Goal: Task Accomplishment & Management: Manage account settings

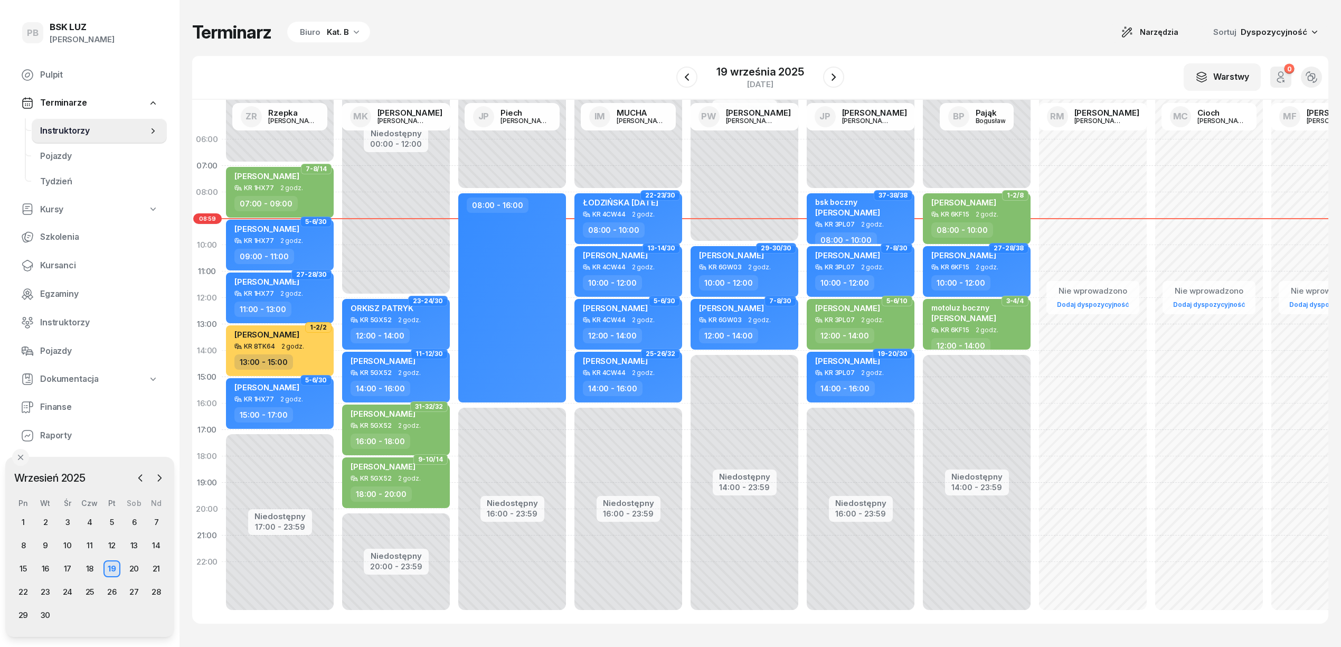
click at [666, 39] on div "Terminarz Biuro Kat. B Narzędzia Sortuj Dyspozycyjność" at bounding box center [760, 32] width 1136 height 22
click at [55, 260] on span "Kursanci" at bounding box center [99, 266] width 118 height 14
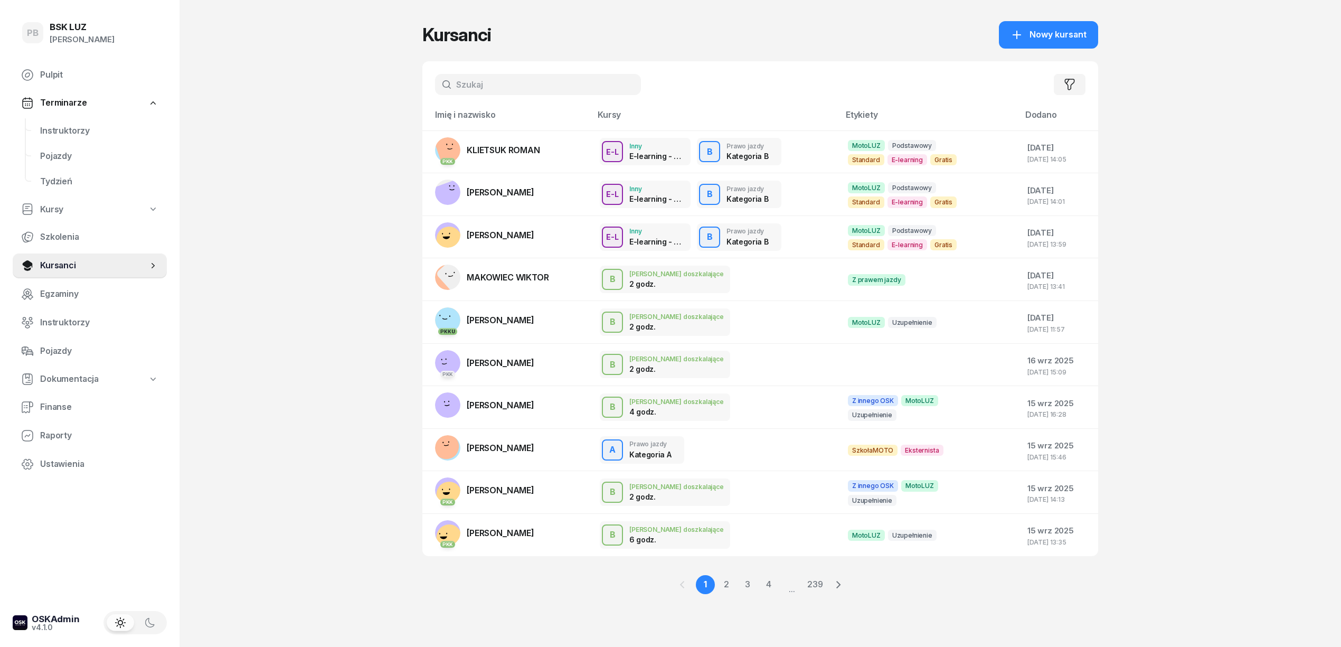
click at [467, 83] on input "text" at bounding box center [538, 84] width 206 height 21
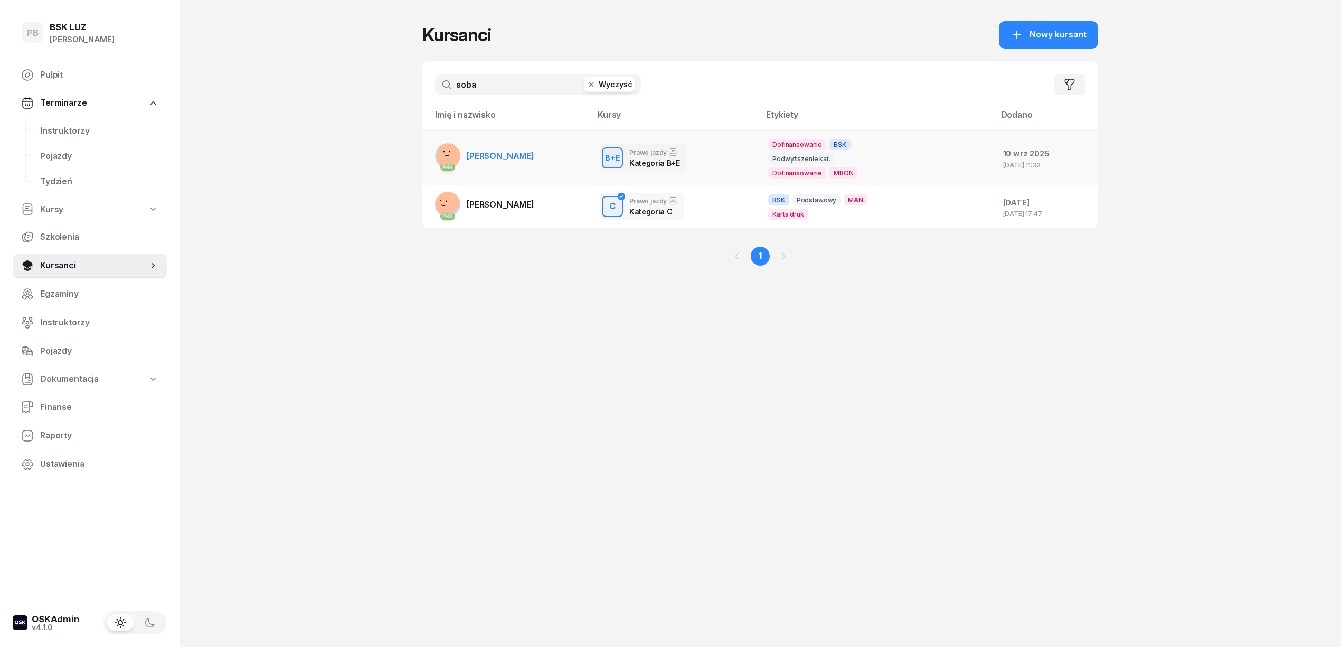
type input "soba"
click at [532, 154] on td "PKK [PERSON_NAME]" at bounding box center [506, 157] width 169 height 55
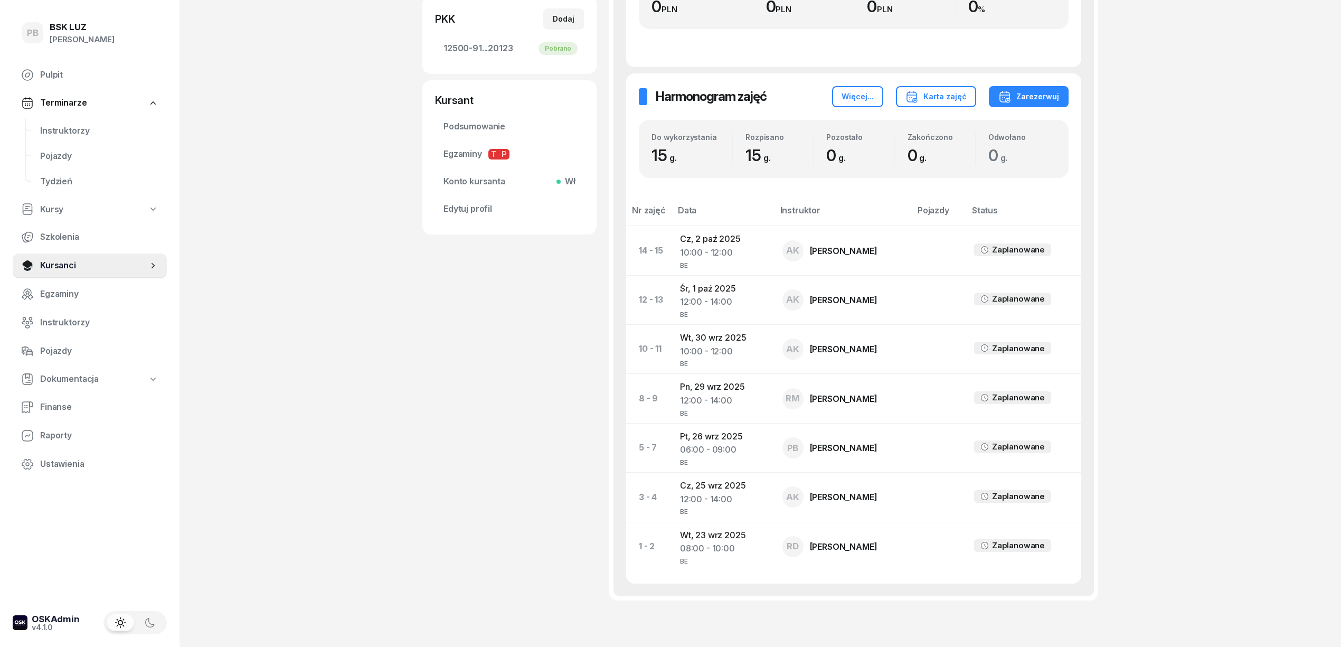
scroll to position [352, 0]
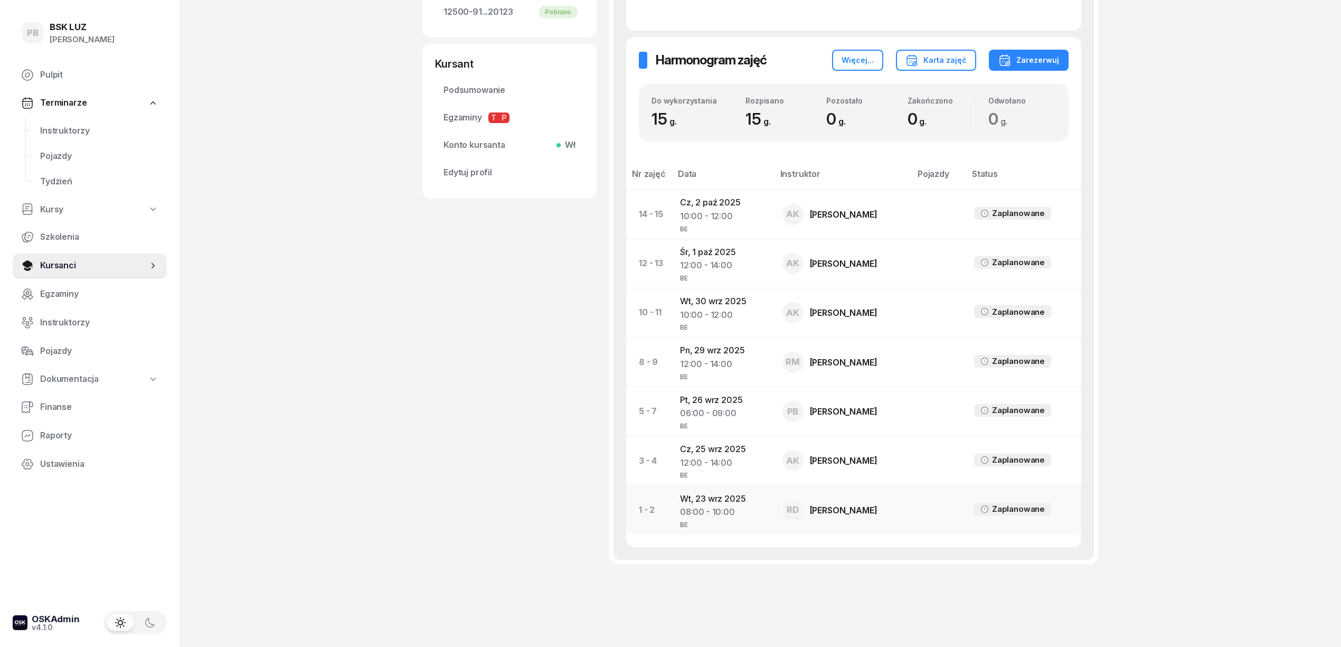
click at [701, 507] on div "08:00 - 10:00" at bounding box center [723, 512] width 86 height 14
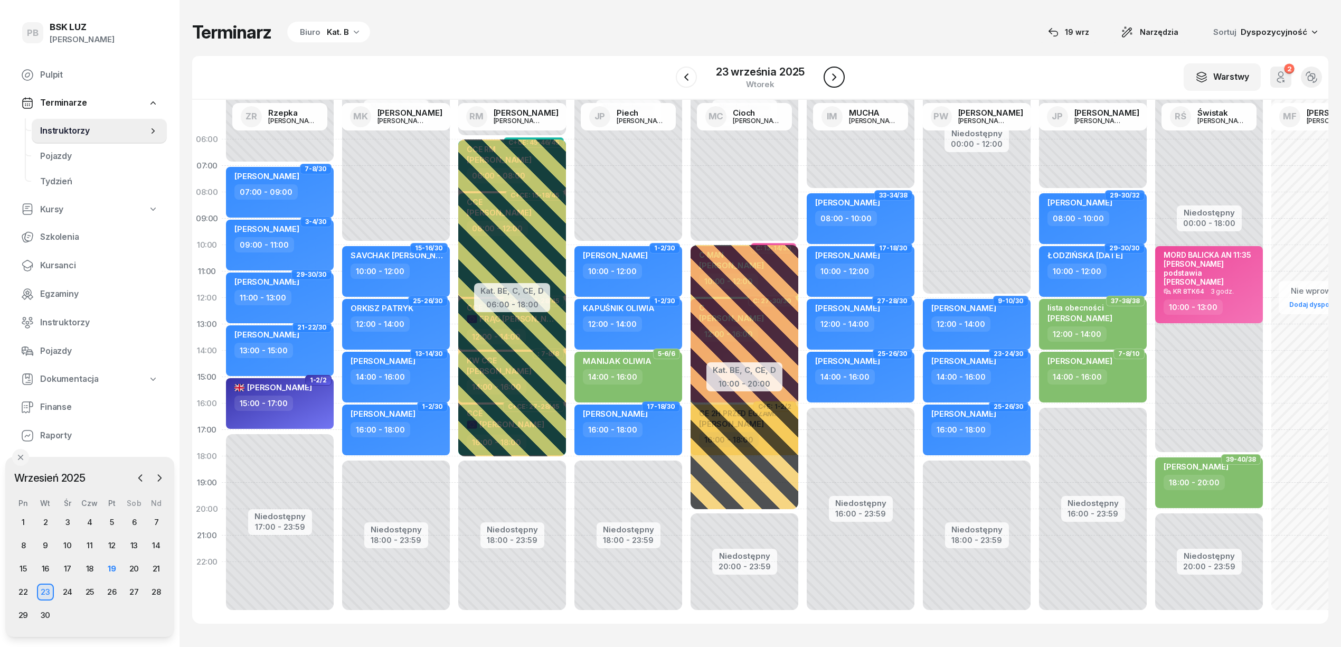
click at [839, 76] on icon "button" at bounding box center [834, 77] width 13 height 13
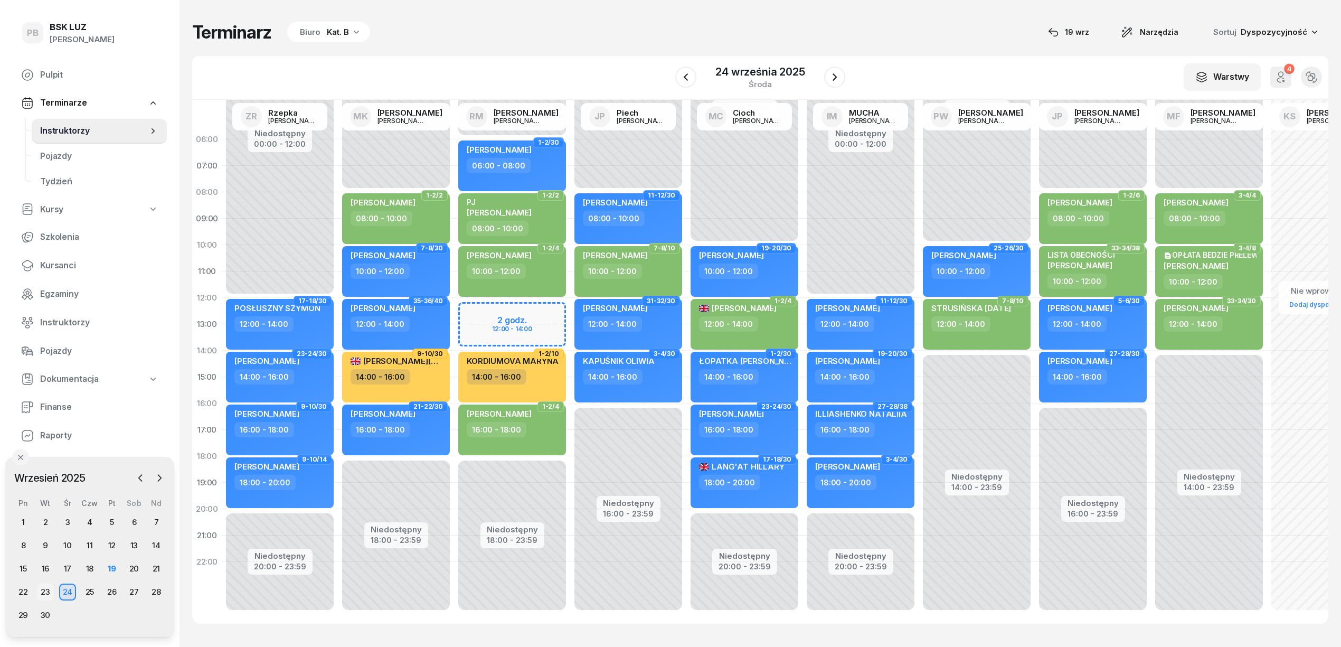
click at [46, 589] on div "23" at bounding box center [45, 591] width 17 height 17
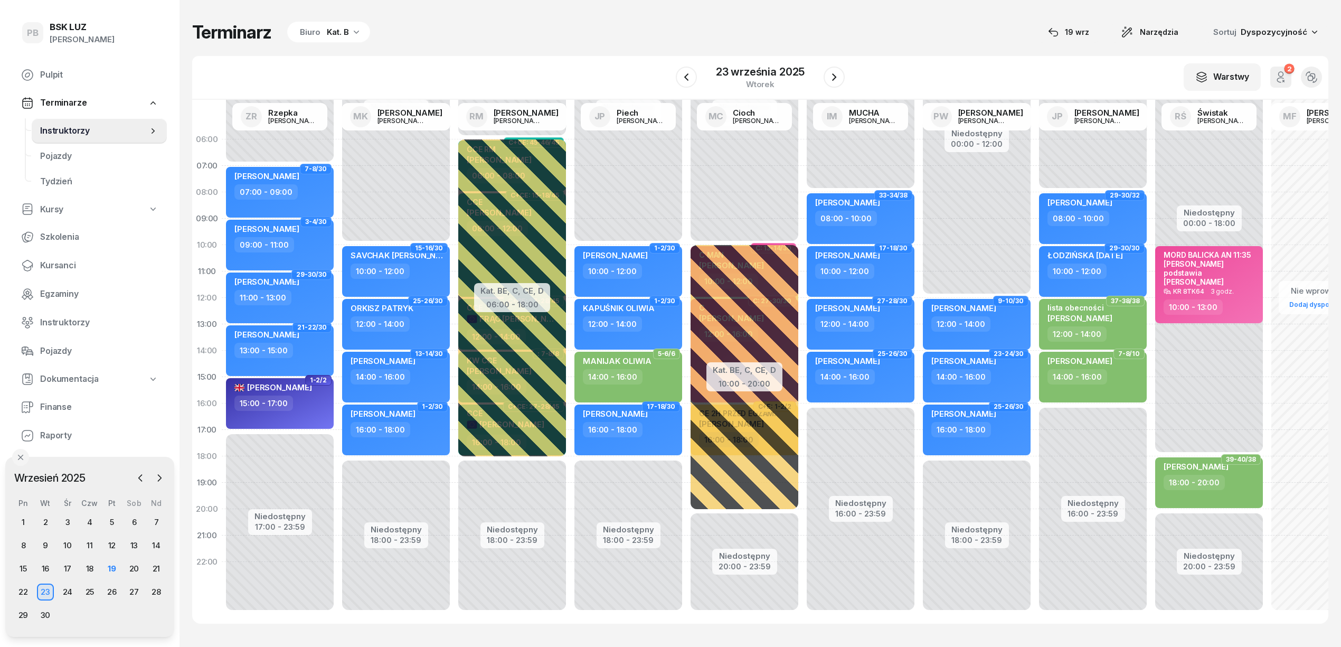
click at [351, 30] on icon "button" at bounding box center [356, 31] width 11 height 11
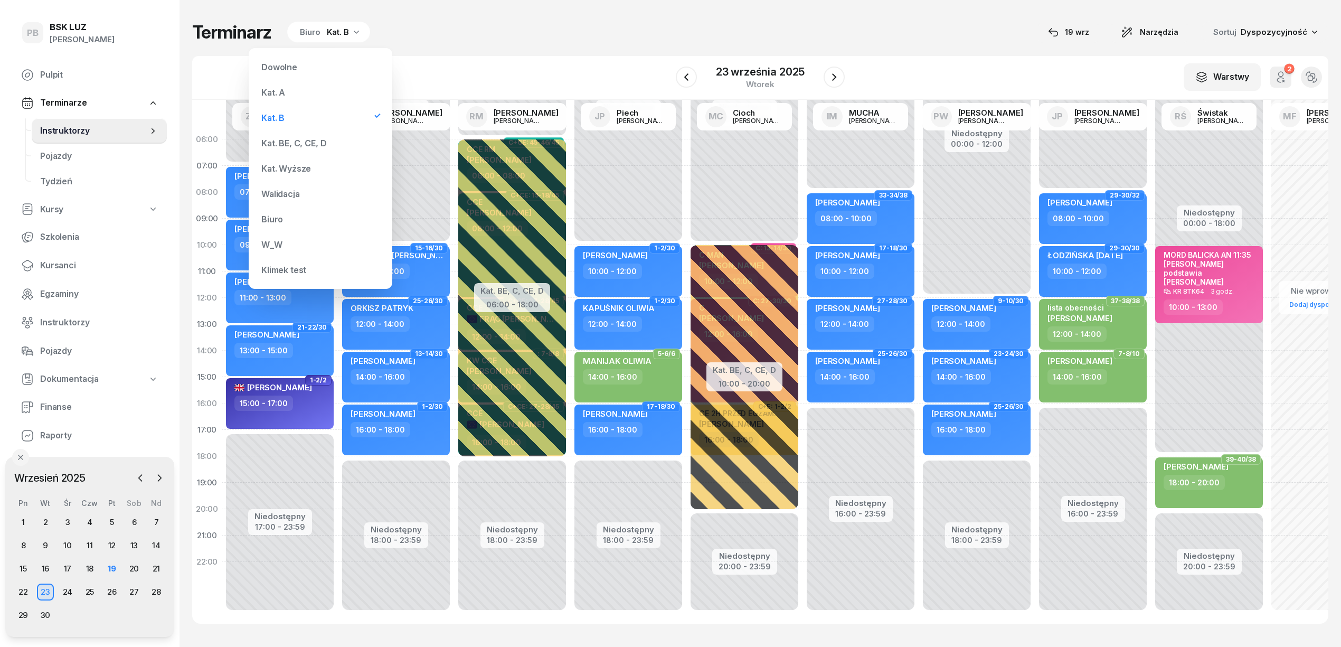
click at [294, 138] on div "Kat. BE, C, CE, D" at bounding box center [320, 142] width 127 height 21
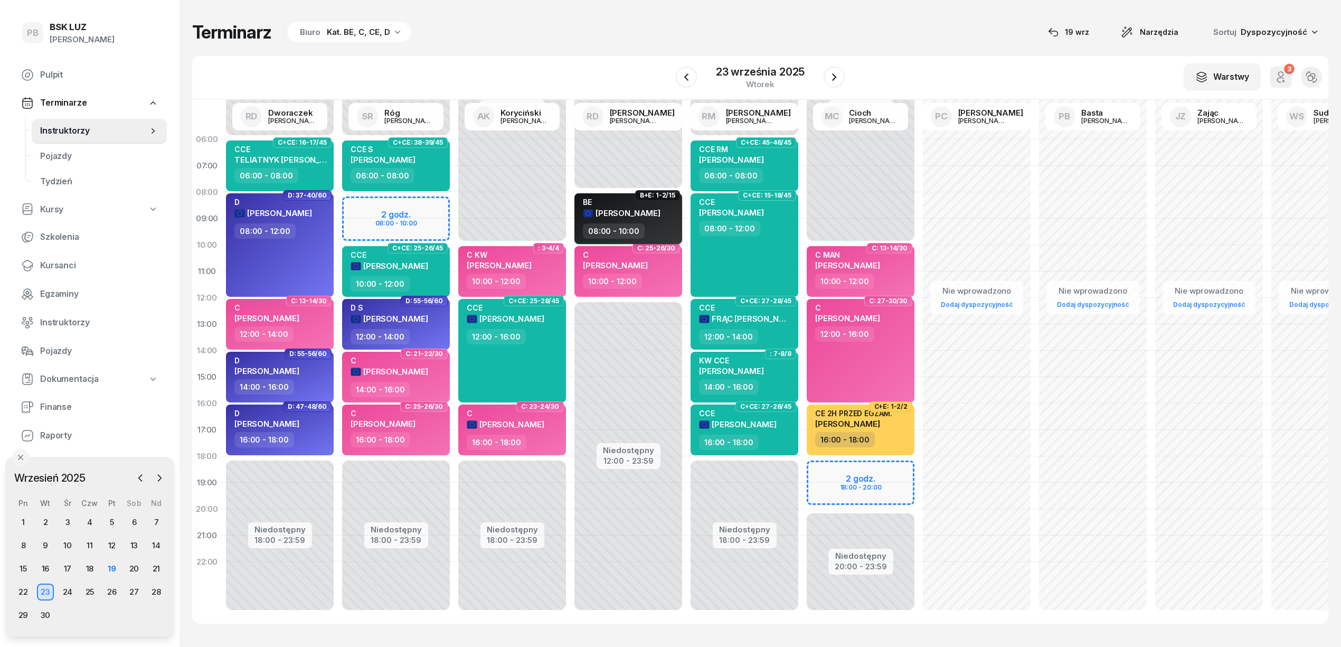
click at [655, 204] on div "BE [PERSON_NAME]" at bounding box center [629, 210] width 93 height 26
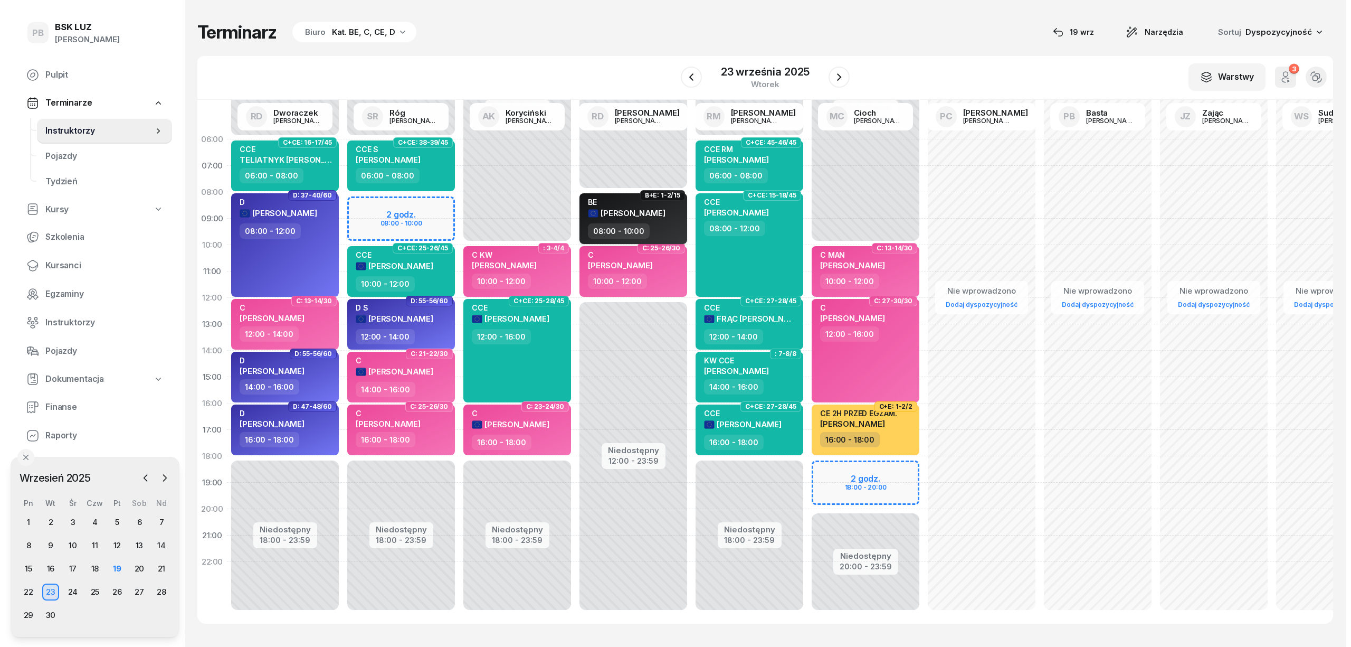
scroll to position [1, 0]
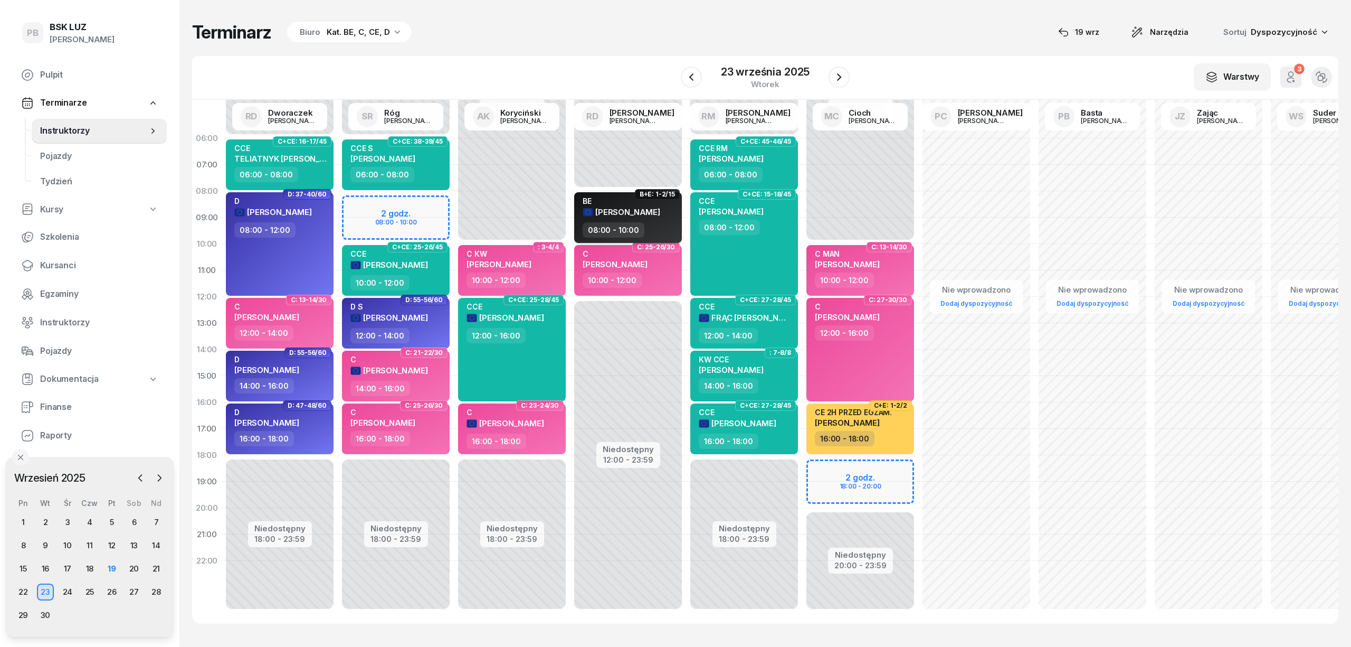
select select "08"
select select "10"
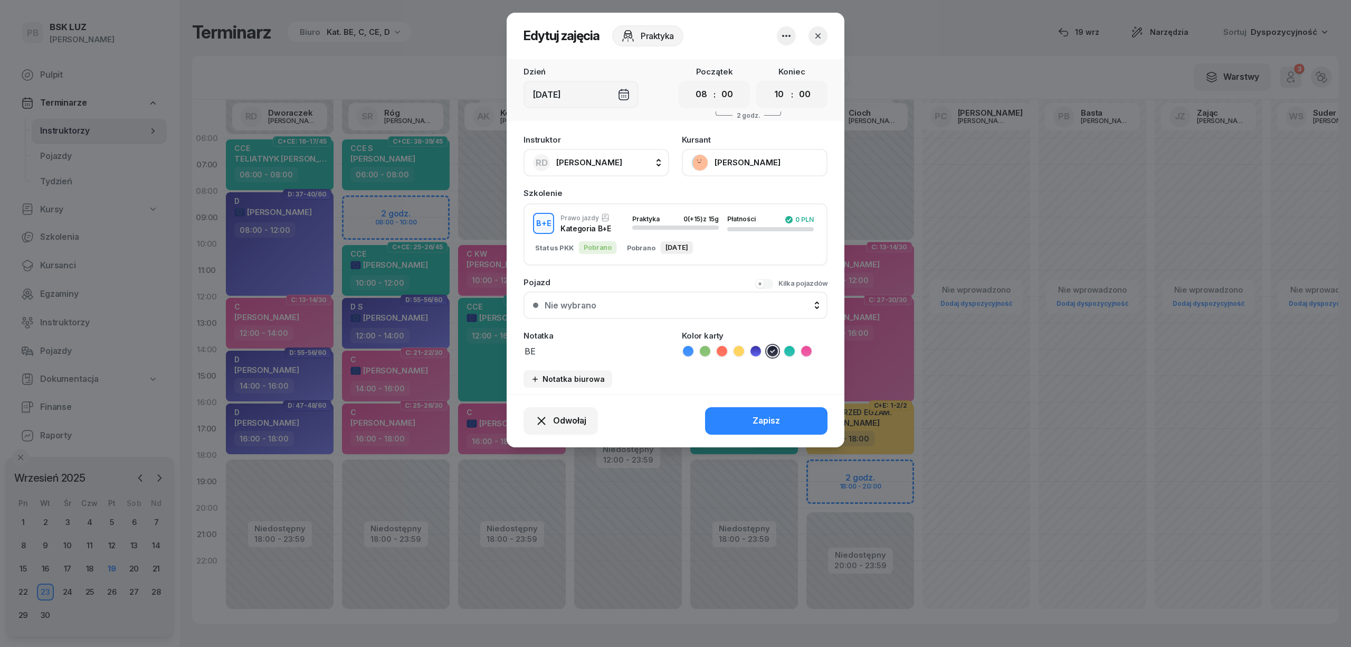
click at [592, 351] on textarea "BE" at bounding box center [597, 351] width 146 height 14
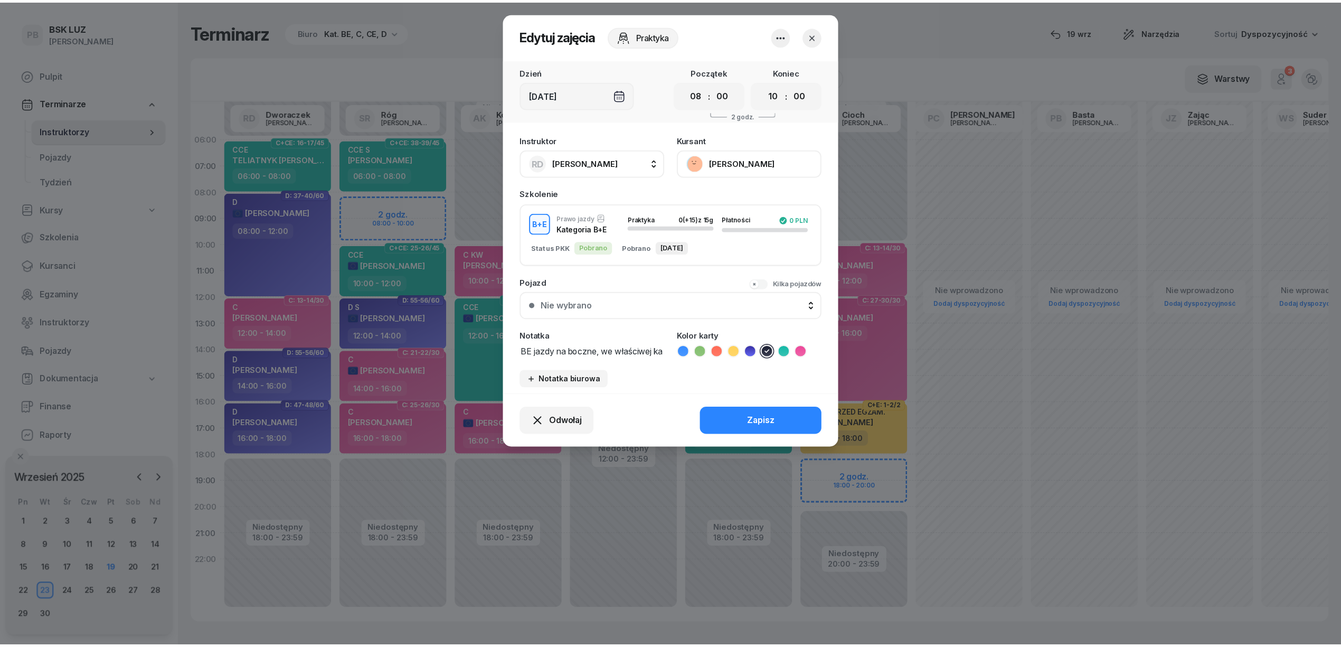
scroll to position [1, 0]
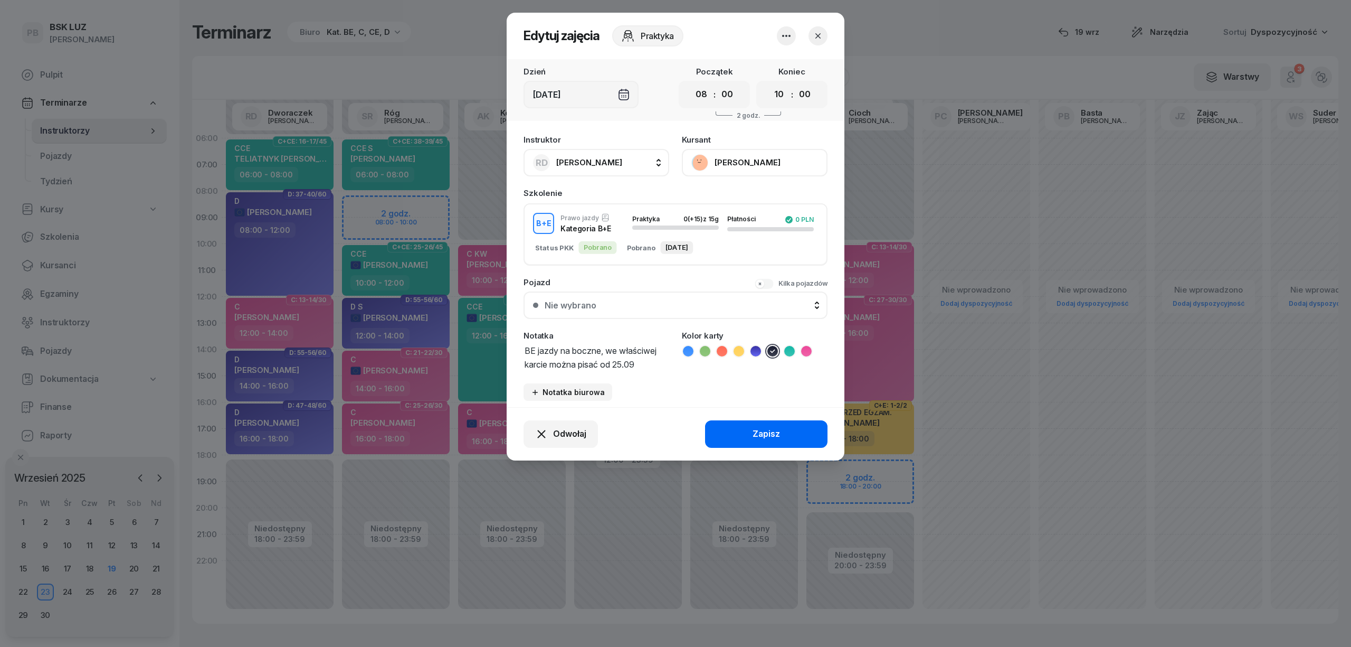
type textarea "BE jazdy na boczne, we właściwej karcie można pisać od 25.09"
click at [713, 427] on button "Zapisz" at bounding box center [766, 433] width 122 height 27
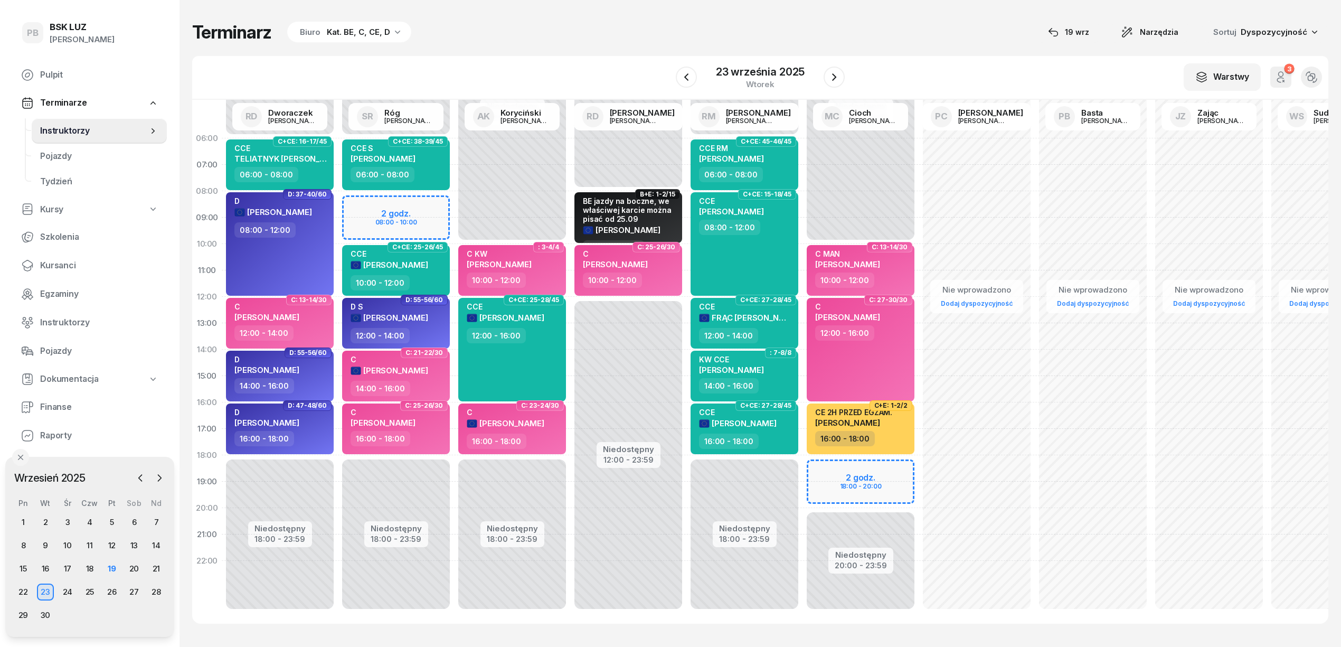
click at [668, 10] on div "Terminarz Biuro Kat. BE, C, CE, D [DATE] Narzędzia Sortuj Dyspozycyjność W Wybi…" at bounding box center [760, 322] width 1136 height 645
click at [58, 262] on span "Kursanci" at bounding box center [99, 266] width 118 height 14
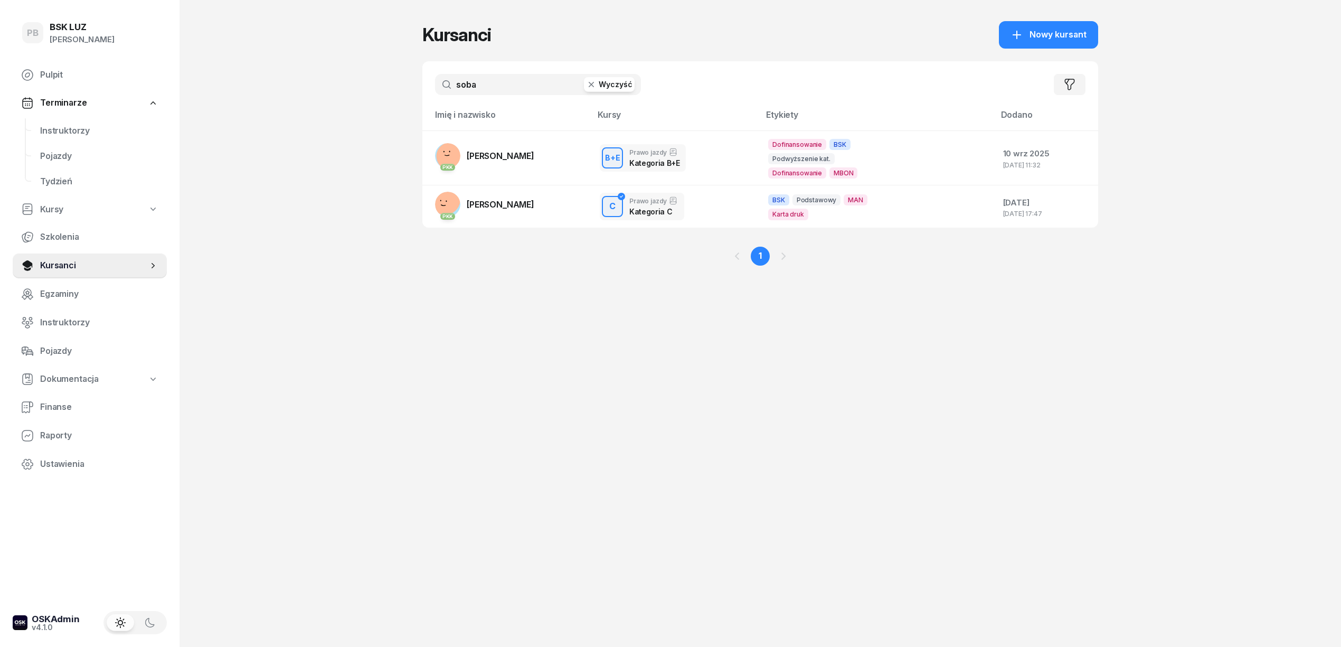
click at [536, 84] on input "soba" at bounding box center [538, 84] width 206 height 21
click at [60, 317] on span "Instruktorzy" at bounding box center [99, 323] width 118 height 14
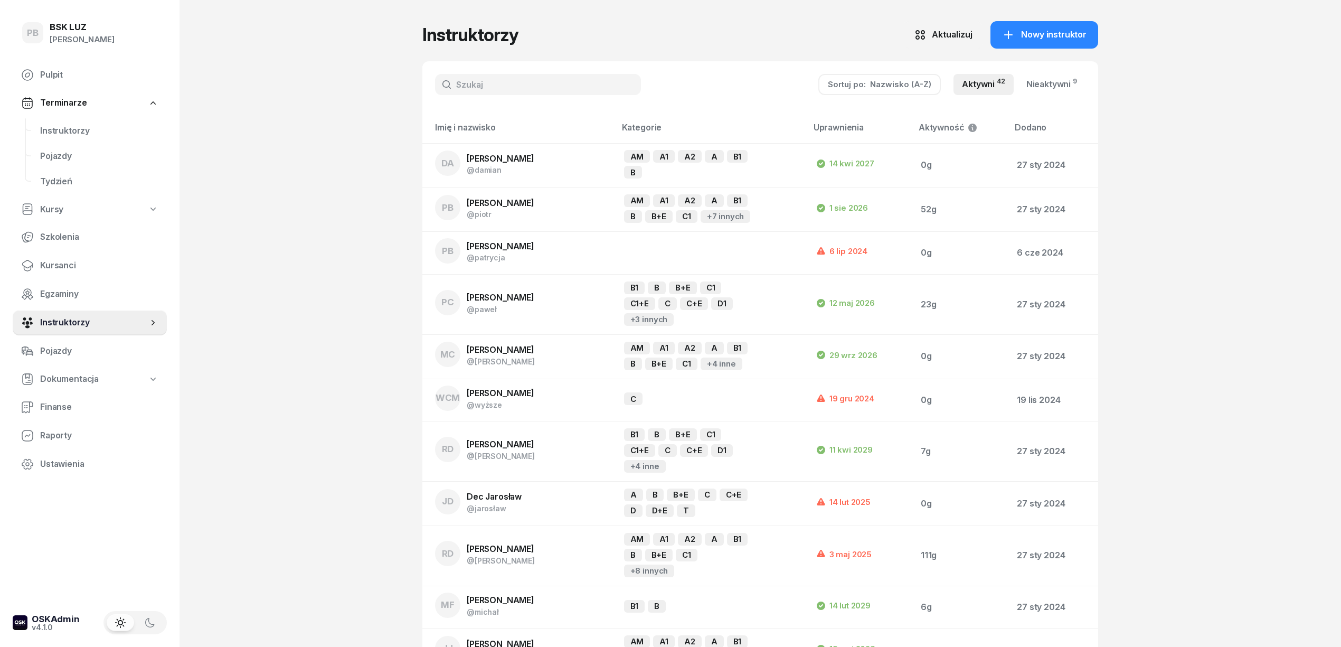
click at [475, 89] on input "text" at bounding box center [538, 84] width 206 height 21
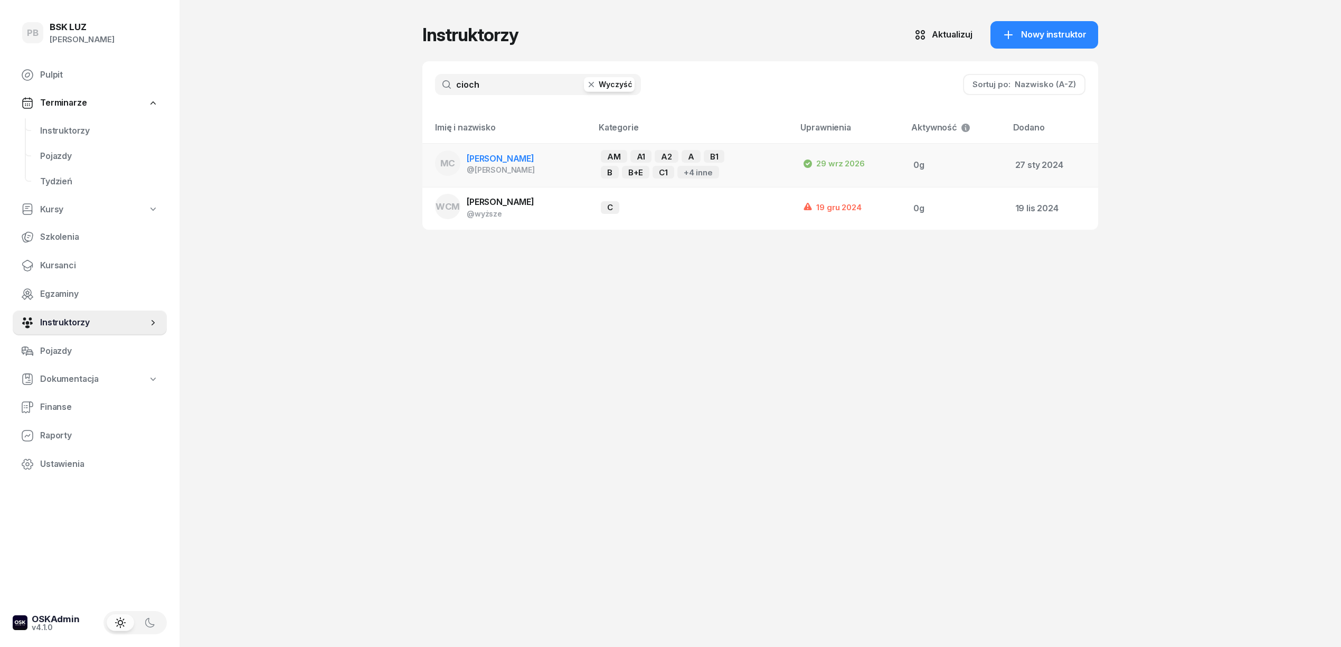
type input "cioch"
click at [478, 161] on span "[PERSON_NAME]" at bounding box center [501, 158] width 68 height 11
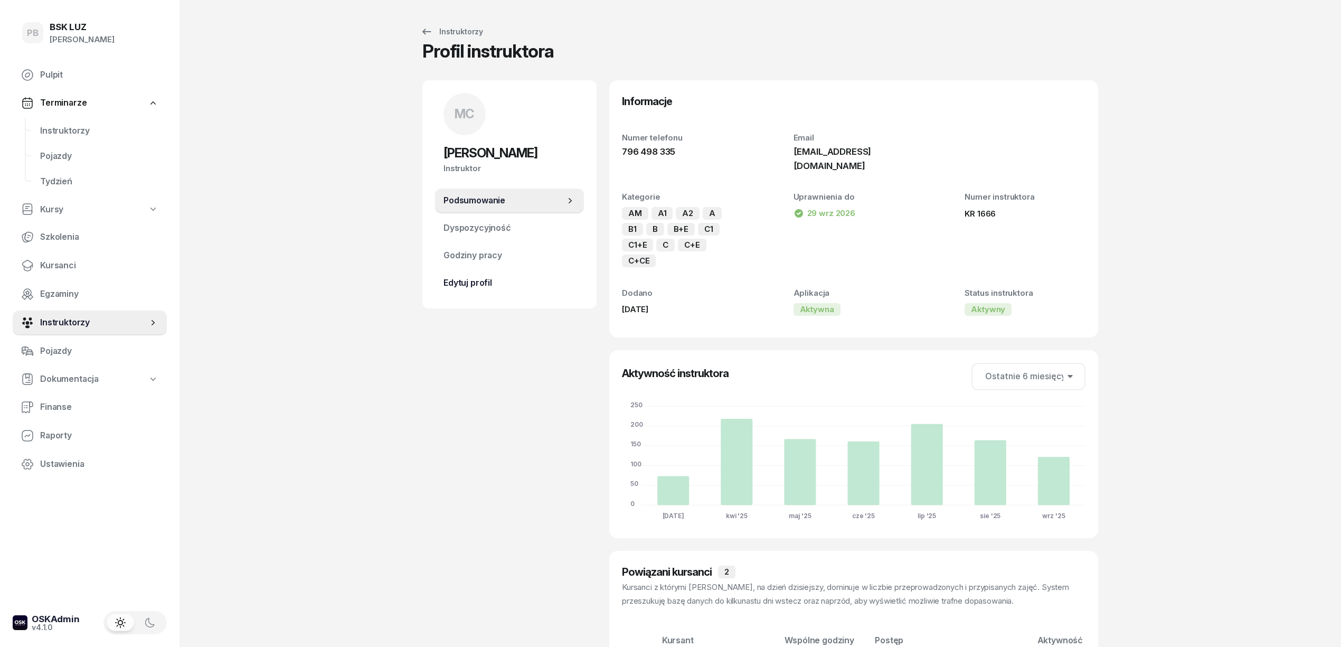
scroll to position [70, 0]
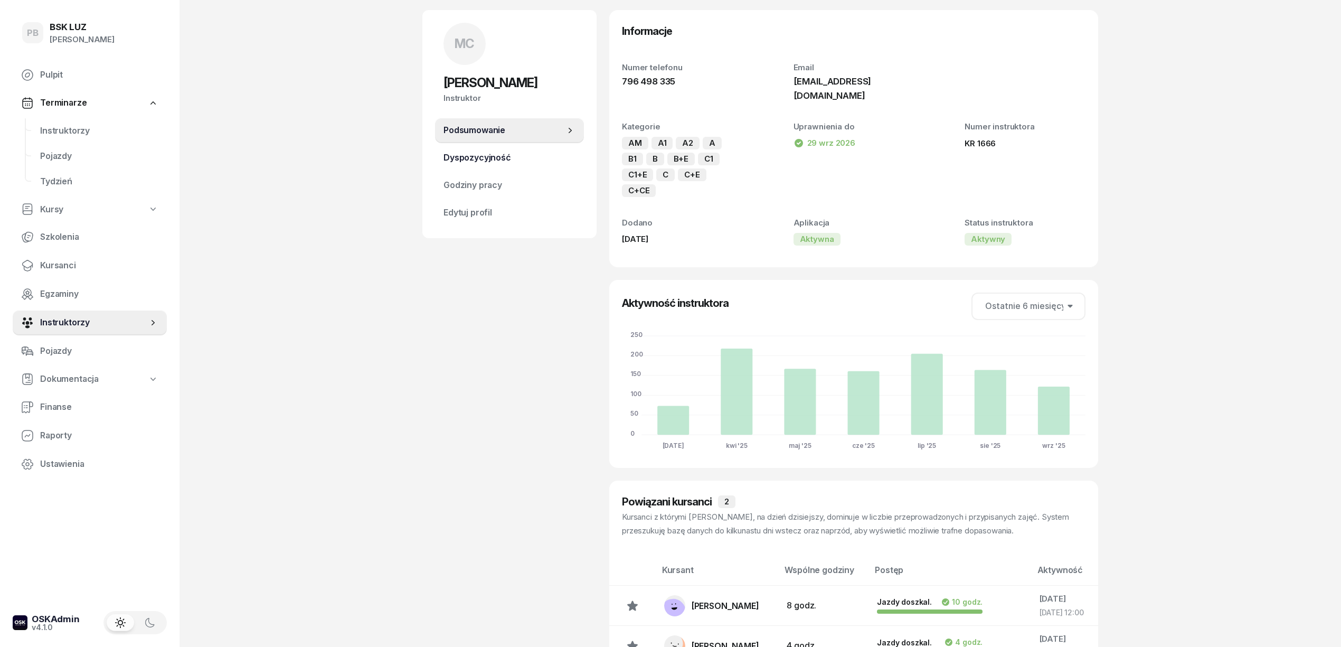
click at [497, 154] on span "Dyspozycyjność" at bounding box center [509, 158] width 132 height 14
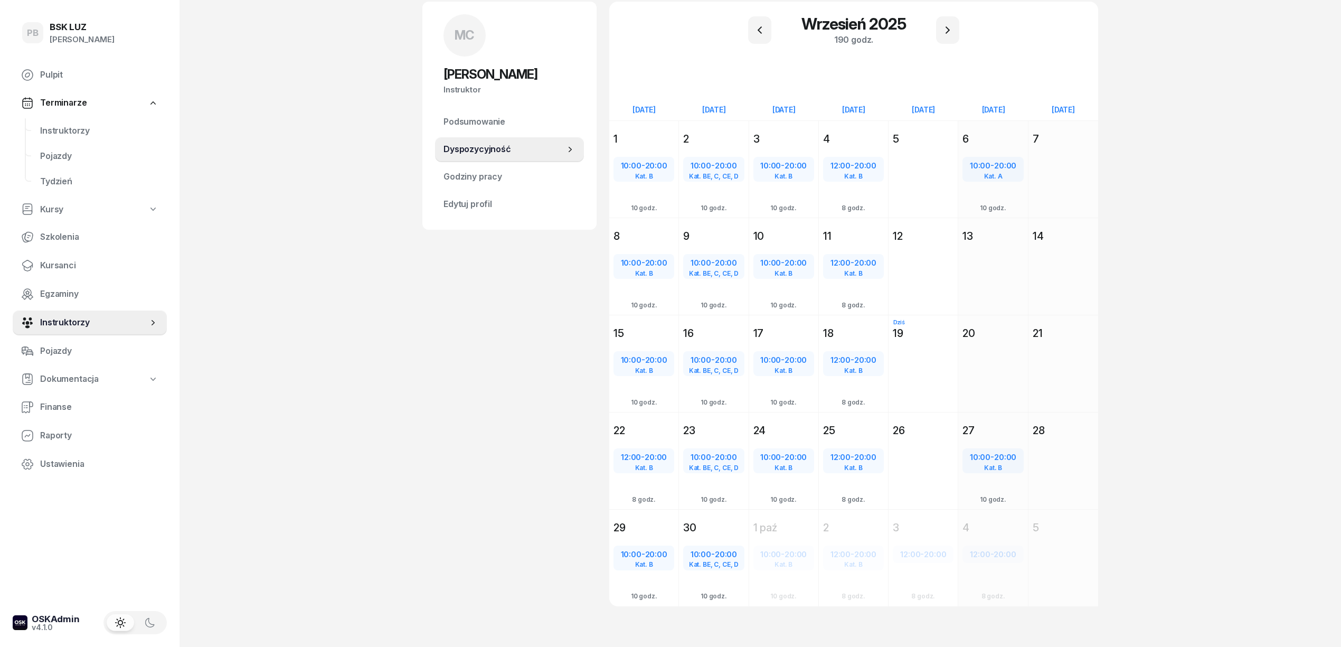
scroll to position [81, 0]
click at [950, 30] on icon "button" at bounding box center [947, 27] width 13 height 13
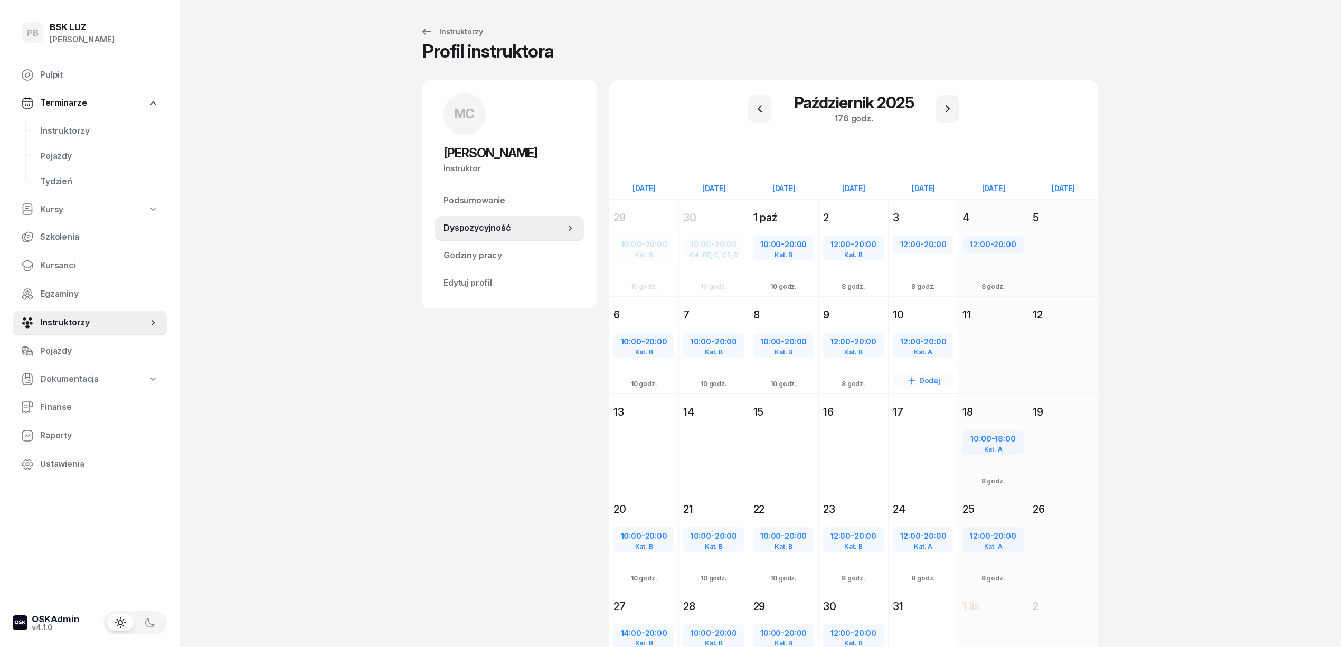
scroll to position [70, 0]
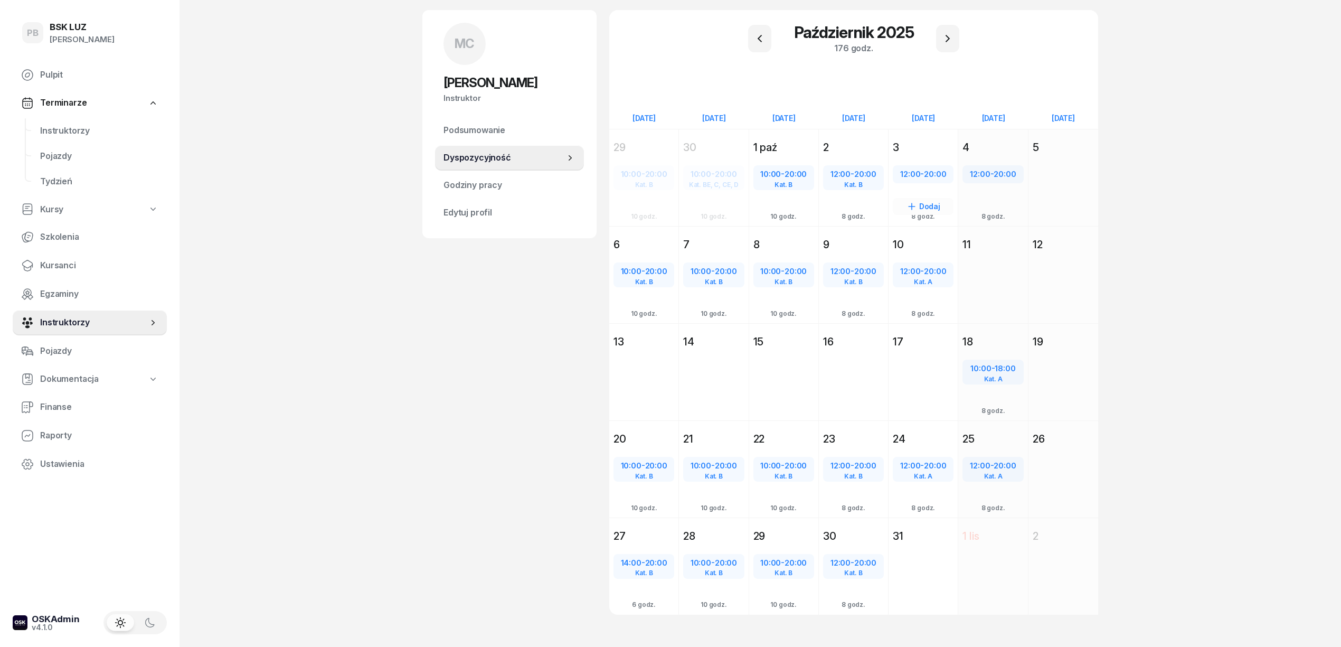
click at [942, 175] on span "20:00" at bounding box center [935, 174] width 22 height 10
select select "12"
select select "20"
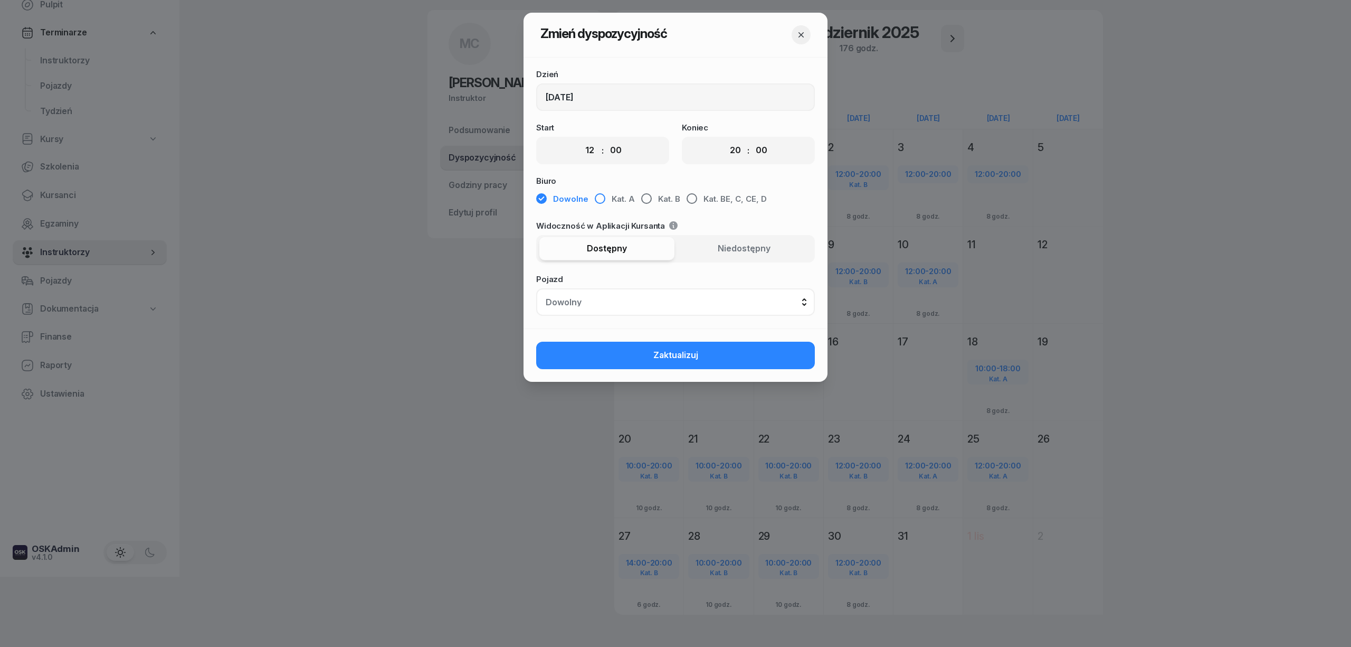
click at [617, 195] on span "Kat. A" at bounding box center [623, 199] width 23 height 14
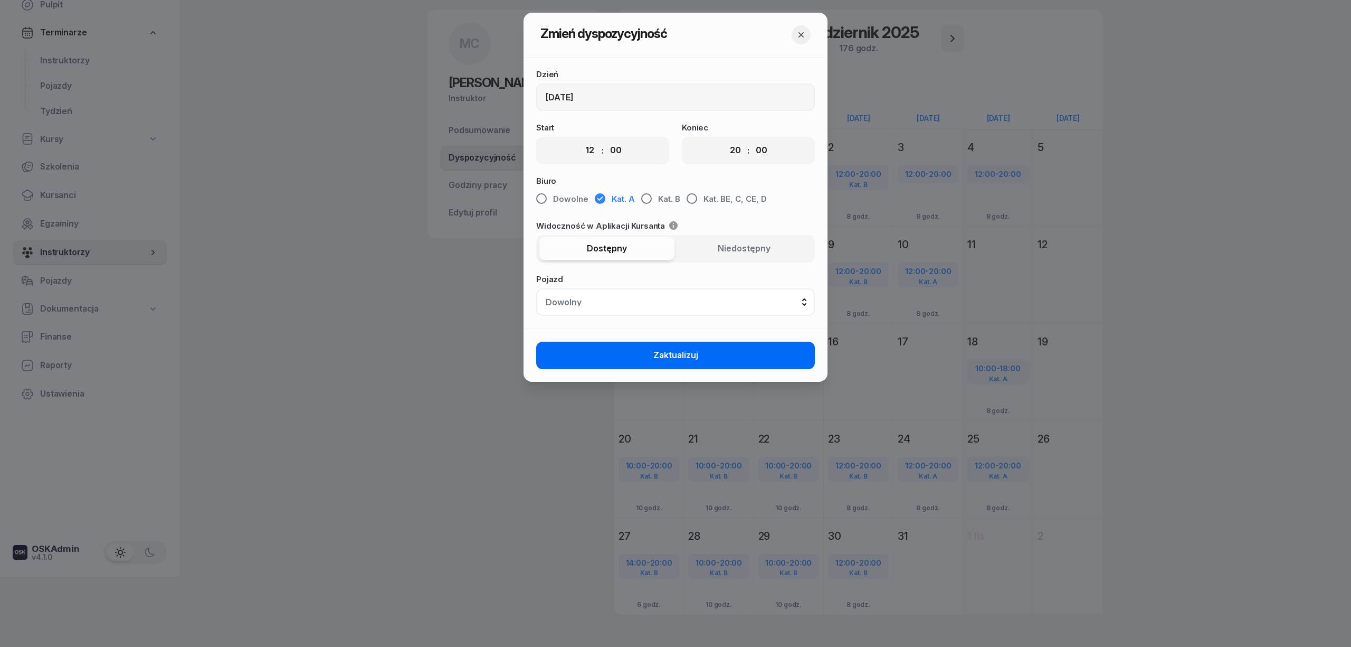
click at [645, 363] on button "Zaktualizuj" at bounding box center [675, 355] width 279 height 27
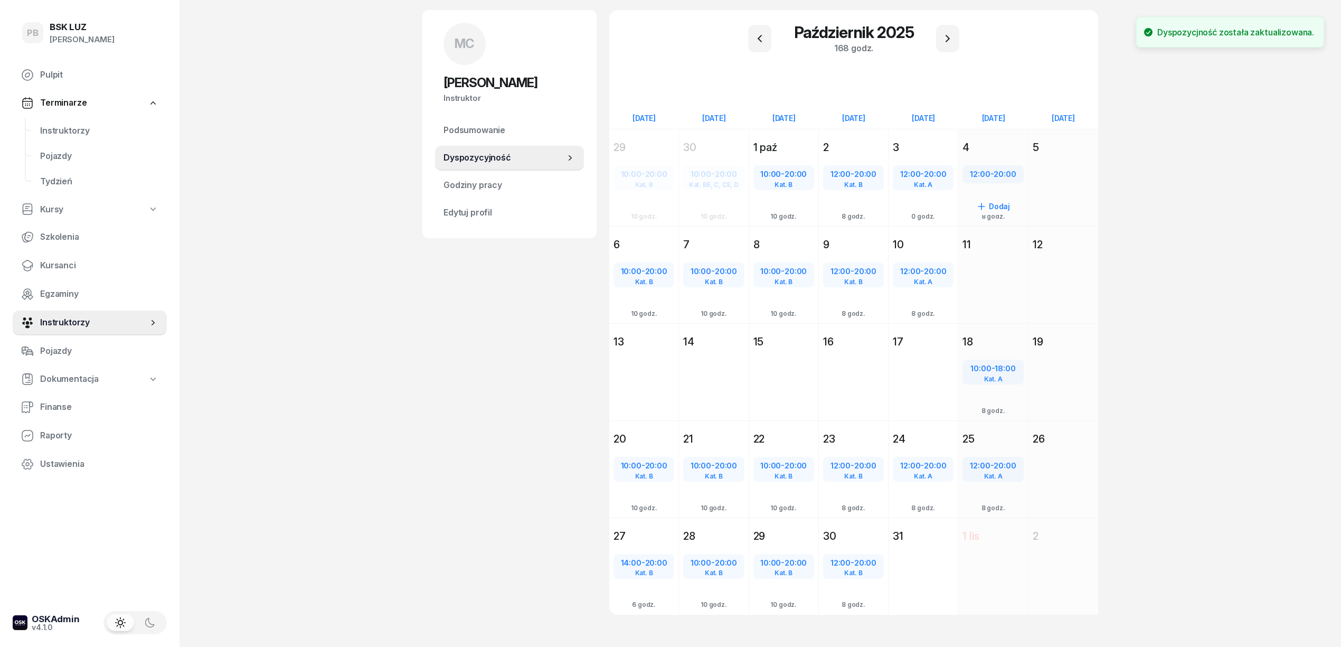
click at [978, 174] on span "12:00" at bounding box center [980, 174] width 20 height 10
select select "12"
select select "20"
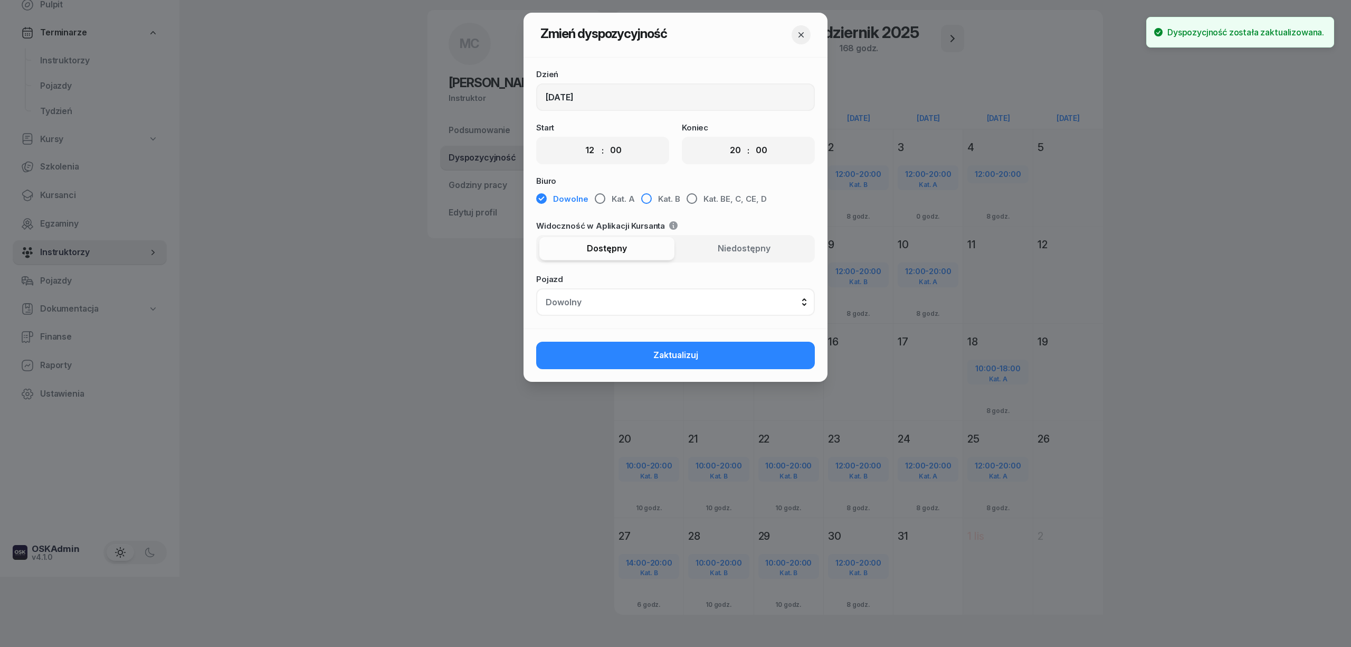
click at [658, 198] on span "Kat. B" at bounding box center [669, 199] width 22 height 14
click at [617, 197] on span "Kat. A" at bounding box center [623, 199] width 23 height 14
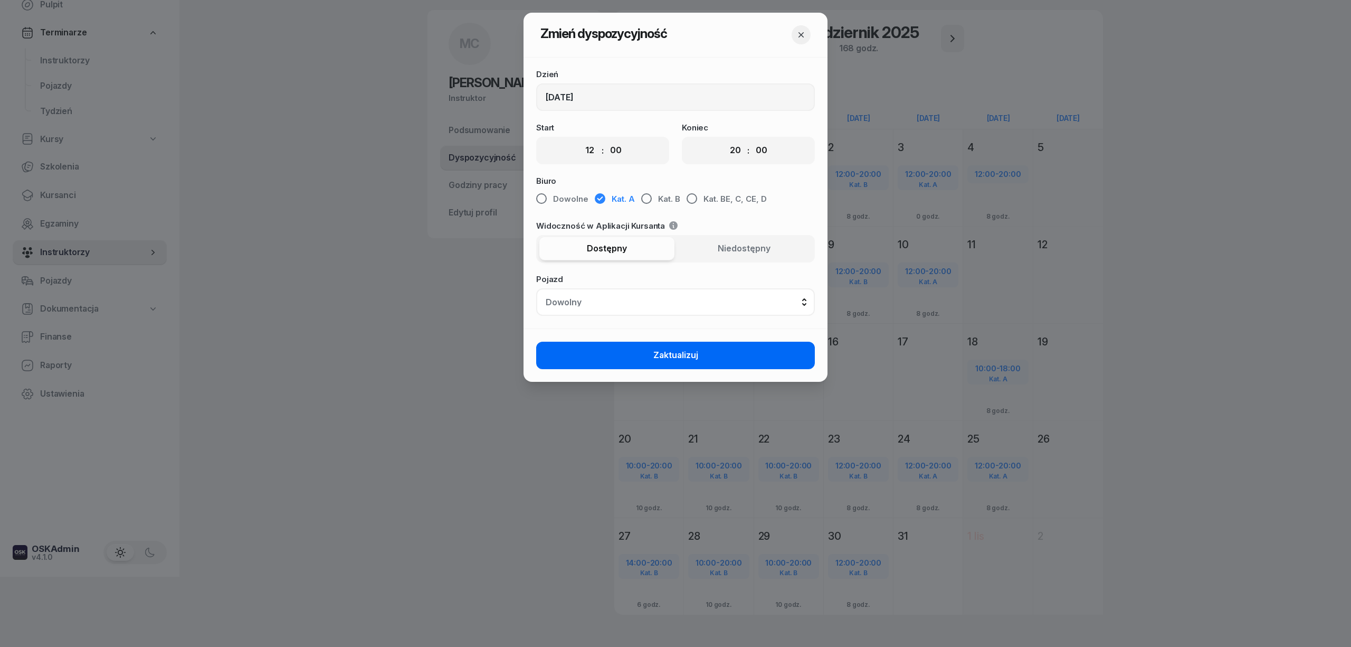
click at [651, 356] on button "Zaktualizuj" at bounding box center [675, 355] width 279 height 27
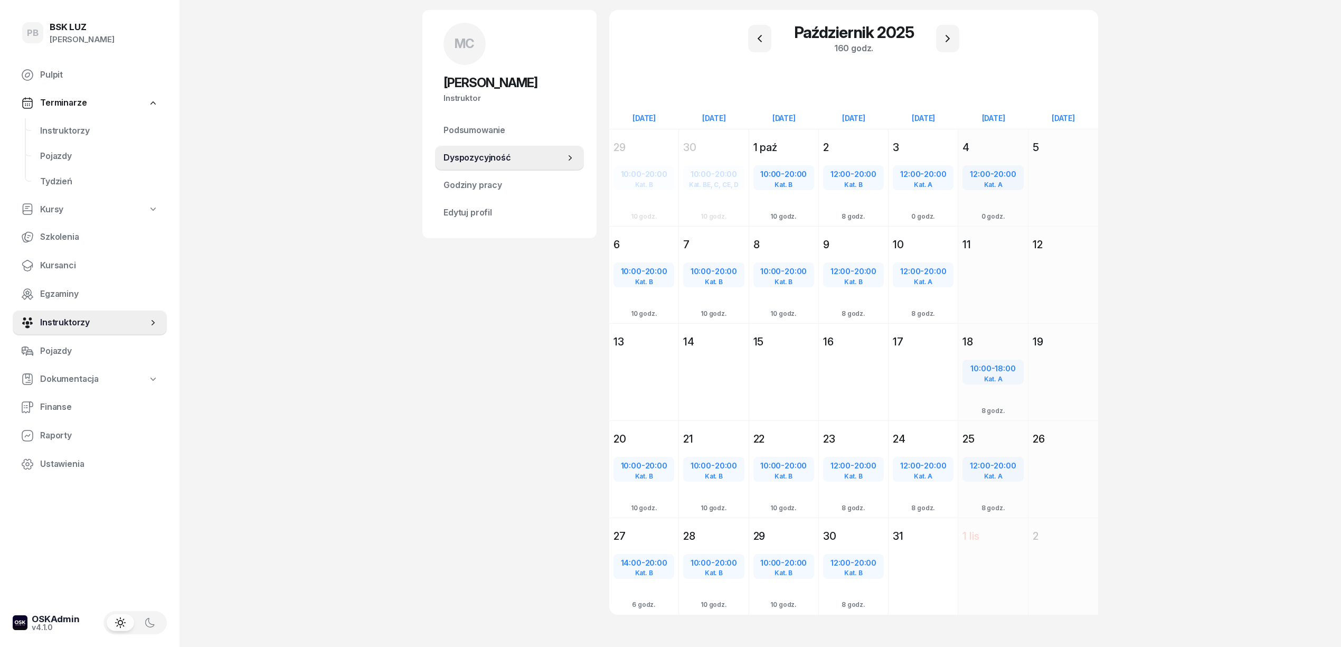
click at [1229, 302] on div "PB BSK [PERSON_NAME] Terminarze Instruktorzy Pojazdy Tydzień Kursy Szkolenia Ku…" at bounding box center [670, 295] width 1341 height 731
click at [1224, 295] on div "PB BSK [PERSON_NAME] Terminarze Instruktorzy Pojazdy Tydzień Kursy Szkolenia Ku…" at bounding box center [670, 295] width 1341 height 731
click at [62, 127] on span "Instruktorzy" at bounding box center [99, 131] width 118 height 14
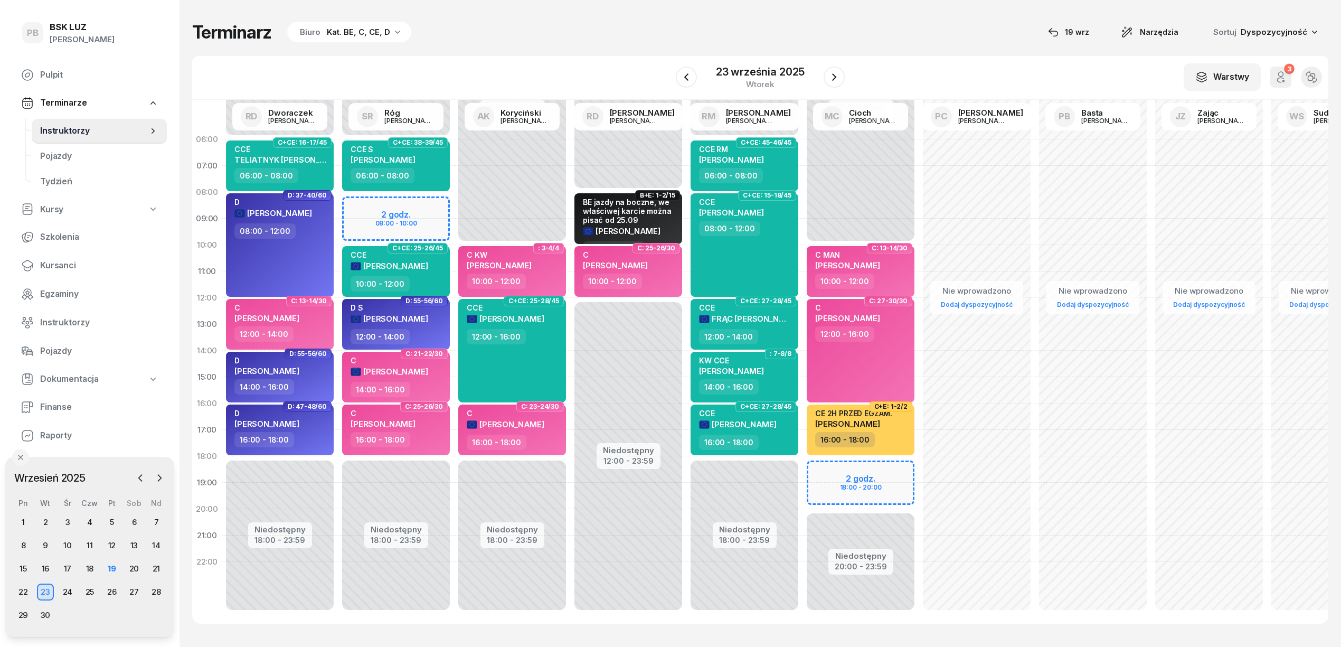
click at [903, 26] on div "Terminarz Biuro Kat. BE, C, CE, D [DATE] Narzędzia Sortuj Dyspozycyjność" at bounding box center [760, 32] width 1136 height 22
click at [903, 22] on div "Terminarz Biuro Kat. BE, C, CE, D [DATE] Narzędzia Sortuj Dyspozycyjność" at bounding box center [760, 32] width 1136 height 22
click at [879, 40] on div "Terminarz Biuro Kat. BE, C, CE, D [DATE] Narzędzia Sortuj Dyspozycyjność" at bounding box center [760, 32] width 1136 height 22
click at [907, 46] on div "Terminarz Biuro Kat. BE, C, CE, D [DATE] Narzędzia Sortuj Dyspozycyjność W Wybi…" at bounding box center [760, 322] width 1136 height 645
click at [156, 479] on icon "button" at bounding box center [159, 477] width 11 height 11
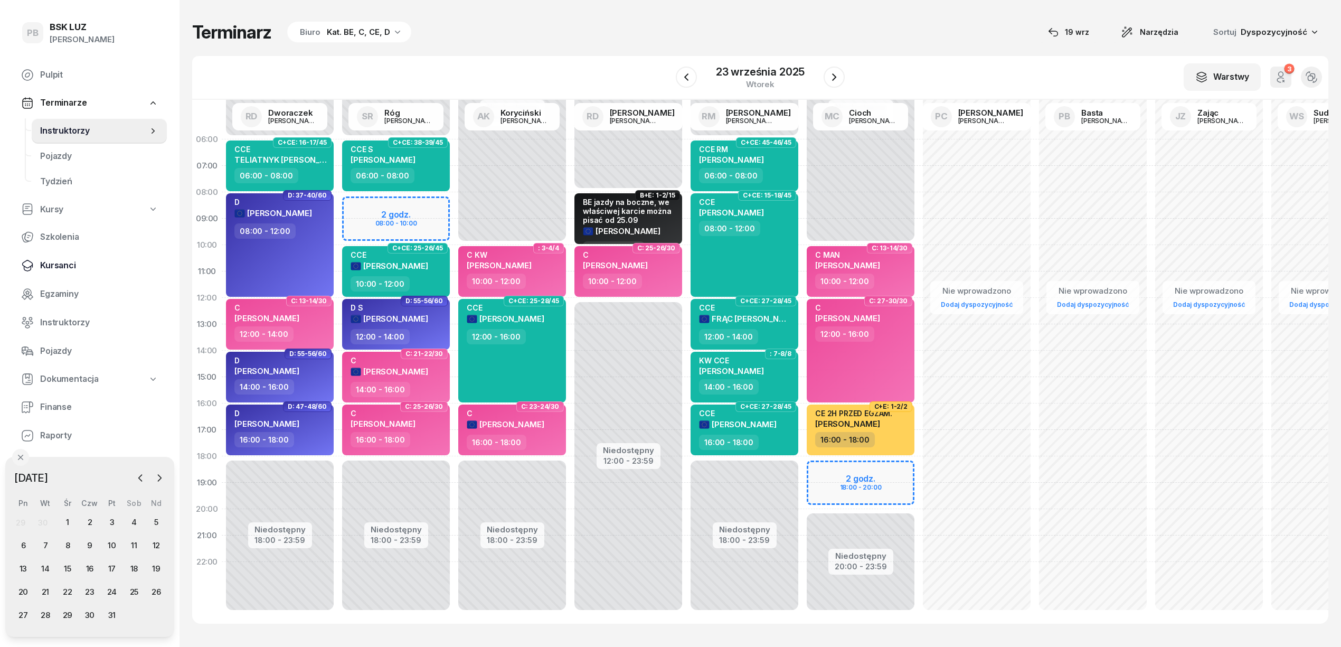
click at [55, 266] on span "Kursanci" at bounding box center [99, 266] width 118 height 14
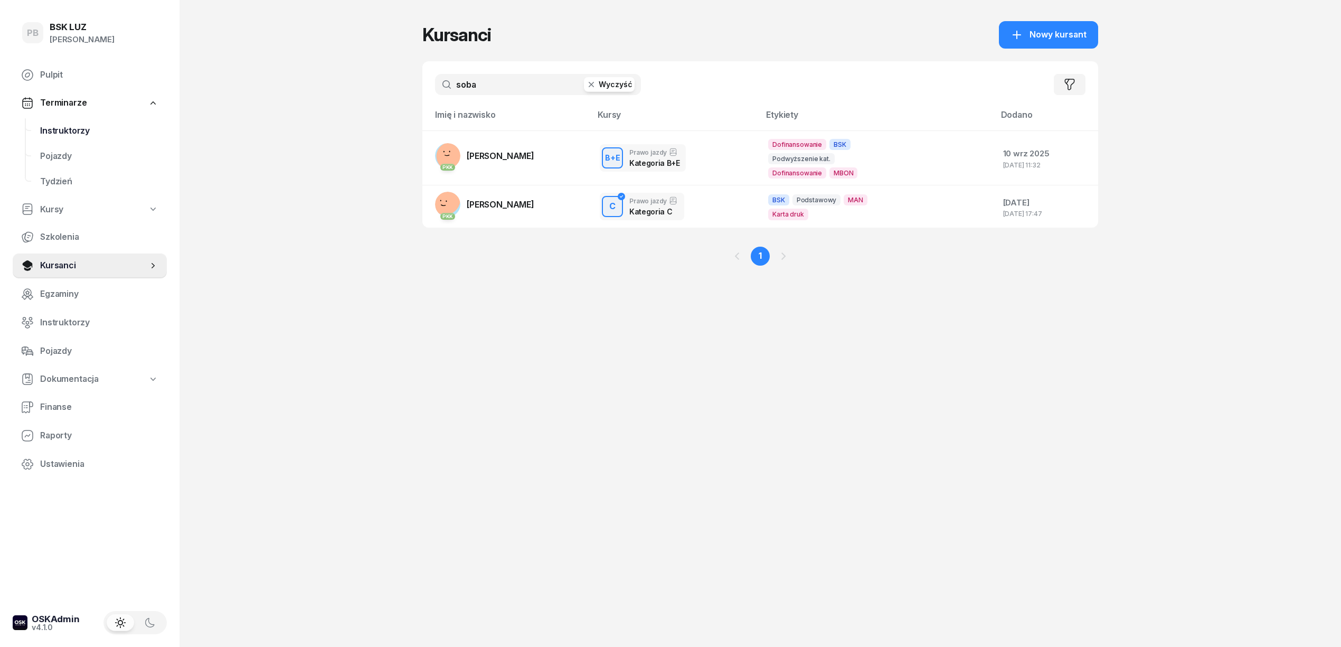
click at [74, 125] on span "Instruktorzy" at bounding box center [99, 131] width 118 height 14
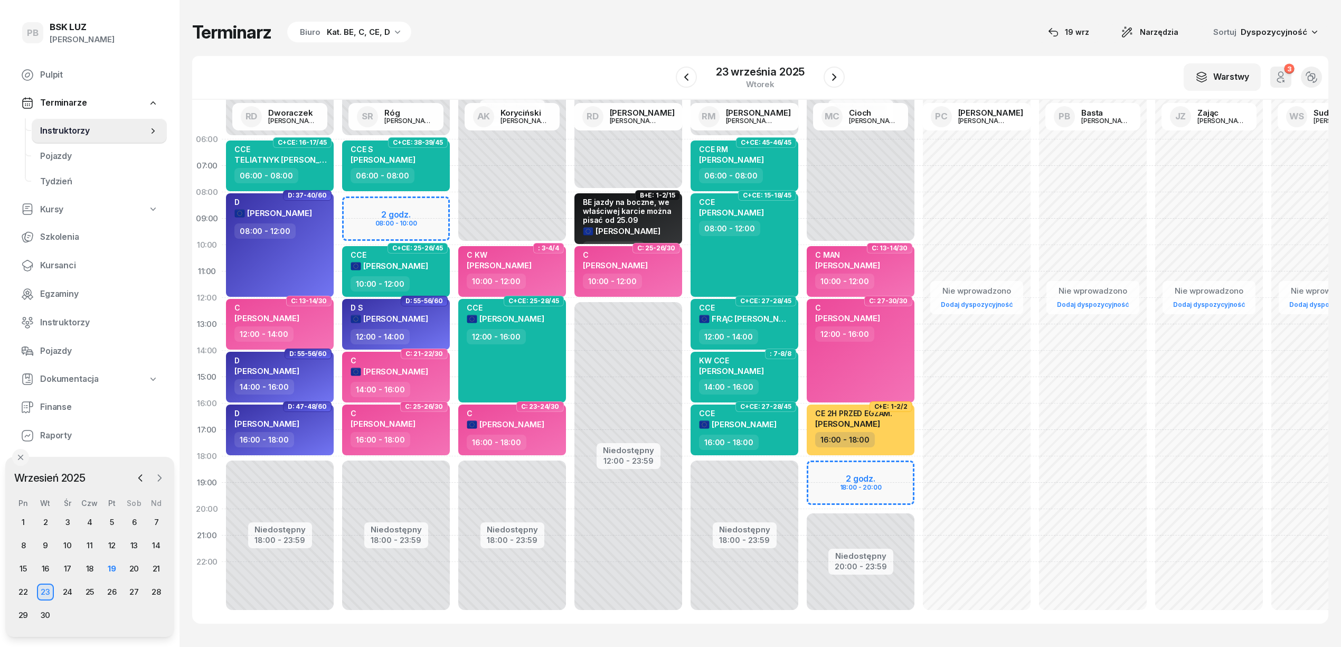
click at [163, 476] on icon "button" at bounding box center [159, 477] width 11 height 11
click at [117, 545] on div "10" at bounding box center [111, 545] width 17 height 17
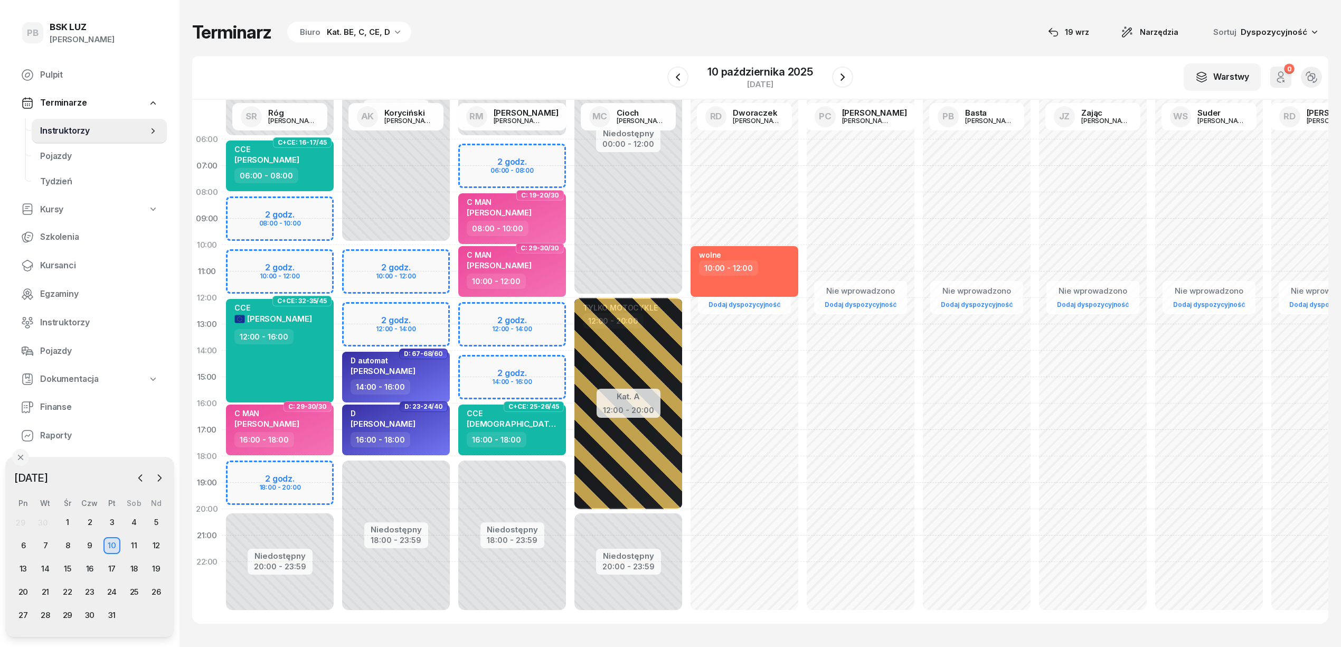
click at [377, 30] on div "Kat. BE, C, CE, D" at bounding box center [358, 32] width 63 height 13
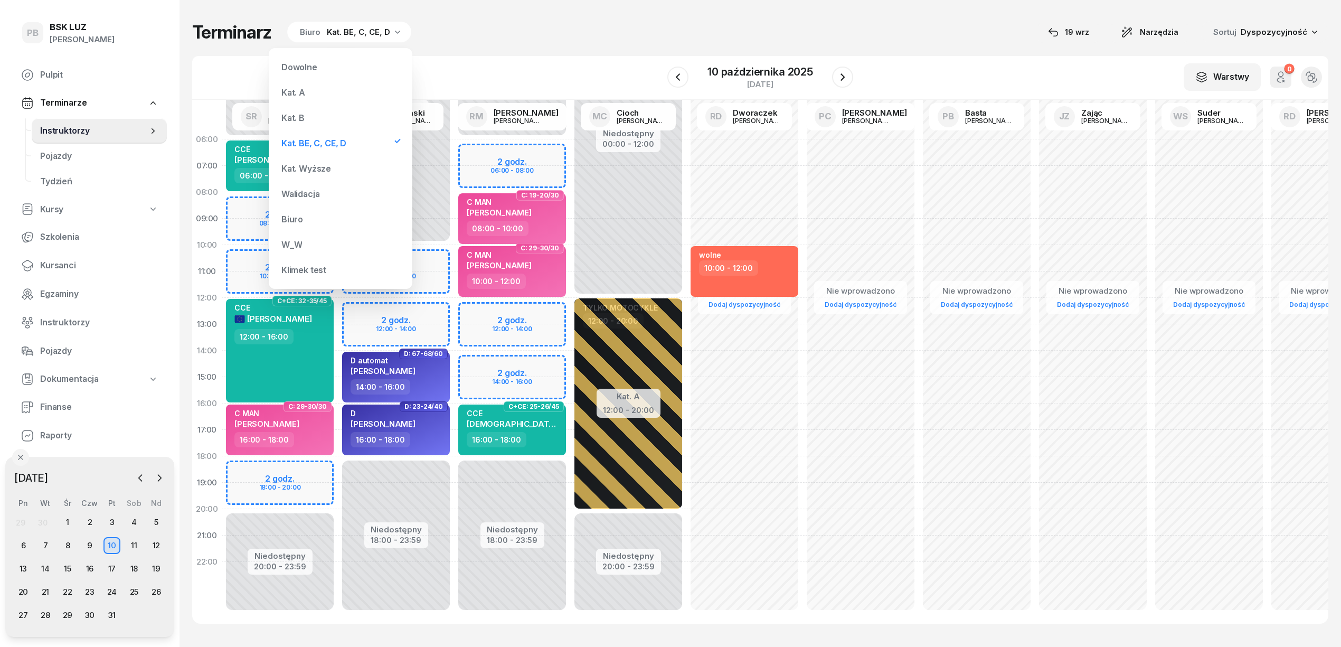
click at [309, 88] on div "Kat. A" at bounding box center [340, 92] width 127 height 21
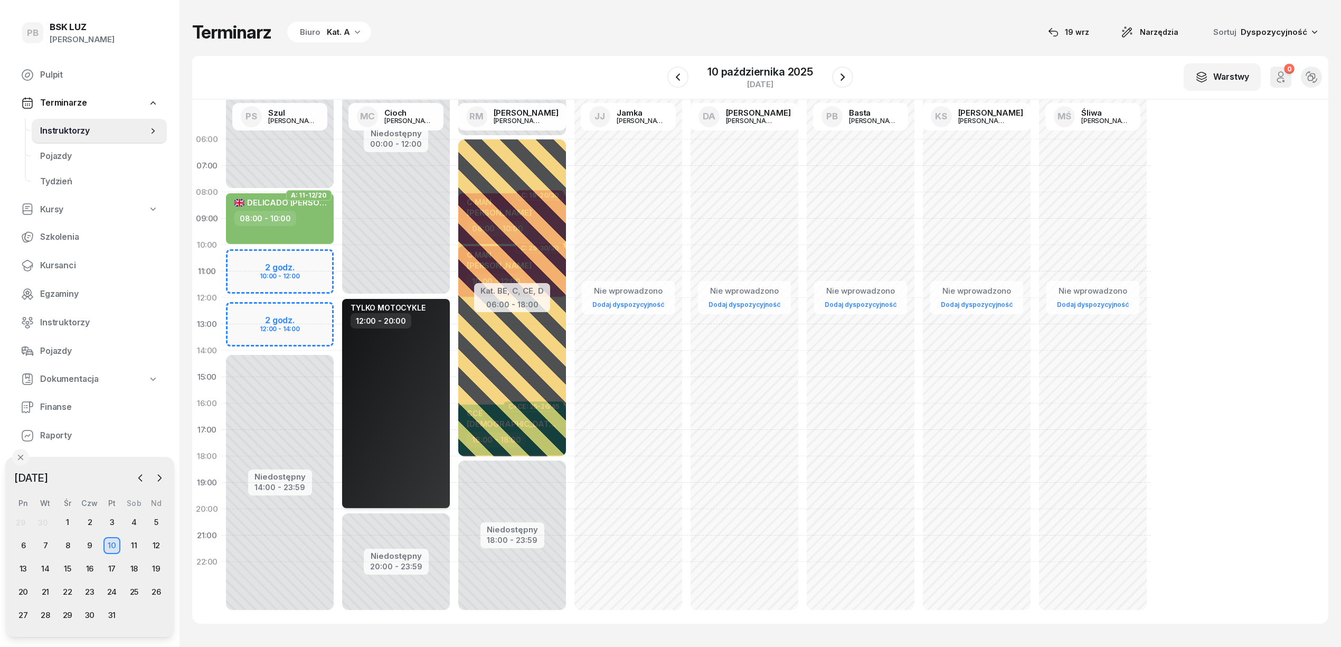
click at [395, 386] on div "TYLKO MOTOCYKLE 12:00 - 20:00" at bounding box center [396, 403] width 108 height 209
select select "12"
select select "20"
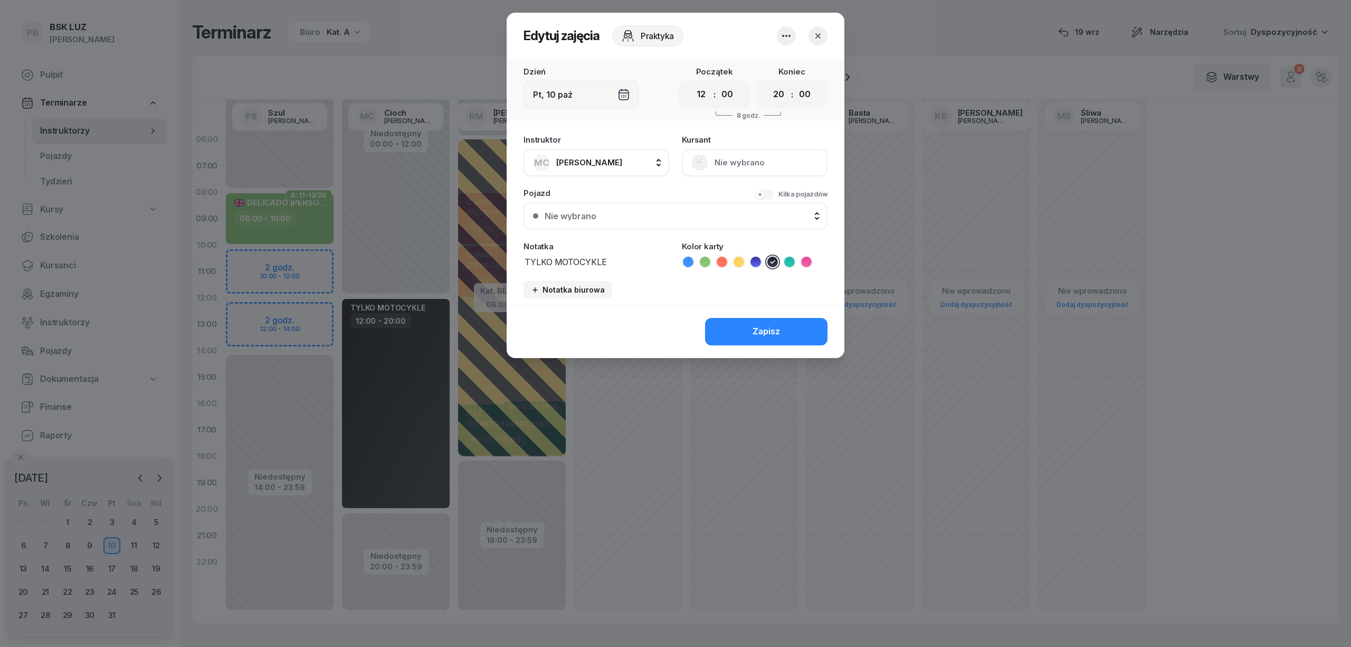
click at [782, 39] on icon "button" at bounding box center [786, 36] width 13 height 13
click at [774, 74] on link "Usuń" at bounding box center [781, 68] width 139 height 26
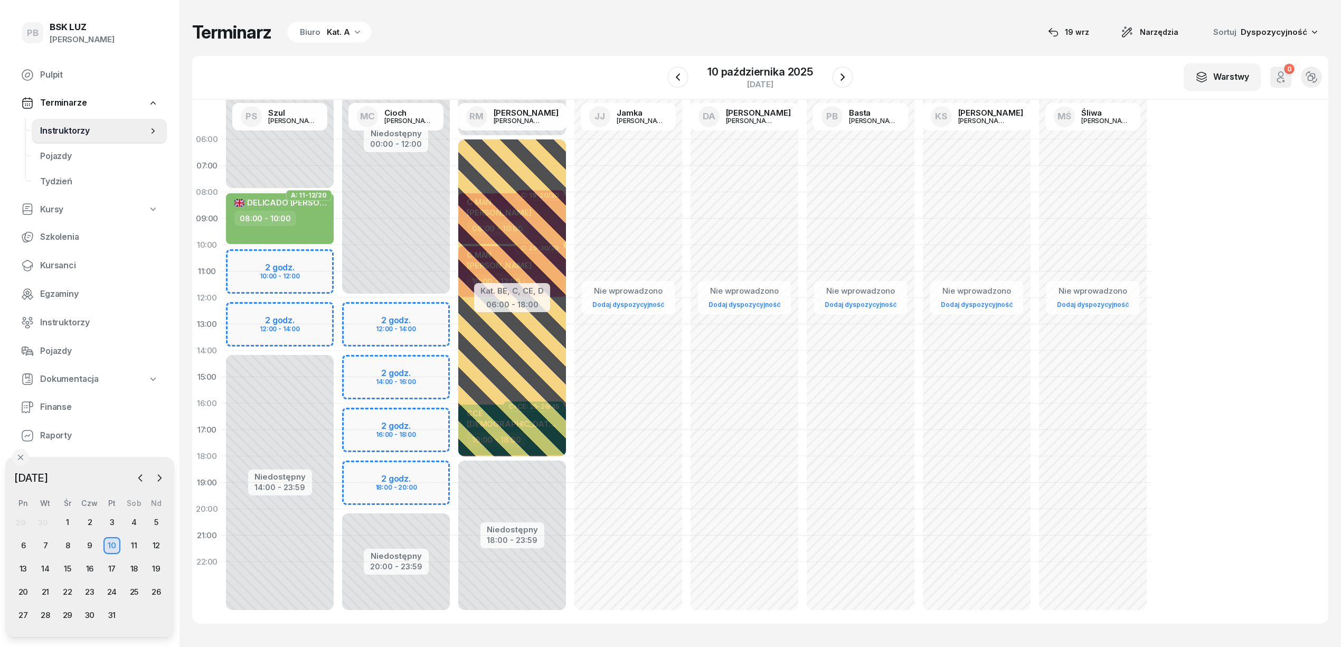
click at [644, 56] on div "W Wybierz AK [PERSON_NAME] BP [PERSON_NAME] DP [PERSON_NAME] GS [PERSON_NAME] I…" at bounding box center [760, 78] width 1136 height 44
click at [111, 516] on div "3" at bounding box center [111, 522] width 17 height 17
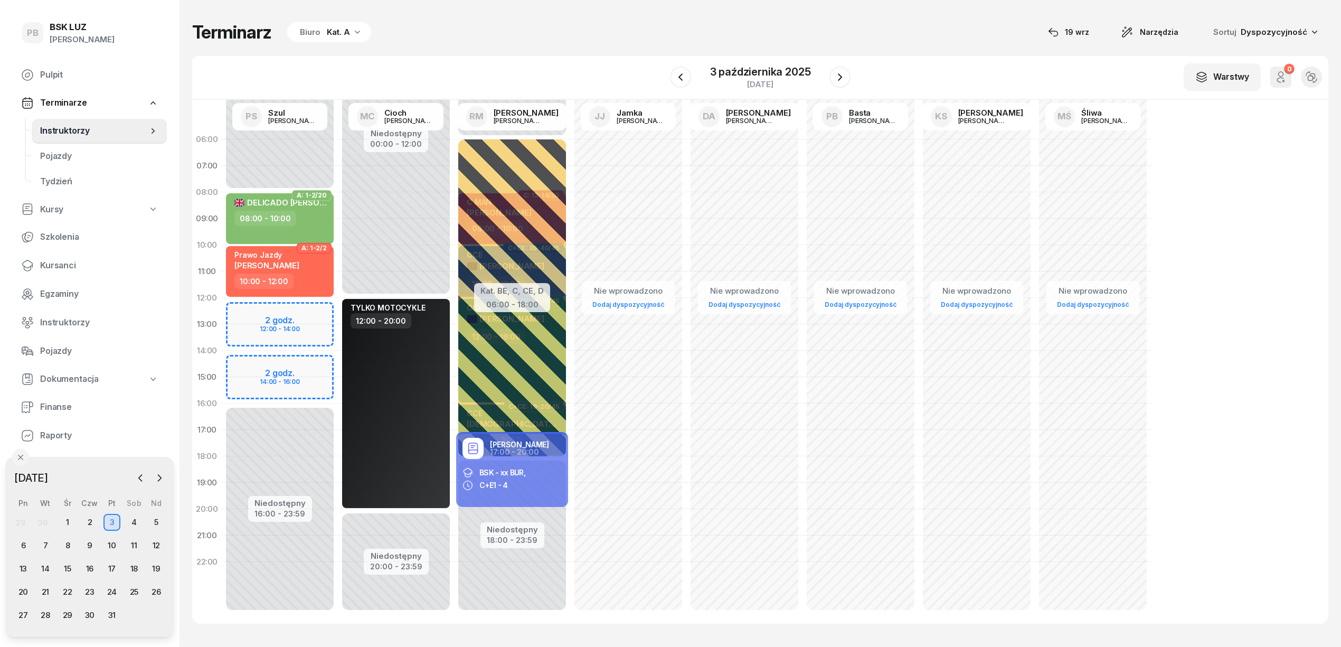
click at [340, 27] on div "Kat. A" at bounding box center [338, 32] width 23 height 13
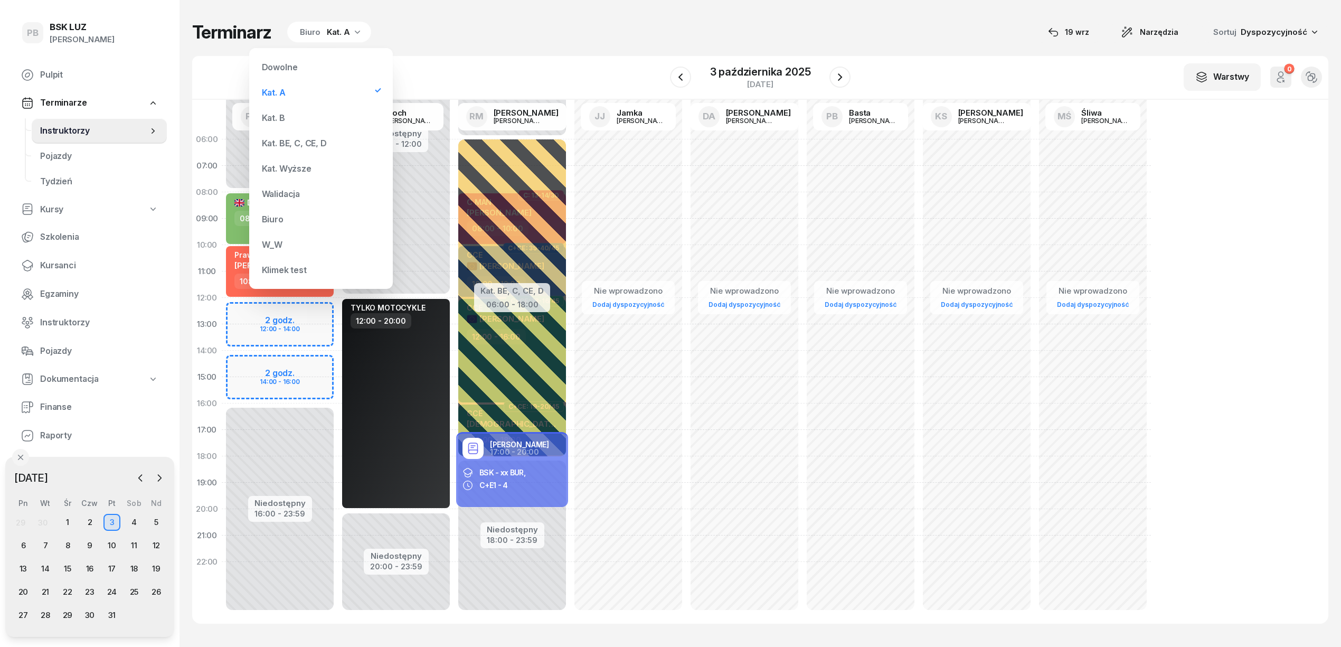
click at [297, 145] on div "Kat. BE, C, CE, D" at bounding box center [294, 143] width 65 height 8
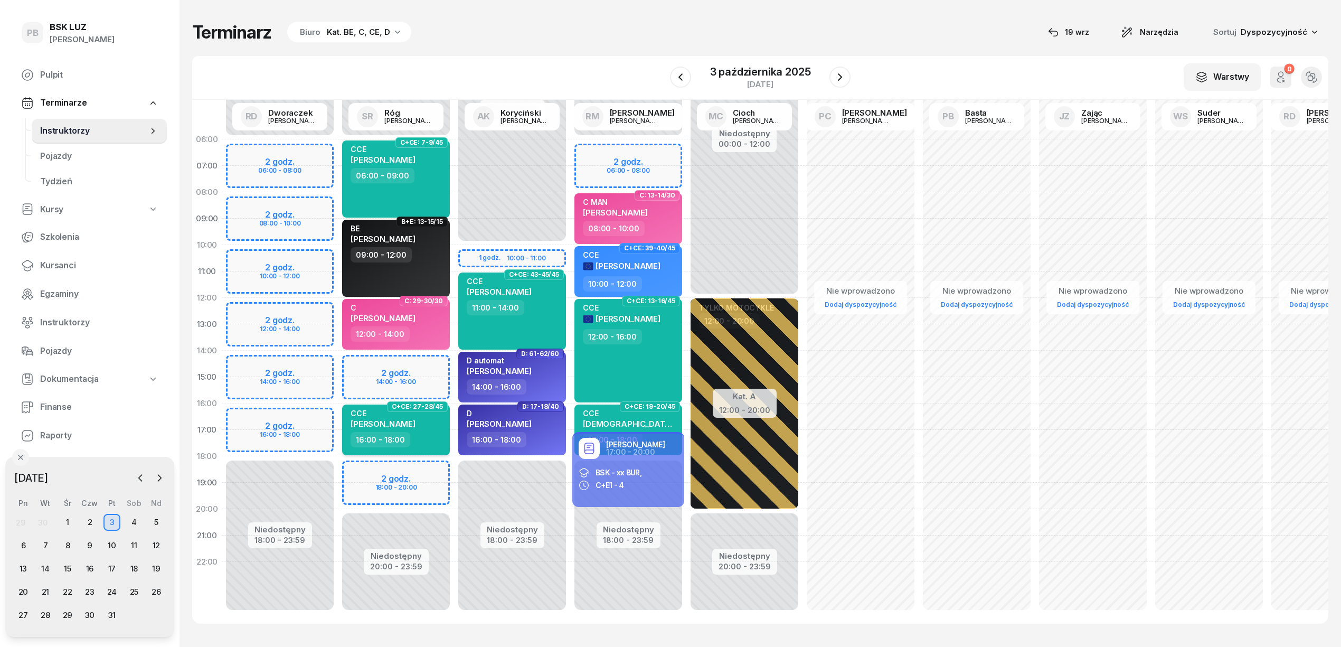
click at [421, 437] on div "16:00 - 18:00" at bounding box center [396, 439] width 93 height 15
select select "16"
select select "18"
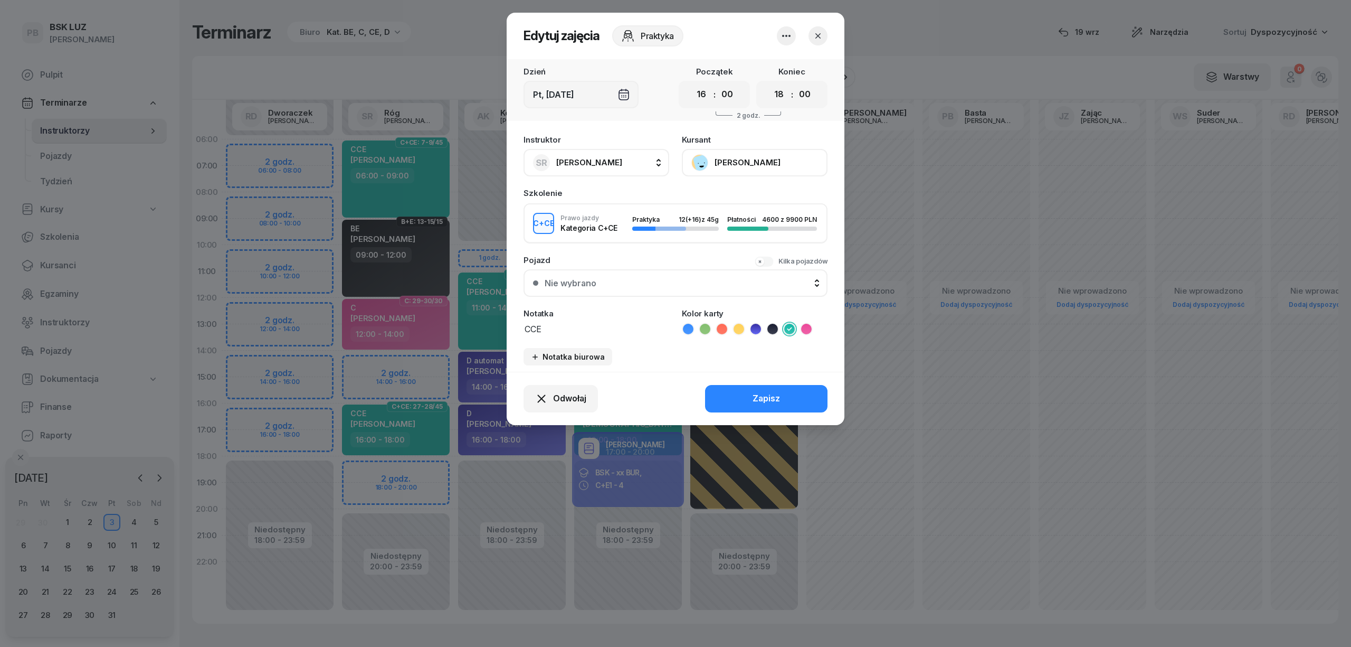
click at [600, 162] on span "[PERSON_NAME]" at bounding box center [589, 162] width 66 height 10
type input "dw"
click at [627, 233] on span "[PERSON_NAME]" at bounding box center [594, 233] width 65 height 14
click at [752, 391] on button "Zapisz" at bounding box center [766, 398] width 122 height 27
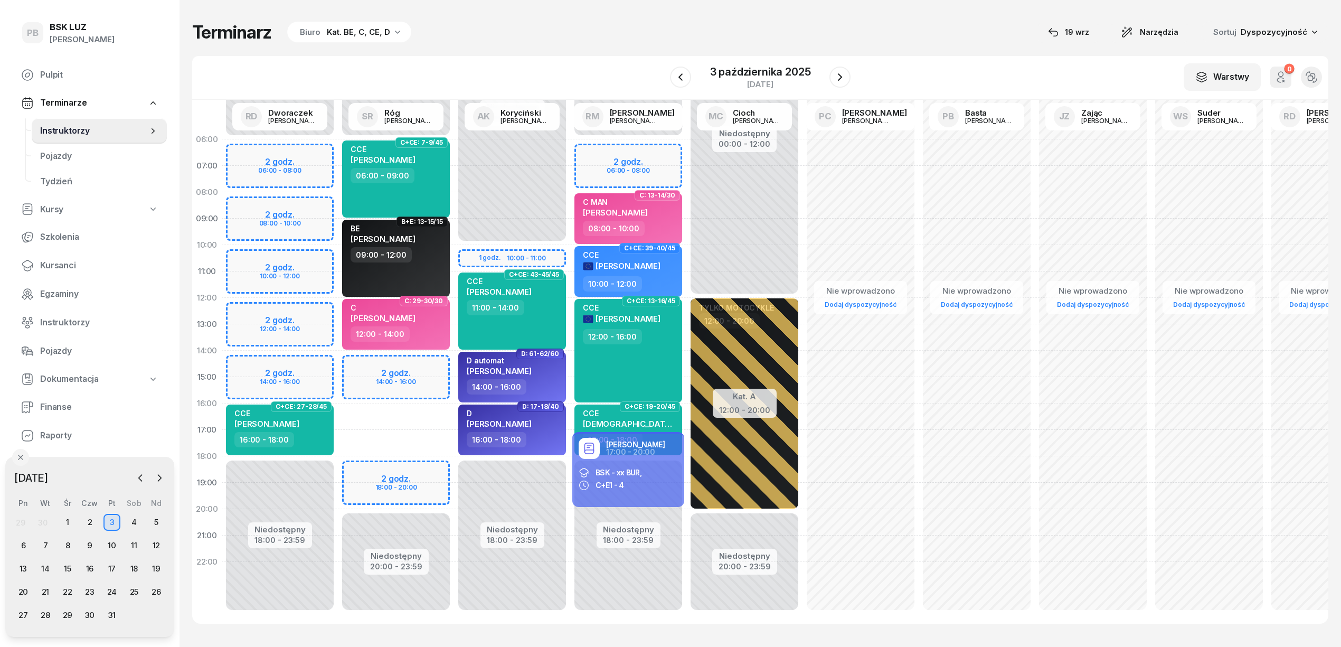
click at [429, 410] on div "Niedostępny 00:00 - 06:00 Niedostępny 20:00 - 23:59 2 godz. 14:00 - 16:00 2 god…" at bounding box center [396, 376] width 116 height 501
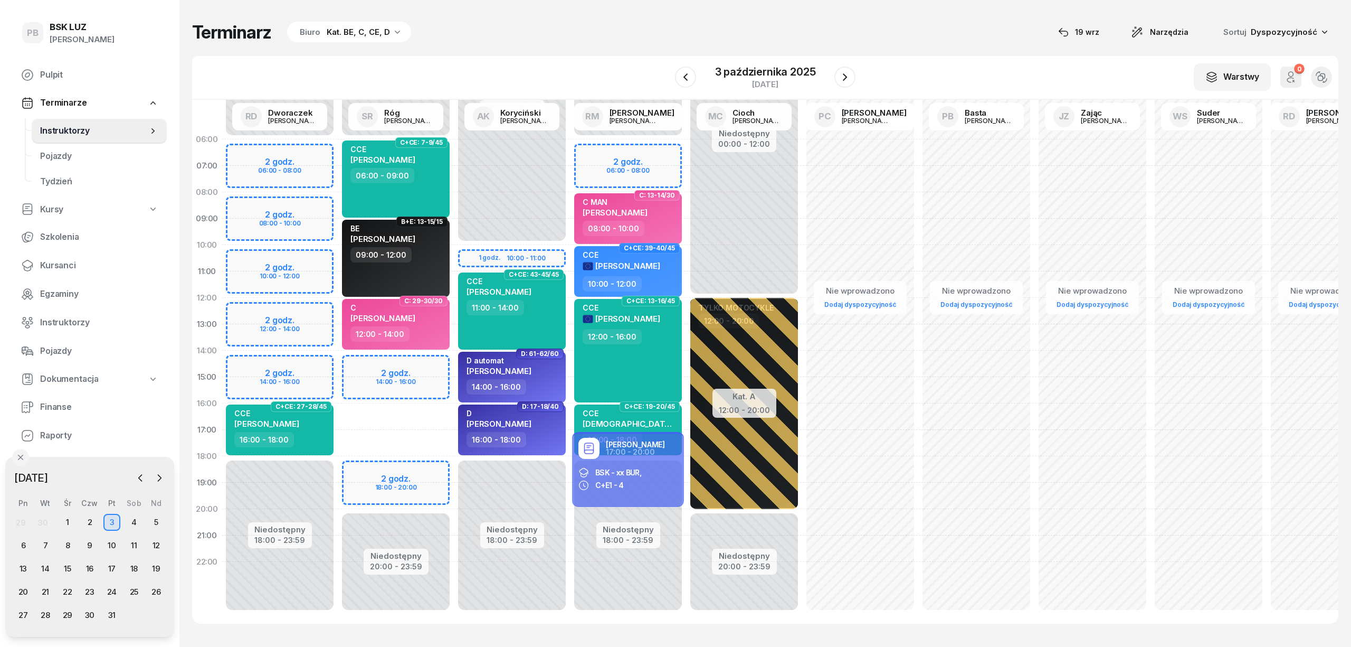
select select "16"
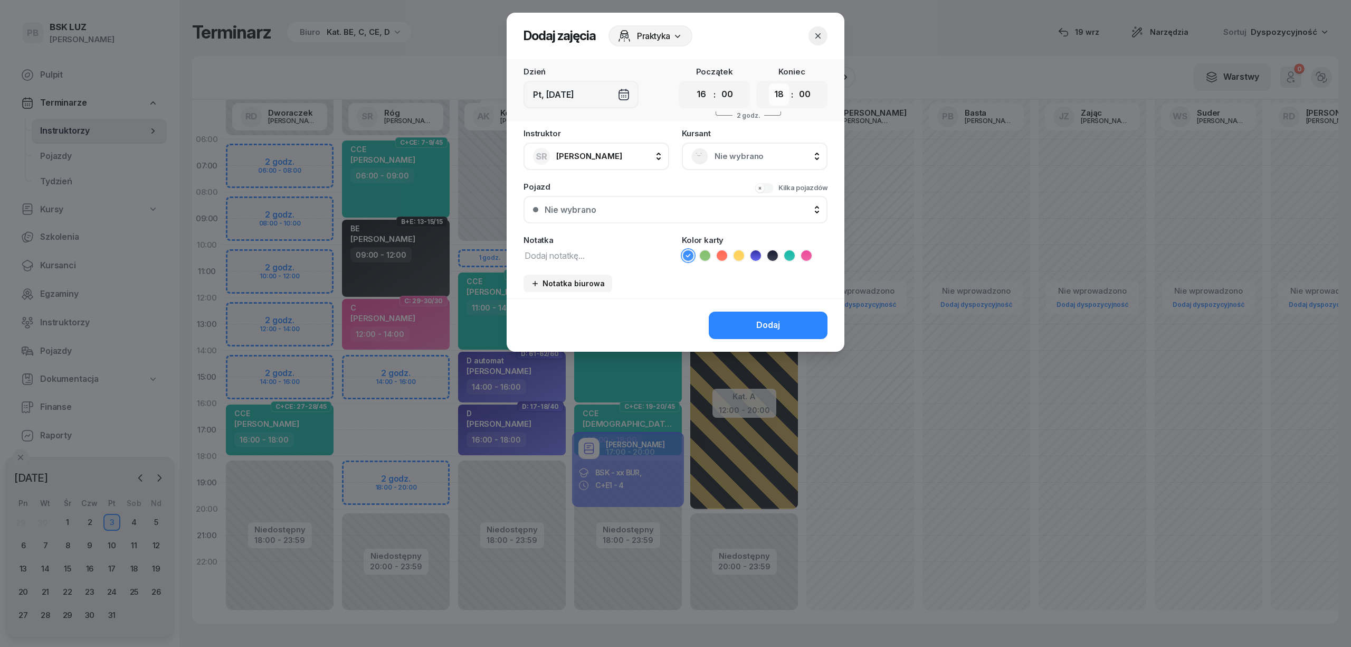
click at [780, 99] on select "00 01 02 03 04 05 06 07 08 09 10 11 12 13 14 15 16 17 18 19 20 21 22 23" at bounding box center [779, 94] width 20 height 22
select select "20"
click at [769, 83] on select "00 01 02 03 04 05 06 07 08 09 10 11 12 13 14 15 16 17 18 19 20 21 22 23" at bounding box center [779, 94] width 20 height 22
click at [552, 254] on textarea at bounding box center [597, 255] width 146 height 14
type textarea "wykład"
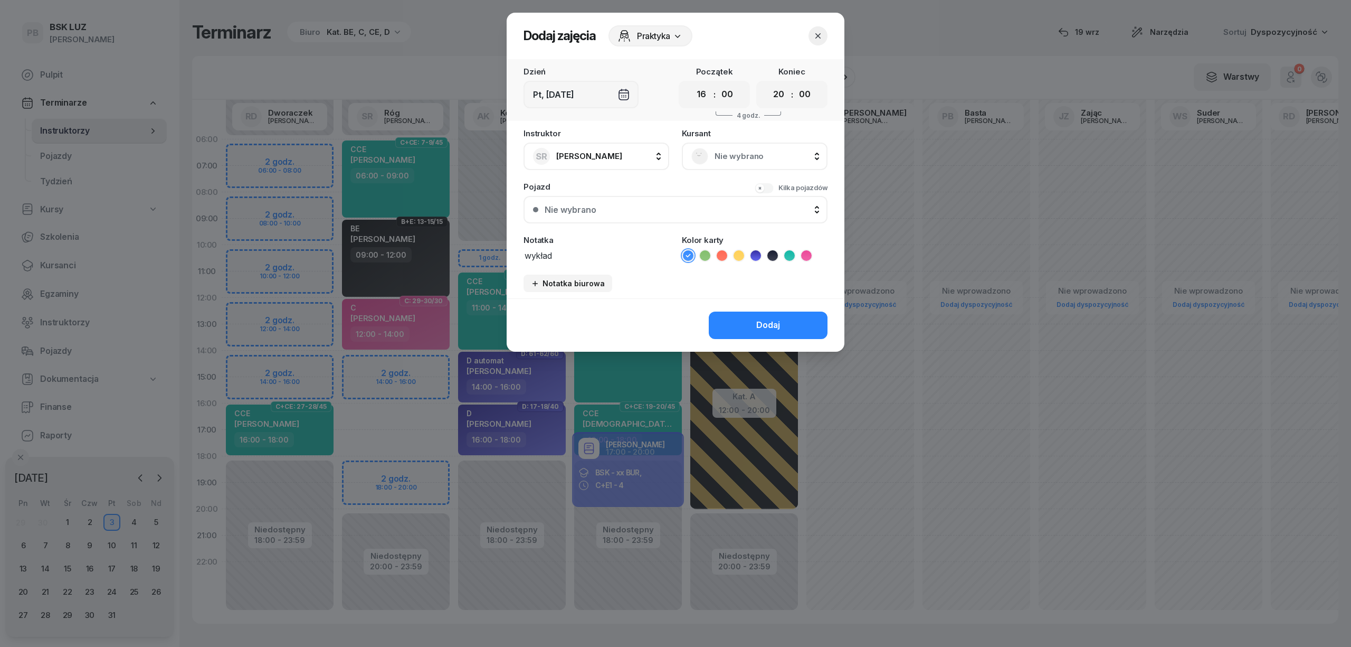
click at [771, 253] on icon at bounding box center [772, 255] width 11 height 11
click at [767, 324] on div "Dodaj" at bounding box center [768, 325] width 24 height 14
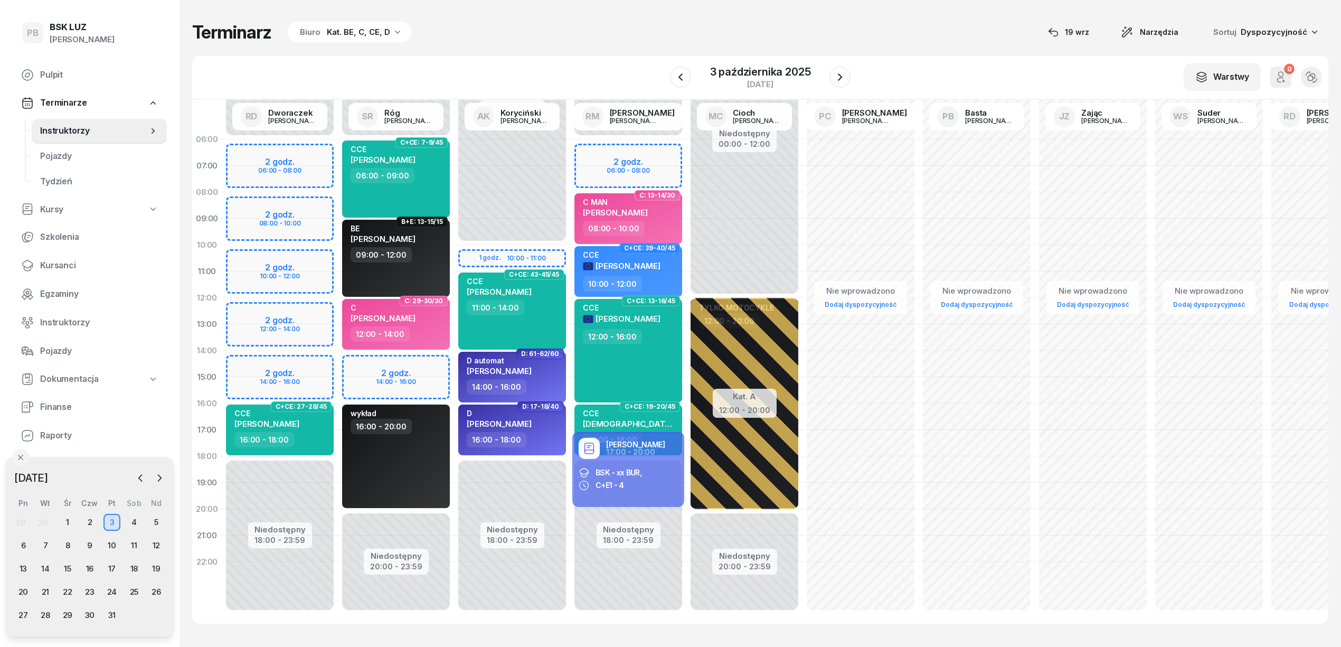
click at [554, 46] on div "Terminarz Biuro Kat. BE, C, CE, D [DATE] Narzędzia Sortuj Dyspozycyjność W Wybi…" at bounding box center [760, 322] width 1136 height 645
click at [602, 27] on div "Terminarz Biuro Kat. BE, C, CE, D [DATE] Narzędzia Sortuj Dyspozycyjność" at bounding box center [760, 32] width 1136 height 22
click at [632, 33] on div "Terminarz Biuro Kat. BE, C, CE, D [DATE] Narzędzia Sortuj Dyspozycyjność" at bounding box center [760, 32] width 1136 height 22
click at [516, 45] on div "Terminarz Biuro Kat. BE, C, CE, D [DATE] Narzędzia Sortuj Dyspozycyjność W Wybi…" at bounding box center [760, 322] width 1136 height 645
click at [860, 37] on div "Terminarz Biuro Kat. BE, C, CE, D [DATE] Narzędzia Sortuj Dyspozycyjność" at bounding box center [760, 32] width 1136 height 22
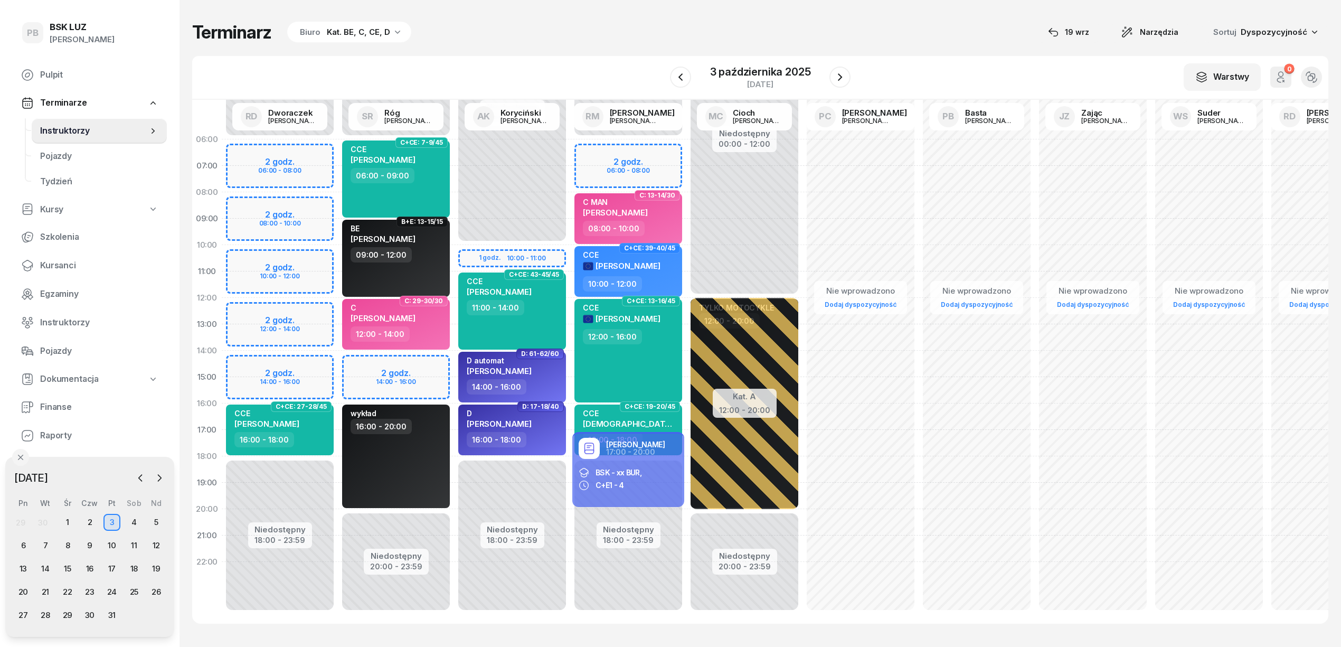
click at [756, 34] on div "Terminarz Biuro Kat. BE, C, CE, D [DATE] Narzędzia Sortuj Dyspozycyjność" at bounding box center [760, 32] width 1136 height 22
click at [939, 40] on div "Terminarz Biuro Kat. BE, C, CE, D [DATE] Narzędzia Sortuj Dyspozycyjność" at bounding box center [760, 32] width 1136 height 22
click at [894, 26] on div "Terminarz Biuro Kat. BE, C, CE, D [DATE] Narzędzia Sortuj Dyspozycyjność" at bounding box center [760, 32] width 1136 height 22
click at [979, 28] on div "Terminarz Biuro Kat. BE, C, CE, D [DATE] Narzędzia Sortuj Dyspozycyjność" at bounding box center [760, 32] width 1136 height 22
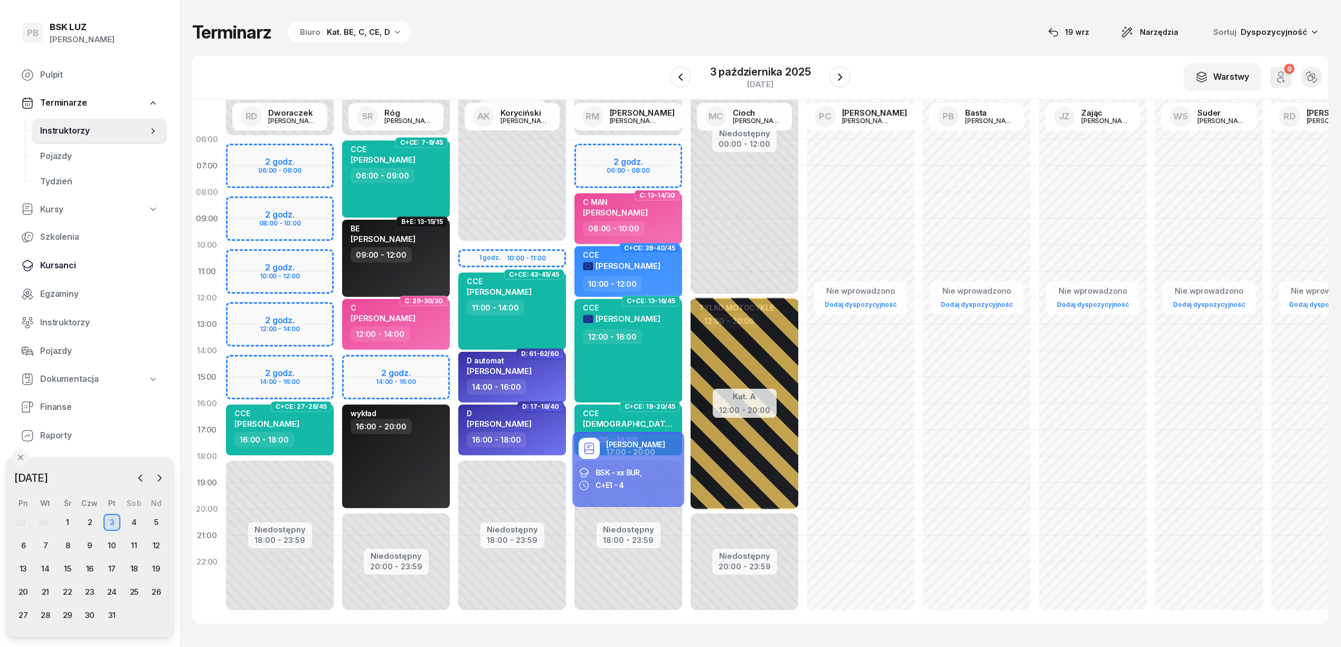
click at [62, 271] on span "Kursanci" at bounding box center [99, 266] width 118 height 14
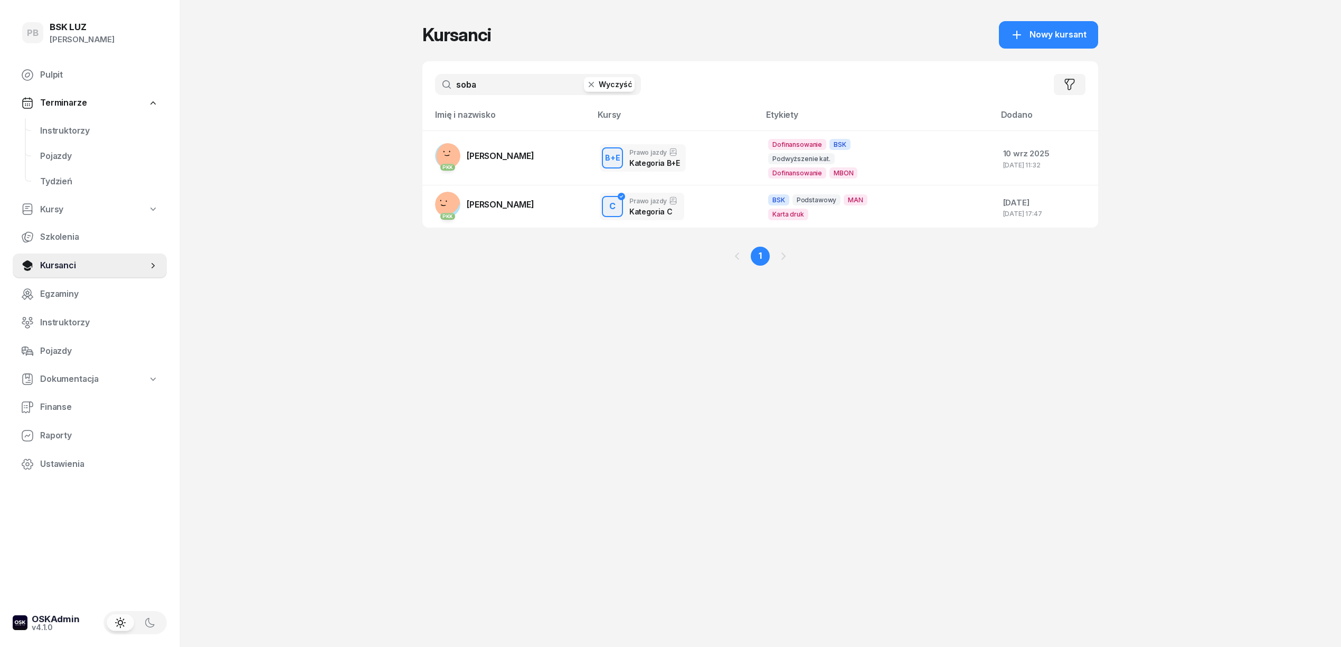
click at [504, 88] on input "soba" at bounding box center [538, 84] width 206 height 21
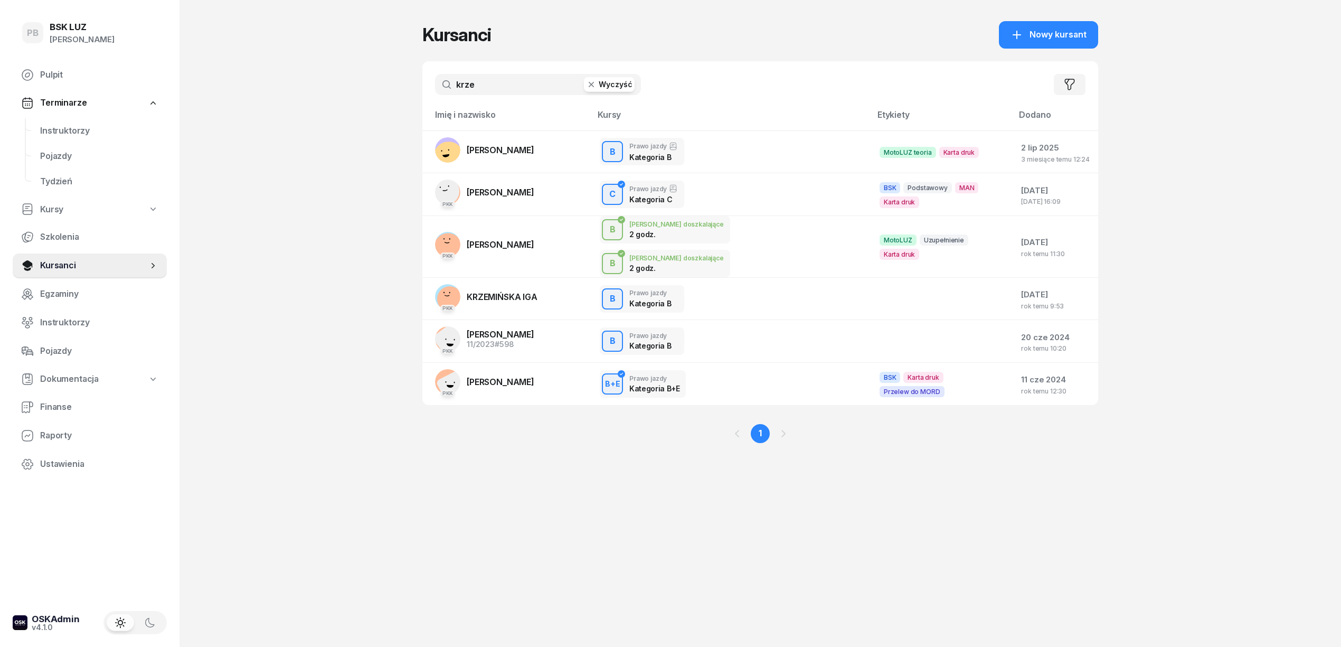
click at [499, 92] on input "krze" at bounding box center [538, 84] width 206 height 21
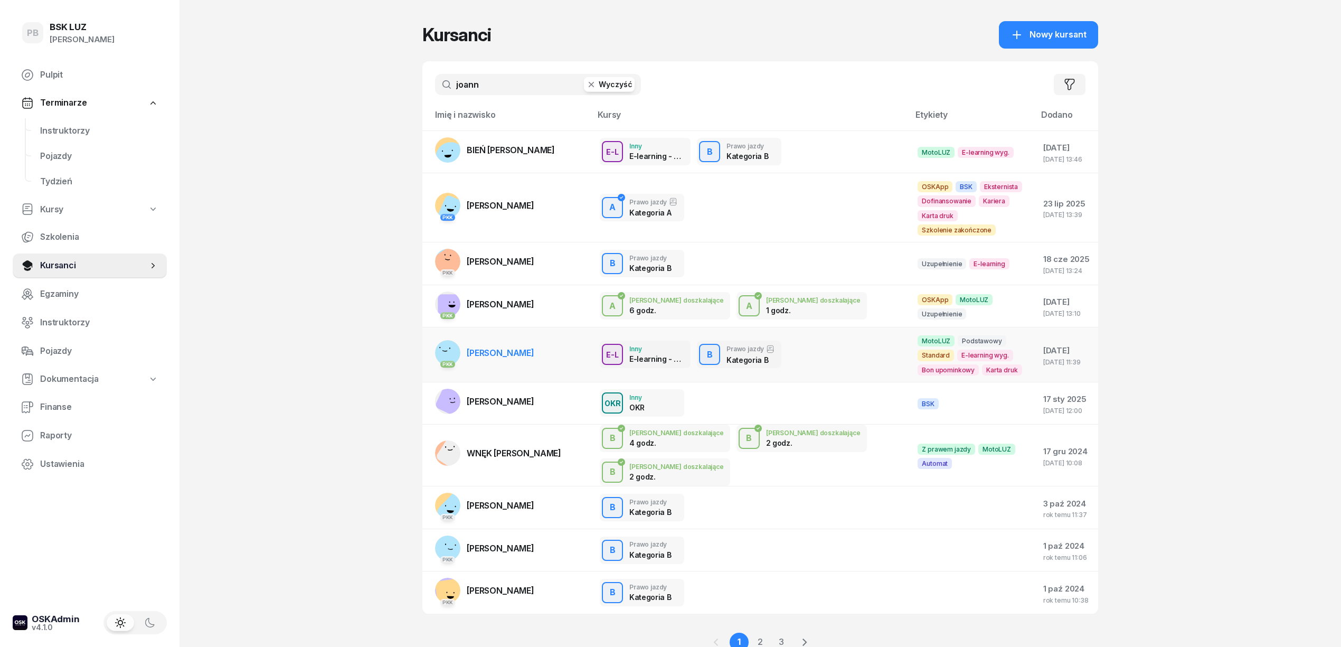
type input "joann"
click at [534, 347] on span "[PERSON_NAME]" at bounding box center [501, 352] width 68 height 11
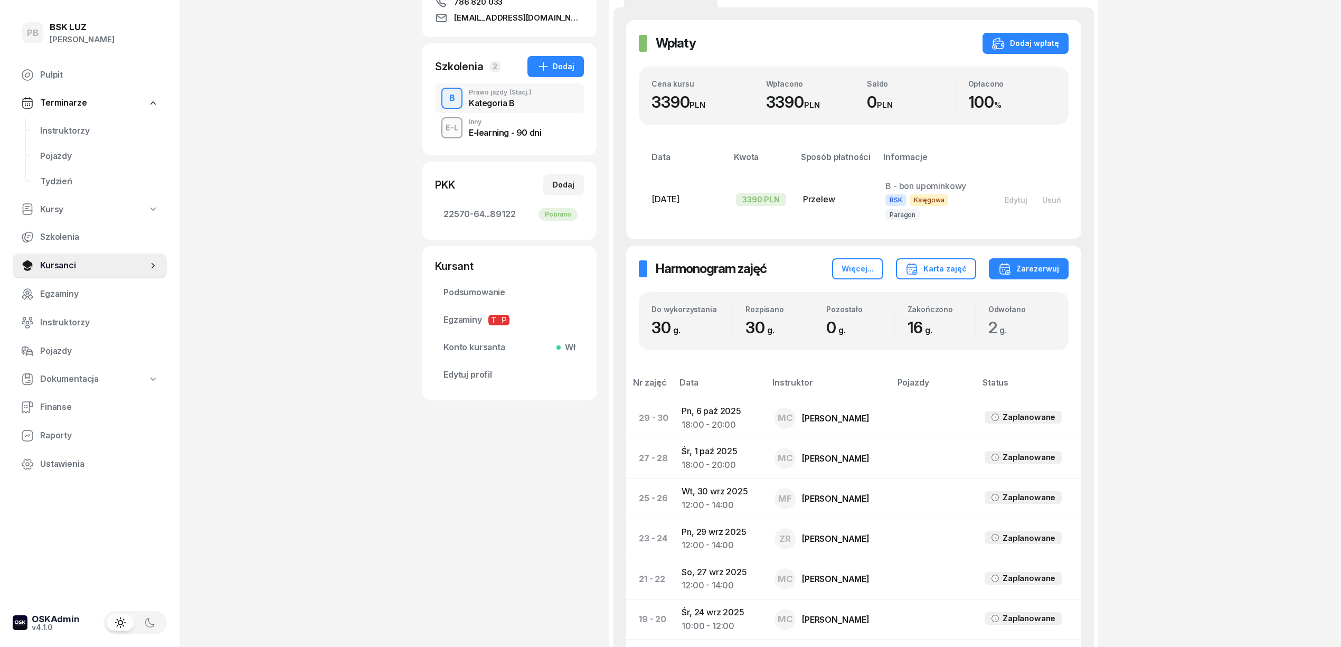
scroll to position [211, 0]
click at [942, 263] on div "Karta zajęć" at bounding box center [935, 269] width 61 height 13
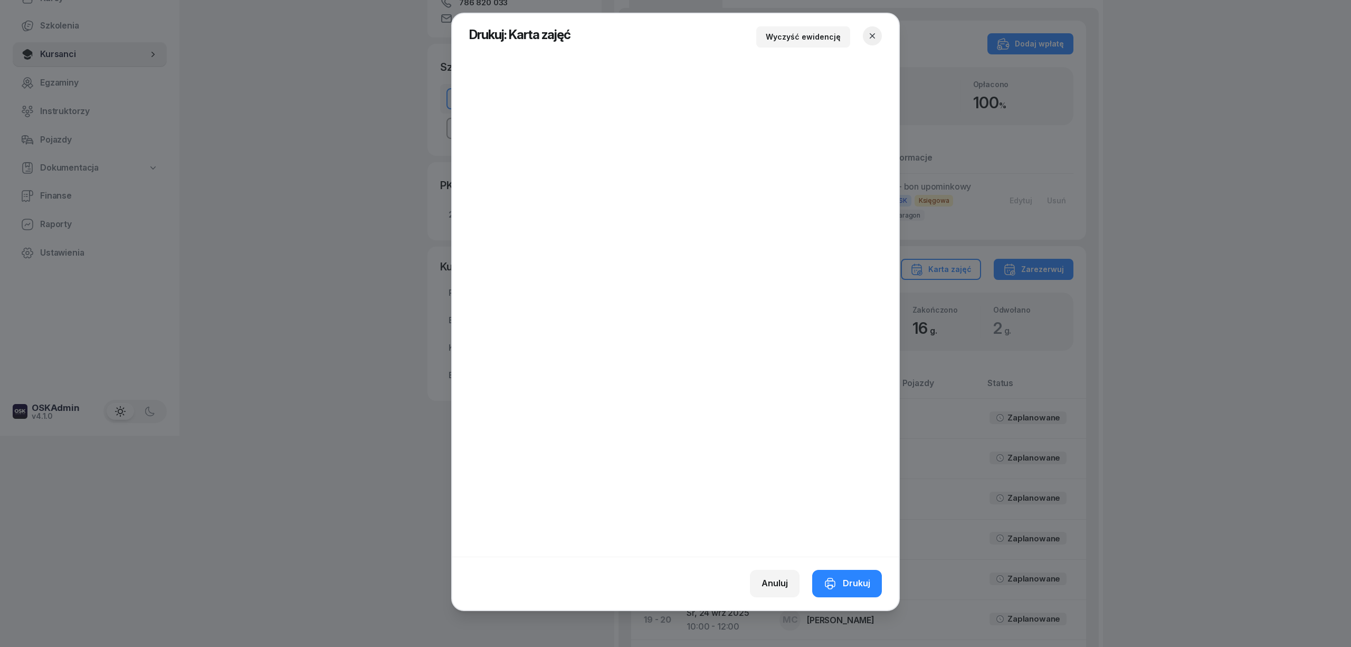
click at [873, 31] on icon "button" at bounding box center [872, 36] width 11 height 11
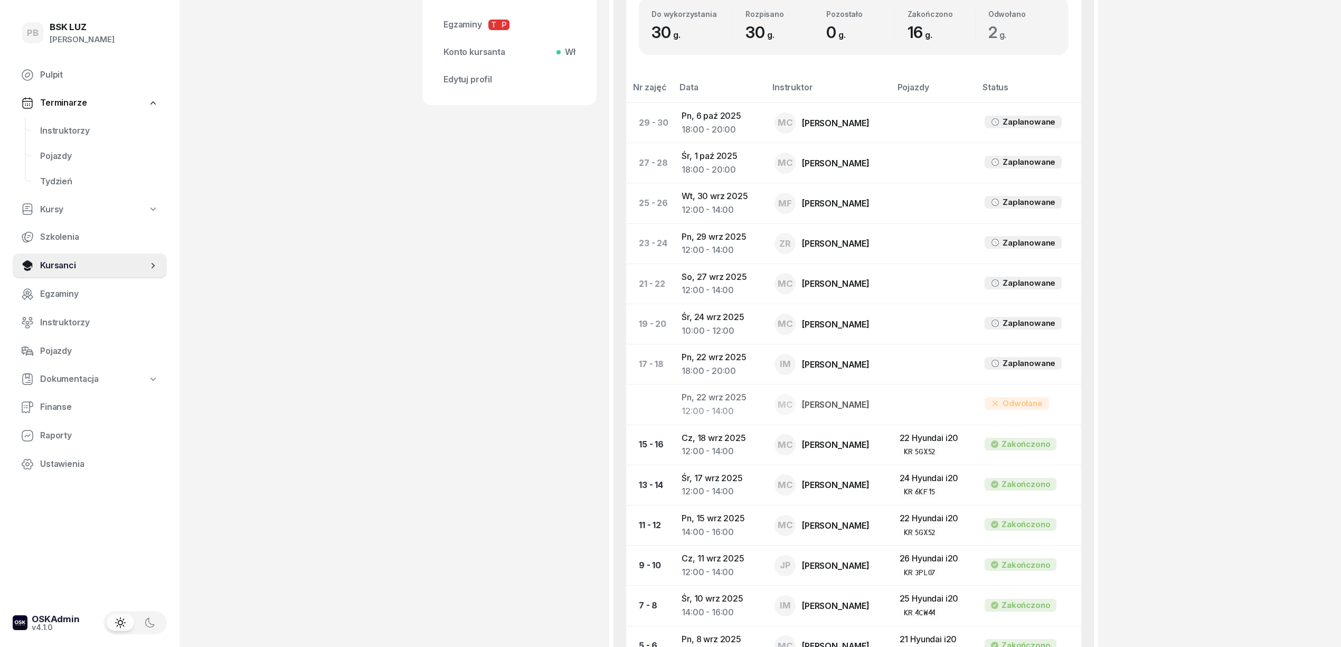
scroll to position [376, 0]
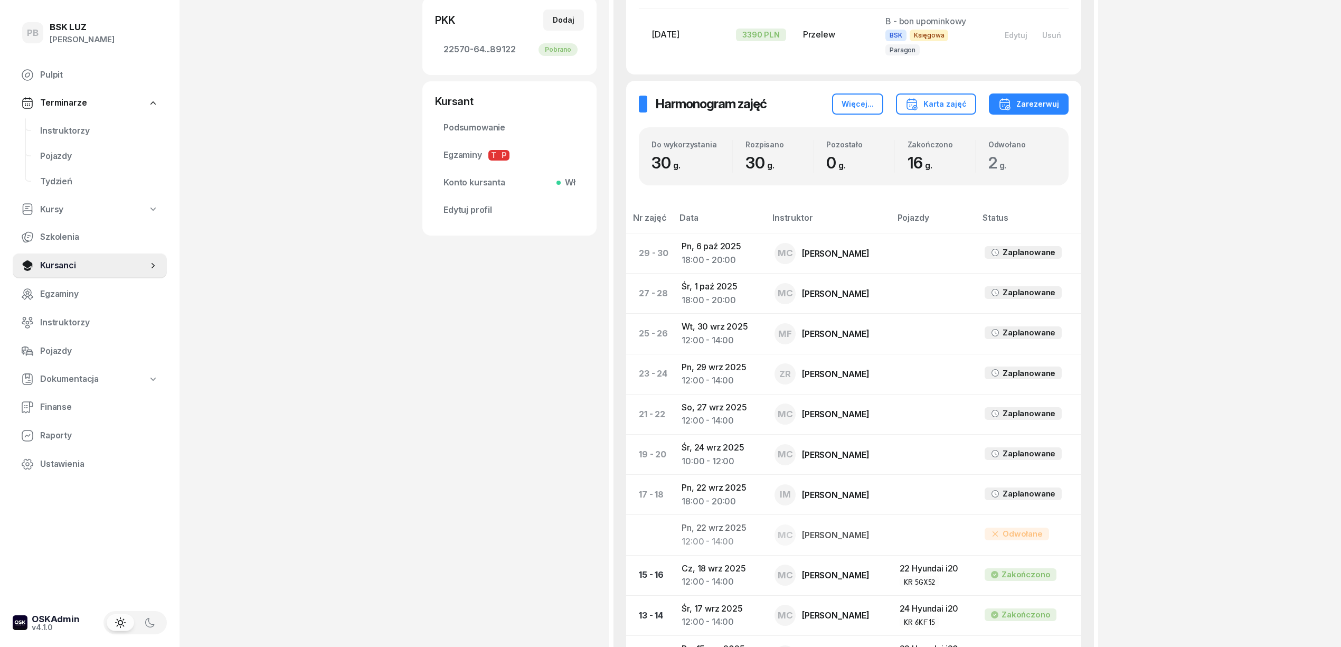
click at [1257, 349] on div "PB BSK [PERSON_NAME] Terminarze Instruktorzy Pojazdy Tydzień Kursy Szkolenia Ku…" at bounding box center [670, 317] width 1341 height 1386
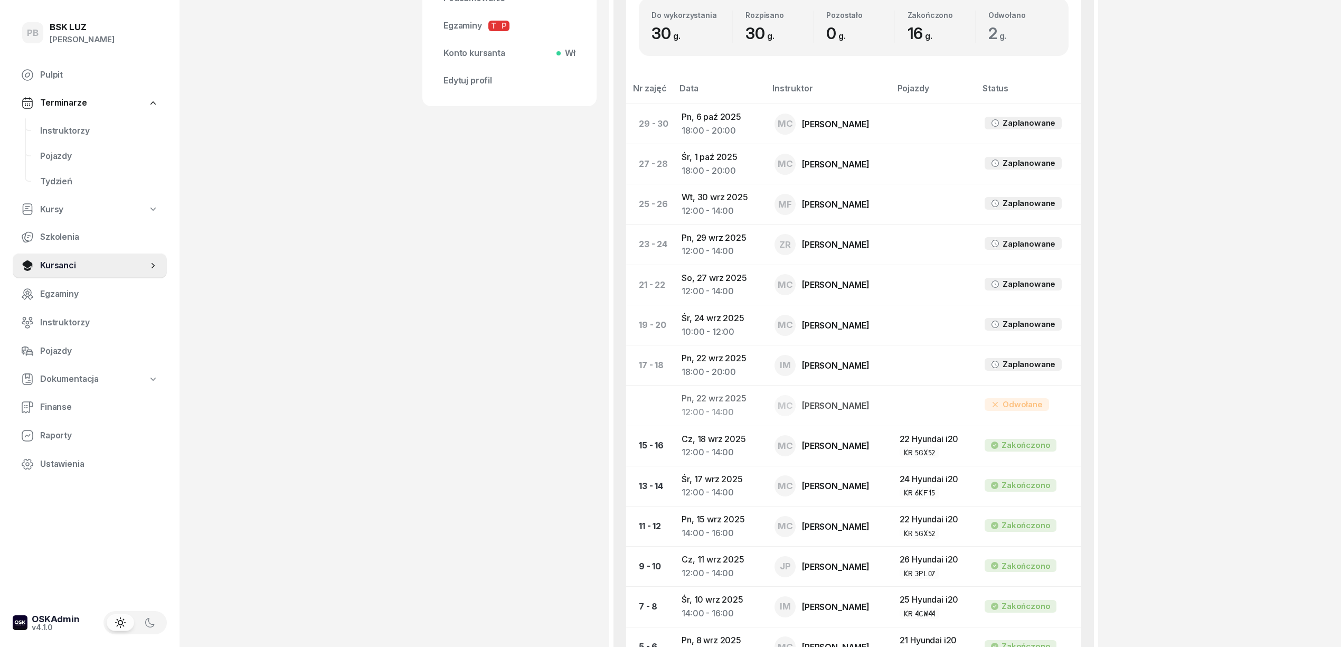
scroll to position [517, 0]
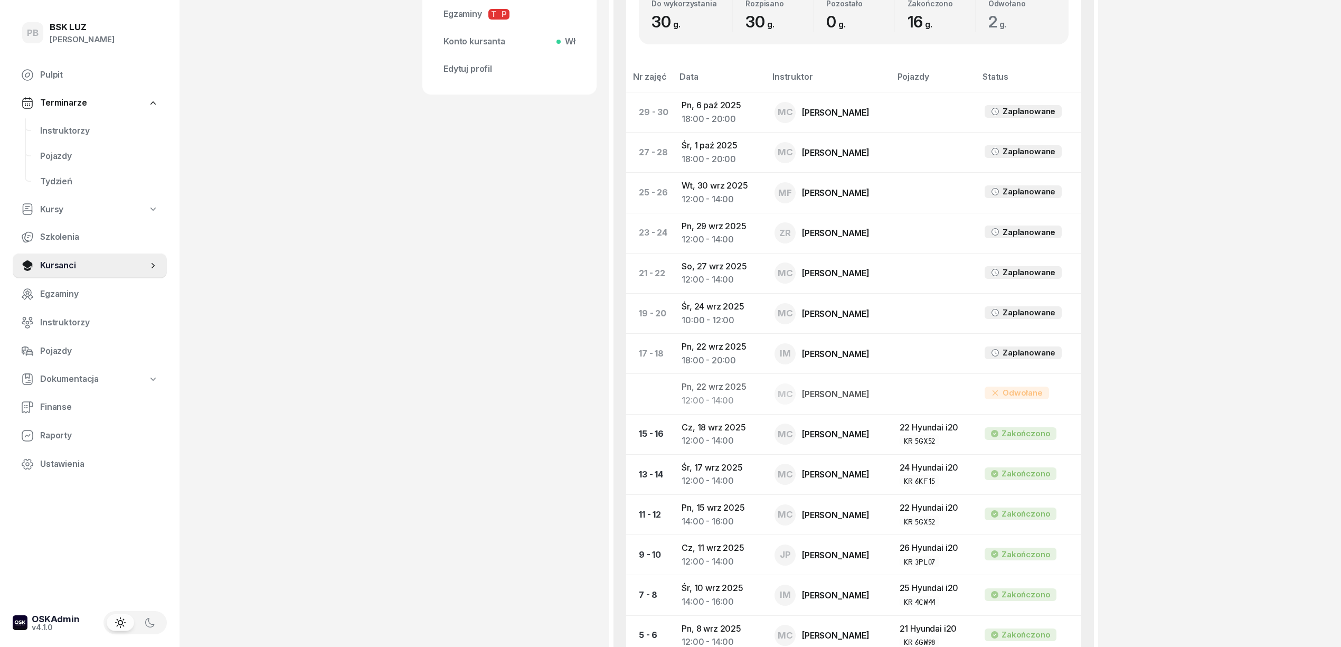
click at [1215, 307] on div "PB BSK [PERSON_NAME] Terminarze Instruktorzy Pojazdy Tydzień Kursy Szkolenia Ku…" at bounding box center [670, 176] width 1341 height 1386
click at [1239, 238] on div "PB BSK [PERSON_NAME] Terminarze Instruktorzy Pojazdy Tydzień Kursy Szkolenia Ku…" at bounding box center [670, 176] width 1341 height 1386
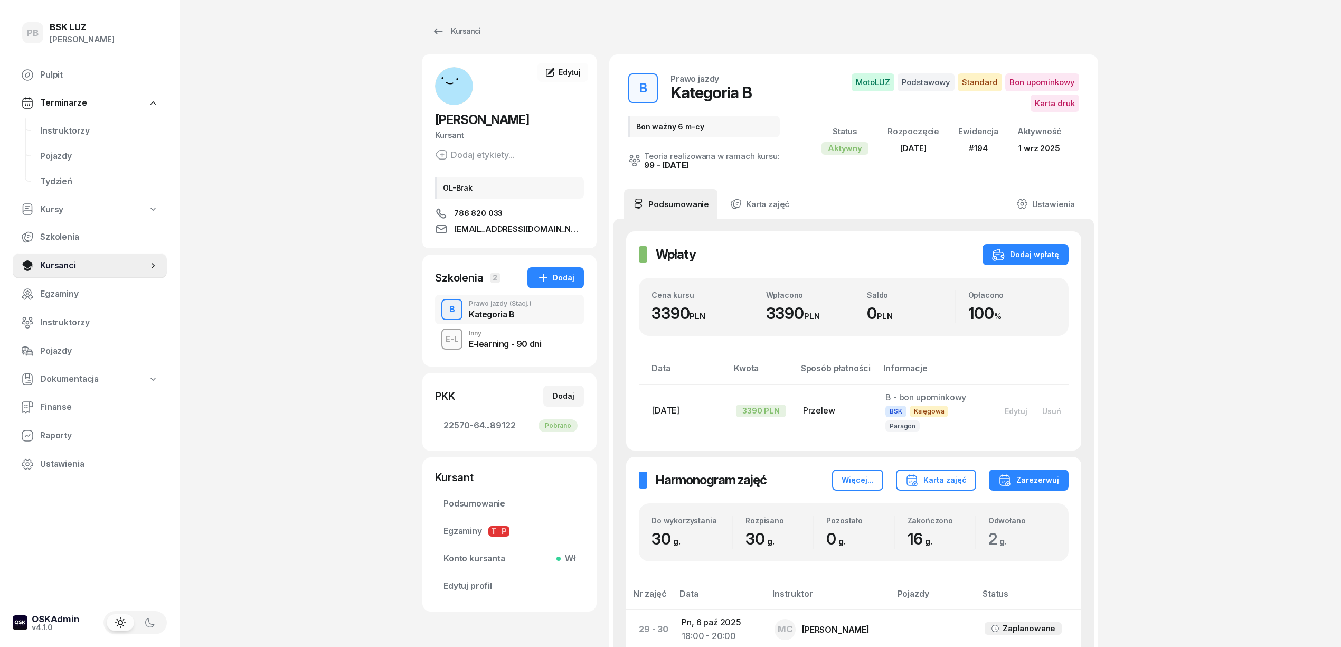
scroll to position [0, 0]
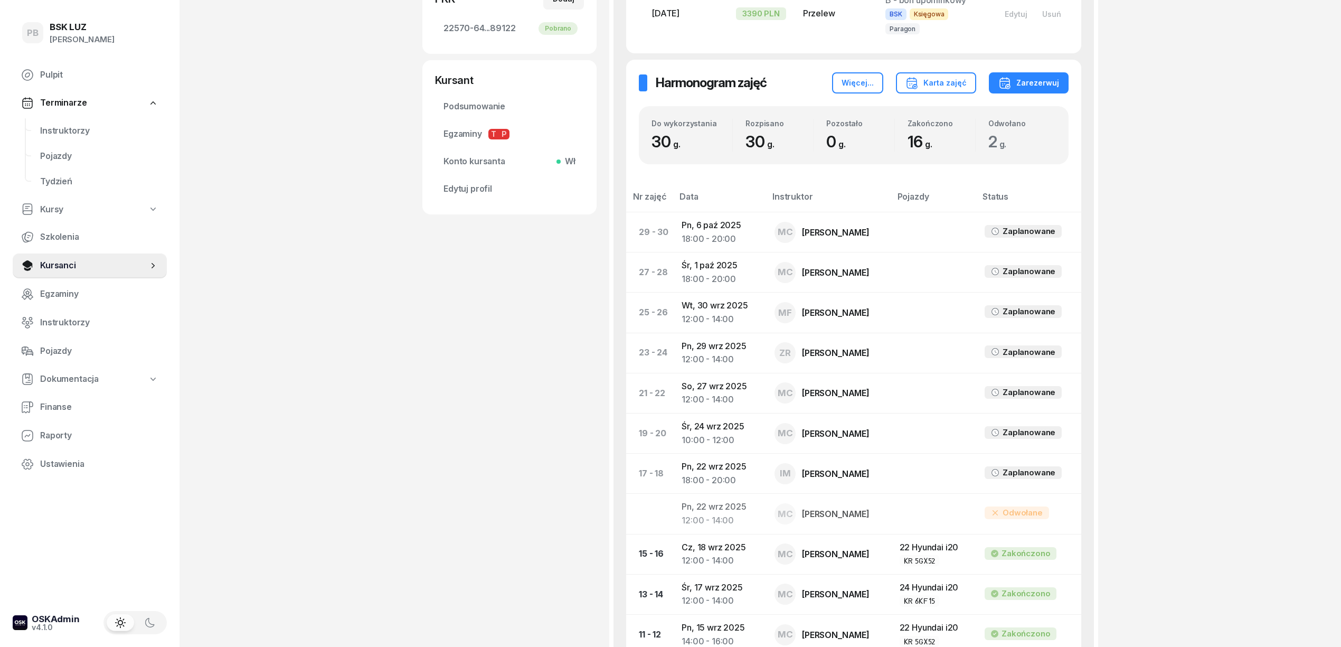
scroll to position [422, 0]
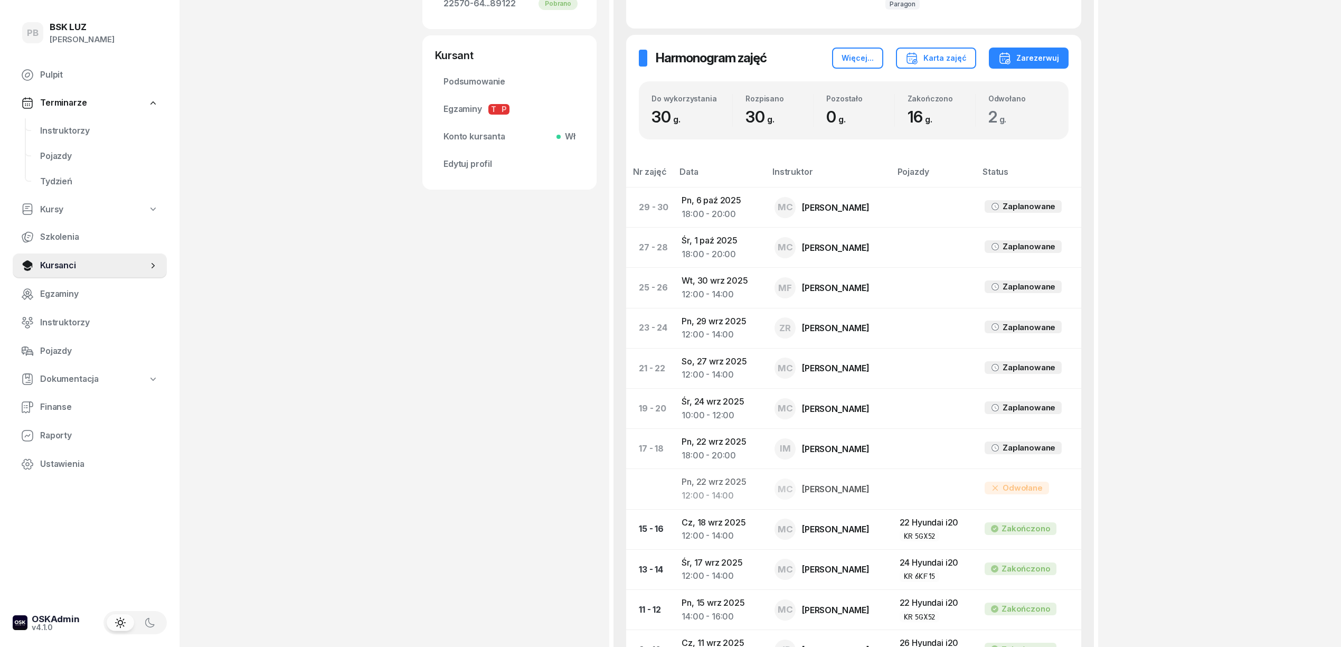
click at [1219, 415] on div "PB BSK [PERSON_NAME] Terminarze Instruktorzy Pojazdy Tydzień Kursy Szkolenia Ku…" at bounding box center [670, 271] width 1341 height 1386
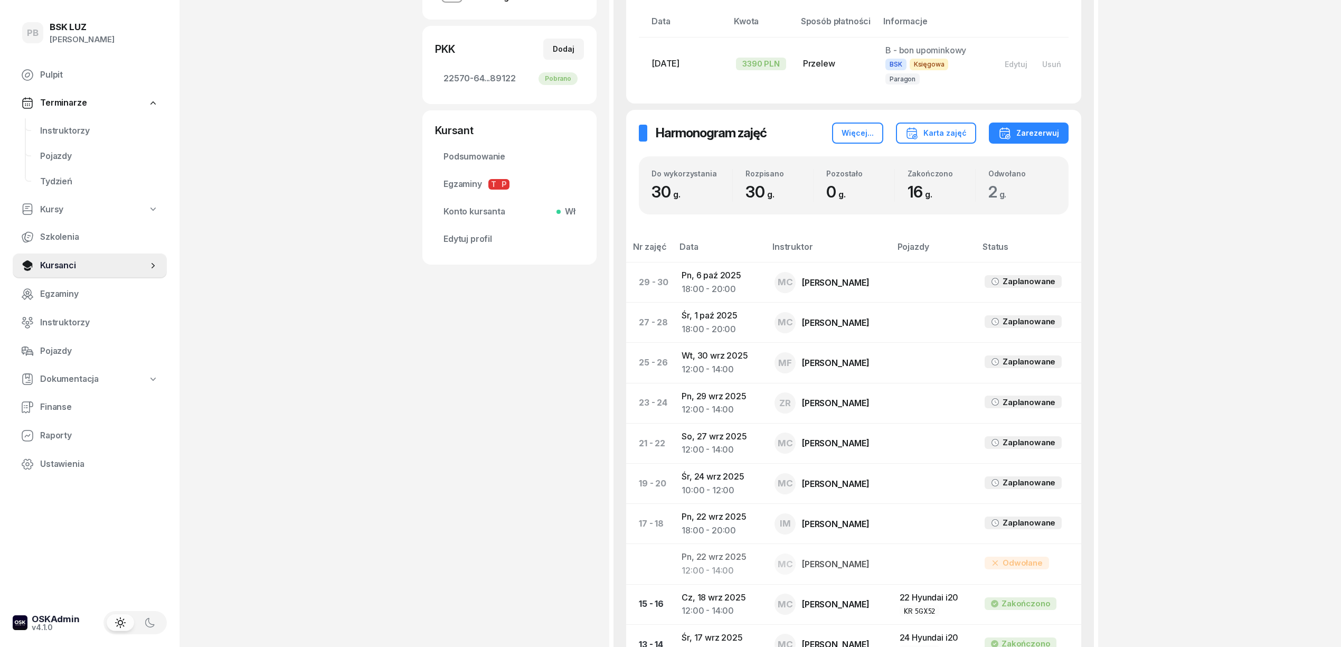
scroll to position [352, 0]
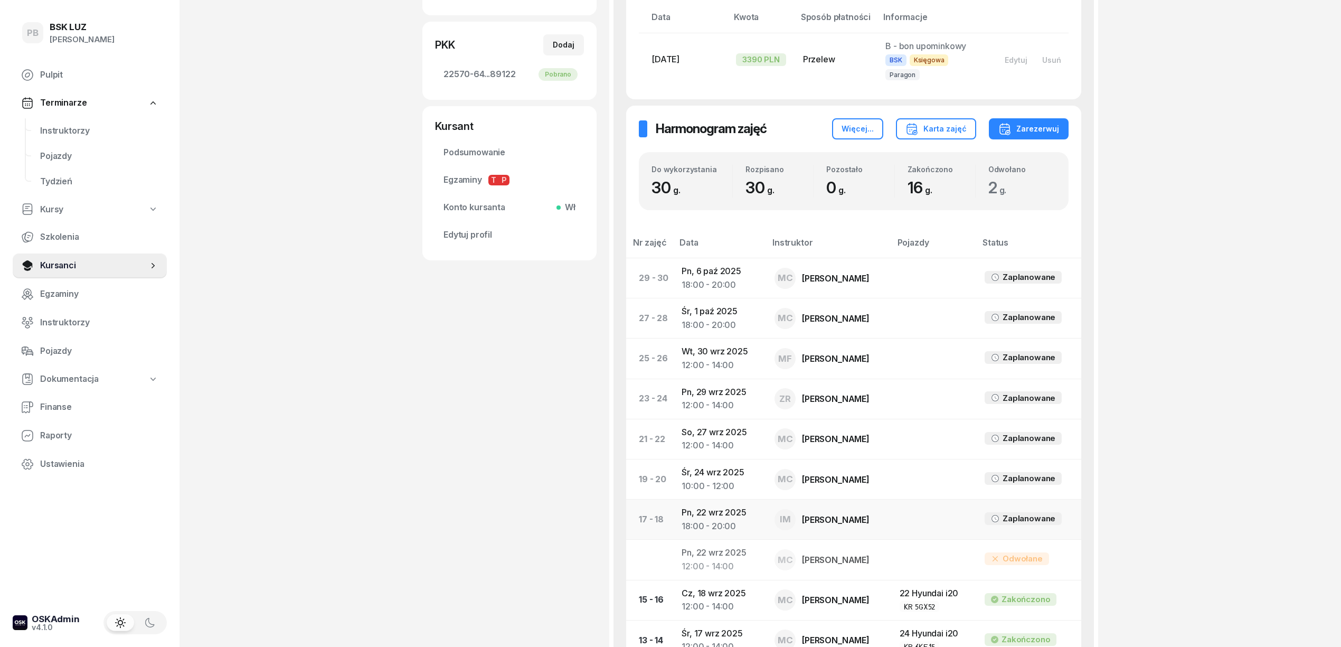
click at [709, 503] on td "Pn, [DATE] 18:00 - 20:00" at bounding box center [719, 519] width 93 height 40
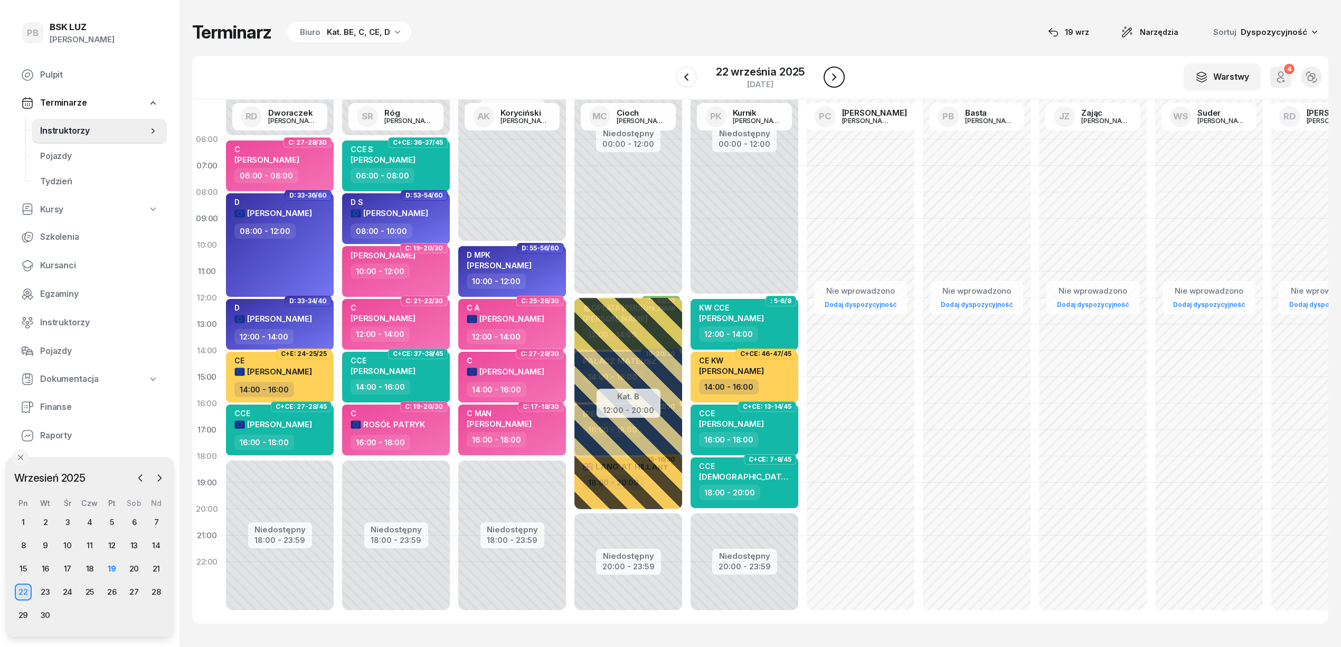
click at [834, 78] on icon "button" at bounding box center [834, 76] width 4 height 7
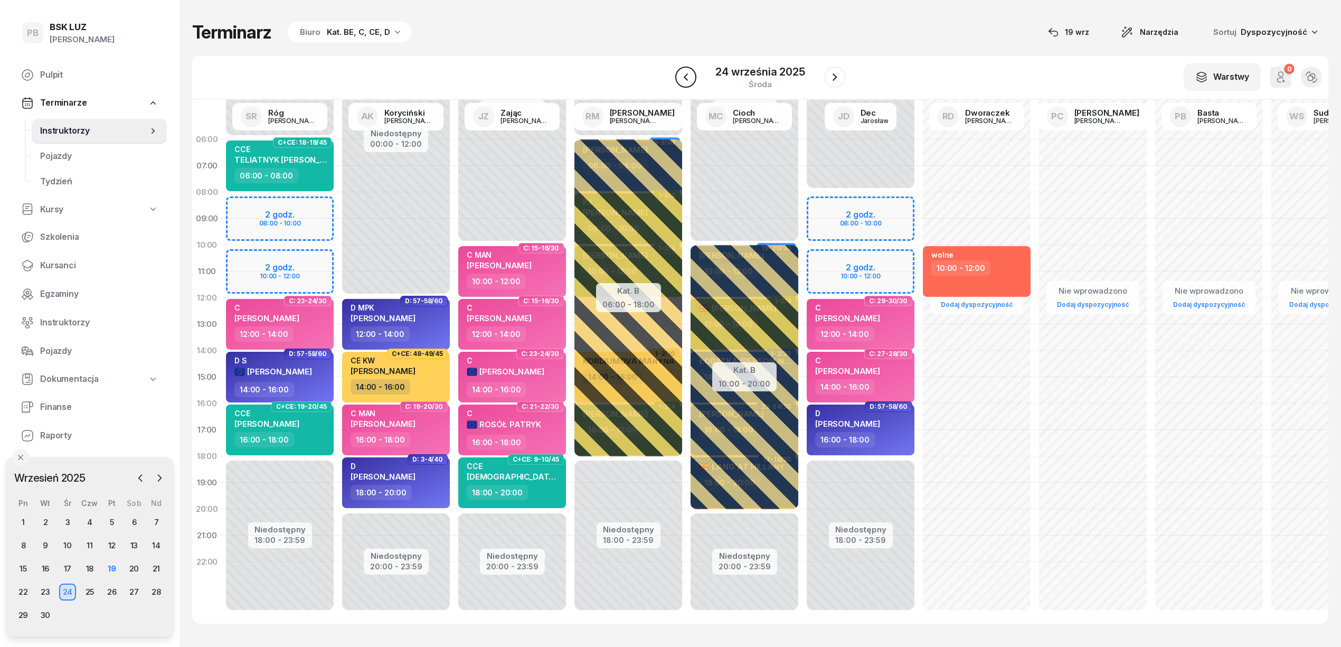
click at [687, 74] on icon "button" at bounding box center [686, 76] width 4 height 7
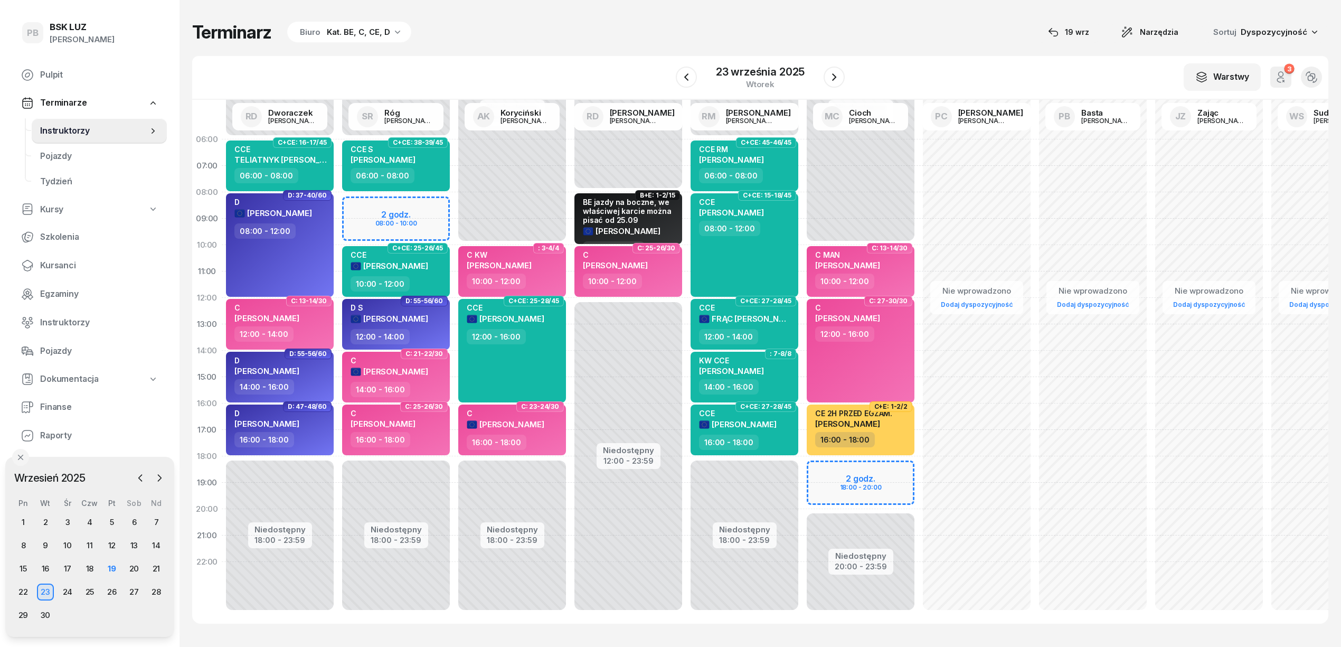
click at [368, 34] on div "Kat. BE, C, CE, D" at bounding box center [358, 32] width 63 height 13
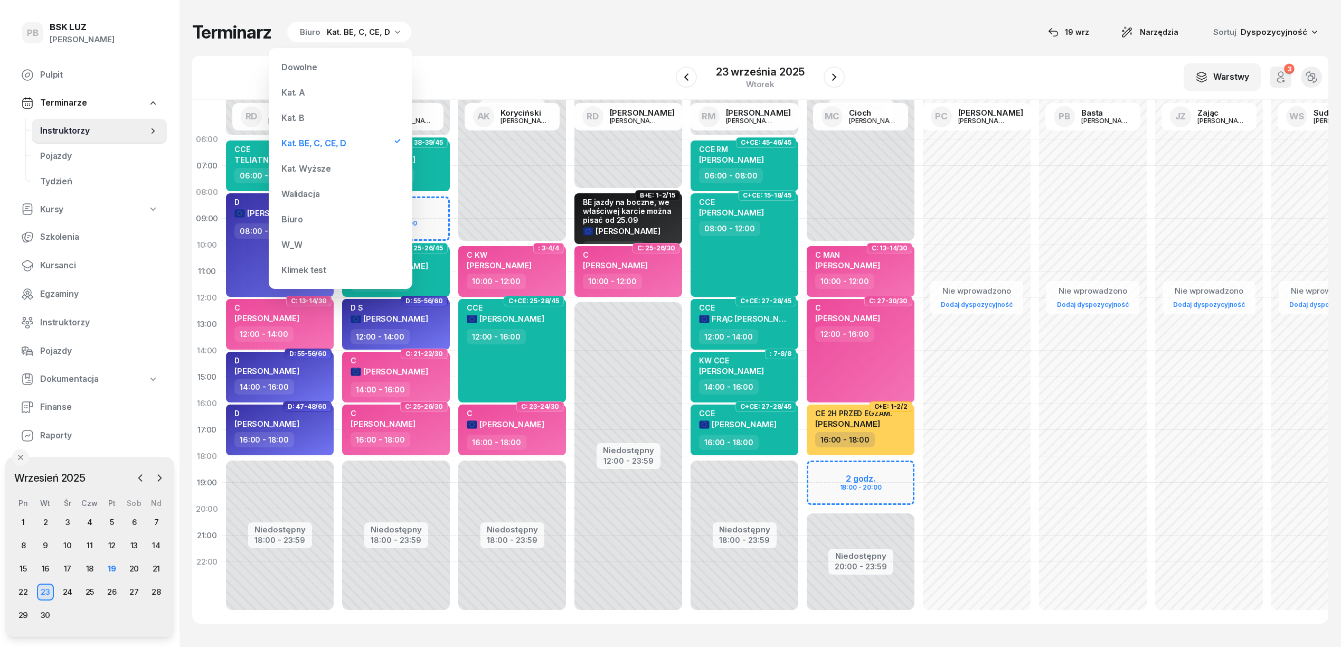
click at [303, 114] on div "Kat. B" at bounding box center [292, 117] width 23 height 8
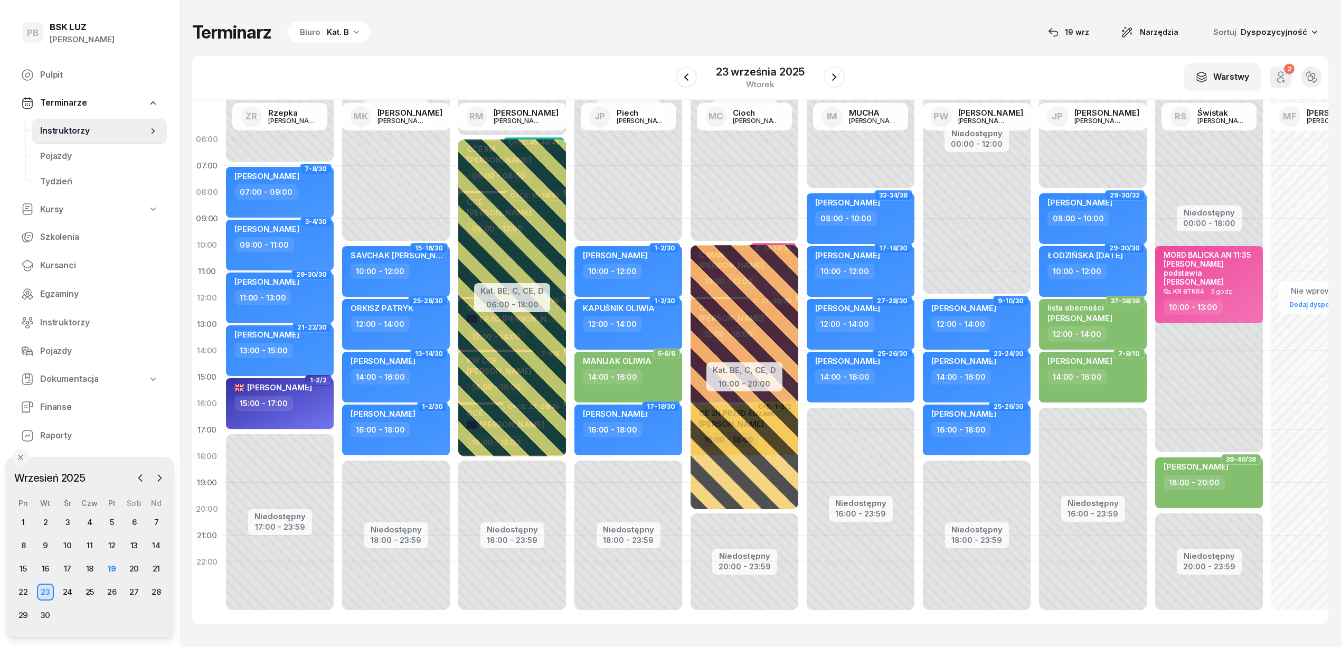
click at [480, 58] on div "W Wybierz AK [PERSON_NAME] BP [PERSON_NAME] DP [PERSON_NAME] GS [PERSON_NAME] I…" at bounding box center [760, 78] width 1136 height 44
click at [21, 593] on div "22" at bounding box center [23, 591] width 17 height 17
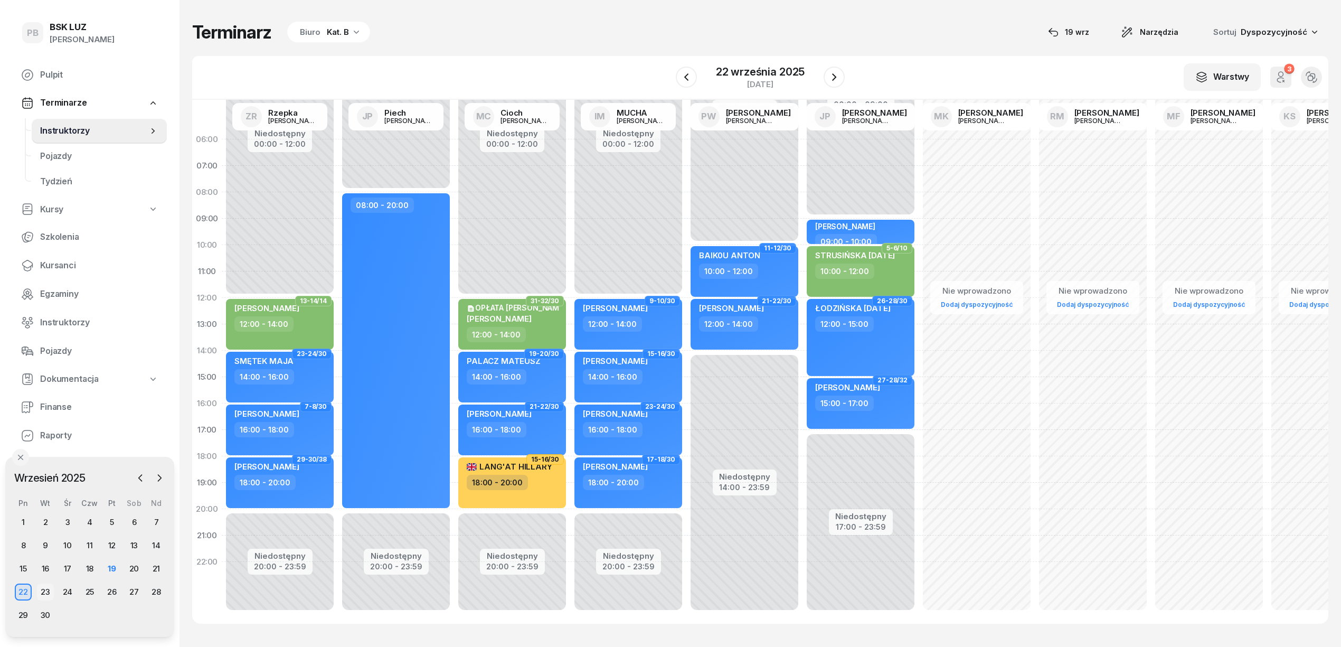
click at [50, 590] on div "23" at bounding box center [45, 591] width 17 height 17
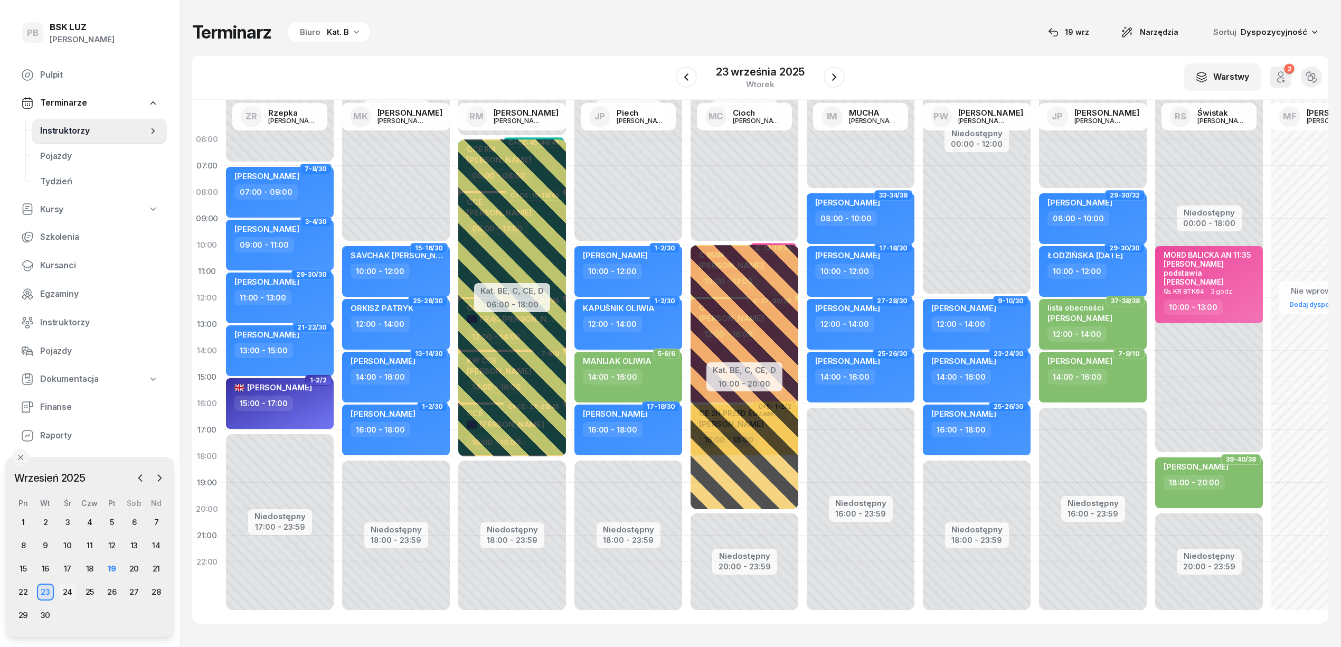
click at [65, 587] on div "24" at bounding box center [67, 591] width 17 height 17
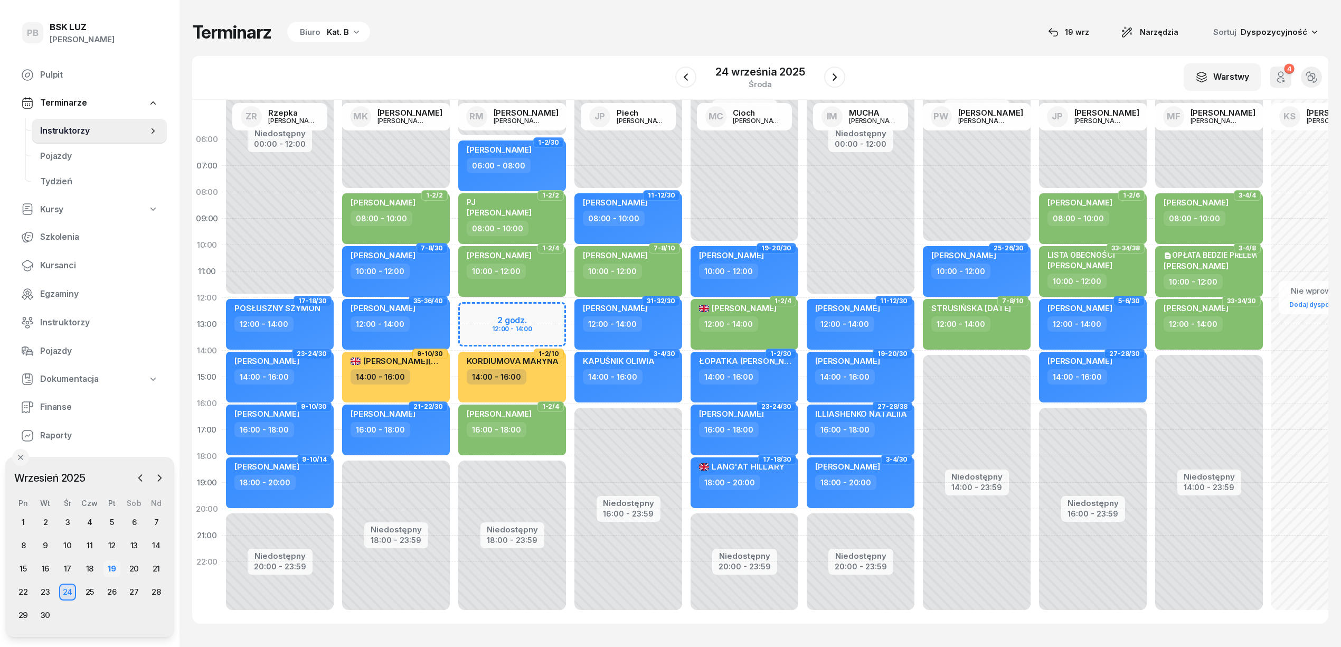
drag, startPoint x: 56, startPoint y: 324, endPoint x: 106, endPoint y: 568, distance: 250.0
click at [106, 568] on div "19" at bounding box center [111, 568] width 17 height 17
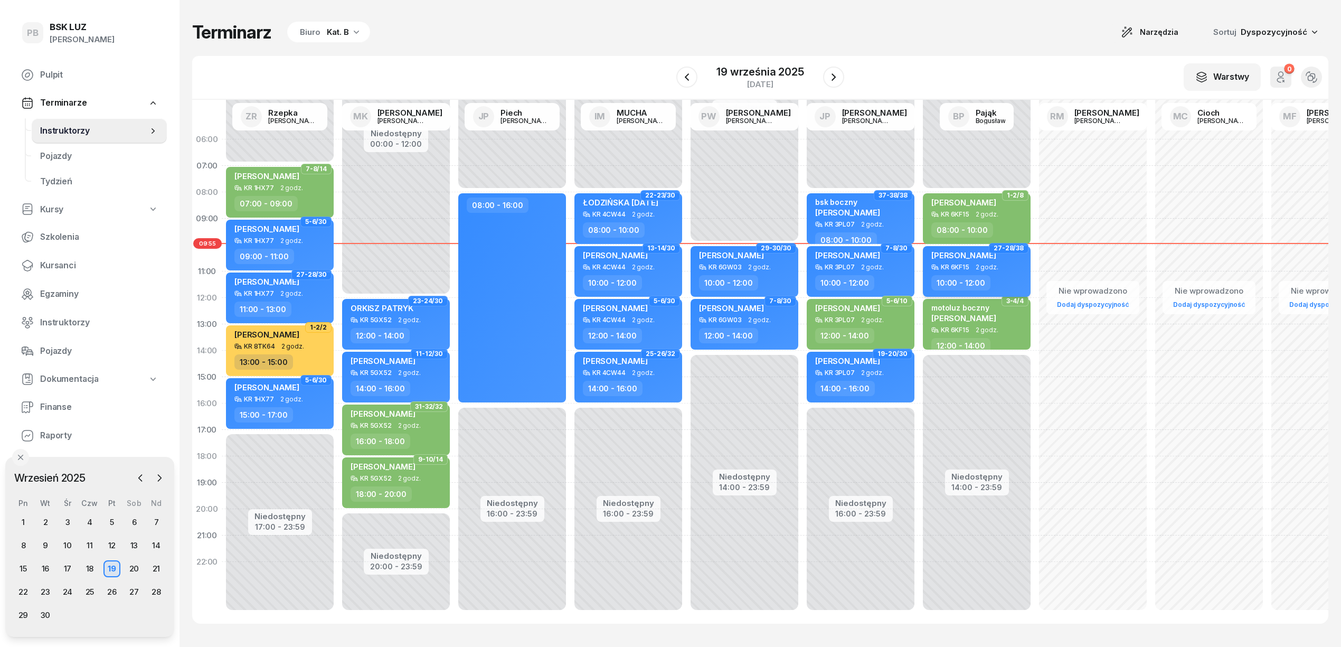
click at [974, 257] on span "[PERSON_NAME]" at bounding box center [963, 255] width 65 height 10
select select "10"
select select "12"
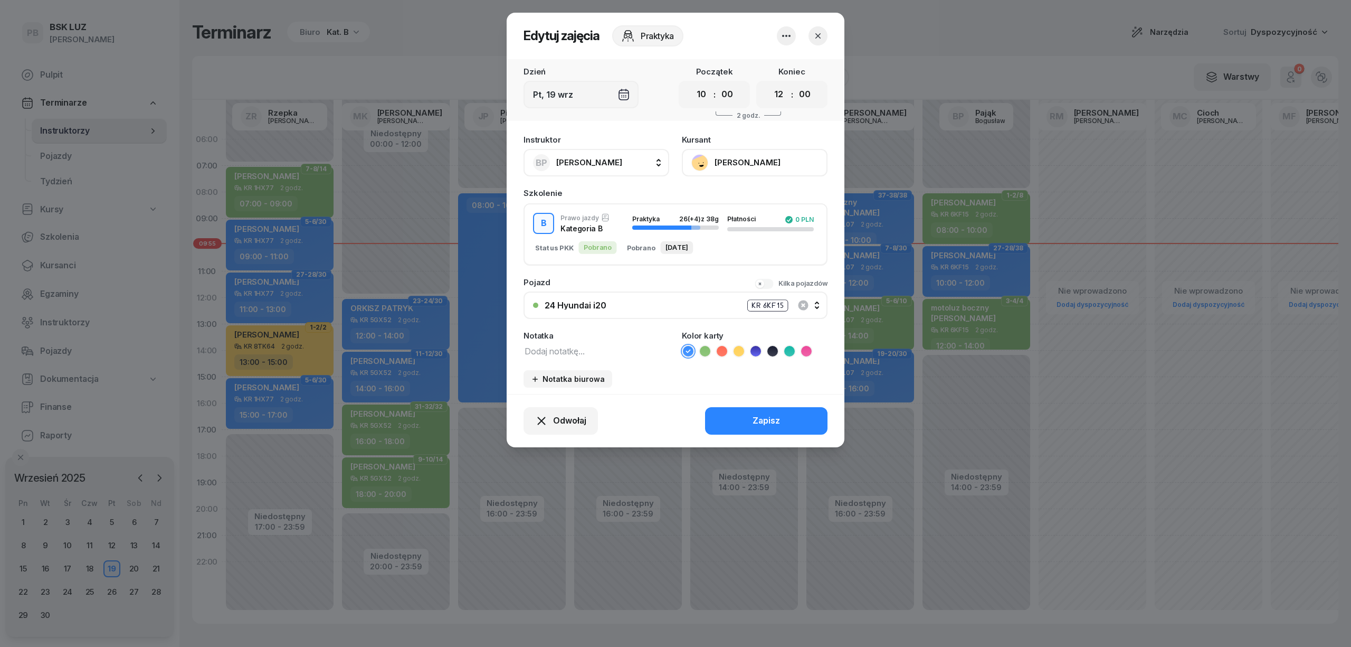
click at [712, 160] on button "[PERSON_NAME]" at bounding box center [755, 162] width 146 height 27
click at [822, 23] on header "Edytuj zajęcia Praktyka" at bounding box center [676, 36] width 338 height 46
click at [822, 34] on icon "button" at bounding box center [818, 36] width 11 height 11
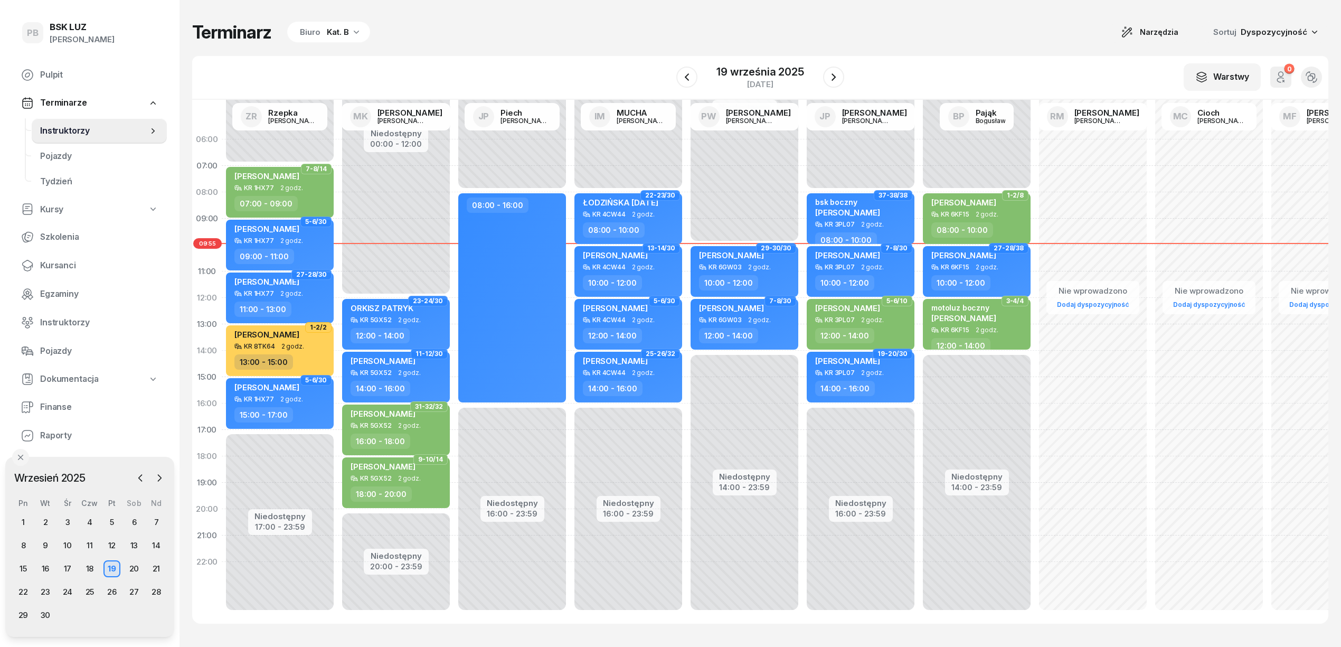
click at [830, 32] on div "Terminarz Biuro Kat. B Narzędzia Sortuj Dyspozycyjność" at bounding box center [760, 32] width 1136 height 22
click at [60, 264] on span "Kursanci" at bounding box center [99, 266] width 118 height 14
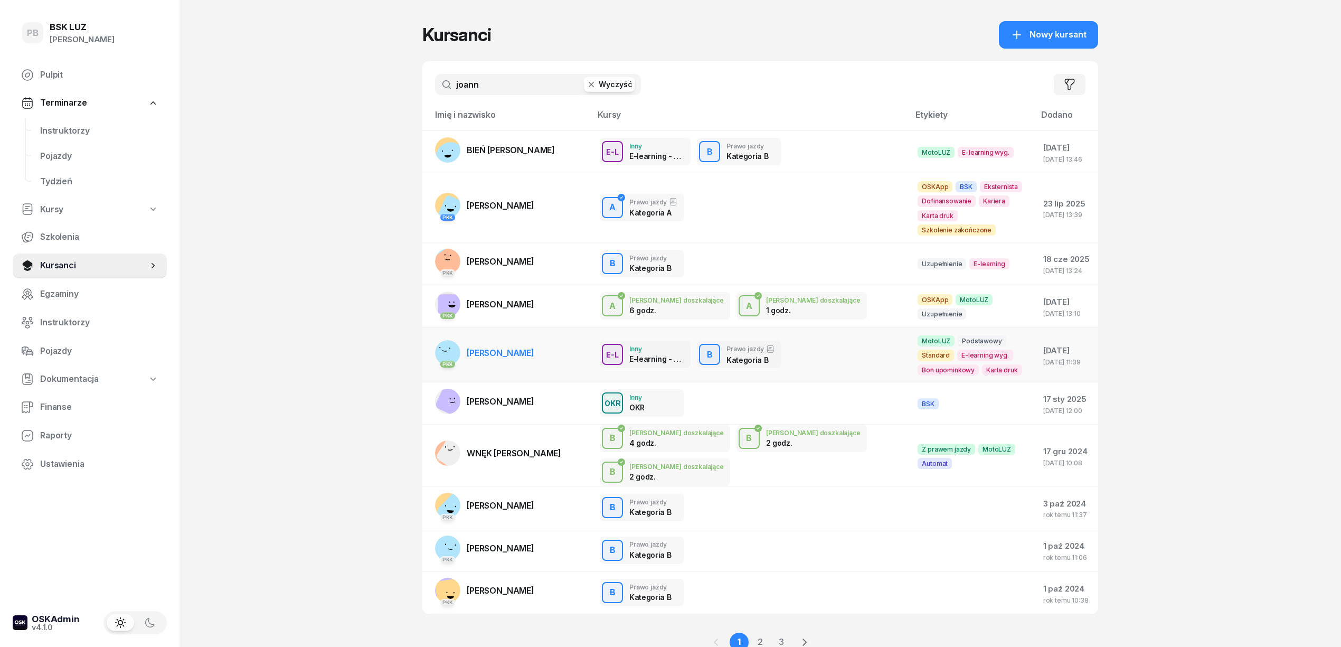
click at [534, 347] on span "[PERSON_NAME]" at bounding box center [501, 352] width 68 height 11
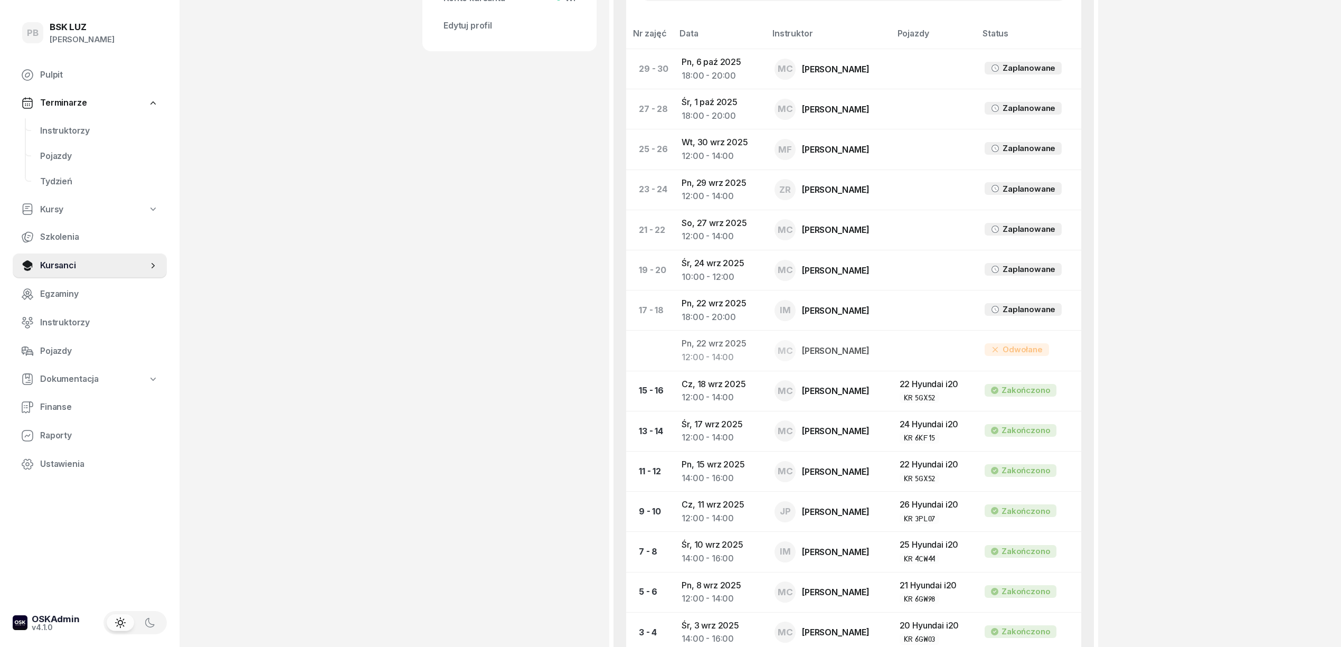
scroll to position [563, 0]
click at [1189, 155] on div "PB BSK [PERSON_NAME] Terminarze Instruktorzy Pojazdy Tydzień Kursy Szkolenia Ku…" at bounding box center [670, 130] width 1341 height 1386
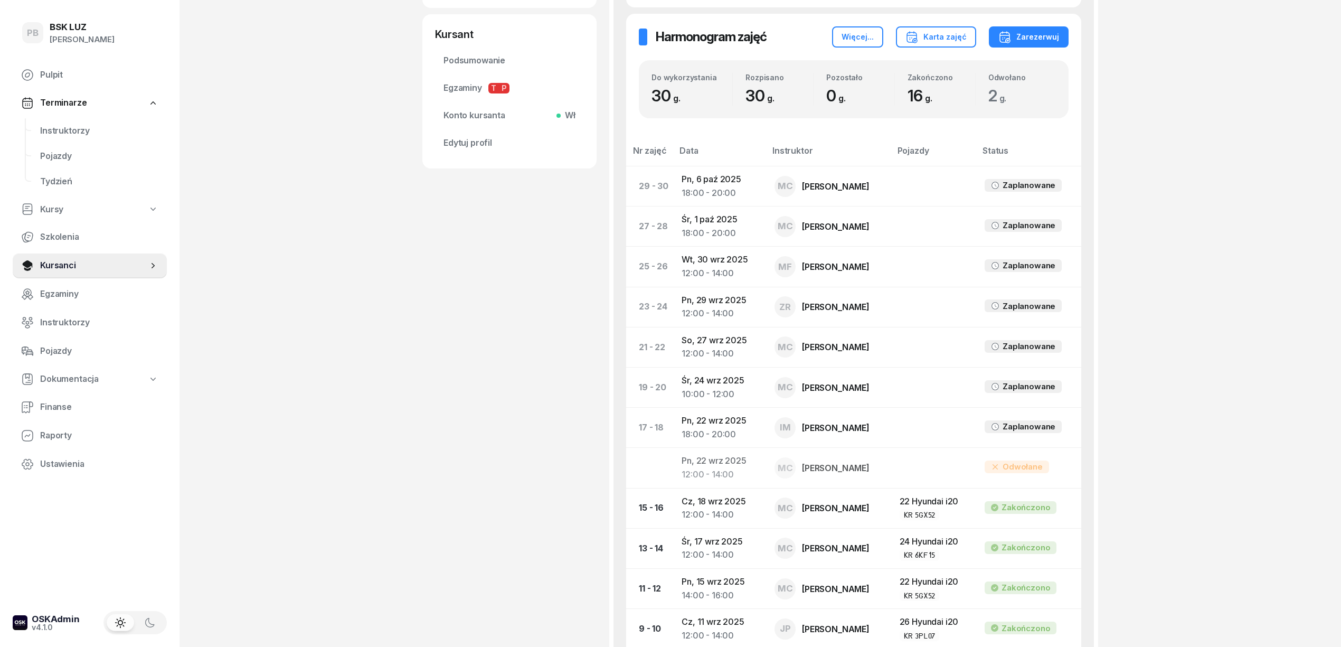
scroll to position [492, 0]
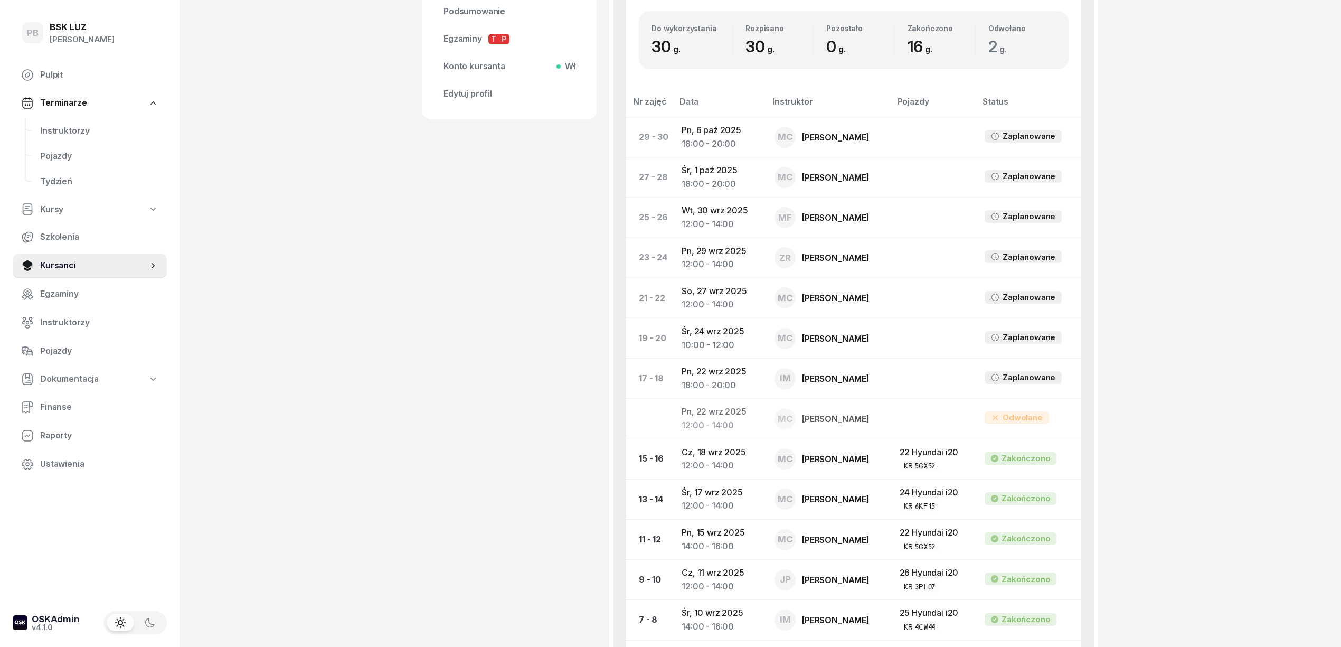
click at [501, 344] on div "[PERSON_NAME] etykiety... [PERSON_NAME] 786 820 033 [EMAIL_ADDRESS][DOMAIN_NAME…" at bounding box center [509, 191] width 174 height 1259
click at [1232, 247] on div "PB BSK [PERSON_NAME] Terminarze Instruktorzy Pojazdy Tydzień Kursy Szkolenia Ku…" at bounding box center [670, 201] width 1341 height 1386
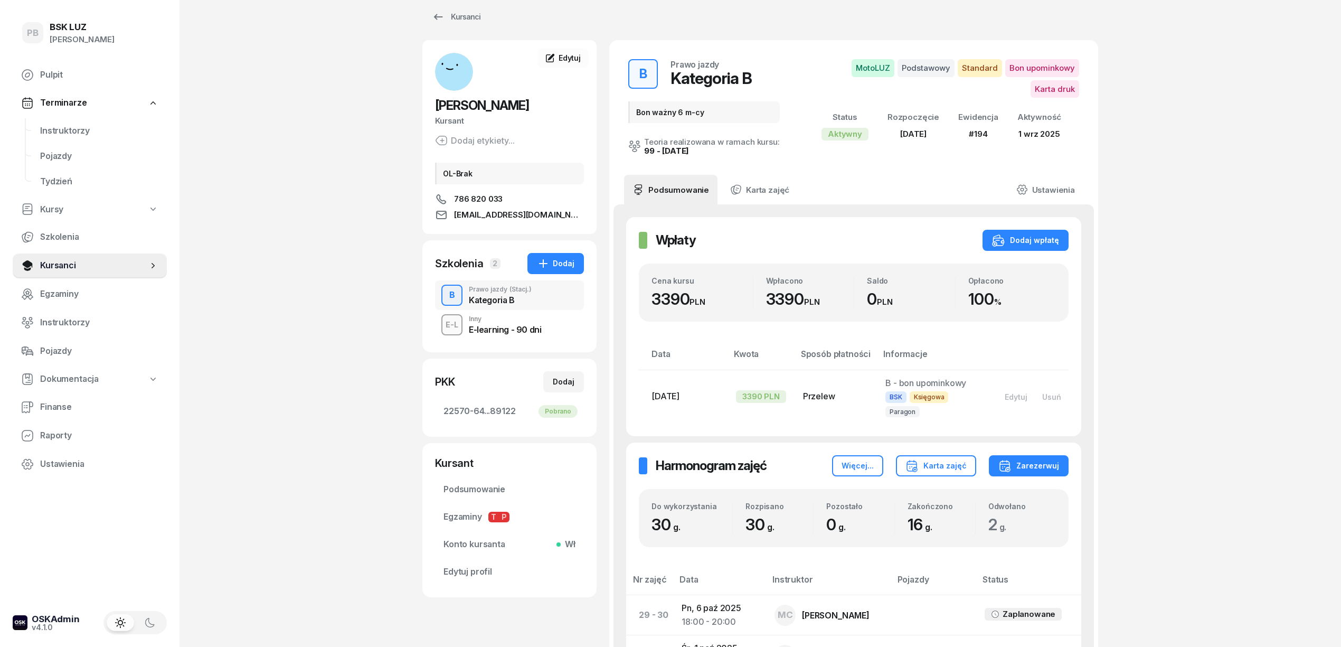
scroll to position [0, 0]
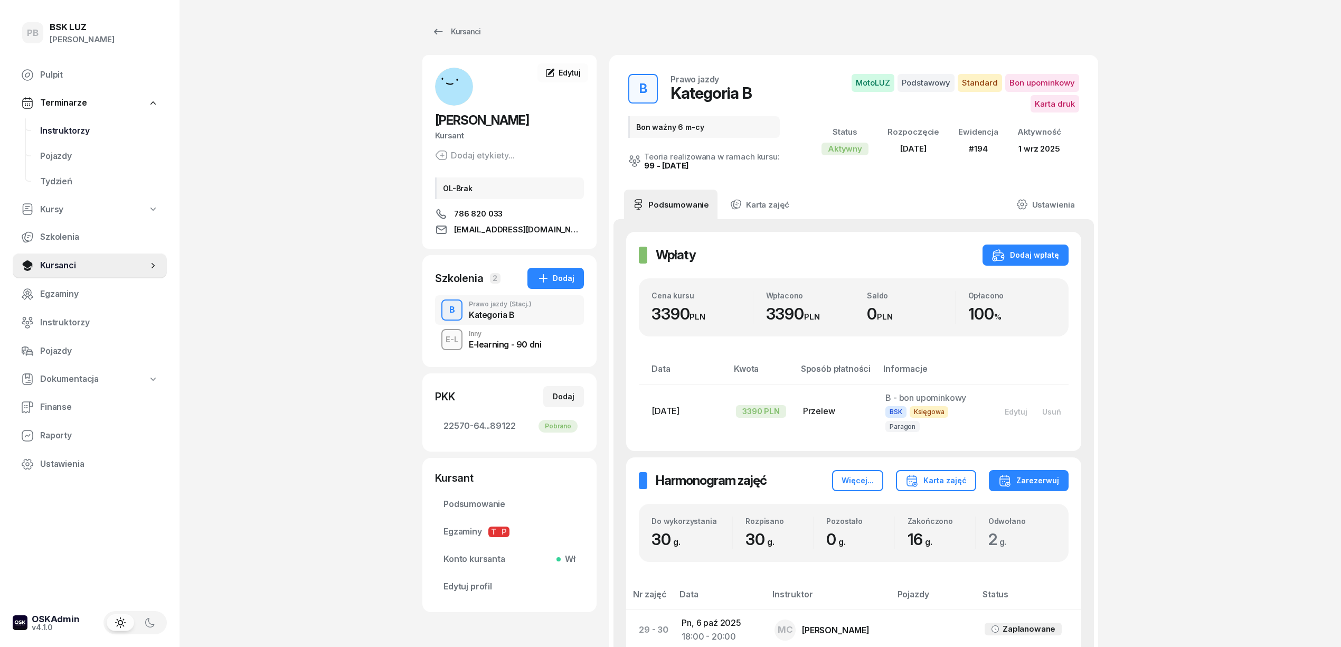
click at [62, 124] on span "Instruktorzy" at bounding box center [99, 131] width 118 height 14
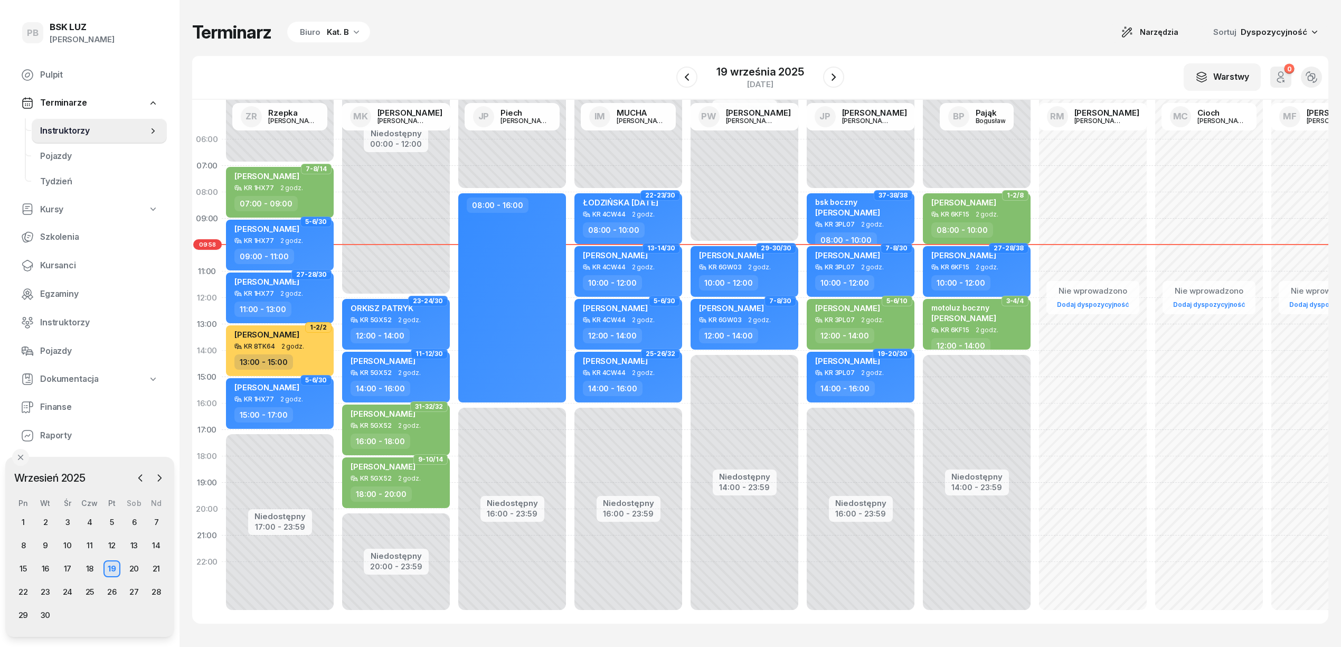
click at [341, 33] on div "Kat. B" at bounding box center [338, 32] width 22 height 13
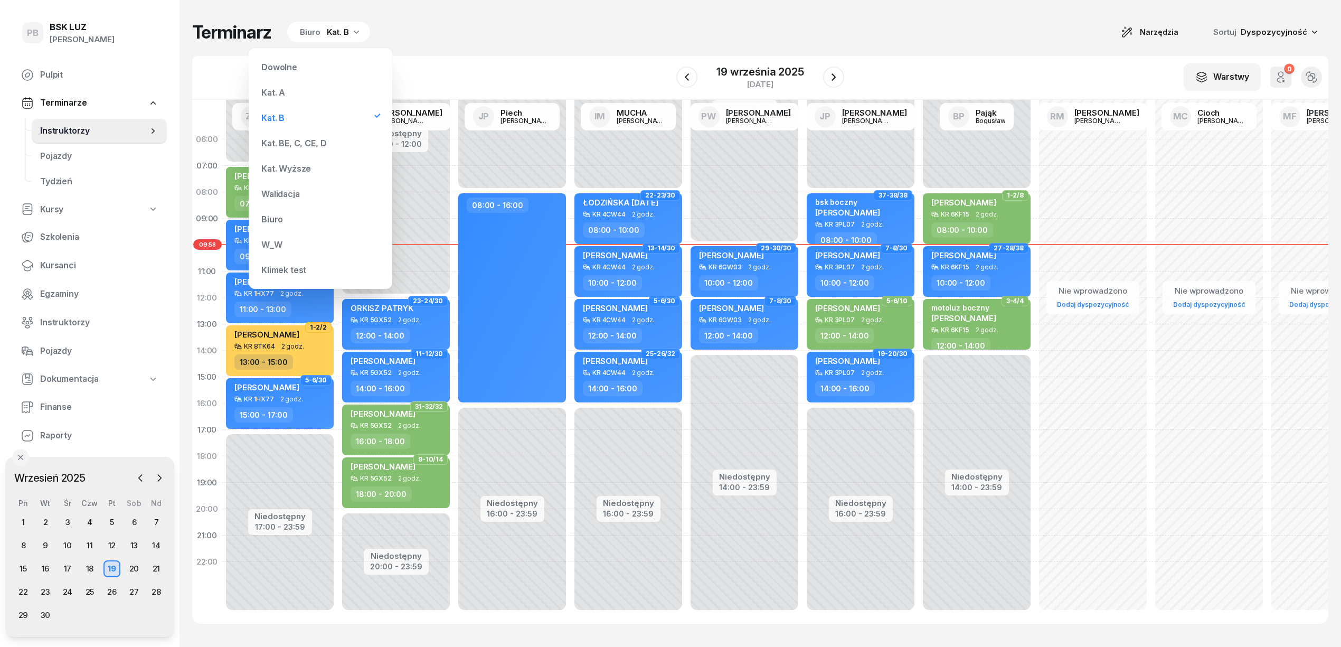
click at [285, 135] on div "Kat. BE, C, CE, D" at bounding box center [320, 142] width 127 height 21
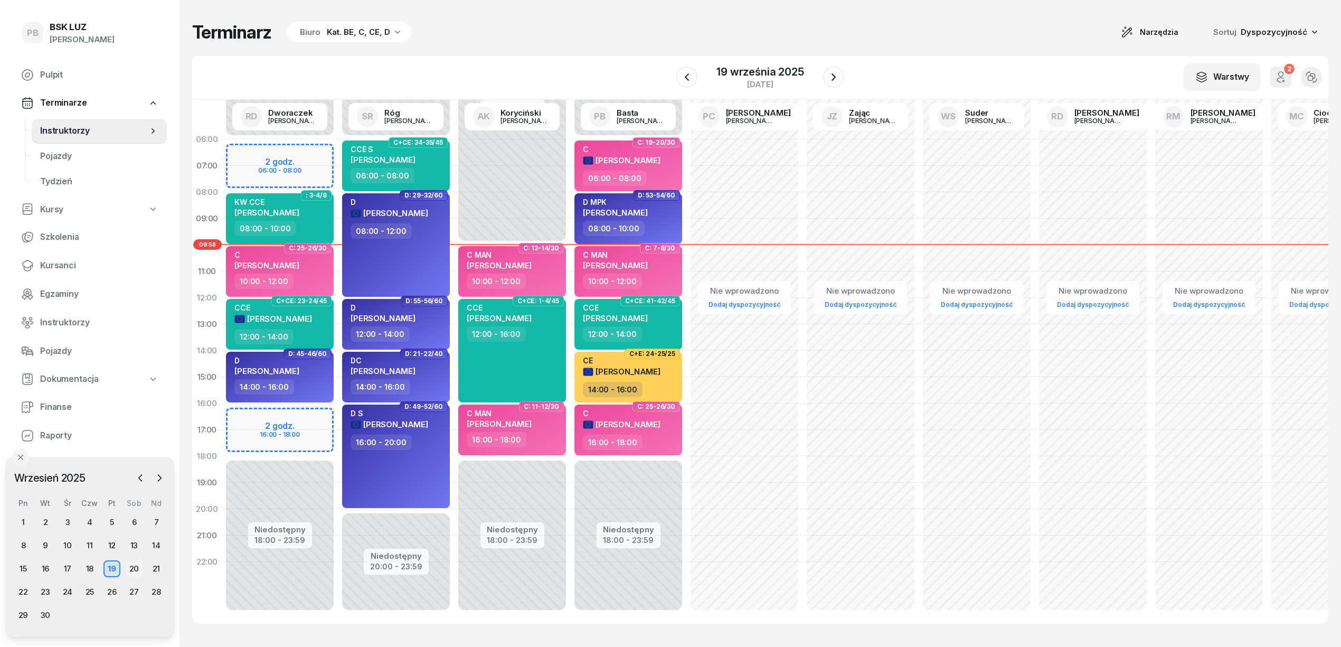
click at [136, 566] on div "20" at bounding box center [134, 568] width 17 height 17
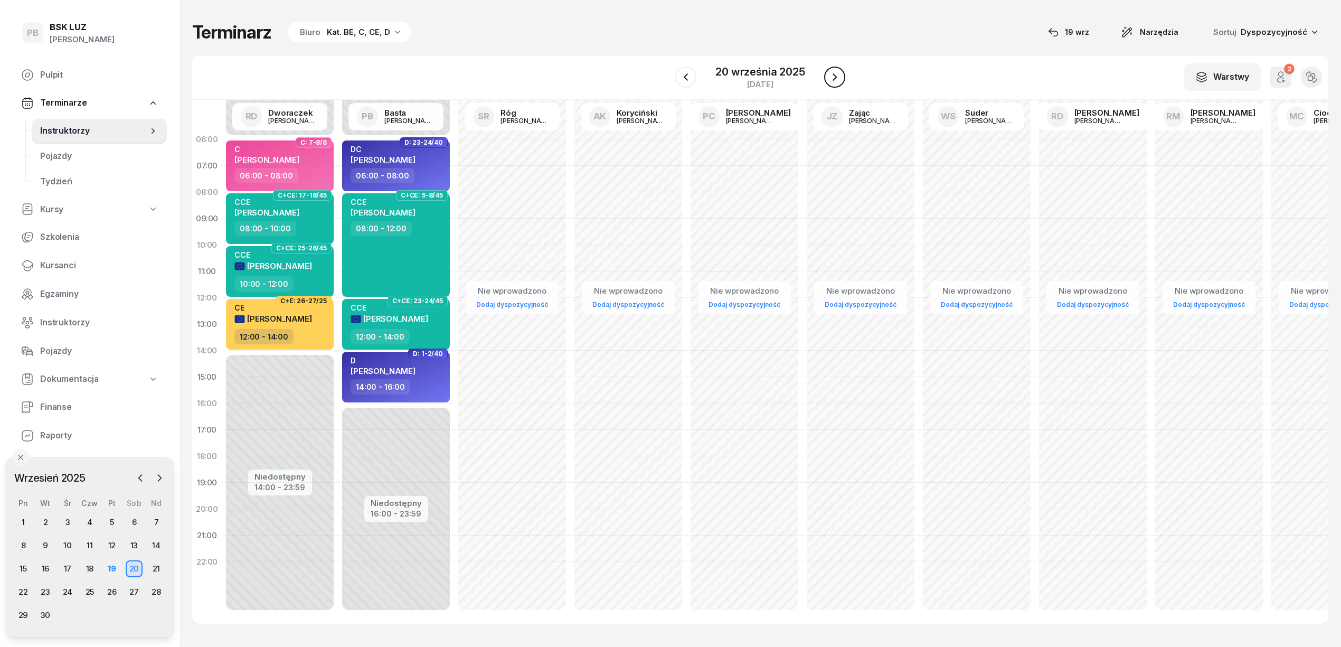
click at [837, 75] on icon "button" at bounding box center [834, 77] width 13 height 13
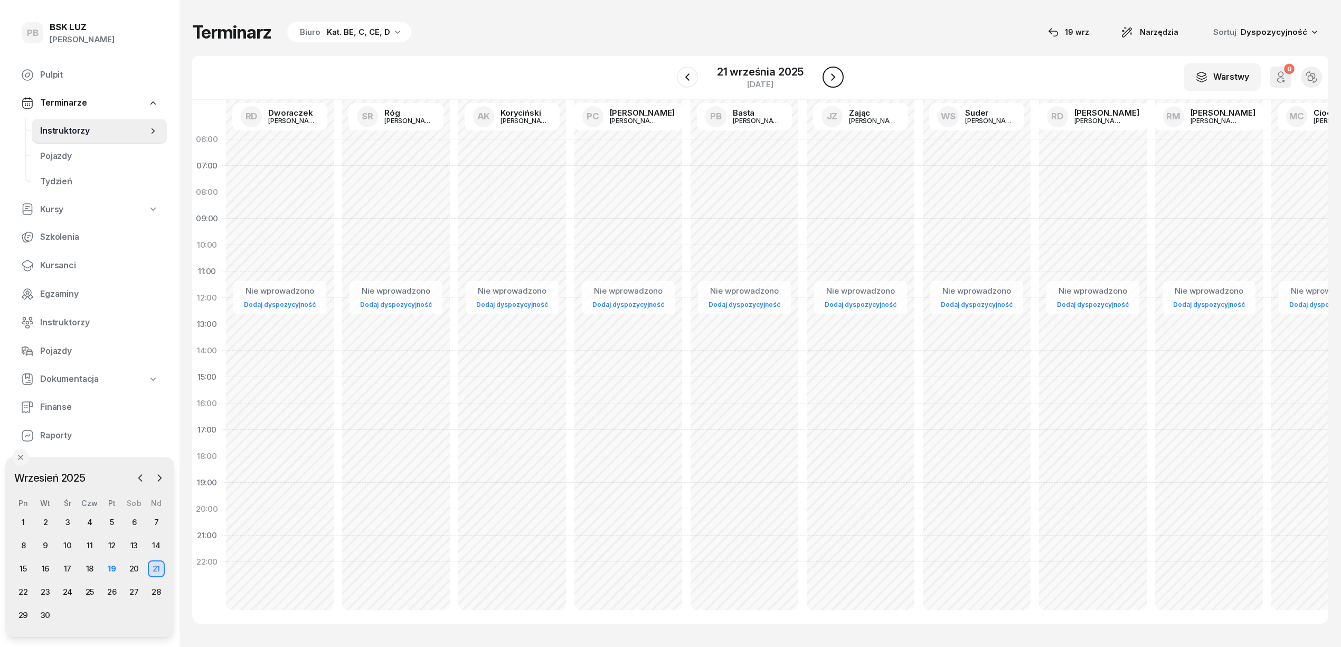
click at [837, 75] on icon "button" at bounding box center [833, 77] width 13 height 13
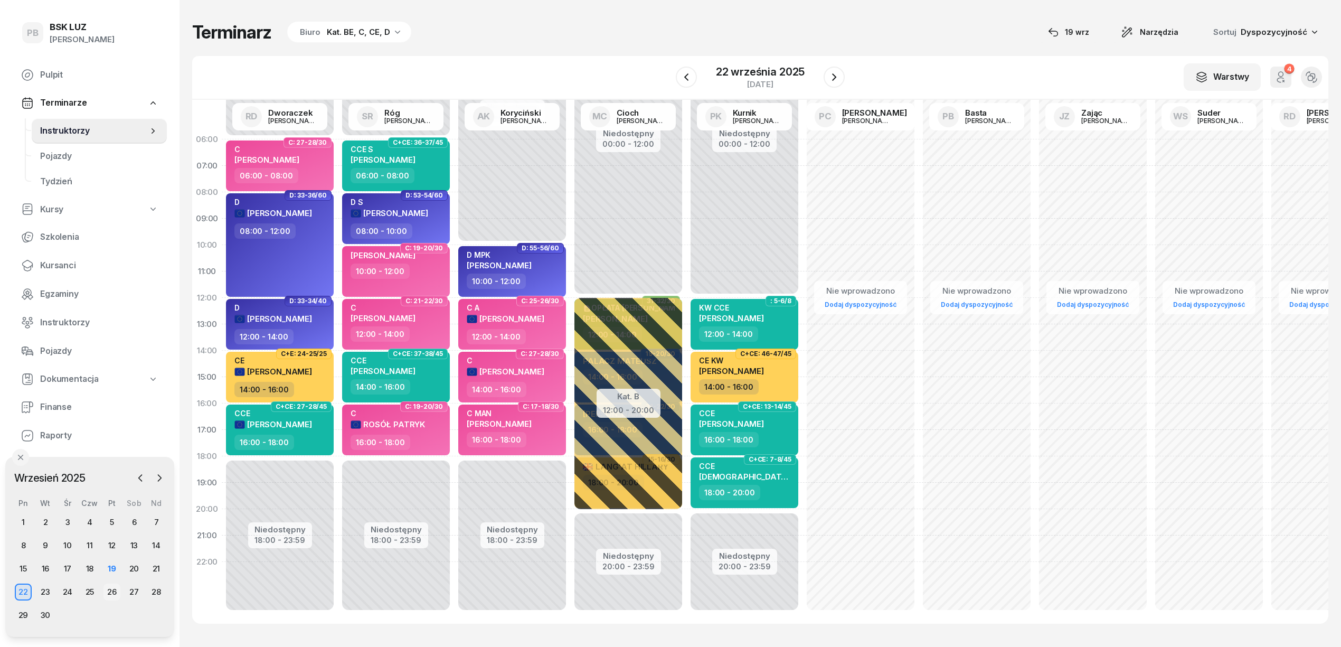
click at [110, 589] on div "26" at bounding box center [111, 591] width 17 height 17
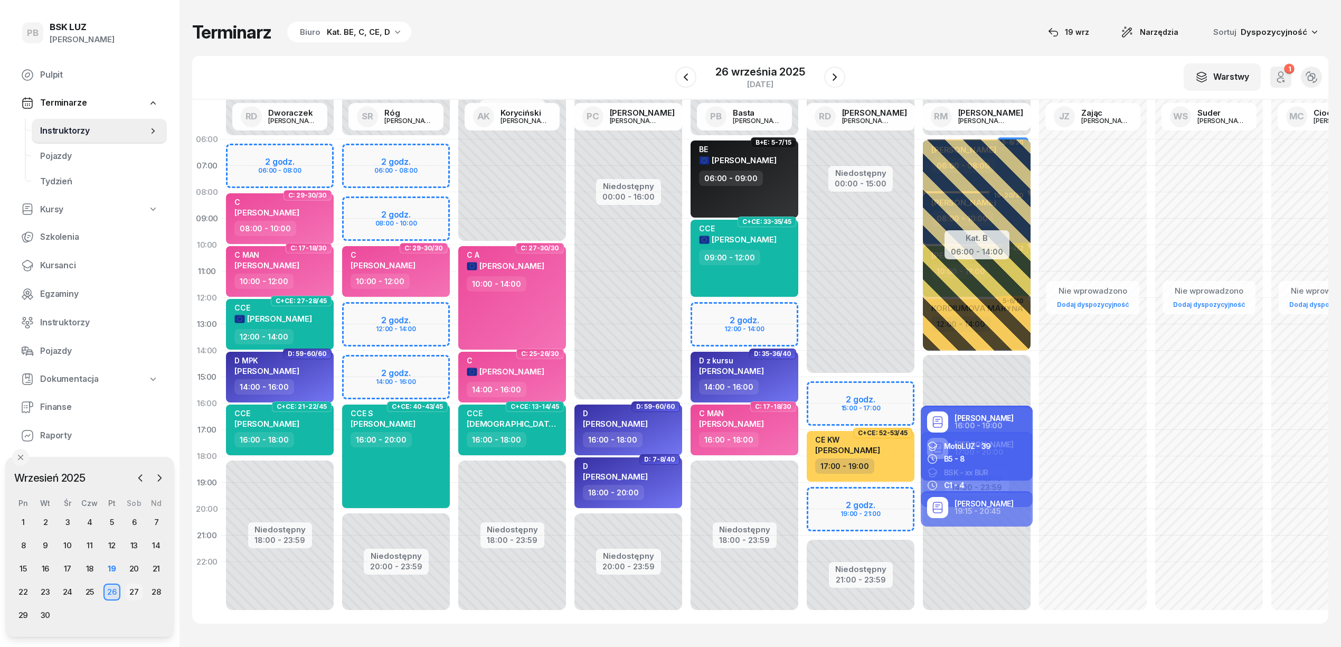
click at [130, 590] on div "27" at bounding box center [134, 591] width 17 height 17
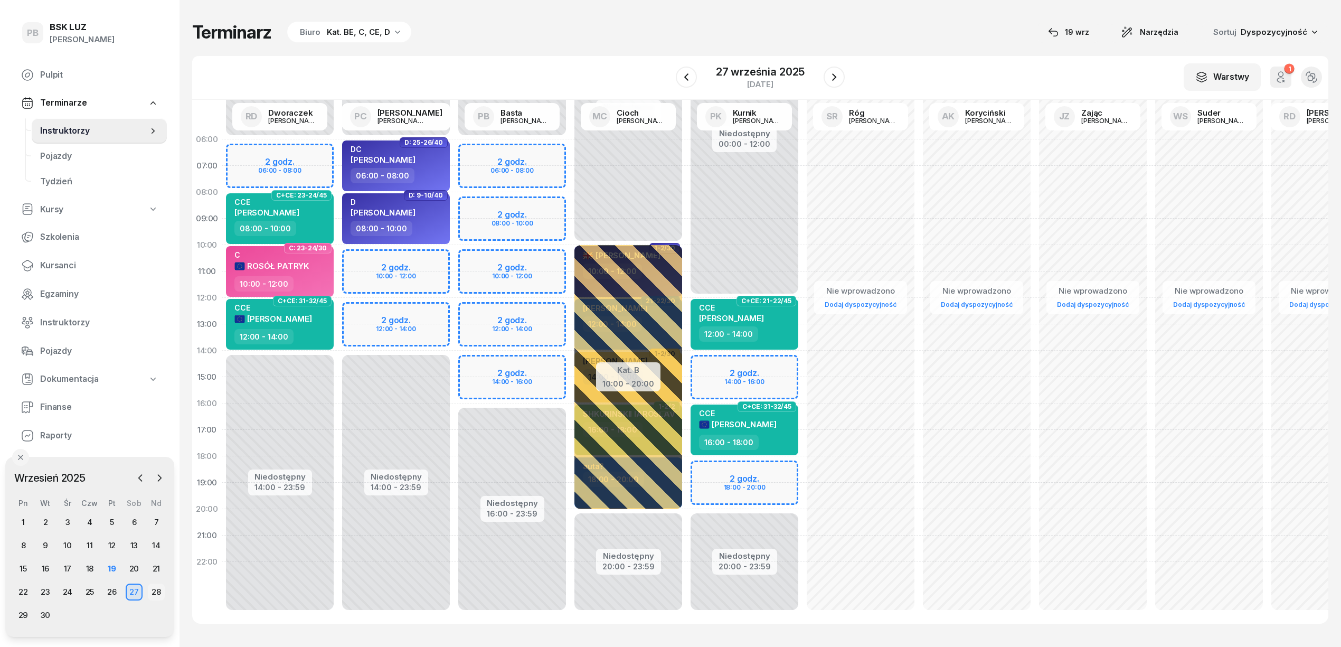
click at [155, 590] on div "28" at bounding box center [156, 591] width 17 height 17
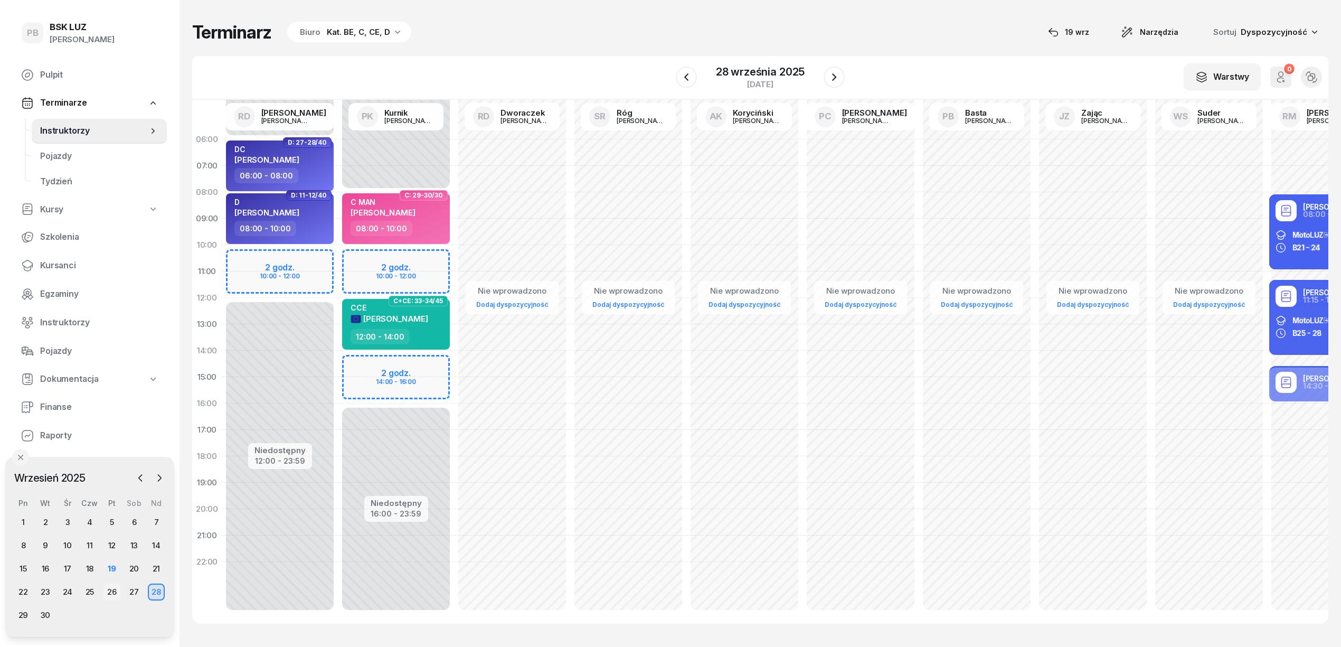
click at [117, 594] on div "26" at bounding box center [111, 591] width 17 height 17
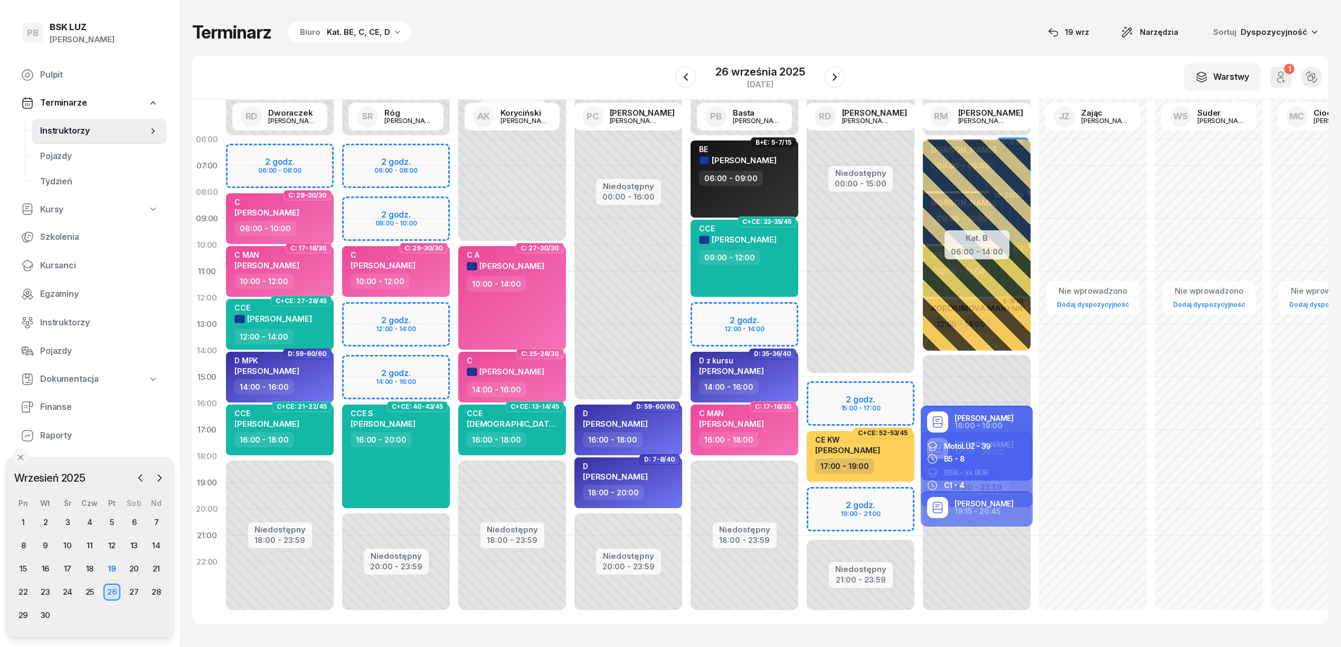
click at [820, 497] on div "Niedostępny 00:00 - 15:00 Niedostępny 21:00 - 23:59 2 godz. 15:00 - 17:00 2 god…" at bounding box center [860, 376] width 116 height 501
select select "19"
select select "21"
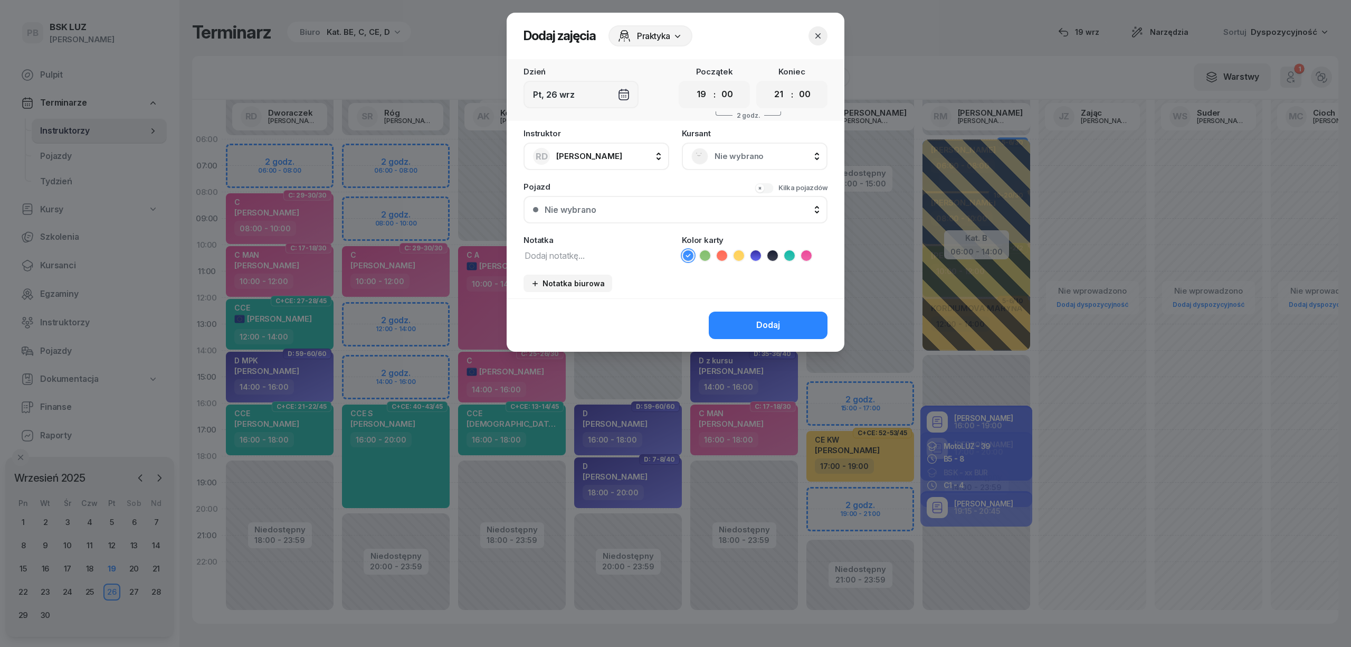
click at [729, 152] on span "Nie wybrano" at bounding box center [766, 156] width 103 height 14
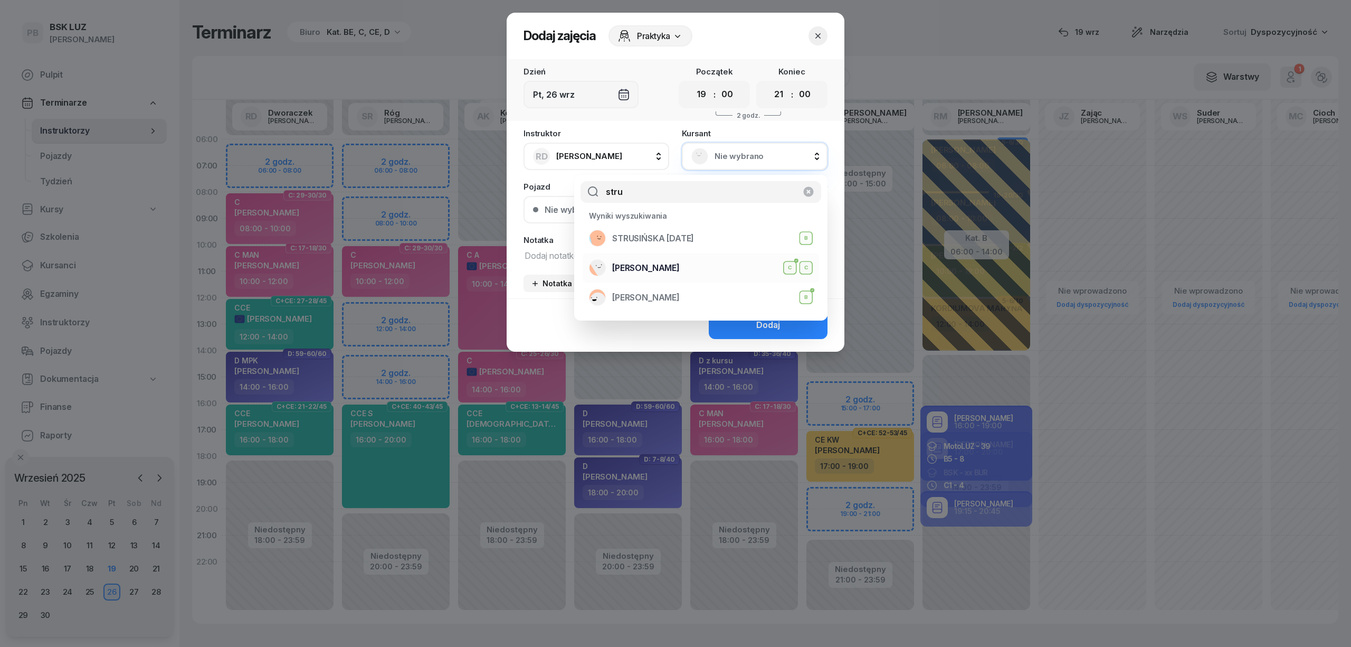
type input "stru"
click at [664, 264] on span "[PERSON_NAME]" at bounding box center [646, 268] width 68 height 14
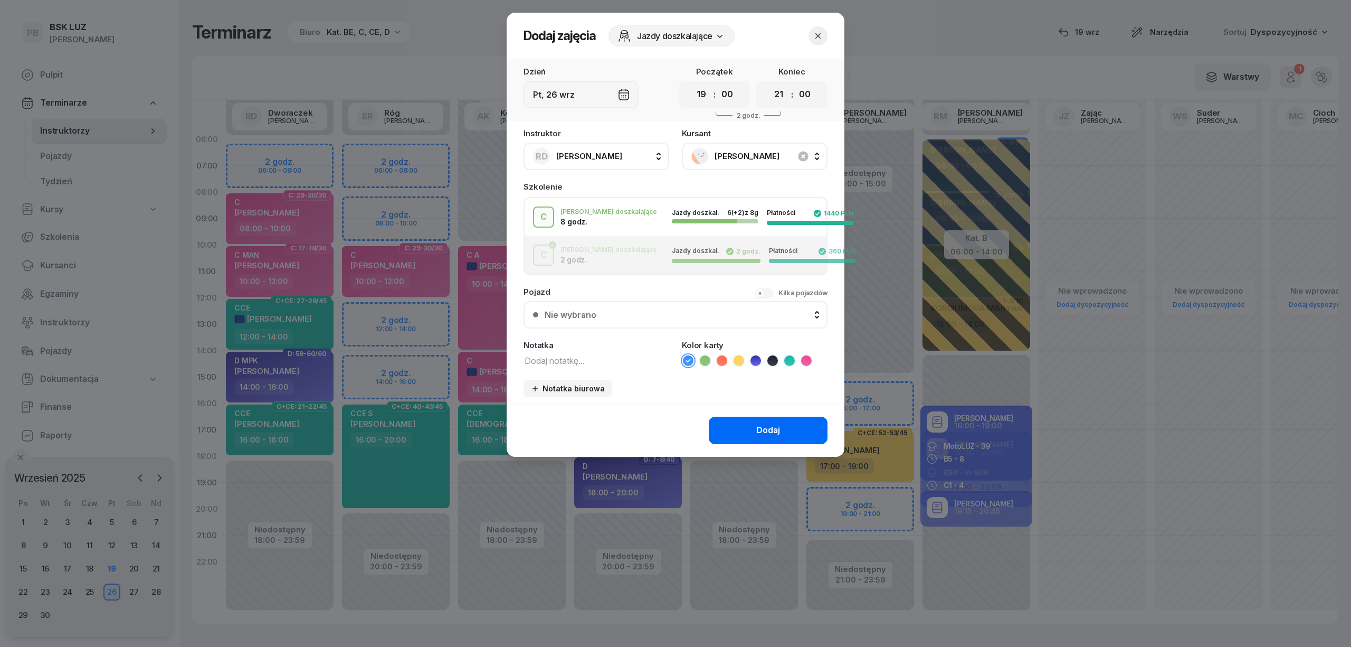
click at [754, 428] on button "Dodaj" at bounding box center [768, 429] width 119 height 27
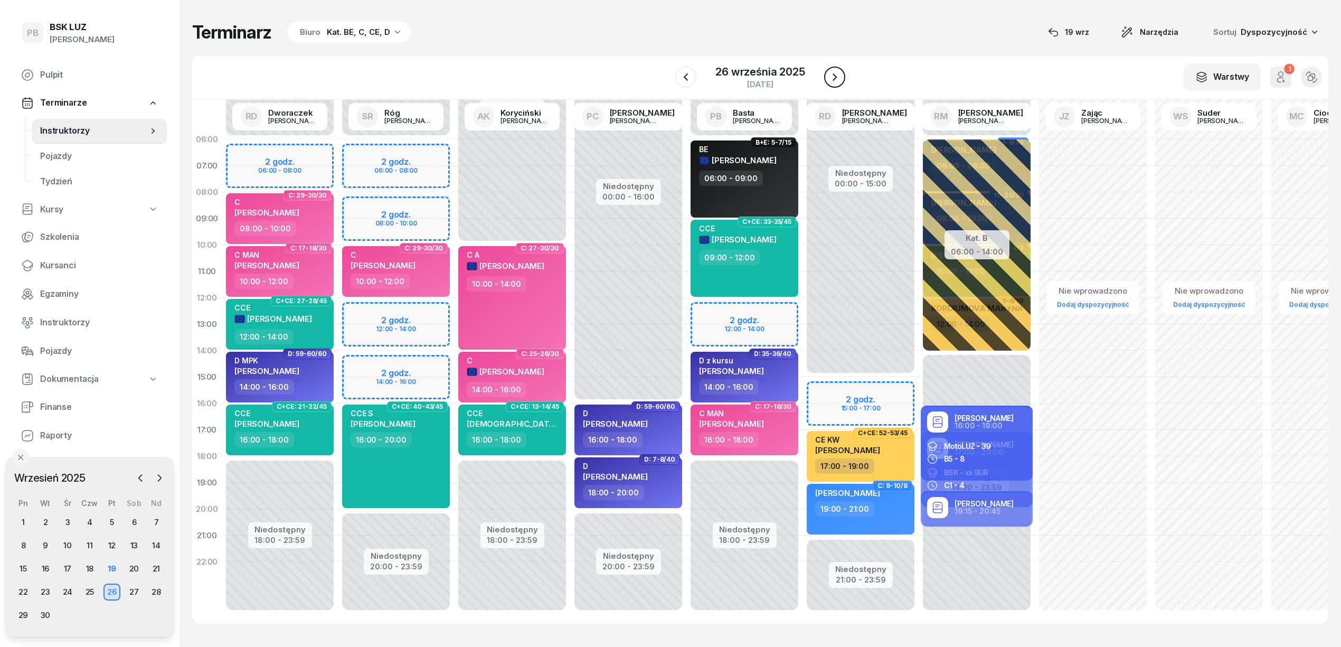
click at [839, 83] on icon "button" at bounding box center [834, 77] width 13 height 13
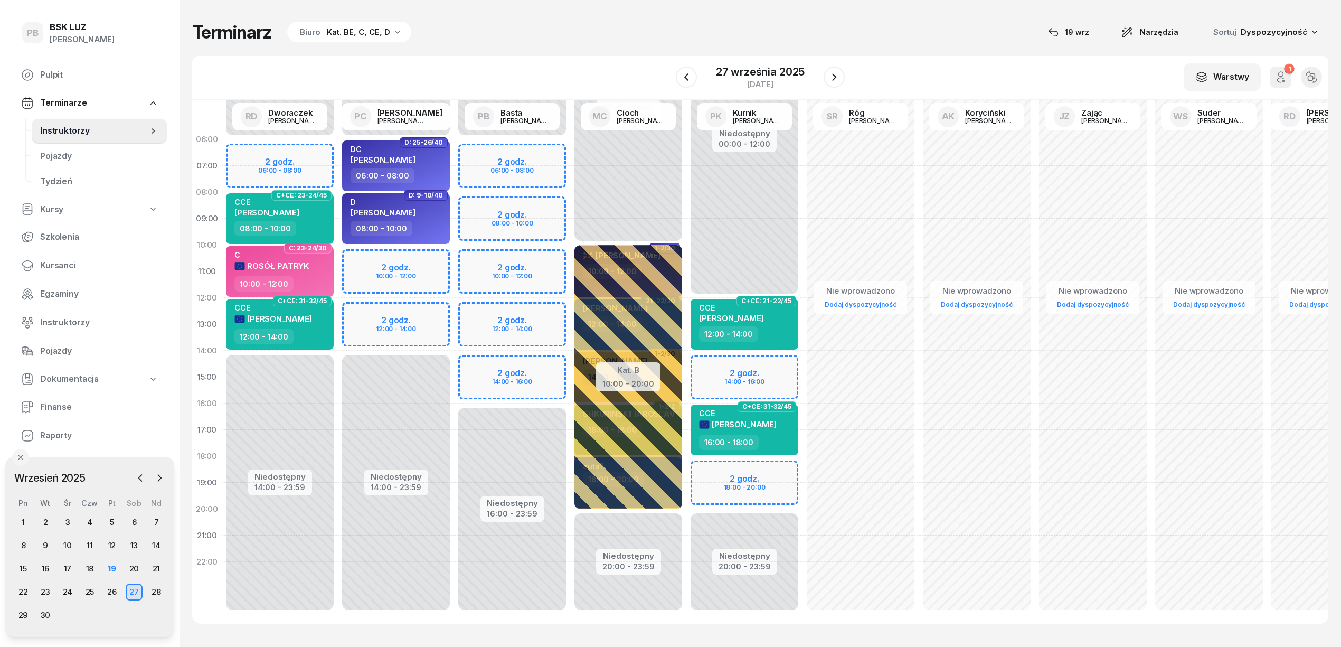
click at [759, 364] on div "Niedostępny 00:00 - 12:00 Niedostępny 20:00 - 23:59 2 godz. 14:00 - 16:00 2 god…" at bounding box center [744, 376] width 116 height 501
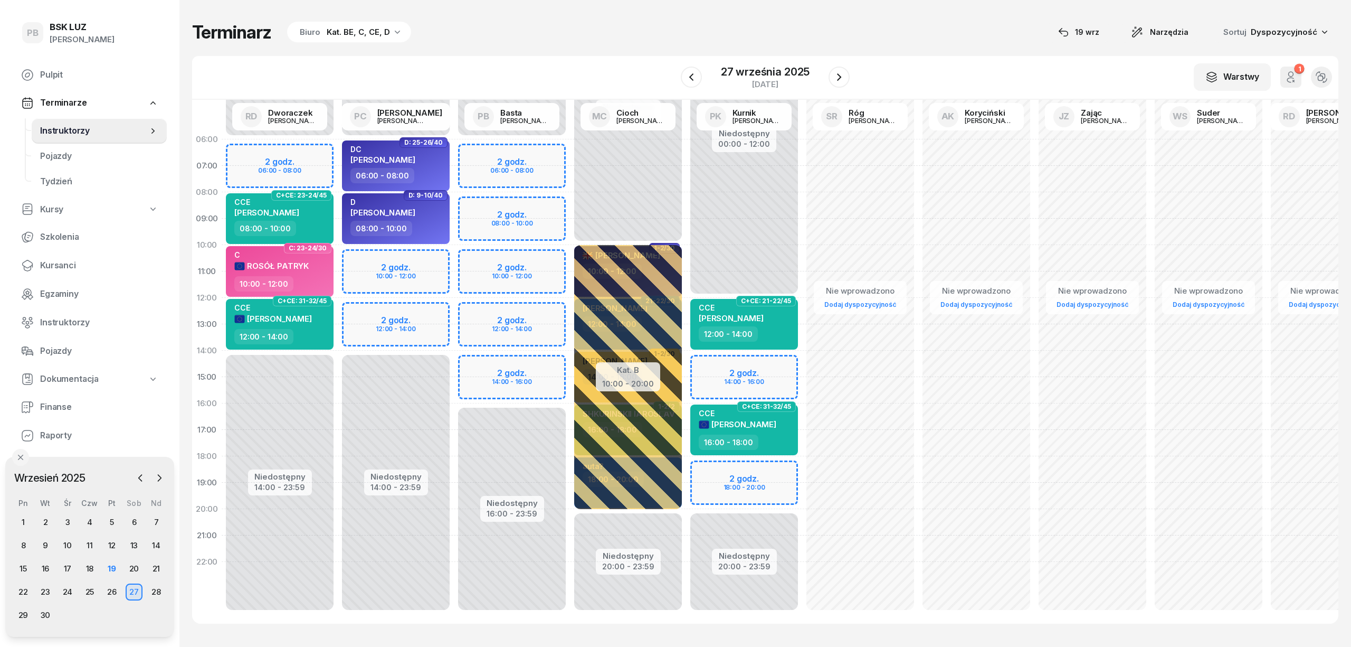
select select "14"
select select "16"
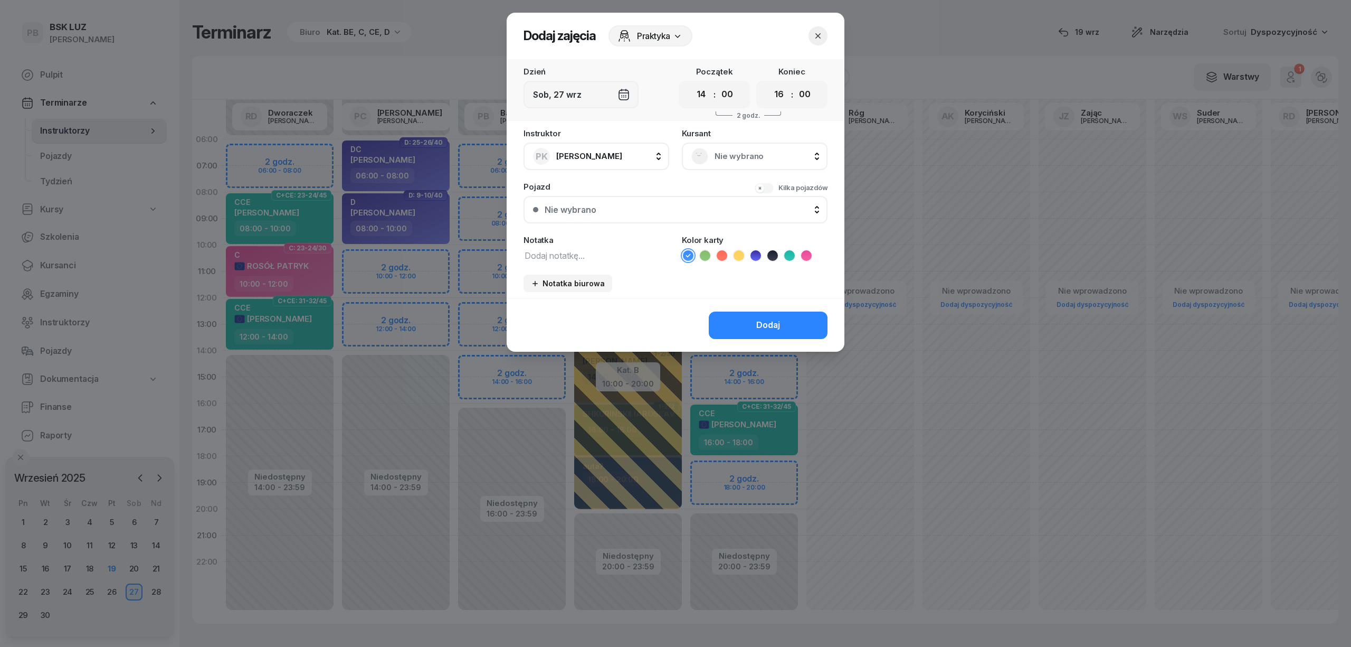
click at [715, 157] on span "Nie wybrano" at bounding box center [766, 156] width 103 height 14
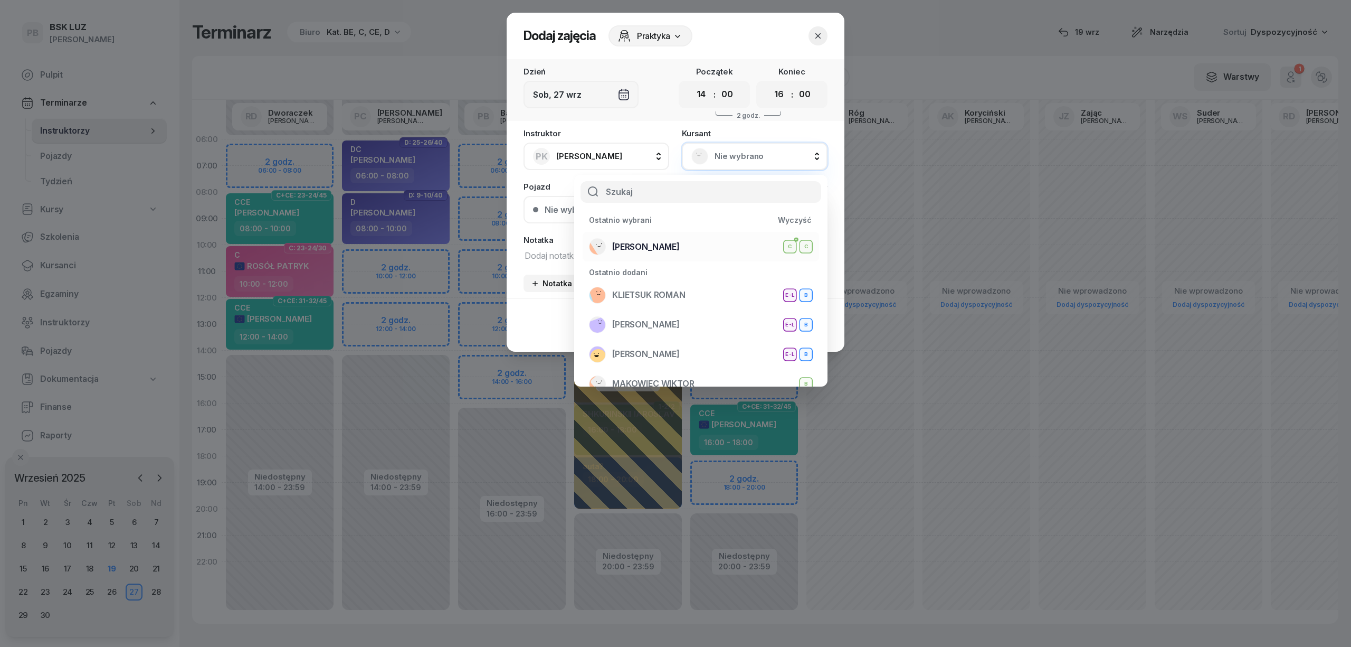
click at [670, 244] on span "[PERSON_NAME]" at bounding box center [646, 247] width 68 height 14
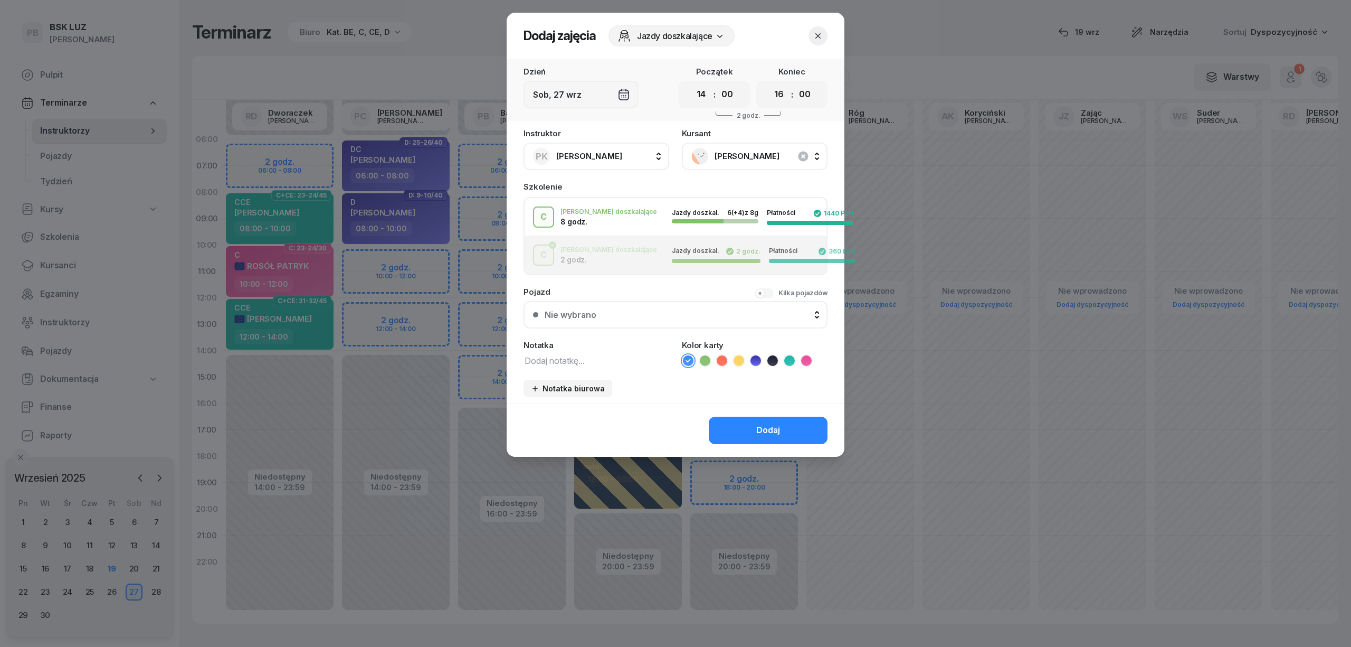
click at [816, 33] on icon "button" at bounding box center [818, 35] width 5 height 5
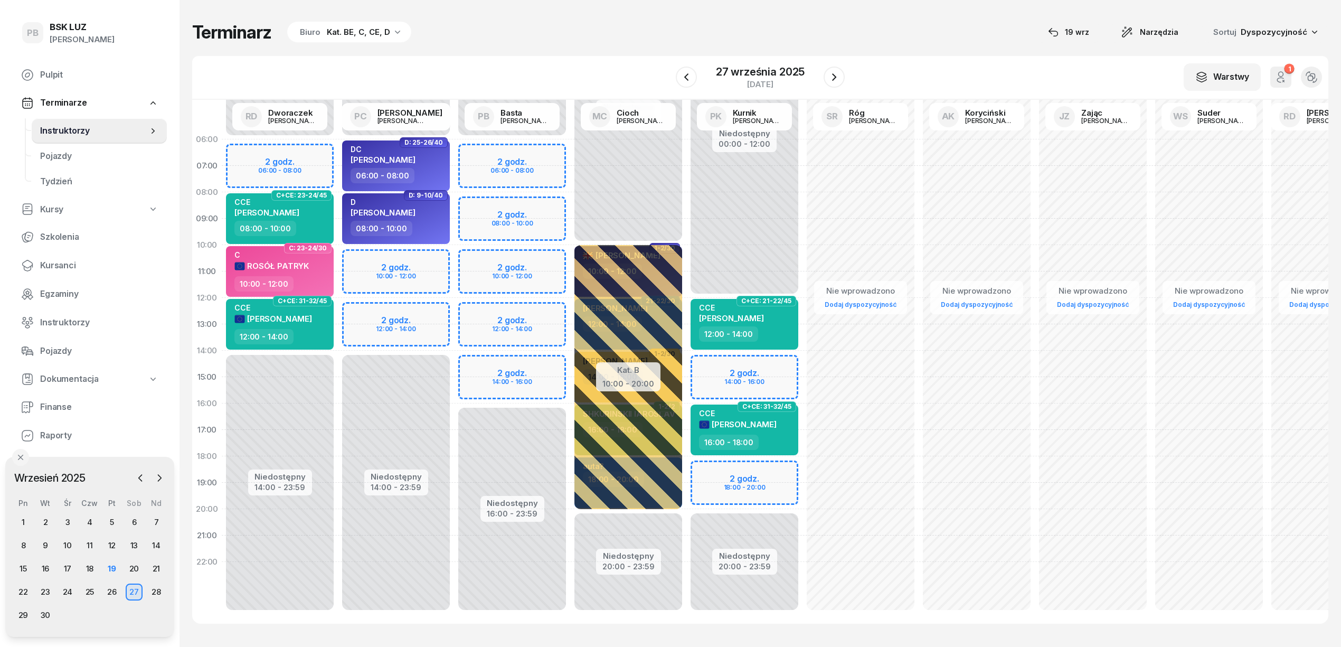
click at [733, 358] on div "Niedostępny 00:00 - 12:00 Niedostępny 20:00 - 23:59 2 godz. 14:00 - 16:00 2 god…" at bounding box center [744, 376] width 116 height 501
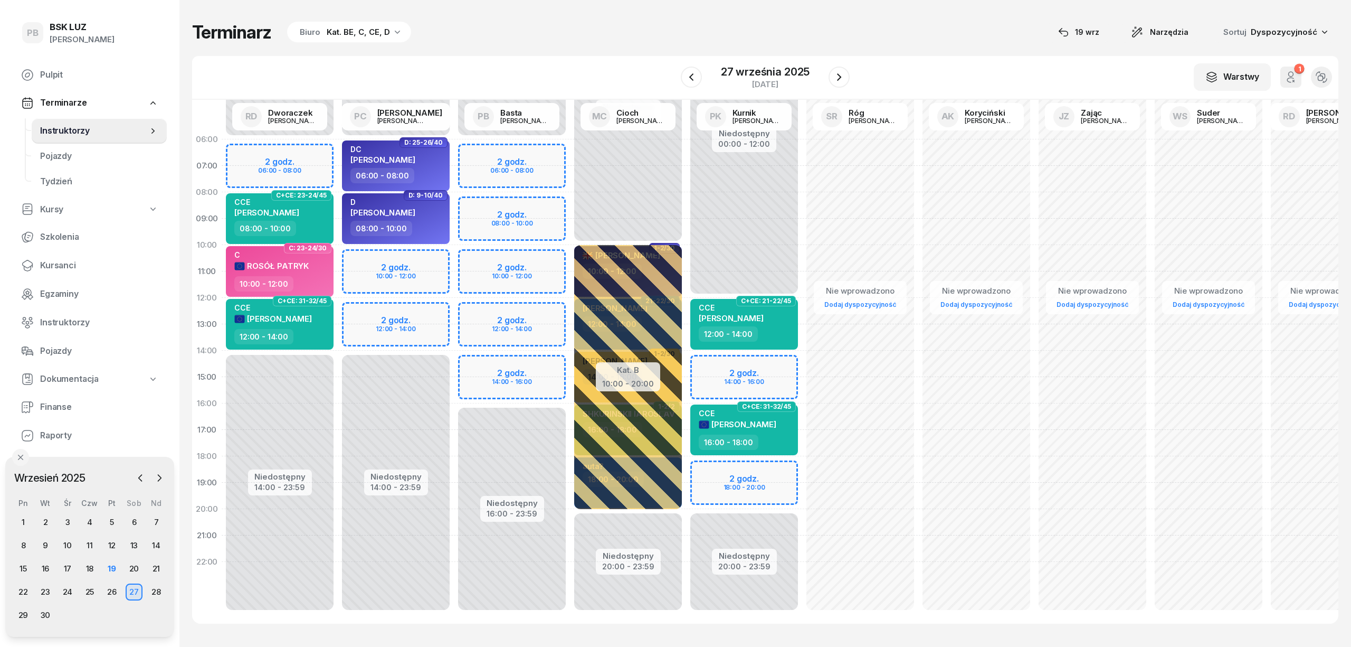
select select "14"
select select "16"
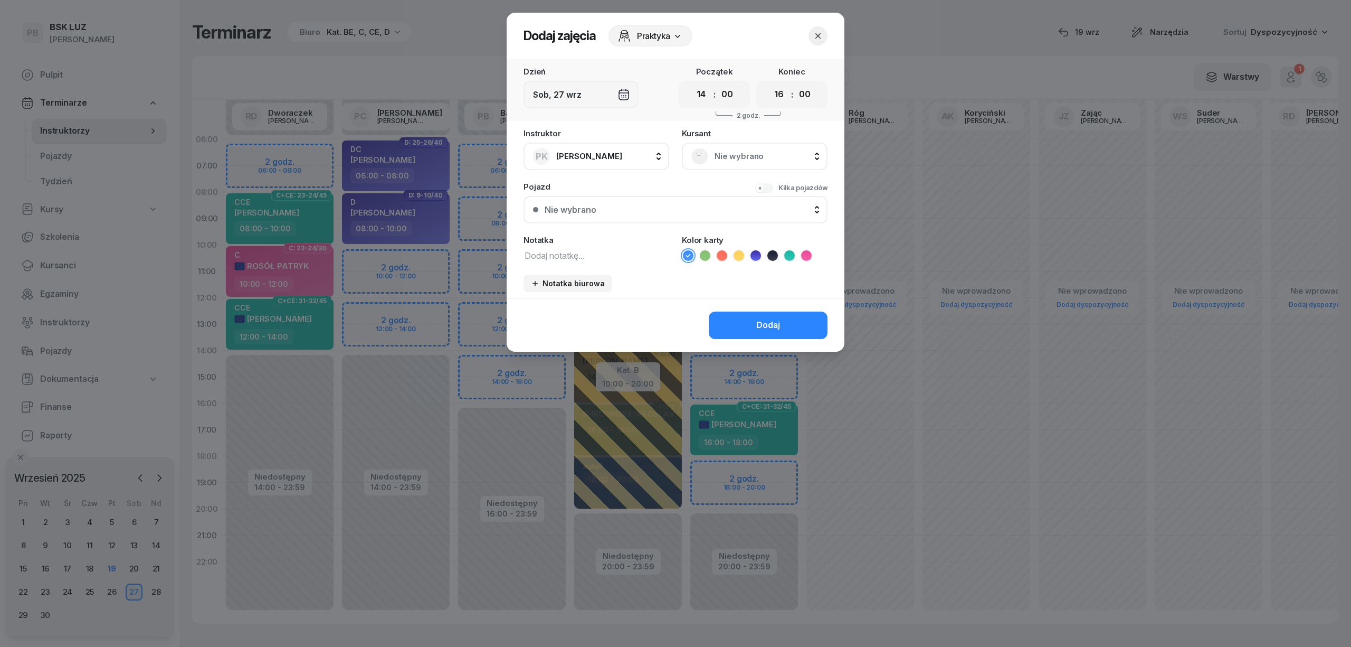
click at [754, 148] on div "Nie wybrano" at bounding box center [754, 156] width 127 height 17
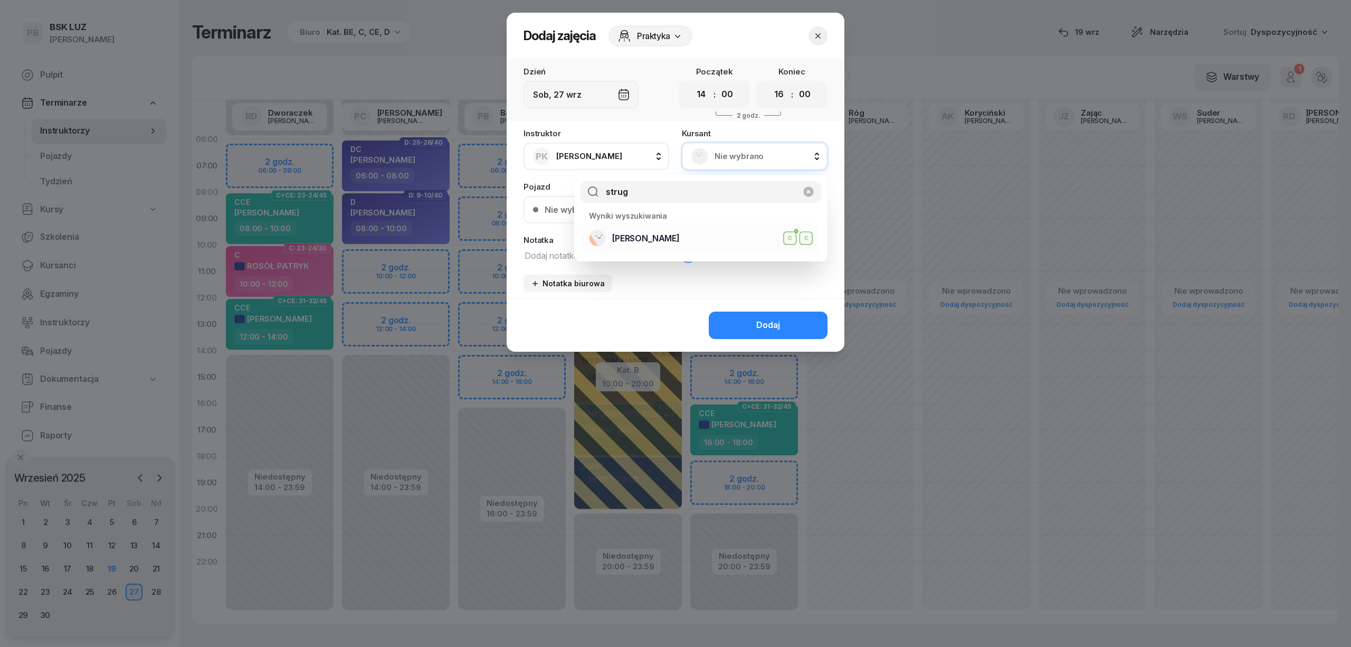
type input "strug"
click at [720, 235] on div "[PERSON_NAME] C C" at bounding box center [701, 238] width 224 height 17
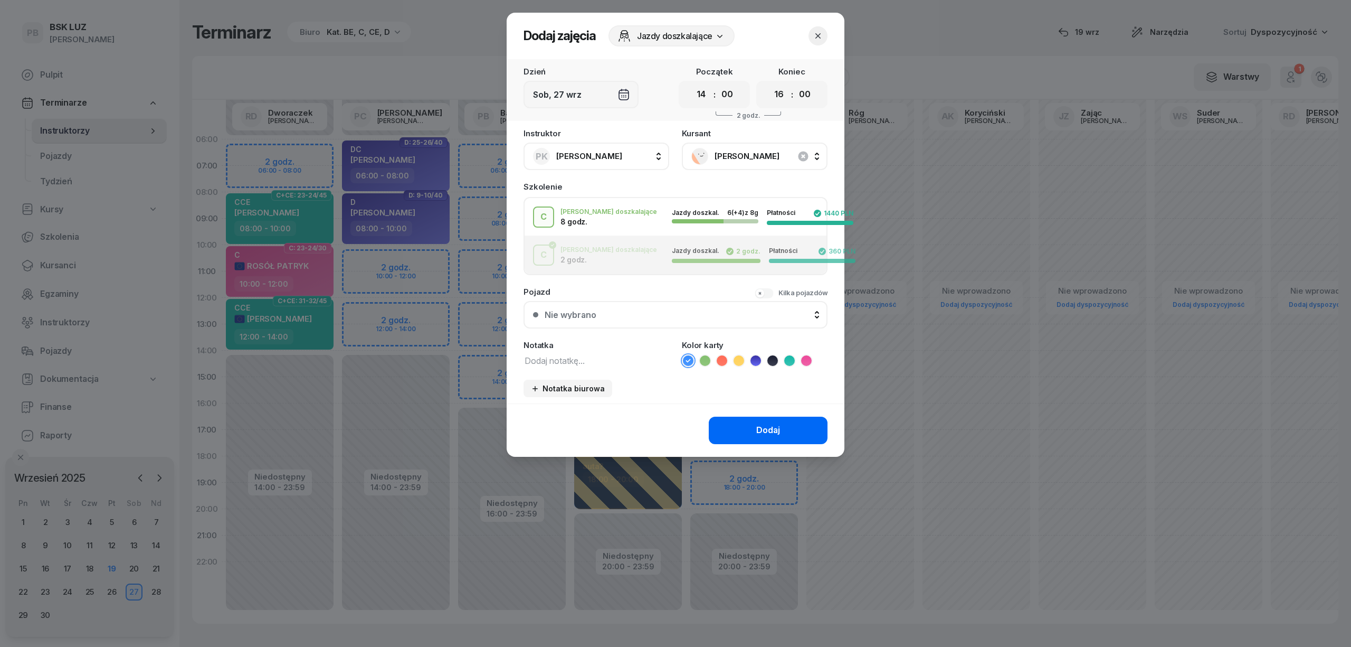
click at [755, 424] on button "Dodaj" at bounding box center [768, 429] width 119 height 27
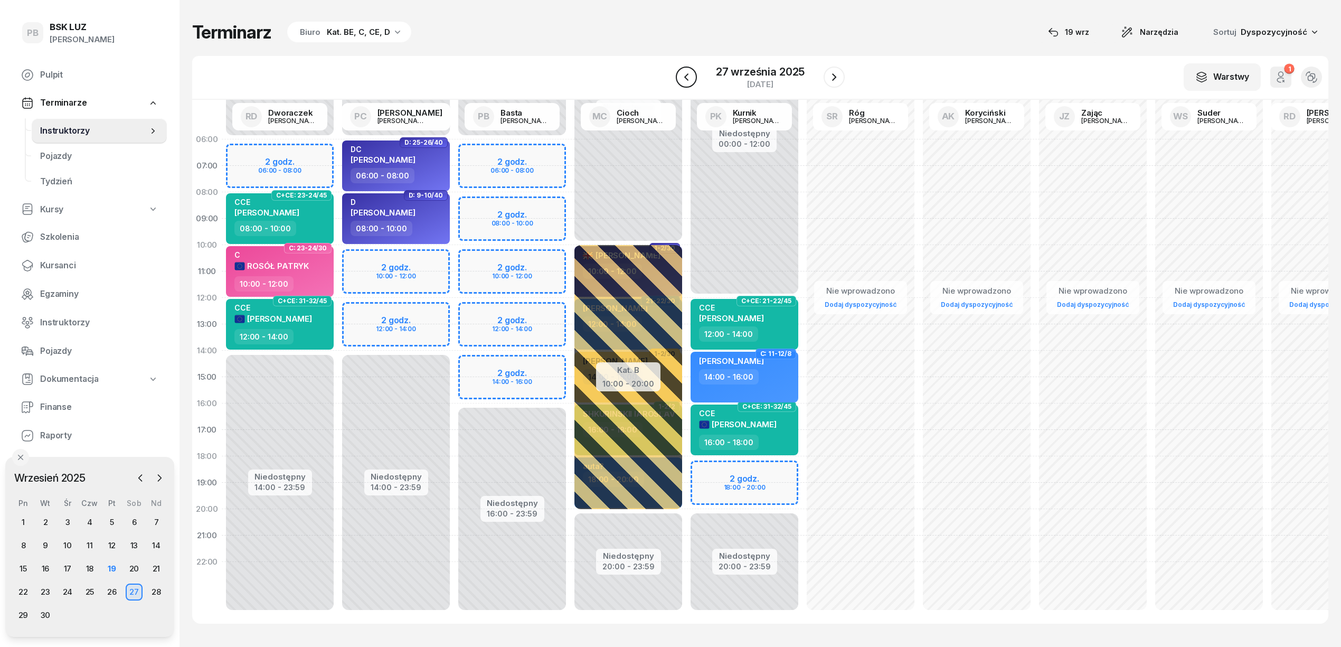
click at [686, 72] on icon "button" at bounding box center [686, 77] width 13 height 13
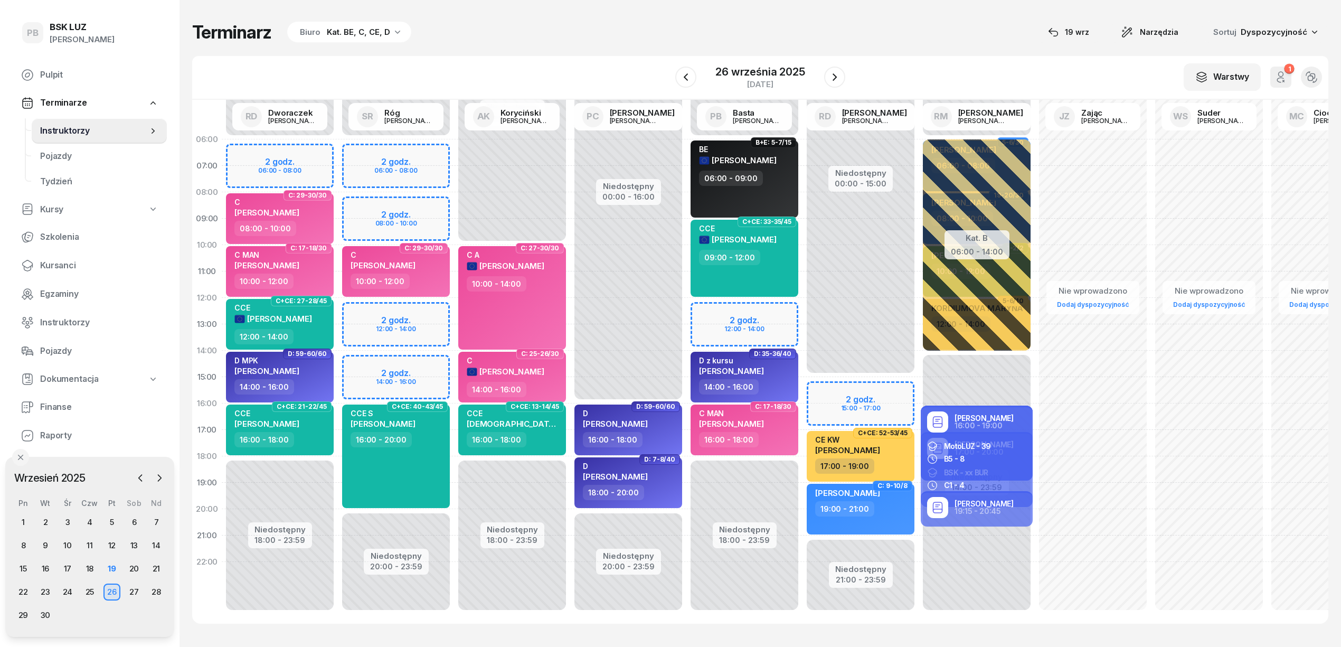
click at [606, 35] on div "Terminarz Biuro Kat. BE, C, CE, D [DATE] Narzędzia Sortuj Dyspozycyjność" at bounding box center [760, 32] width 1136 height 22
click at [111, 569] on div "19" at bounding box center [111, 568] width 17 height 17
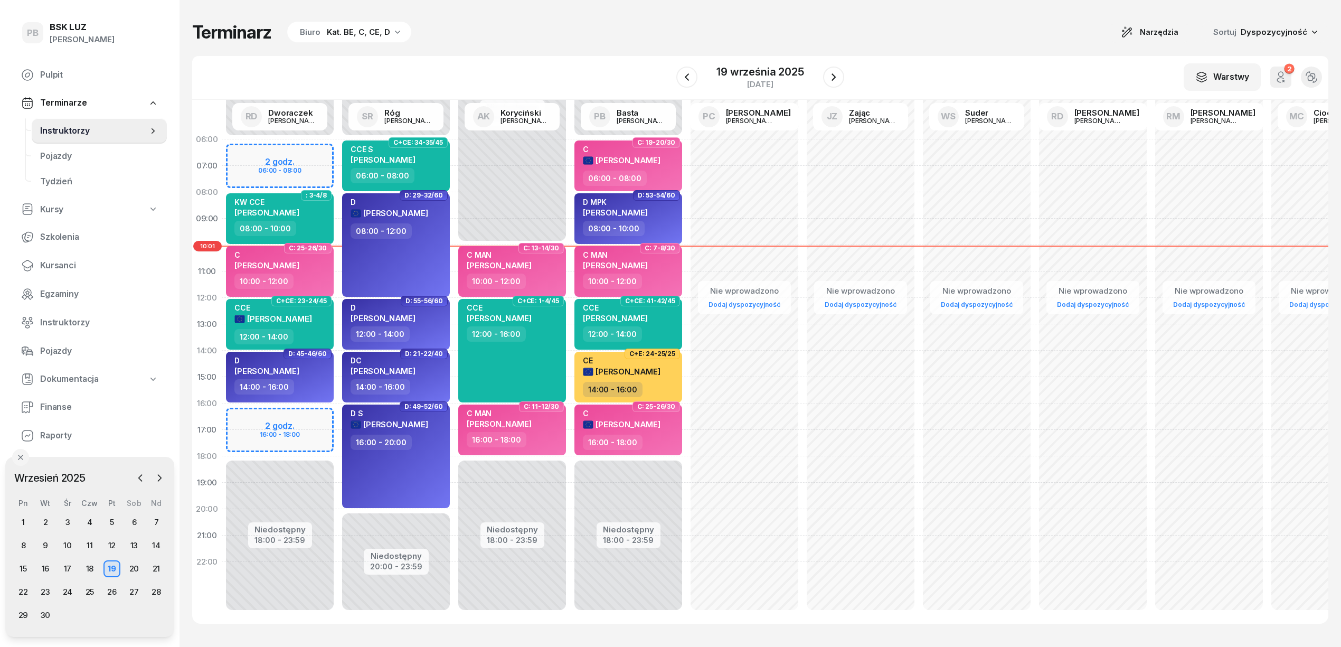
click at [522, 34] on div "Terminarz Biuro Kat. BE, C, CE, D Narzędzia Sortuj Dyspozycyjność" at bounding box center [760, 32] width 1136 height 22
click at [114, 589] on div "26" at bounding box center [111, 591] width 17 height 17
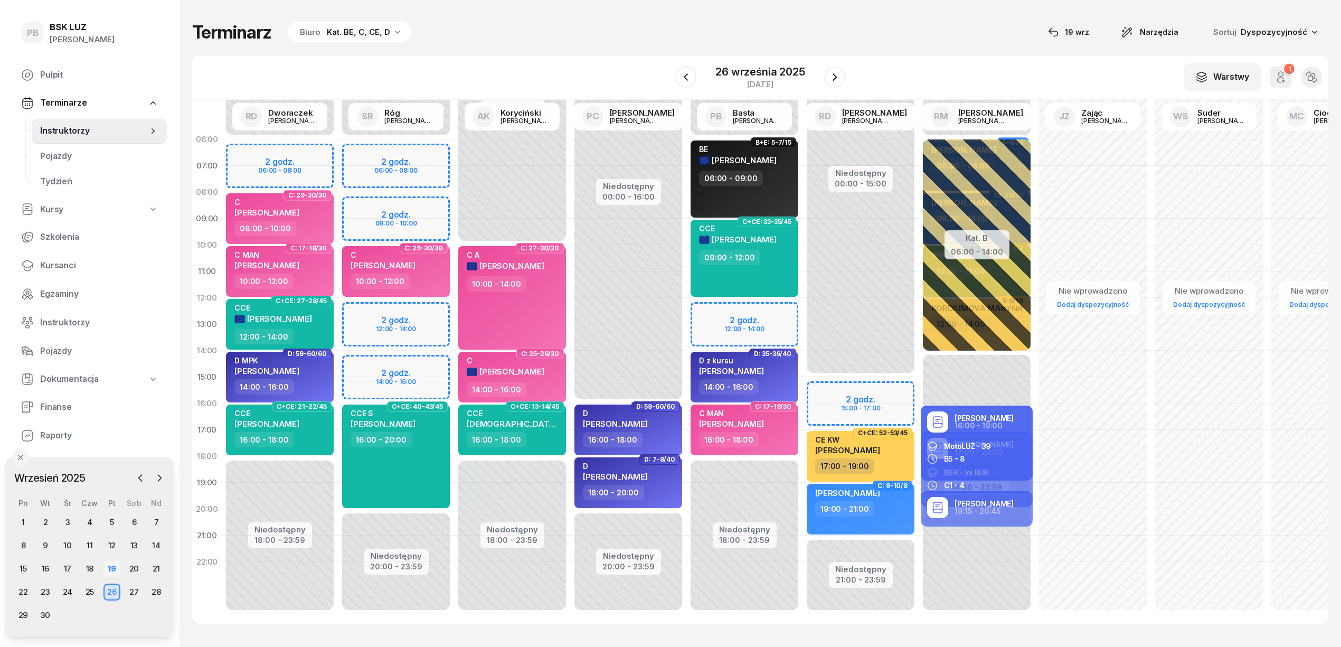
click at [117, 564] on div "19" at bounding box center [111, 568] width 17 height 17
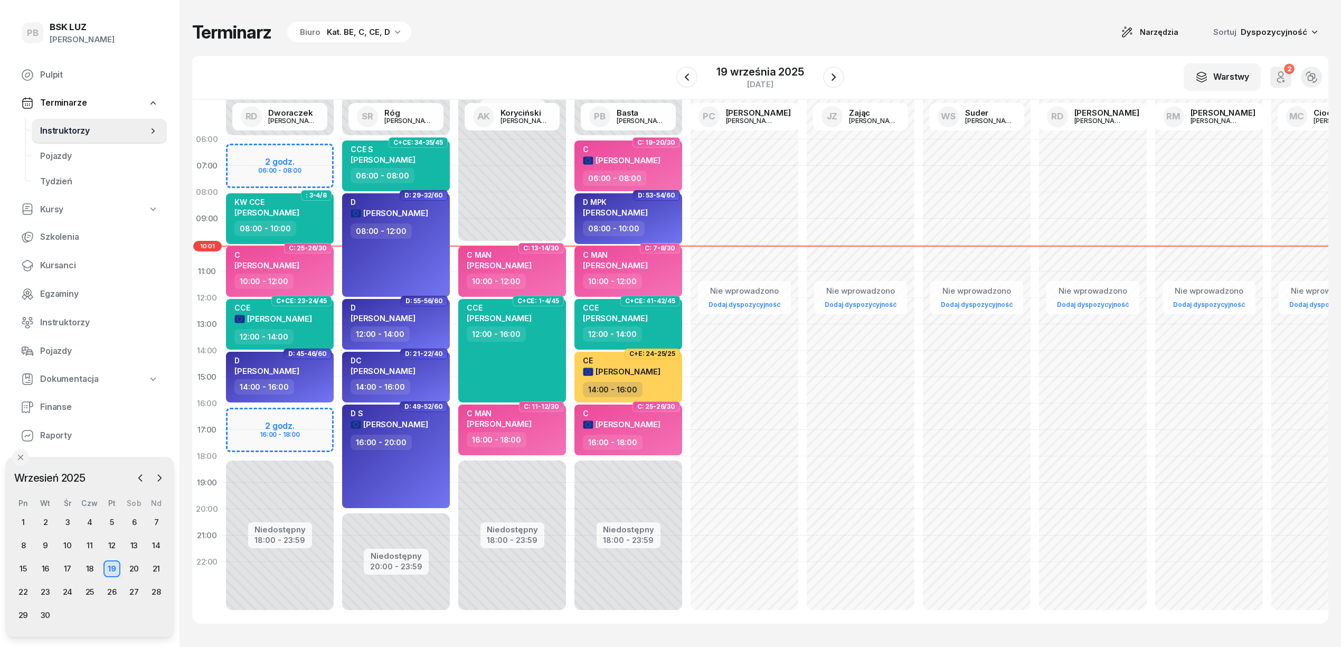
click at [378, 30] on div "Kat. BE, C, CE, D" at bounding box center [358, 32] width 63 height 13
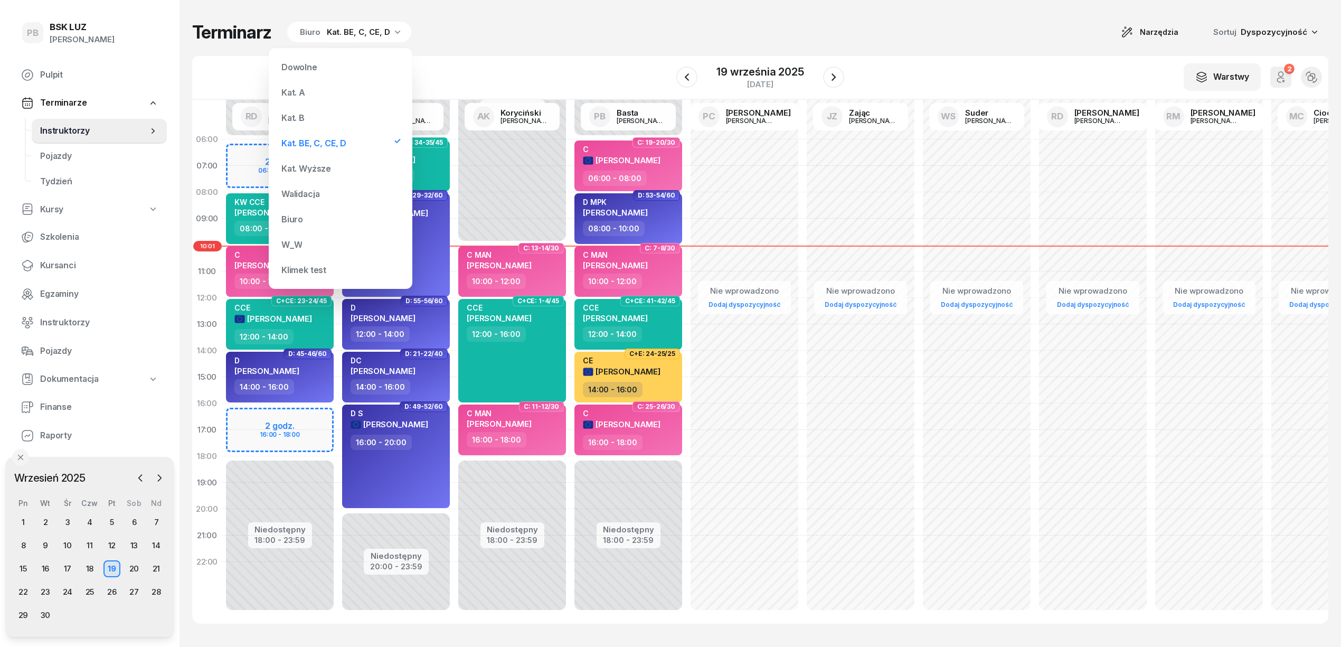
click at [319, 119] on div "Kat. B" at bounding box center [340, 117] width 127 height 21
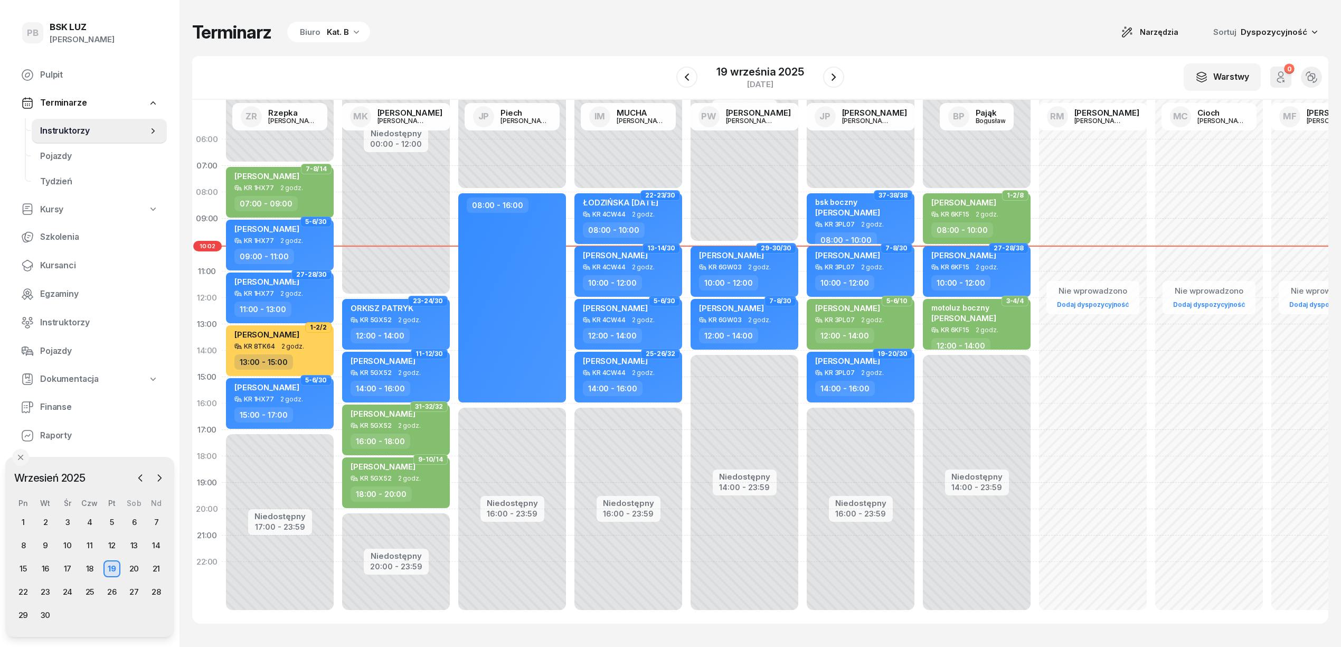
drag, startPoint x: 841, startPoint y: 24, endPoint x: 813, endPoint y: 49, distance: 37.0
click at [844, 24] on div "Terminarz Biuro Kat. B Narzędzia Sortuj Dyspozycyjność" at bounding box center [760, 32] width 1136 height 22
click at [327, 39] on div "Biuro Kat. B" at bounding box center [328, 32] width 83 height 21
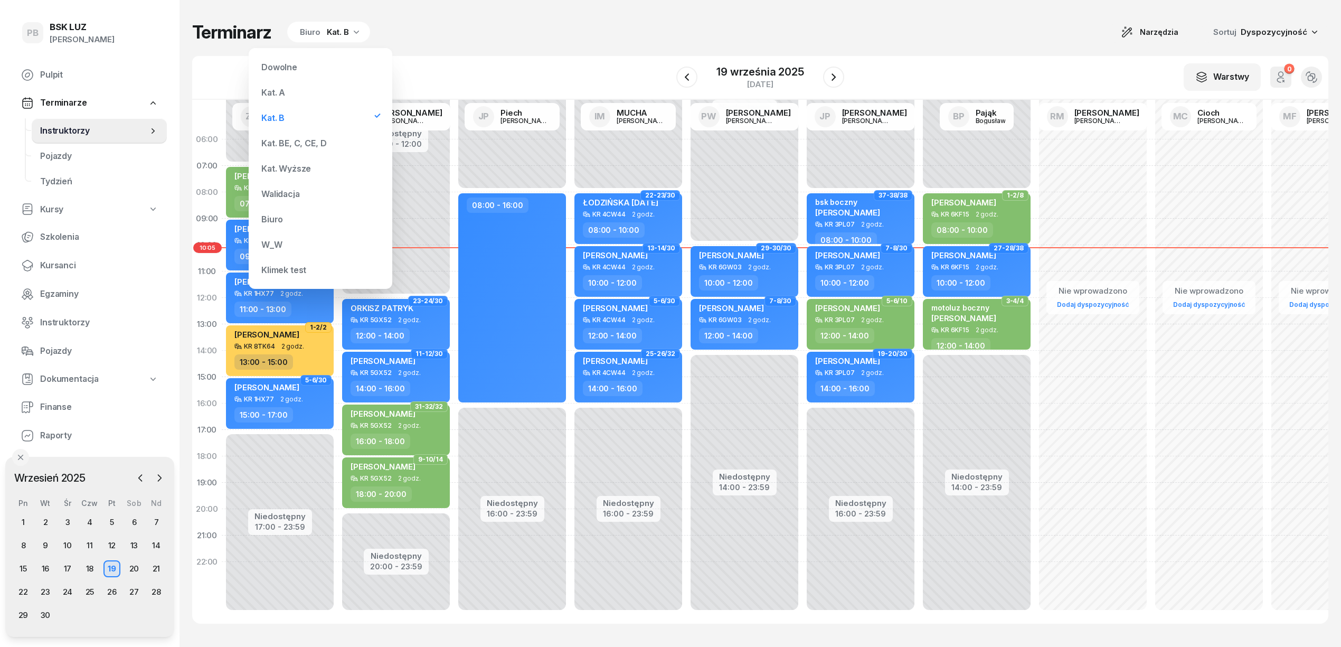
click at [297, 144] on div "Kat. BE, C, CE, D" at bounding box center [293, 143] width 65 height 8
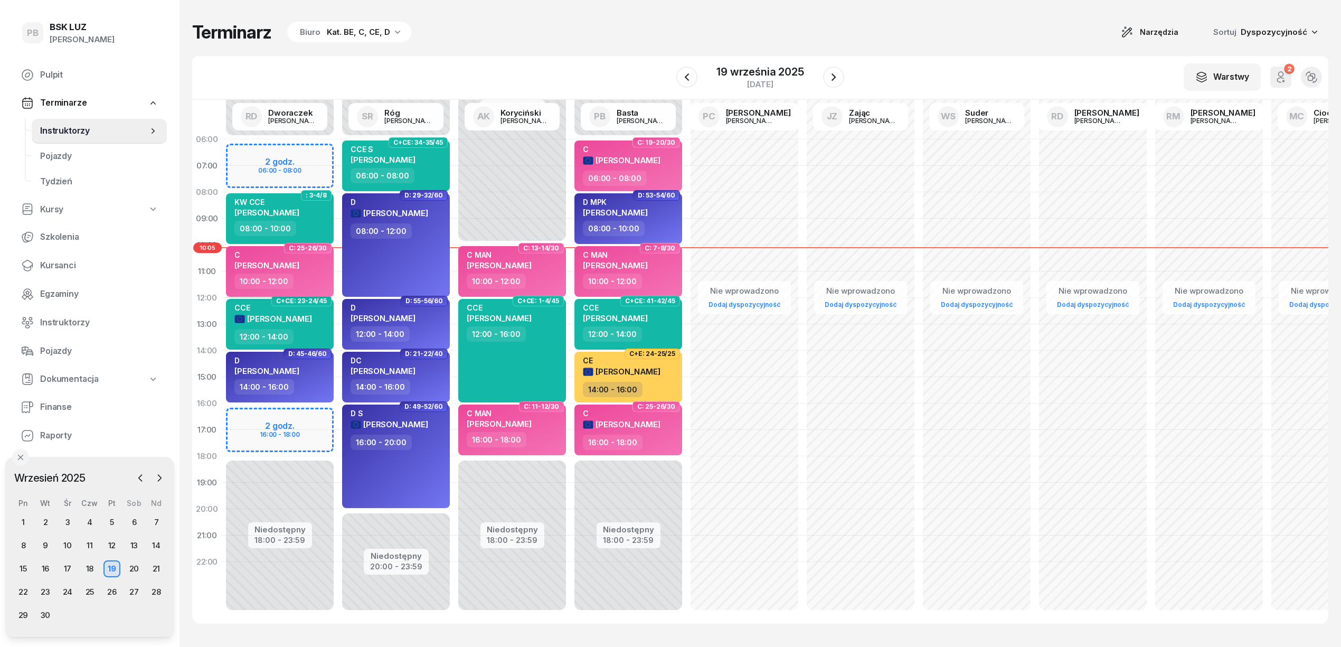
click at [299, 269] on div "C [PERSON_NAME]" at bounding box center [266, 261] width 65 height 23
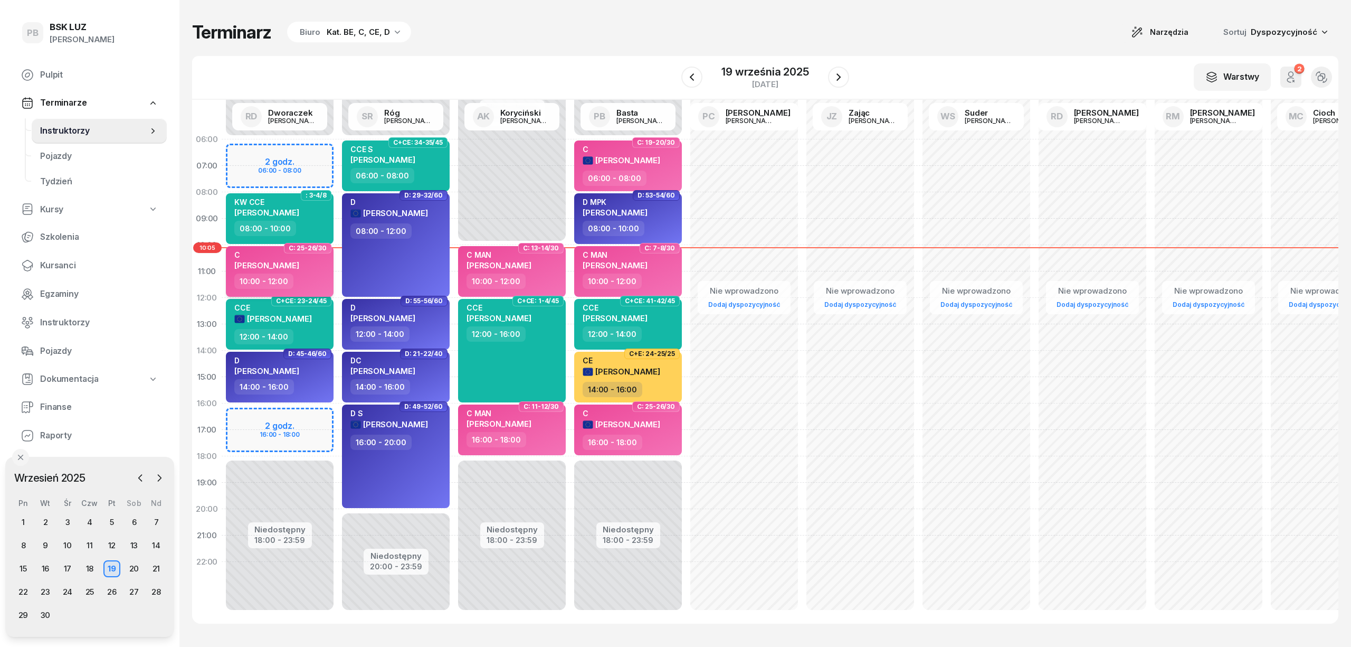
select select "10"
select select "12"
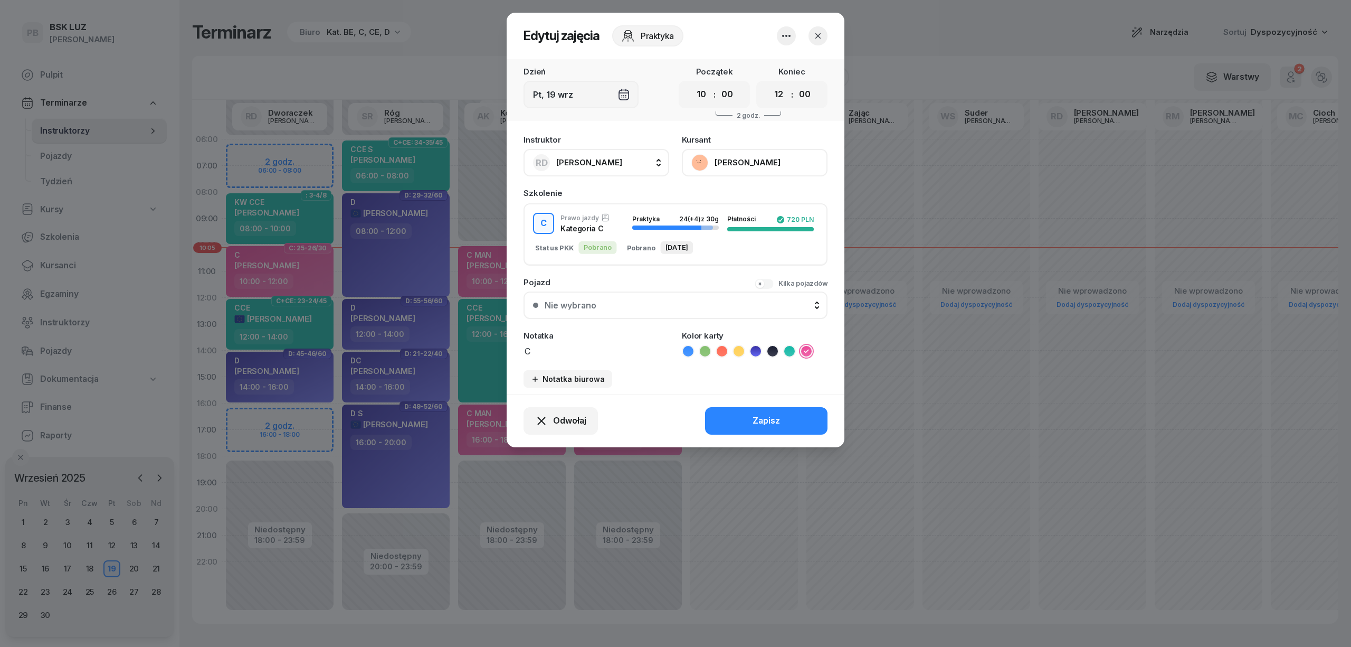
click at [723, 160] on button "[PERSON_NAME]" at bounding box center [755, 162] width 146 height 27
click at [729, 199] on div "Otwórz profil" at bounding box center [715, 199] width 51 height 14
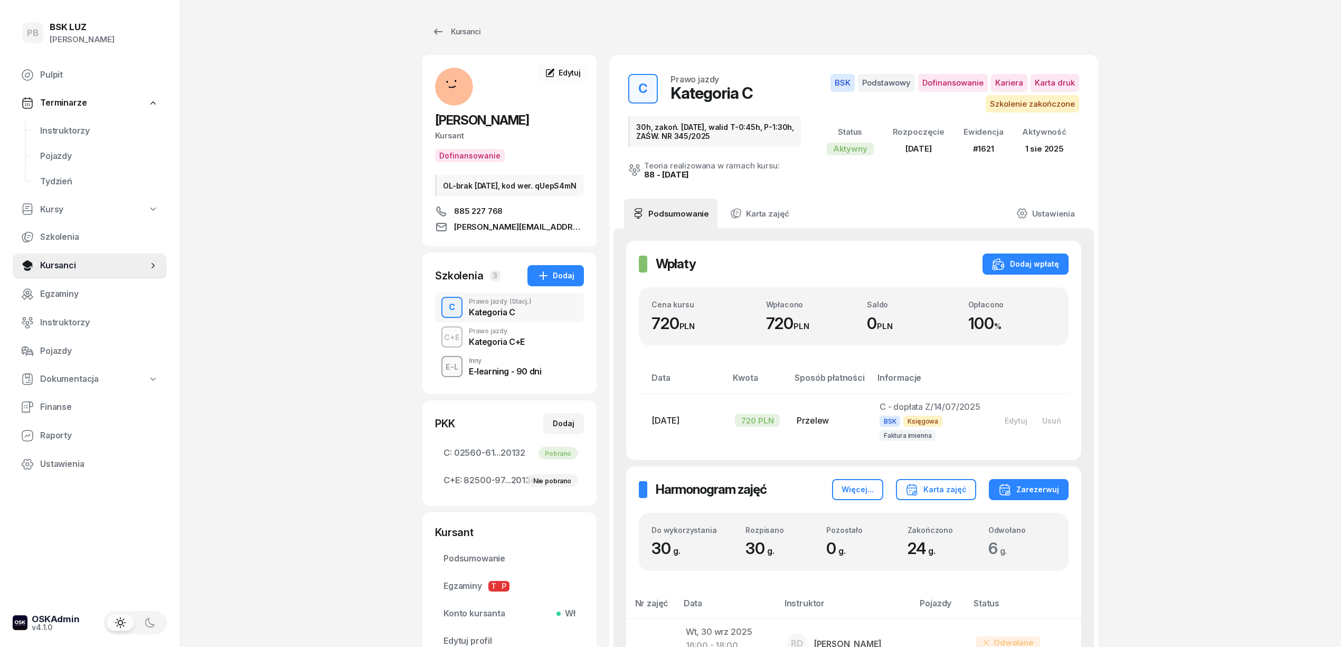
click at [52, 126] on span "Instruktorzy" at bounding box center [99, 131] width 118 height 14
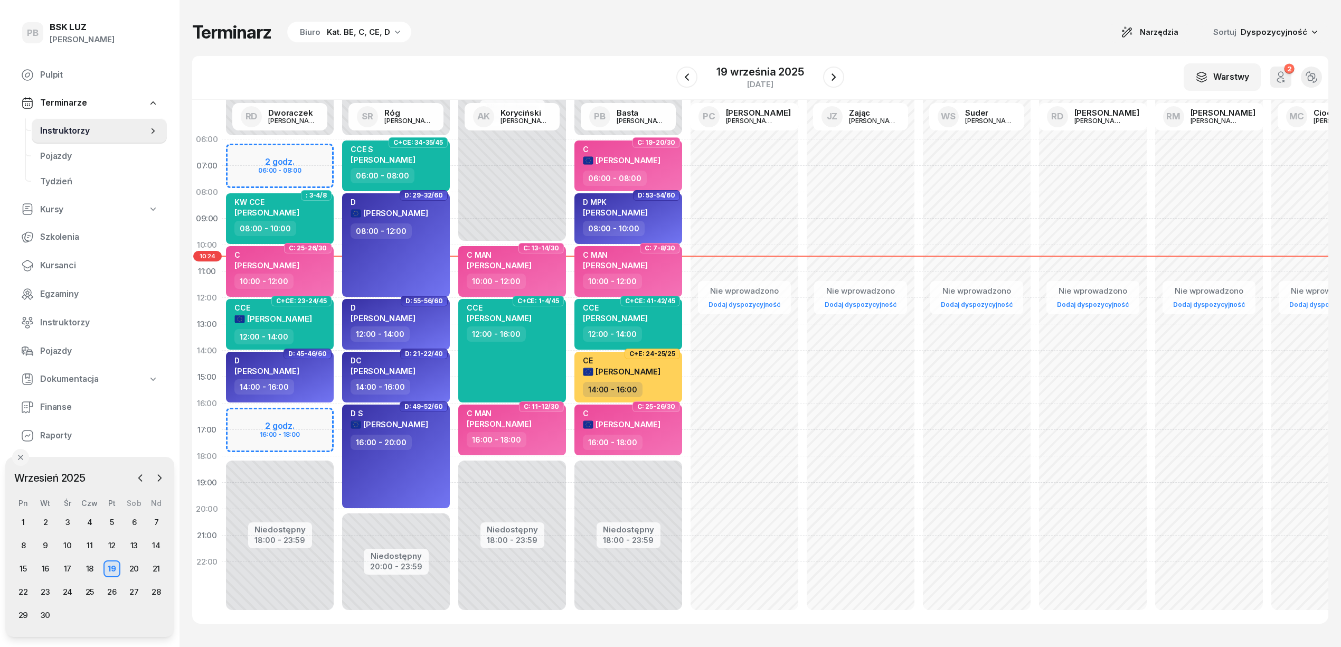
click at [662, 48] on div "Terminarz Biuro Kat. BE, C, CE, D Narzędzia Sortuj Dyspozycyjność W Wybierz AK …" at bounding box center [760, 322] width 1136 height 645
click at [841, 80] on button "button" at bounding box center [833, 77] width 21 height 21
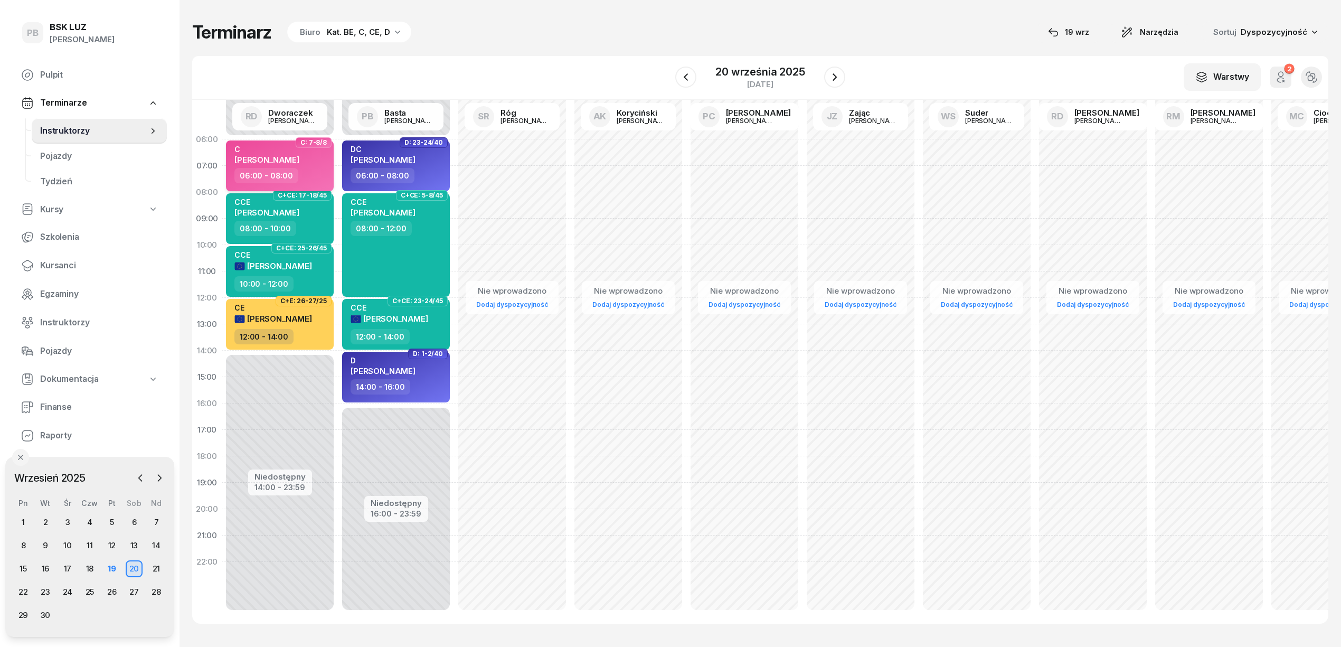
click at [295, 159] on span "[PERSON_NAME]" at bounding box center [266, 160] width 65 height 10
select select "06"
select select "08"
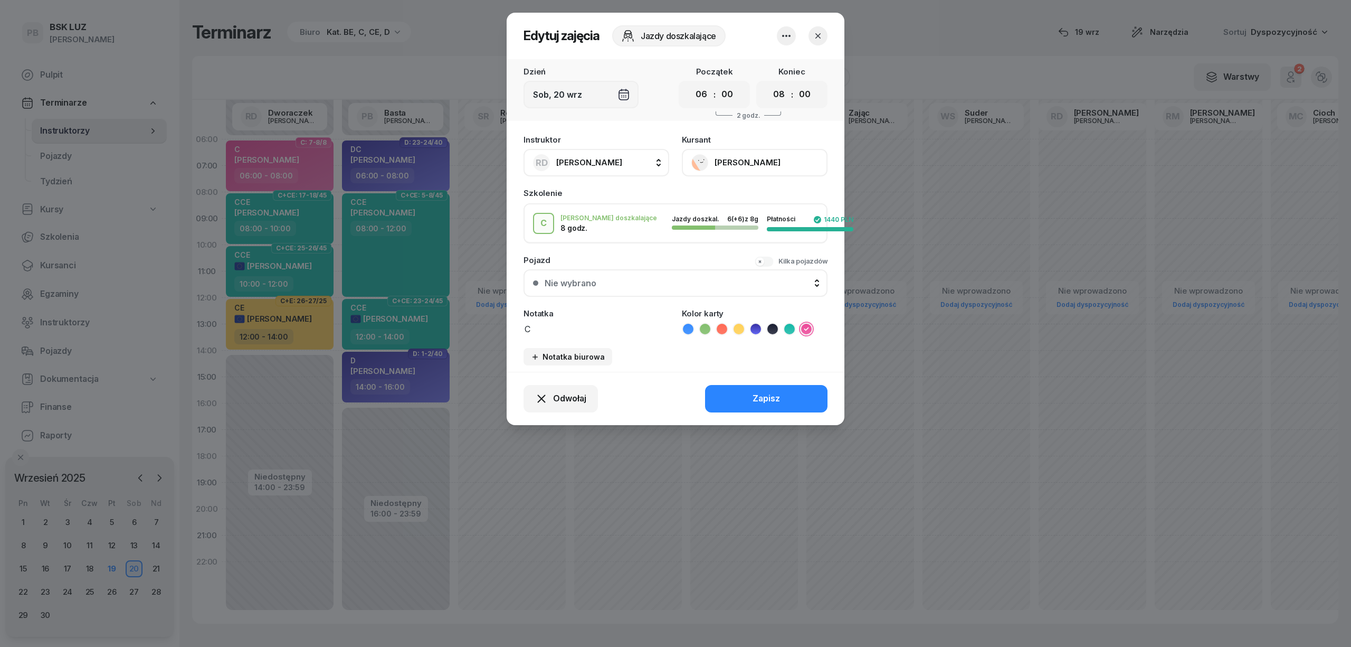
click at [744, 163] on button "[PERSON_NAME]" at bounding box center [755, 162] width 146 height 27
click at [733, 195] on div "Otwórz profil" at bounding box center [715, 199] width 51 height 14
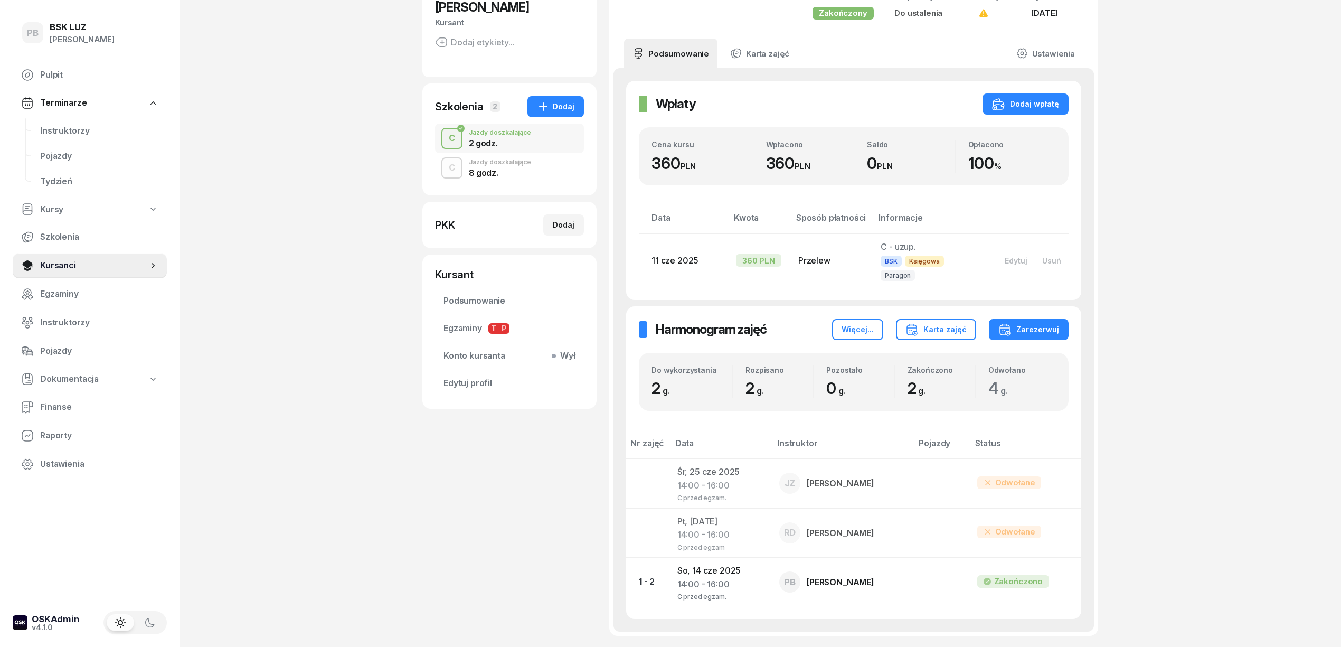
scroll to position [52, 0]
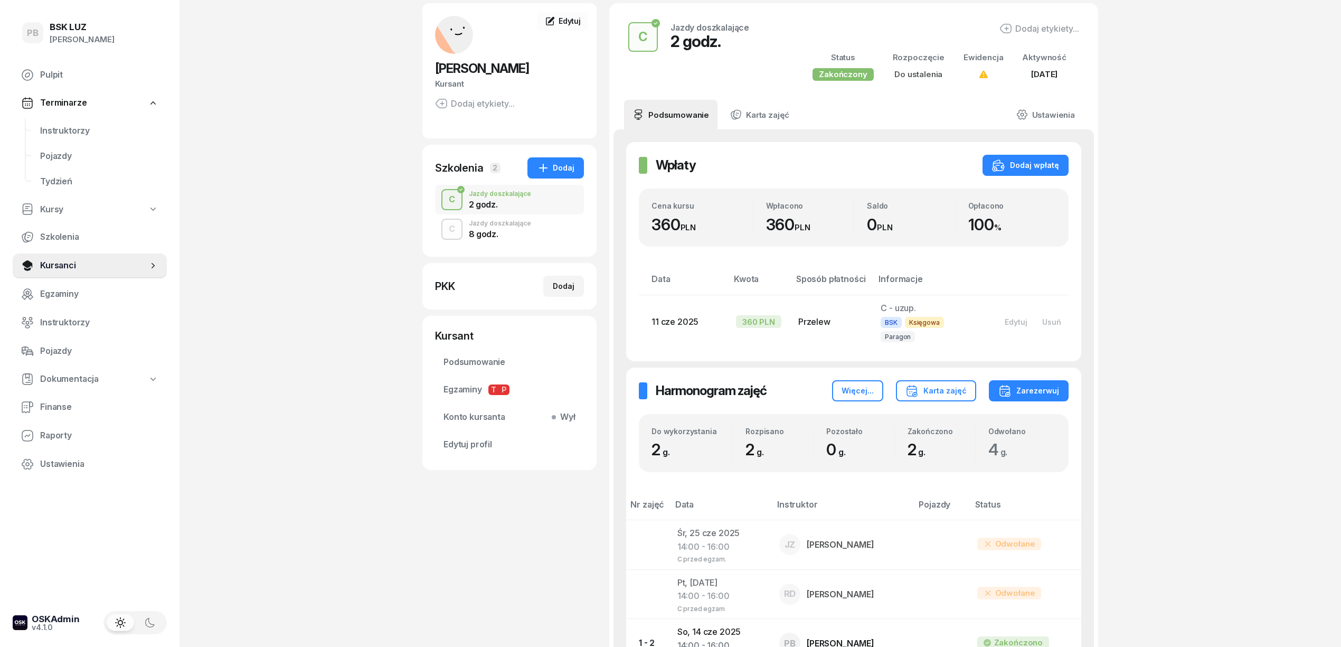
click at [503, 225] on div "Jazdy doszkalające" at bounding box center [500, 223] width 62 height 6
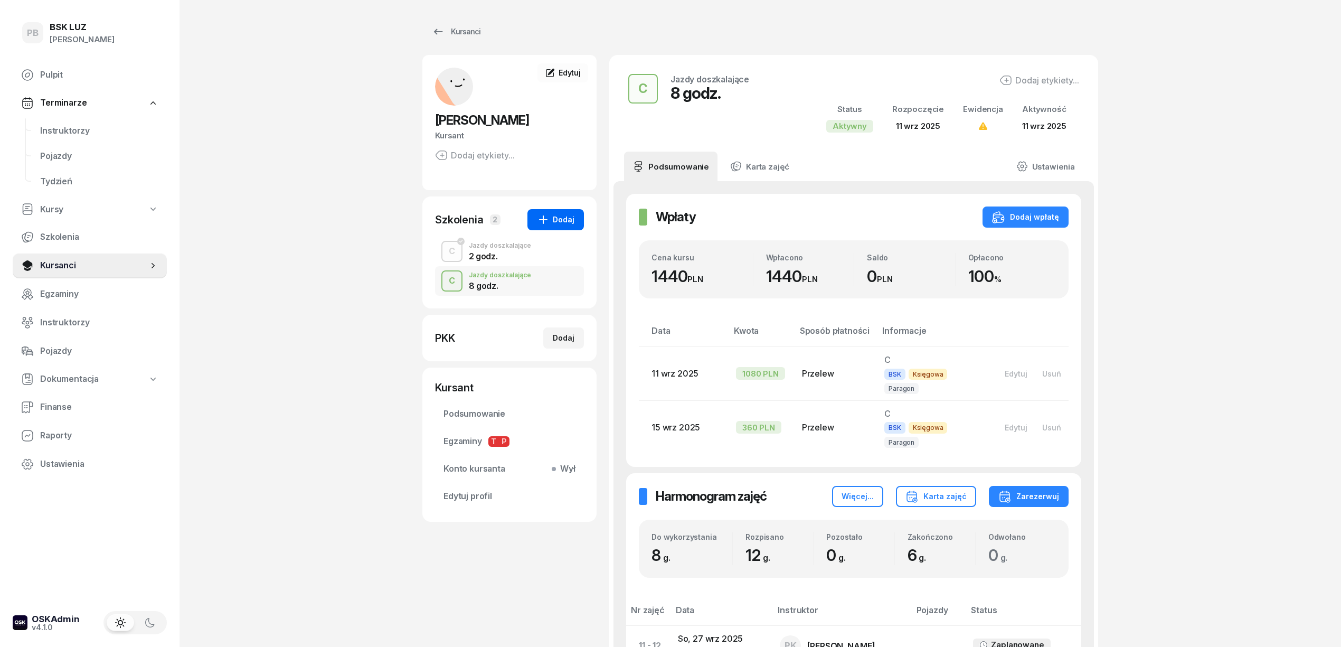
click at [556, 216] on div "Dodaj" at bounding box center [555, 219] width 37 height 13
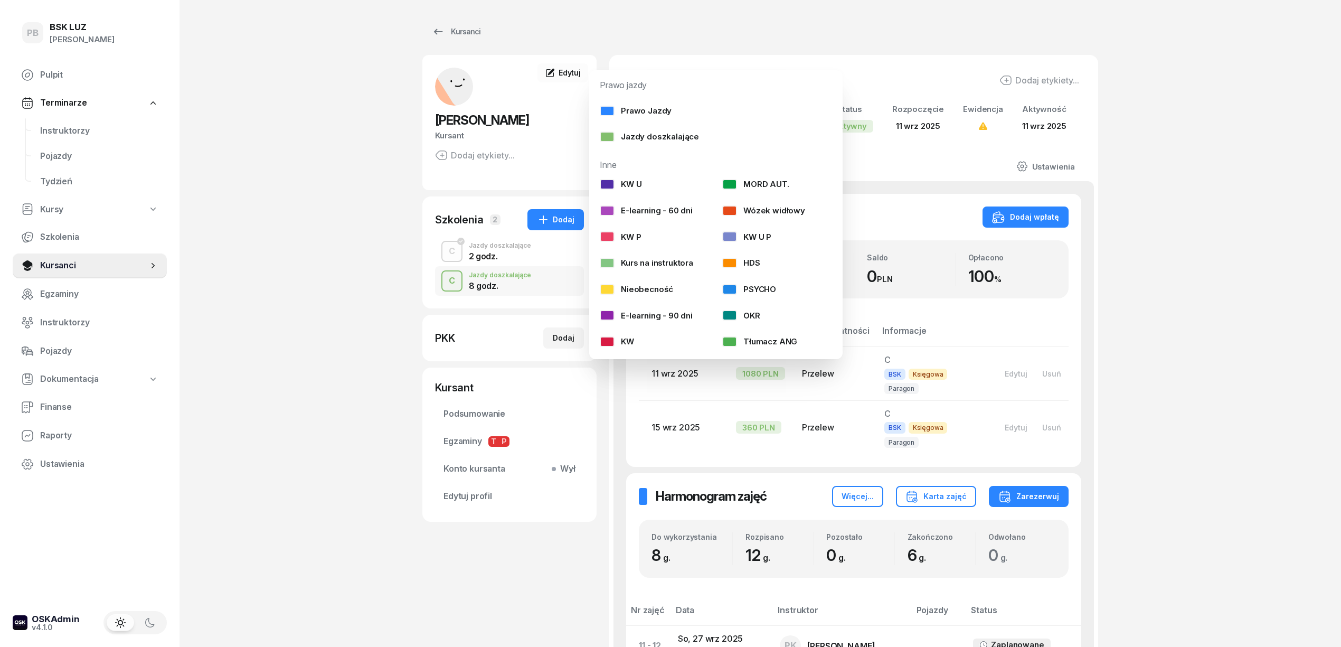
click at [844, 7] on div "Kursanci [PERSON_NAME] Kursant Dodaj etykiety... DS [PERSON_NAME] Kursant Edytu…" at bounding box center [760, 492] width 676 height 985
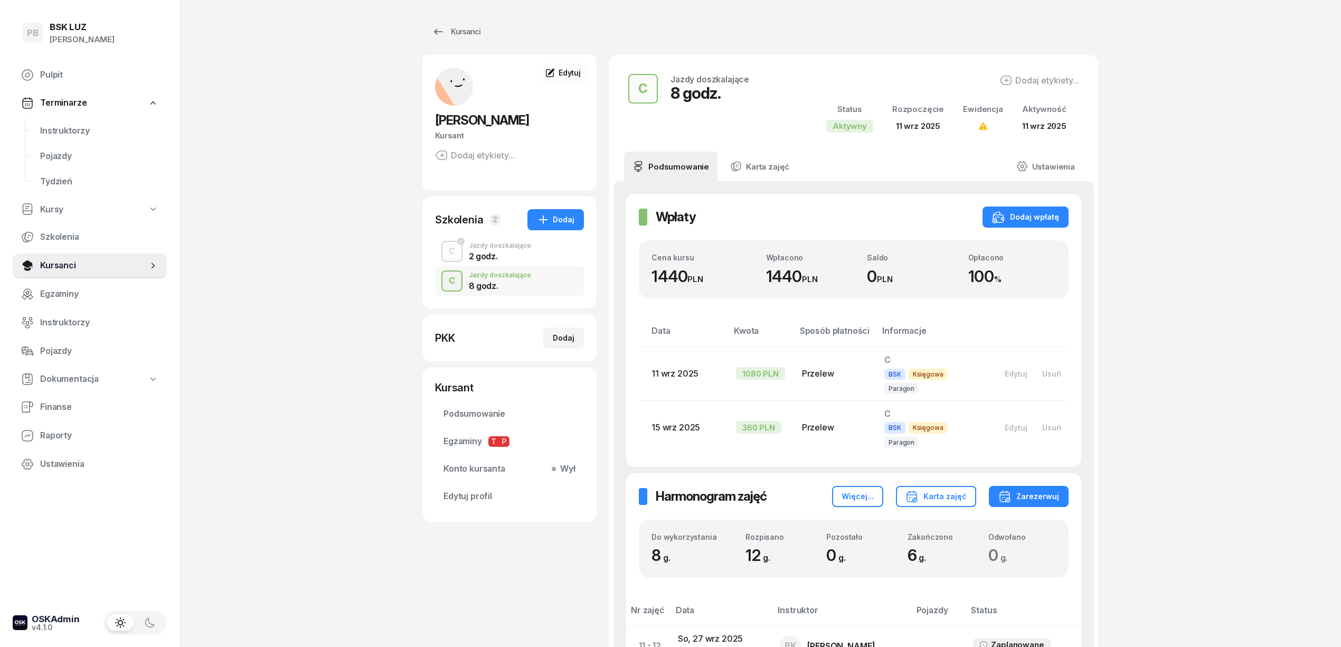
click at [1153, 359] on div "PB BSK [PERSON_NAME] Terminarze Instruktorzy Pojazdy Tydzień Kursy Szkolenia Ku…" at bounding box center [670, 518] width 1341 height 1036
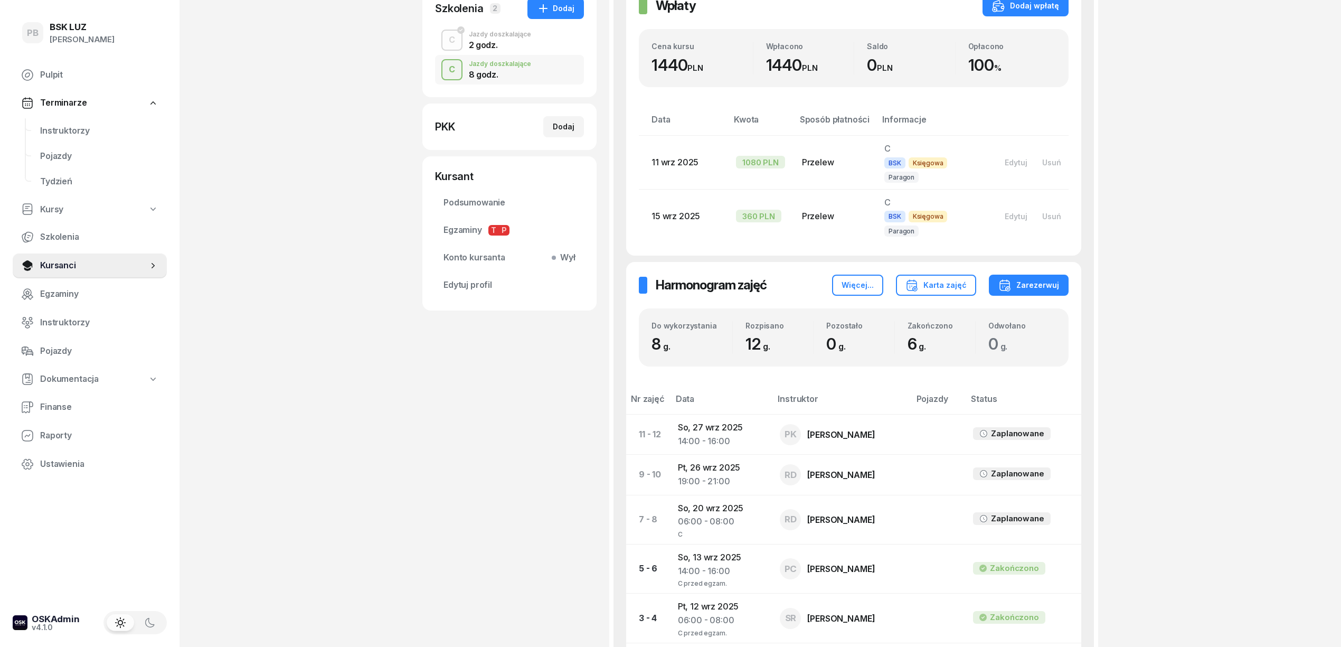
scroll to position [281, 0]
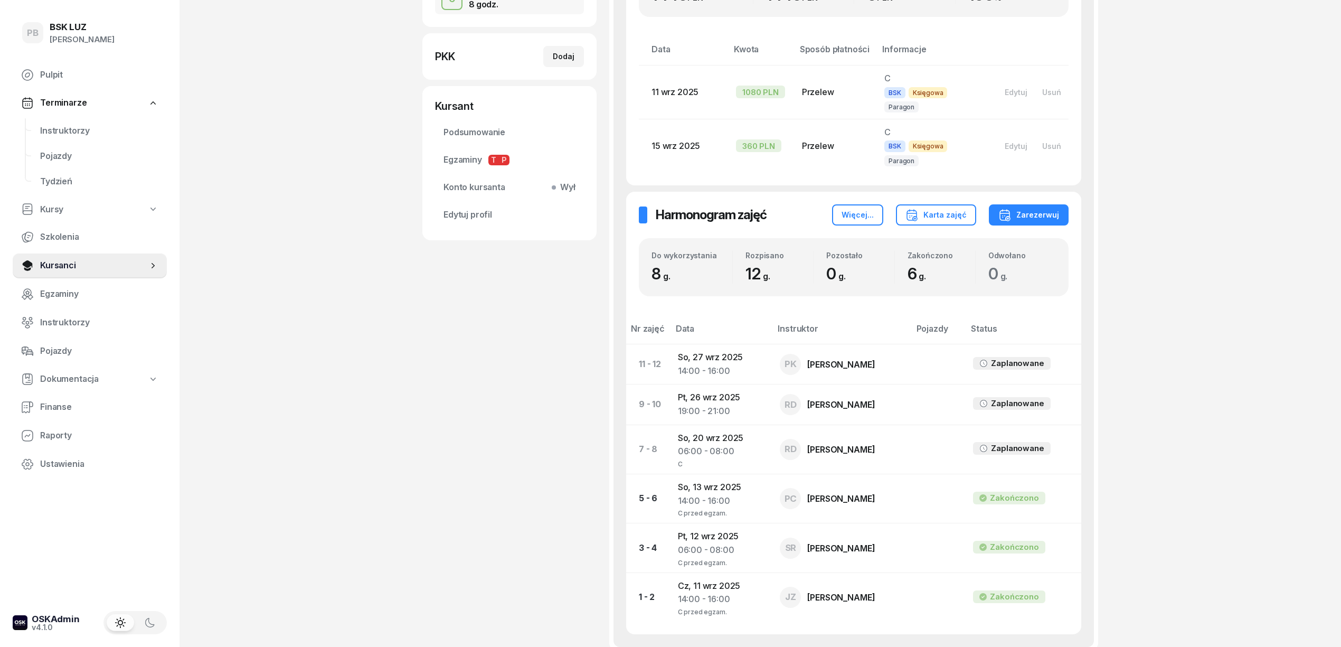
click at [1205, 482] on div "PB BSK [PERSON_NAME] Terminarze Instruktorzy Pojazdy Tydzień Kursy Szkolenia Ku…" at bounding box center [670, 237] width 1341 height 1036
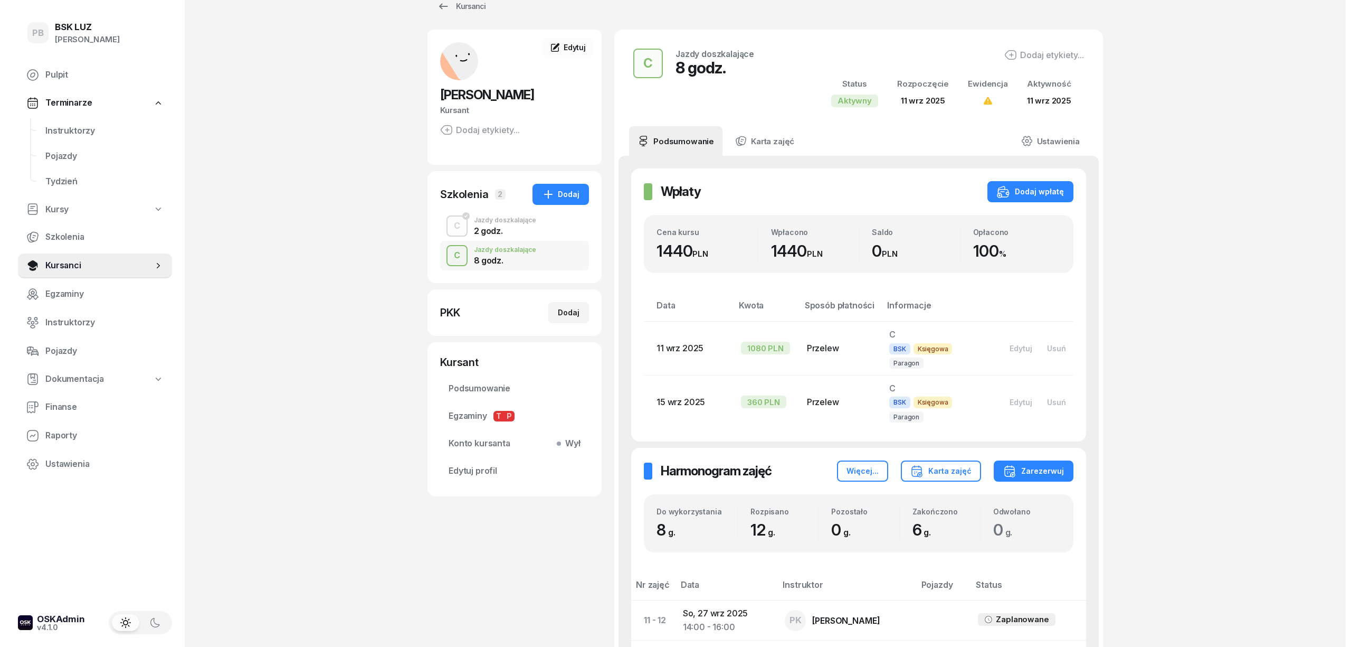
scroll to position [0, 0]
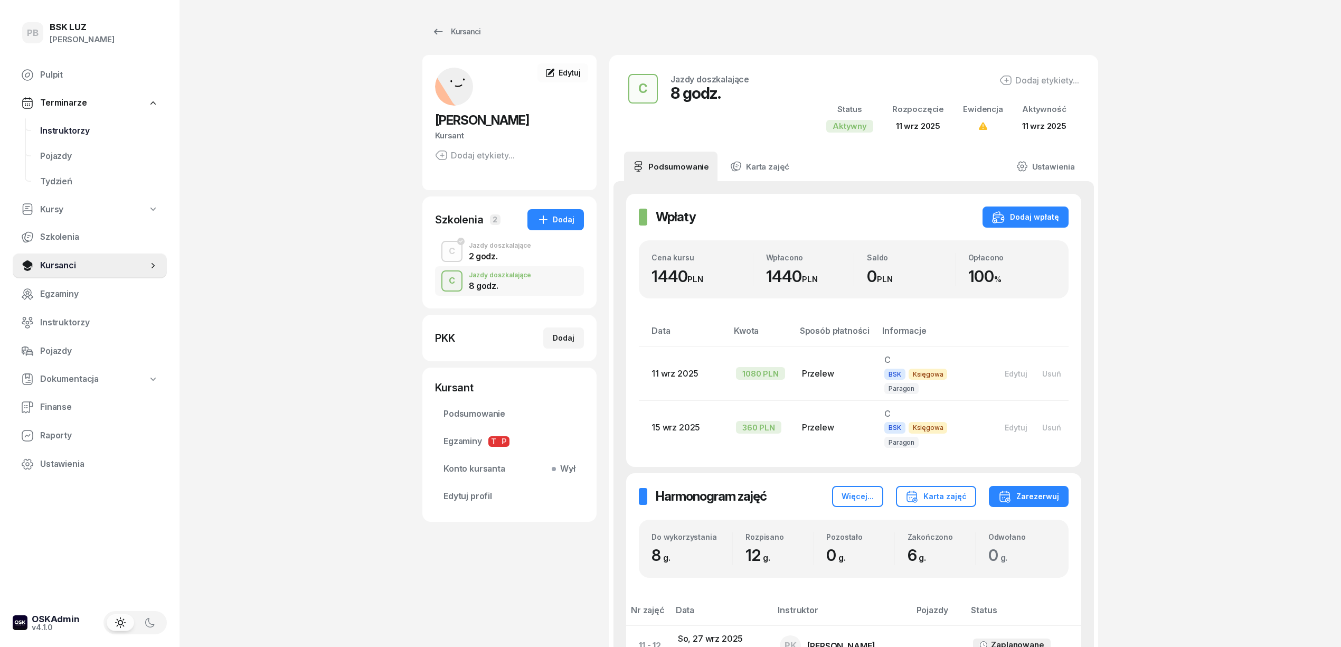
click at [60, 128] on span "Instruktorzy" at bounding box center [99, 131] width 118 height 14
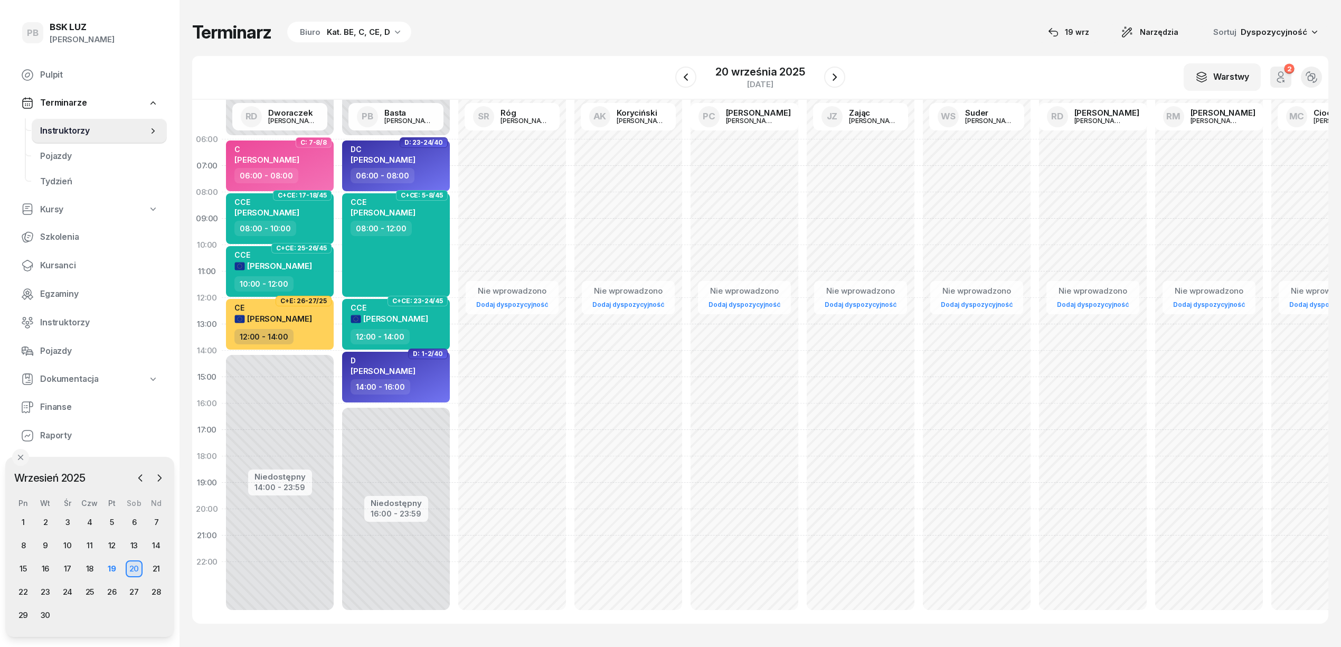
click at [556, 59] on div "W Wybierz AK [PERSON_NAME] BP [PERSON_NAME] DP [PERSON_NAME] GS [PERSON_NAME] I…" at bounding box center [760, 78] width 1136 height 44
click at [842, 77] on button "button" at bounding box center [834, 77] width 21 height 21
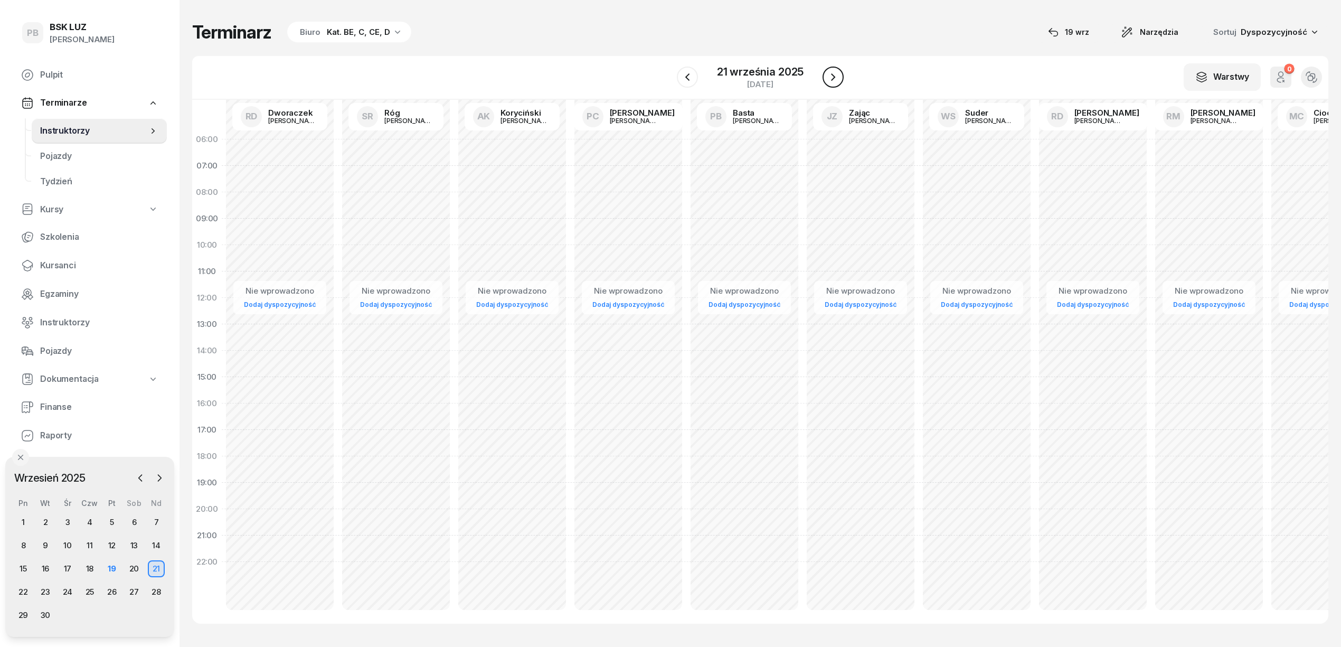
click at [832, 78] on icon "button" at bounding box center [833, 77] width 13 height 13
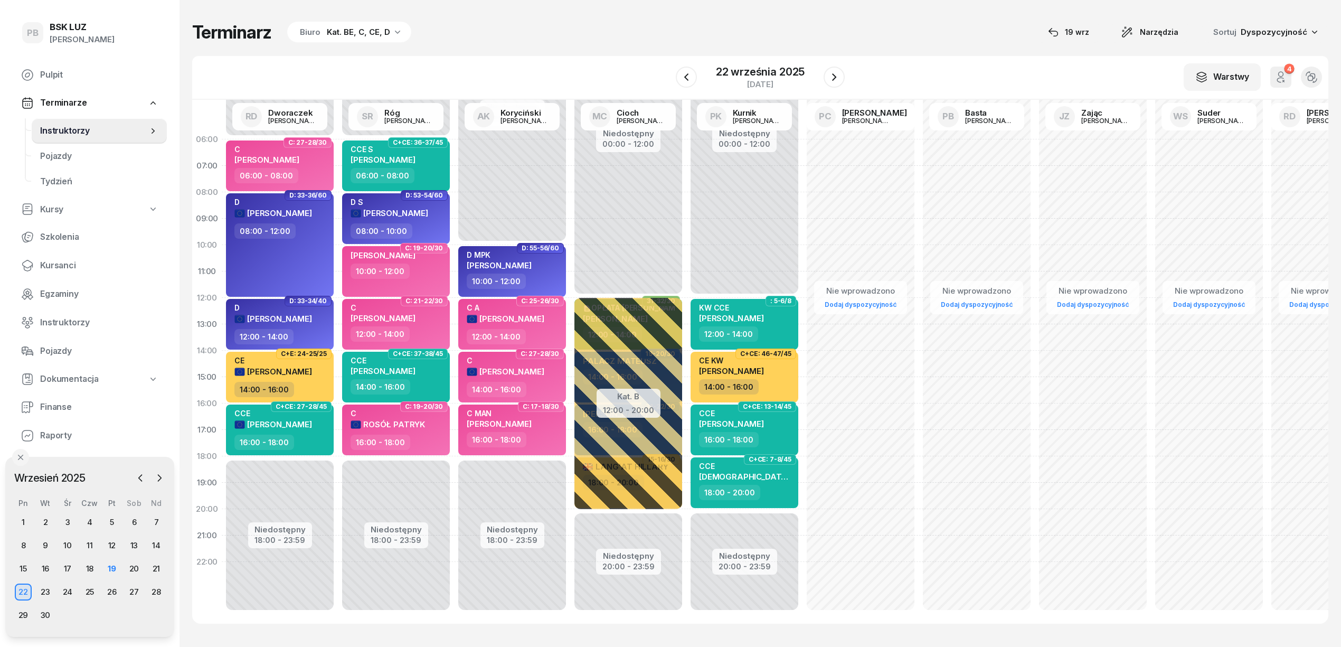
click at [646, 31] on div "Terminarz Biuro Kat. BE, C, CE, D [DATE] Narzędzia Sortuj Dyspozycyjność" at bounding box center [760, 32] width 1136 height 22
click at [562, 41] on div "Terminarz Biuro Kat. BE, C, CE, D [DATE] Narzędzia Sortuj Dyspozycyjność" at bounding box center [760, 32] width 1136 height 22
click at [534, 49] on div "Terminarz Biuro Kat. BE, C, CE, D [DATE] Narzędzia Sortuj Dyspozycyjność W Wybi…" at bounding box center [760, 322] width 1136 height 645
click at [110, 566] on div "19" at bounding box center [111, 568] width 17 height 17
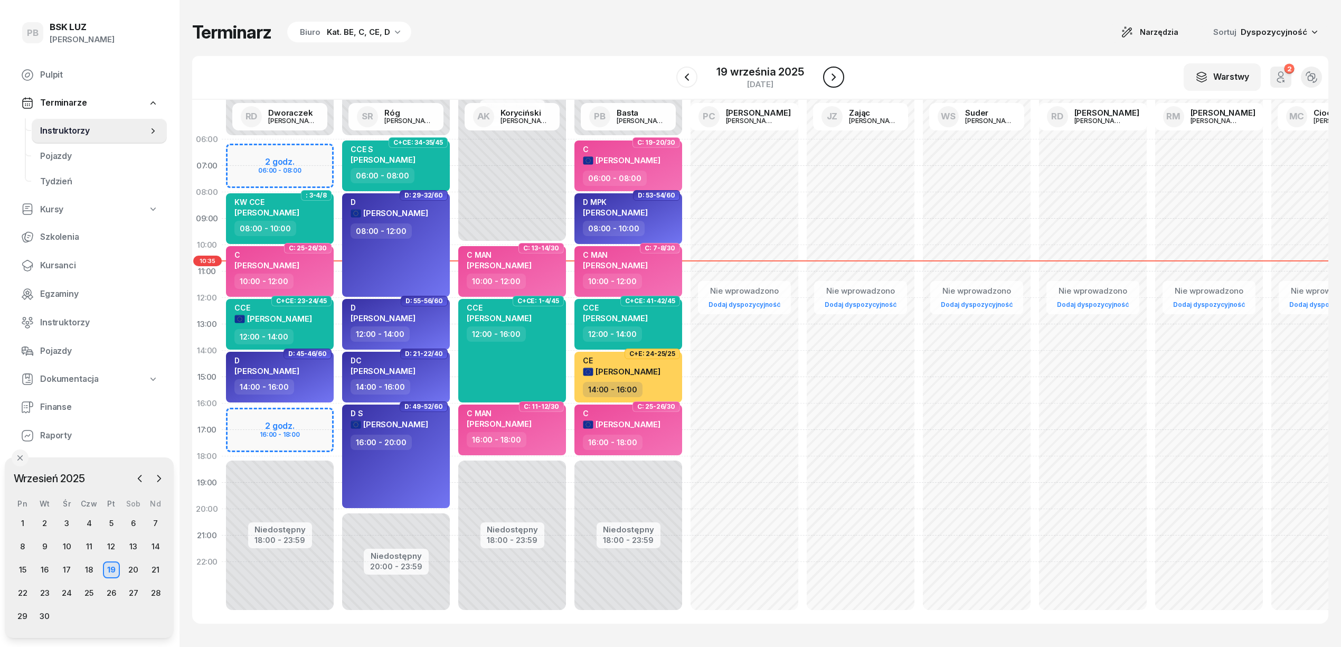
click at [835, 82] on icon "button" at bounding box center [833, 77] width 13 height 13
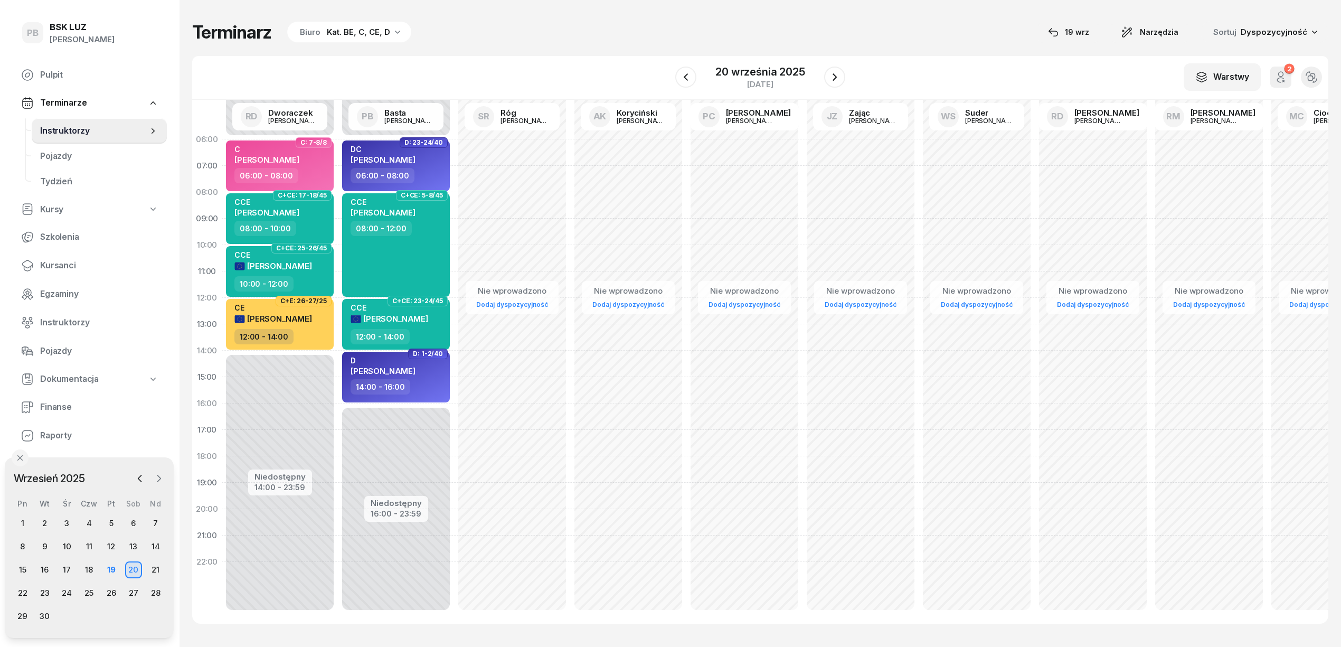
click at [160, 476] on icon "button" at bounding box center [159, 478] width 11 height 11
click at [112, 519] on div "3" at bounding box center [111, 523] width 17 height 17
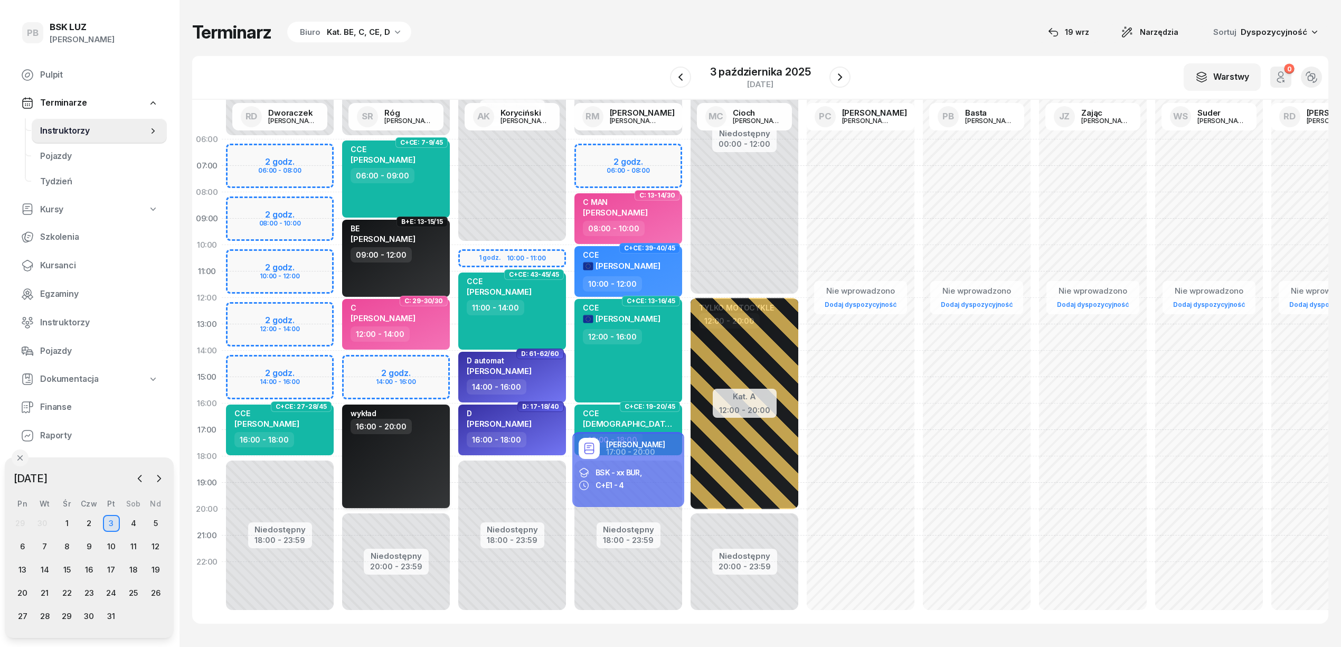
click at [403, 481] on div "wykład 16:00 - 20:00" at bounding box center [396, 455] width 108 height 103
select select "16"
select select "20"
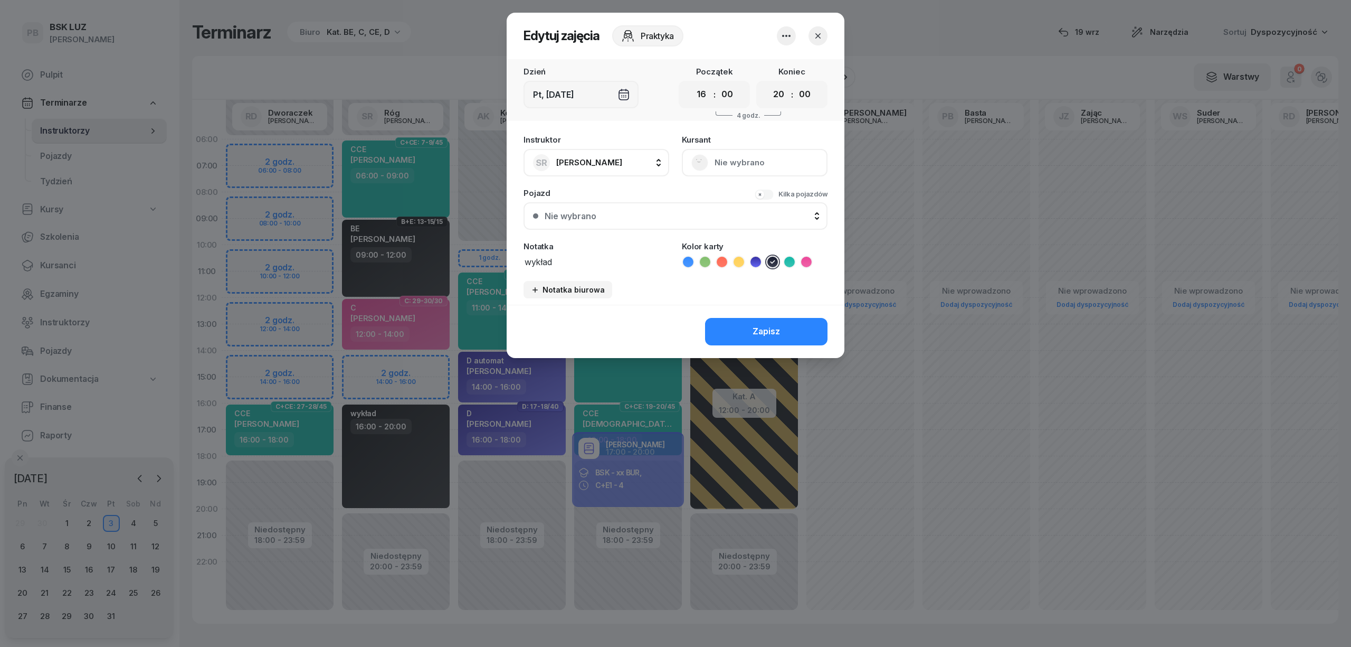
click at [570, 265] on textarea "wykład" at bounding box center [597, 261] width 146 height 14
type textarea "wykład - Egzaminowanie C, D"
click at [751, 330] on button "Zapisz" at bounding box center [766, 331] width 122 height 27
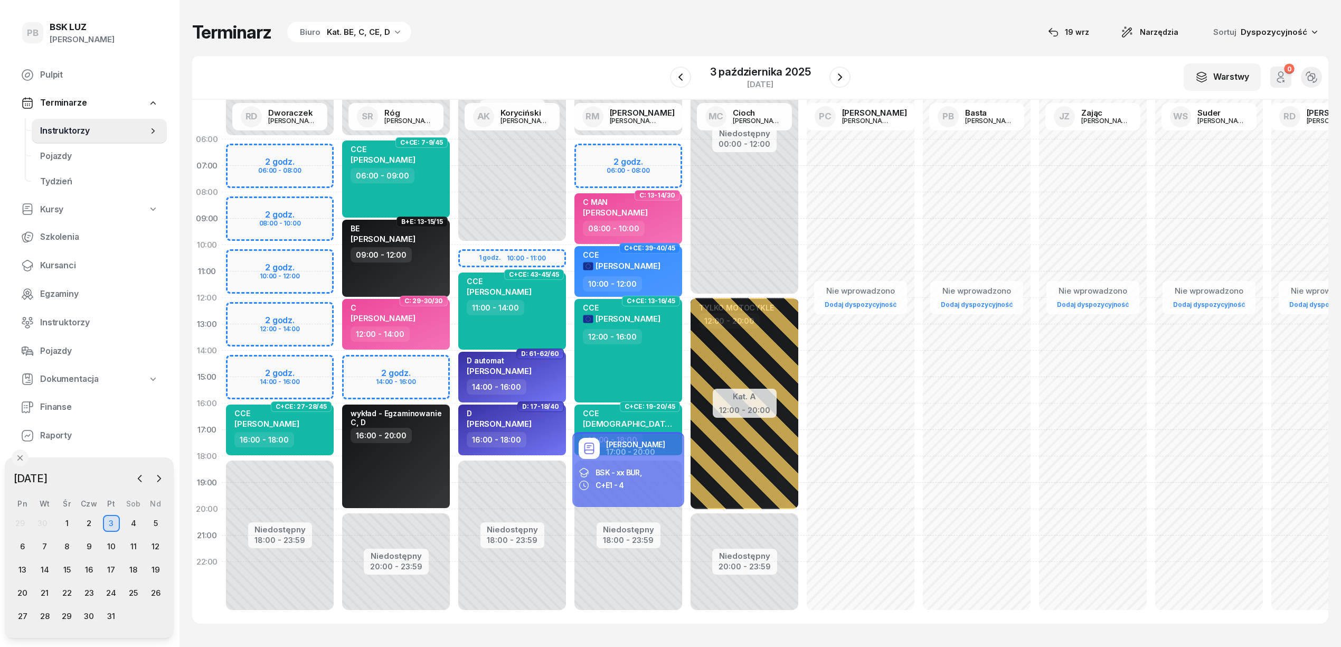
click at [599, 13] on div "Terminarz Biuro Kat. BE, C, CE, D [DATE] Narzędzia Sortuj Dyspozycyjność W Wybi…" at bounding box center [760, 322] width 1136 height 645
click at [420, 469] on div "wykład - Egzaminowanie C, D 16:00 - 20:00" at bounding box center [396, 455] width 108 height 103
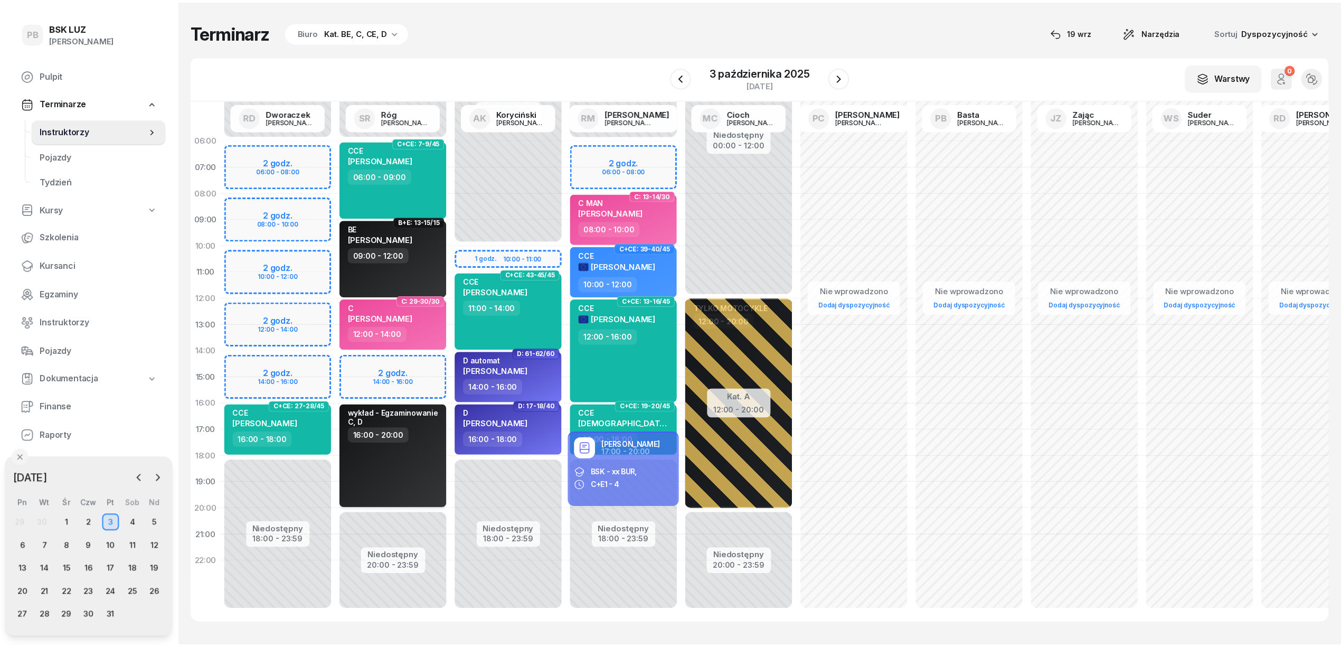
scroll to position [1, 0]
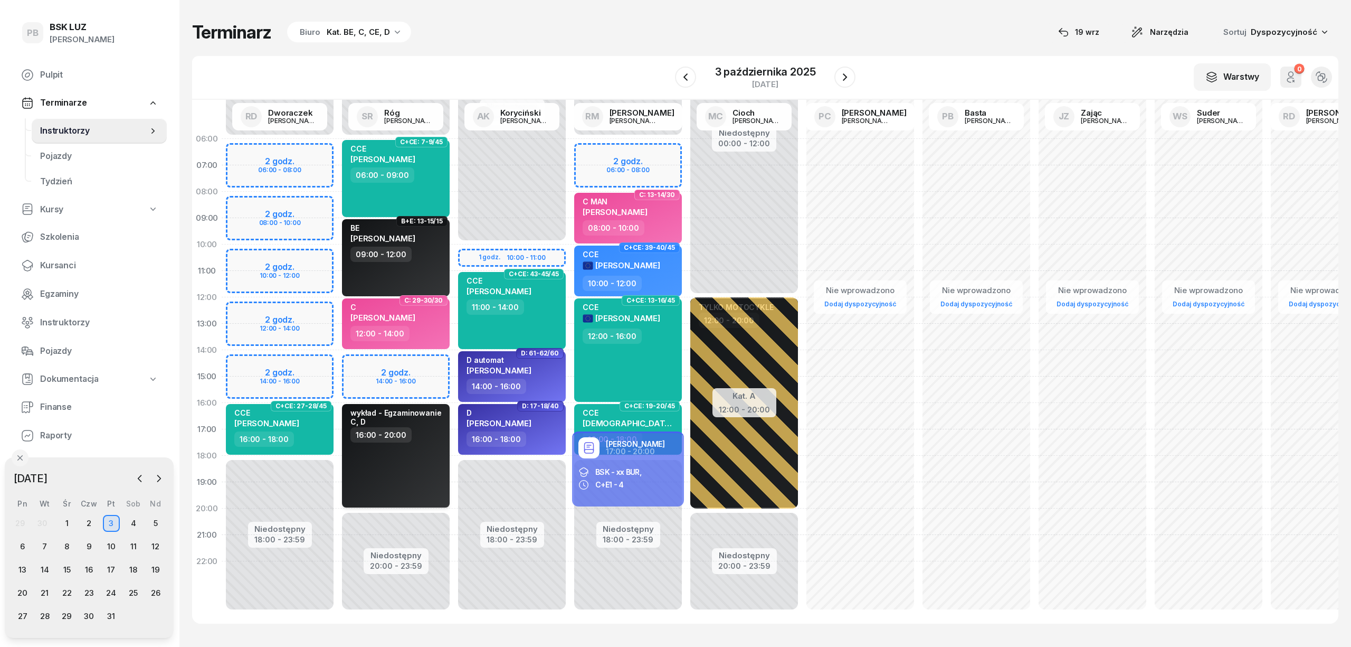
select select "16"
select select "20"
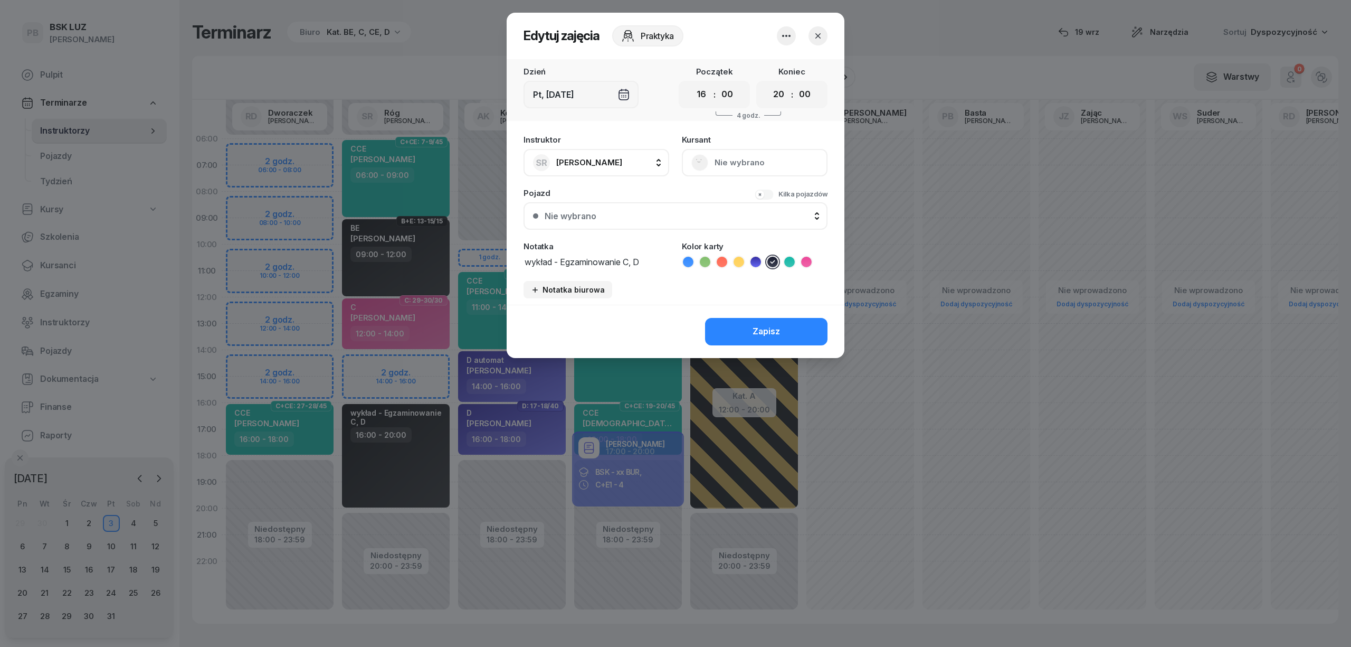
click at [723, 257] on icon at bounding box center [722, 262] width 11 height 11
click at [729, 318] on button "Zapisz" at bounding box center [766, 331] width 122 height 27
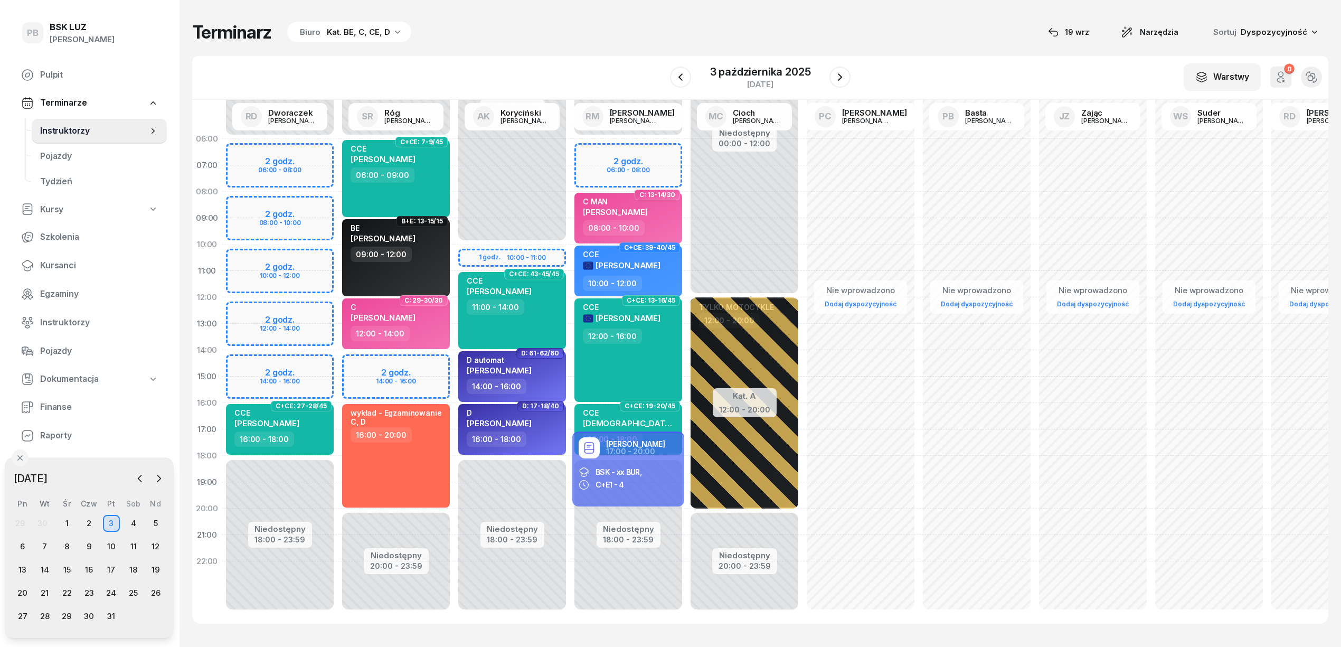
click at [571, 56] on div "W Wybierz AK [PERSON_NAME] BP [PERSON_NAME] DP [PERSON_NAME] GS [PERSON_NAME] I…" at bounding box center [760, 78] width 1136 height 44
click at [686, 76] on icon "button" at bounding box center [680, 77] width 13 height 13
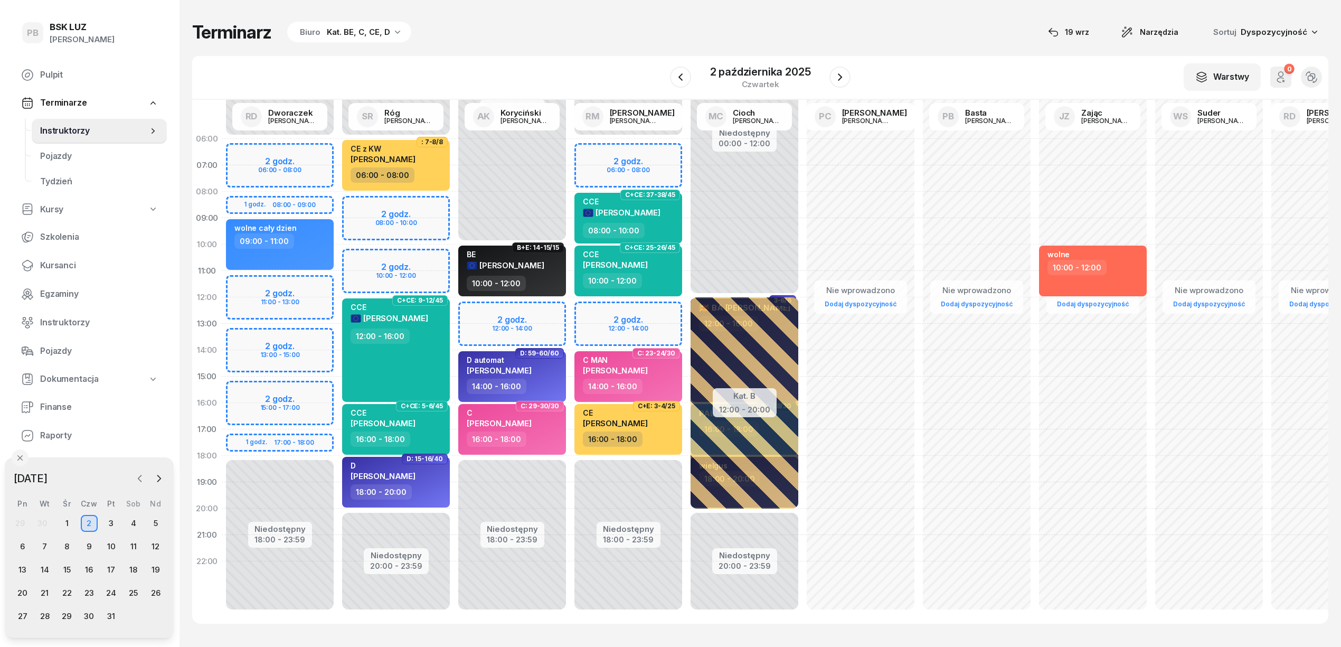
click at [139, 477] on icon "button" at bounding box center [139, 478] width 3 height 6
click at [114, 566] on div "19" at bounding box center [111, 569] width 17 height 17
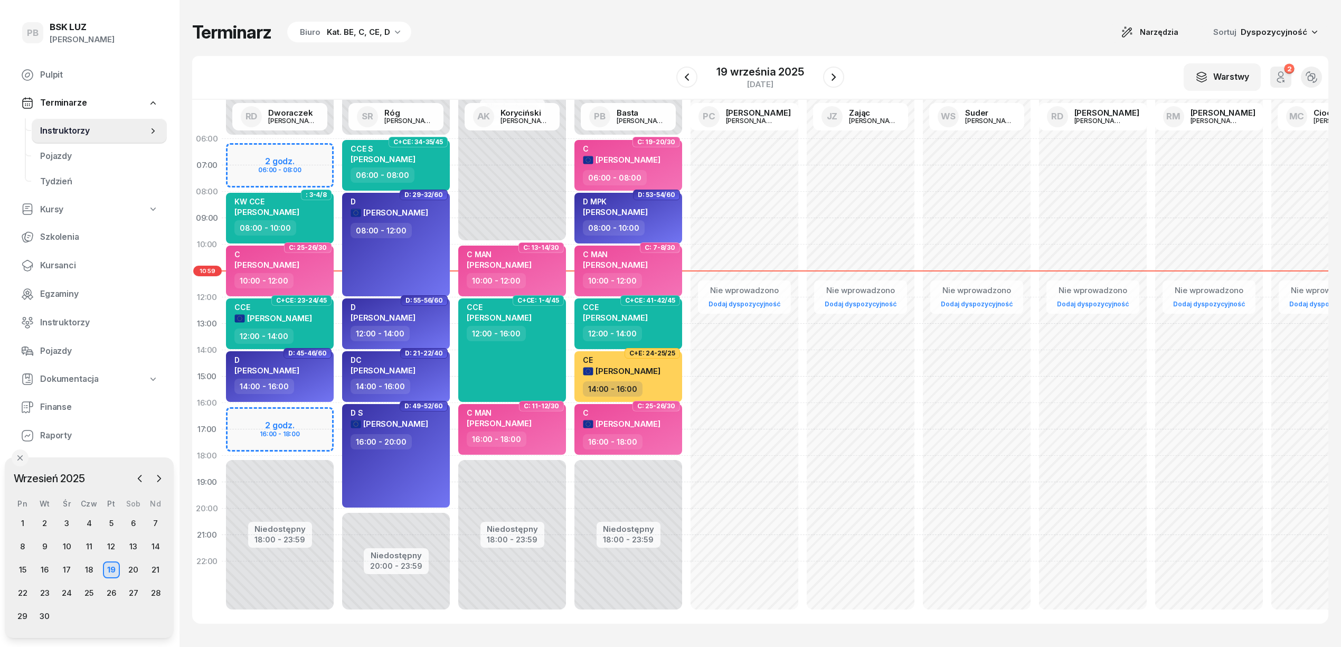
click at [637, 32] on div "Terminarz Biuro Kat. BE, C, CE, D Narzędzia Sortuj Dyspozycyjność" at bounding box center [760, 32] width 1136 height 22
click at [826, 78] on button "button" at bounding box center [833, 77] width 21 height 21
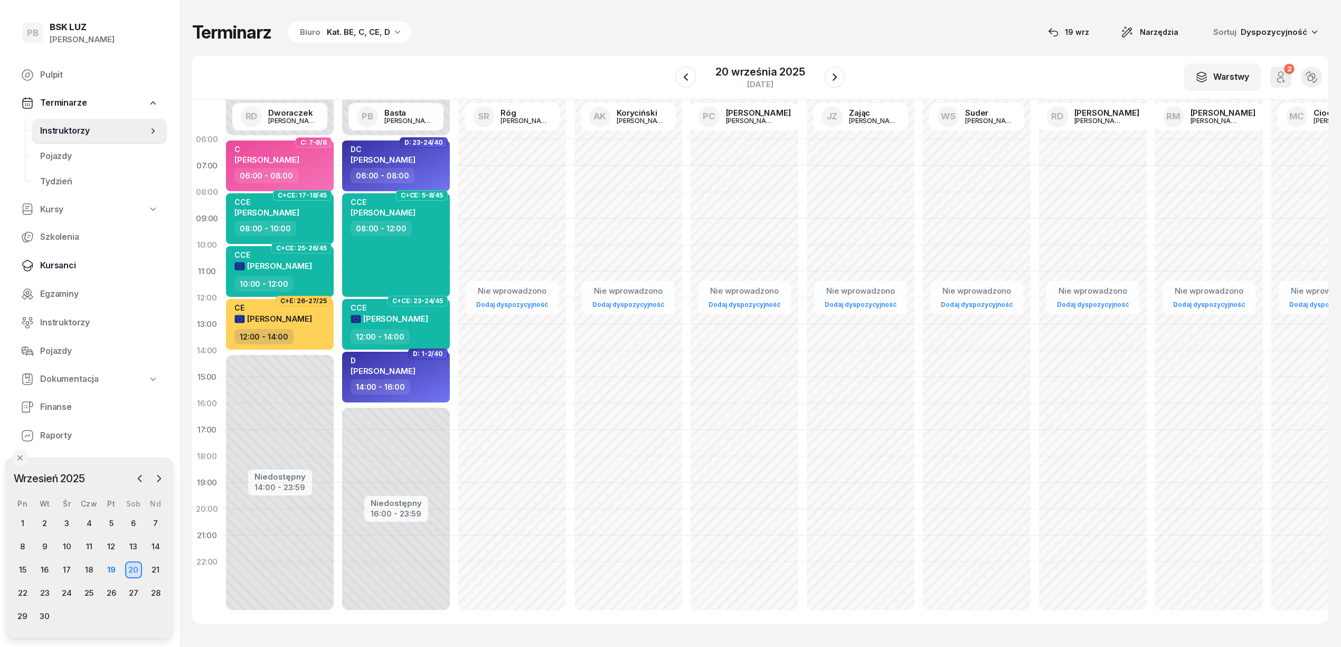
click at [68, 262] on span "Kursanci" at bounding box center [99, 266] width 118 height 14
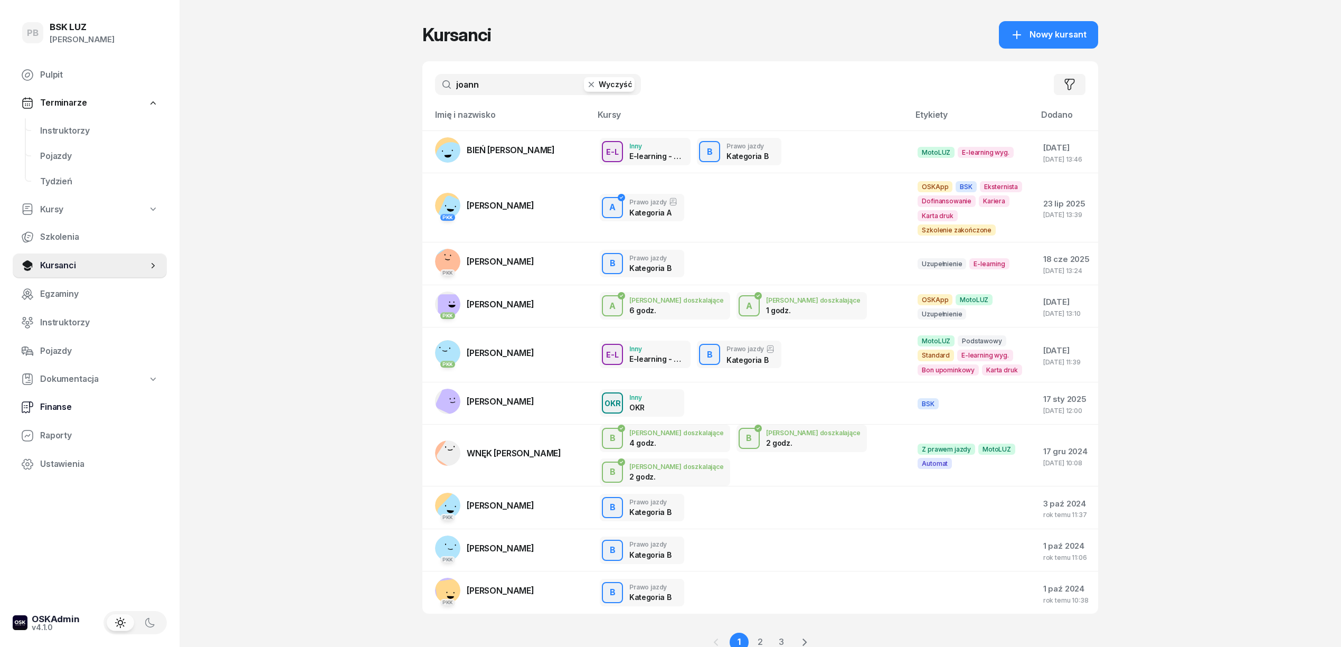
click at [56, 406] on span "Finanse" at bounding box center [99, 407] width 118 height 14
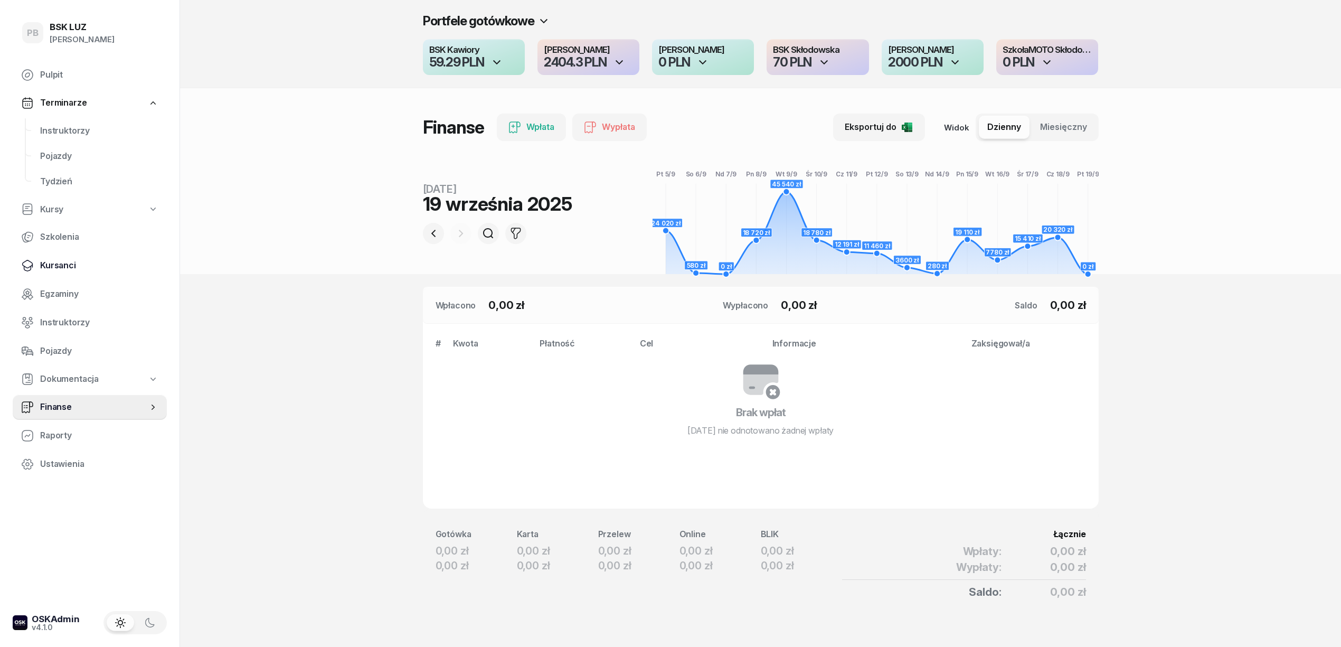
click at [61, 262] on span "Kursanci" at bounding box center [99, 266] width 118 height 14
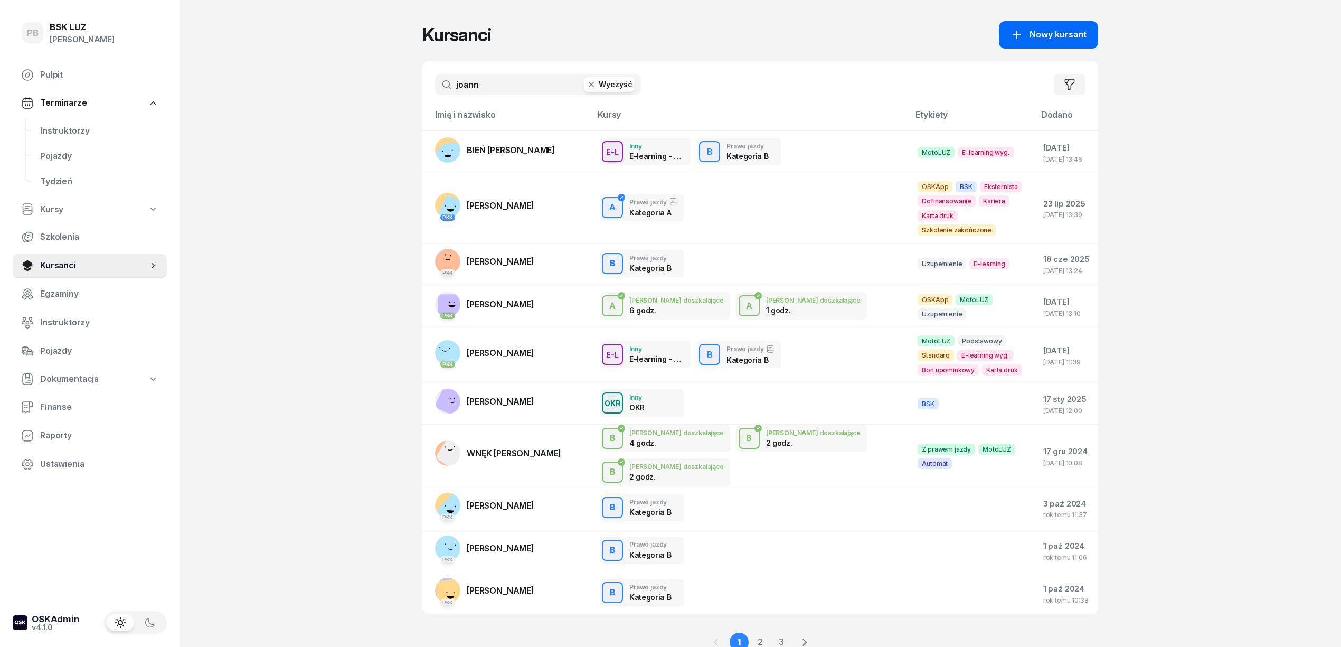
click at [1074, 32] on span "Nowy kursant" at bounding box center [1057, 35] width 57 height 14
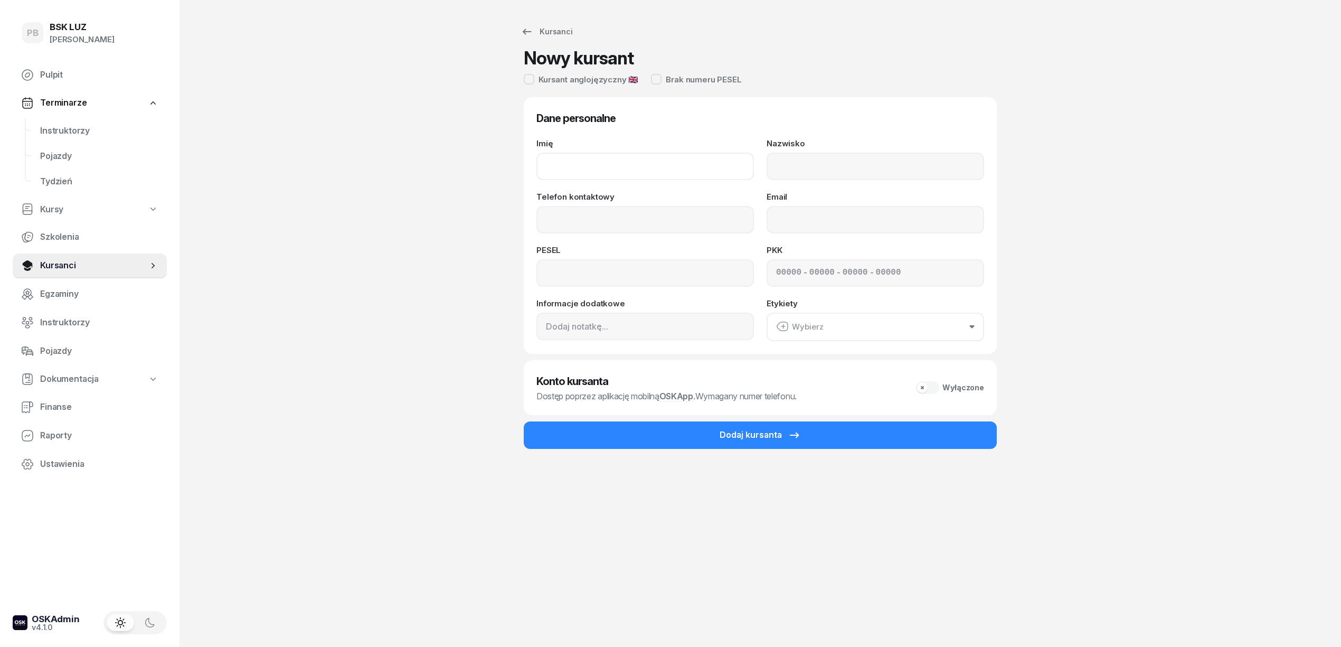
click at [587, 163] on input "Imię" at bounding box center [644, 166] width 217 height 27
paste input "[PERSON_NAME]"
click at [554, 167] on input "[PERSON_NAME]" at bounding box center [644, 166] width 217 height 27
drag, startPoint x: 619, startPoint y: 167, endPoint x: 590, endPoint y: 169, distance: 29.1
click at [590, 169] on input "[PERSON_NAME]" at bounding box center [644, 166] width 217 height 27
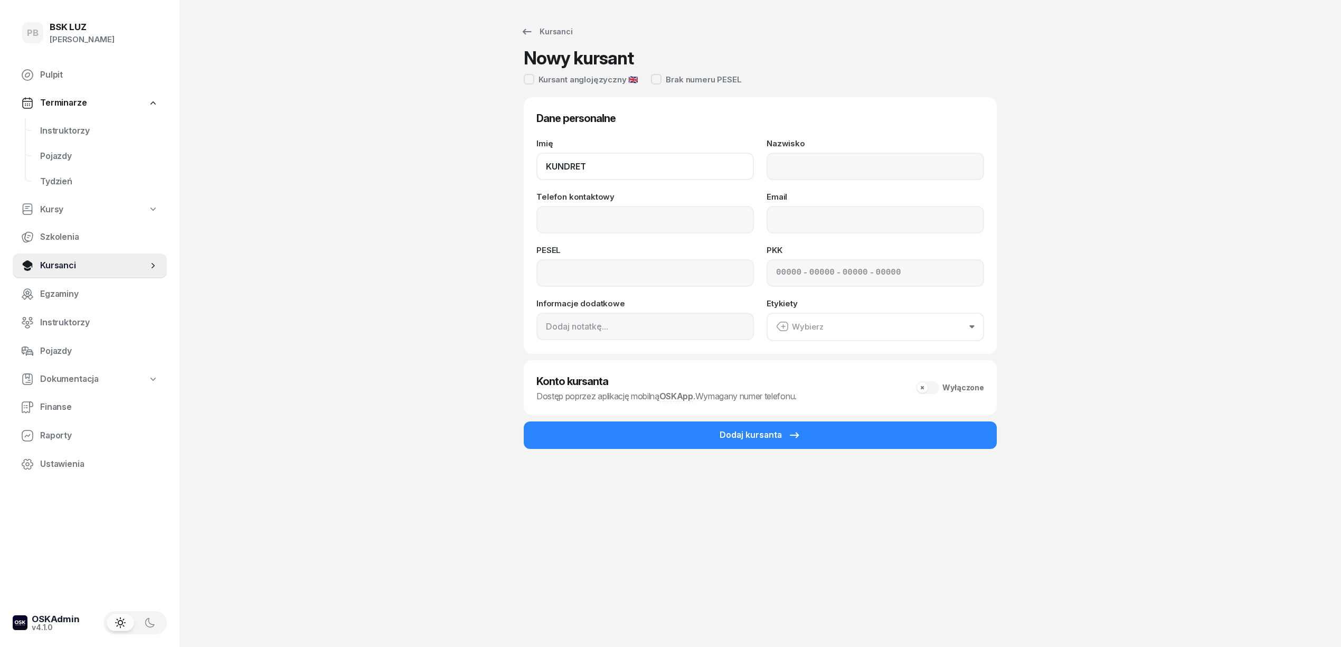
type input "KUNDRET"
click at [784, 168] on input "Nazwisko" at bounding box center [874, 166] width 217 height 27
paste input "JAKUPI"
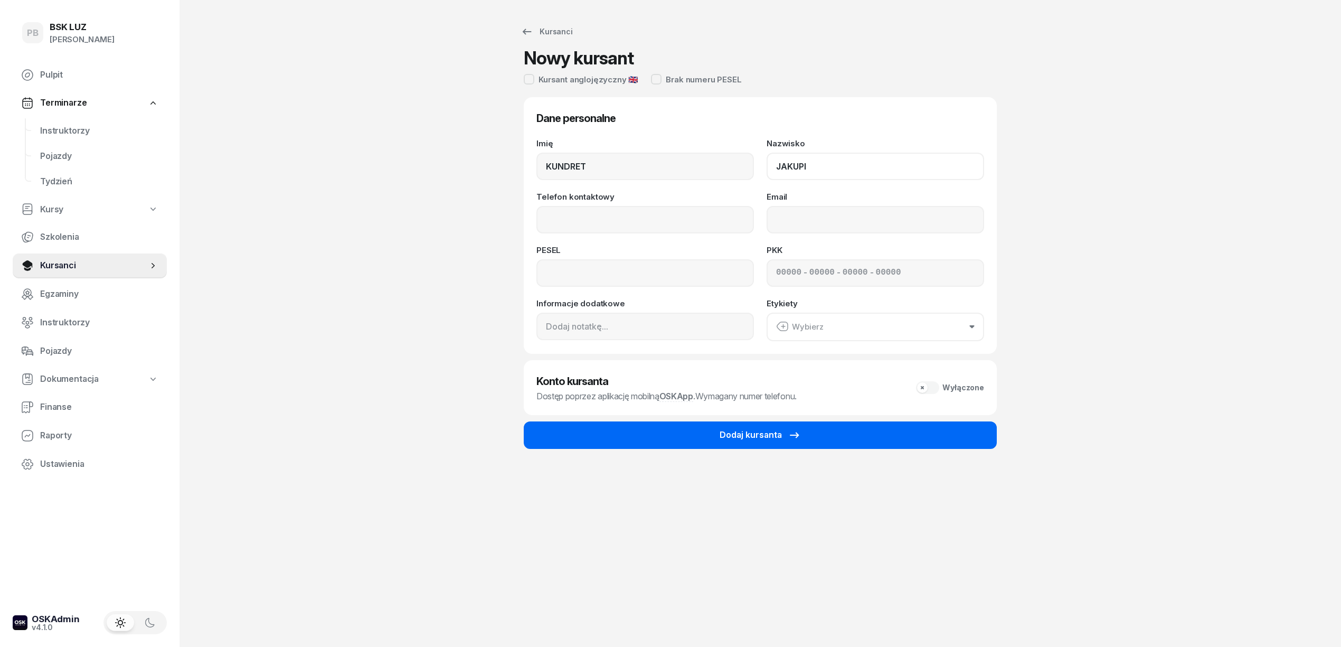
type input "JAKUPI"
click at [670, 429] on button "Dodaj kursanta" at bounding box center [760, 434] width 473 height 27
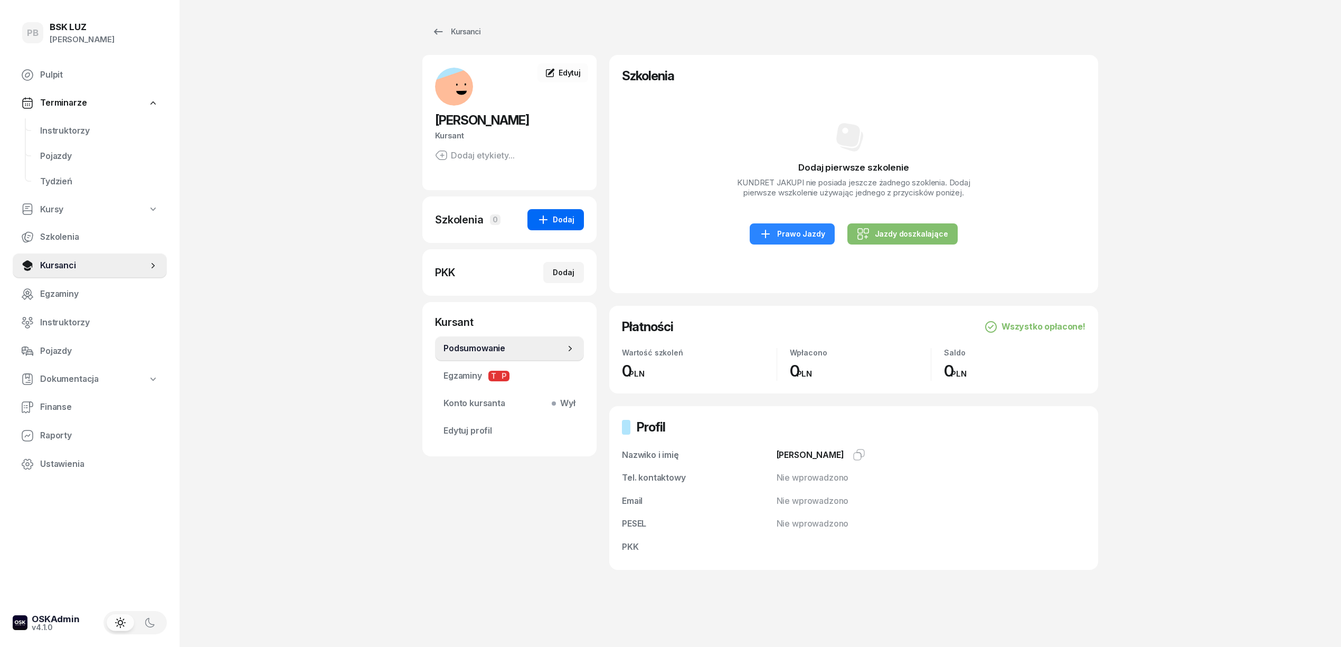
click at [568, 214] on div "Dodaj" at bounding box center [555, 219] width 37 height 13
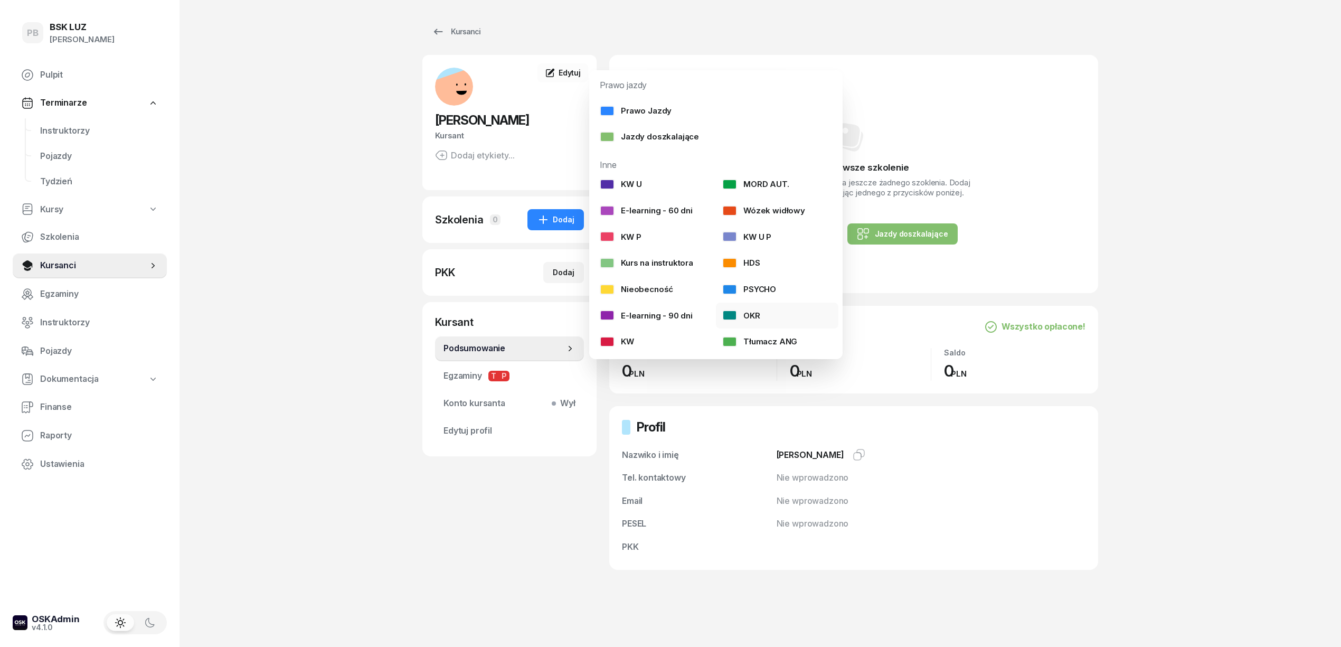
click at [755, 317] on div "OKR" at bounding box center [741, 316] width 38 height 14
select select
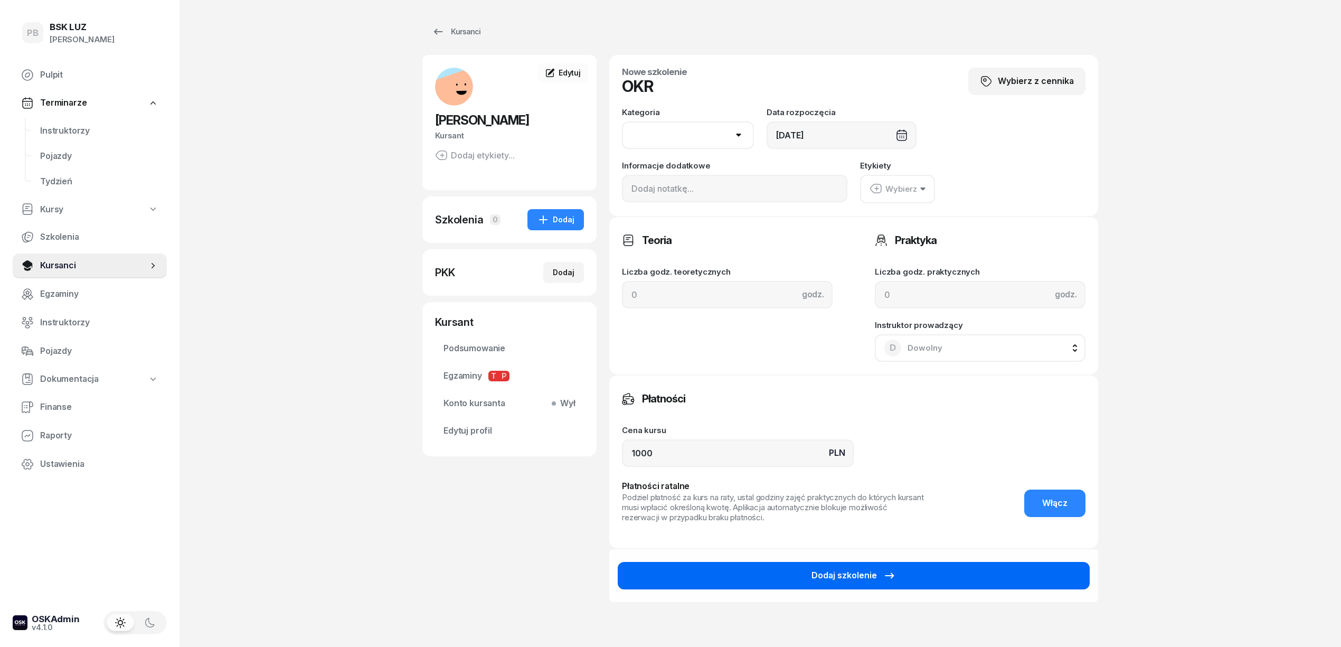
click at [732, 568] on button "Dodaj szkolenie" at bounding box center [854, 575] width 472 height 27
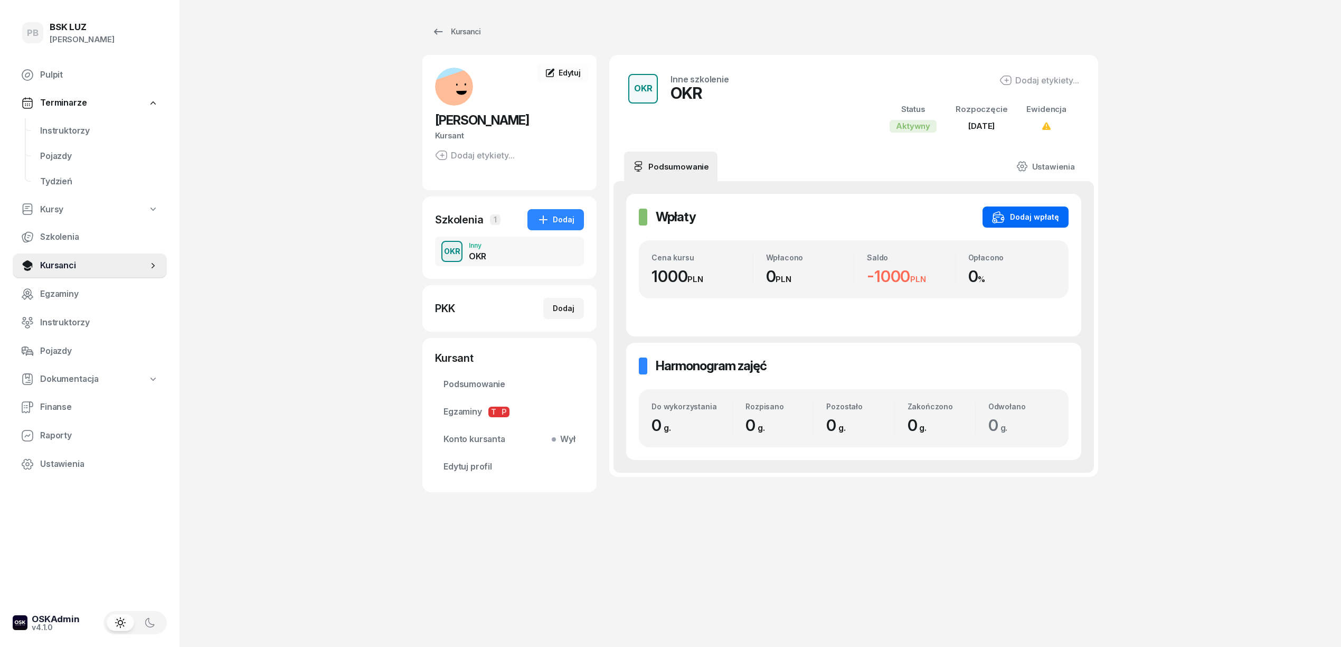
click at [1026, 223] on div "Dodaj wpłatę" at bounding box center [1025, 217] width 67 height 13
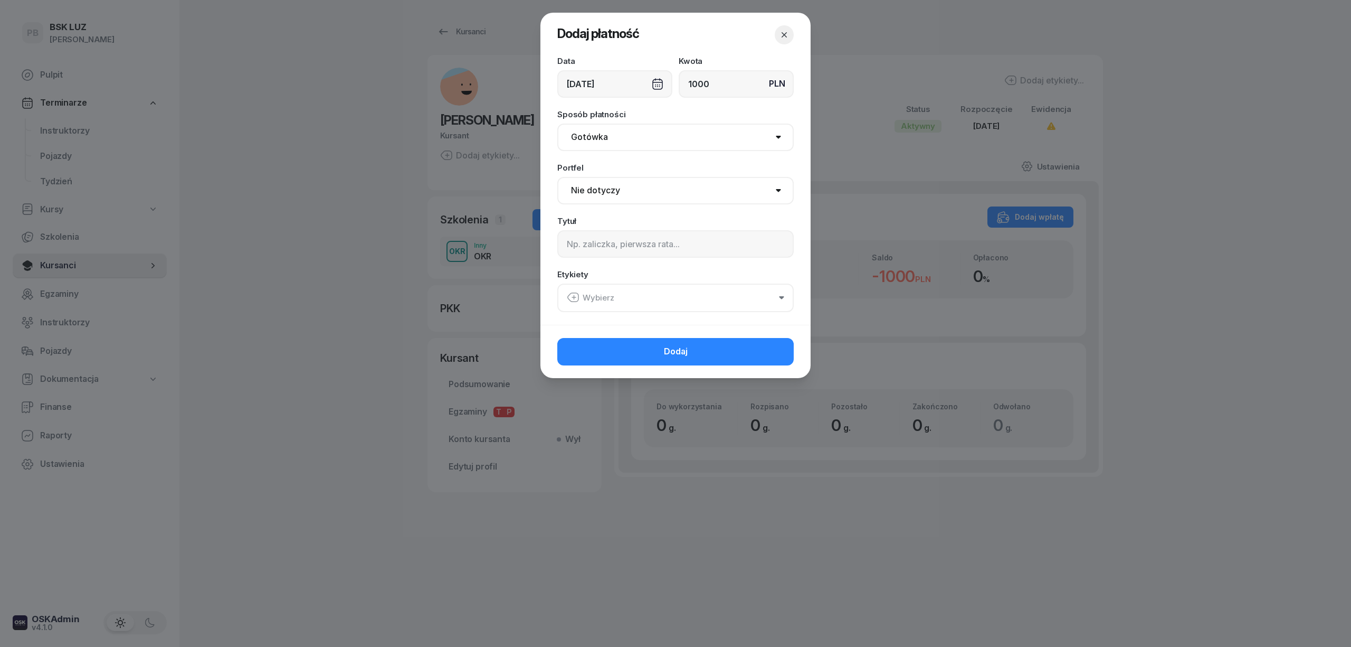
type input "1000"
click at [666, 191] on select "Nie dotyczy BSK Kawiory MotoLUZ Kawiory SzkołaMOTO Kawiory BSK Skłodowska MotoL…" at bounding box center [675, 190] width 236 height 27
select select "67eba016d336f44fb15f644d"
click at [557, 177] on select "Nie dotyczy BSK Kawiory MotoLUZ Kawiory SzkołaMOTO Kawiory BSK Skłodowska MotoL…" at bounding box center [675, 190] width 236 height 27
click at [624, 241] on input at bounding box center [675, 243] width 236 height 27
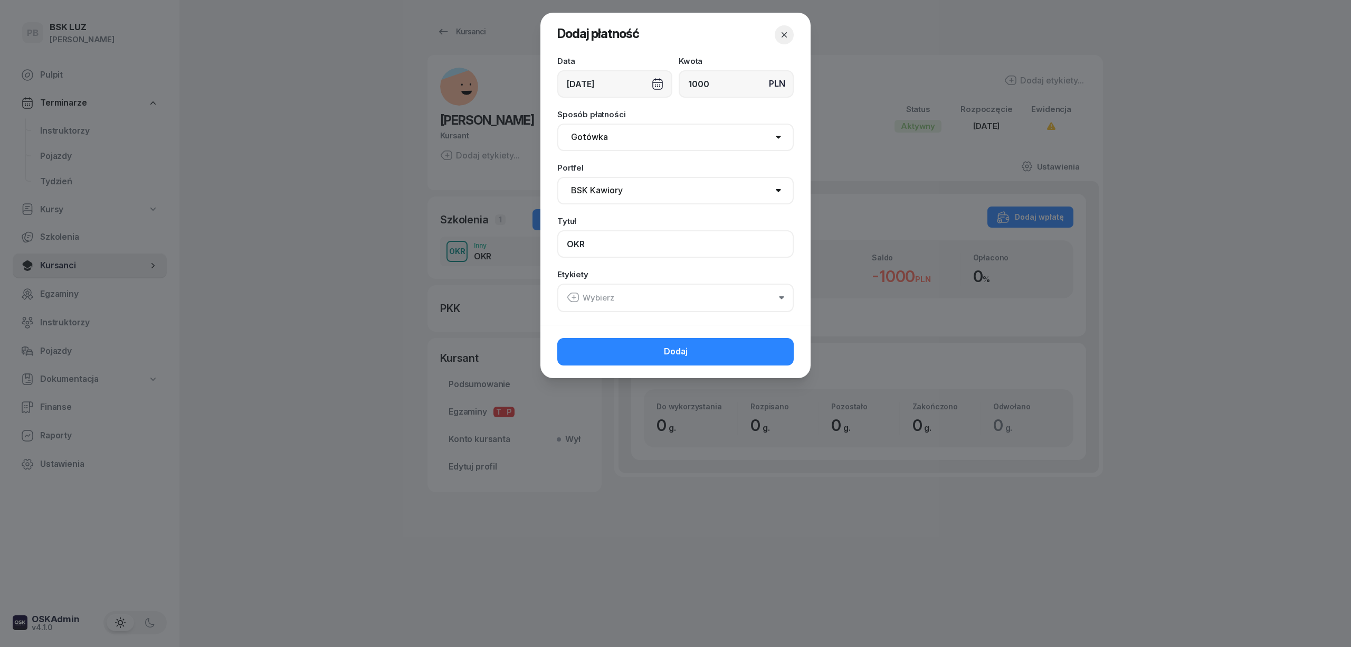
type input "OKR"
click at [640, 295] on button "Wybierz" at bounding box center [675, 297] width 236 height 29
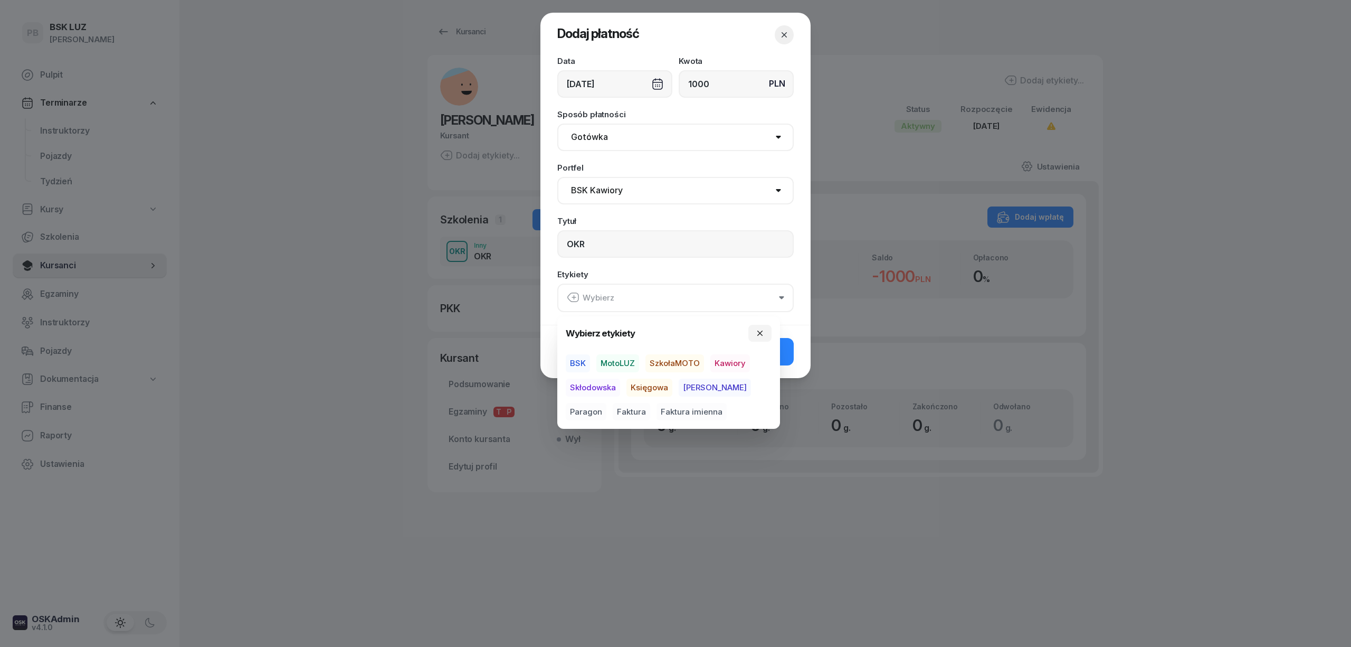
click at [585, 360] on span "BSK" at bounding box center [578, 363] width 24 height 18
click at [737, 365] on span "Kawiory" at bounding box center [730, 363] width 40 height 18
click at [606, 402] on span "Paragon" at bounding box center [586, 411] width 41 height 18
click at [791, 349] on button "Dodaj" at bounding box center [675, 350] width 236 height 27
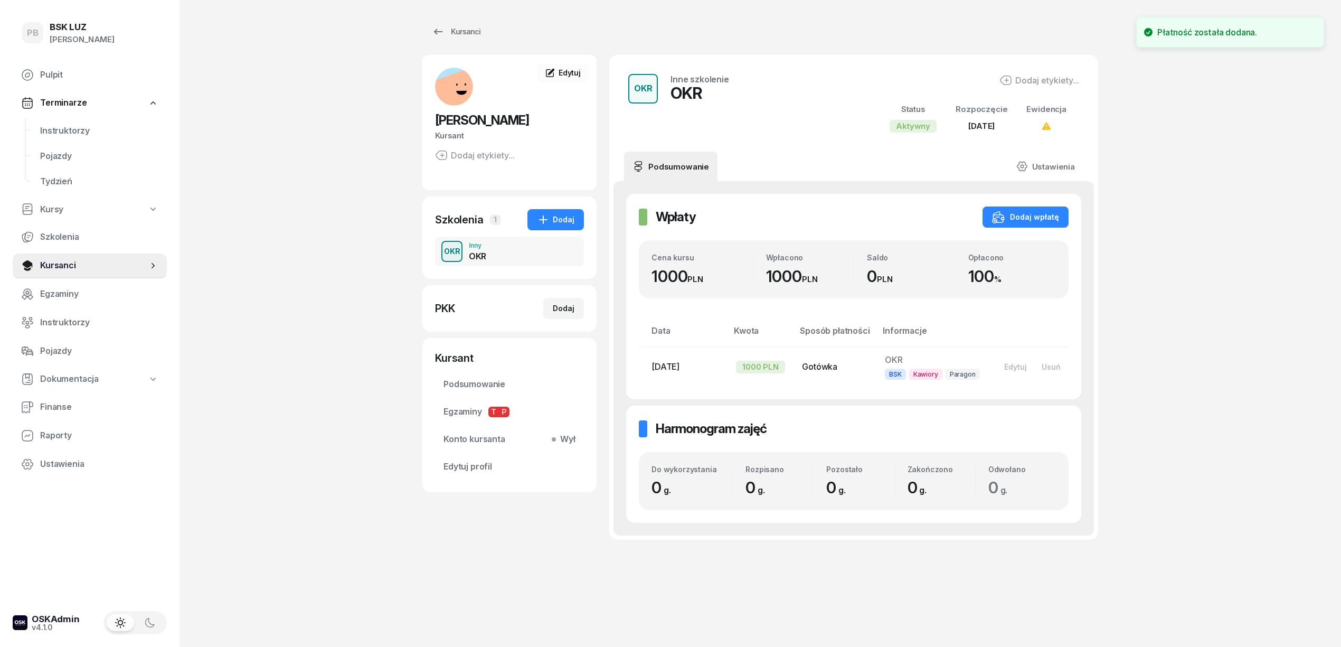
click at [1183, 389] on div "PB BSK [PERSON_NAME] Terminarze Instruktorzy Pojazdy Tydzień Kursy Szkolenia Ku…" at bounding box center [670, 323] width 1341 height 647
click at [330, 222] on div "PB BSK [PERSON_NAME] Terminarze Instruktorzy Pojazdy Tydzień Kursy Szkolenia Ku…" at bounding box center [670, 323] width 1341 height 647
click at [50, 401] on span "Finanse" at bounding box center [99, 407] width 118 height 14
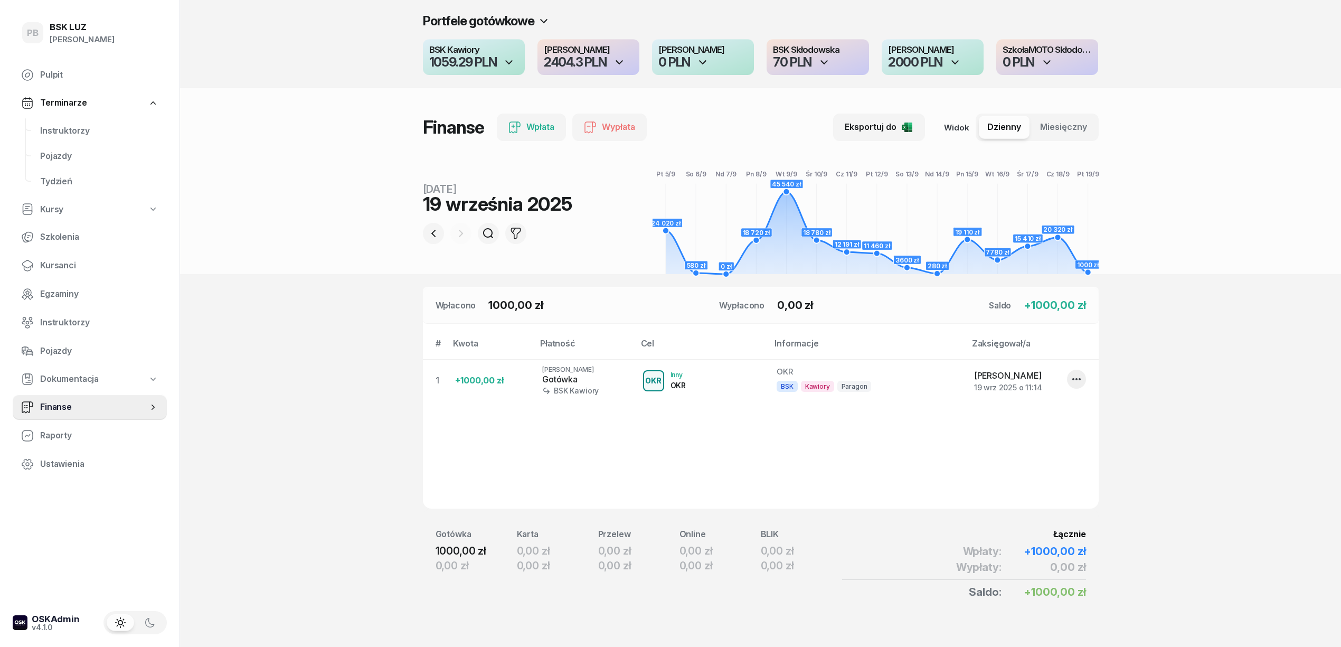
click at [467, 57] on div "1059.29 PLN" at bounding box center [463, 62] width 68 height 13
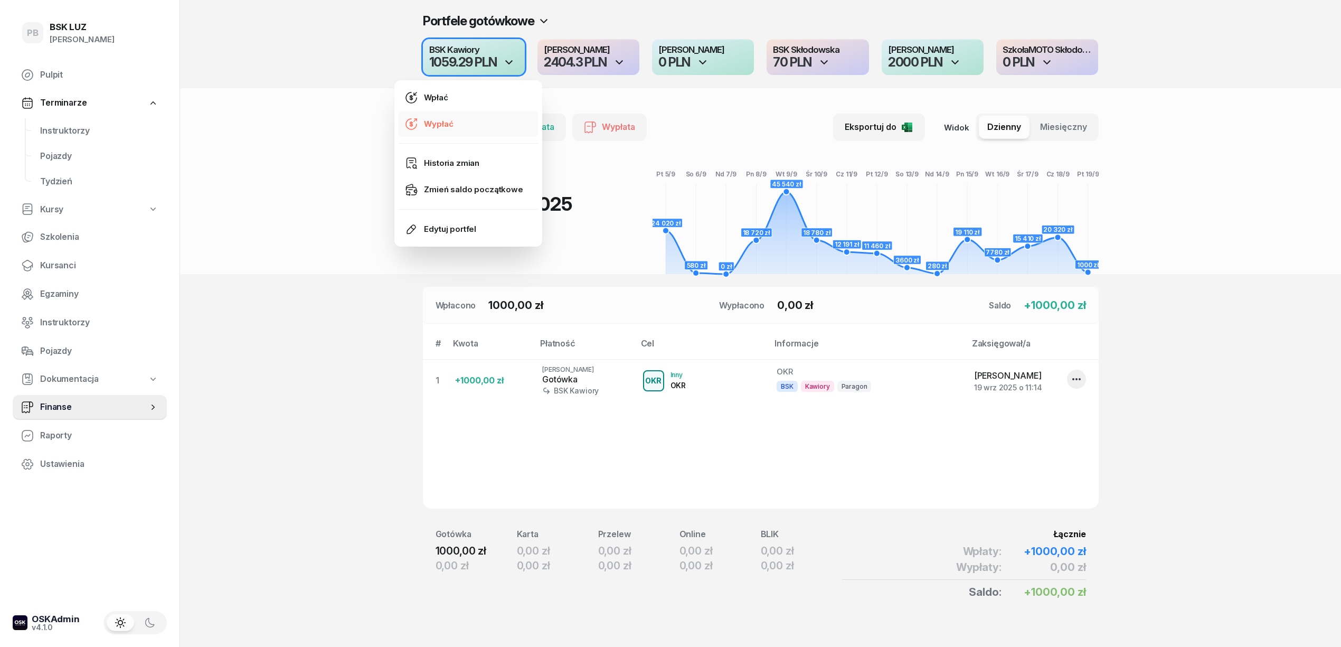
click at [482, 125] on link "Wypłać" at bounding box center [468, 124] width 139 height 26
select select "11"
select select "14"
select select "67eba016d336f44fb15f644d"
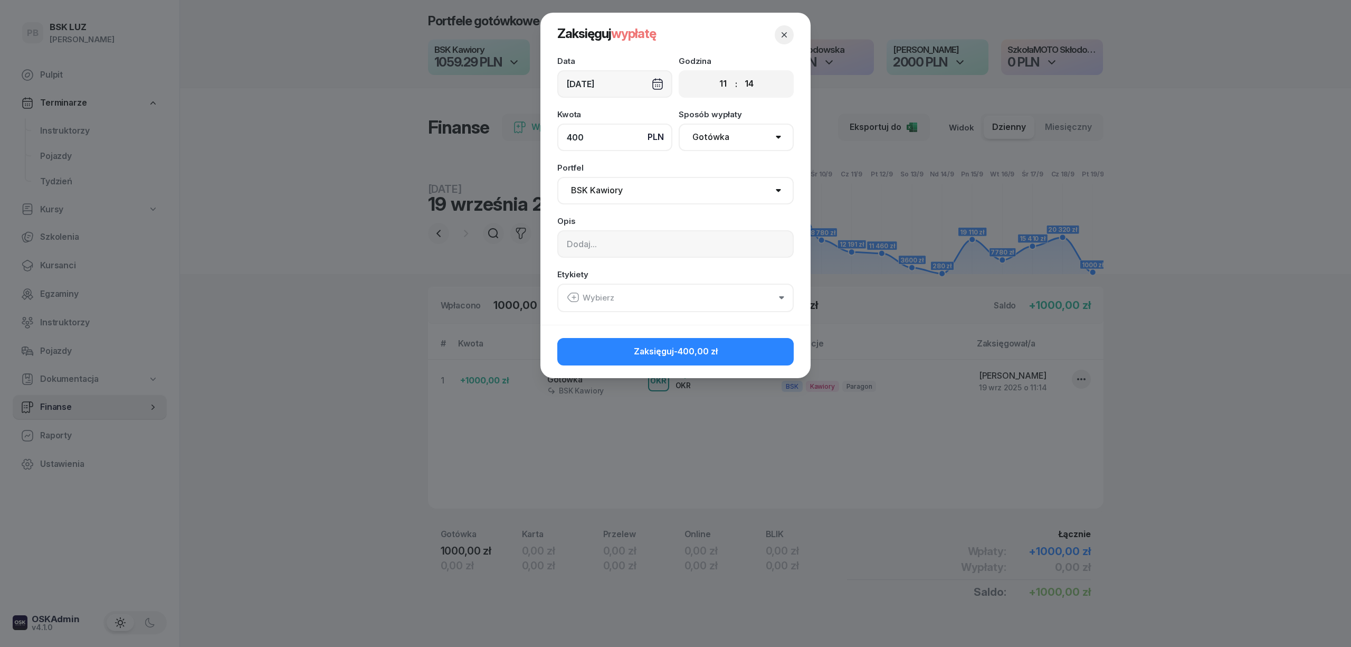
type input "400"
click at [582, 242] on input at bounding box center [675, 243] width 236 height 27
type input "d"
type input "brakująca kwota do wypłaty - [PERSON_NAME]"
click at [735, 348] on button "Zaksięguj -400,00 zł" at bounding box center [675, 351] width 236 height 27
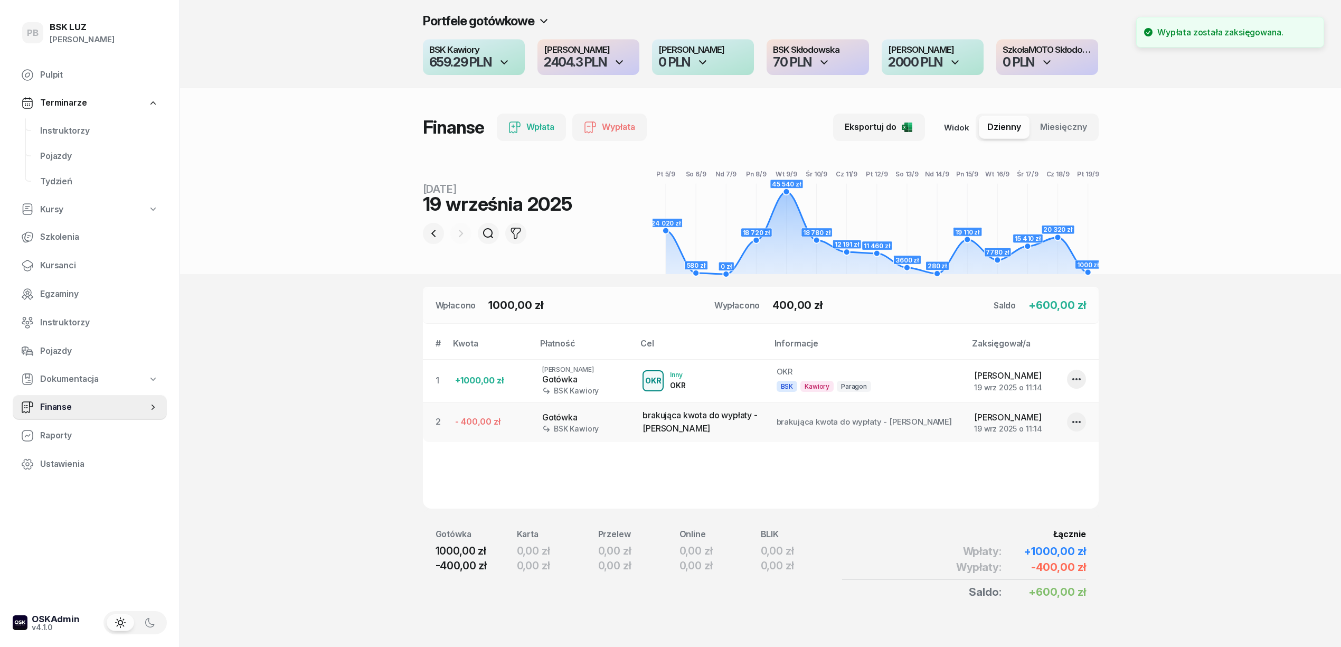
click at [282, 266] on header "Portfele gotówkowe BSK Kawiory 659.29 PLN MotoLUZ Kawiory 2404.3 PLN SzkołaMOTO…" at bounding box center [760, 137] width 1161 height 274
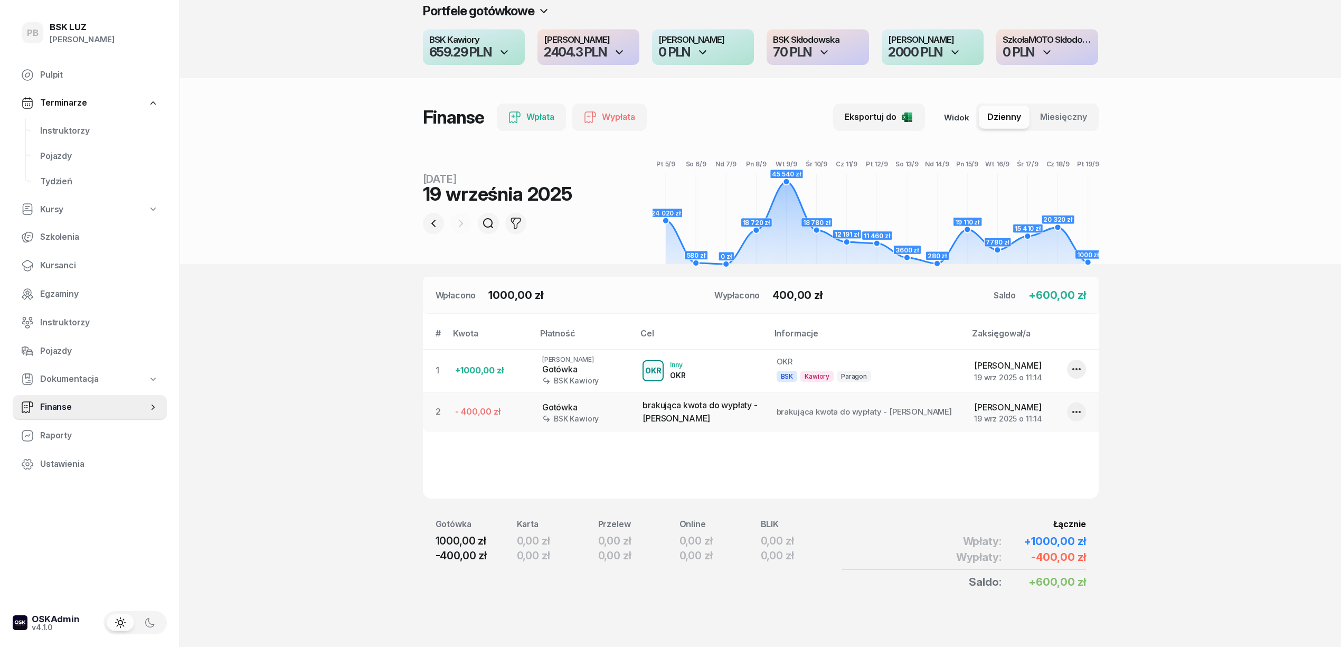
click at [337, 122] on header "Portfele gotówkowe BSK Kawiory 659.29 PLN MotoLUZ Kawiory 2404.3 PLN SzkołaMOTO…" at bounding box center [760, 127] width 1161 height 274
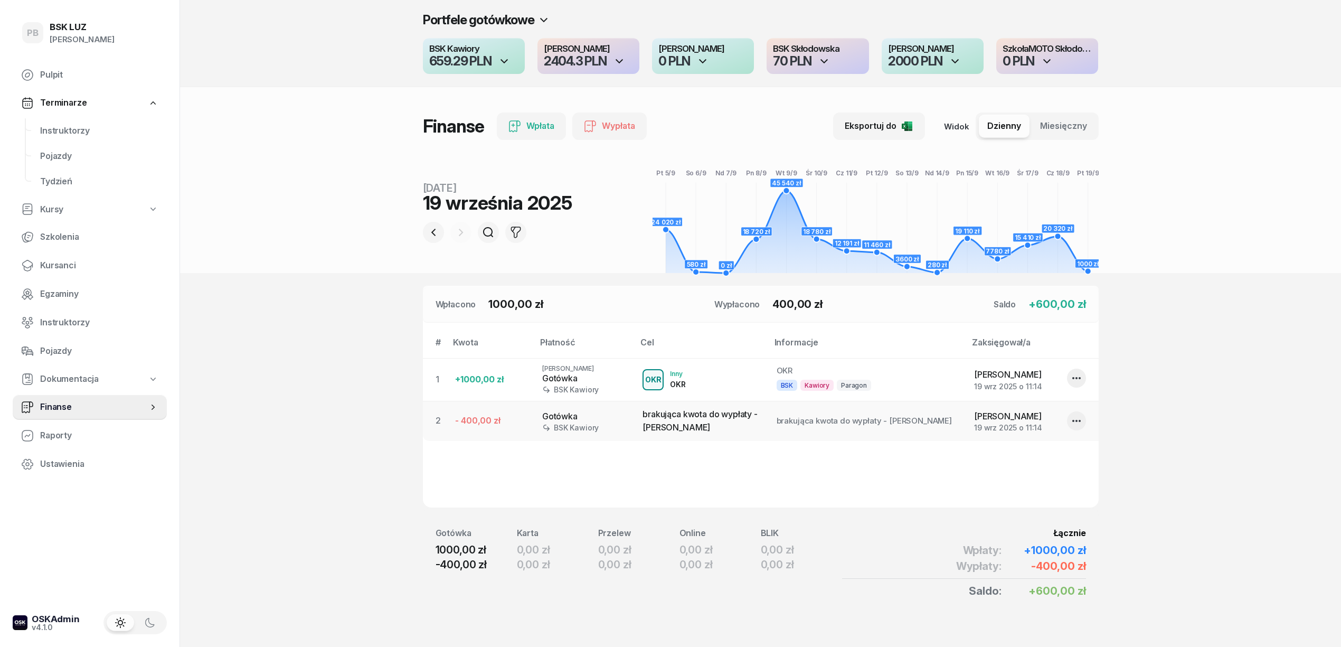
scroll to position [0, 0]
click at [1254, 156] on header "Portfele gotówkowe BSK Kawiory 659.29 PLN MotoLUZ Kawiory 2404.3 PLN SzkołaMOTO…" at bounding box center [760, 137] width 1161 height 274
click at [1291, 262] on header "Portfele gotówkowe BSK Kawiory 659.29 PLN MotoLUZ Kawiory 2404.3 PLN SzkołaMOTO…" at bounding box center [760, 137] width 1161 height 274
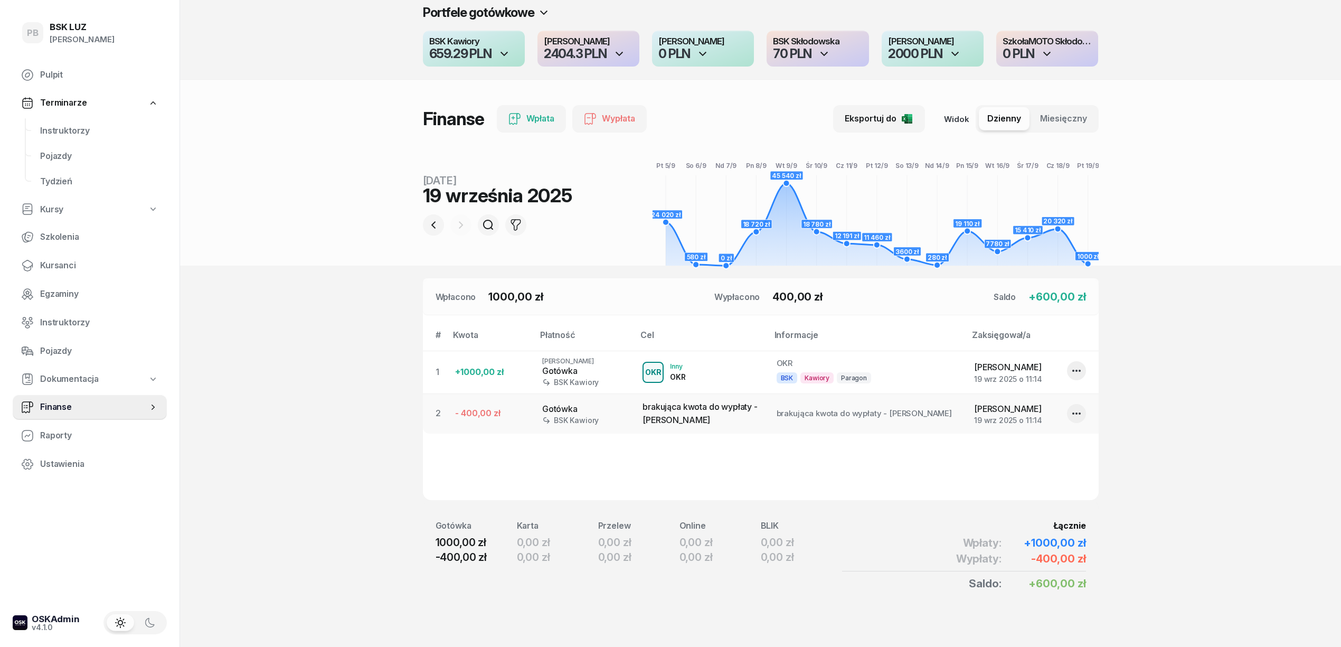
scroll to position [11, 0]
click at [299, 372] on section "Portfele gotówkowe BSK Kawiory 659.29 PLN MotoLUZ Kawiory 2404.3 PLN SzkołaMOTO…" at bounding box center [760, 318] width 1161 height 657
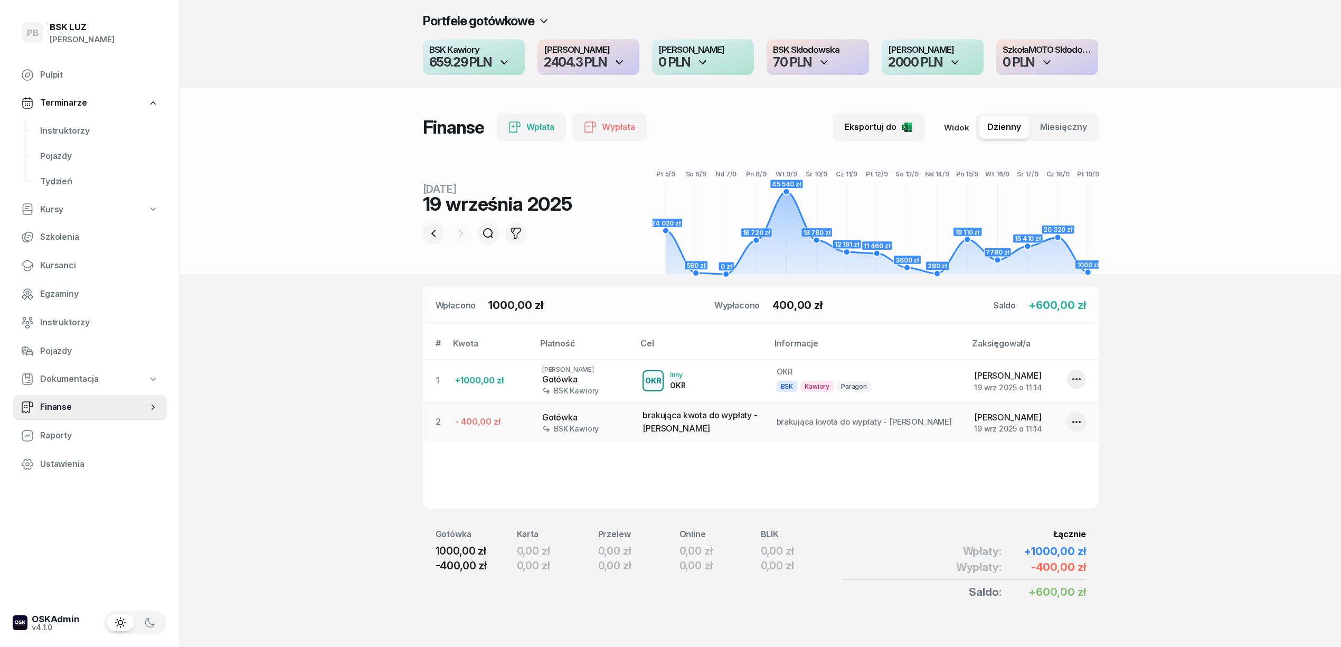
click at [322, 46] on div "Portfele gotówkowe BSK Kawiory 659.29 PLN MotoLUZ Kawiory 2404.3 PLN SzkołaMOTO…" at bounding box center [760, 44] width 1161 height 88
click at [73, 129] on span "Instruktorzy" at bounding box center [99, 131] width 118 height 14
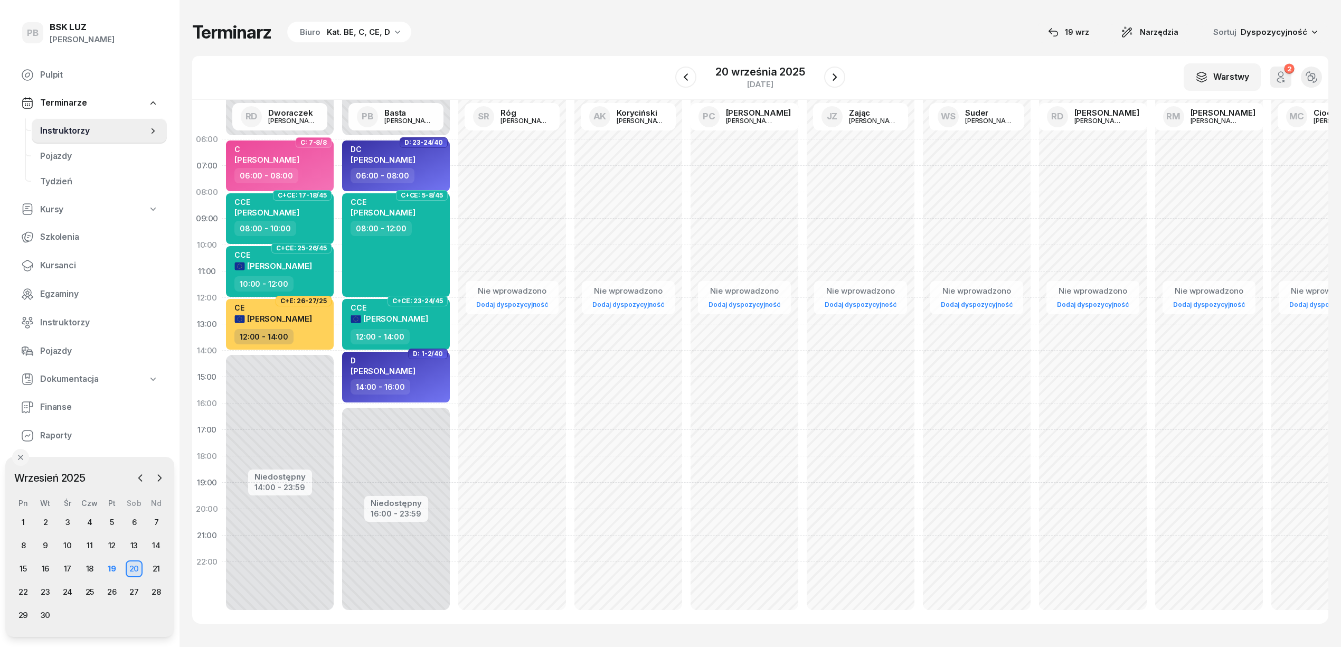
click at [563, 30] on div "Terminarz Biuro Kat. BE, C, CE, D [DATE] Narzędzia Sortuj Dyspozycyjność" at bounding box center [760, 32] width 1136 height 22
click at [106, 567] on div "19" at bounding box center [111, 568] width 17 height 17
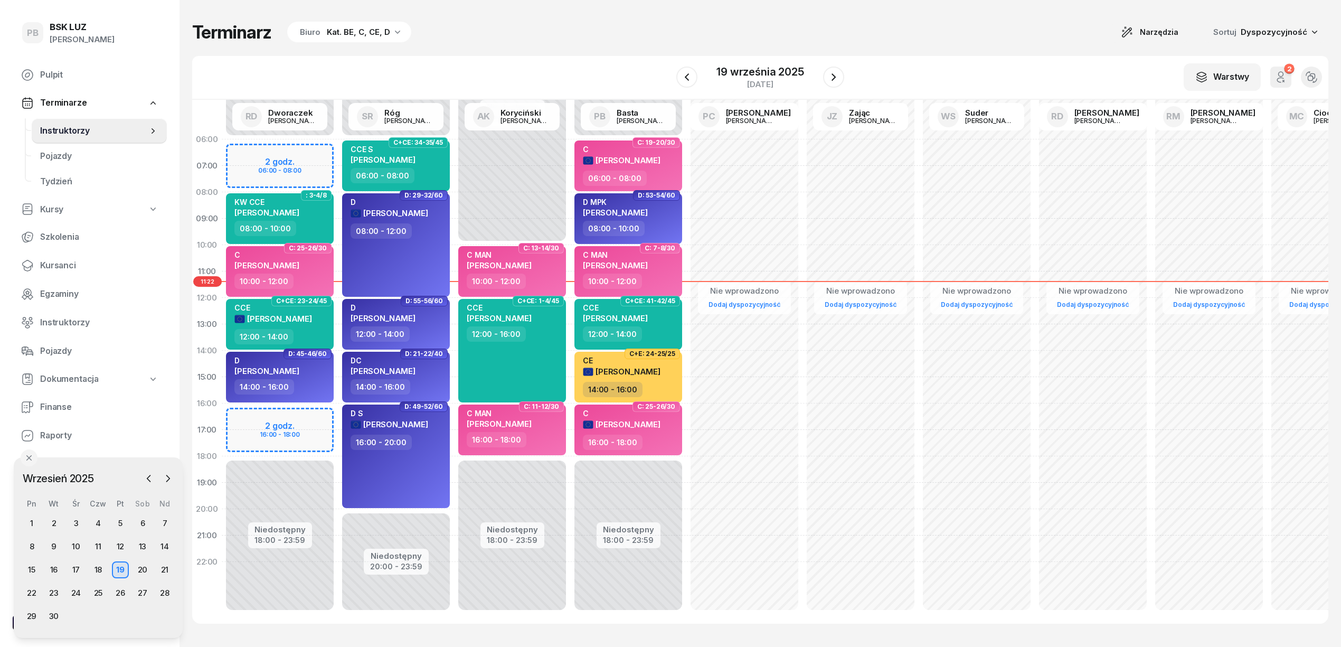
drag, startPoint x: 110, startPoint y: 463, endPoint x: 119, endPoint y: 463, distance: 9.0
click at [119, 463] on div "[DATE] [DATE] lut mar kwi maj cze lip sie wrz paź lis gru Pn Wt Śr Czw Pt Sob N…" at bounding box center [98, 547] width 169 height 180
click at [47, 261] on span "Kursanci" at bounding box center [99, 266] width 118 height 14
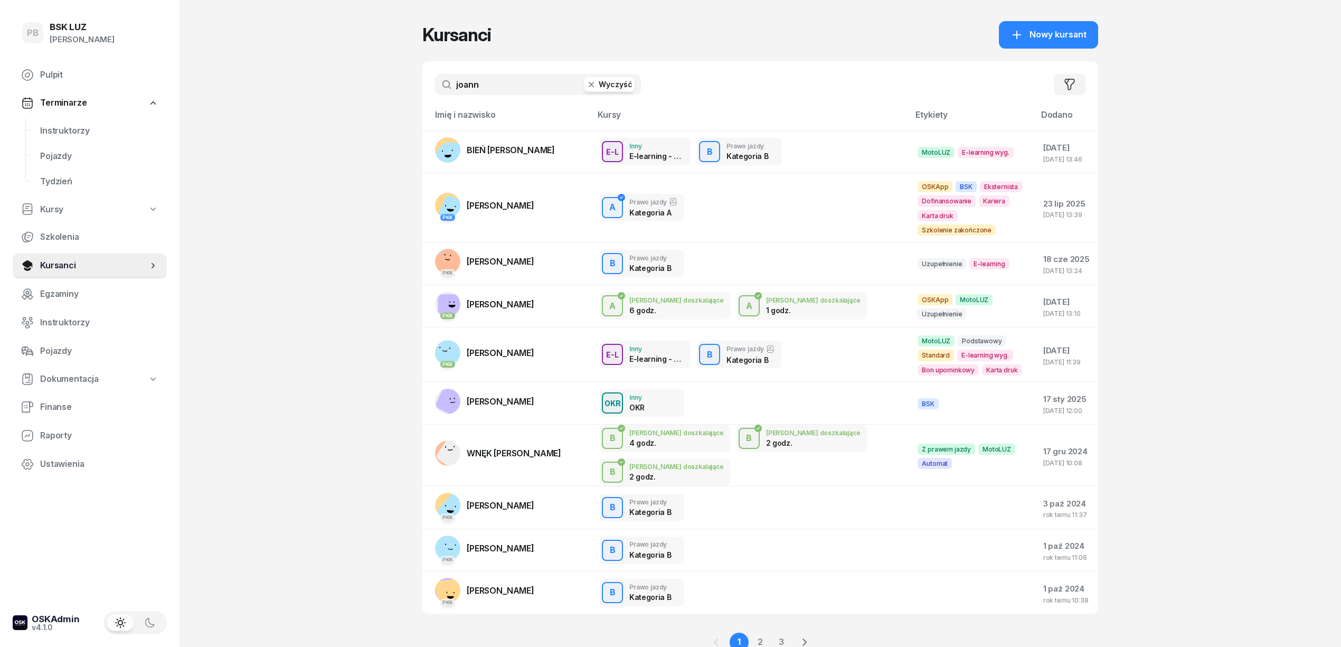
click at [517, 83] on input "joann" at bounding box center [538, 84] width 206 height 21
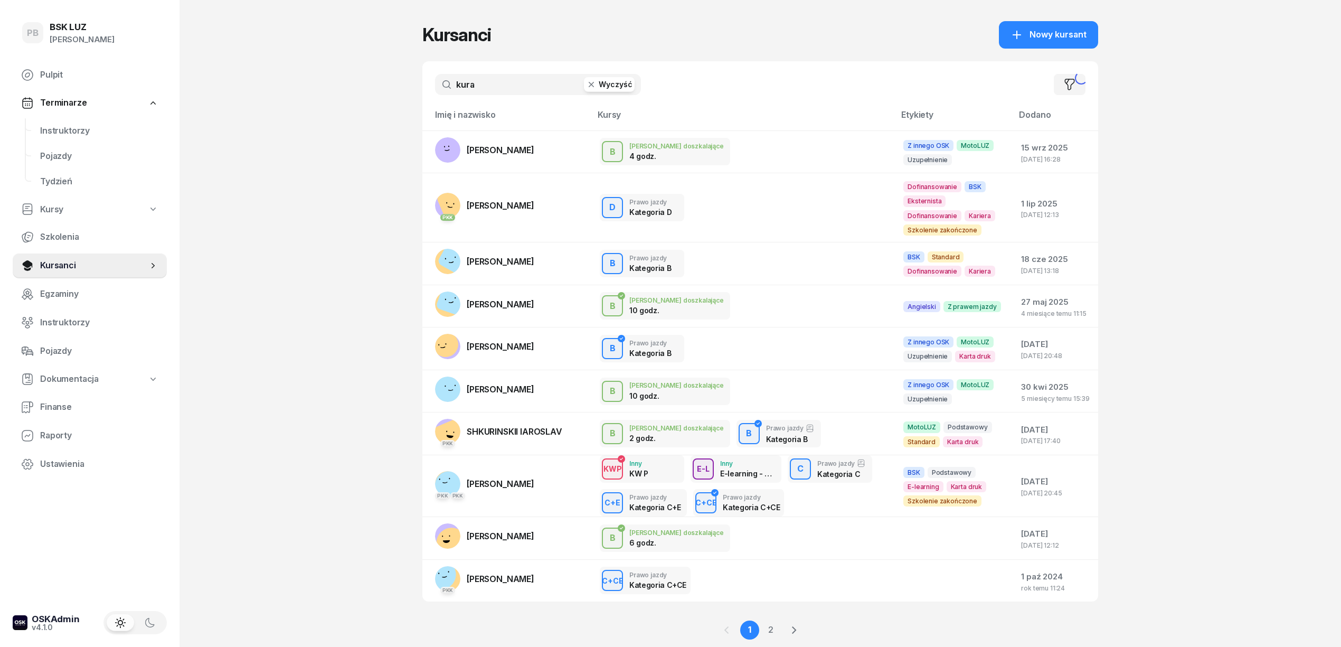
type input "kura"
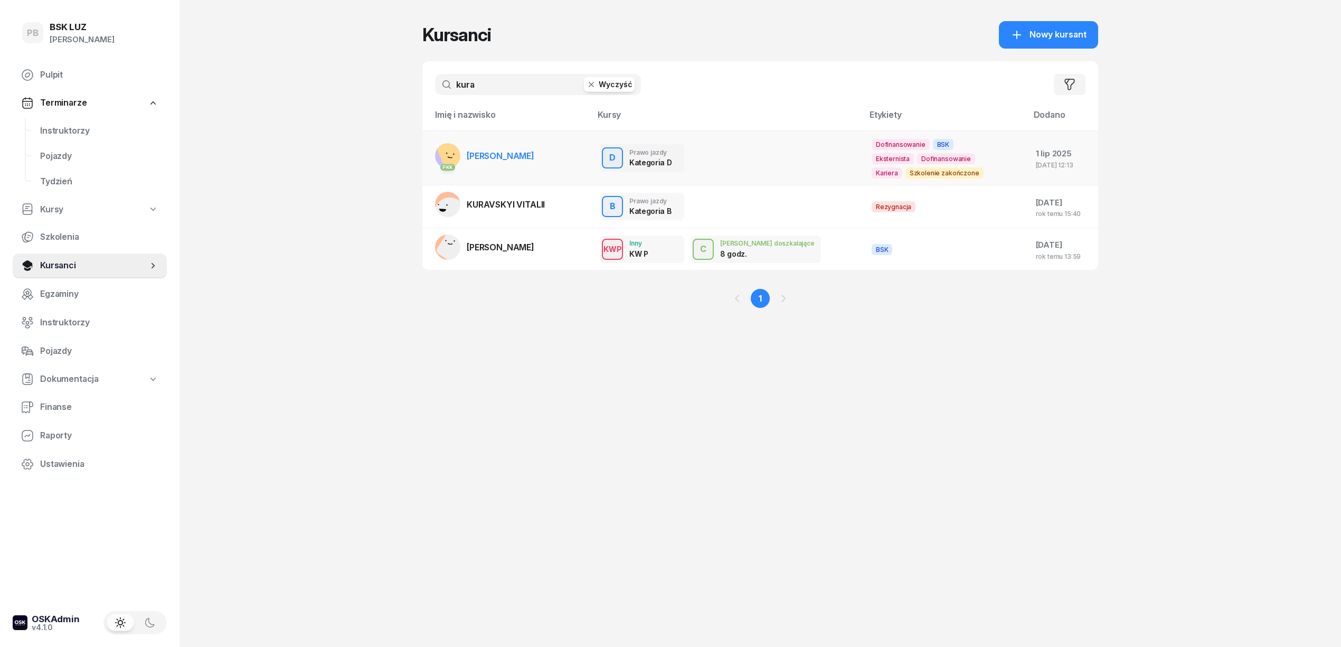
click at [481, 147] on link "PKK KURA [PERSON_NAME]" at bounding box center [484, 155] width 99 height 25
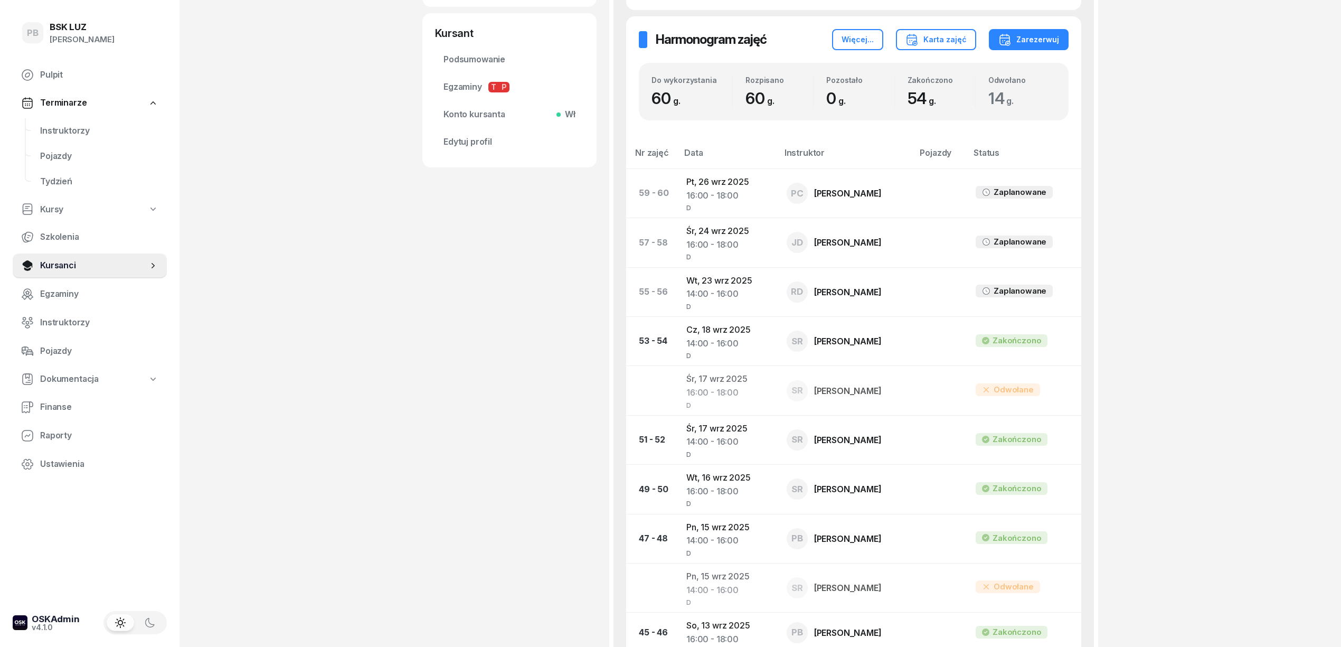
scroll to position [422, 0]
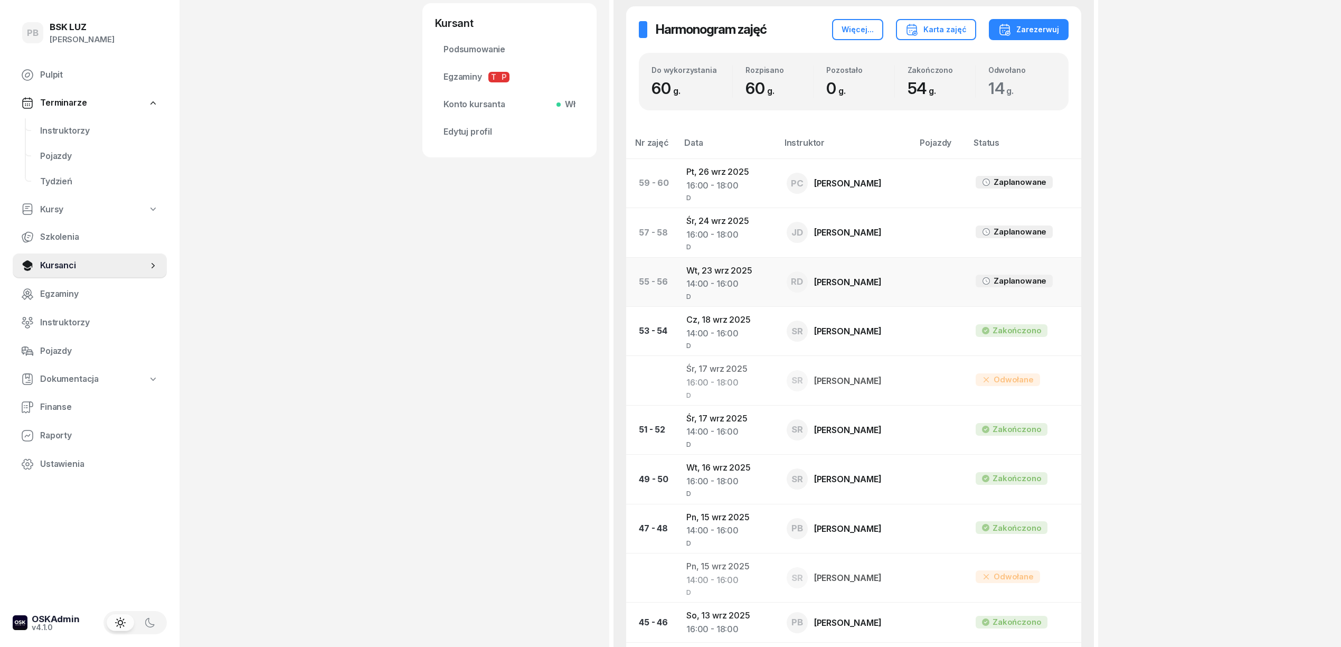
click at [710, 289] on div "14:00 - 16:00" at bounding box center [727, 284] width 83 height 14
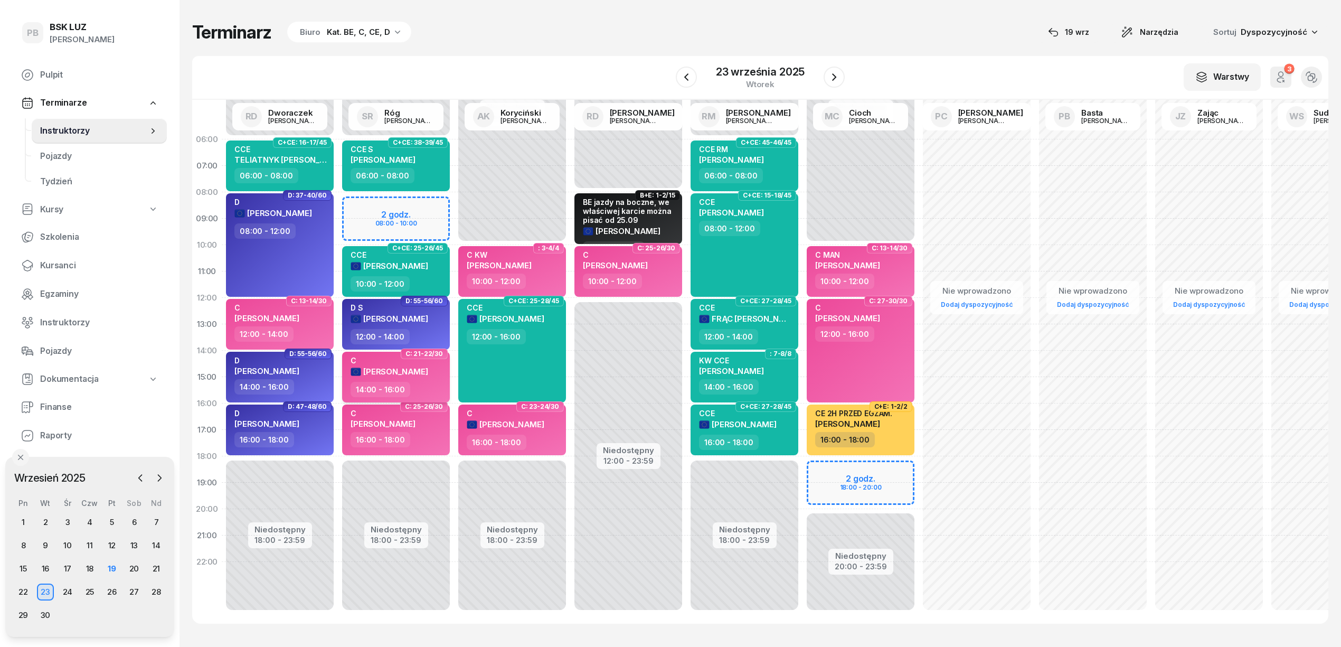
click at [432, 376] on div "C [PERSON_NAME]" at bounding box center [396, 369] width 93 height 26
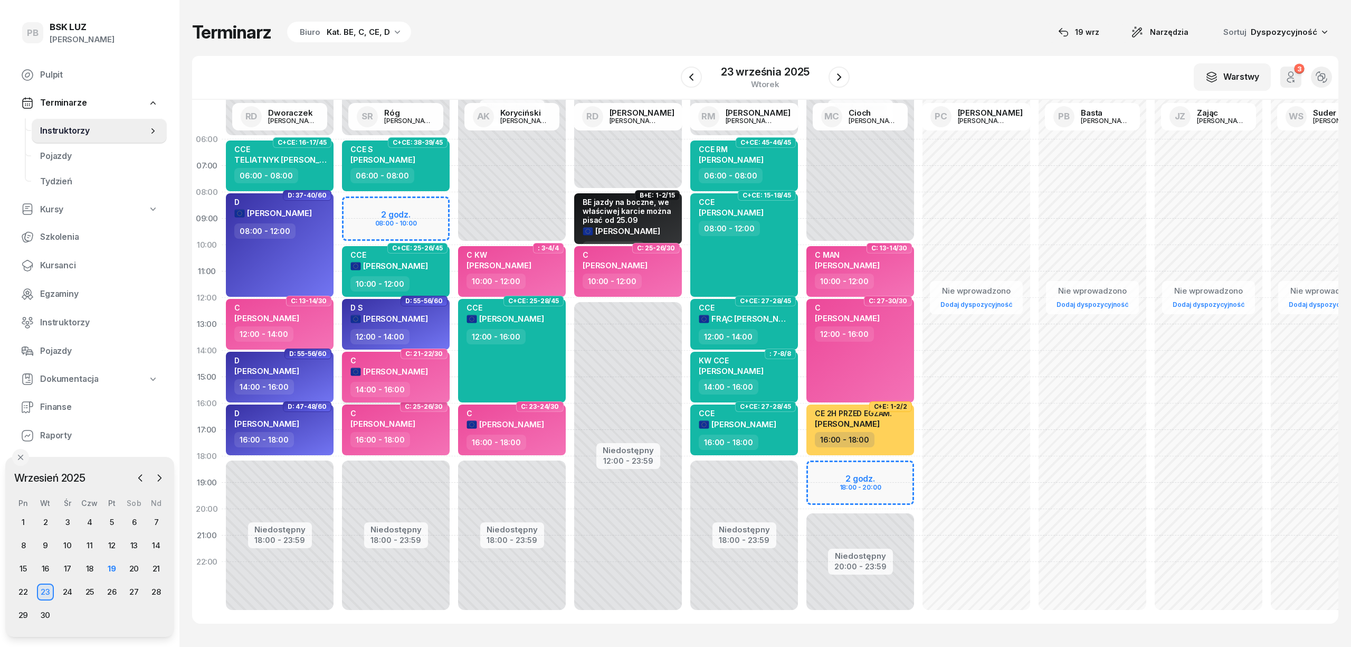
select select "14"
select select "16"
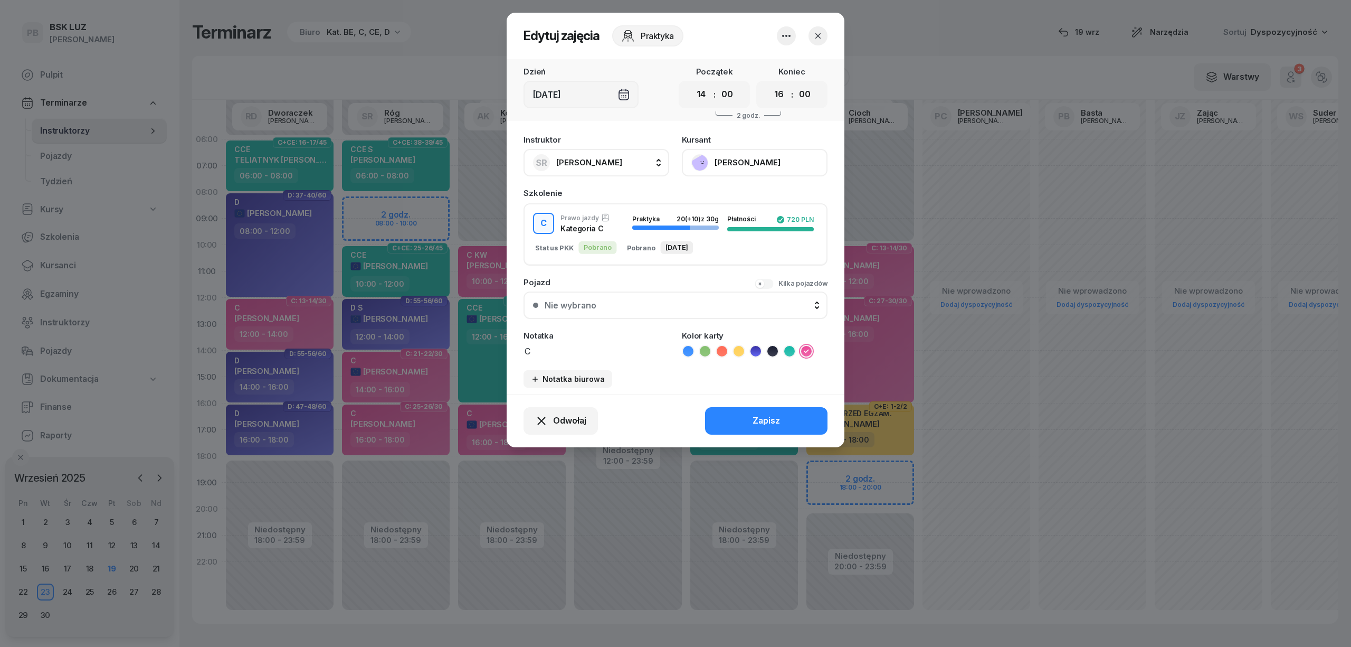
click at [600, 165] on span "[PERSON_NAME]" at bounding box center [589, 162] width 66 height 10
type input "darm"
click at [599, 229] on span "[PERSON_NAME]" at bounding box center [594, 233] width 65 height 14
click at [727, 429] on button "Zapisz" at bounding box center [766, 420] width 122 height 27
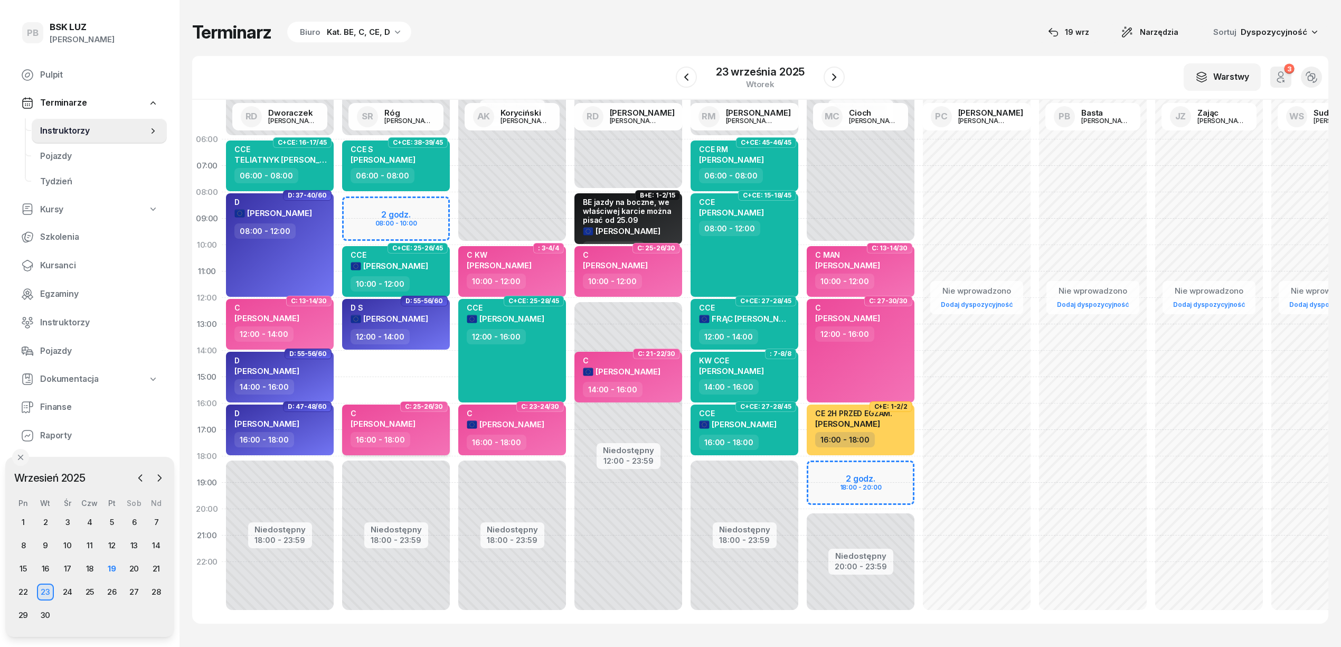
click at [416, 435] on div "16:00 - 18:00" at bounding box center [396, 439] width 93 height 15
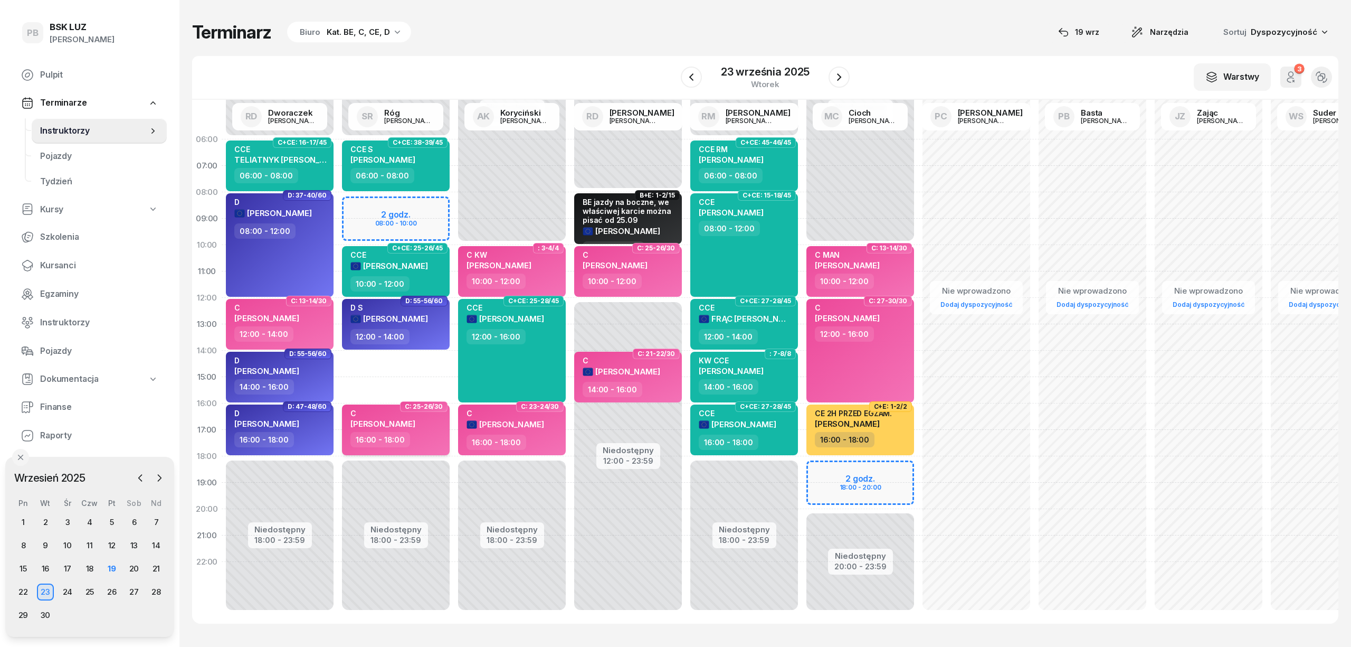
select select "16"
select select "18"
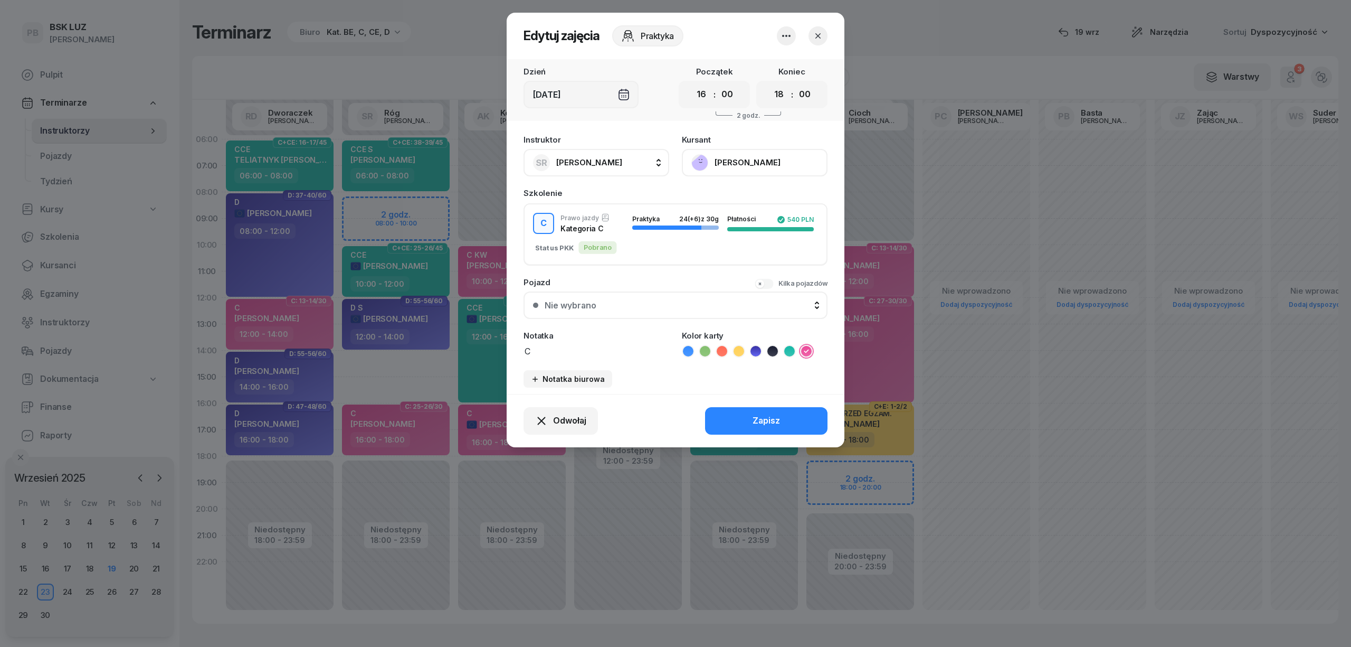
click at [595, 157] on span "[PERSON_NAME]" at bounding box center [589, 162] width 66 height 10
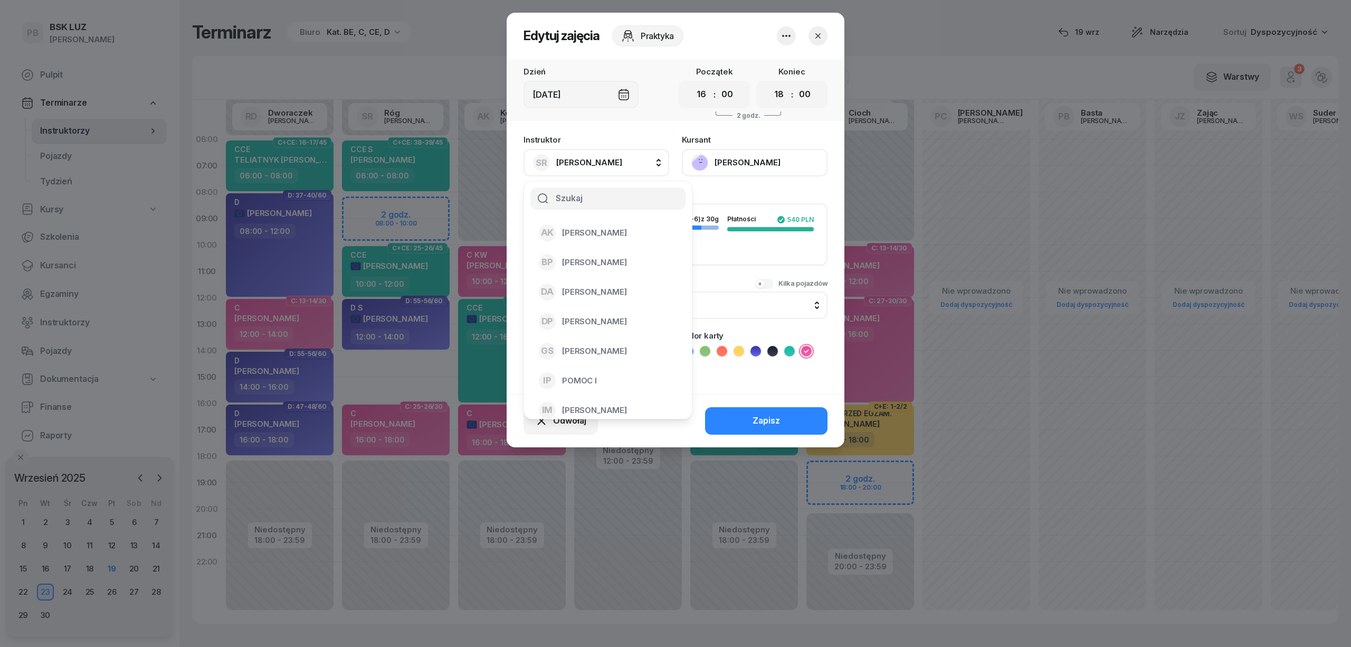
click at [820, 34] on icon "button" at bounding box center [818, 36] width 11 height 11
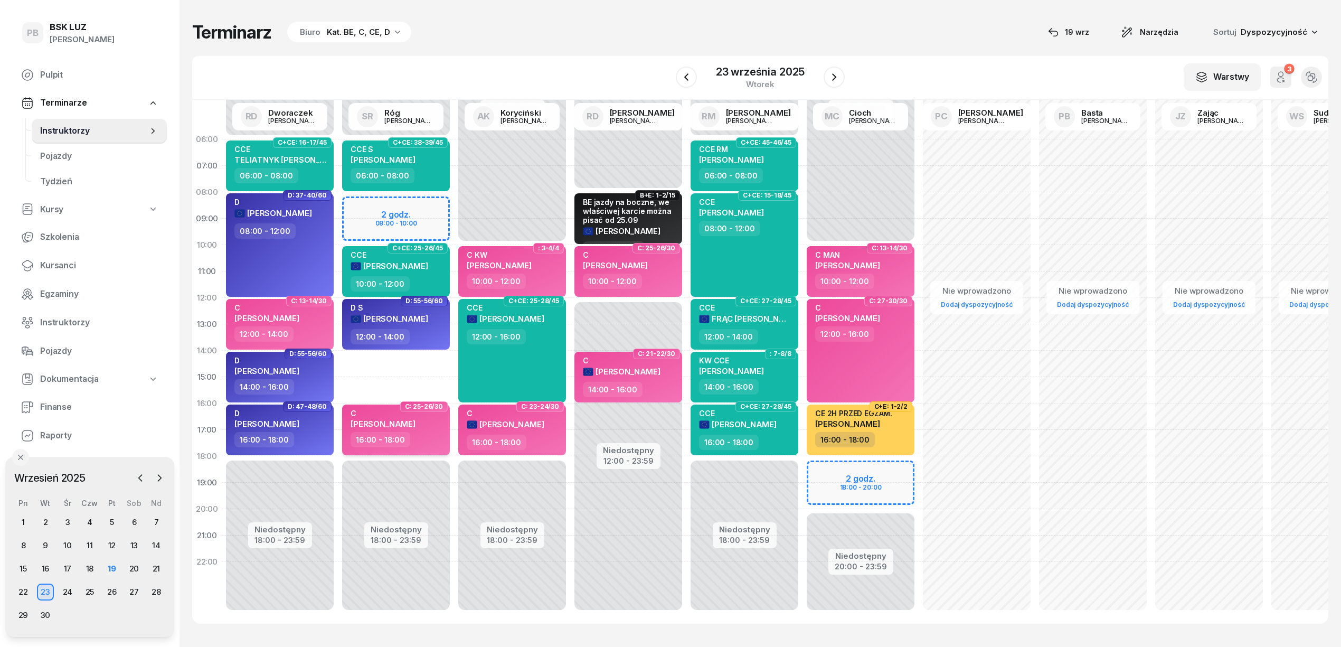
click at [419, 438] on div "16:00 - 18:00" at bounding box center [396, 439] width 93 height 15
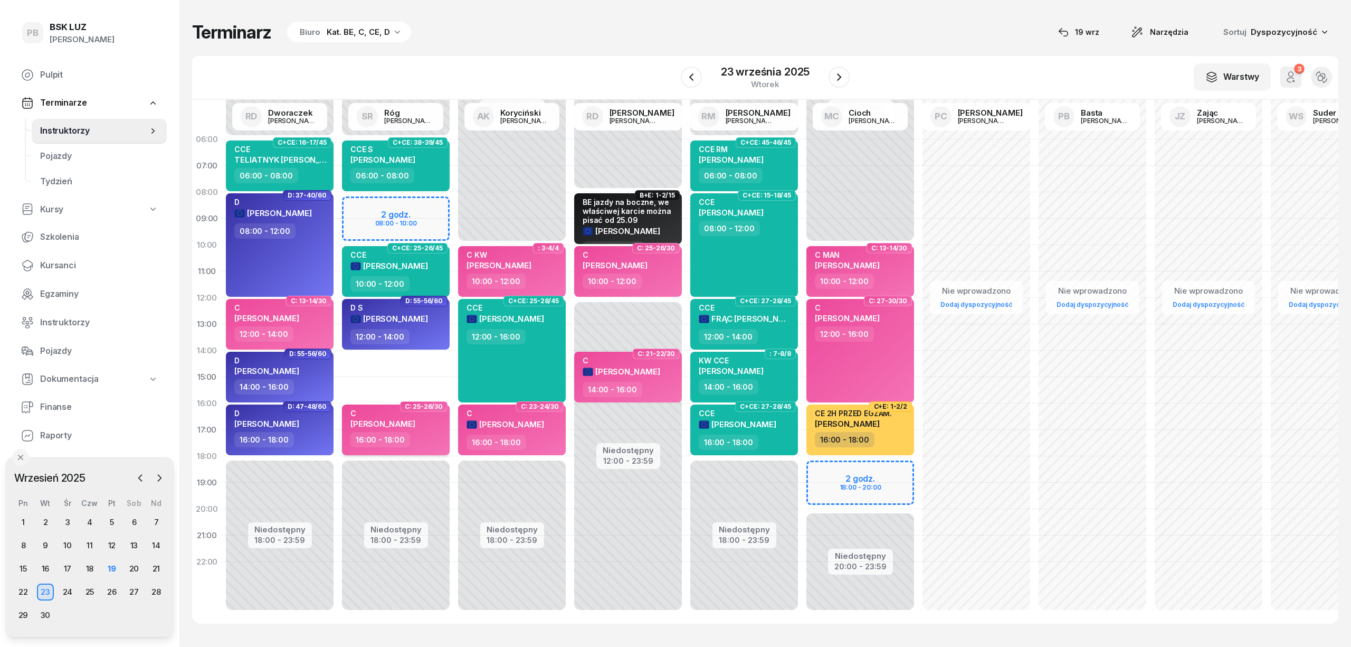
select select "16"
select select "18"
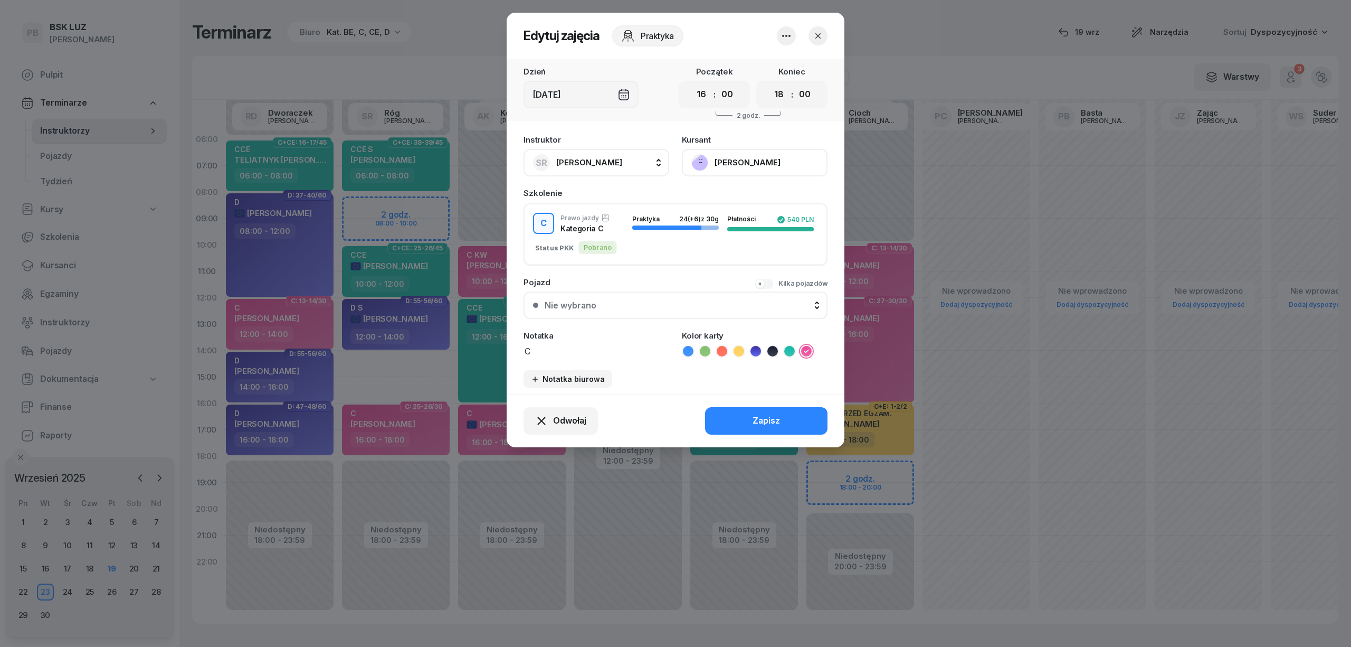
click at [598, 163] on span "[PERSON_NAME]" at bounding box center [589, 162] width 66 height 10
type input "darm"
click at [590, 239] on div "RD [PERSON_NAME]" at bounding box center [602, 232] width 126 height 17
click at [772, 427] on button "Zapisz" at bounding box center [766, 420] width 122 height 27
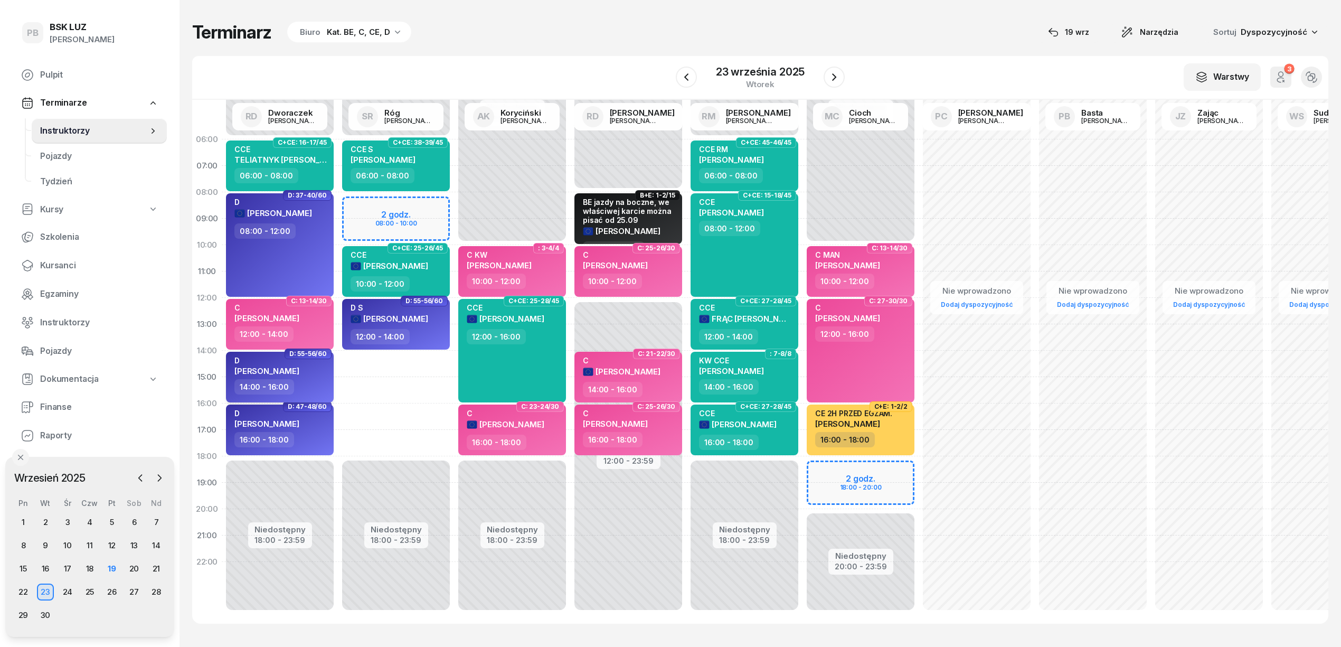
click at [301, 376] on div "D KURA [PERSON_NAME]" at bounding box center [280, 367] width 93 height 23
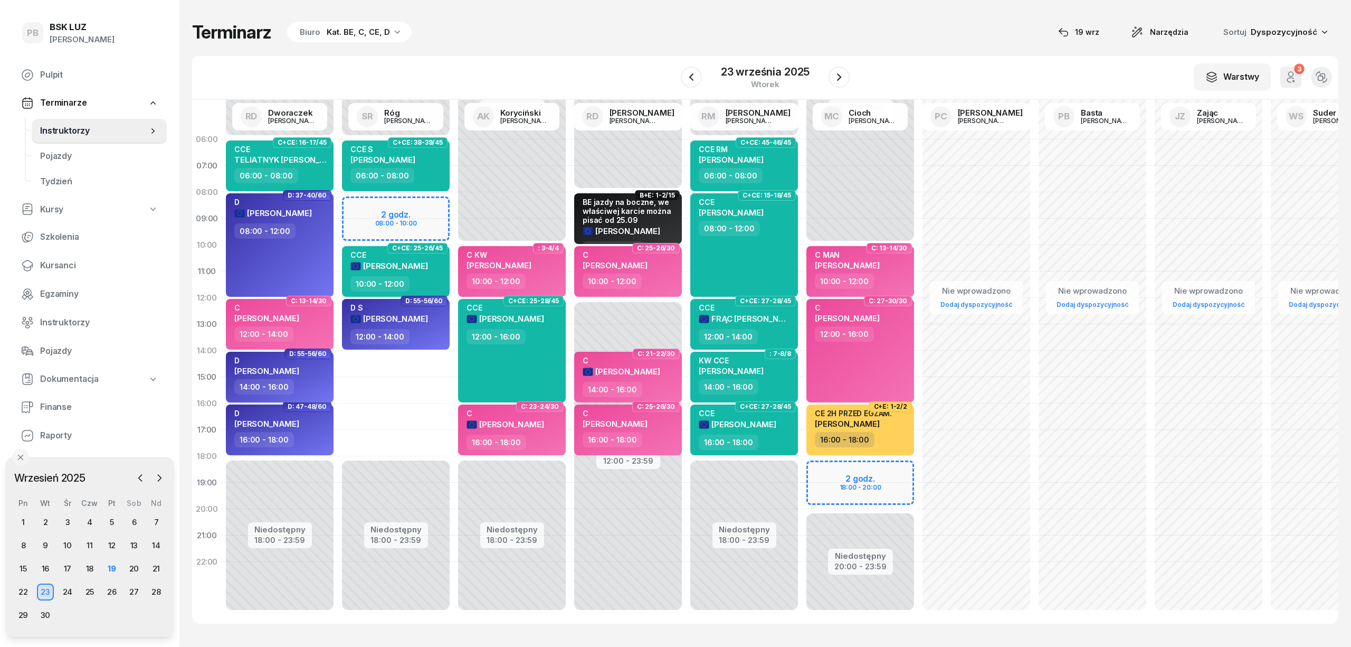
select select "14"
select select "16"
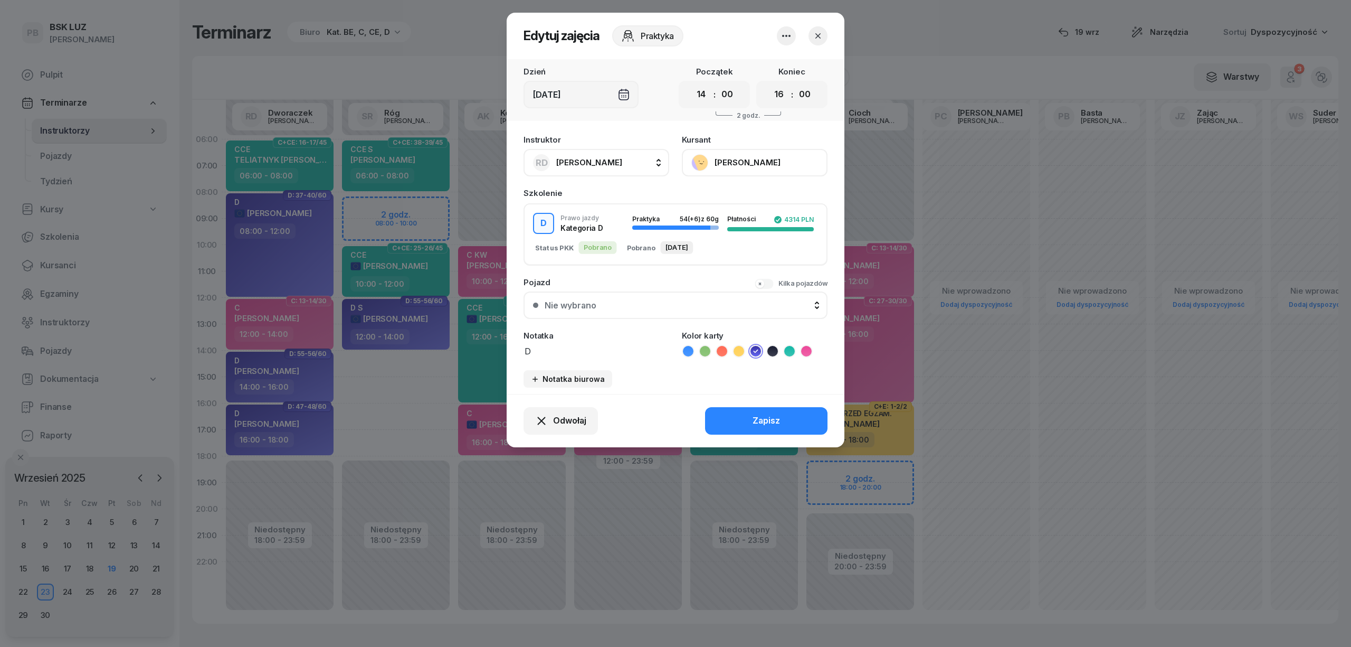
click at [588, 154] on div "RD [PERSON_NAME]" at bounding box center [577, 162] width 89 height 17
type input "róg"
click at [643, 231] on div "SR Róg [PERSON_NAME]" at bounding box center [602, 232] width 126 height 17
click at [727, 416] on button "Zapisz" at bounding box center [766, 420] width 122 height 27
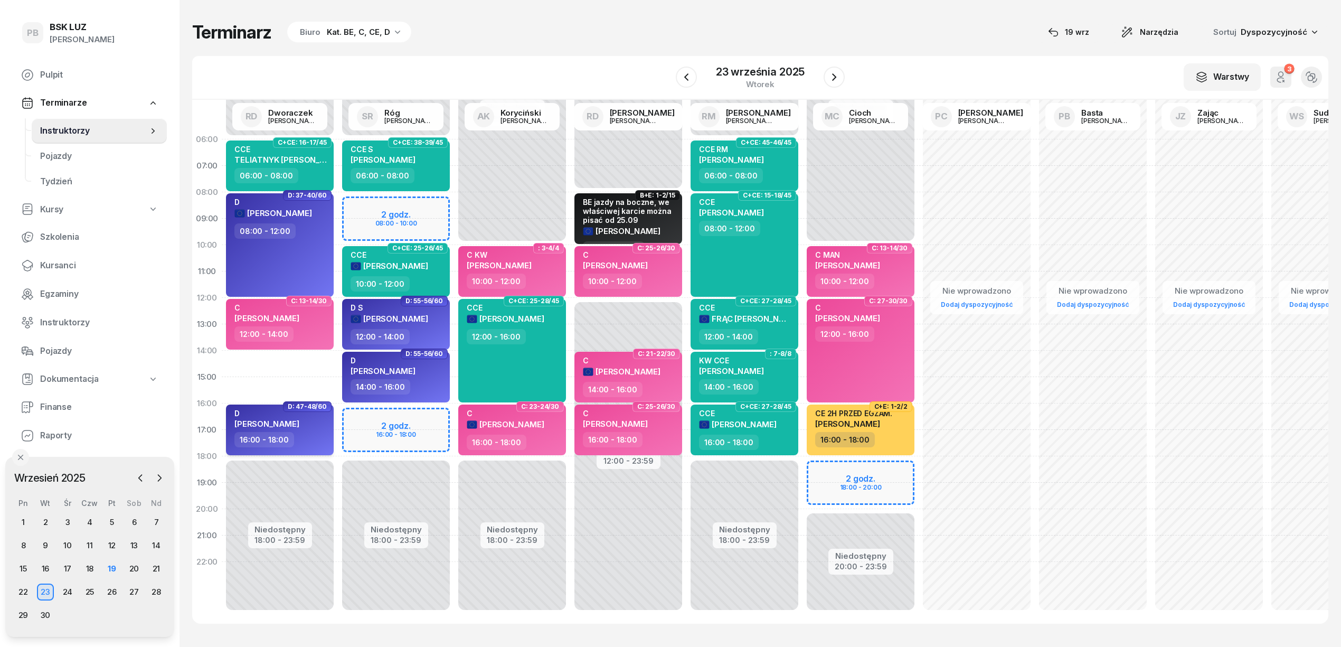
click at [304, 428] on div "D [PERSON_NAME]" at bounding box center [280, 420] width 93 height 23
select select "16"
select select "18"
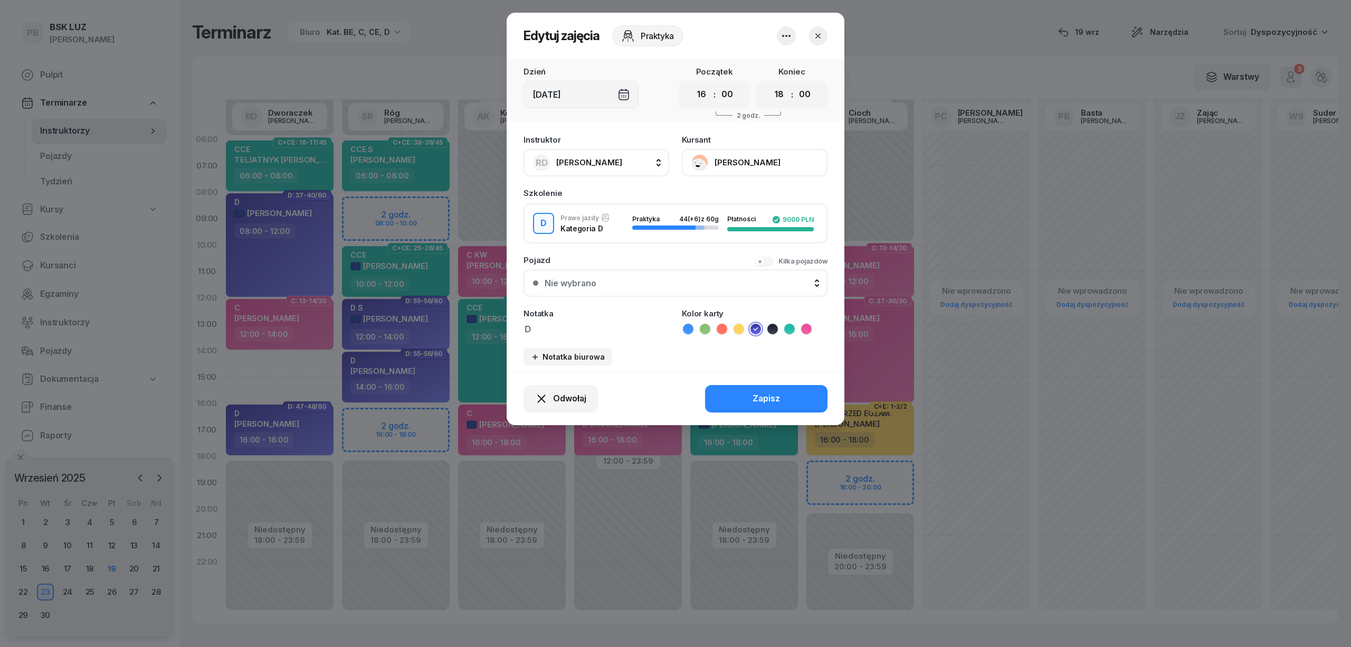
click at [611, 169] on div "RD [PERSON_NAME]" at bounding box center [577, 162] width 89 height 17
type input "róg"
click at [613, 233] on span "[PERSON_NAME]" at bounding box center [594, 233] width 65 height 14
click at [737, 405] on button "Zapisz" at bounding box center [766, 398] width 122 height 27
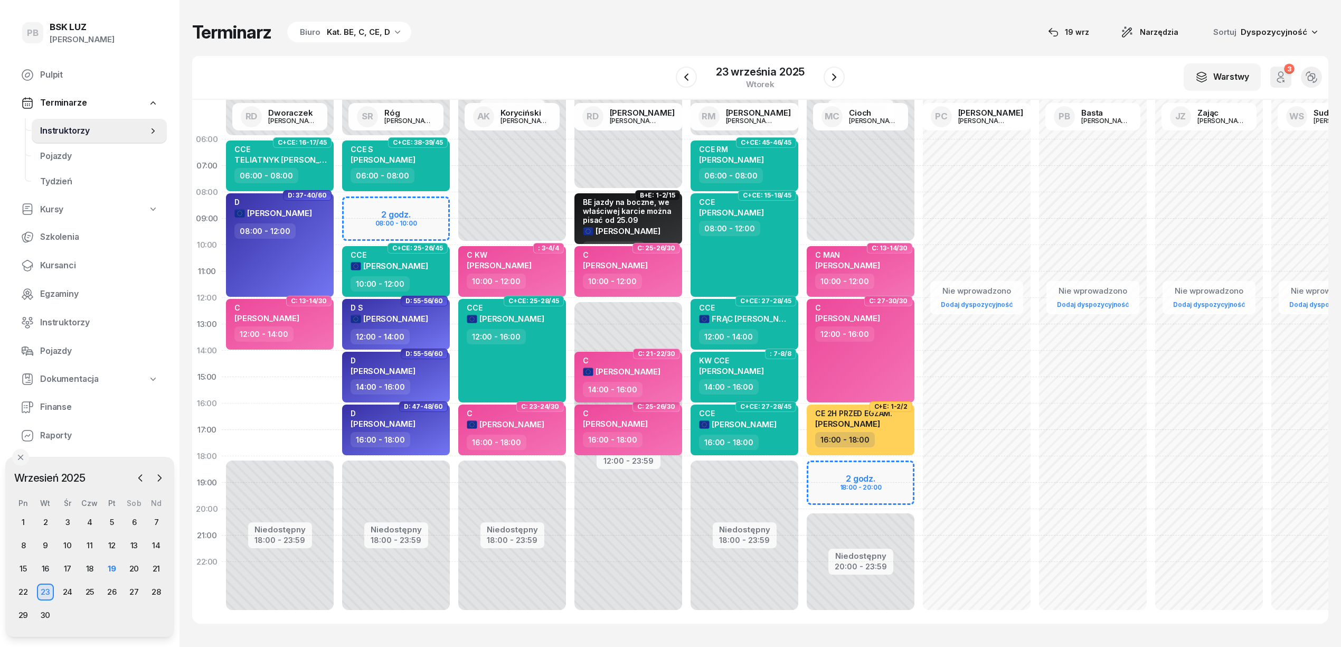
click at [670, 374] on div "C [PERSON_NAME]" at bounding box center [629, 369] width 93 height 26
select select "14"
select select "16"
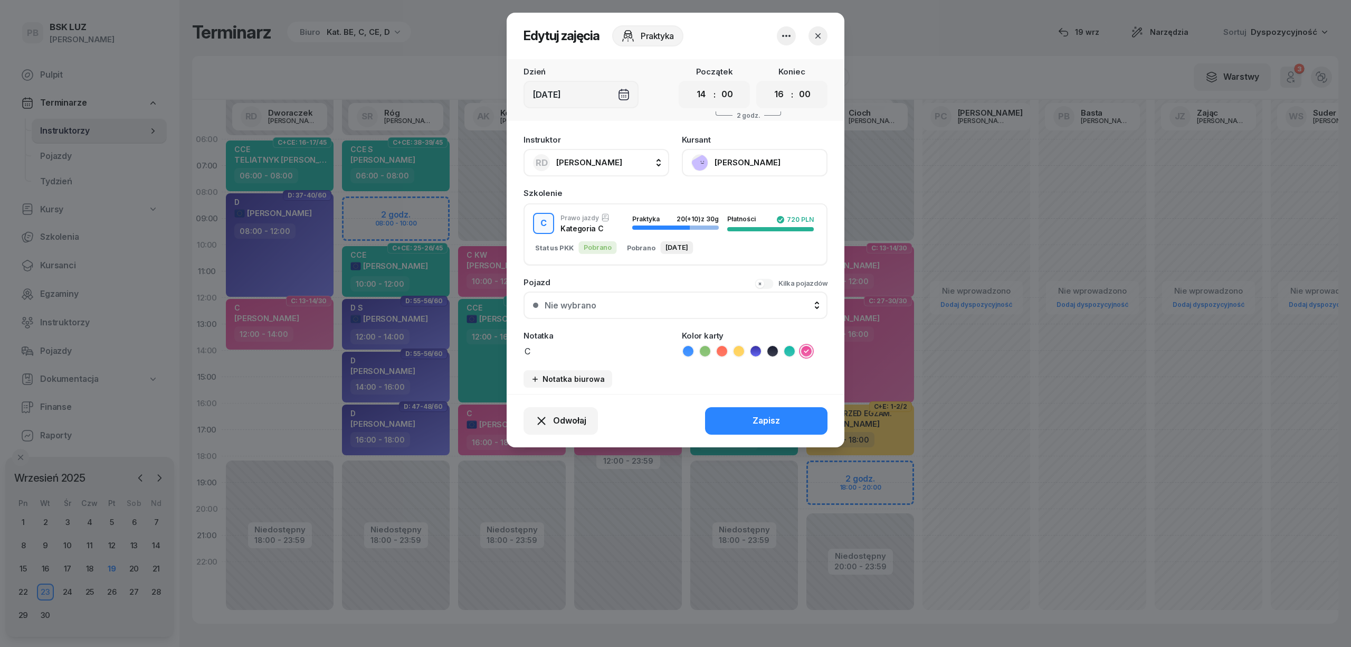
click at [592, 159] on span "[PERSON_NAME]" at bounding box center [589, 162] width 66 height 10
type input "dw"
click at [606, 227] on span "[PERSON_NAME]" at bounding box center [594, 233] width 65 height 14
click at [742, 419] on button "Zapisz" at bounding box center [766, 420] width 122 height 27
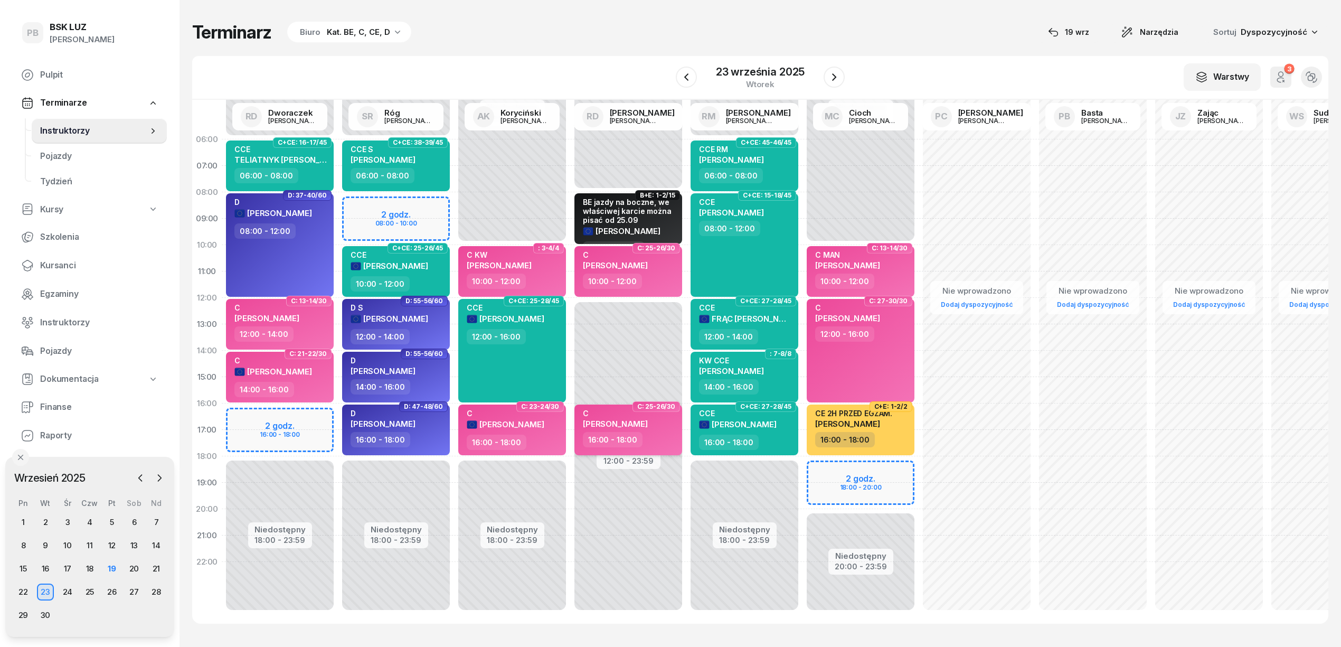
click at [675, 434] on div "16:00 - 18:00" at bounding box center [629, 439] width 93 height 15
select select "16"
select select "18"
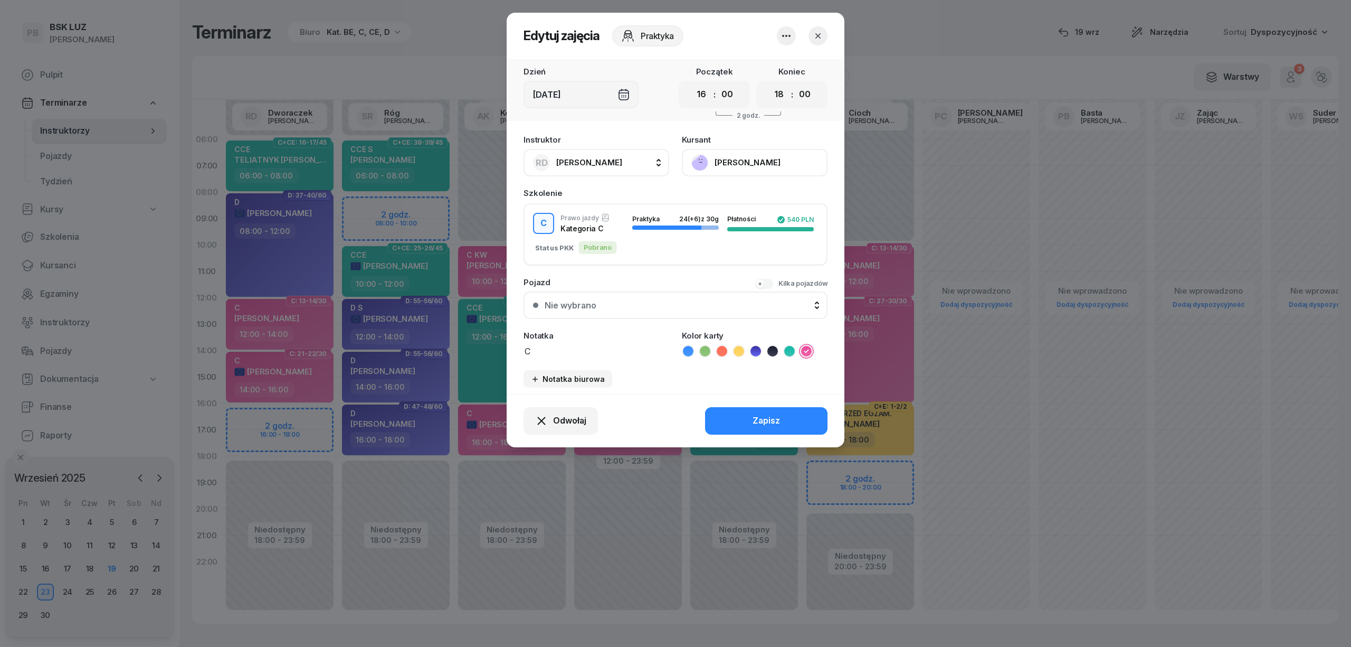
click at [576, 157] on span "[PERSON_NAME]" at bounding box center [589, 162] width 66 height 10
type input "dw"
click at [605, 229] on span "[PERSON_NAME]" at bounding box center [594, 233] width 65 height 14
click at [754, 431] on button "Zapisz" at bounding box center [766, 420] width 122 height 27
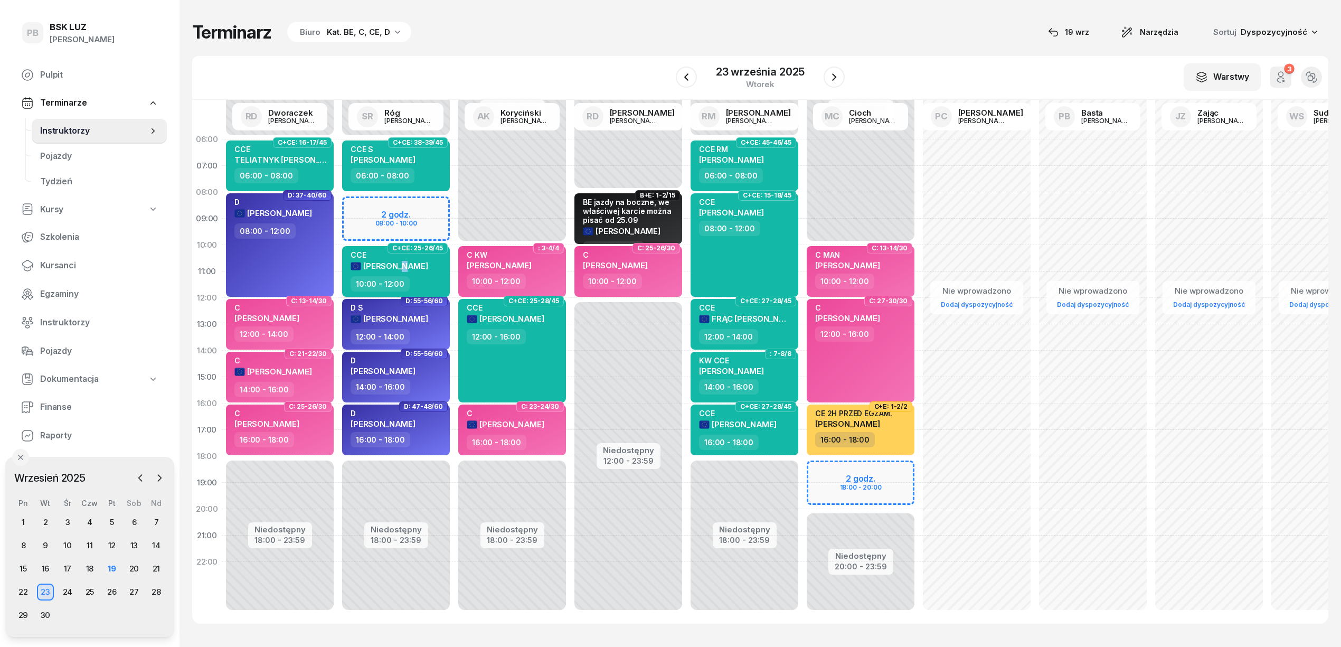
click at [409, 271] on div "[PERSON_NAME]" at bounding box center [389, 266] width 78 height 12
click at [428, 281] on div "10:00 - 12:00" at bounding box center [396, 283] width 93 height 15
select select "10"
select select "12"
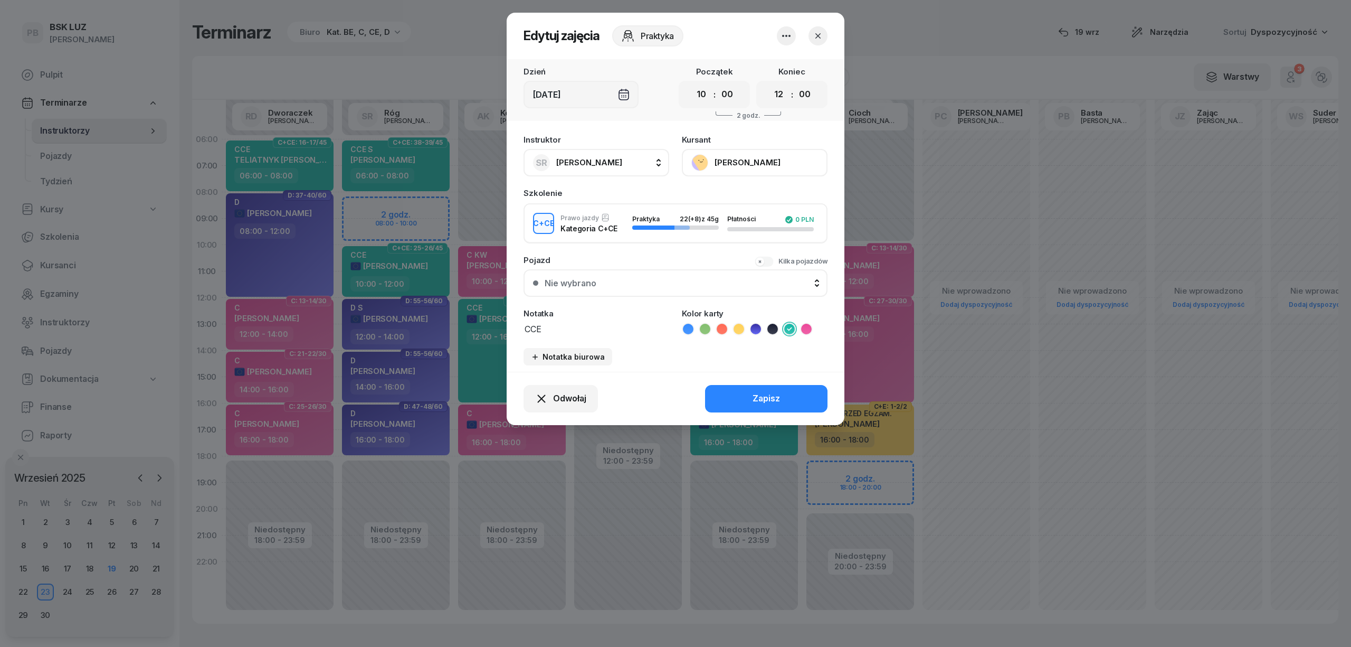
click at [583, 162] on span "[PERSON_NAME]" at bounding box center [589, 162] width 66 height 10
type input "cich"
click at [590, 230] on span "[PERSON_NAME]" at bounding box center [594, 233] width 65 height 14
click at [762, 398] on div "Zapisz" at bounding box center [766, 399] width 27 height 14
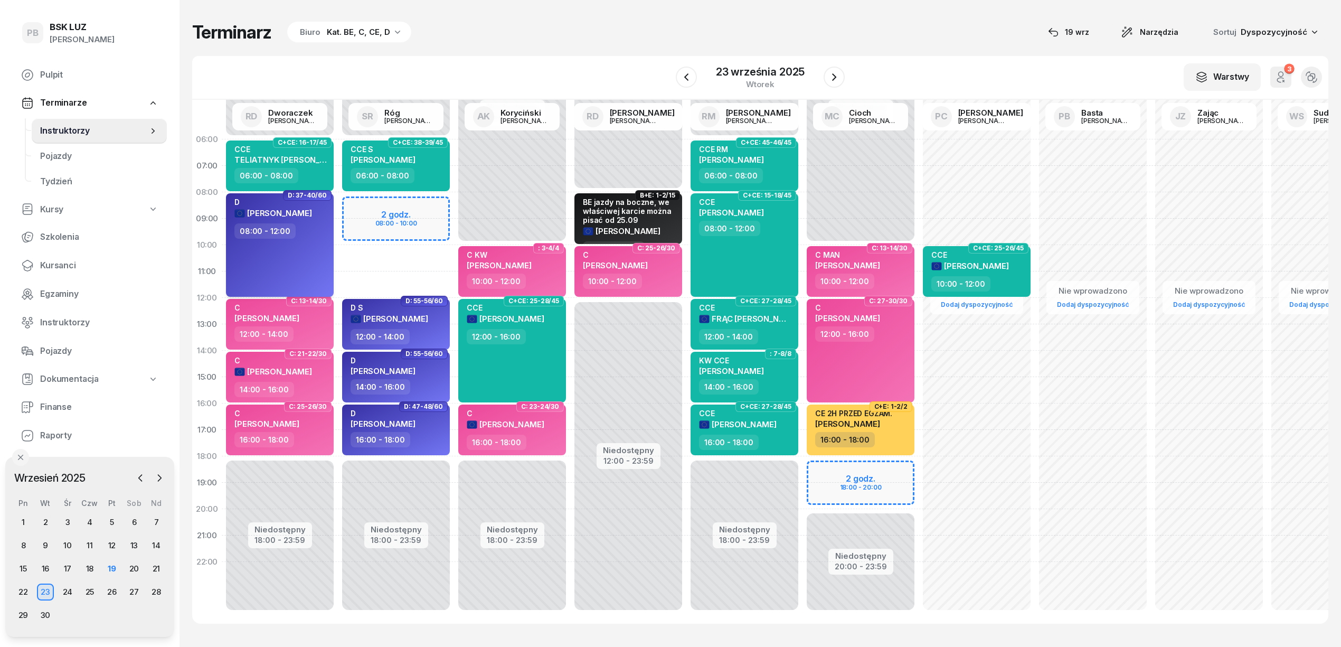
click at [307, 254] on div "[PERSON_NAME] 08:00 - 12:00" at bounding box center [280, 244] width 108 height 103
select select "08"
select select "12"
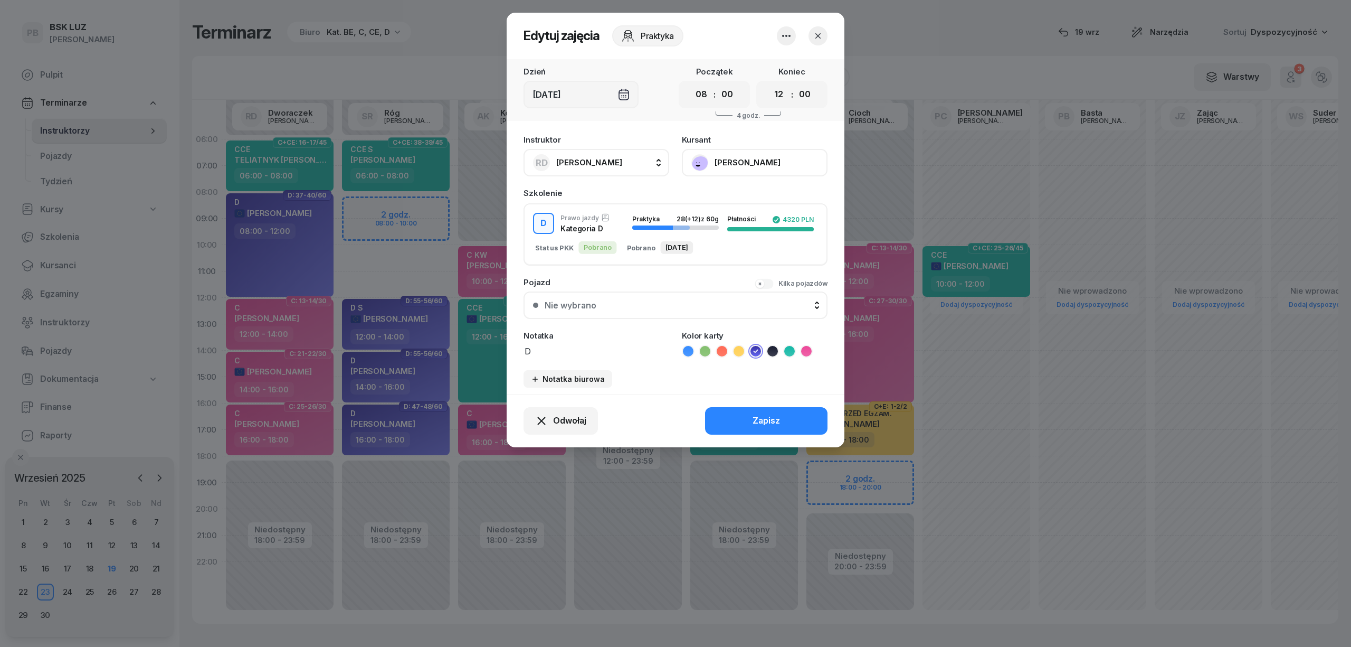
click at [585, 165] on span "[PERSON_NAME]" at bounding box center [589, 162] width 66 height 10
type input "róg"
click at [571, 230] on span "[PERSON_NAME]" at bounding box center [594, 233] width 65 height 14
click at [729, 416] on button "Zapisz" at bounding box center [766, 420] width 122 height 27
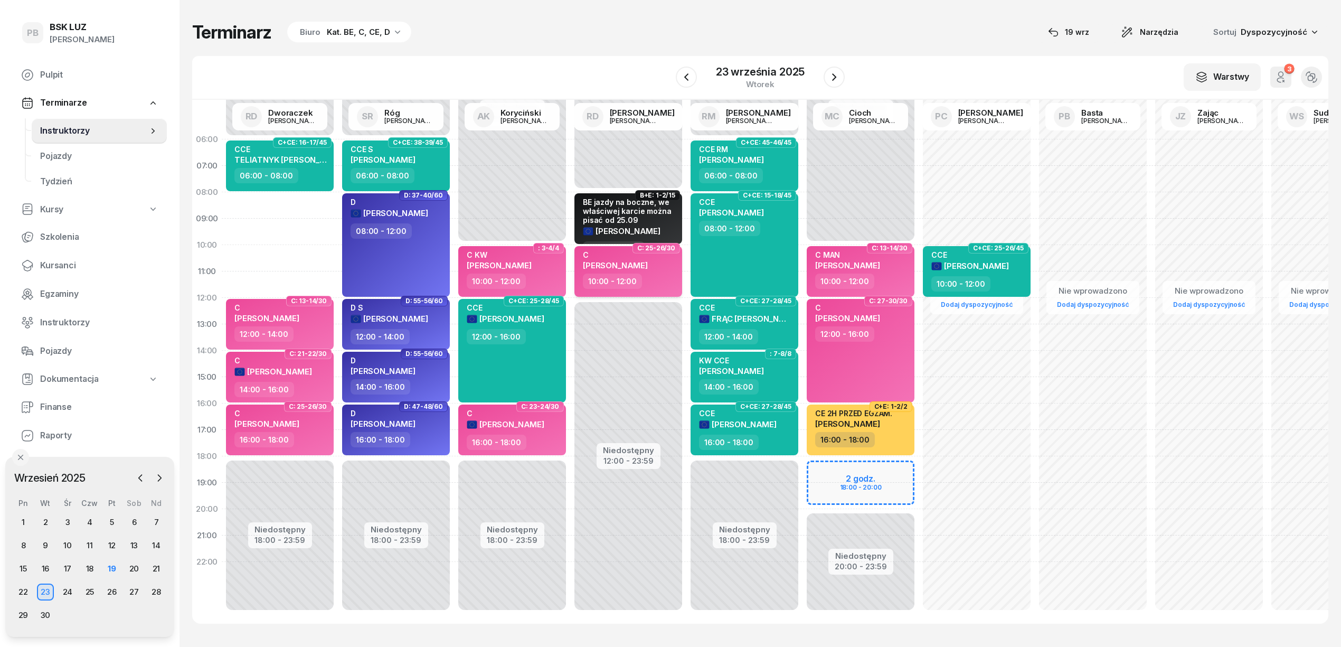
click at [638, 273] on div "10:00 - 12:00" at bounding box center [629, 280] width 93 height 15
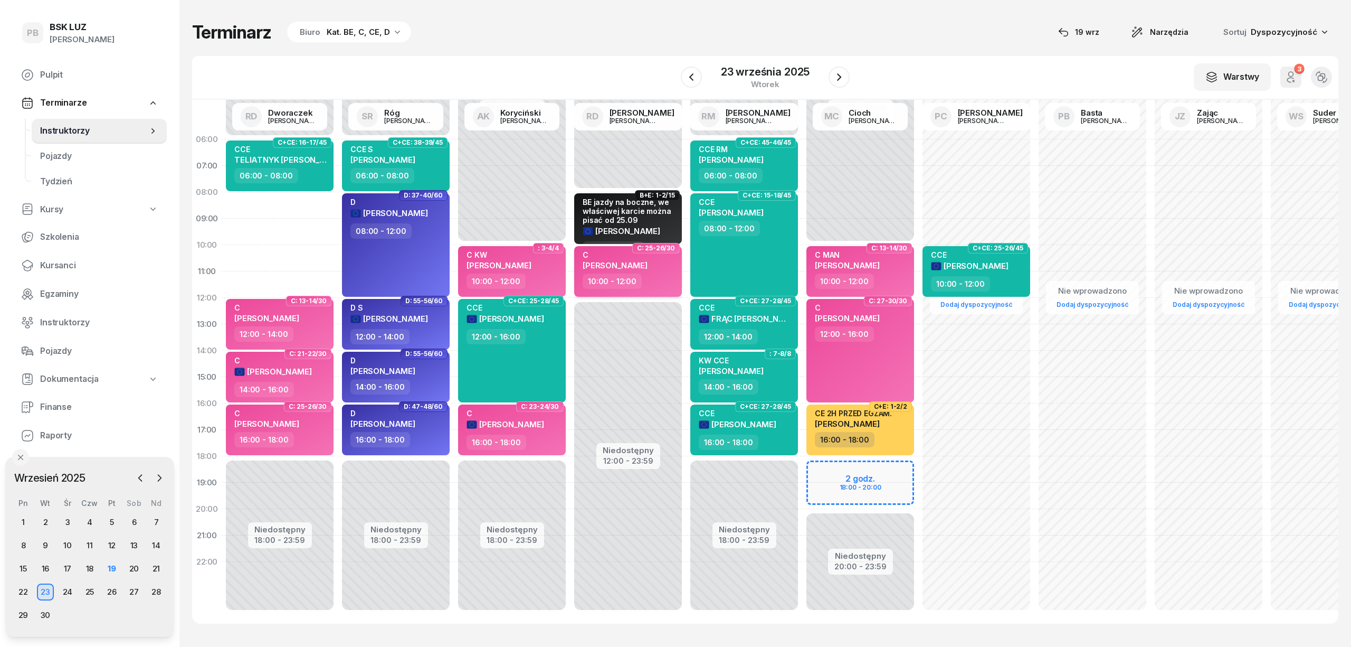
select select "10"
select select "12"
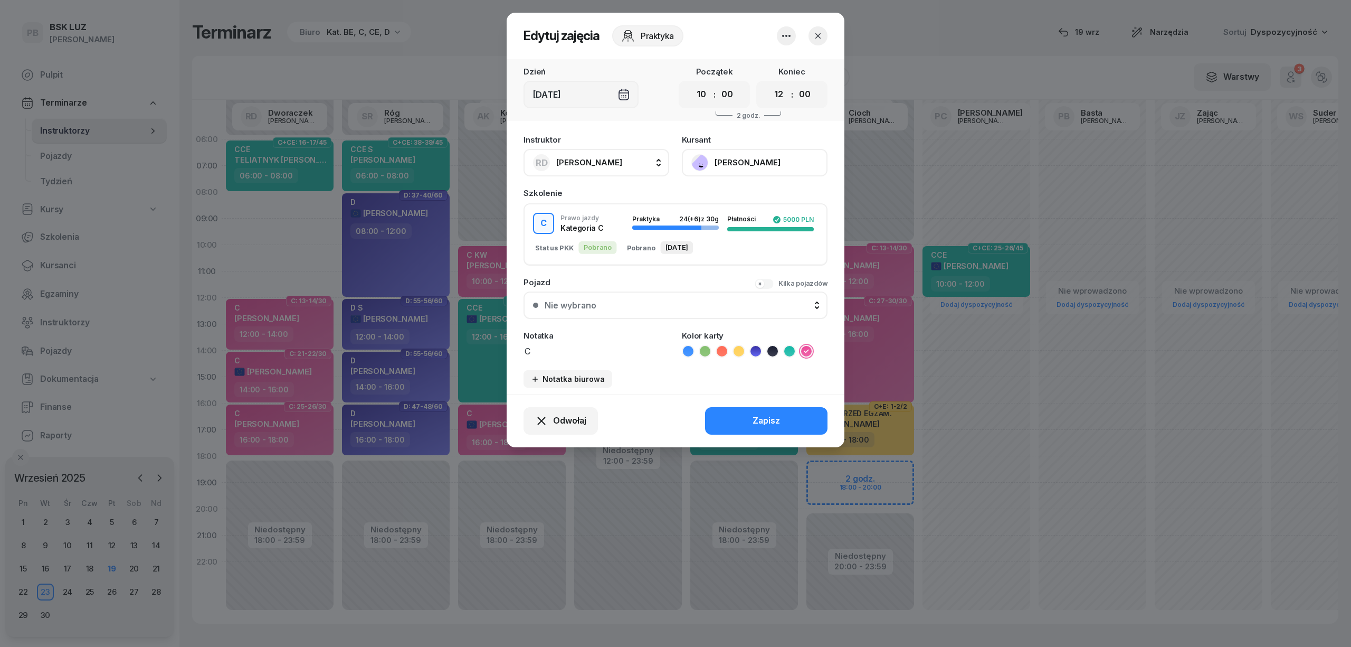
click at [583, 152] on button "RD [PERSON_NAME]" at bounding box center [597, 162] width 146 height 27
type input "dw"
click at [603, 235] on span "[PERSON_NAME]" at bounding box center [594, 233] width 65 height 14
click at [735, 408] on button "Zapisz" at bounding box center [766, 420] width 122 height 27
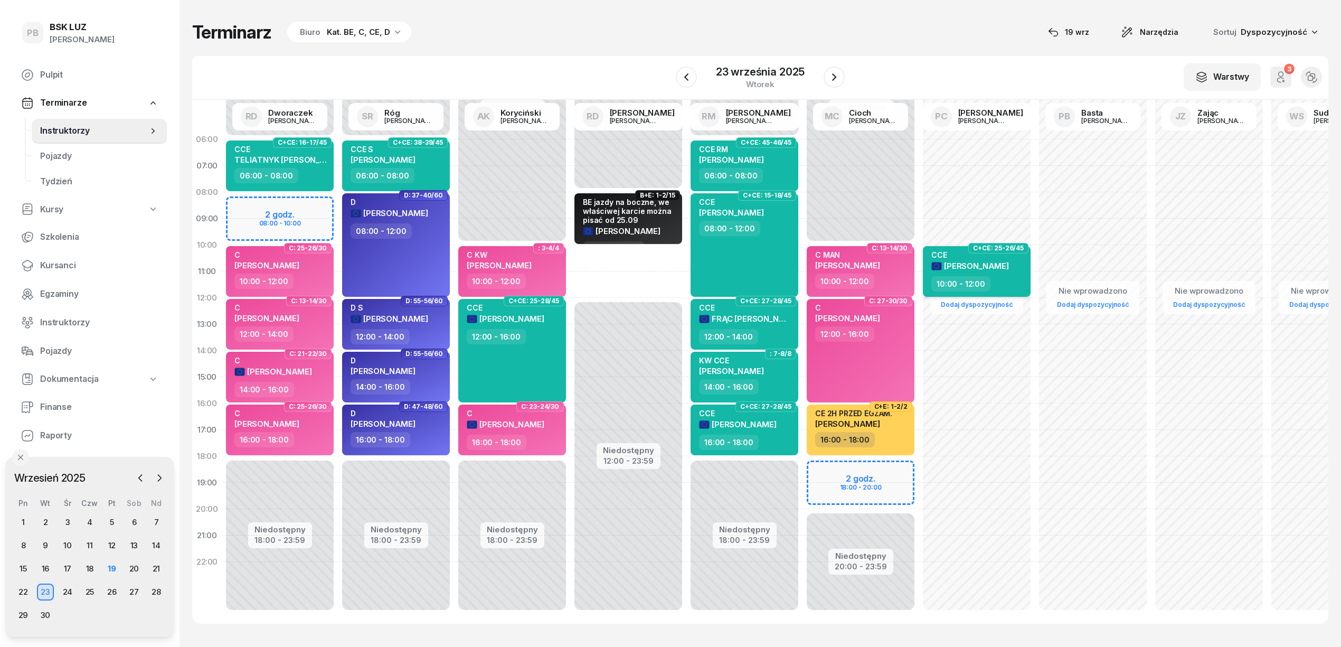
click at [1009, 273] on div "CCE [PERSON_NAME]" at bounding box center [970, 263] width 78 height 26
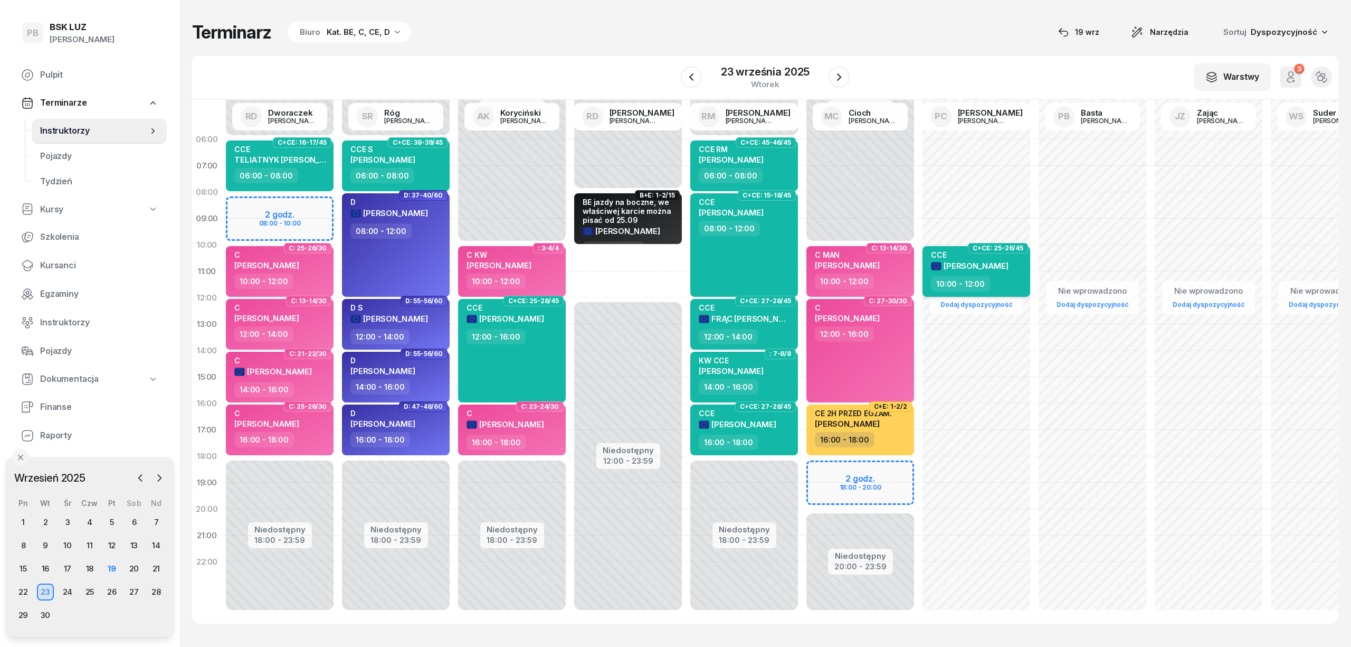
select select "10"
select select "12"
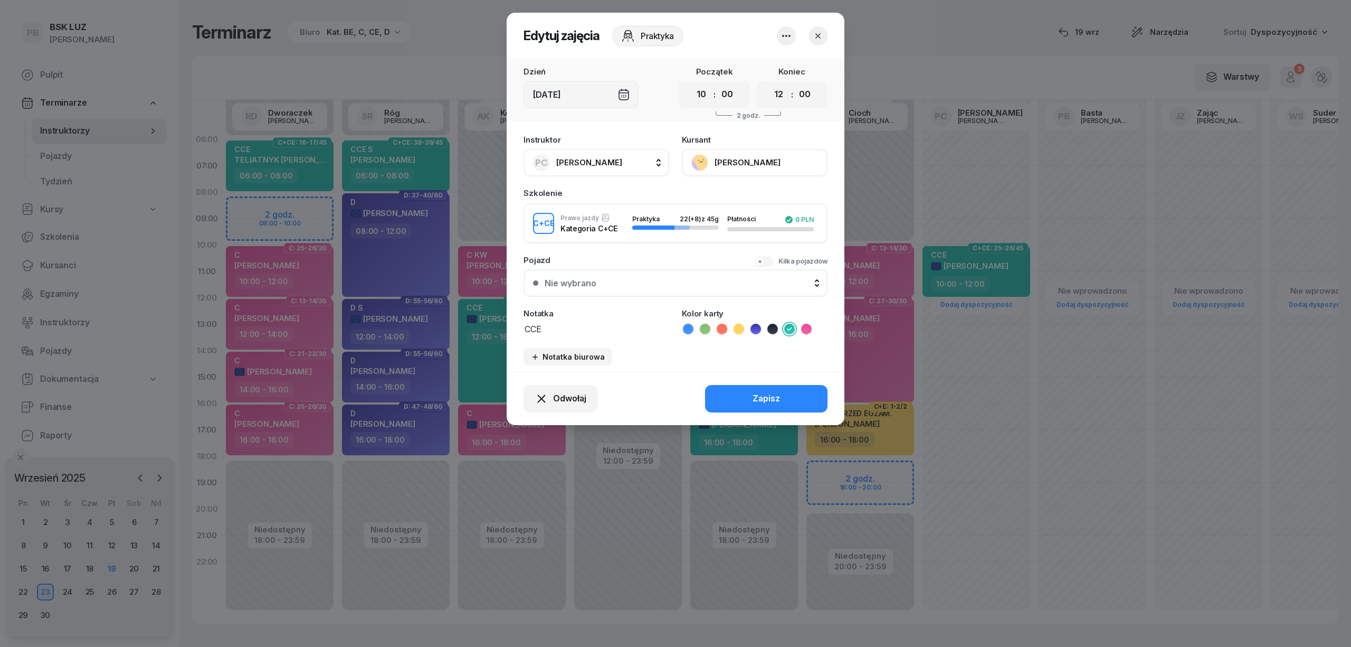
click at [607, 158] on span "[PERSON_NAME]" at bounding box center [589, 162] width 66 height 10
type input "darm"
click at [592, 241] on li "RD [PERSON_NAME]" at bounding box center [608, 233] width 151 height 30
click at [736, 395] on button "Zapisz" at bounding box center [766, 398] width 122 height 27
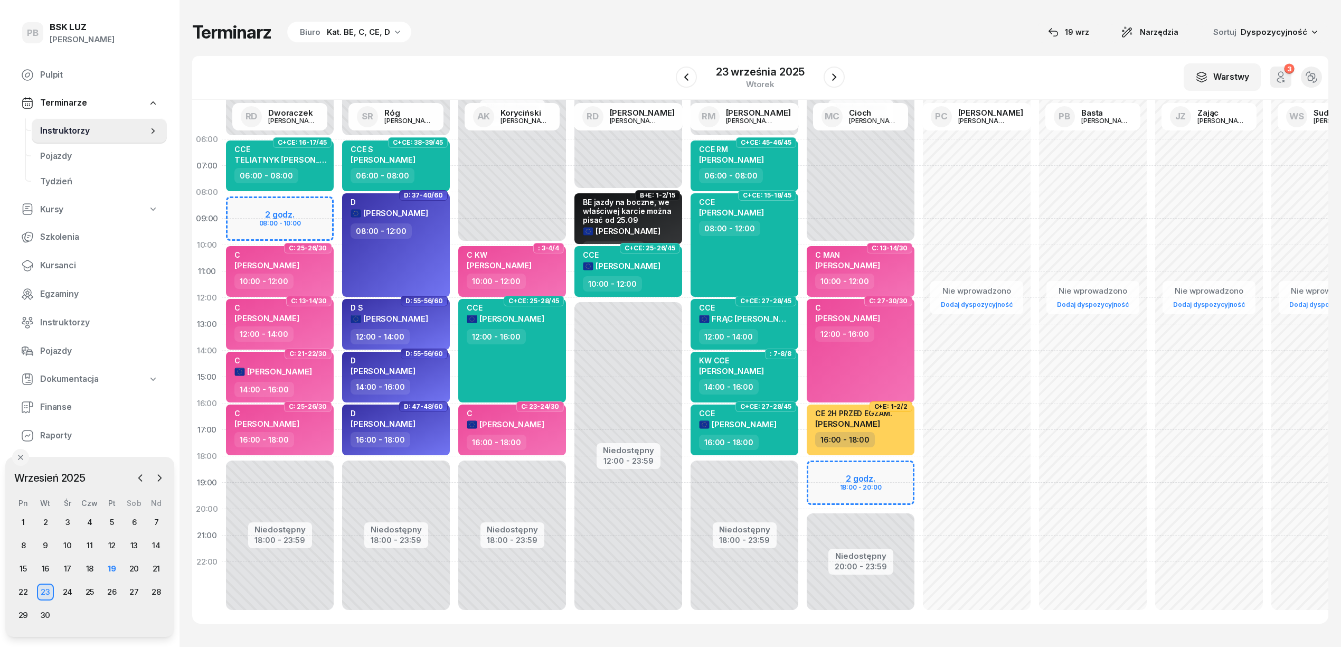
click at [533, 56] on div "W Wybierz AK [PERSON_NAME] BP [PERSON_NAME] DP [PERSON_NAME] GS [PERSON_NAME] I…" at bounding box center [760, 78] width 1136 height 44
click at [378, 366] on span "[PERSON_NAME]" at bounding box center [382, 371] width 65 height 10
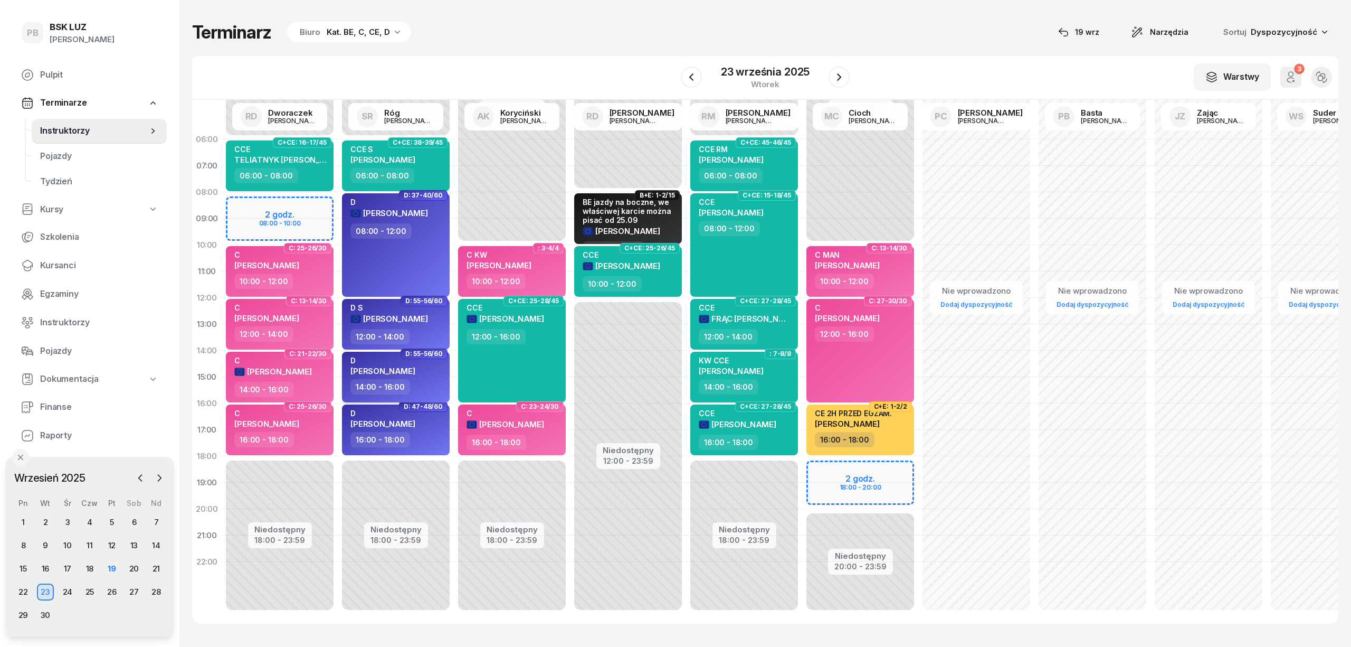
select select "14"
select select "16"
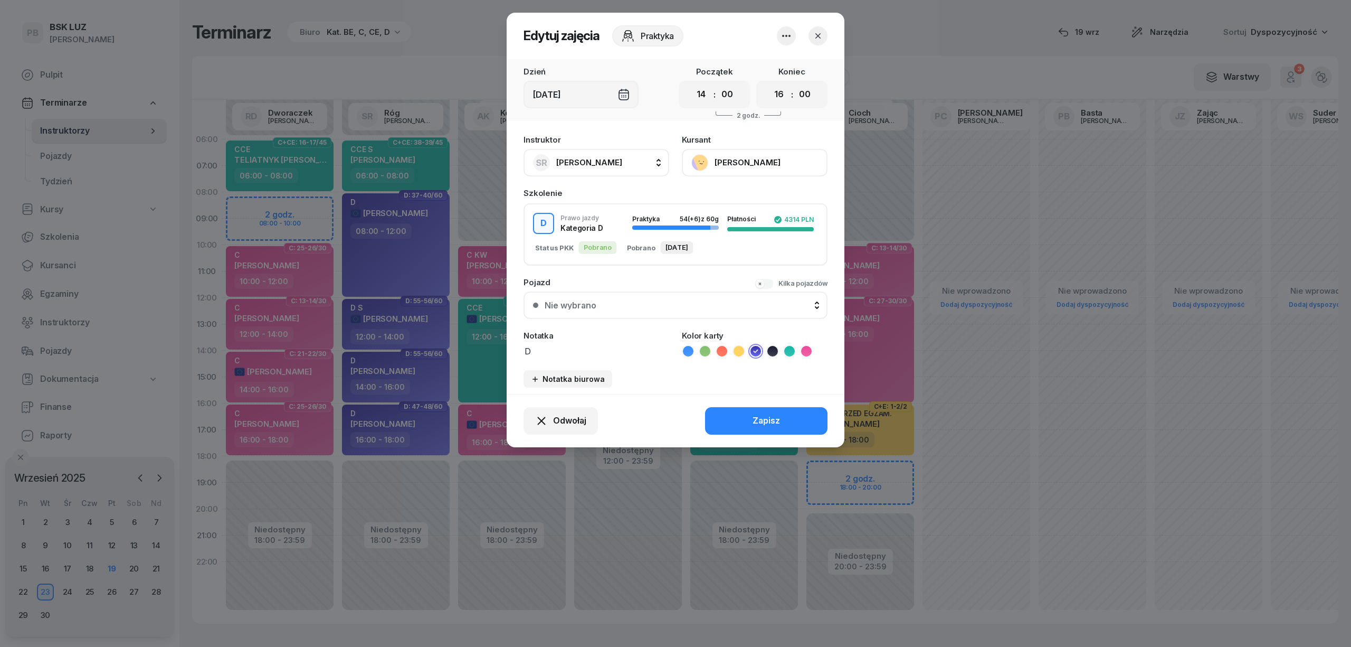
click at [721, 159] on button "[PERSON_NAME]" at bounding box center [755, 162] width 146 height 27
click at [729, 203] on div "Otwórz profil" at bounding box center [715, 199] width 51 height 14
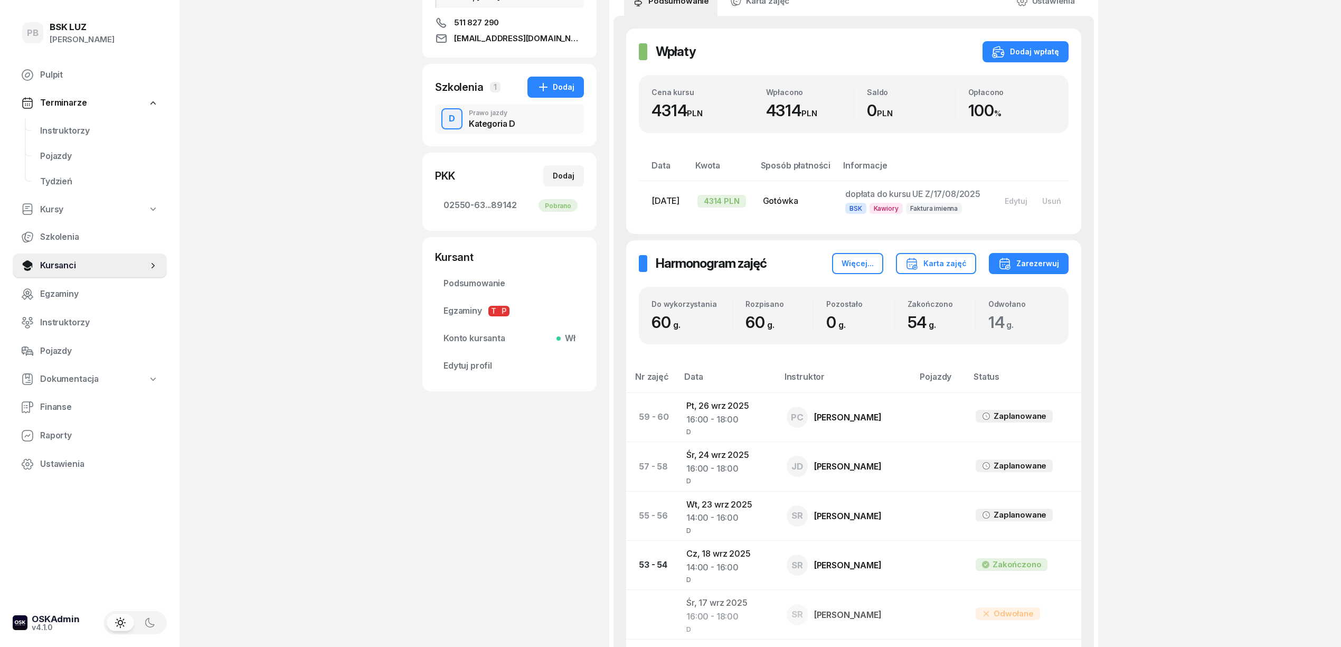
scroll to position [281, 0]
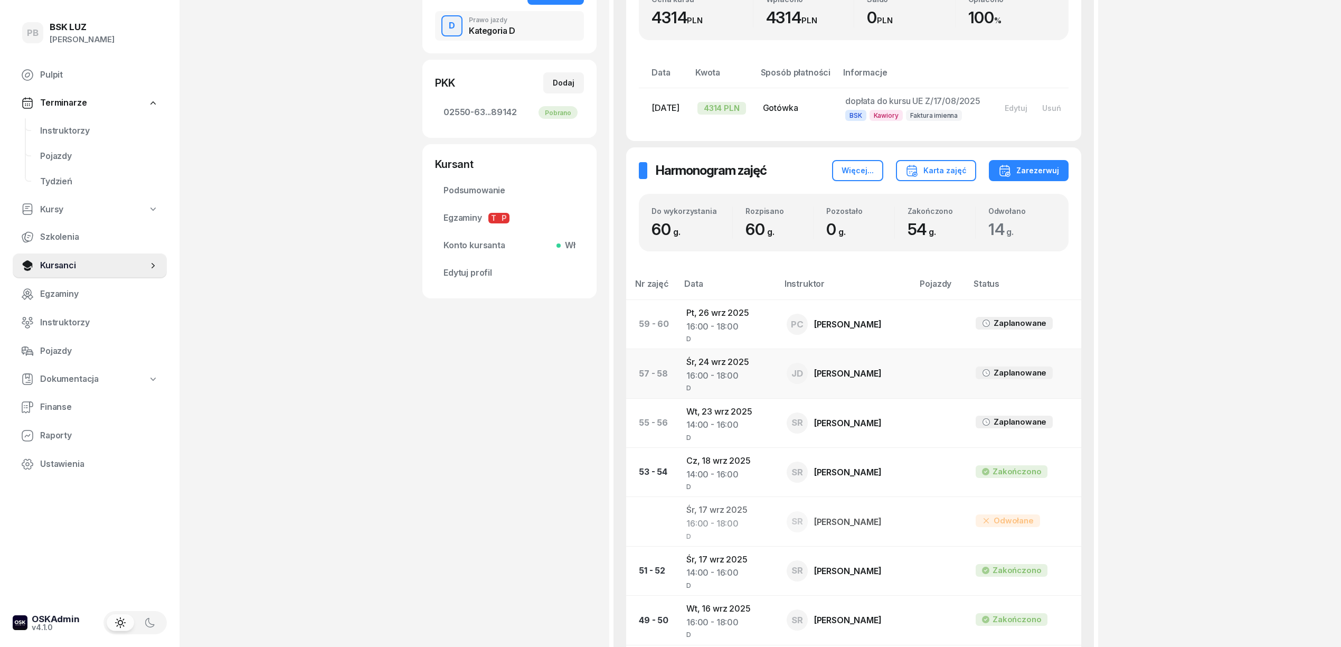
click at [714, 378] on td "[DATE] 16:00 - 18:00 D" at bounding box center [728, 373] width 100 height 49
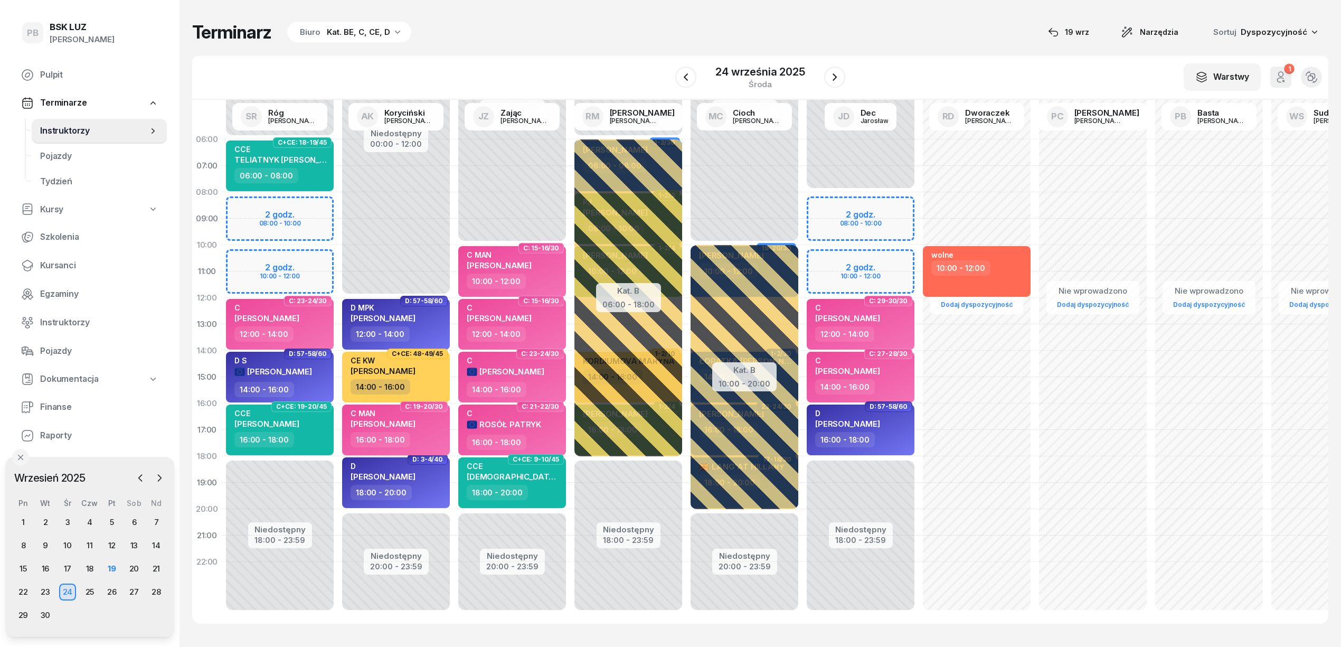
click at [439, 428] on div "C MAN [PERSON_NAME]" at bounding box center [396, 420] width 93 height 23
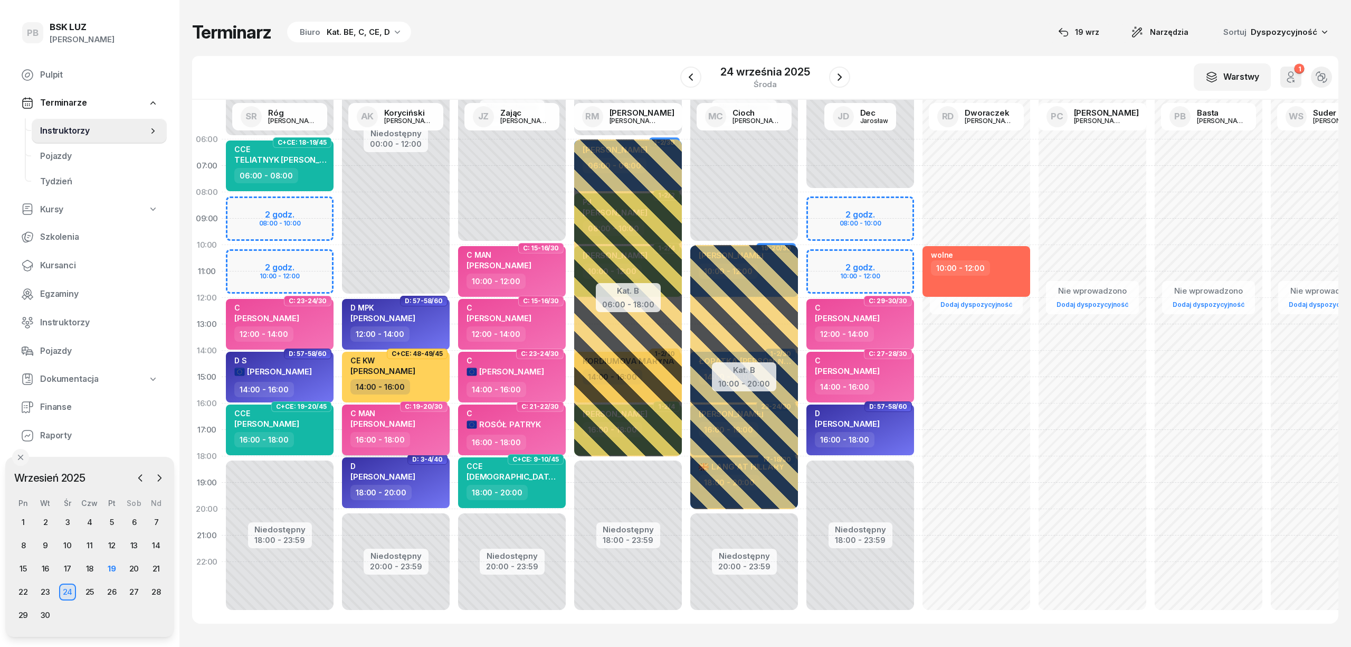
select select "16"
select select "18"
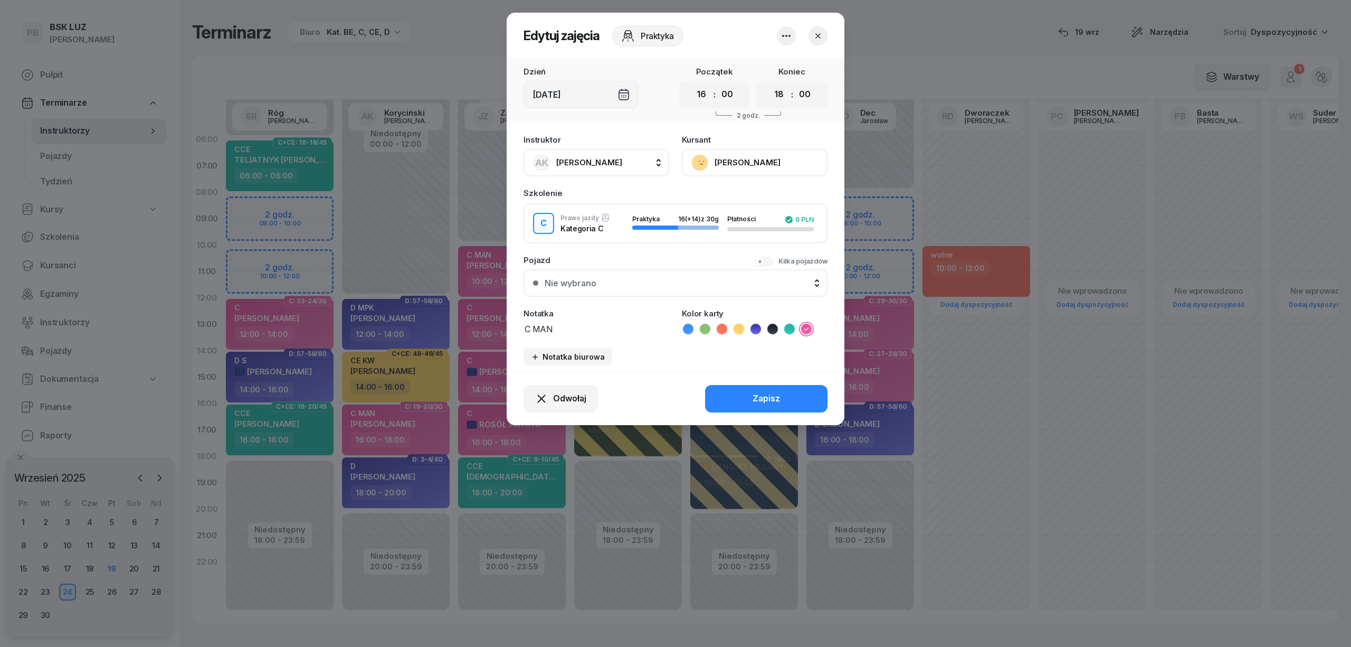
click at [576, 161] on span "[PERSON_NAME]" at bounding box center [589, 162] width 66 height 10
type input "dw"
click at [627, 229] on span "[PERSON_NAME]" at bounding box center [594, 233] width 65 height 14
click at [750, 395] on button "Zapisz" at bounding box center [766, 398] width 122 height 27
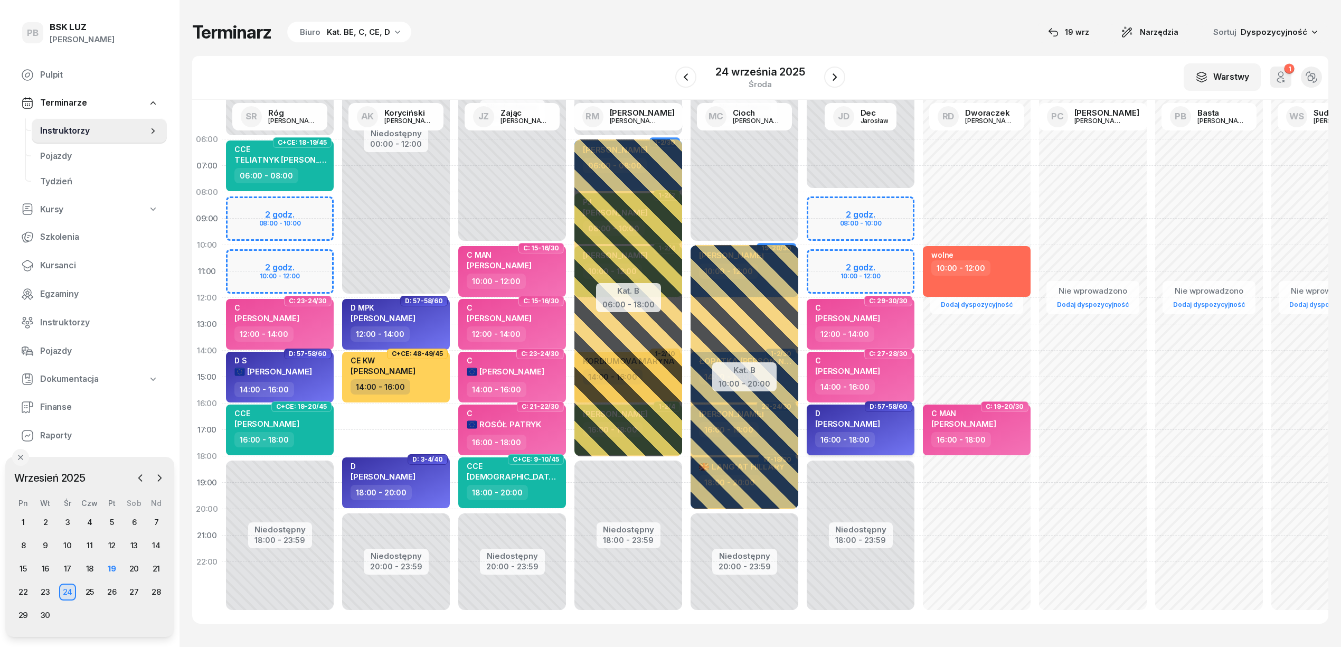
click at [883, 437] on div "16:00 - 18:00" at bounding box center [861, 439] width 93 height 15
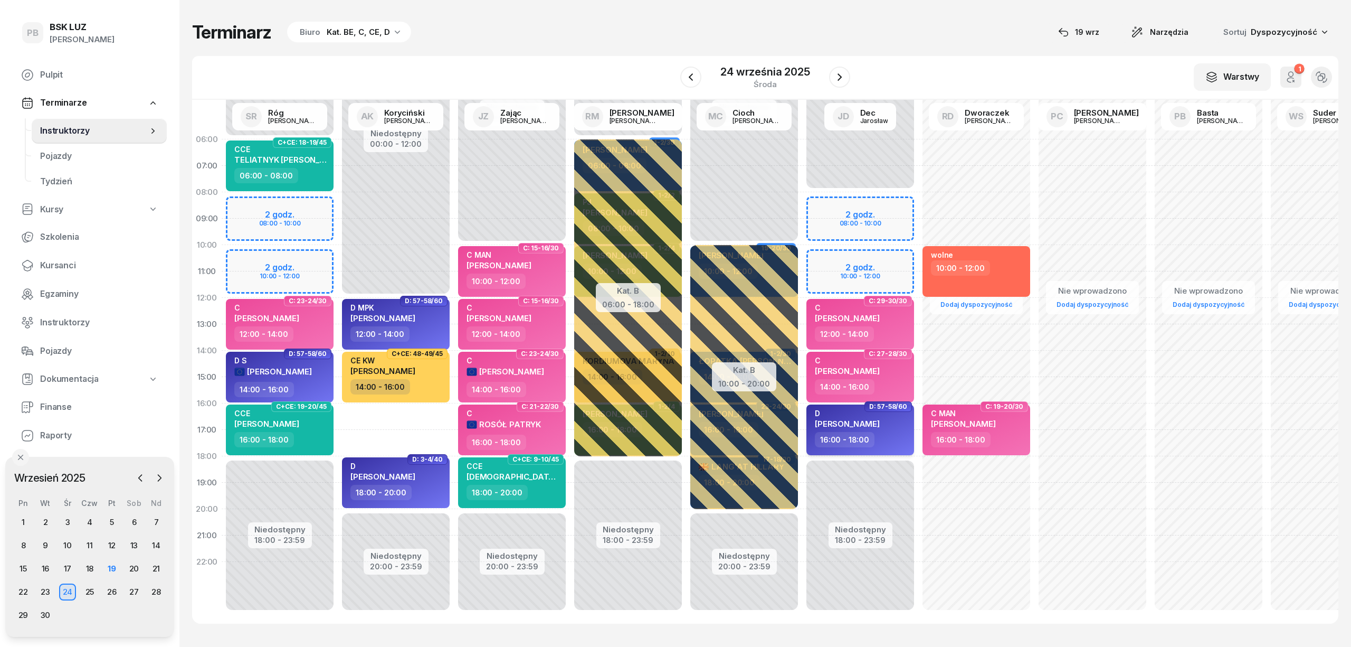
select select "16"
select select "18"
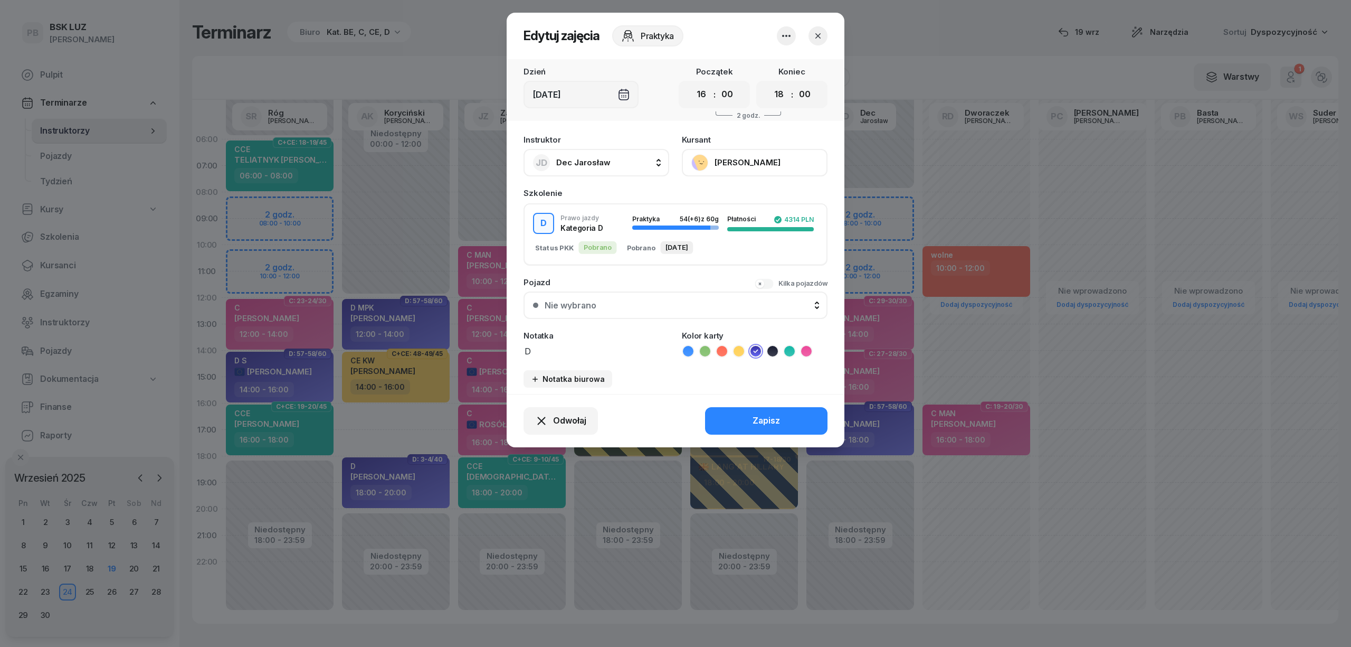
click at [621, 162] on button "JD Dec Jarosław" at bounding box center [597, 162] width 146 height 27
type input "kory"
click at [626, 239] on div "AK [PERSON_NAME]" at bounding box center [602, 232] width 126 height 17
click at [804, 425] on button "Zapisz" at bounding box center [766, 420] width 122 height 27
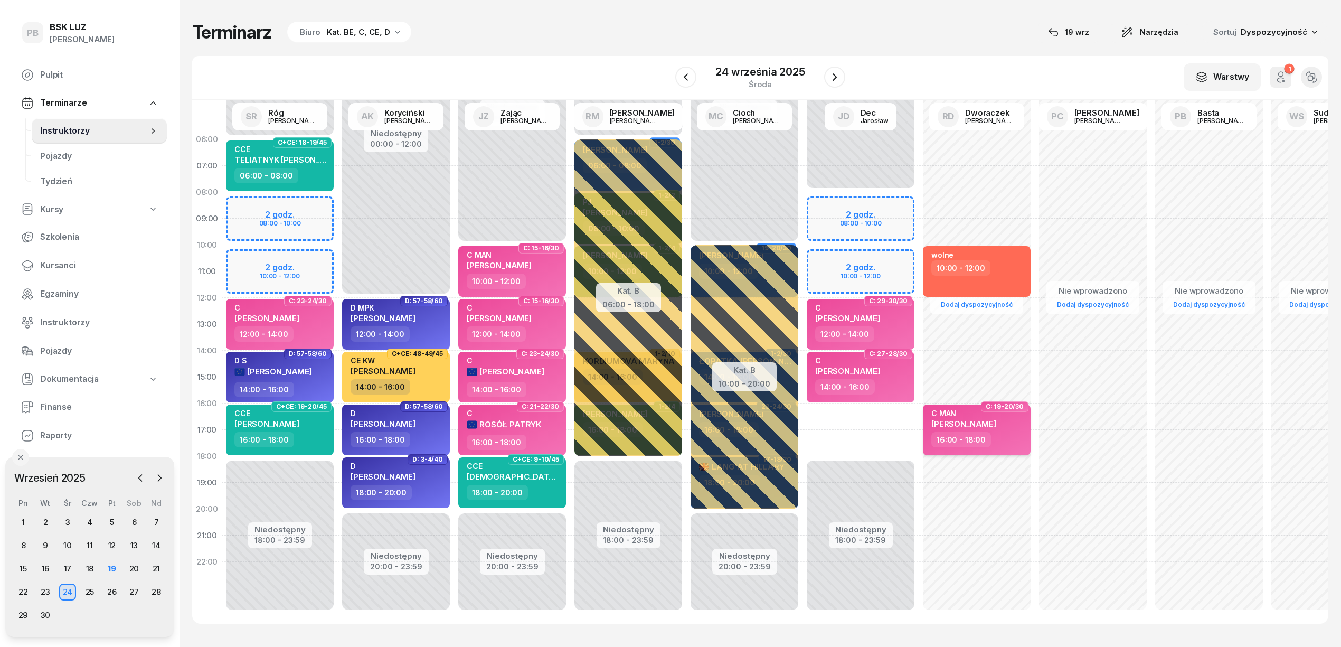
click at [972, 429] on div "C MAN [PERSON_NAME]" at bounding box center [963, 420] width 65 height 23
select select "16"
select select "18"
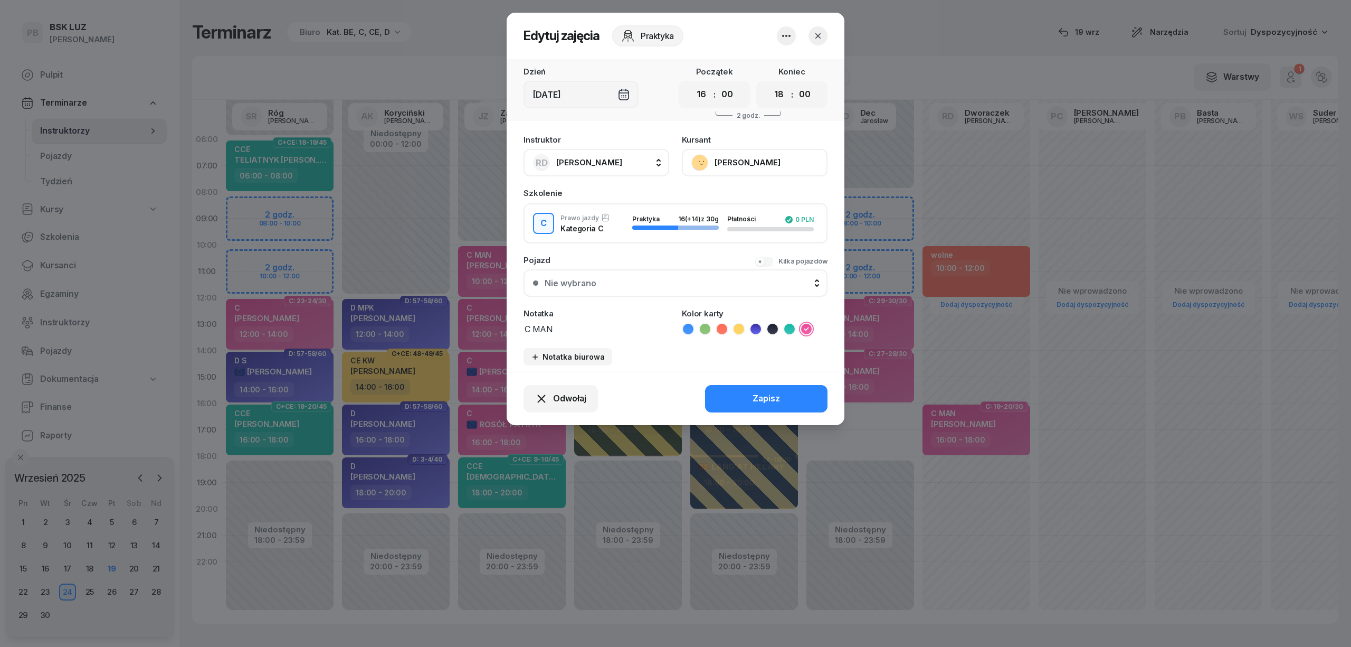
click at [821, 33] on icon "button" at bounding box center [818, 36] width 11 height 11
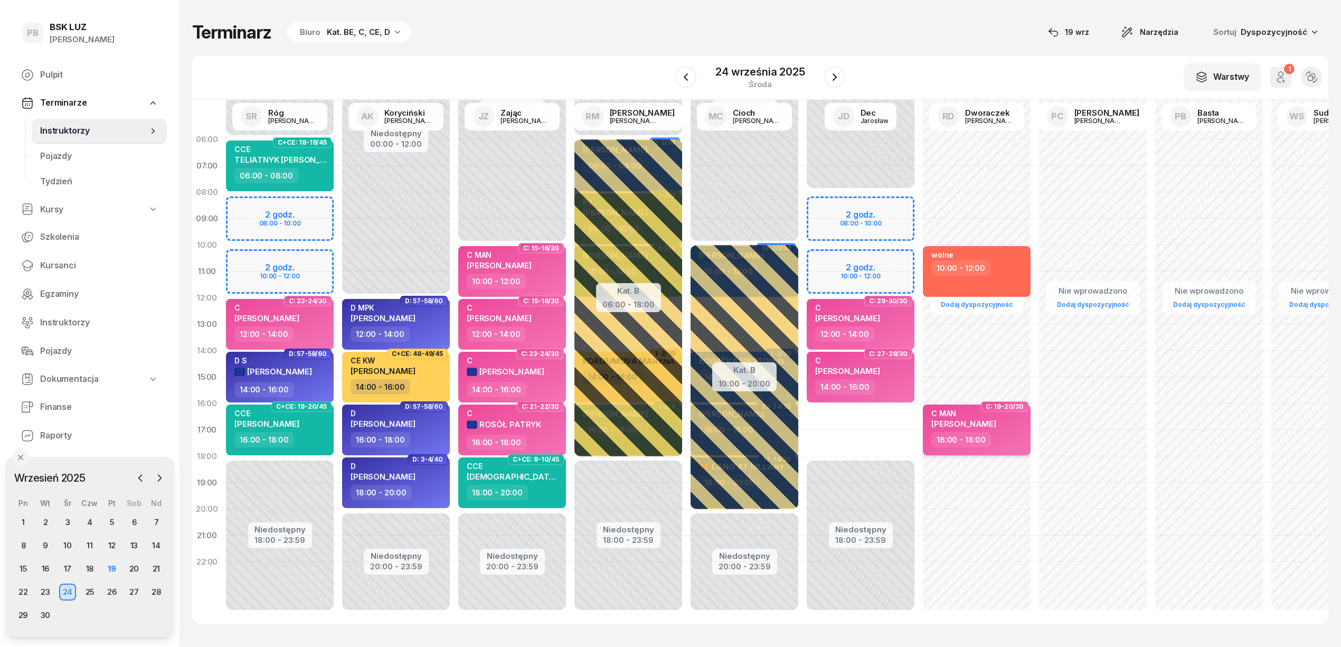
click at [1007, 412] on div "C MAN [PERSON_NAME]" at bounding box center [977, 420] width 93 height 23
select select "16"
select select "18"
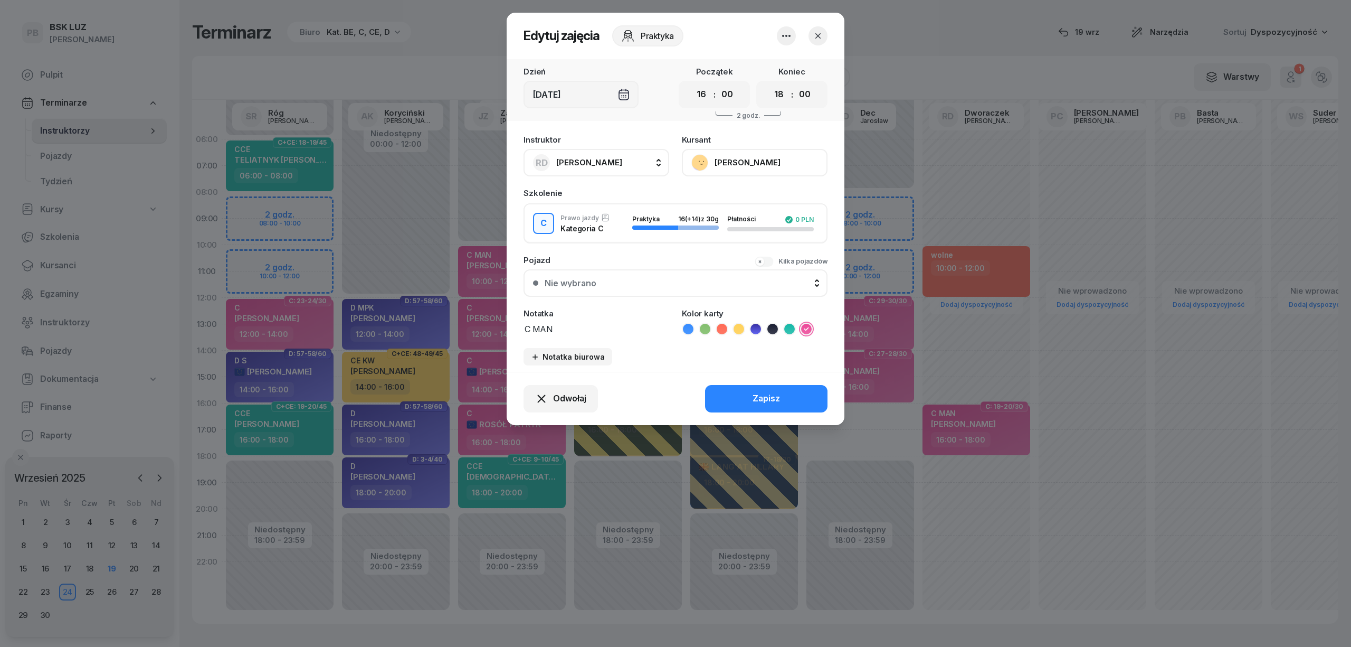
click at [609, 170] on button "RD [PERSON_NAME]" at bounding box center [597, 162] width 146 height 27
type input "dec"
click at [601, 226] on span "Dec Jarosław" at bounding box center [588, 233] width 53 height 14
click at [733, 401] on button "Zapisz" at bounding box center [766, 398] width 122 height 27
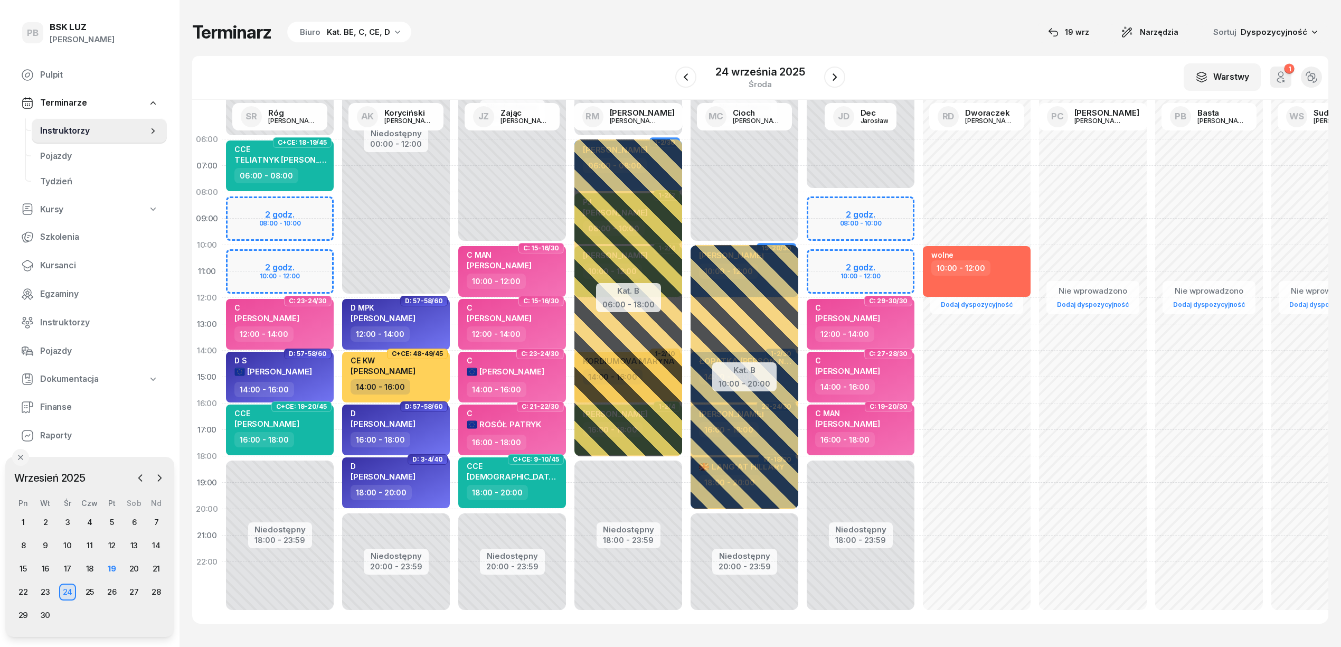
click at [532, 55] on div "Terminarz Biuro Kat. BE, C, CE, D [DATE] Narzędzia Sortuj Dyspozycyjność W Wybi…" at bounding box center [760, 322] width 1136 height 645
click at [836, 77] on icon "button" at bounding box center [834, 77] width 13 height 13
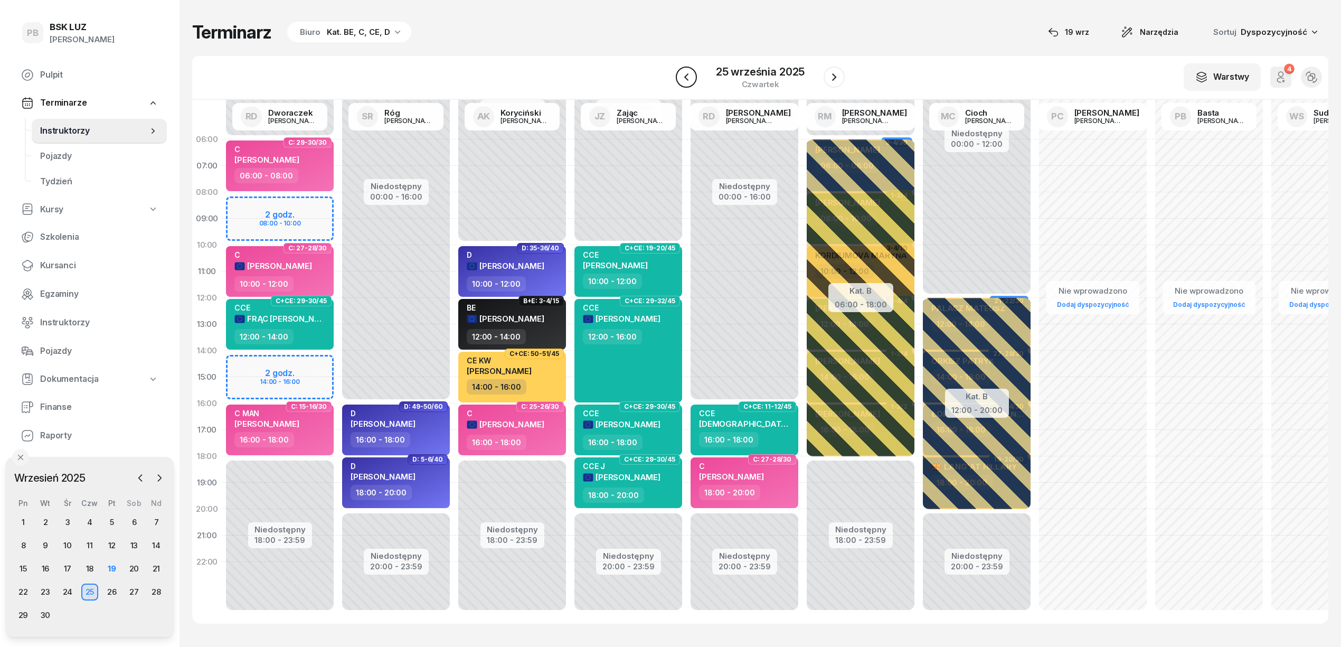
click at [695, 73] on button "button" at bounding box center [686, 77] width 21 height 21
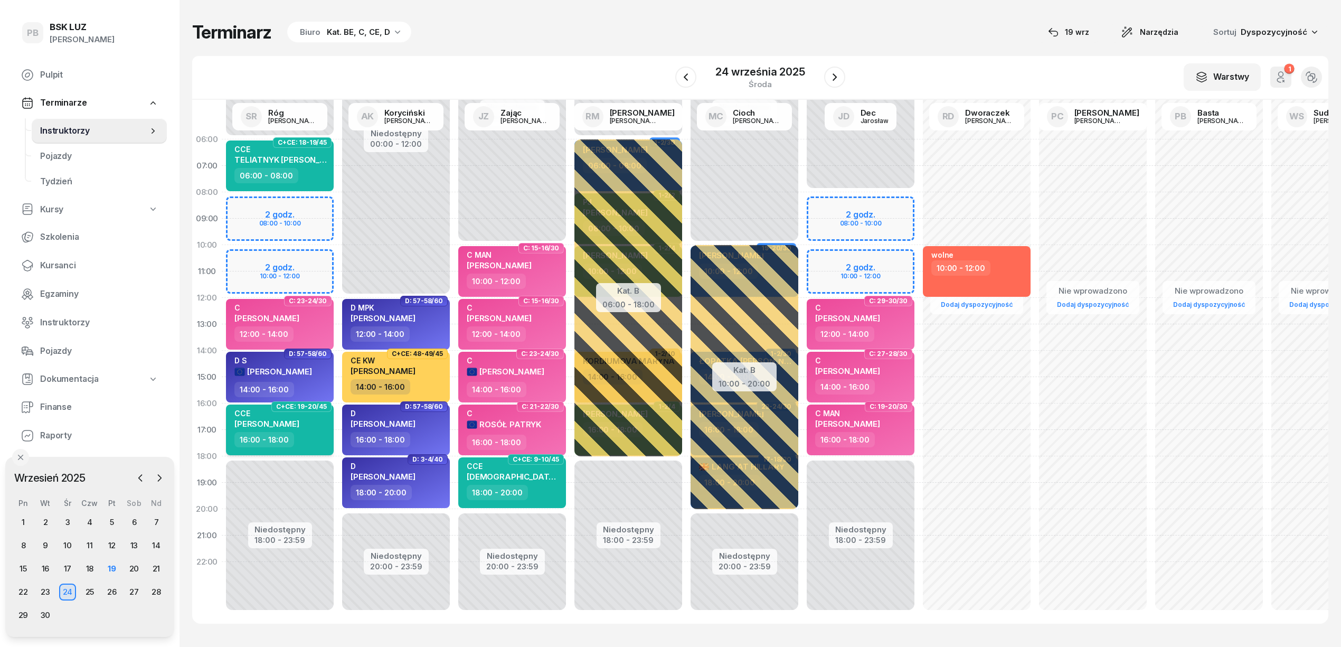
click at [305, 442] on div "16:00 - 18:00" at bounding box center [280, 439] width 93 height 15
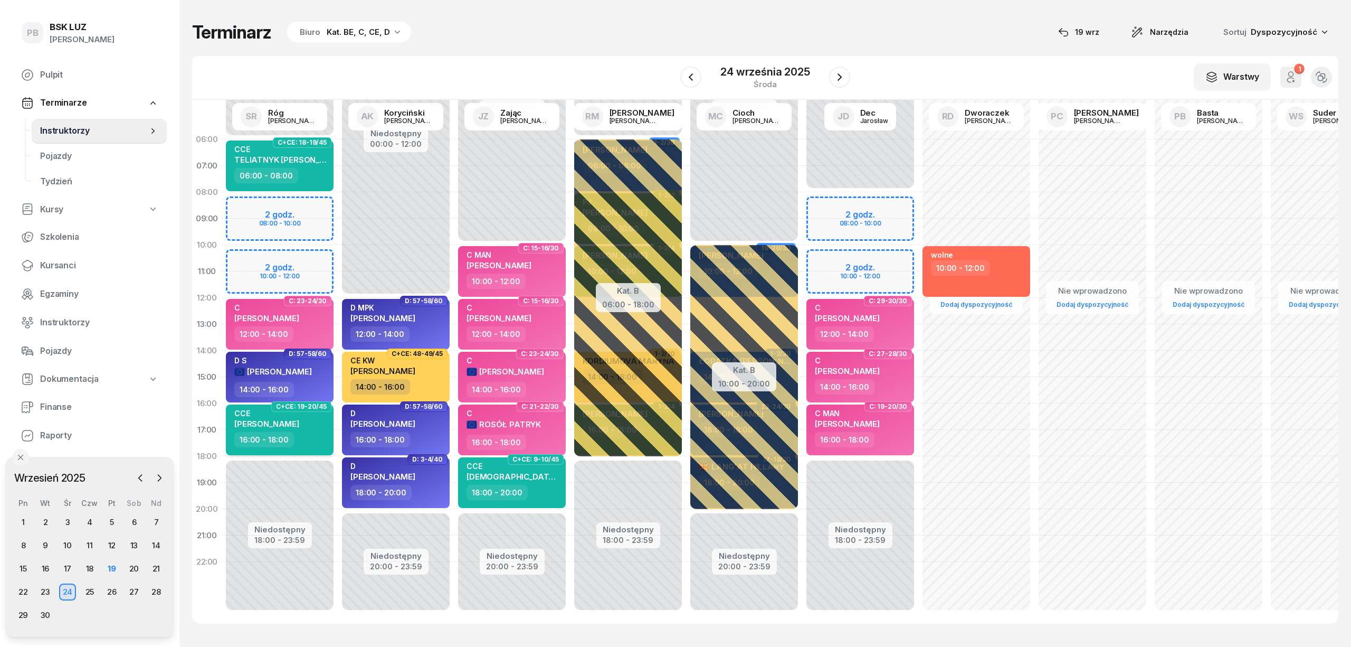
select select "16"
select select "18"
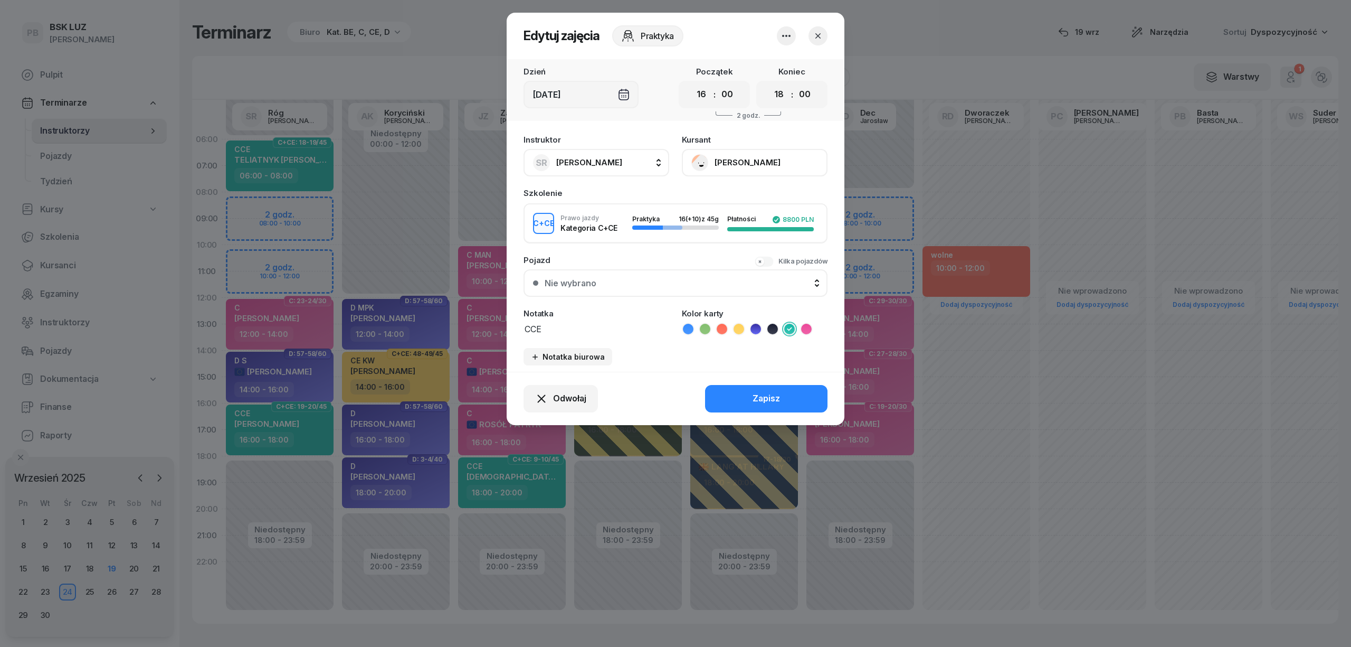
click at [591, 157] on span "[PERSON_NAME]" at bounding box center [589, 162] width 66 height 10
type input "dw"
click at [609, 224] on div "RD [PERSON_NAME]" at bounding box center [602, 232] width 126 height 17
drag, startPoint x: 735, startPoint y: 392, endPoint x: 713, endPoint y: 410, distance: 29.3
click at [735, 393] on button "Zapisz" at bounding box center [766, 398] width 122 height 27
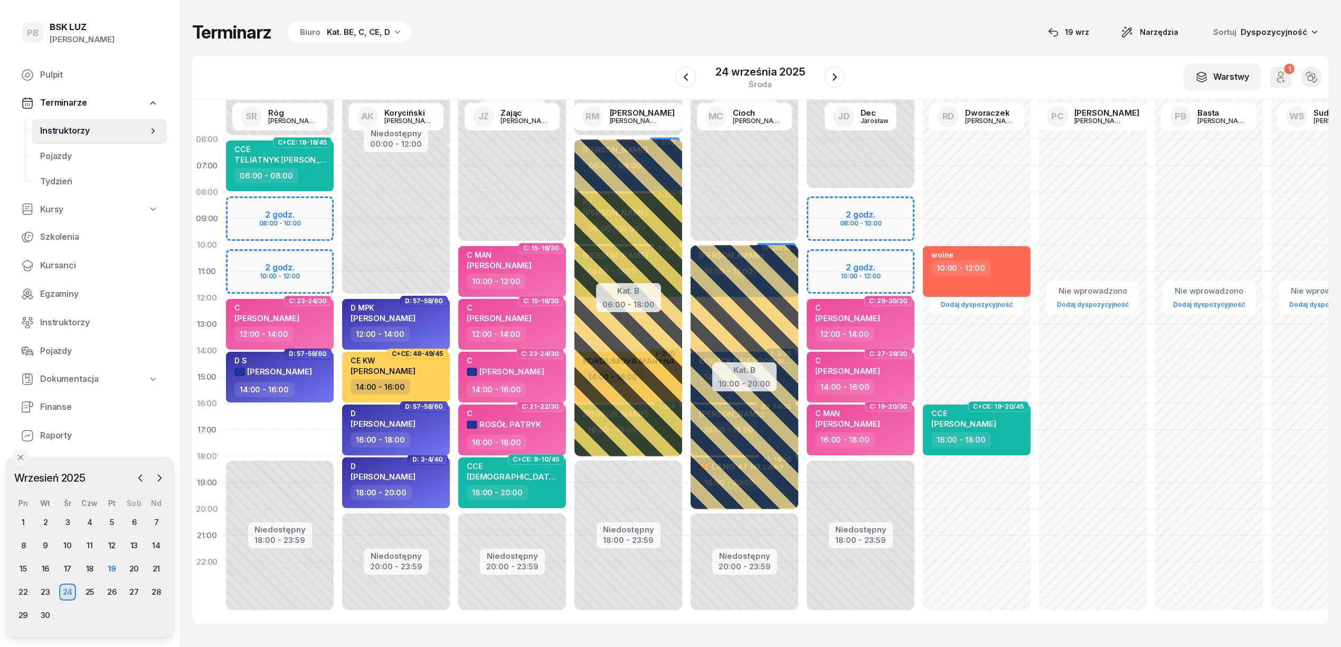
click at [424, 443] on div "16:00 - 18:00" at bounding box center [396, 439] width 93 height 15
select select "16"
select select "18"
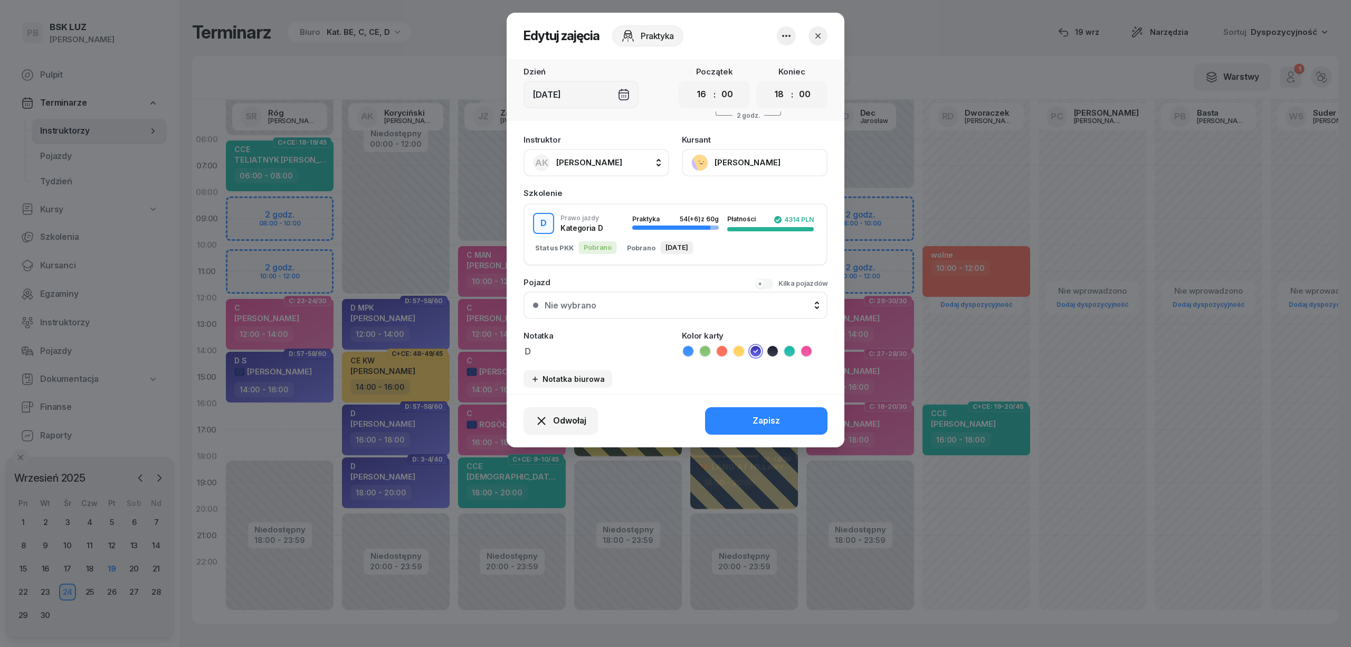
click at [604, 144] on div "Instruktor AK [PERSON_NAME] AK [PERSON_NAME] BP [PERSON_NAME] DP [PERSON_NAME] …" at bounding box center [597, 156] width 146 height 41
click at [603, 163] on span "[PERSON_NAME]" at bounding box center [589, 162] width 66 height 10
click at [587, 226] on span "Brak wyników wyszukiwania" at bounding box center [592, 231] width 106 height 14
drag, startPoint x: 583, startPoint y: 195, endPoint x: 528, endPoint y: 201, distance: 54.7
click at [528, 201] on div "rog" at bounding box center [608, 198] width 168 height 35
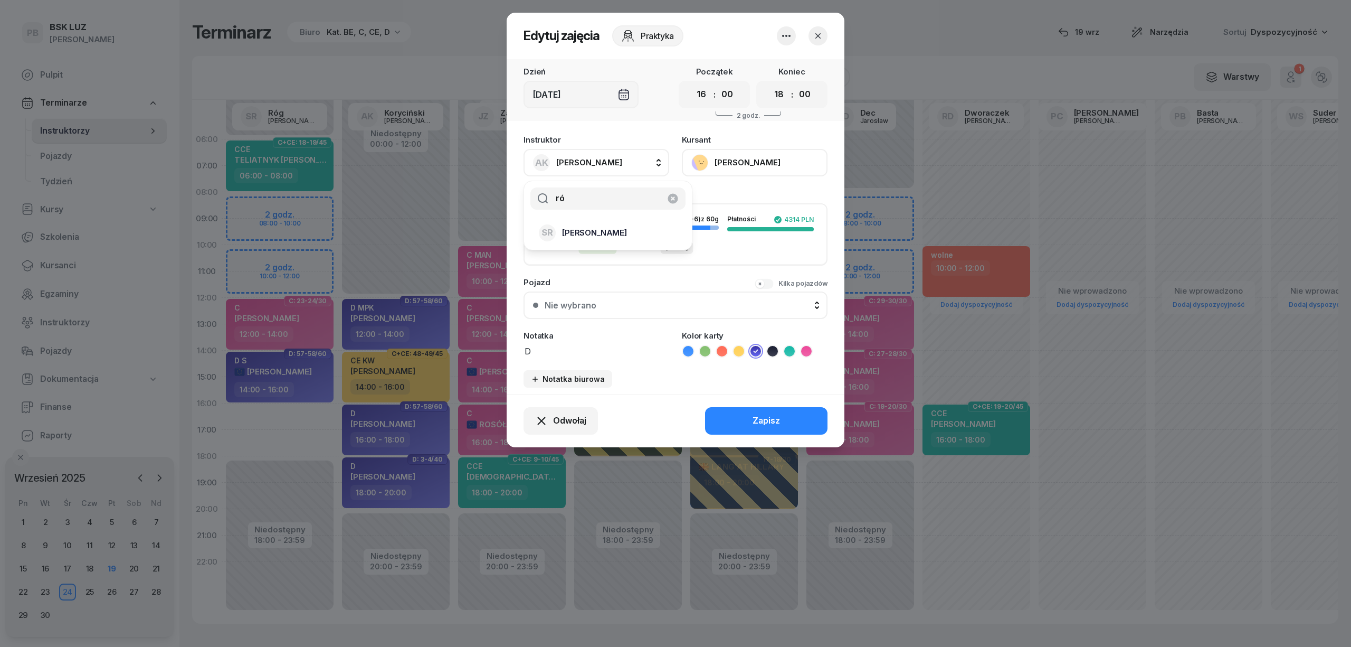
type input "ró"
click at [575, 227] on span "[PERSON_NAME]" at bounding box center [594, 233] width 65 height 14
click at [734, 412] on button "Zapisz" at bounding box center [766, 420] width 122 height 27
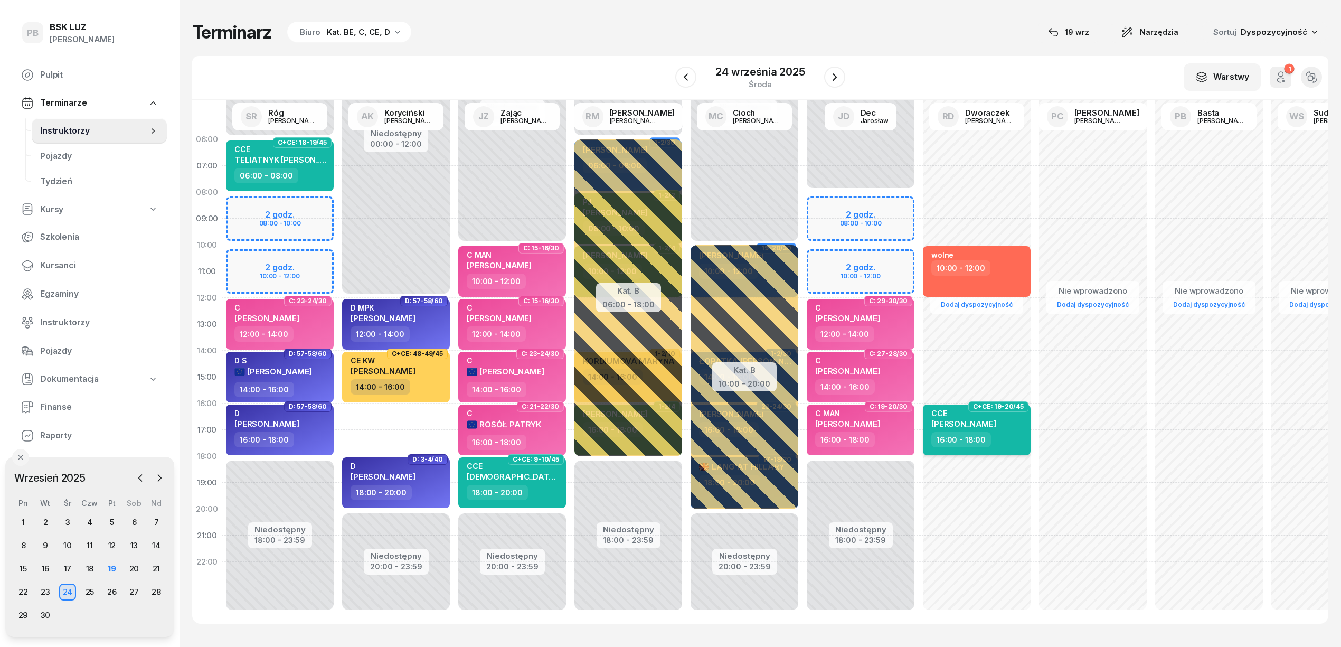
click at [987, 421] on span "[PERSON_NAME]" at bounding box center [963, 424] width 65 height 10
select select "16"
select select "18"
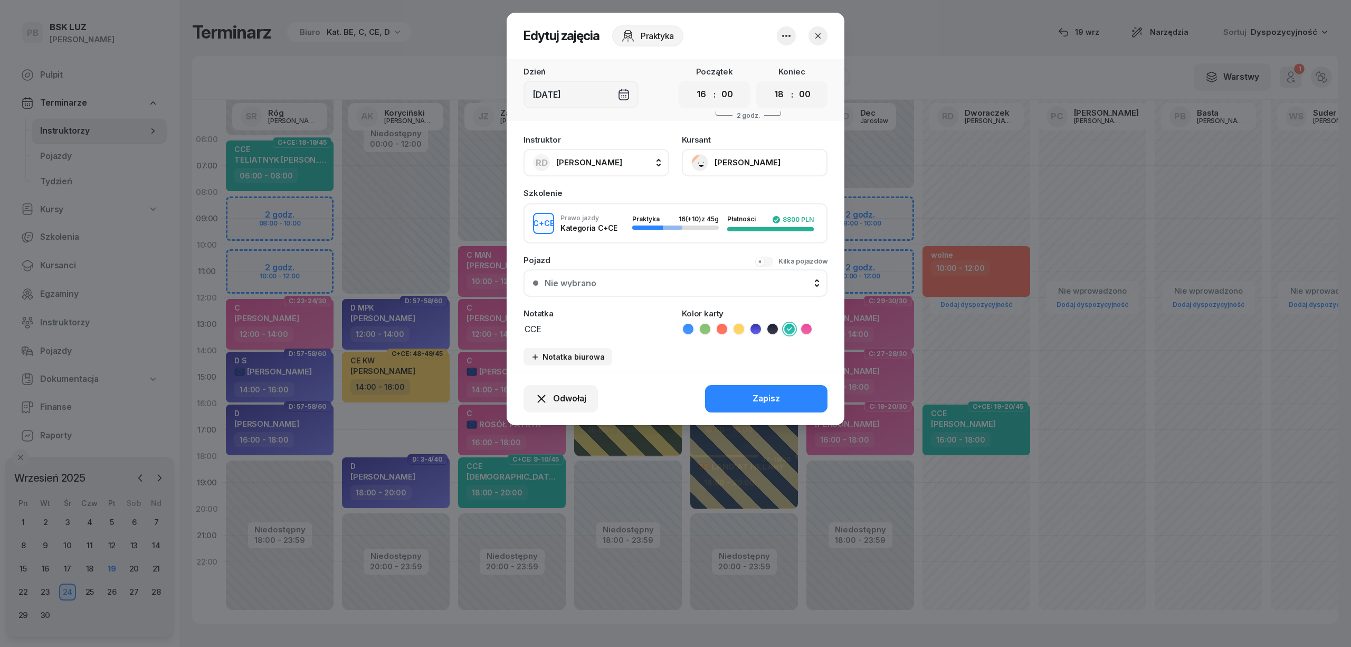
click at [604, 156] on span "[PERSON_NAME]" at bounding box center [589, 163] width 66 height 14
type input "kory"
click at [587, 228] on span "[PERSON_NAME]" at bounding box center [594, 233] width 65 height 14
click at [791, 398] on button "Zapisz" at bounding box center [766, 398] width 122 height 27
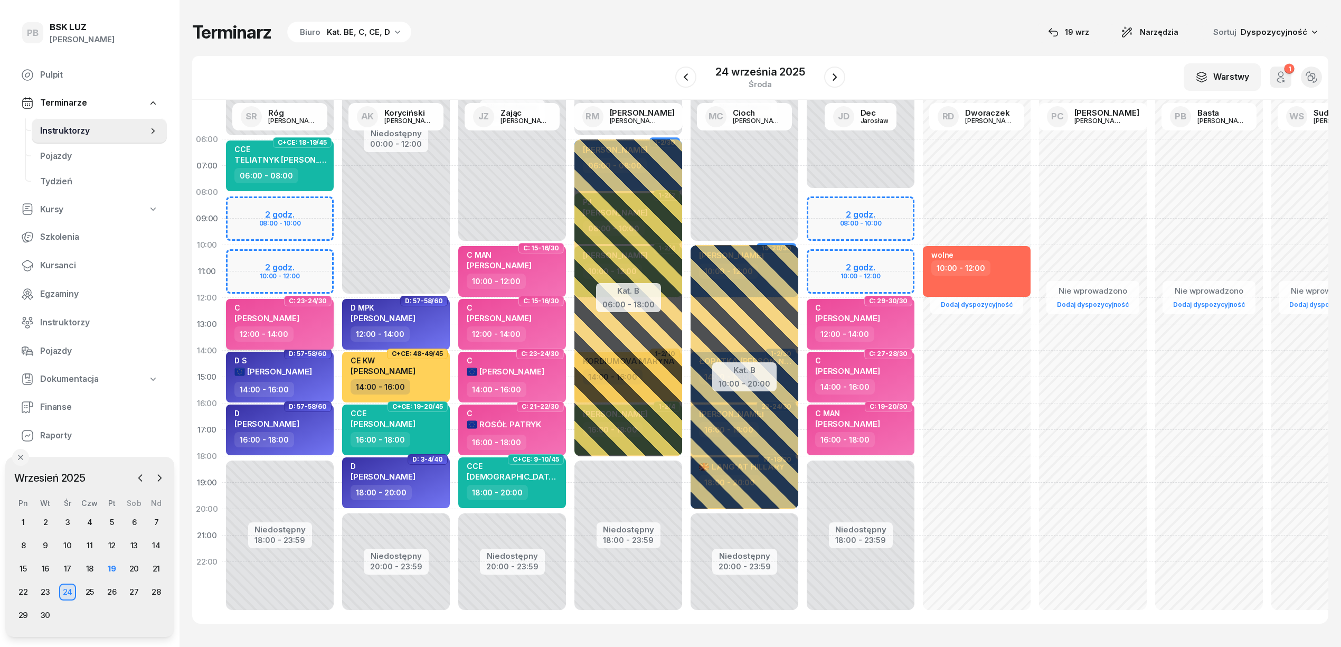
click at [298, 321] on div "C [PERSON_NAME]" at bounding box center [266, 314] width 65 height 23
select select "12"
select select "14"
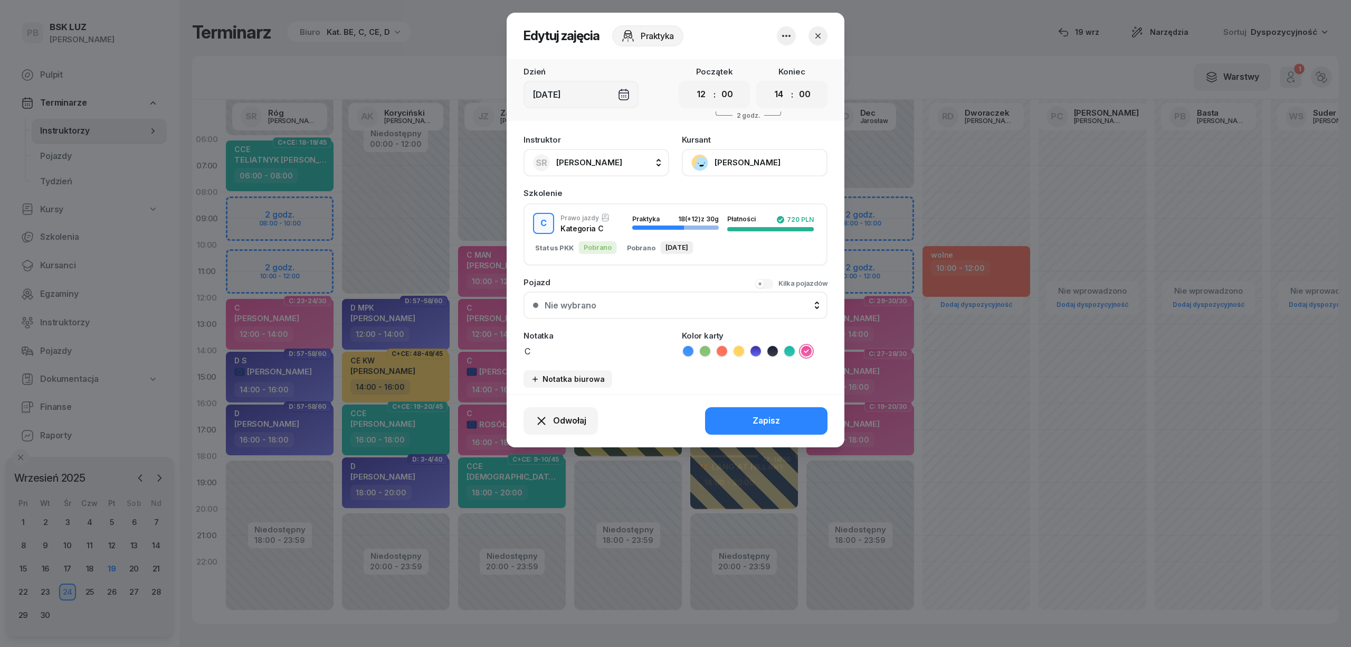
click at [614, 157] on button "SR Róg [PERSON_NAME]" at bounding box center [597, 162] width 146 height 27
type input "dw"
click at [611, 228] on span "[PERSON_NAME]" at bounding box center [594, 233] width 65 height 14
click at [764, 422] on div "Zapisz" at bounding box center [766, 421] width 27 height 14
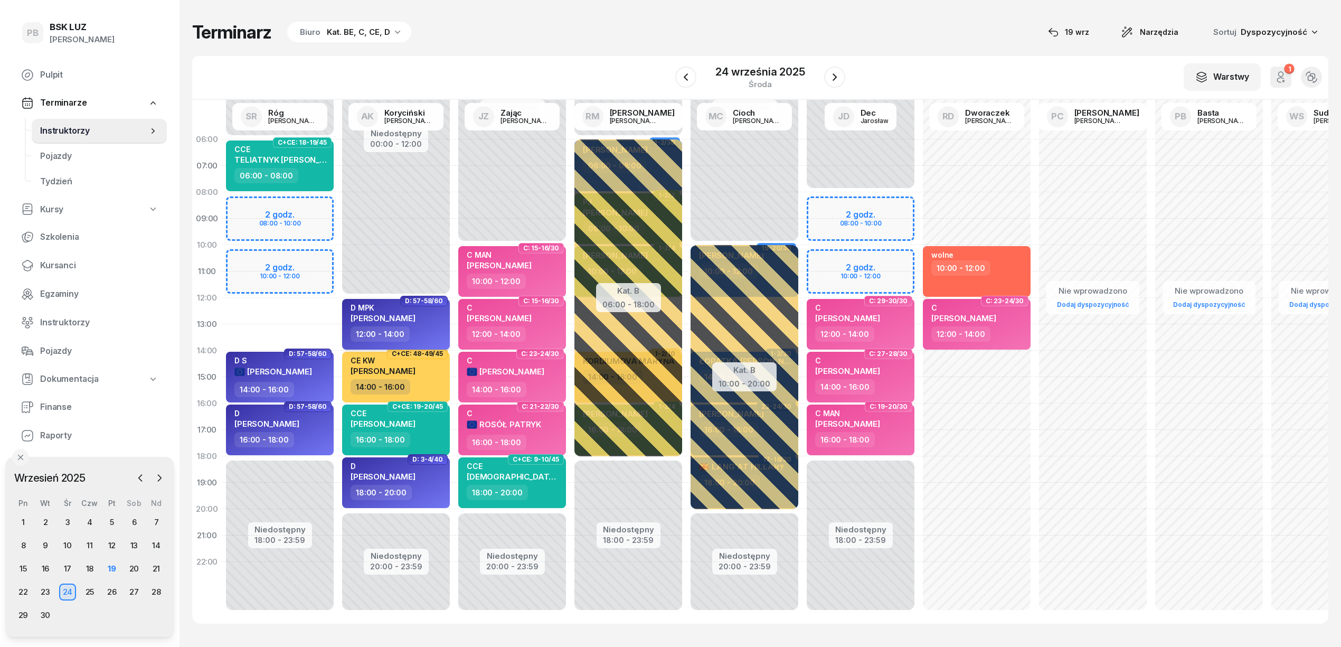
click at [433, 326] on div "12:00 - 14:00" at bounding box center [396, 333] width 93 height 15
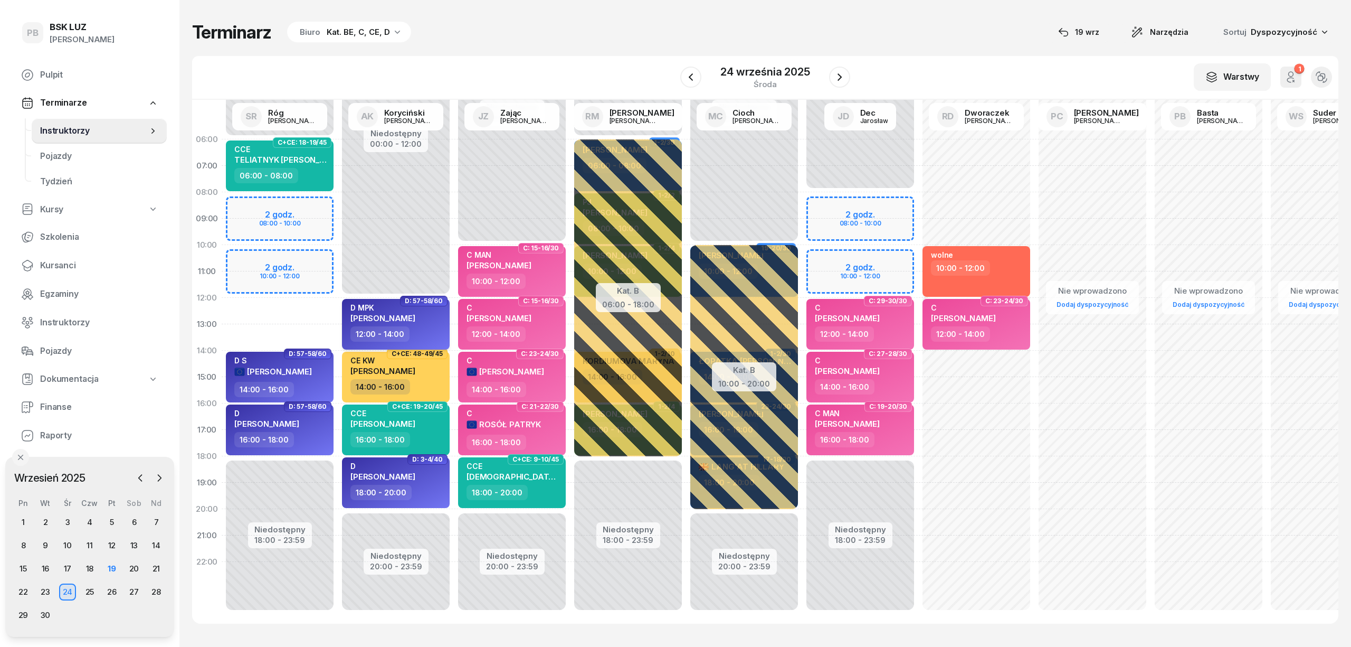
select select "12"
select select "14"
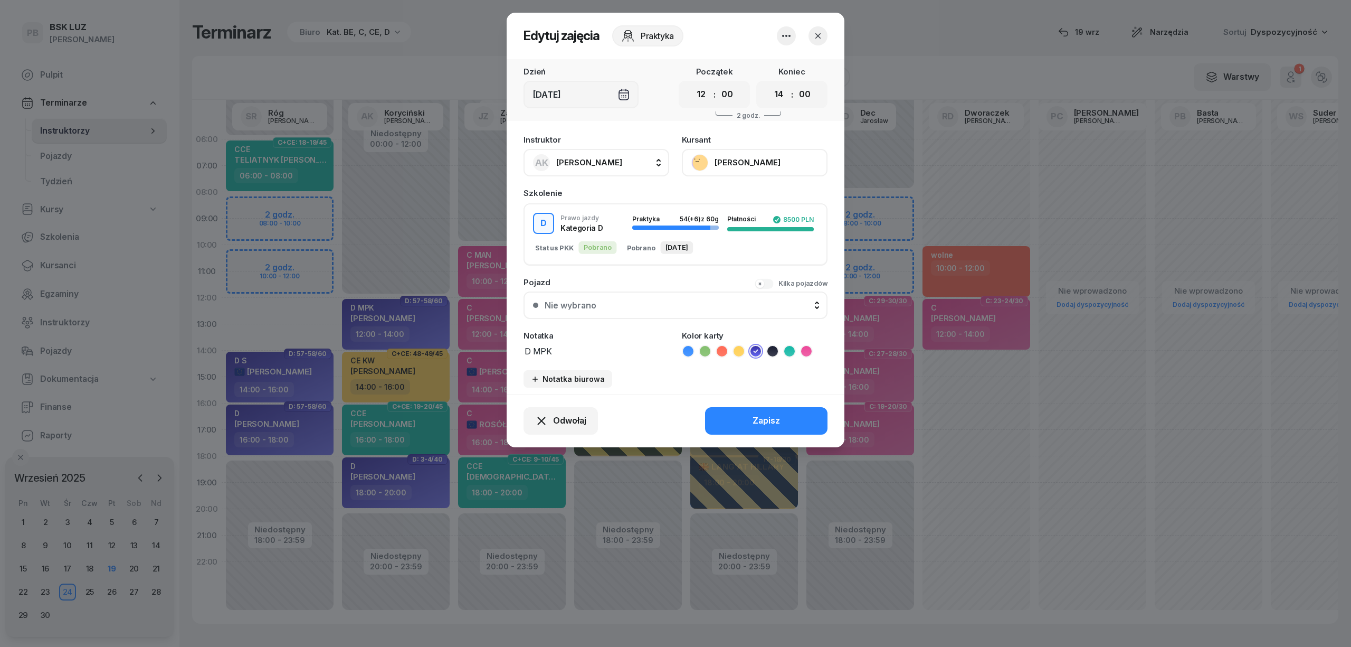
click at [606, 165] on span "[PERSON_NAME]" at bounding box center [589, 162] width 66 height 10
type input "róg"
click at [632, 222] on li "SR Róg [PERSON_NAME]" at bounding box center [608, 233] width 151 height 30
click at [740, 409] on button "Zapisz" at bounding box center [766, 420] width 122 height 27
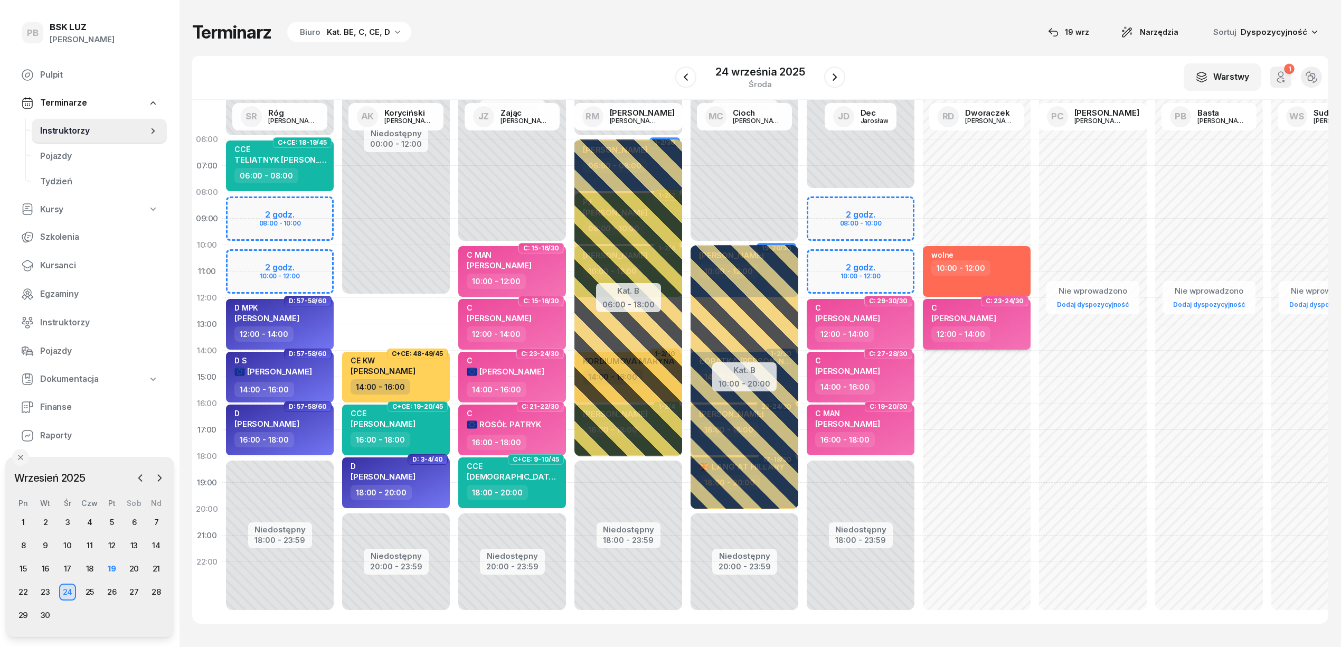
click at [980, 325] on div "C [PERSON_NAME]" at bounding box center [963, 314] width 65 height 23
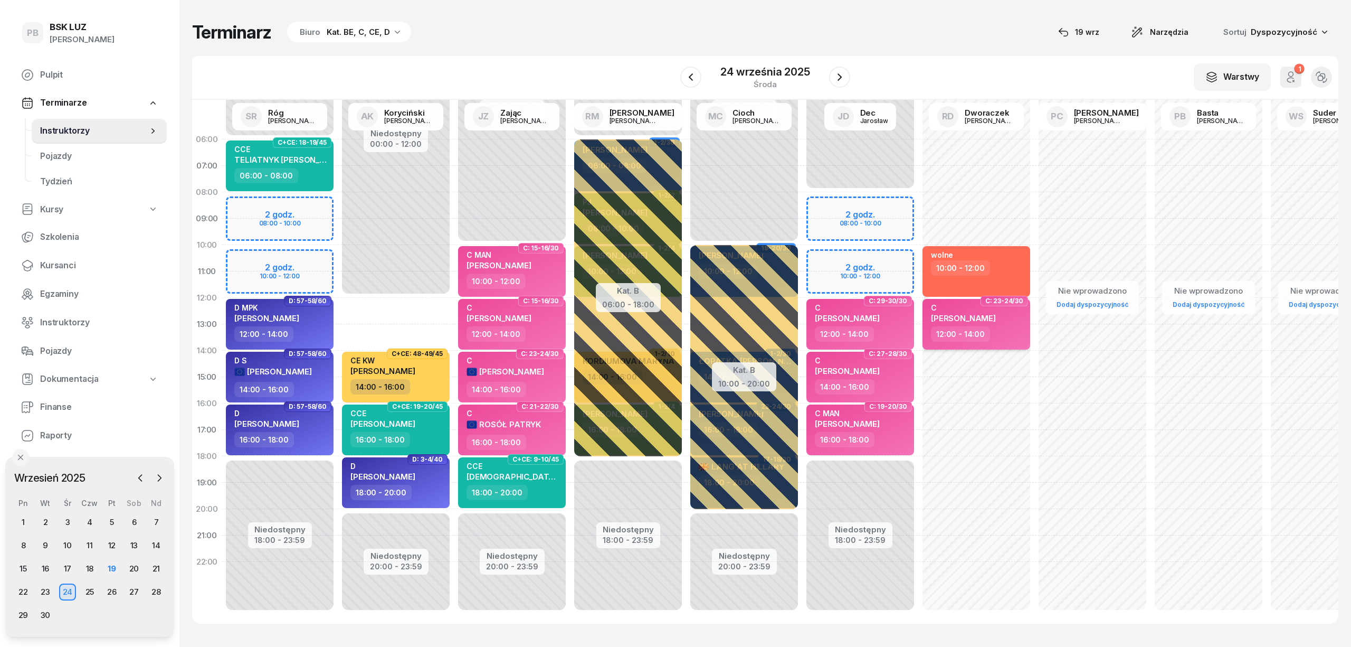
select select "12"
select select "14"
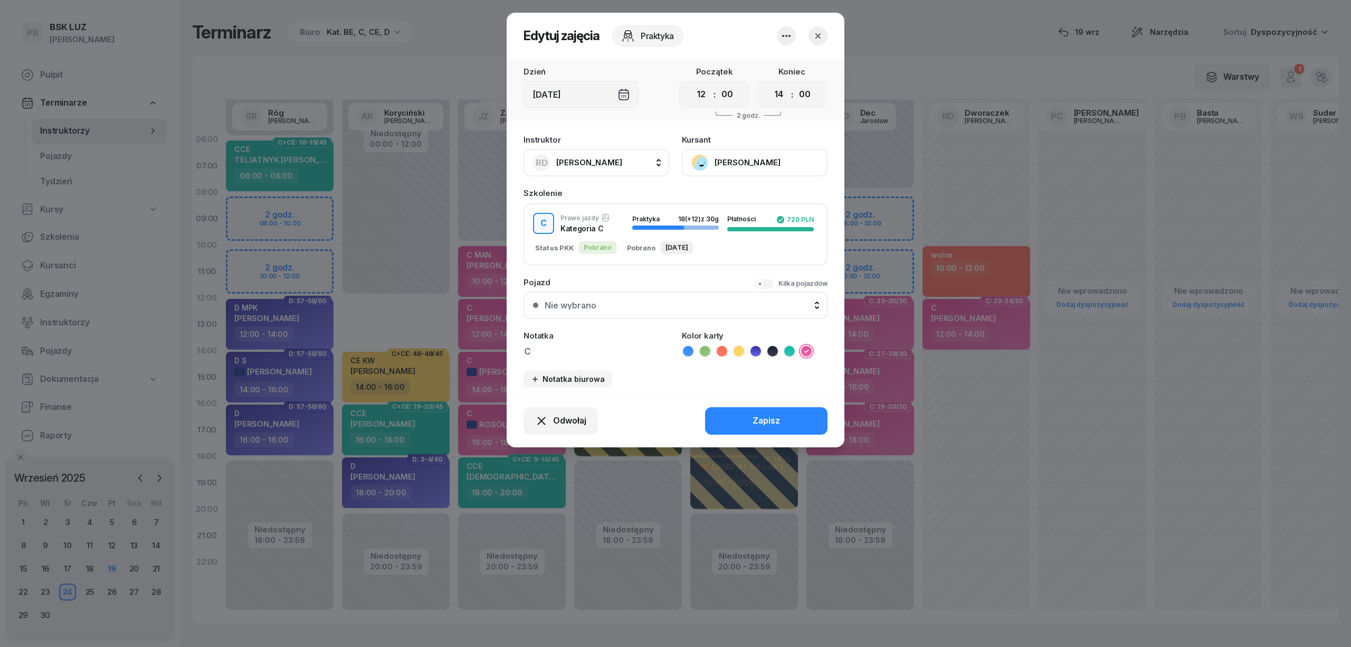
click at [592, 163] on span "[PERSON_NAME]" at bounding box center [589, 162] width 66 height 10
type input "kory"
click at [598, 226] on span "[PERSON_NAME]" at bounding box center [594, 233] width 65 height 14
click at [803, 416] on button "Zapisz" at bounding box center [766, 420] width 122 height 27
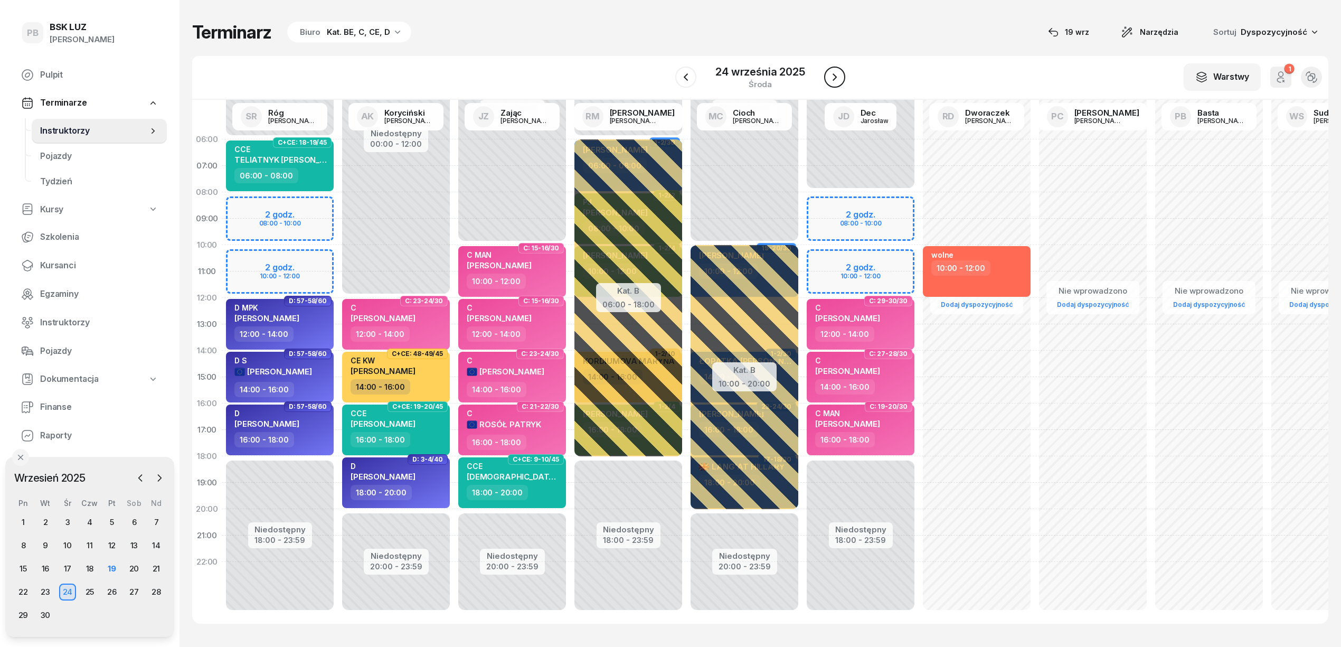
click at [836, 74] on icon "button" at bounding box center [834, 77] width 13 height 13
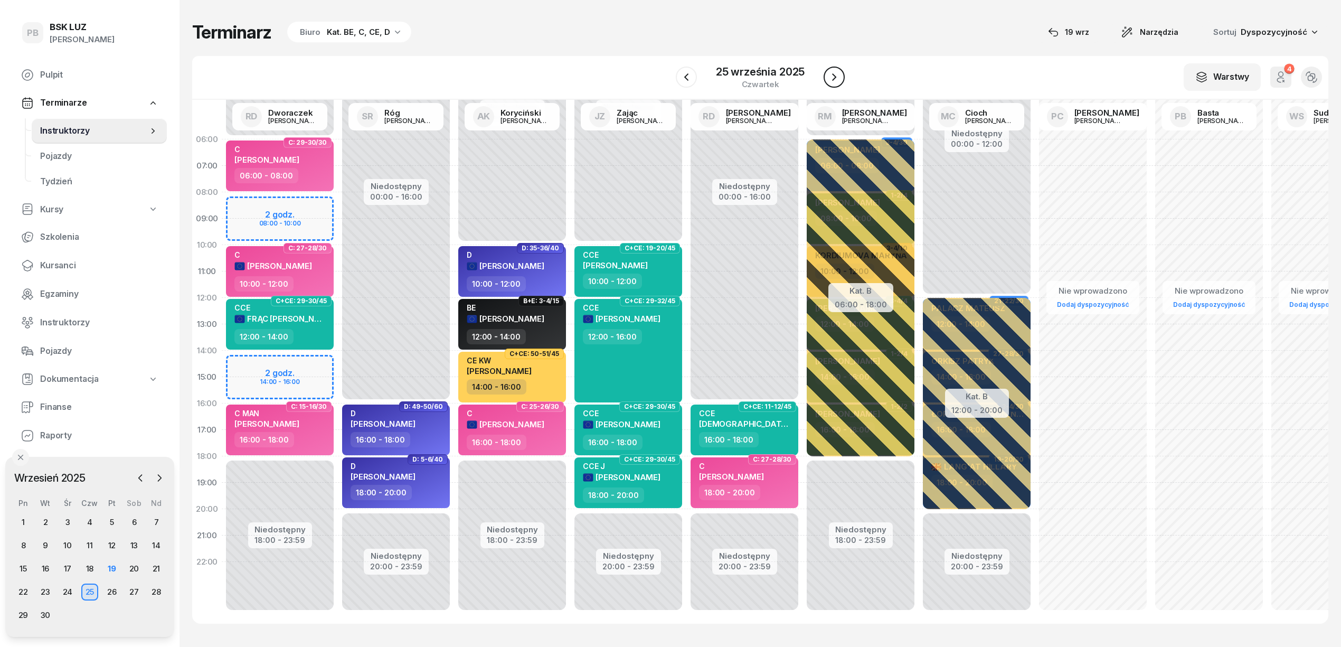
click at [836, 74] on icon "button" at bounding box center [834, 77] width 13 height 13
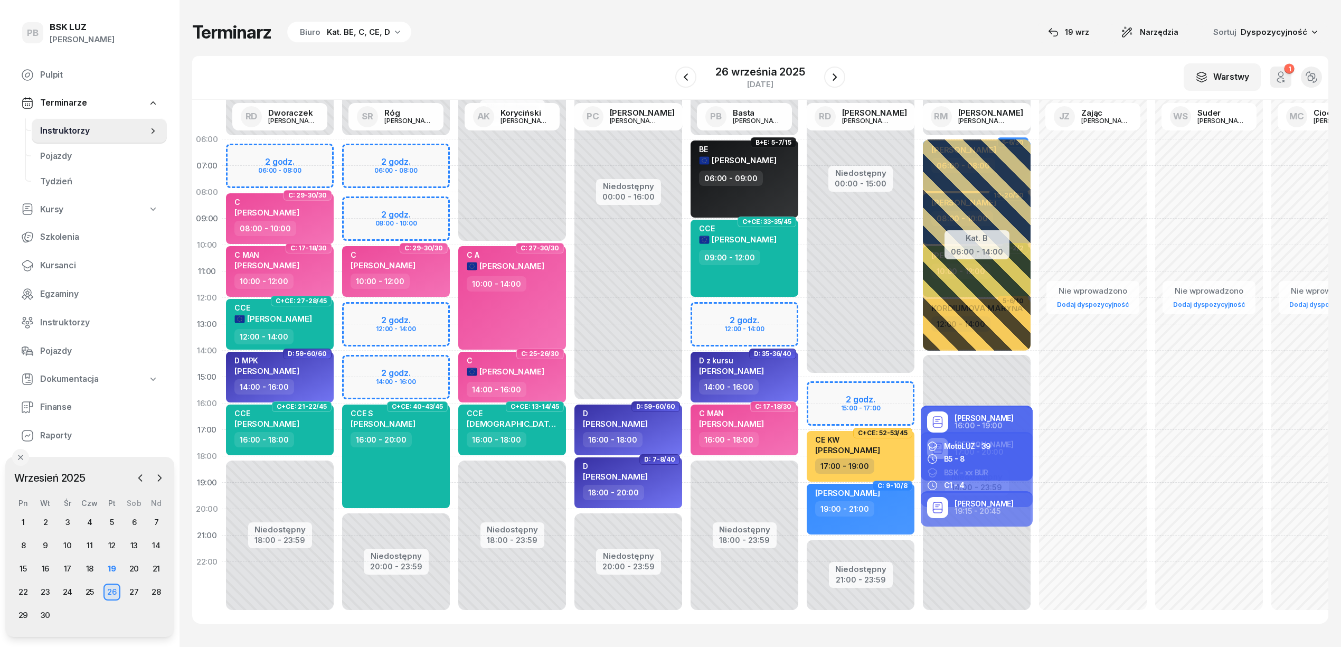
click at [621, 51] on div "Terminarz Biuro Kat. BE, C, CE, D [DATE] Narzędzia Sortuj Dyspozycyjność W Wybi…" at bounding box center [760, 322] width 1136 height 645
click at [607, 36] on div "Terminarz Biuro Kat. BE, C, CE, D [DATE] Narzędzia Sortuj Dyspozycyjność" at bounding box center [760, 32] width 1136 height 22
click at [109, 566] on div "19" at bounding box center [111, 568] width 17 height 17
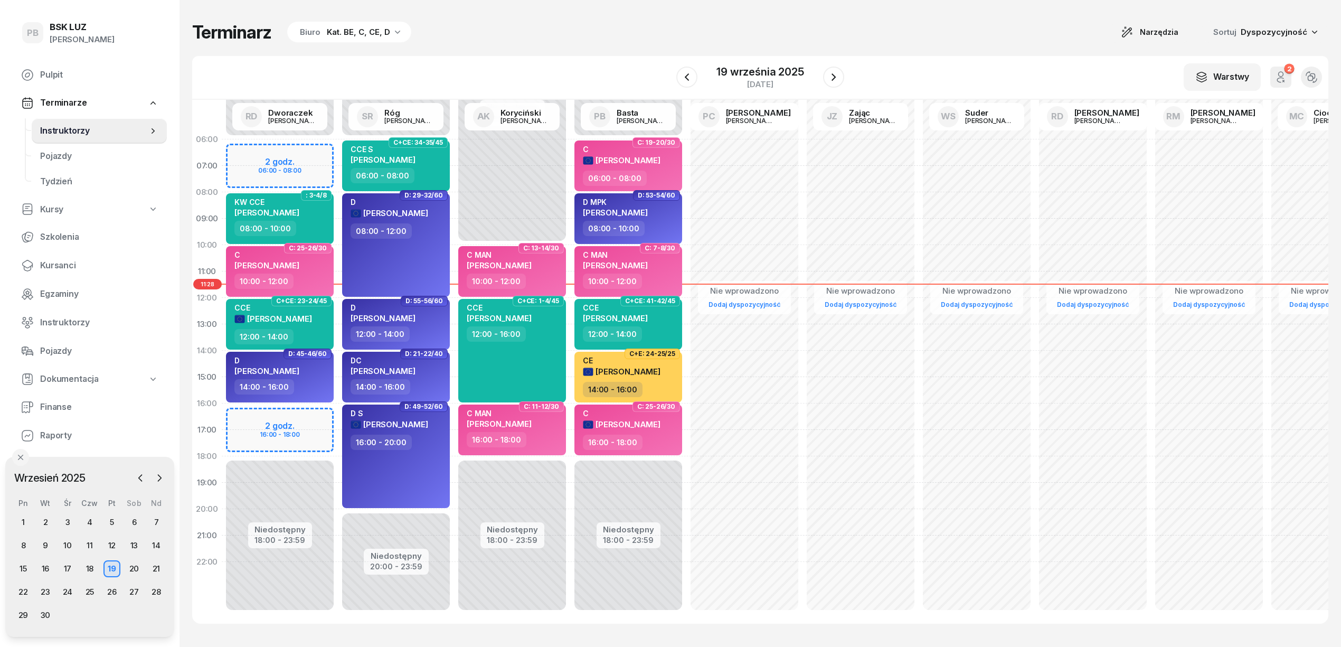
click at [438, 36] on div "Terminarz Biuro Kat. BE, C, CE, D Narzędzia Sortuj Dyspozycyjność" at bounding box center [760, 32] width 1136 height 22
click at [835, 75] on icon "button" at bounding box center [833, 77] width 13 height 13
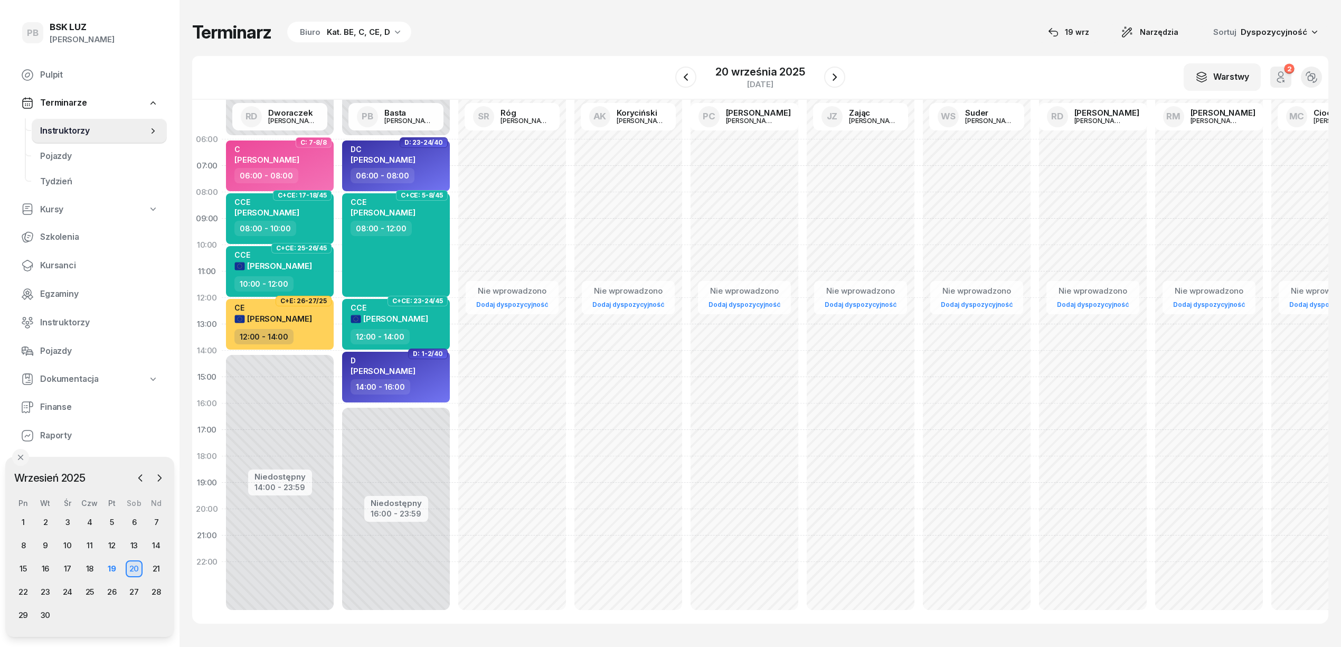
click at [646, 25] on div "Terminarz Biuro Kat. BE, C, CE, D [DATE] Narzędzia Sortuj Dyspozycyjność" at bounding box center [760, 32] width 1136 height 22
click at [22, 588] on div "22" at bounding box center [23, 591] width 17 height 17
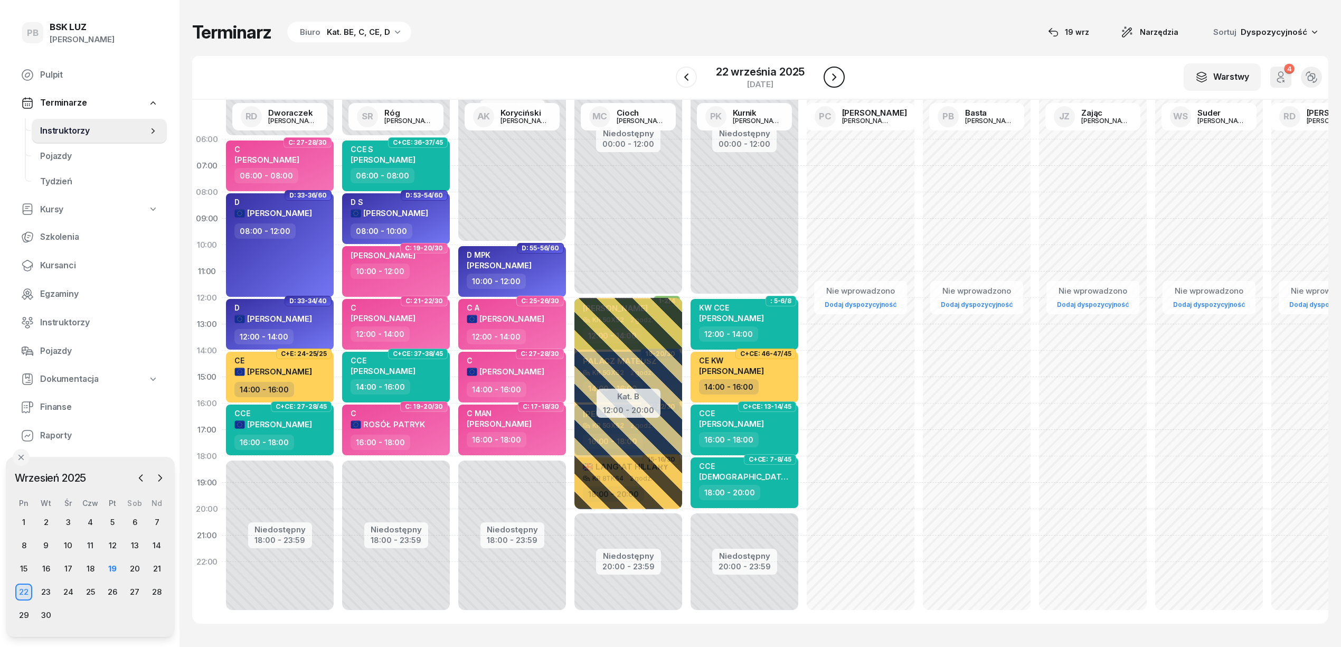
click at [829, 74] on icon "button" at bounding box center [834, 77] width 13 height 13
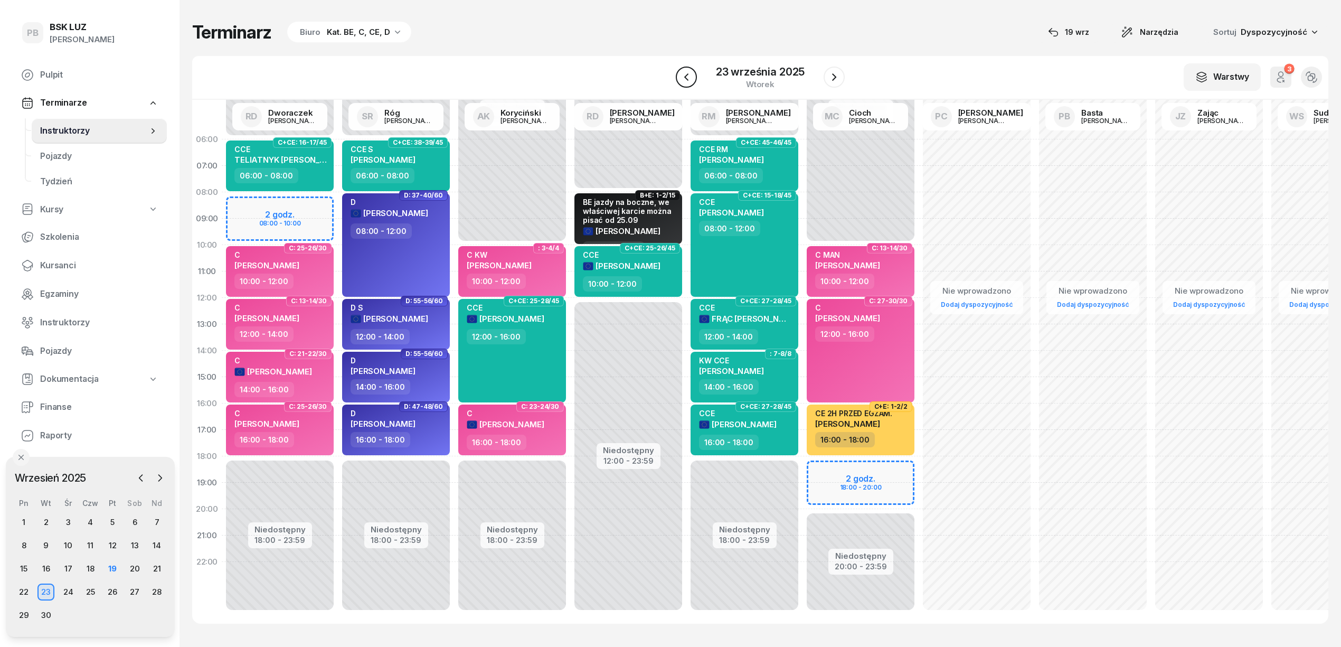
click at [686, 76] on icon "button" at bounding box center [686, 76] width 4 height 7
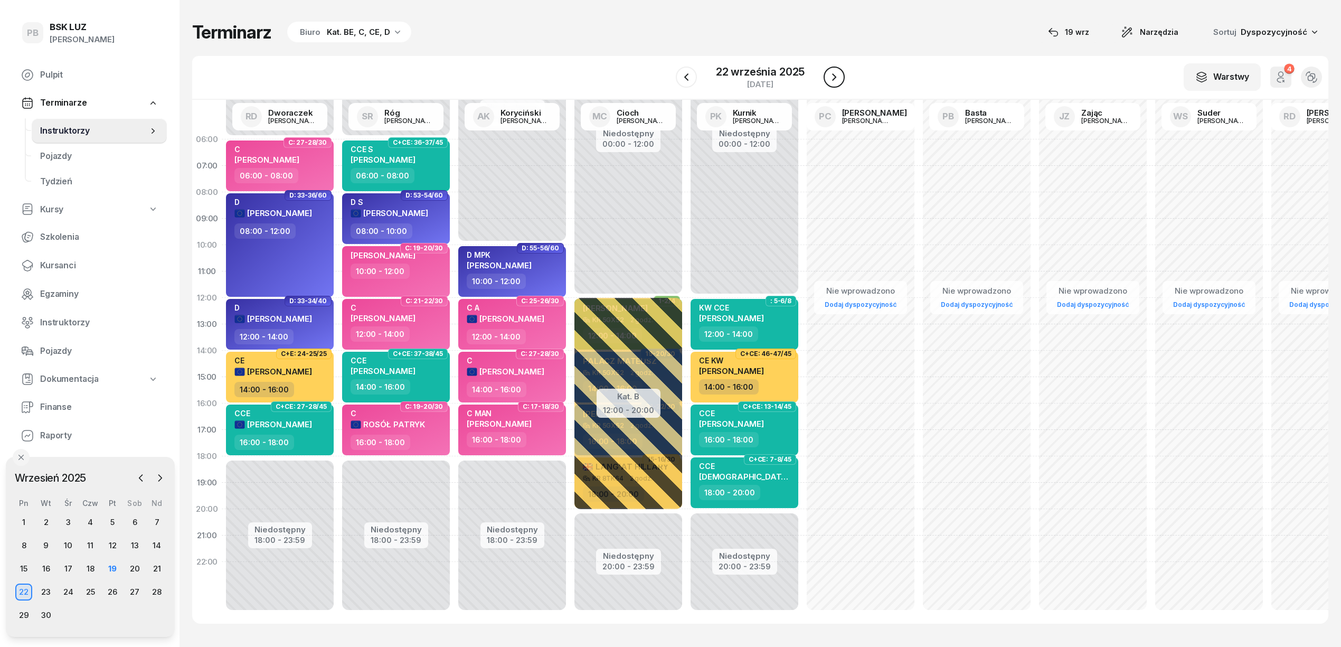
click at [832, 71] on icon "button" at bounding box center [834, 77] width 13 height 13
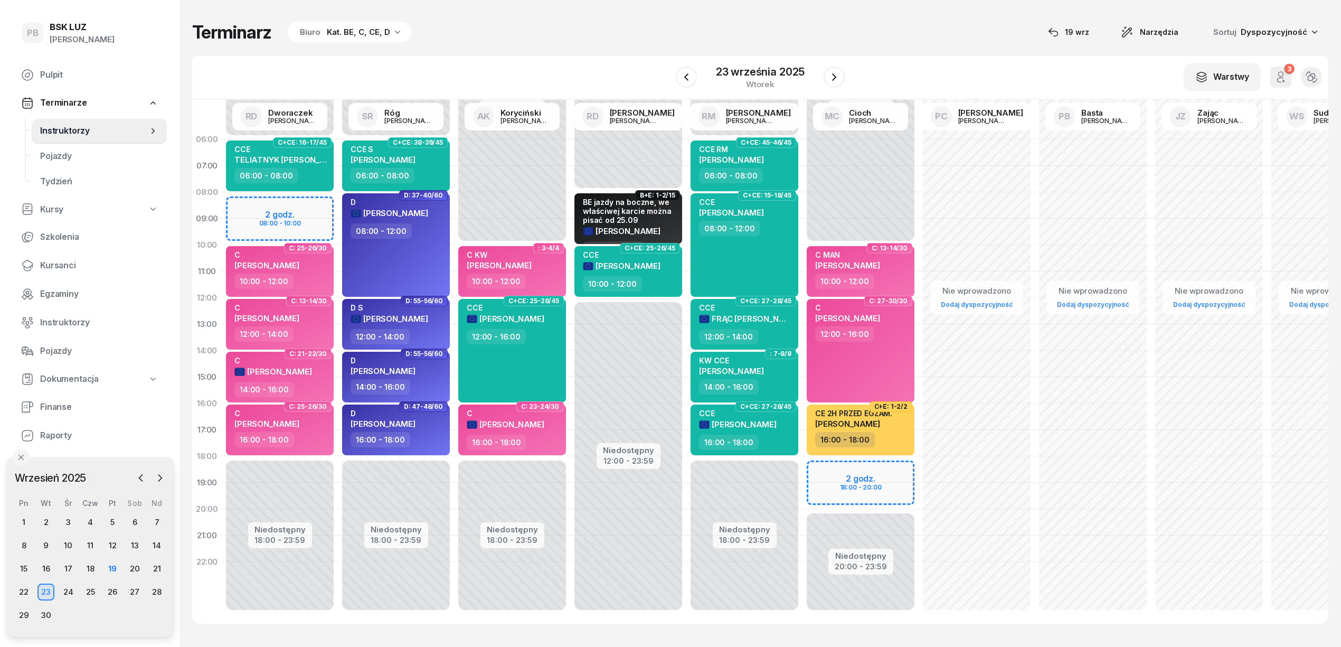
drag, startPoint x: 832, startPoint y: 75, endPoint x: 822, endPoint y: 74, distance: 10.6
click at [829, 74] on icon "button" at bounding box center [834, 77] width 13 height 13
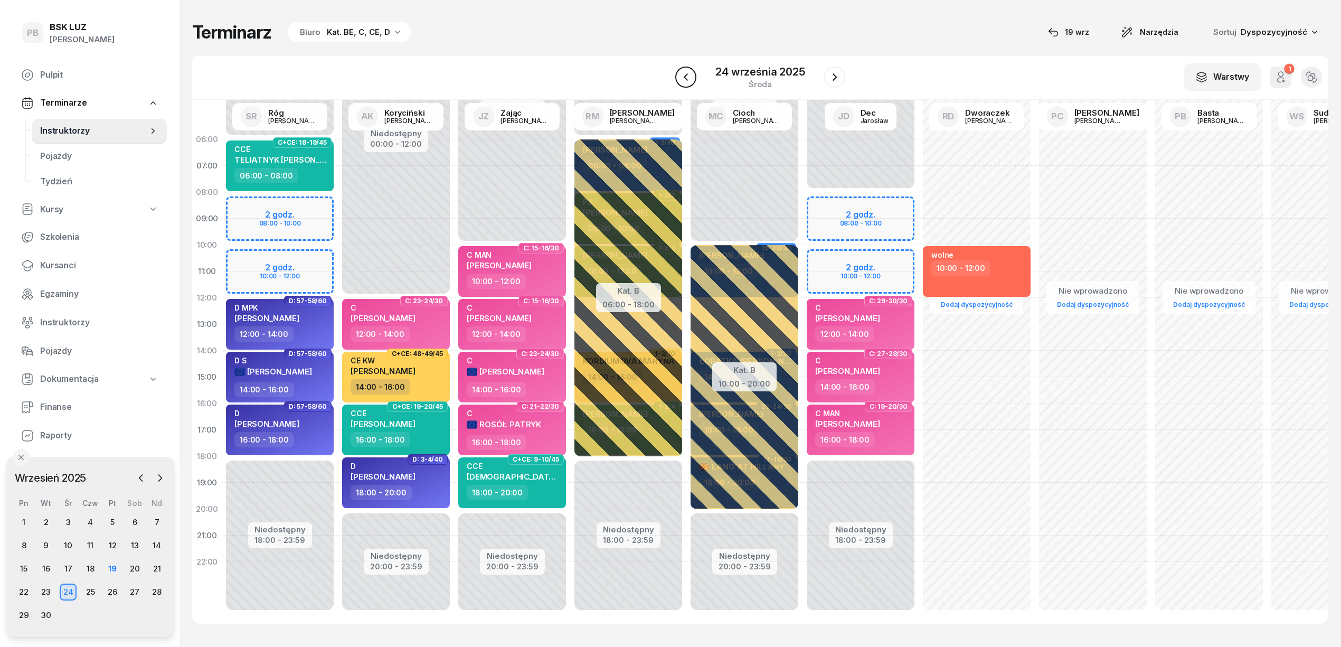
click at [686, 81] on icon "button" at bounding box center [685, 77] width 13 height 13
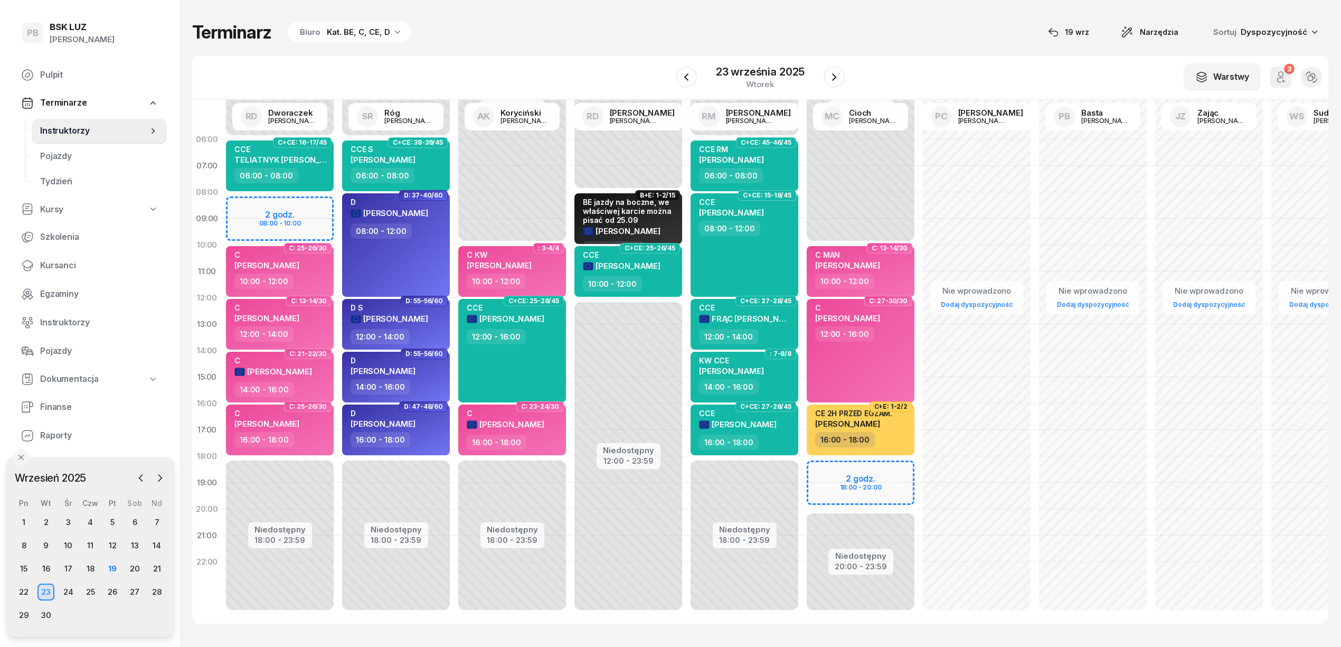
click at [640, 70] on div "W Wybierz AK [PERSON_NAME] BP [PERSON_NAME] DP [PERSON_NAME] GS [PERSON_NAME] I…" at bounding box center [760, 78] width 1136 height 44
click at [684, 74] on icon "button" at bounding box center [686, 77] width 13 height 13
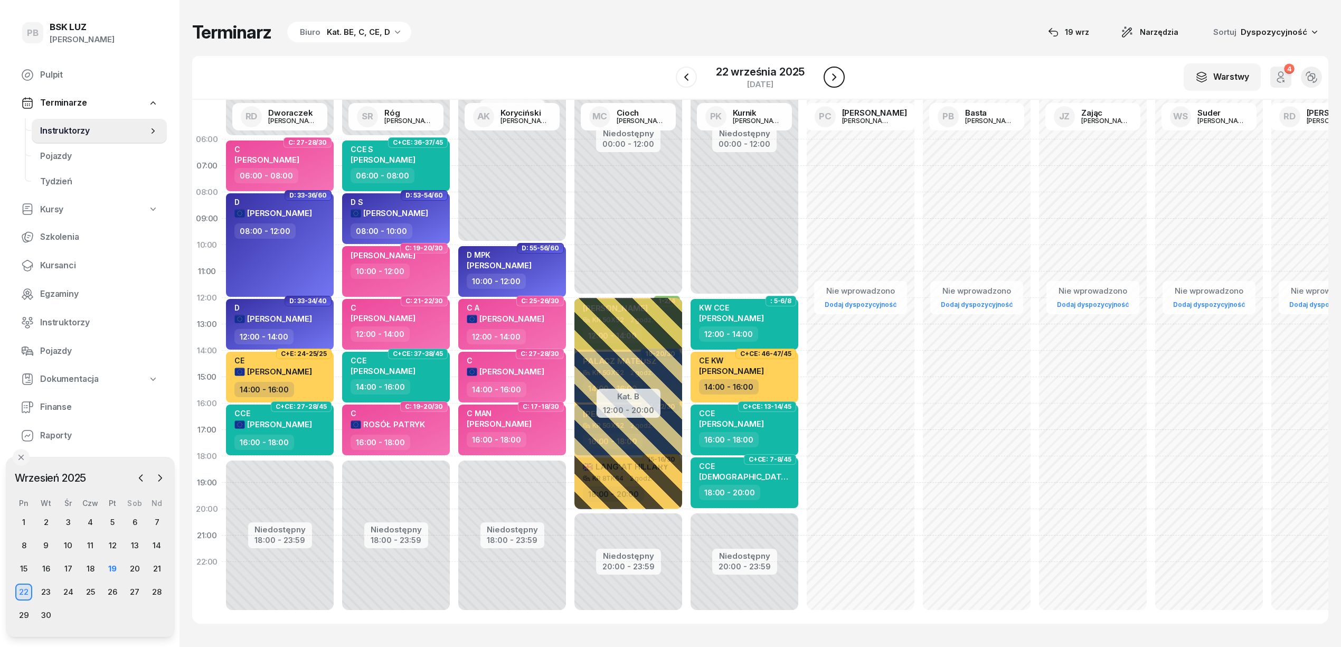
click at [828, 74] on icon "button" at bounding box center [834, 77] width 13 height 13
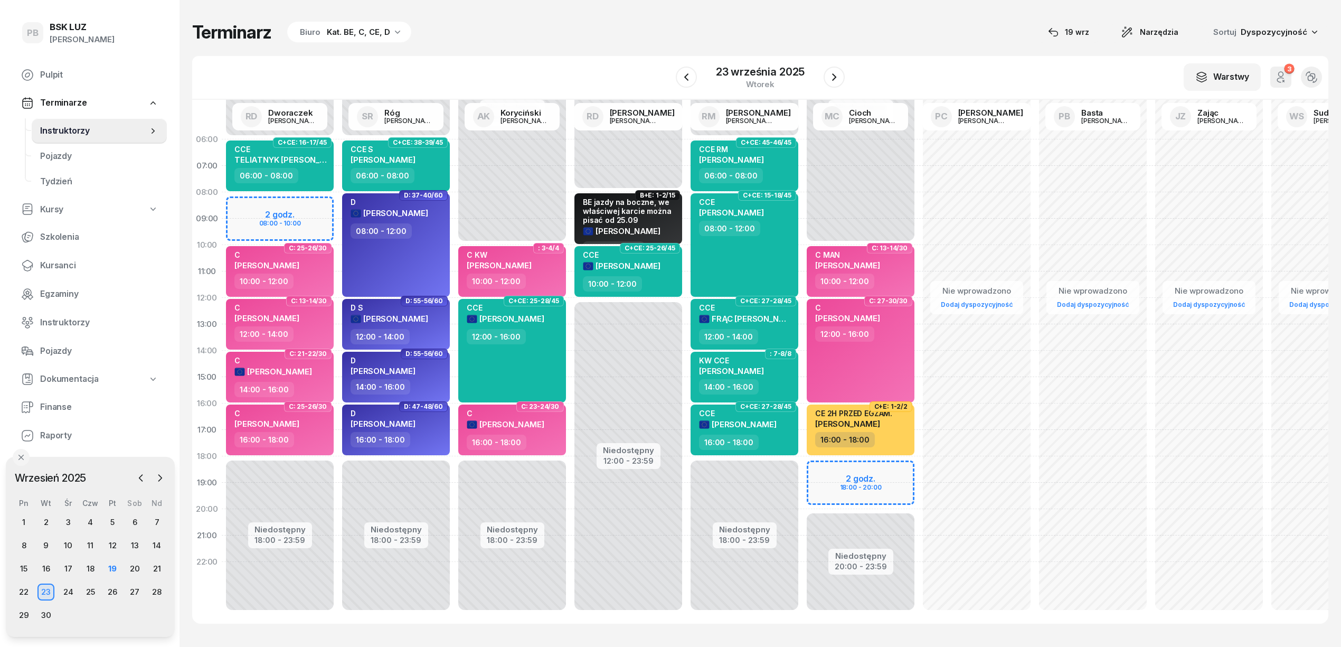
click at [575, 67] on div "W Wybierz AK [PERSON_NAME] BP [PERSON_NAME] DP [PERSON_NAME] GS [PERSON_NAME] I…" at bounding box center [760, 78] width 1136 height 44
click at [27, 592] on div "22" at bounding box center [23, 591] width 17 height 17
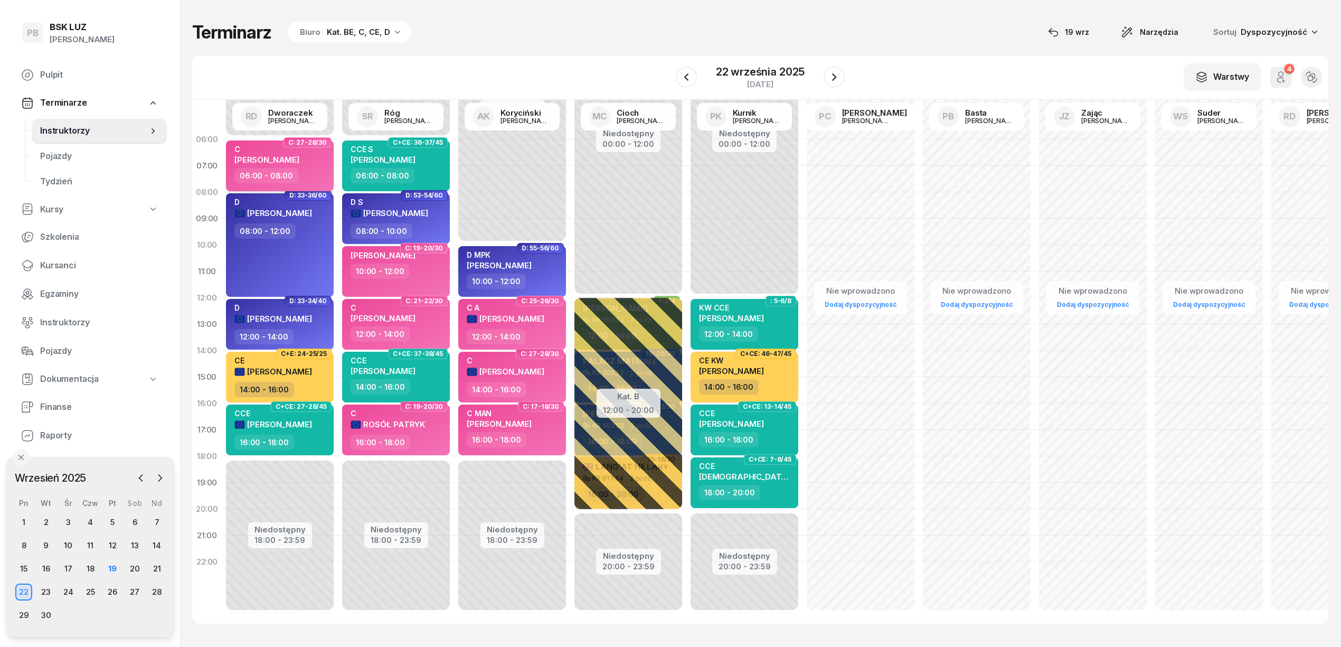
click at [319, 170] on div "06:00 - 08:00" at bounding box center [280, 175] width 93 height 15
select select "06"
select select "08"
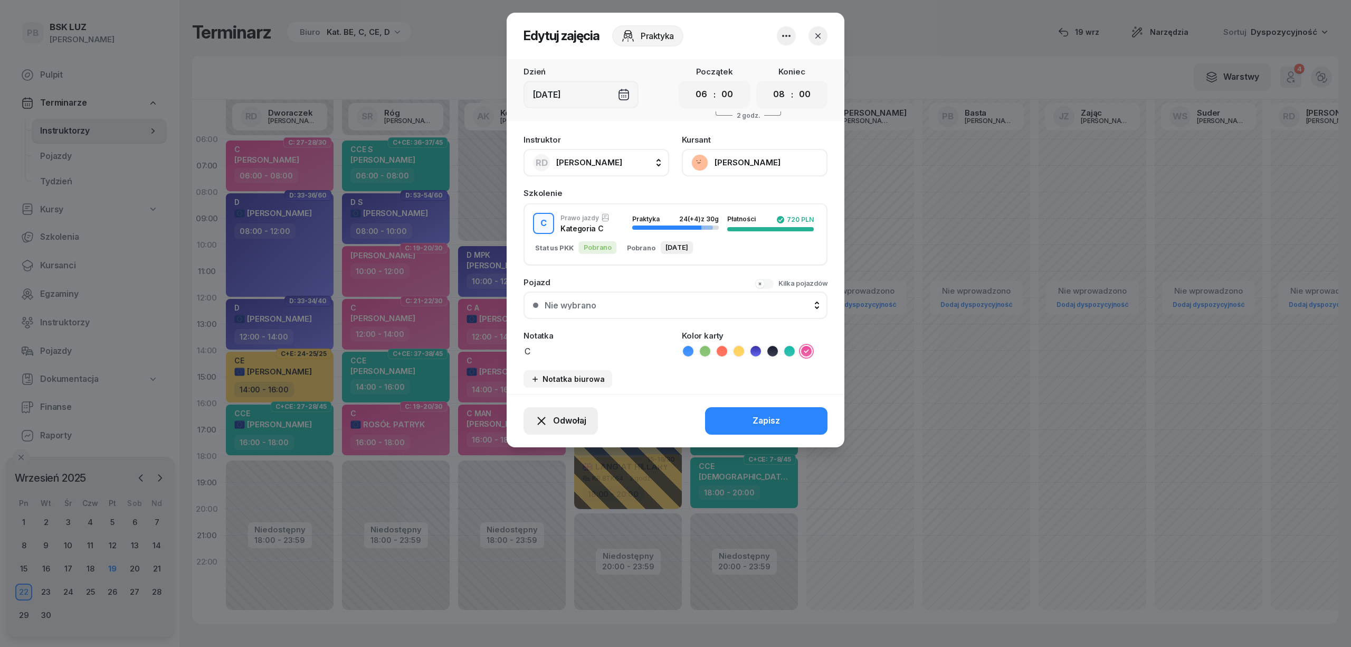
click at [558, 416] on span "Odwołaj" at bounding box center [569, 421] width 33 height 14
click at [547, 361] on div "Kursant odwołał" at bounding box center [542, 356] width 62 height 14
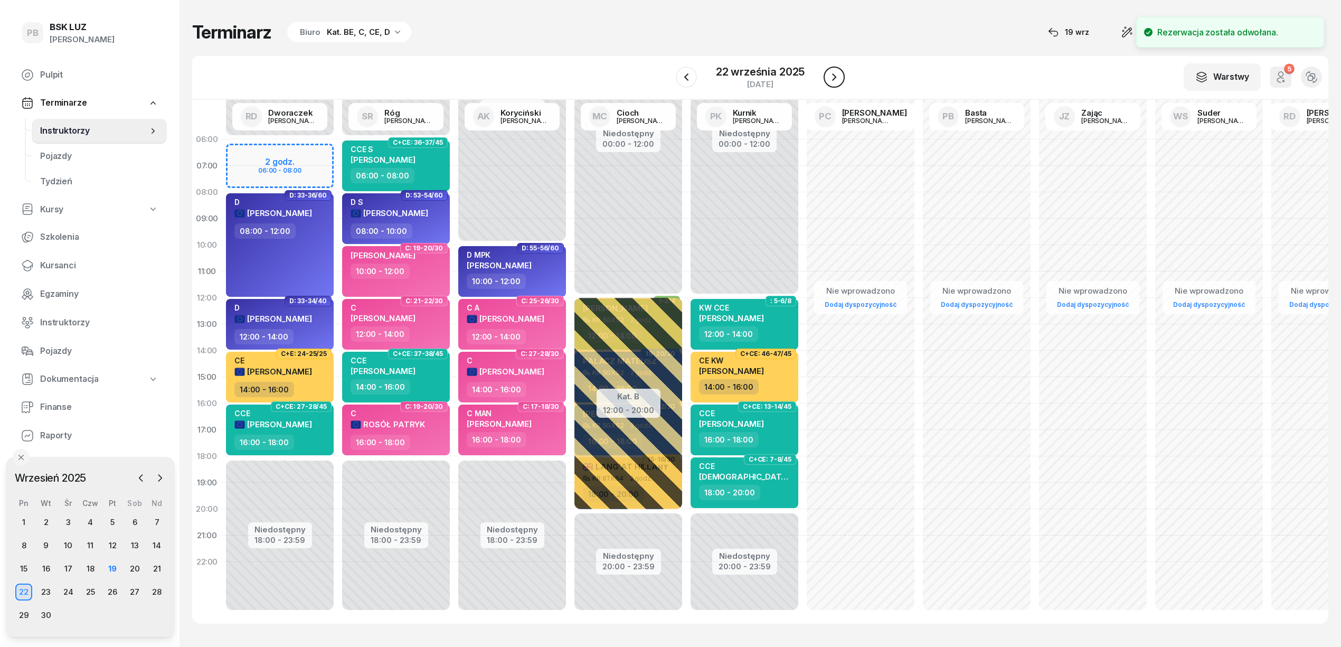
click at [831, 73] on icon "button" at bounding box center [834, 77] width 13 height 13
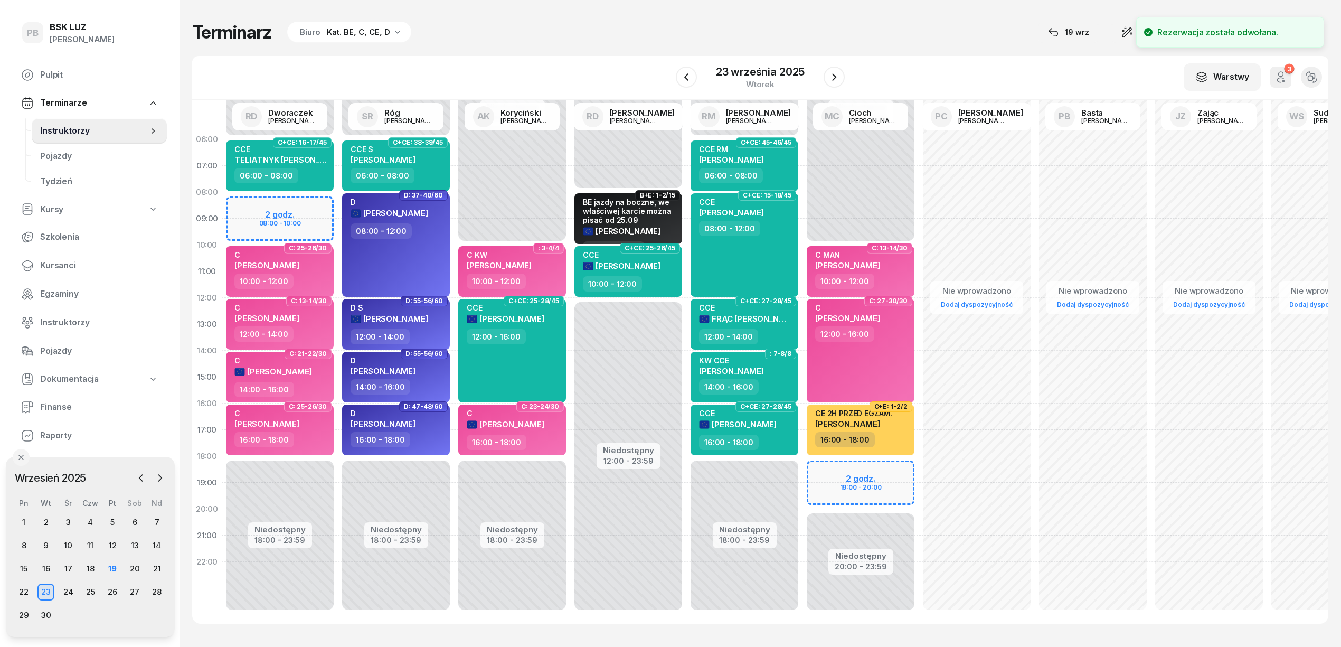
click at [320, 205] on div "Niedostępny 00:00 - 06:00 Niedostępny 18:00 - 23:59 2 godz. 08:00 - 10:00 C+CE:…" at bounding box center [280, 376] width 116 height 501
select select "08"
select select "10"
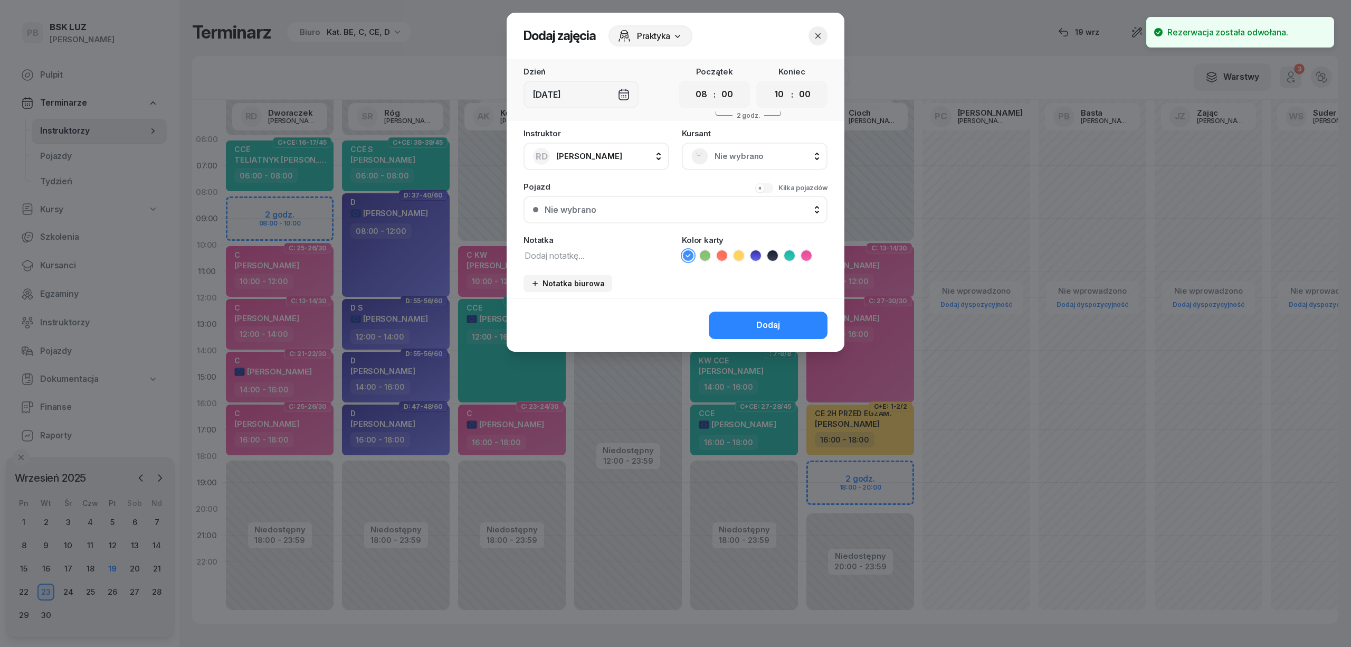
click at [740, 146] on div "Nie wybrano" at bounding box center [755, 156] width 146 height 27
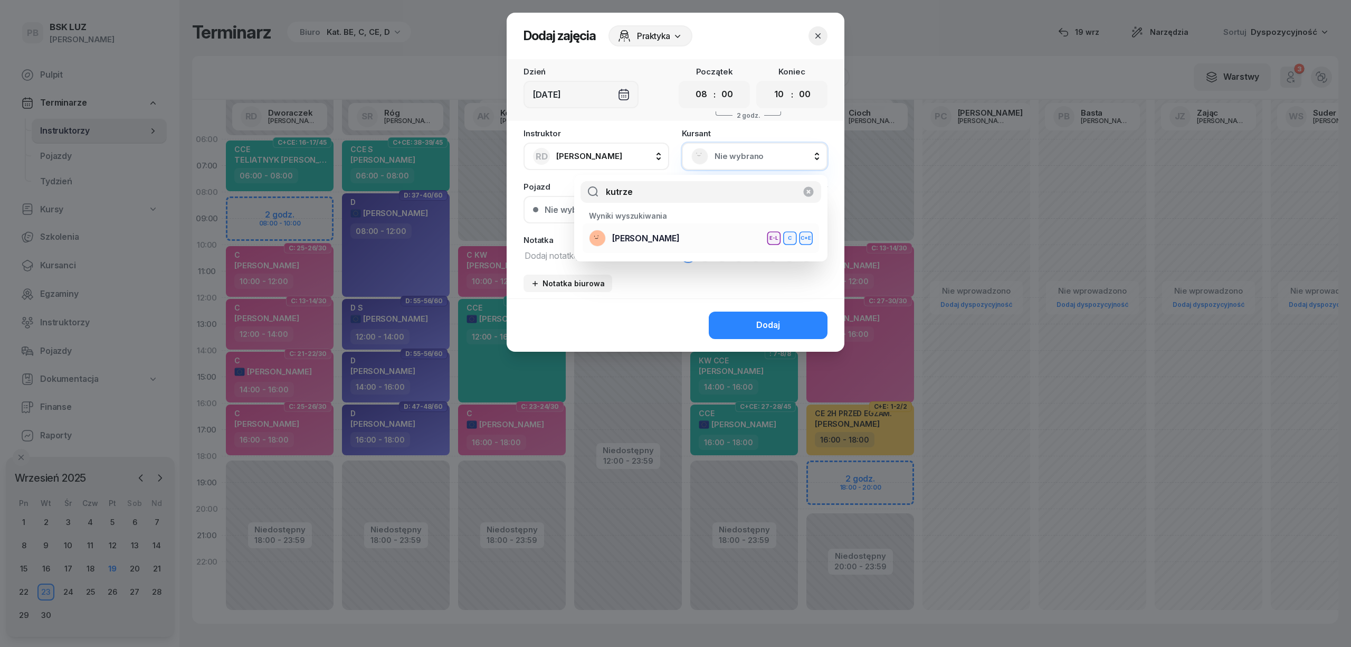
type input "kutrze"
click at [714, 247] on li "[PERSON_NAME] E-L C C+E" at bounding box center [701, 238] width 236 height 30
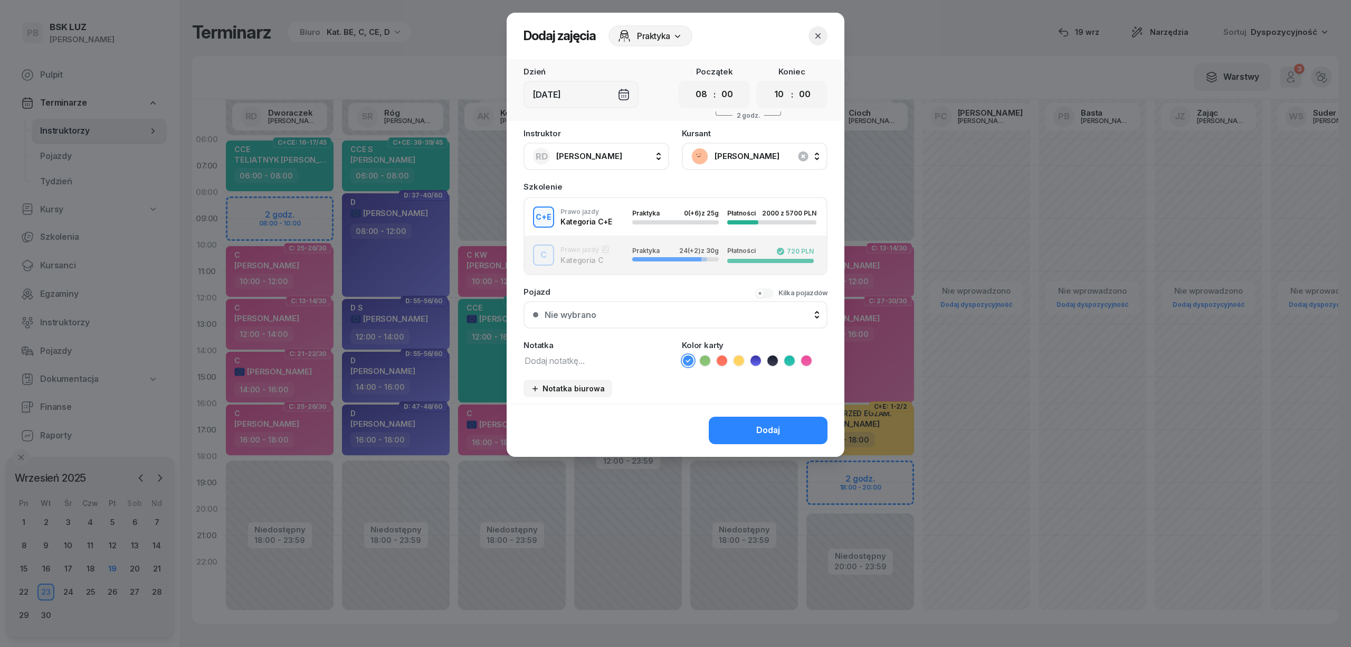
click at [599, 254] on div "C Prawo jazdy Kategoria C Praktyka 24 (+2) z 30g Płatności 720 PLN" at bounding box center [676, 254] width 302 height 21
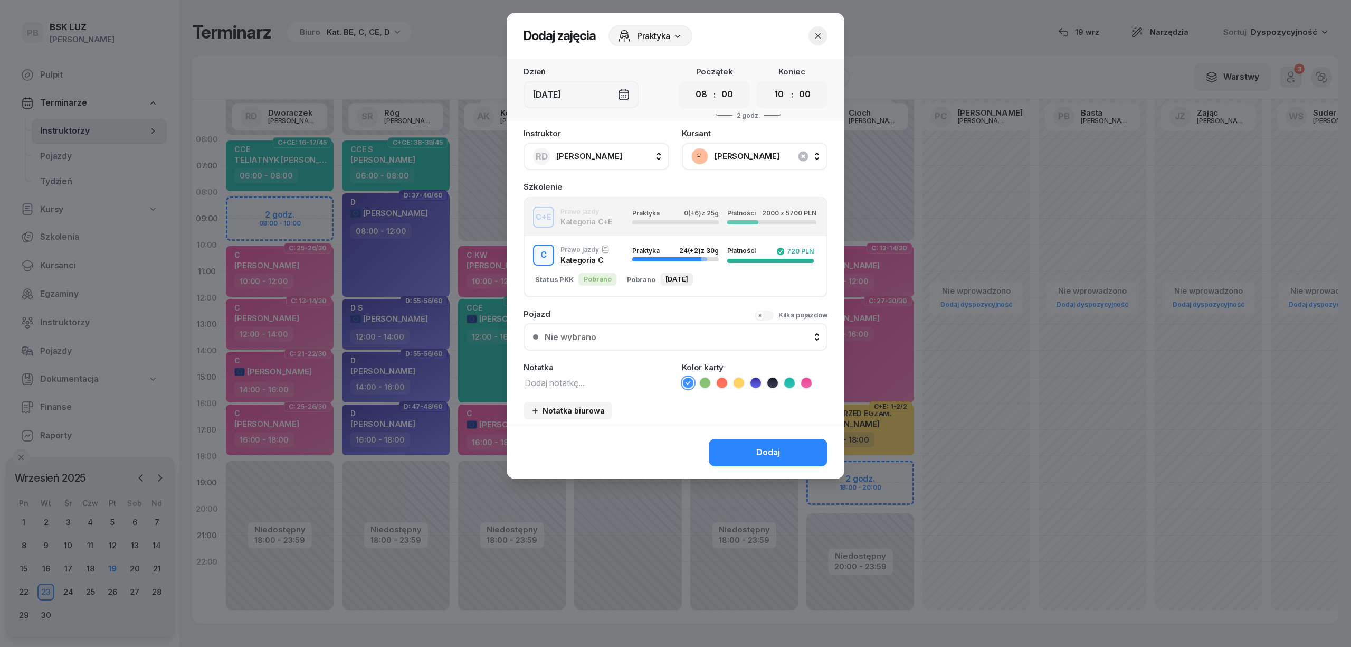
click at [579, 382] on textarea at bounding box center [597, 382] width 146 height 14
type textarea "C"
click at [809, 383] on icon at bounding box center [806, 382] width 11 height 11
click at [799, 453] on button "Dodaj" at bounding box center [768, 452] width 119 height 27
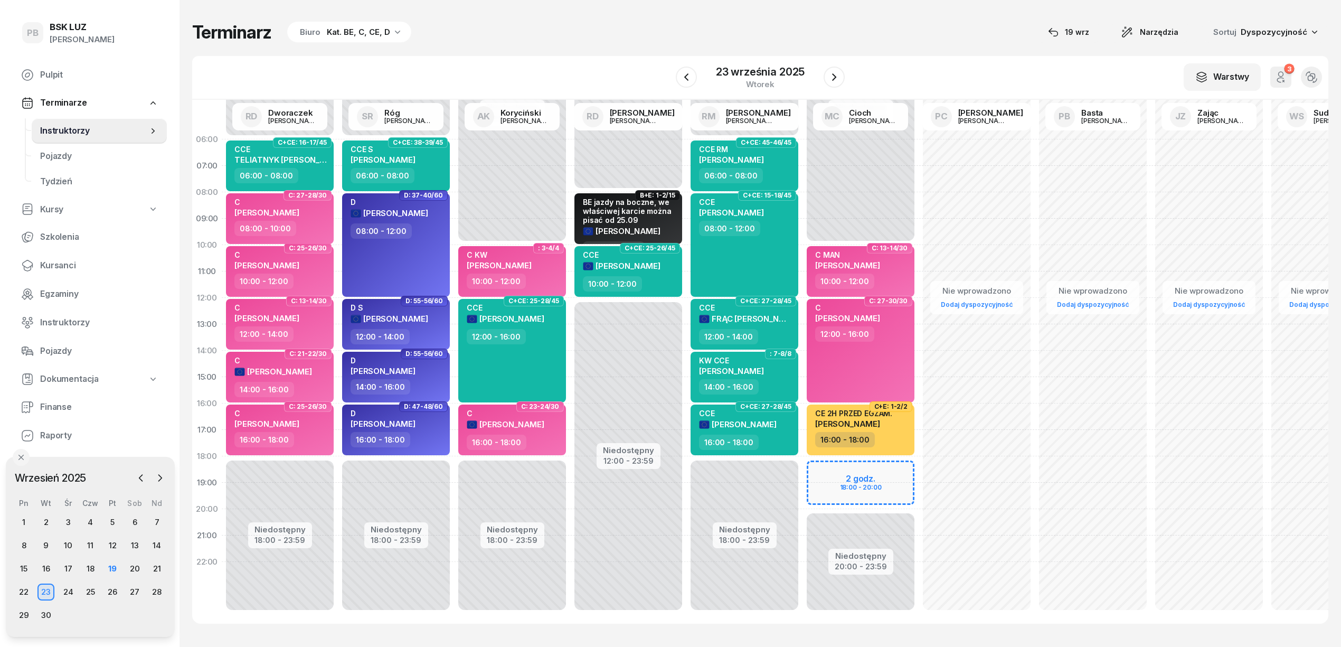
click at [612, 58] on div "W Wybierz AK [PERSON_NAME] BP [PERSON_NAME] DP [PERSON_NAME] GS [PERSON_NAME] I…" at bounding box center [760, 78] width 1136 height 44
click at [694, 79] on button "button" at bounding box center [686, 77] width 21 height 21
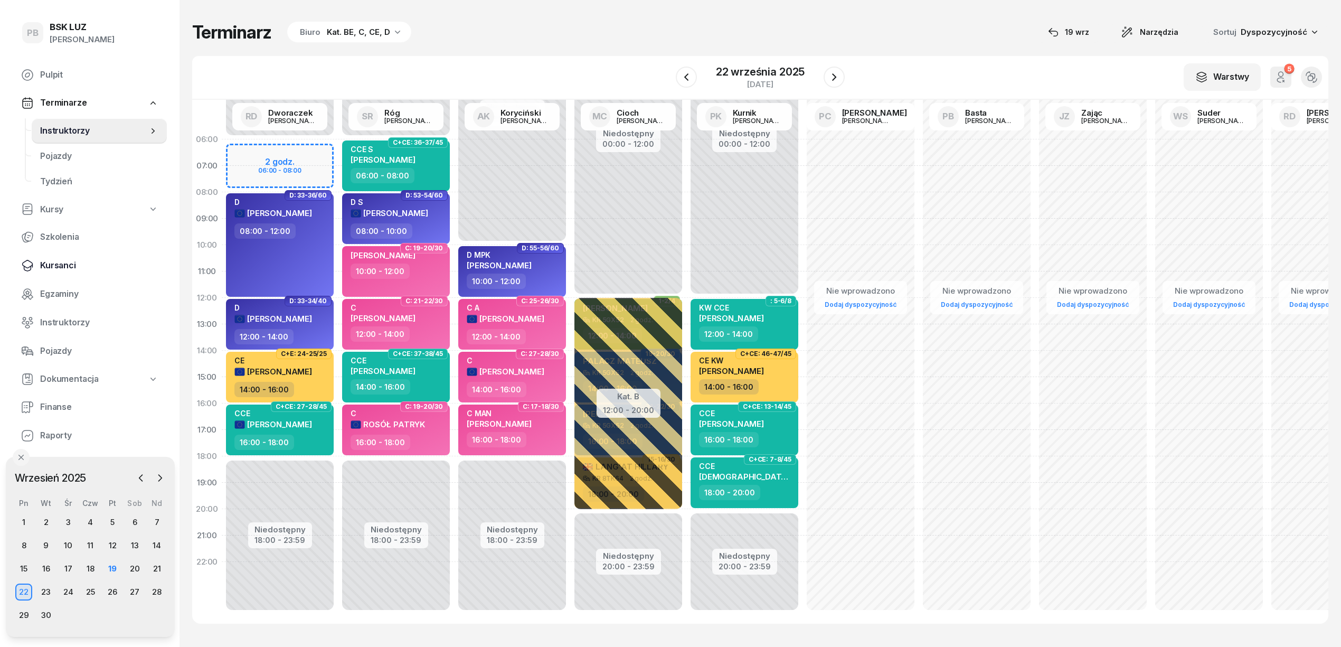
click at [67, 267] on span "Kursanci" at bounding box center [99, 266] width 118 height 14
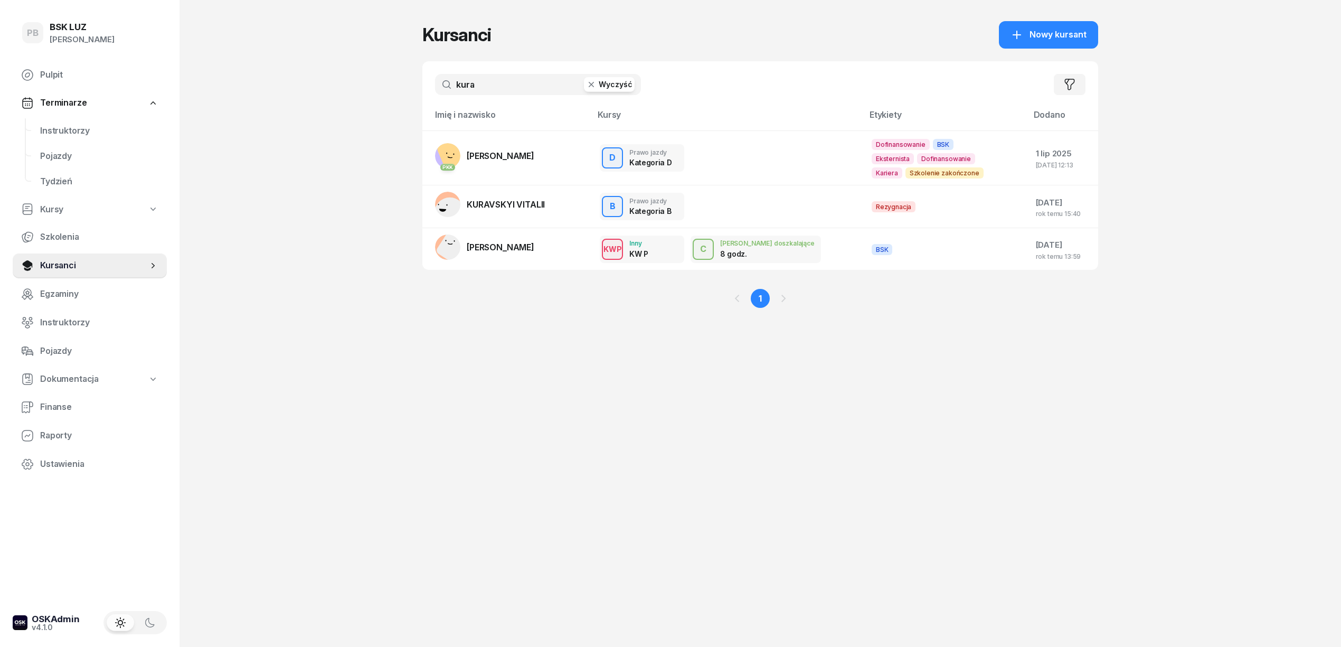
drag, startPoint x: 477, startPoint y: 81, endPoint x: 427, endPoint y: 82, distance: 50.7
click at [427, 82] on div "kura Wyczyść Filtruj" at bounding box center [760, 84] width 676 height 46
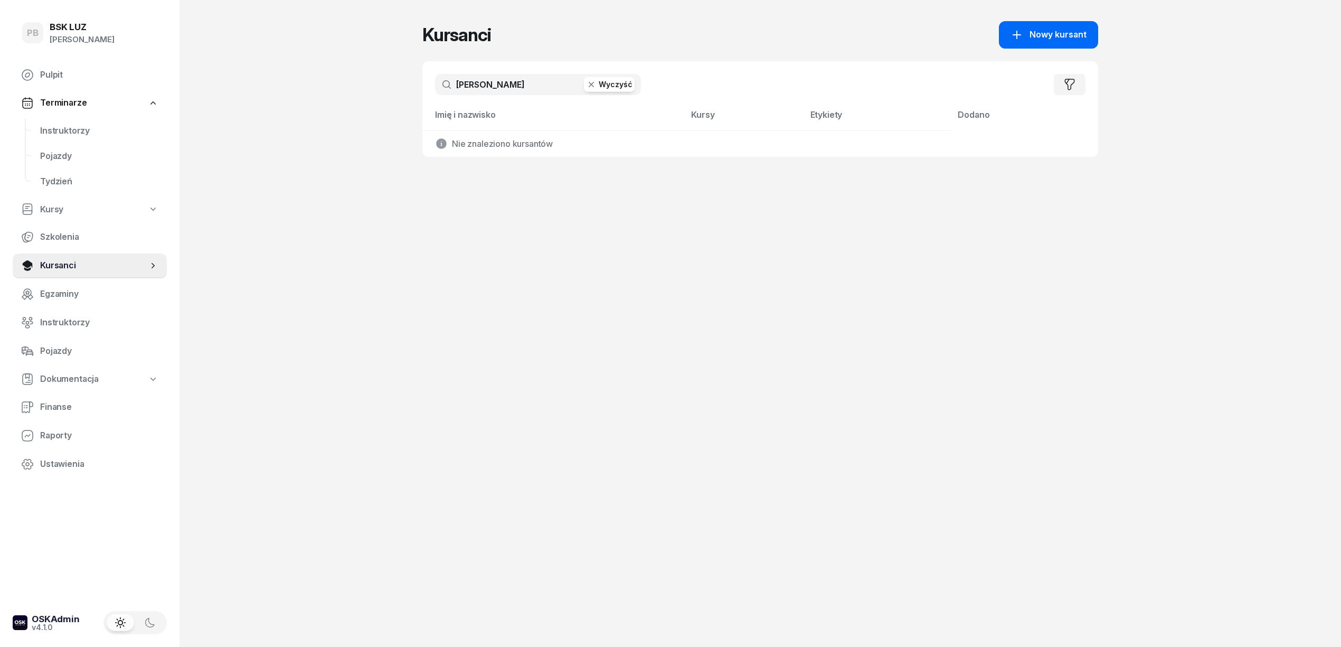
type input "[PERSON_NAME]"
click at [1063, 22] on button "Nowy kursant" at bounding box center [1048, 34] width 99 height 27
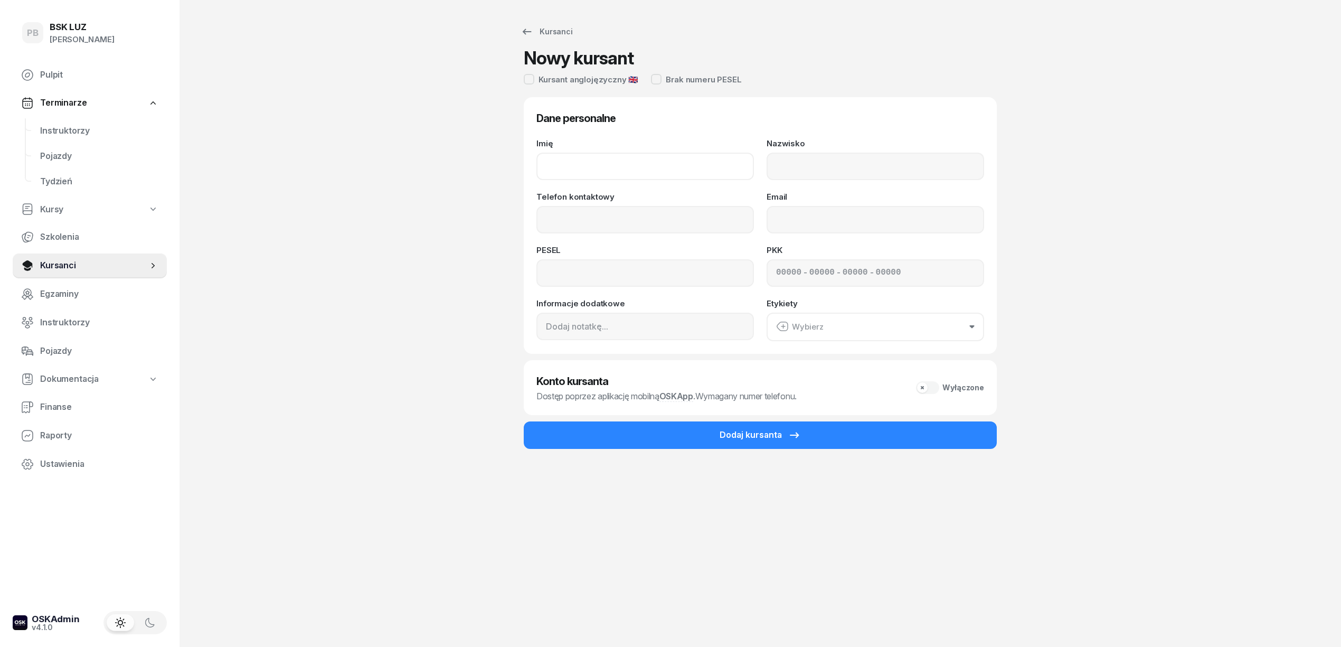
click at [695, 159] on input "Imię" at bounding box center [644, 166] width 217 height 27
paste input "[PERSON_NAME]"
drag, startPoint x: 671, startPoint y: 166, endPoint x: 626, endPoint y: 168, distance: 46.0
click at [626, 168] on input "[PERSON_NAME]" at bounding box center [644, 166] width 217 height 27
type input "[PERSON_NAME]"
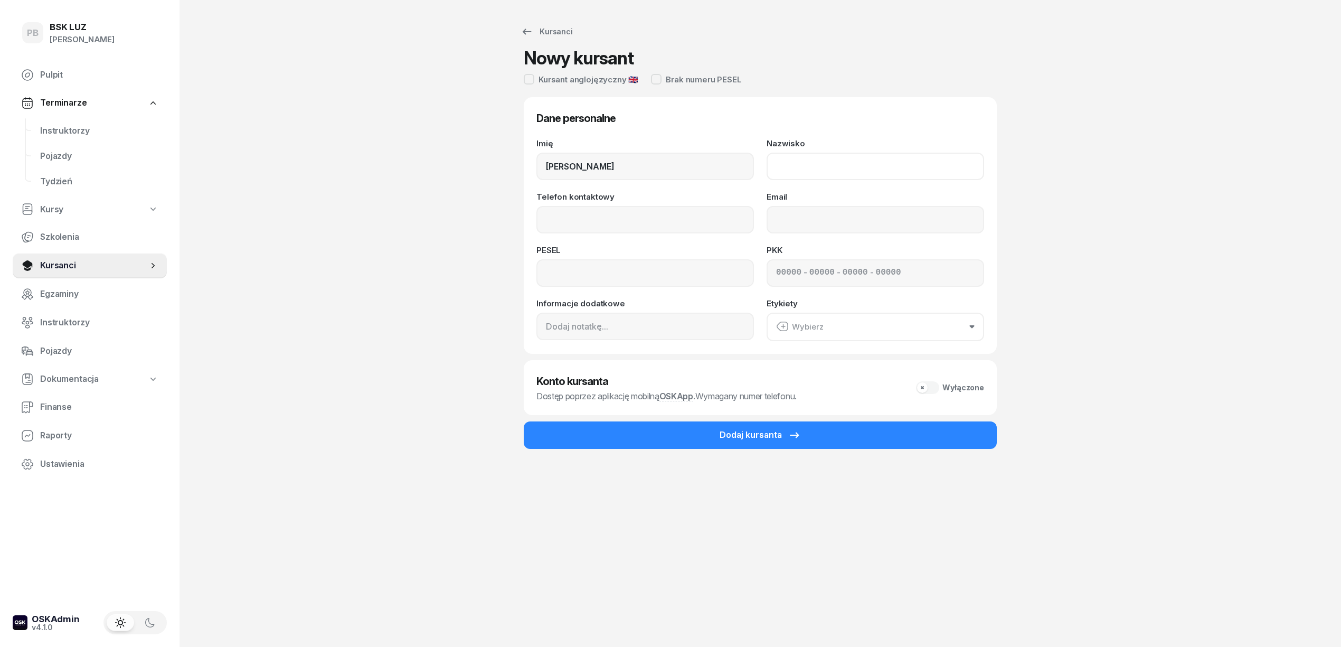
click at [790, 162] on input "Nazwisko" at bounding box center [874, 166] width 217 height 27
paste input "[PERSON_NAME]"
type input "[PERSON_NAME]"
click at [696, 163] on input "[PERSON_NAME]" at bounding box center [644, 166] width 217 height 27
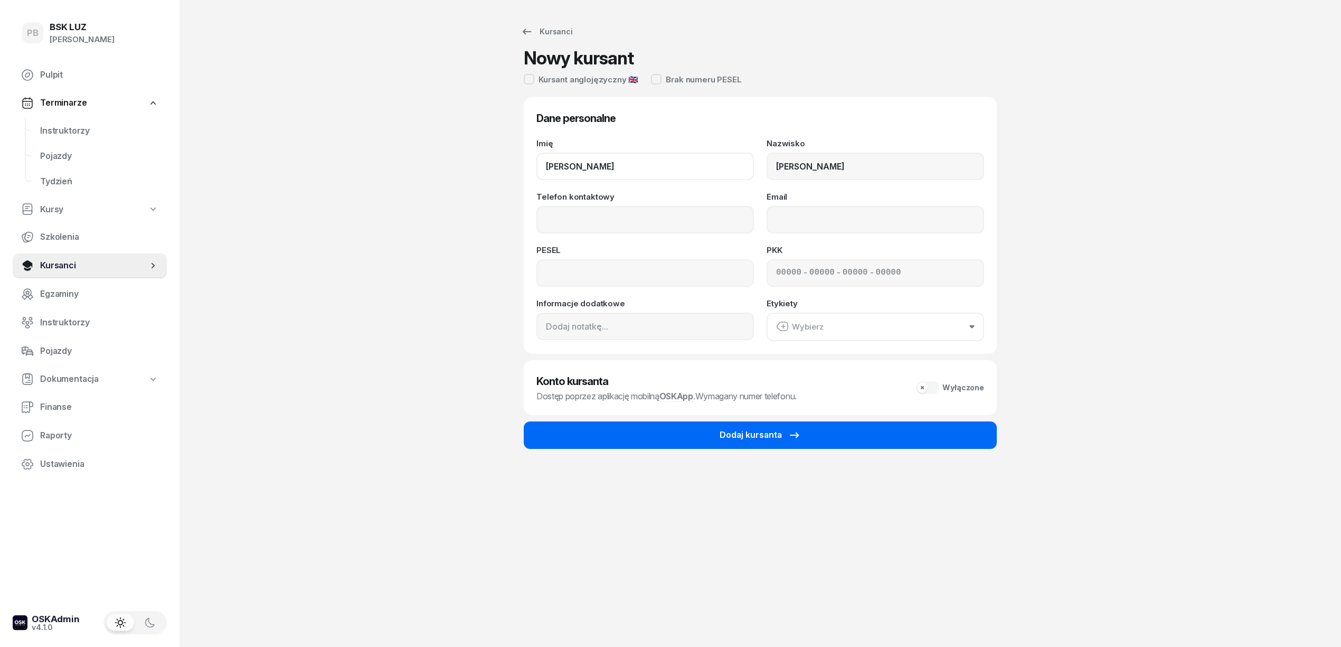
type input "[PERSON_NAME]"
click at [696, 432] on button "Dodaj kursanta" at bounding box center [760, 434] width 473 height 27
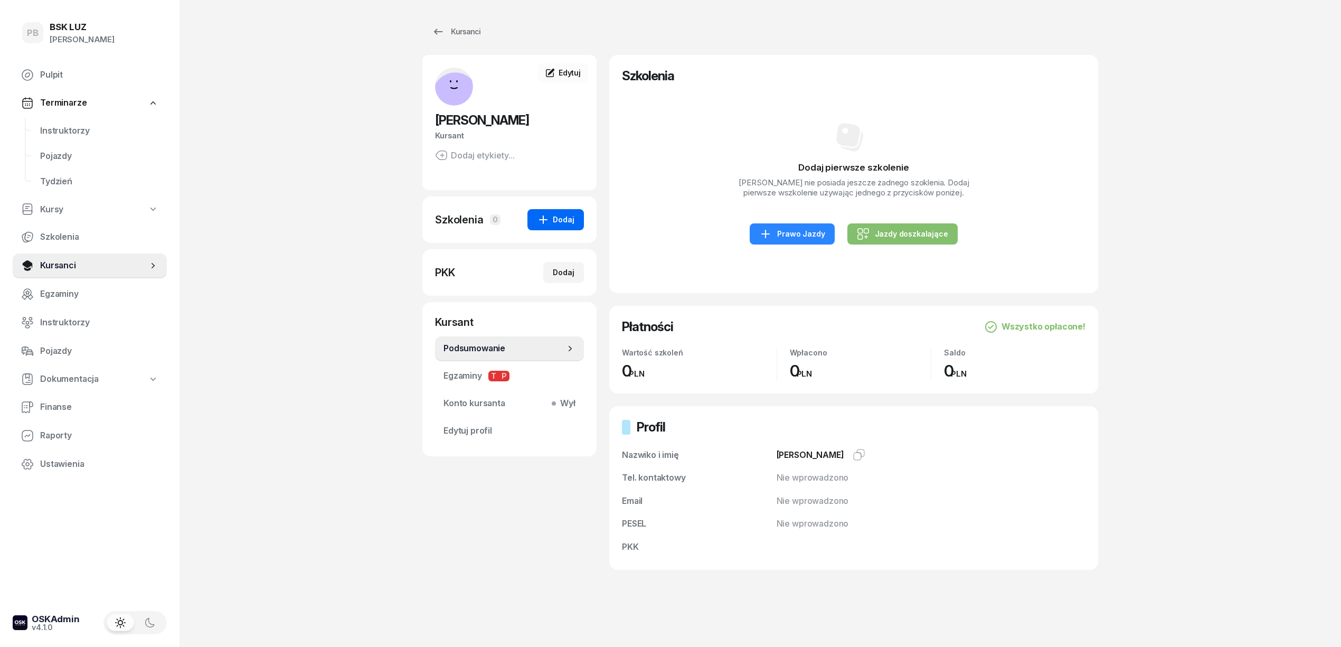
click at [561, 221] on div "Dodaj" at bounding box center [555, 219] width 37 height 13
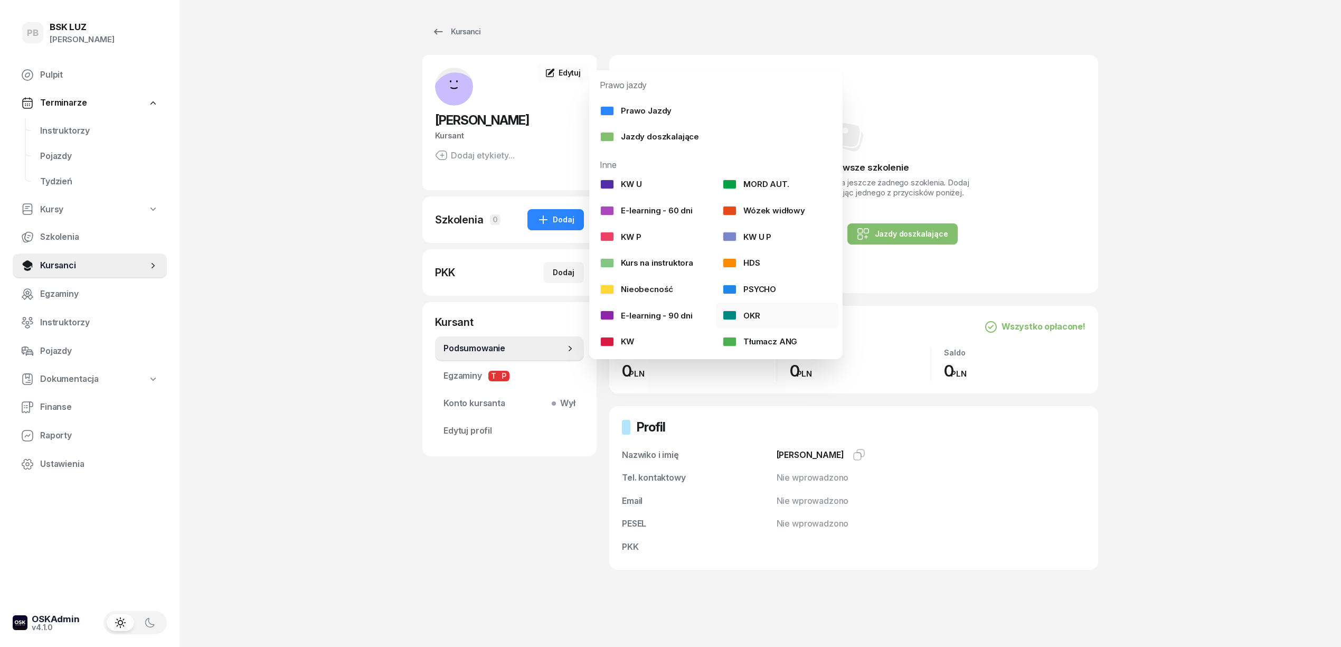
click at [751, 316] on div "OKR" at bounding box center [741, 316] width 38 height 14
select select
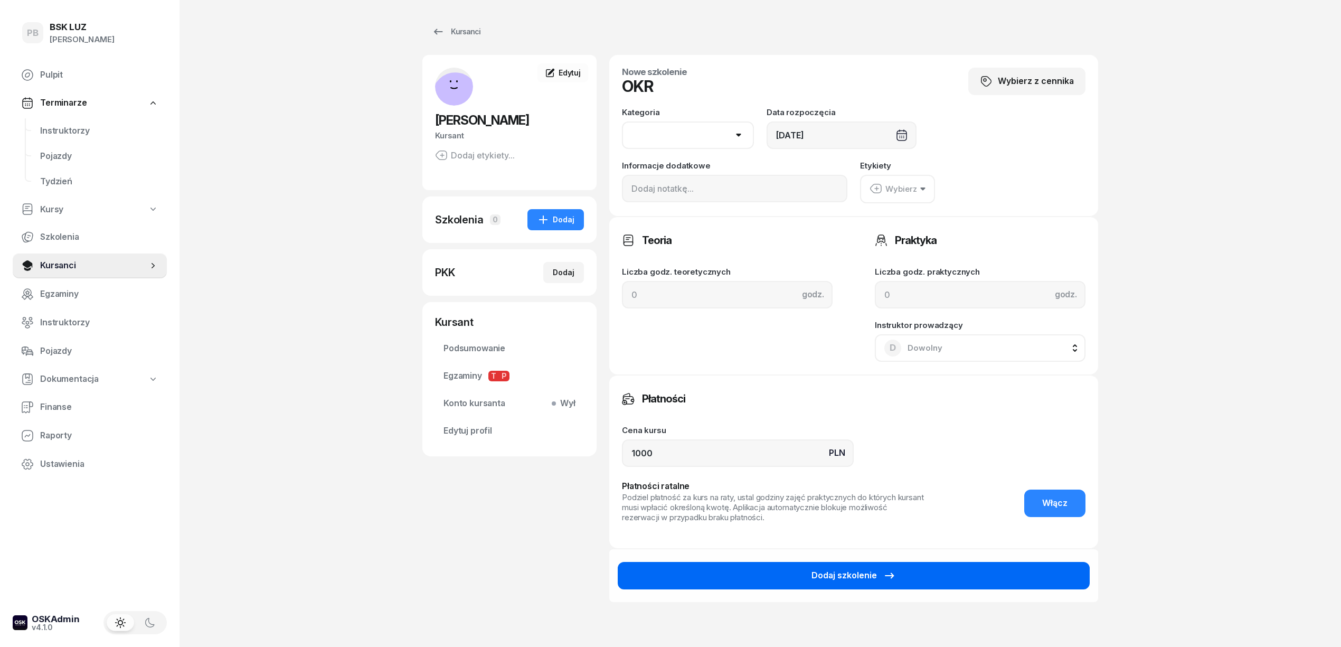
click at [728, 572] on button "Dodaj szkolenie" at bounding box center [854, 575] width 472 height 27
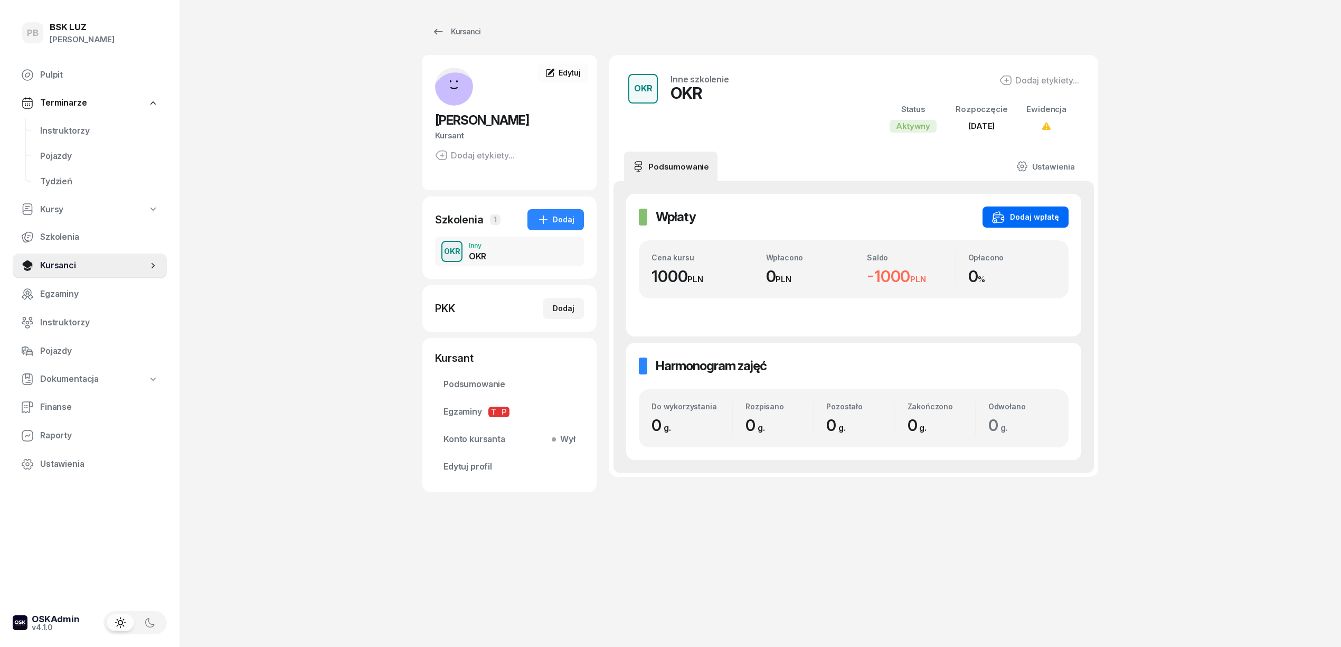
click at [1060, 214] on button "Dodaj wpłatę" at bounding box center [1025, 216] width 86 height 21
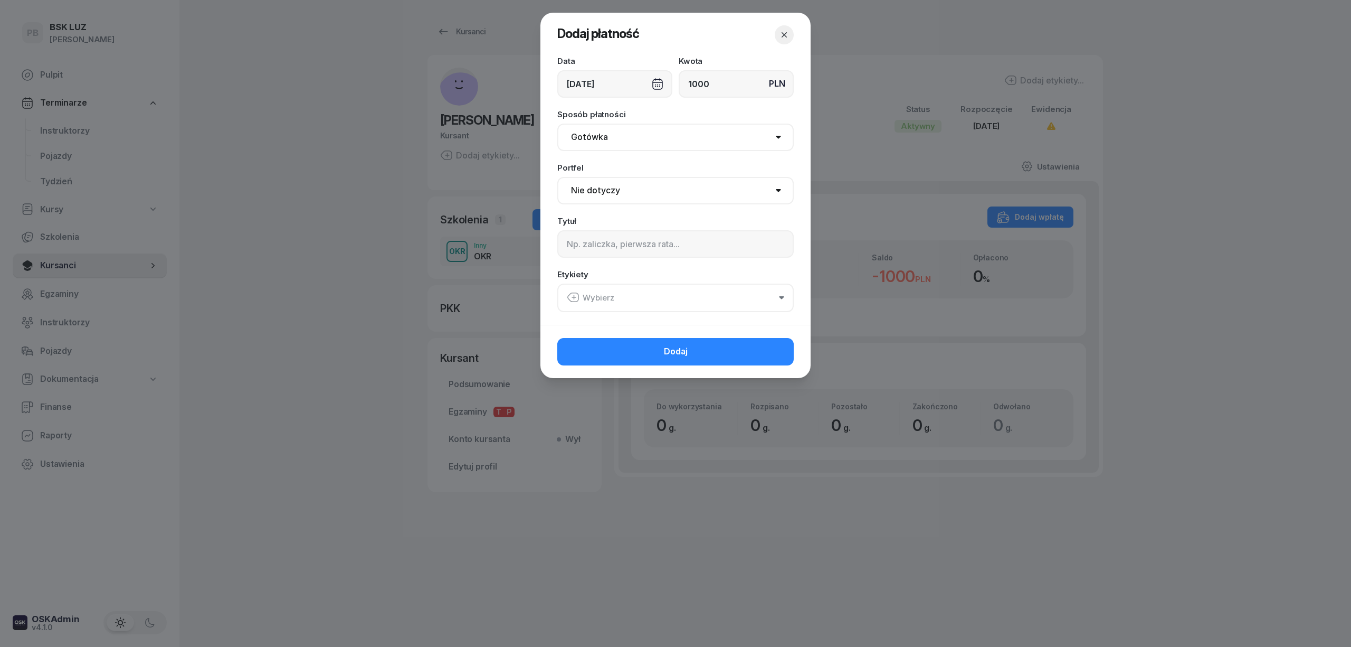
type input "1000"
click at [676, 188] on select "Nie dotyczy BSK Kawiory MotoLUZ Kawiory SzkołaMOTO Kawiory BSK Skłodowska MotoL…" at bounding box center [675, 190] width 236 height 27
select select "67eba016d336f44fb15f644d"
click at [557, 177] on select "Nie dotyczy BSK Kawiory MotoLUZ Kawiory SzkołaMOTO Kawiory BSK Skłodowska MotoL…" at bounding box center [675, 190] width 236 height 27
click at [674, 249] on input at bounding box center [675, 243] width 236 height 27
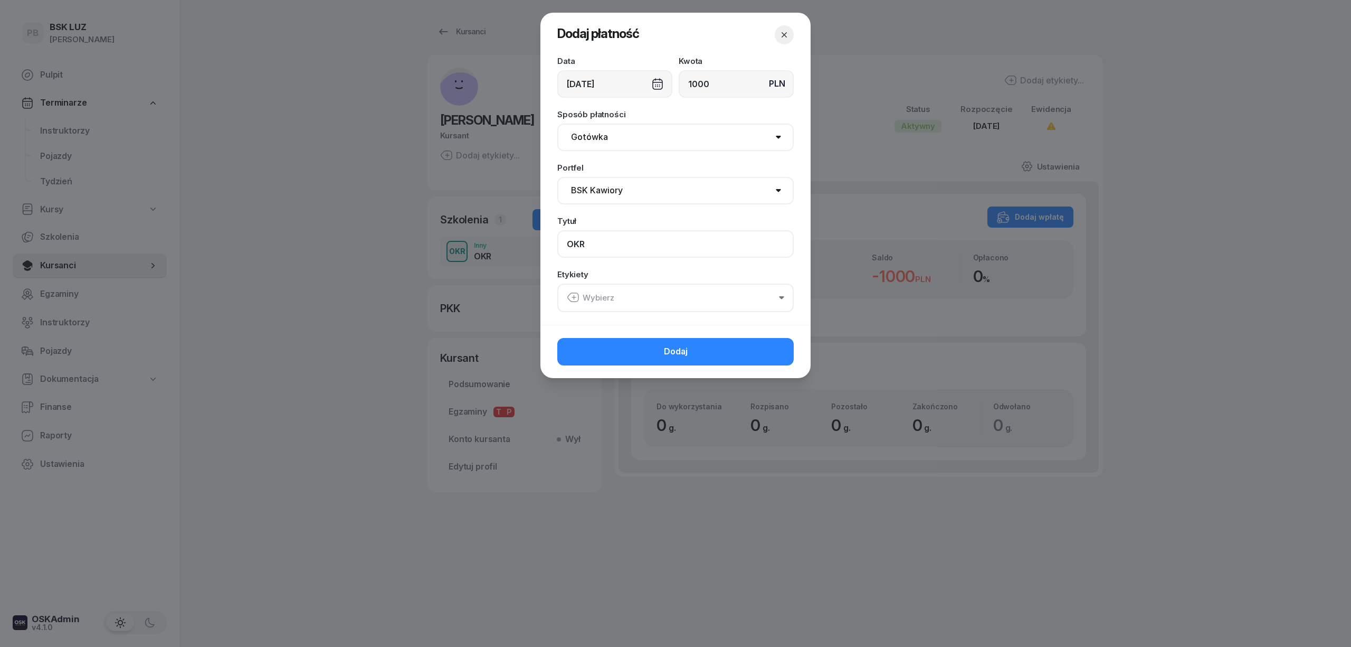
type input "OKR"
click at [646, 302] on button "Wybierz" at bounding box center [675, 297] width 236 height 29
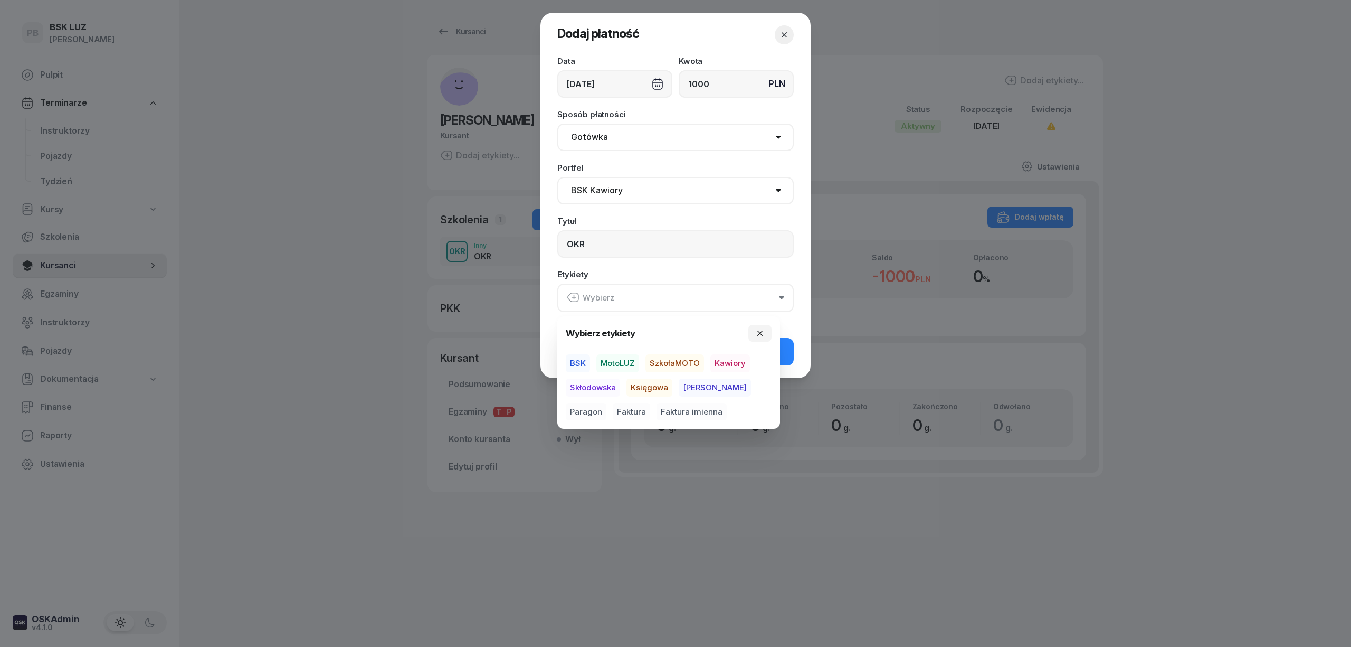
click at [584, 362] on span "BSK" at bounding box center [578, 363] width 24 height 18
click at [732, 365] on span "Kawiory" at bounding box center [730, 363] width 40 height 18
click at [606, 402] on span "Paragon" at bounding box center [586, 411] width 41 height 18
click at [805, 351] on div "Dodaj" at bounding box center [676, 350] width 270 height 53
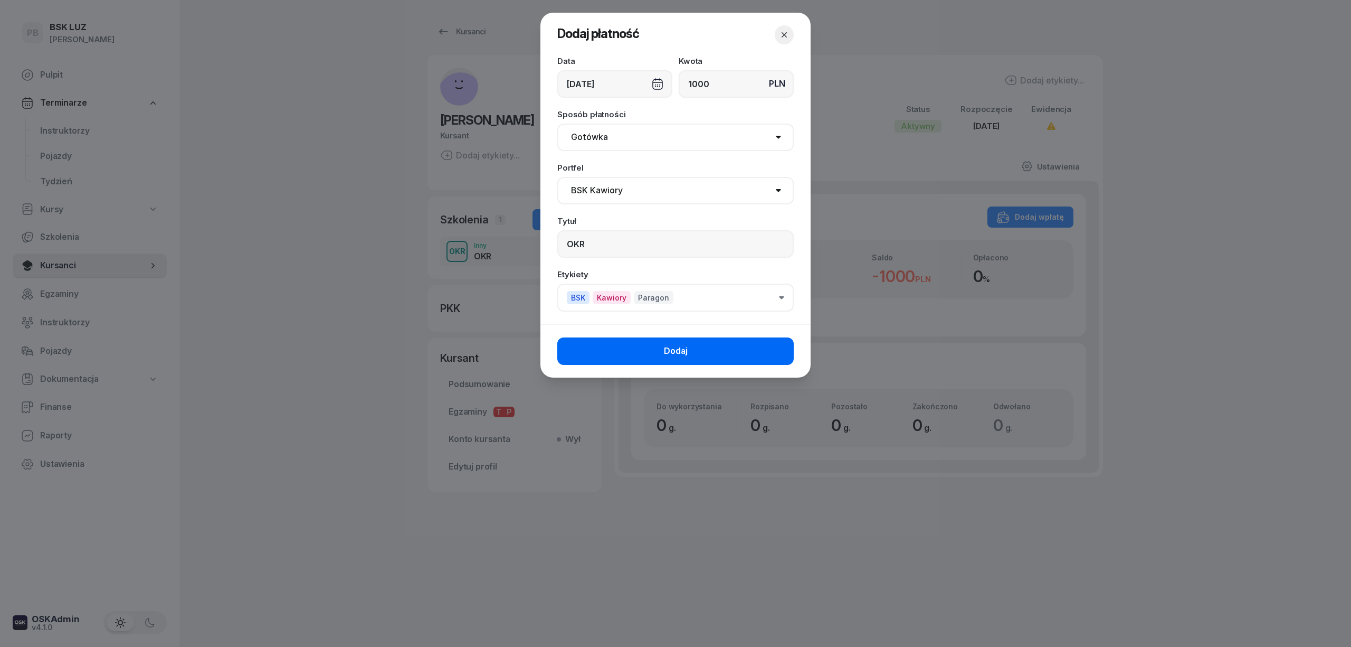
click at [778, 357] on button "Dodaj" at bounding box center [675, 350] width 236 height 27
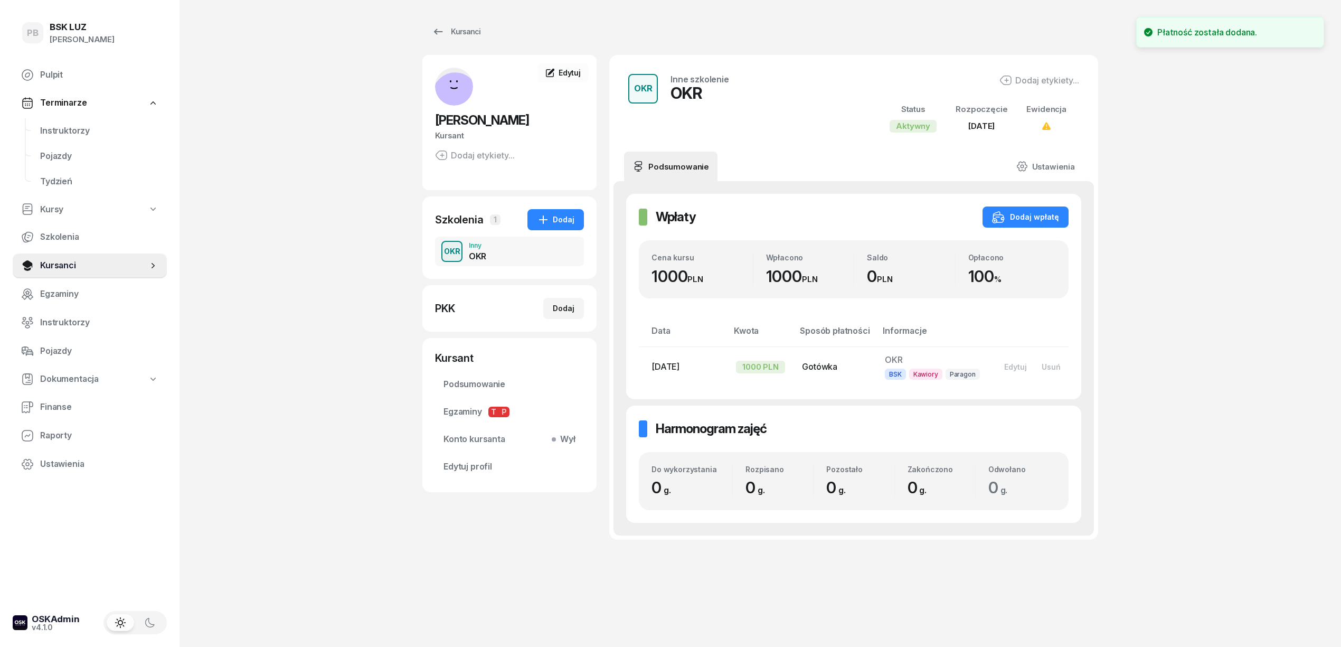
click at [264, 356] on div "PB BSK [PERSON_NAME] Terminarze Instruktorzy Pojazdy Tydzień Kursy Szkolenia Ku…" at bounding box center [670, 323] width 1341 height 647
click at [256, 298] on div "PB BSK [PERSON_NAME] Terminarze Instruktorzy Pojazdy Tydzień Kursy Szkolenia Ku…" at bounding box center [670, 323] width 1341 height 647
click at [49, 412] on span "Finanse" at bounding box center [99, 407] width 118 height 14
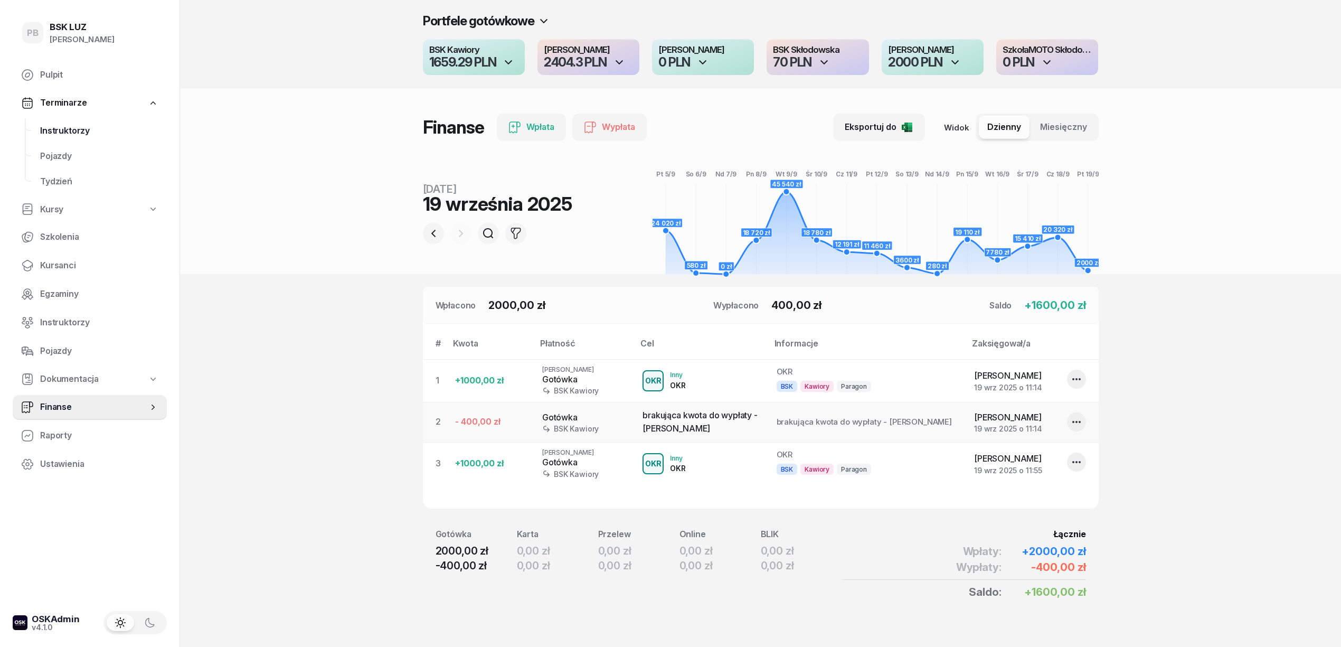
click at [70, 132] on span "Instruktorzy" at bounding box center [99, 131] width 118 height 14
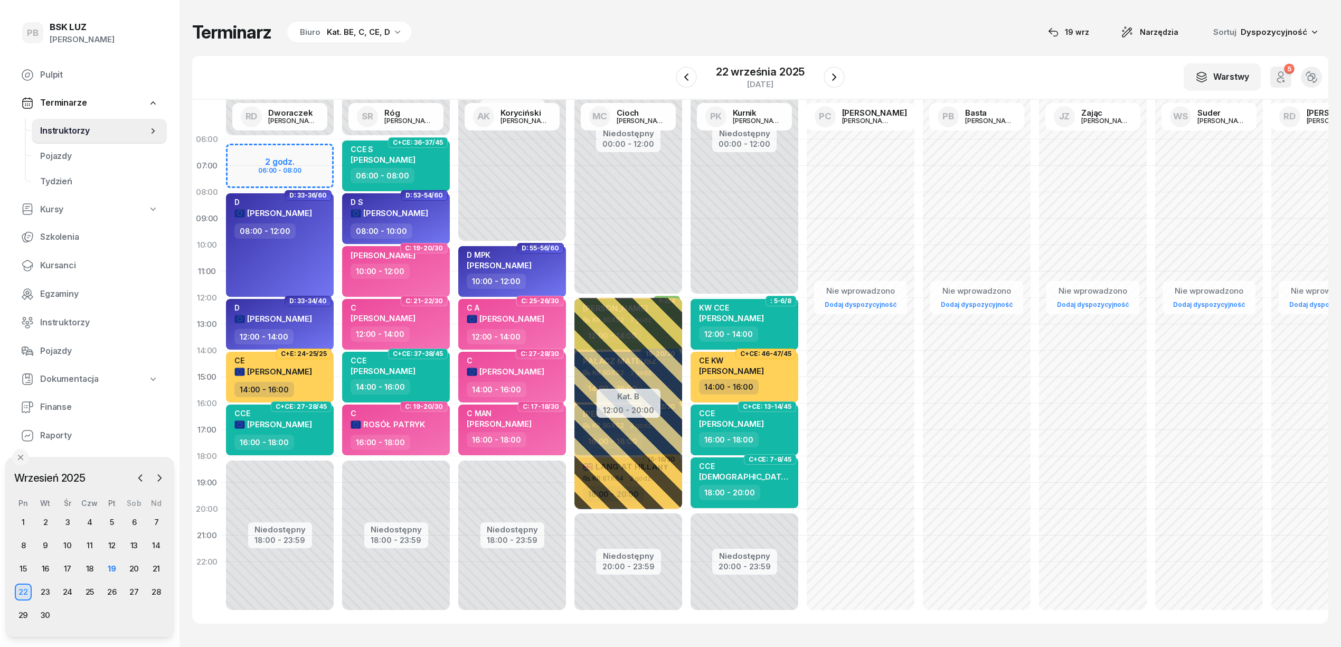
click at [321, 73] on div "W Wybierz AK [PERSON_NAME] BP [PERSON_NAME] DP [PERSON_NAME] GS [PERSON_NAME] I…" at bounding box center [760, 78] width 1136 height 44
click at [349, 53] on div "Terminarz Biuro Kat. BE, C, CE, D [DATE] Narzędzia Sortuj Dyspozycyjność W Wybi…" at bounding box center [760, 322] width 1136 height 645
click at [47, 265] on span "Kursanci" at bounding box center [99, 266] width 118 height 14
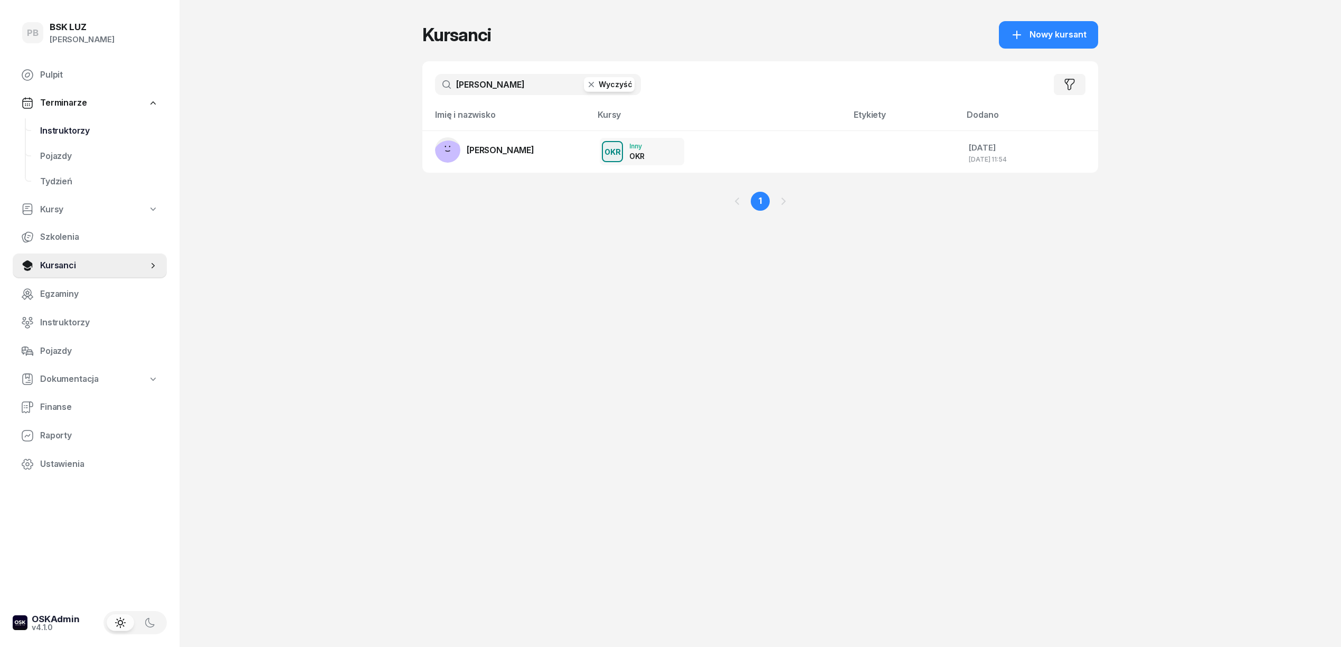
click at [74, 131] on span "Instruktorzy" at bounding box center [99, 131] width 118 height 14
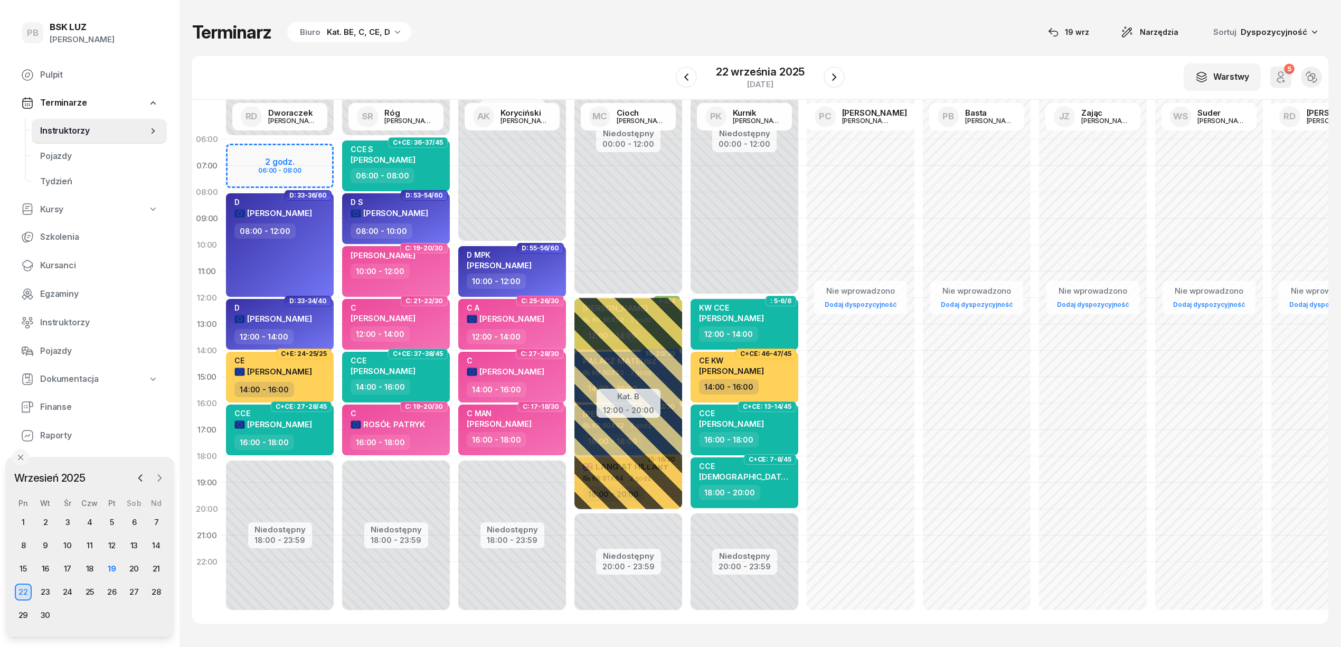
click at [163, 474] on icon "button" at bounding box center [159, 477] width 11 height 11
click at [115, 543] on div "10" at bounding box center [111, 545] width 17 height 17
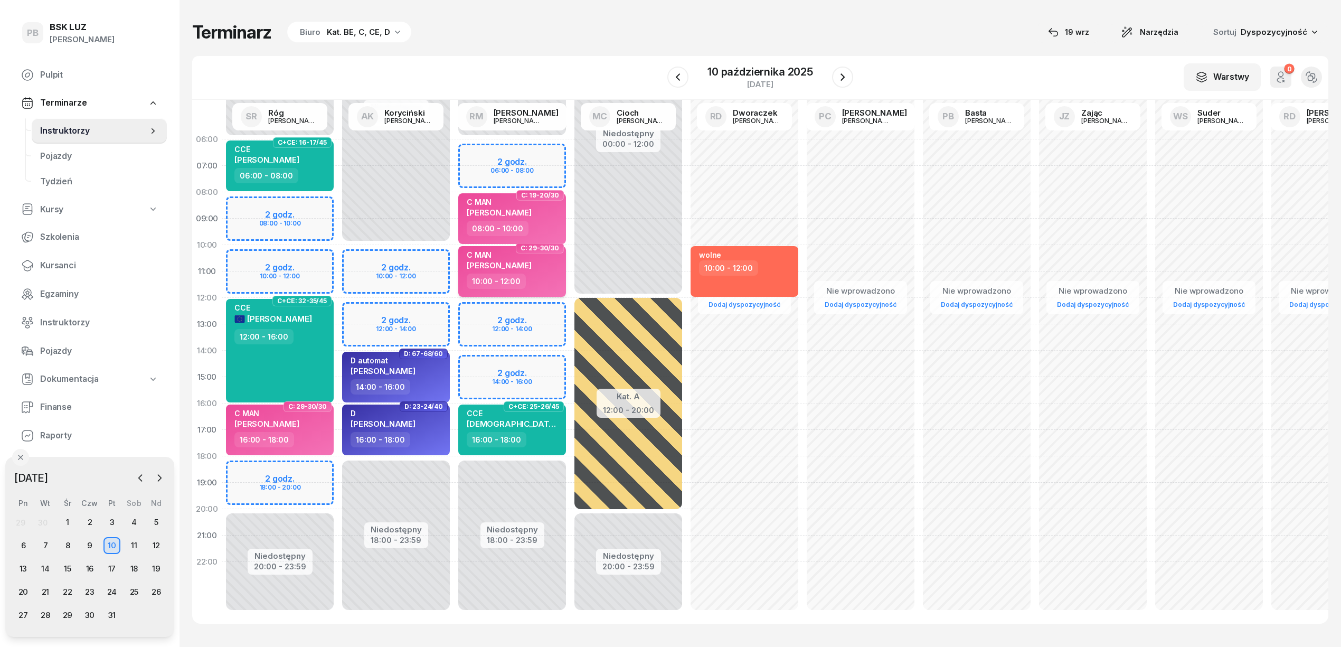
click at [547, 281] on div "10:00 - 12:00" at bounding box center [513, 280] width 93 height 15
select select "10"
select select "12"
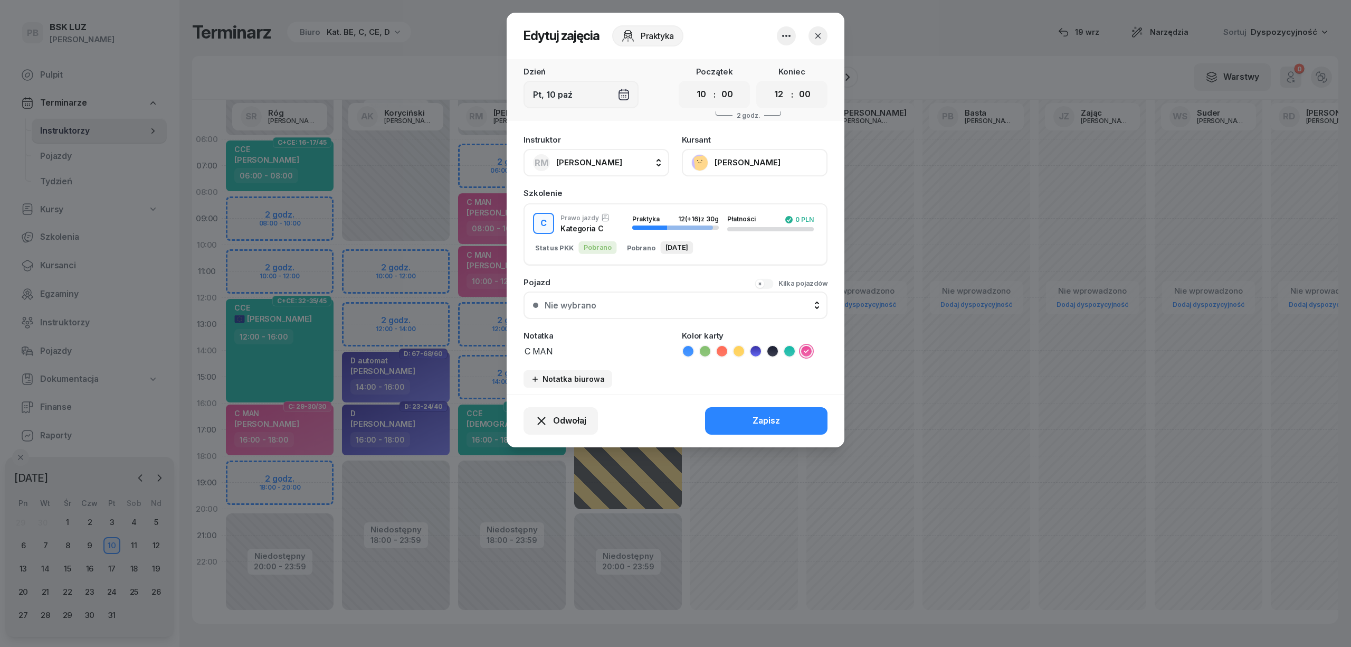
click at [626, 159] on button "[PERSON_NAME]" at bounding box center [597, 162] width 146 height 27
type input "kow"
click at [651, 230] on div "[PERSON_NAME]" at bounding box center [602, 232] width 126 height 17
click at [754, 414] on div "Zapisz" at bounding box center [766, 421] width 27 height 14
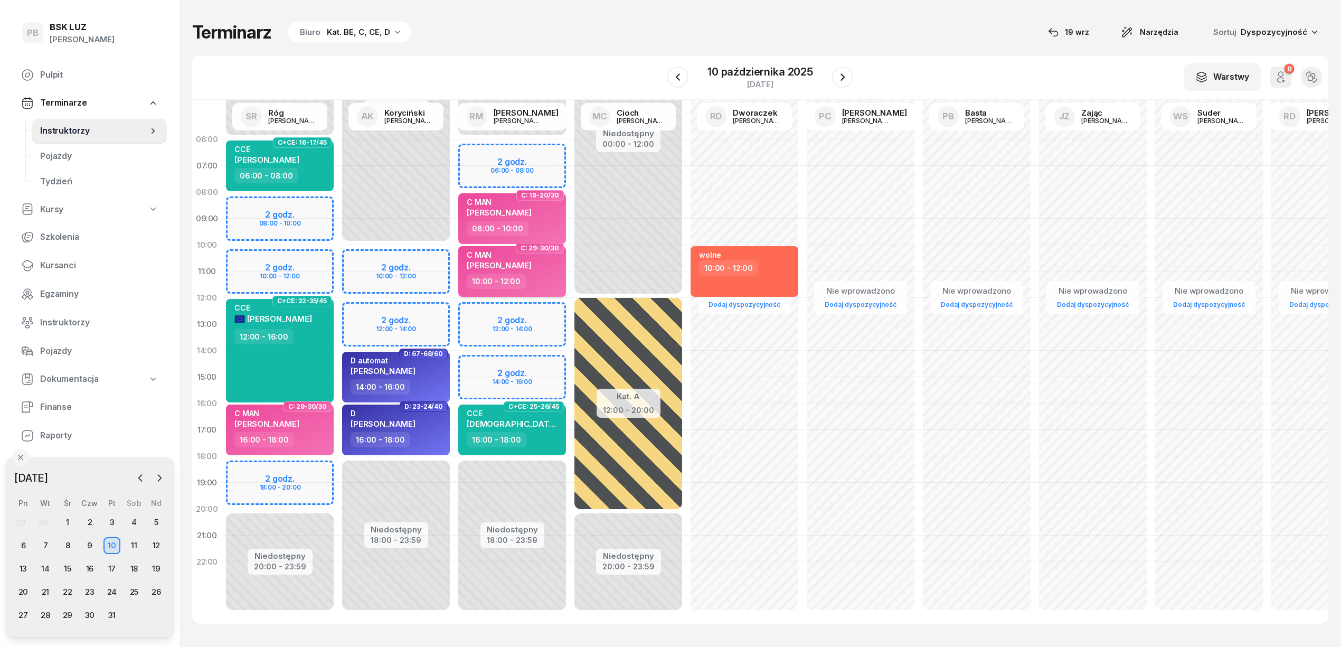
click at [536, 273] on div "10:00 - 12:00" at bounding box center [513, 280] width 93 height 15
select select "10"
select select "12"
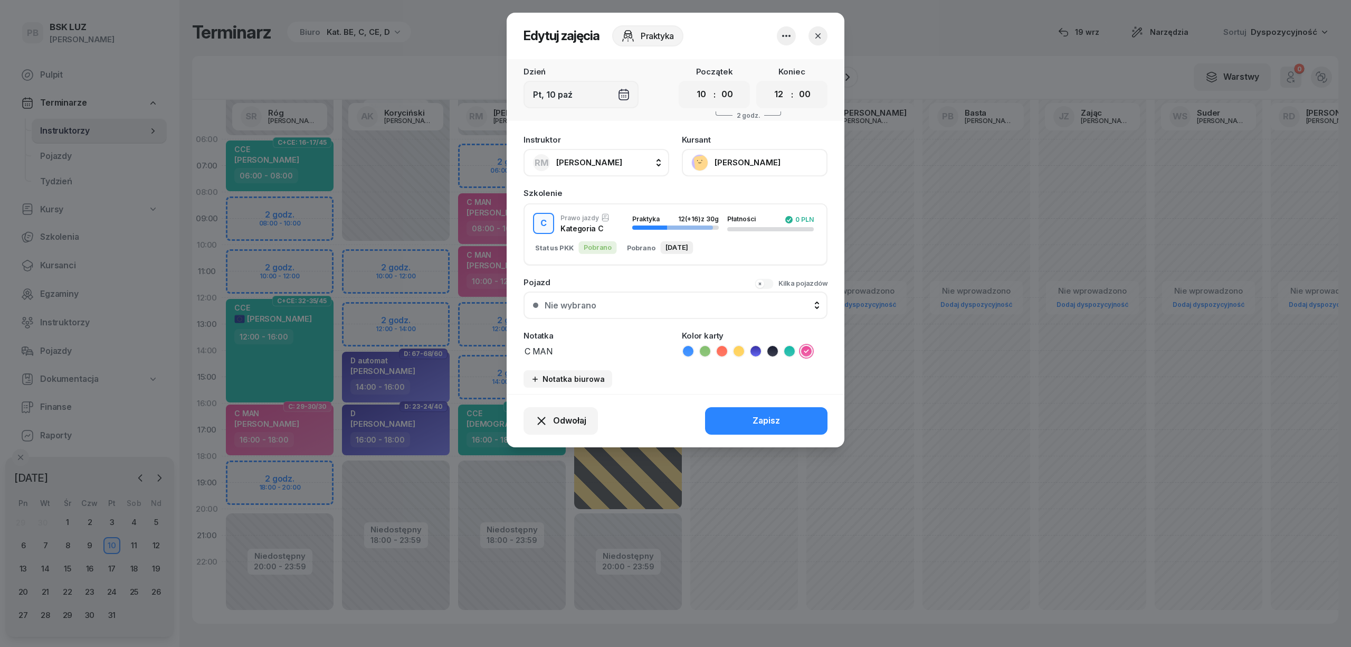
click at [594, 162] on span "[PERSON_NAME]" at bounding box center [589, 162] width 66 height 10
type input "kory"
click at [601, 235] on span "[PERSON_NAME]" at bounding box center [594, 233] width 65 height 14
click at [752, 419] on button "Zapisz" at bounding box center [766, 420] width 122 height 27
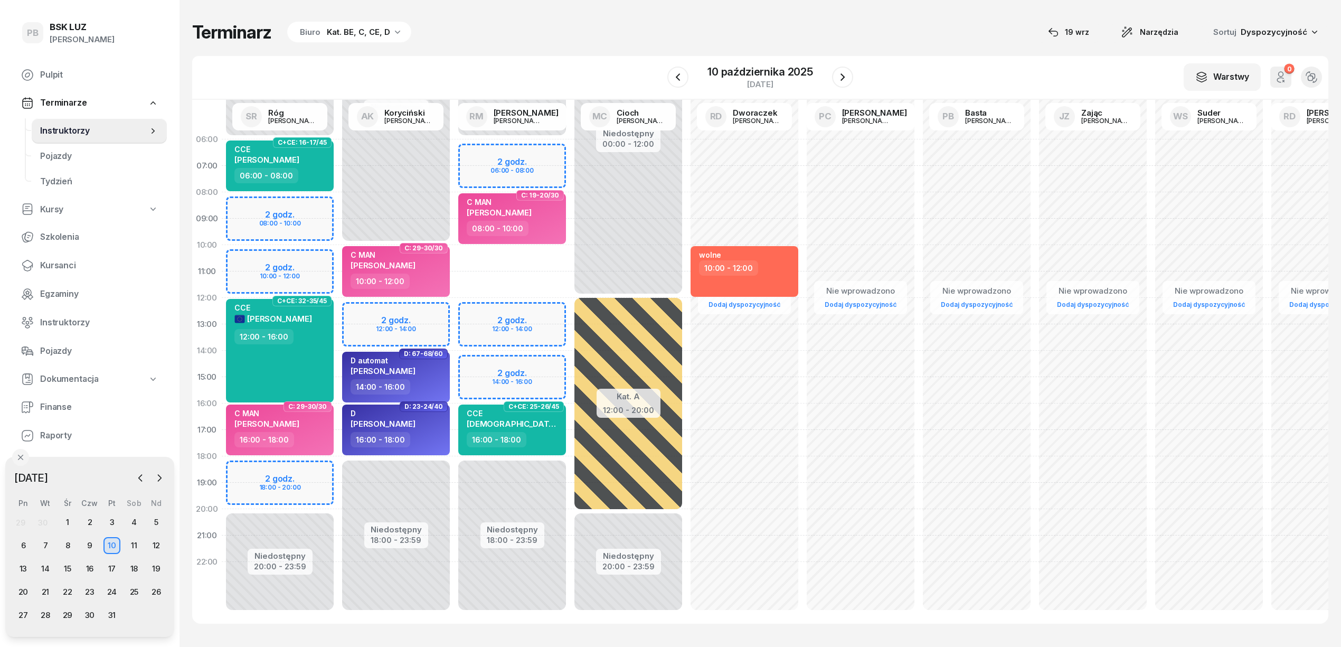
click at [523, 255] on div "Niedostępny 00:00 - 06:00 Niedostępny 18:00 - 23:59 C: 19-20/30 C MAN [PERSON_N…" at bounding box center [512, 376] width 116 height 501
select select "10"
select select "12"
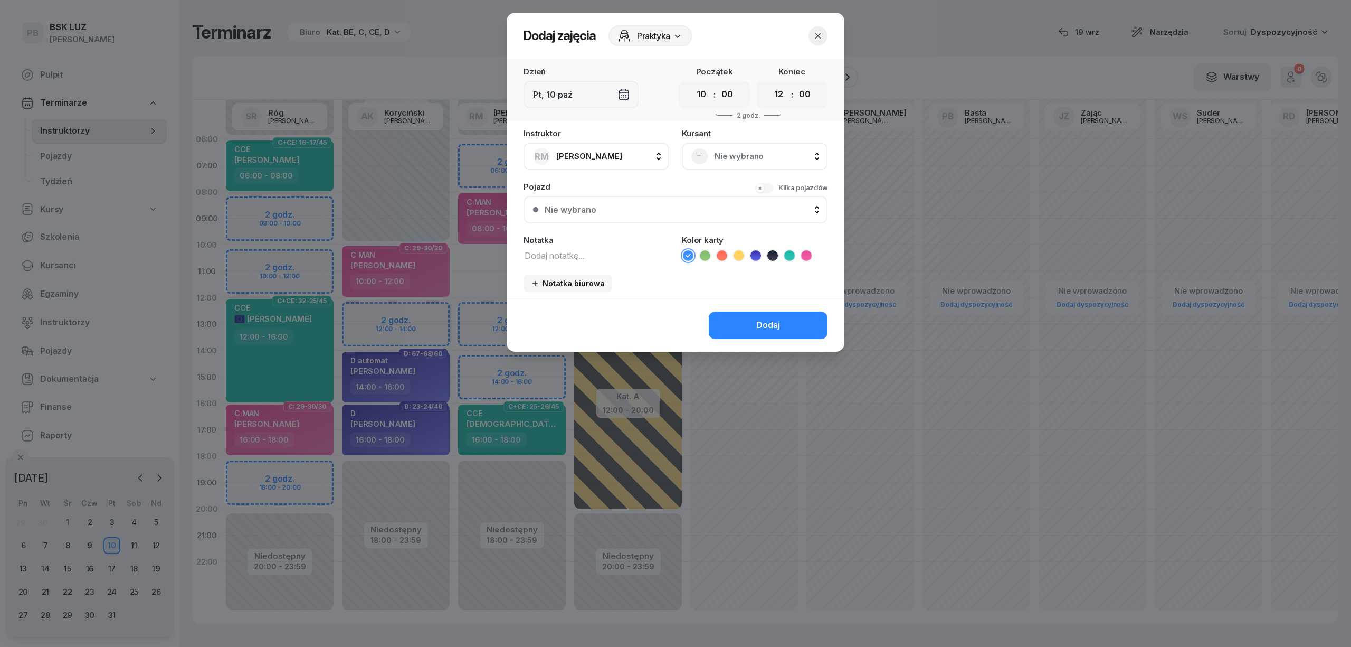
click at [767, 154] on span "Nie wybrano" at bounding box center [766, 156] width 103 height 14
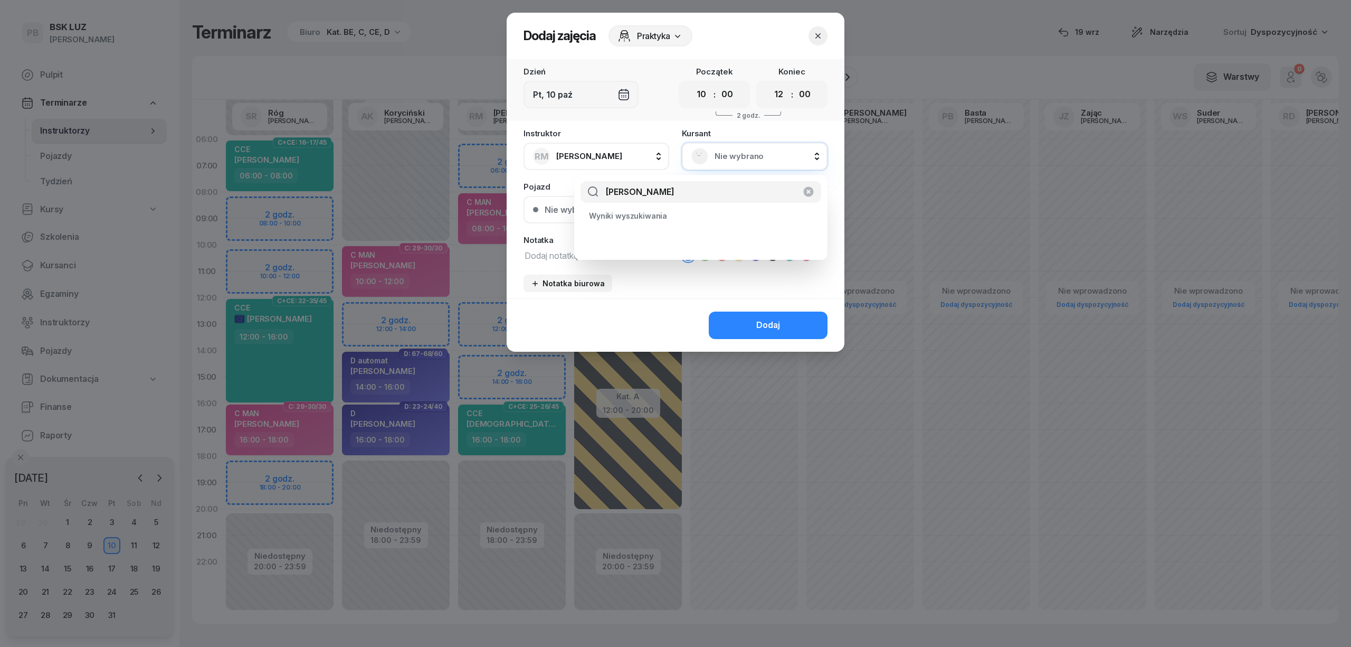
type input "[PERSON_NAME]"
click at [810, 188] on icon "button" at bounding box center [808, 192] width 10 height 10
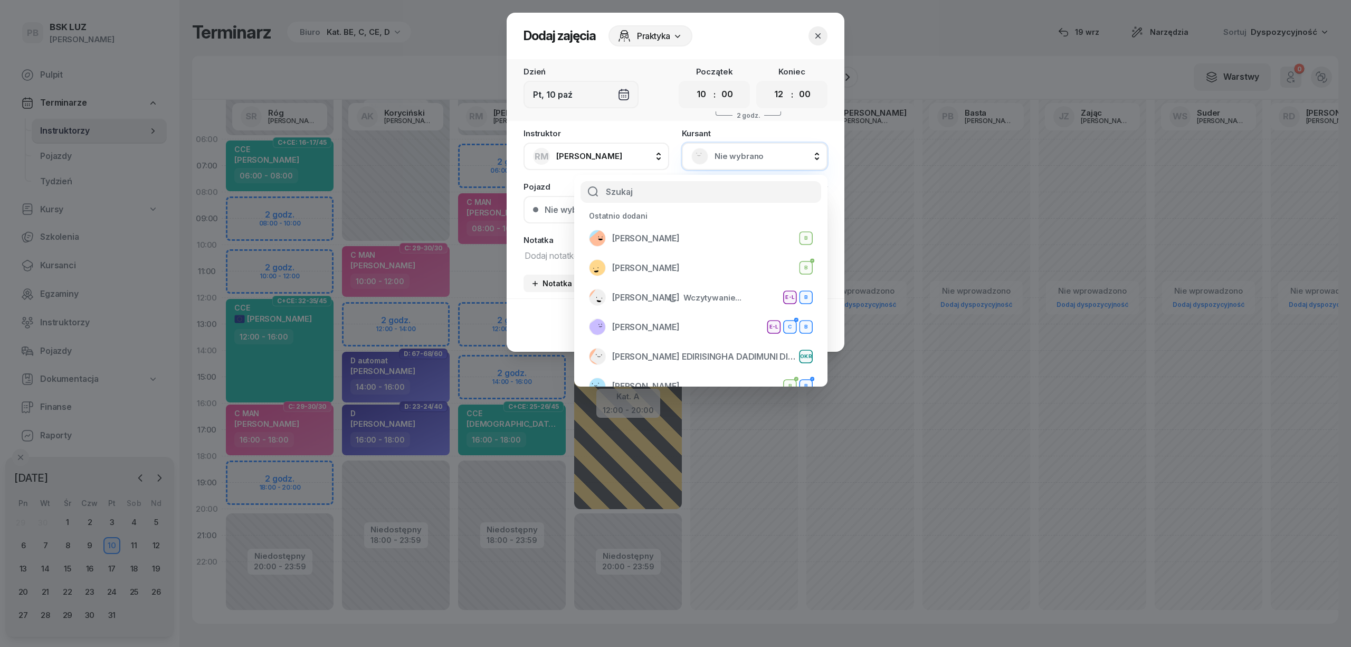
click at [776, 154] on span "Nie wybrano" at bounding box center [766, 156] width 103 height 14
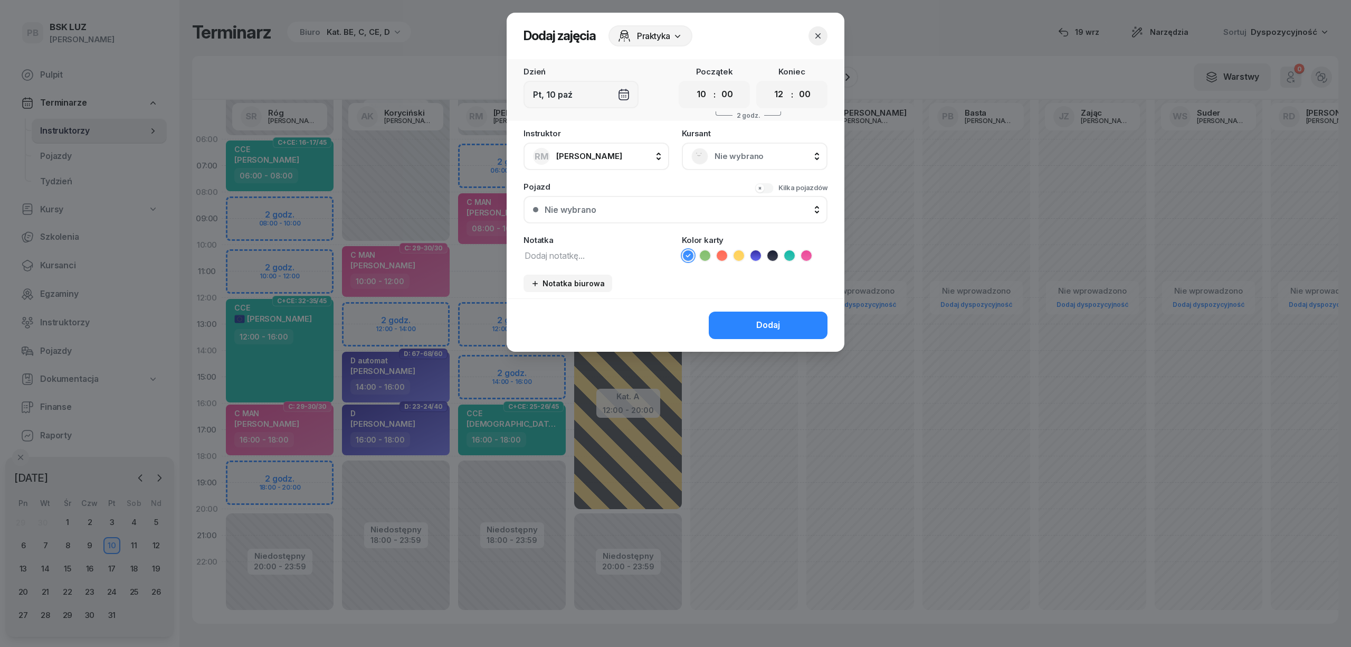
click at [776, 154] on span "Nie wybrano" at bounding box center [766, 156] width 103 height 14
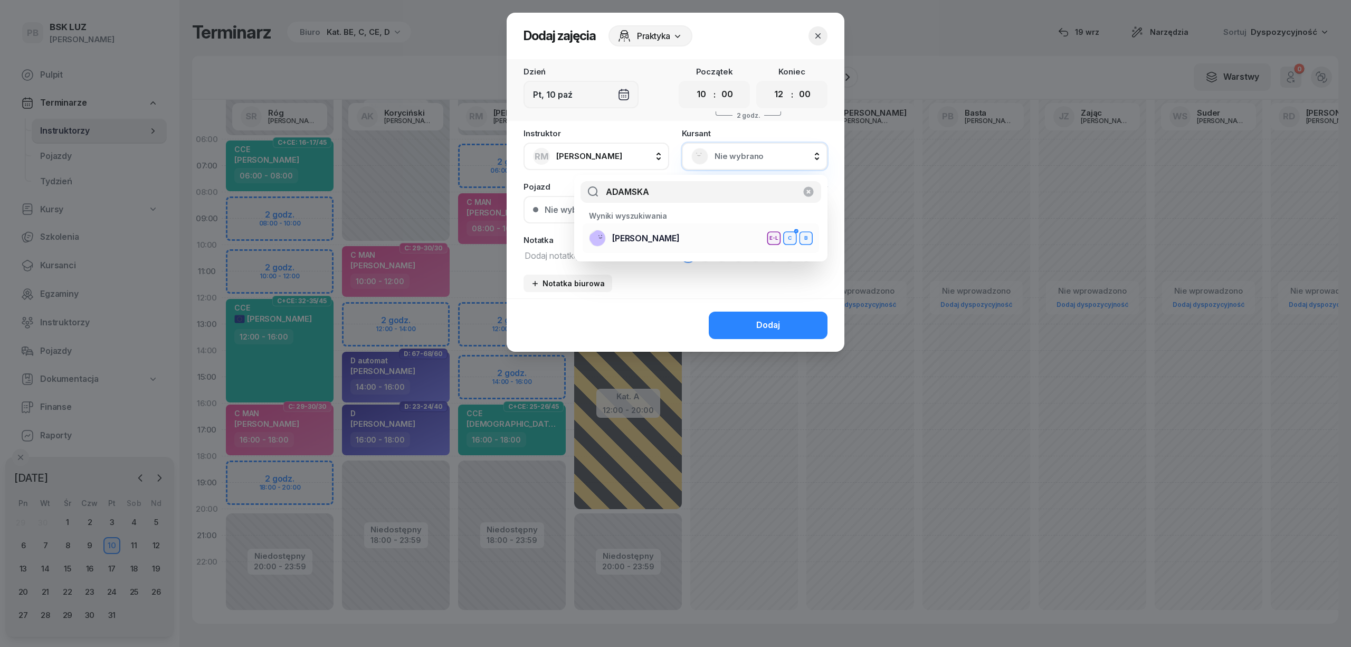
type input "ADAMSKA"
click at [685, 235] on div "[PERSON_NAME] E-L C B" at bounding box center [701, 238] width 224 height 17
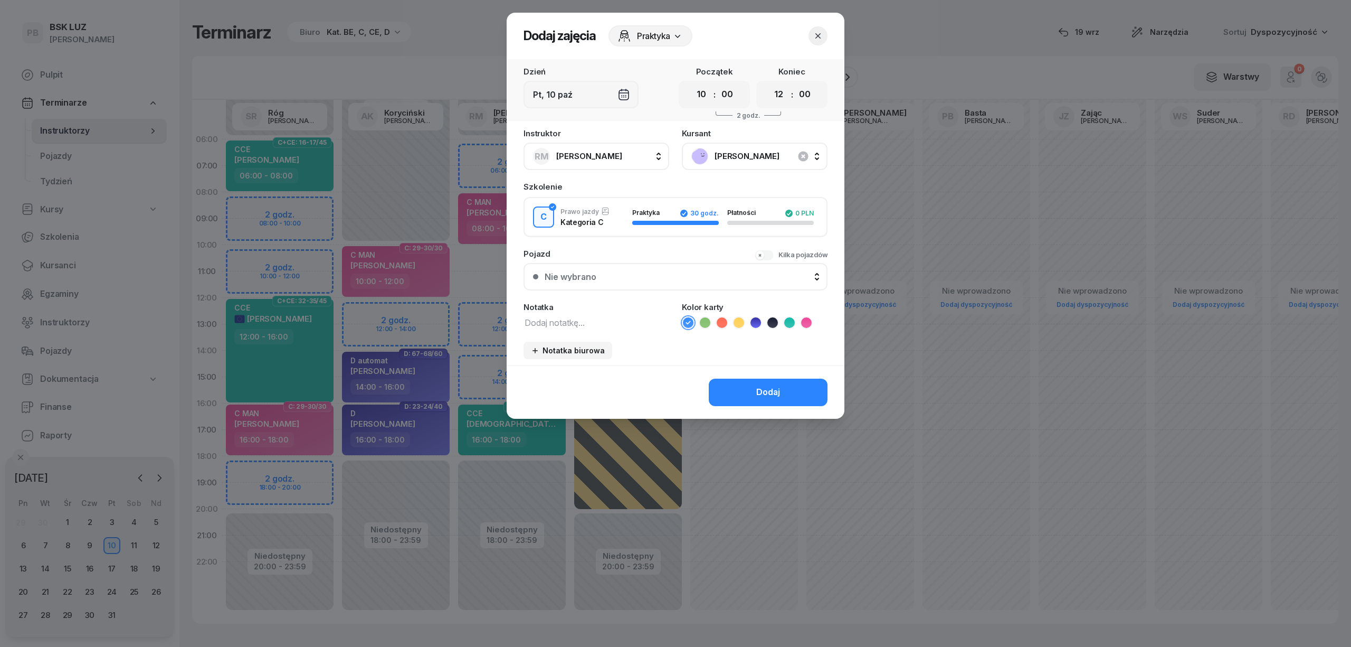
click at [807, 321] on icon at bounding box center [806, 322] width 5 height 4
click at [602, 315] on textarea at bounding box center [597, 322] width 146 height 14
type textarea "C PRZED EGZAM - RM"
drag, startPoint x: 809, startPoint y: 393, endPoint x: 769, endPoint y: 381, distance: 41.4
click at [809, 394] on button "Dodaj" at bounding box center [768, 391] width 119 height 27
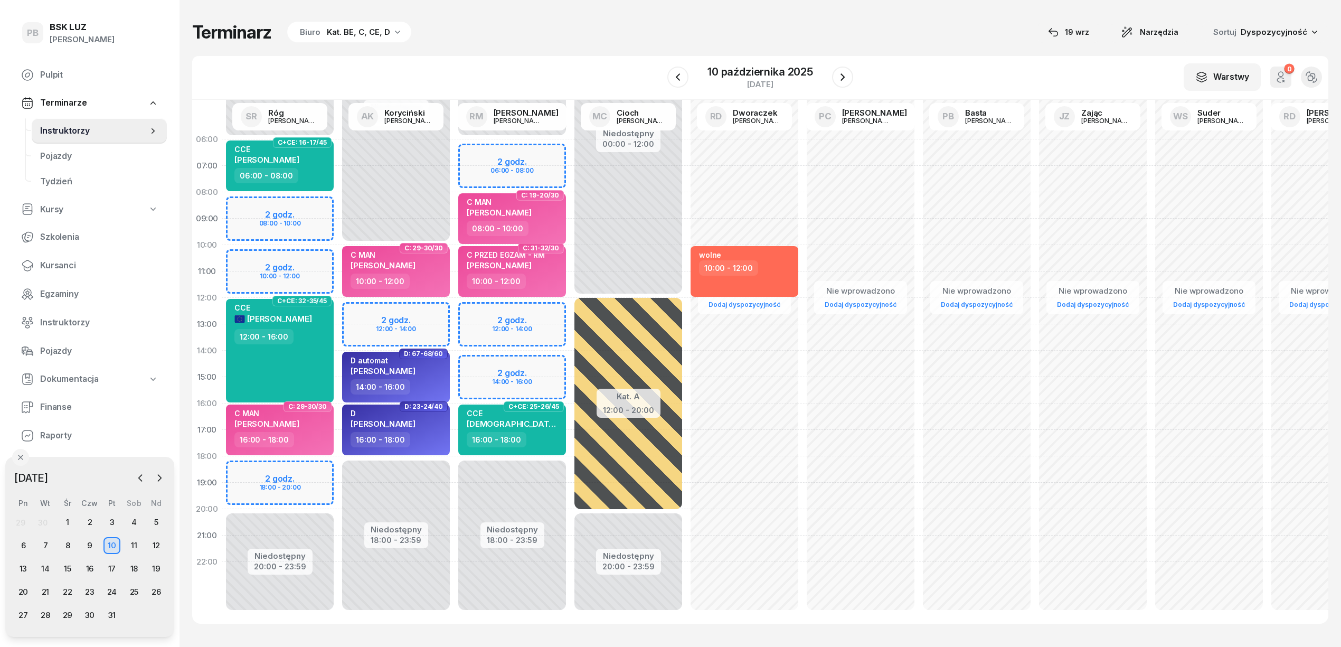
click at [497, 65] on div "W Wybierz AK [PERSON_NAME] BP [PERSON_NAME] DP [PERSON_NAME] GS [PERSON_NAME] I…" at bounding box center [760, 78] width 1136 height 44
click at [899, 41] on div "Terminarz Biuro Kat. BE, C, CE, D [DATE] Narzędzia Sortuj Dyspozycyjność" at bounding box center [760, 32] width 1136 height 22
click at [967, 73] on div "W Wybierz AK [PERSON_NAME] BP [PERSON_NAME] DP [PERSON_NAME] GS [PERSON_NAME] I…" at bounding box center [760, 78] width 1136 height 44
click at [609, 76] on div "W Wybierz AK [PERSON_NAME] BP [PERSON_NAME] DP [PERSON_NAME] GS [PERSON_NAME] I…" at bounding box center [760, 78] width 1136 height 44
click at [709, 25] on div "Terminarz Biuro Kat. BE, C, CE, D [DATE] Narzędzia Sortuj Dyspozycyjność" at bounding box center [760, 32] width 1136 height 22
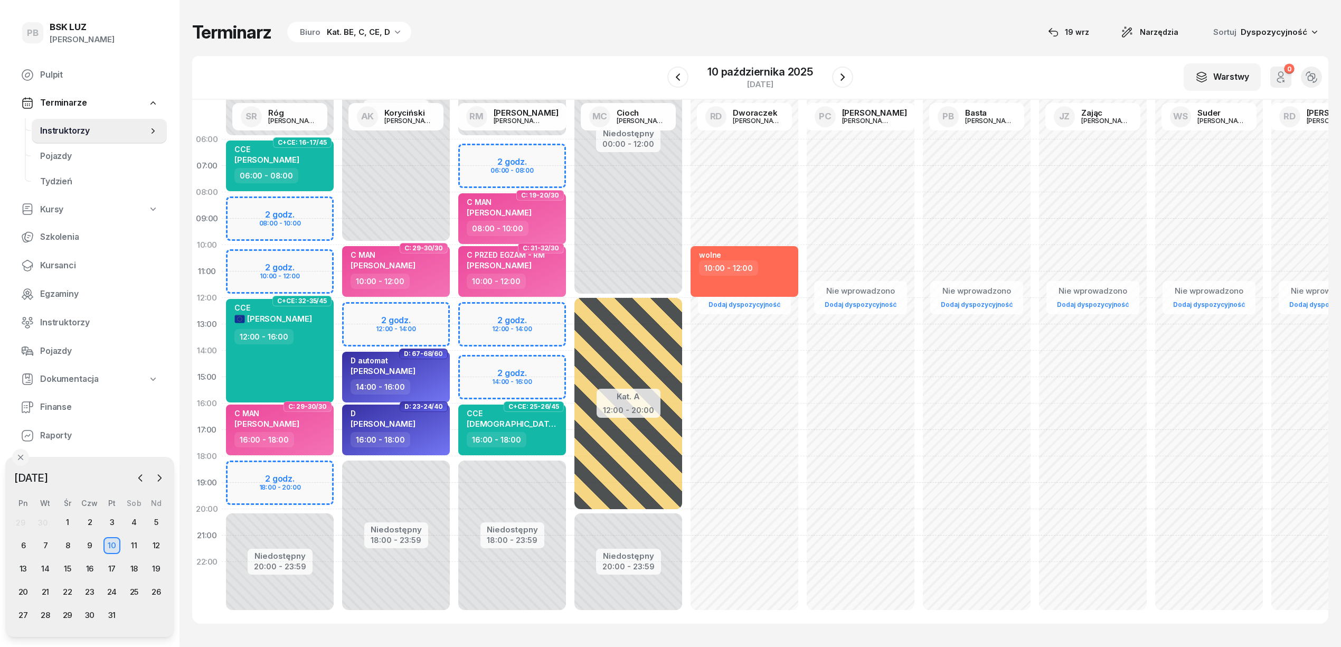
click at [705, 25] on div "Terminarz Biuro Kat. BE, C, CE, D [DATE] Narzędzia Sortuj Dyspozycyjność" at bounding box center [760, 32] width 1136 height 22
drag, startPoint x: 798, startPoint y: 56, endPoint x: 767, endPoint y: 68, distance: 33.4
click at [797, 56] on div "W Wybierz AK [PERSON_NAME] BP [PERSON_NAME] DP [PERSON_NAME] GS [PERSON_NAME] I…" at bounding box center [760, 78] width 1136 height 44
click at [598, 41] on div "Terminarz Biuro Kat. BE, C, CE, D [DATE] Narzędzia Sortuj Dyspozycyjność" at bounding box center [760, 32] width 1136 height 22
click at [600, 38] on div "Terminarz Biuro Kat. BE, C, CE, D [DATE] Narzędzia Sortuj Dyspozycyjność" at bounding box center [760, 32] width 1136 height 22
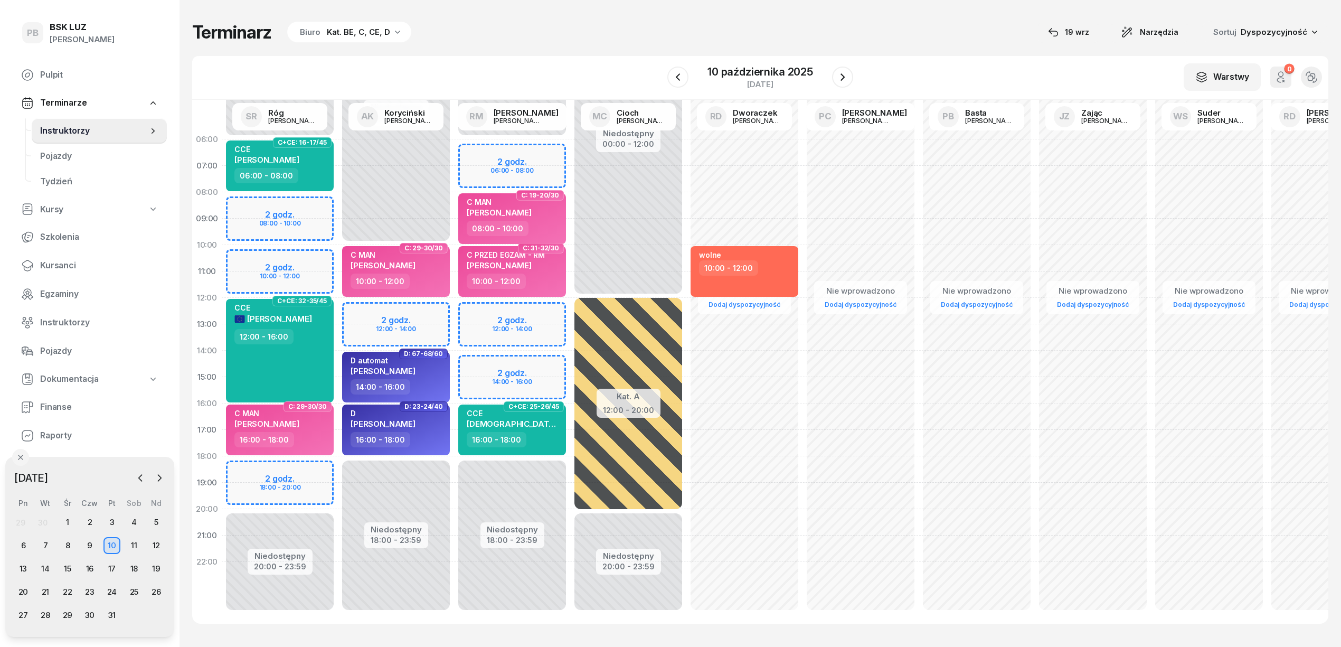
click at [349, 30] on div "Kat. BE, C, CE, D" at bounding box center [358, 32] width 63 height 13
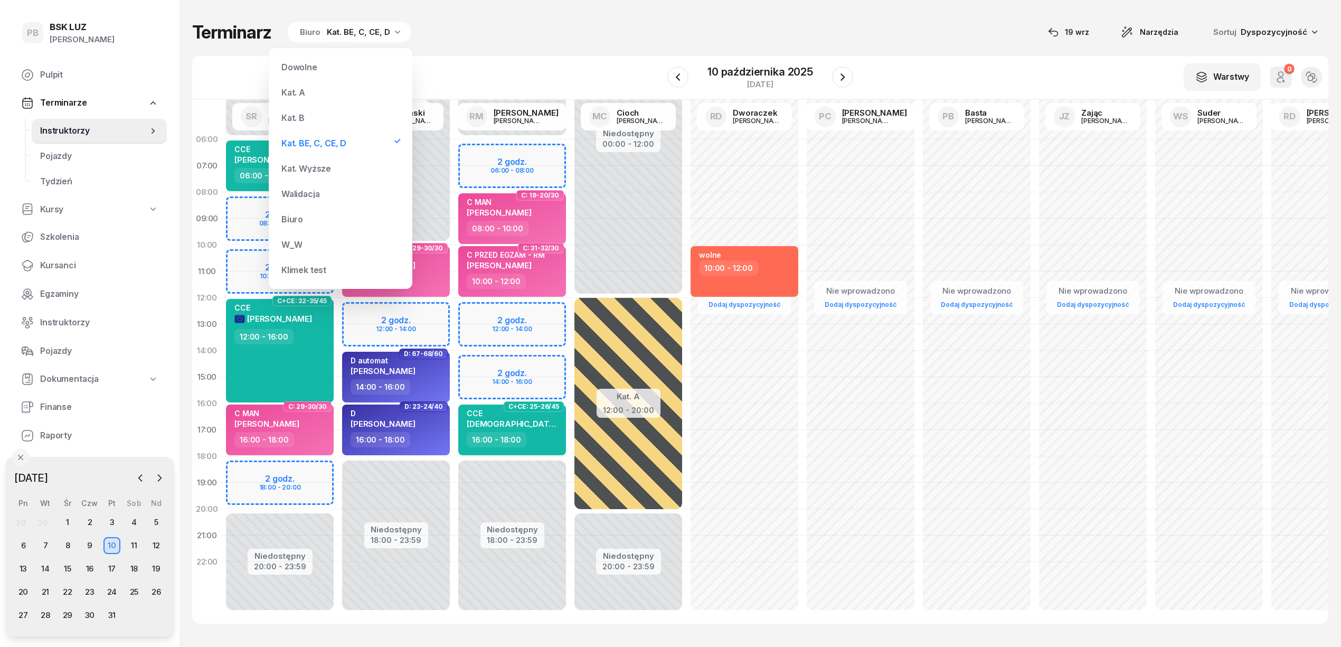
click at [302, 116] on div "Kat. B" at bounding box center [292, 117] width 23 height 8
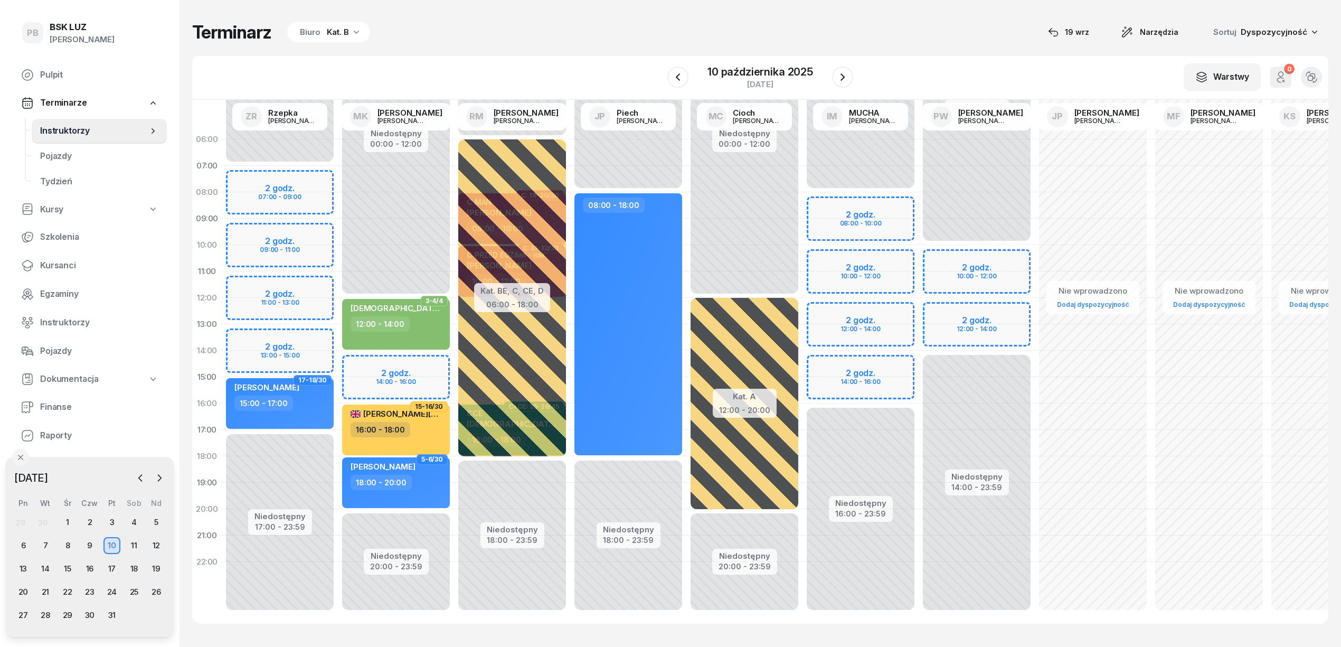
click at [505, 43] on div "Terminarz Biuro Kat. B [DATE] Narzędzia Sortuj Dyspozycyjność W Wybierz AK [PER…" at bounding box center [760, 322] width 1136 height 645
click at [476, 44] on div "Terminarz Biuro Kat. B [DATE] Narzędzia Sortuj Dyspozycyjność W Wybierz AK [PER…" at bounding box center [760, 322] width 1136 height 645
click at [140, 478] on icon "button" at bounding box center [140, 477] width 11 height 11
click at [111, 569] on div "19" at bounding box center [111, 568] width 17 height 17
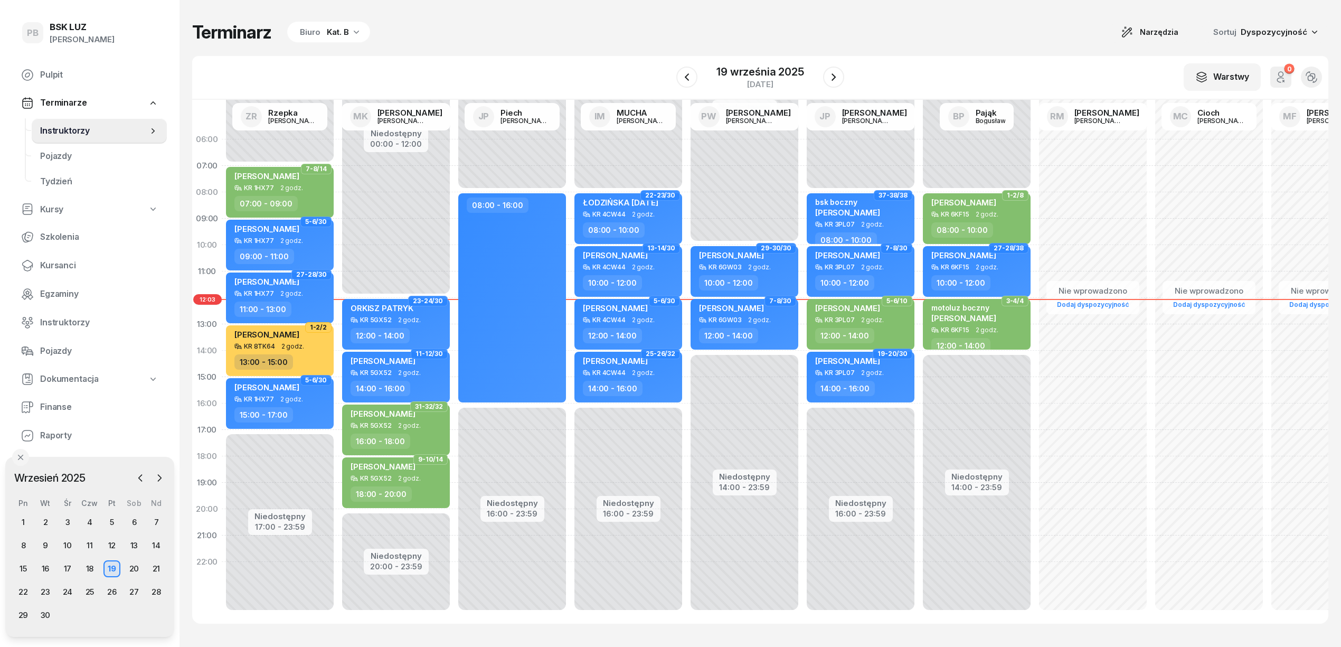
click at [575, 45] on div "Terminarz Biuro Kat. B Narzędzia Sortuj Dyspozycyjność W Wybierz AK [PERSON_NAM…" at bounding box center [760, 322] width 1136 height 645
click at [656, 53] on div "Terminarz Biuro Kat. B Narzędzia Sortuj Dyspozycyjność W Wybierz AK [PERSON_NAM…" at bounding box center [760, 322] width 1136 height 645
click at [887, 45] on div "Terminarz Biuro Kat. B Narzędzia Sortuj Dyspozycyjność W Wybierz AK [PERSON_NAM…" at bounding box center [760, 322] width 1136 height 645
click at [940, 47] on div "Terminarz Biuro Kat. B Narzędzia Sortuj Dyspozycyjność W Wybierz AK [PERSON_NAM…" at bounding box center [760, 322] width 1136 height 645
click at [968, 59] on div "W Wybierz AK [PERSON_NAME] BP [PERSON_NAME] DP [PERSON_NAME] GS [PERSON_NAME] I…" at bounding box center [760, 78] width 1136 height 44
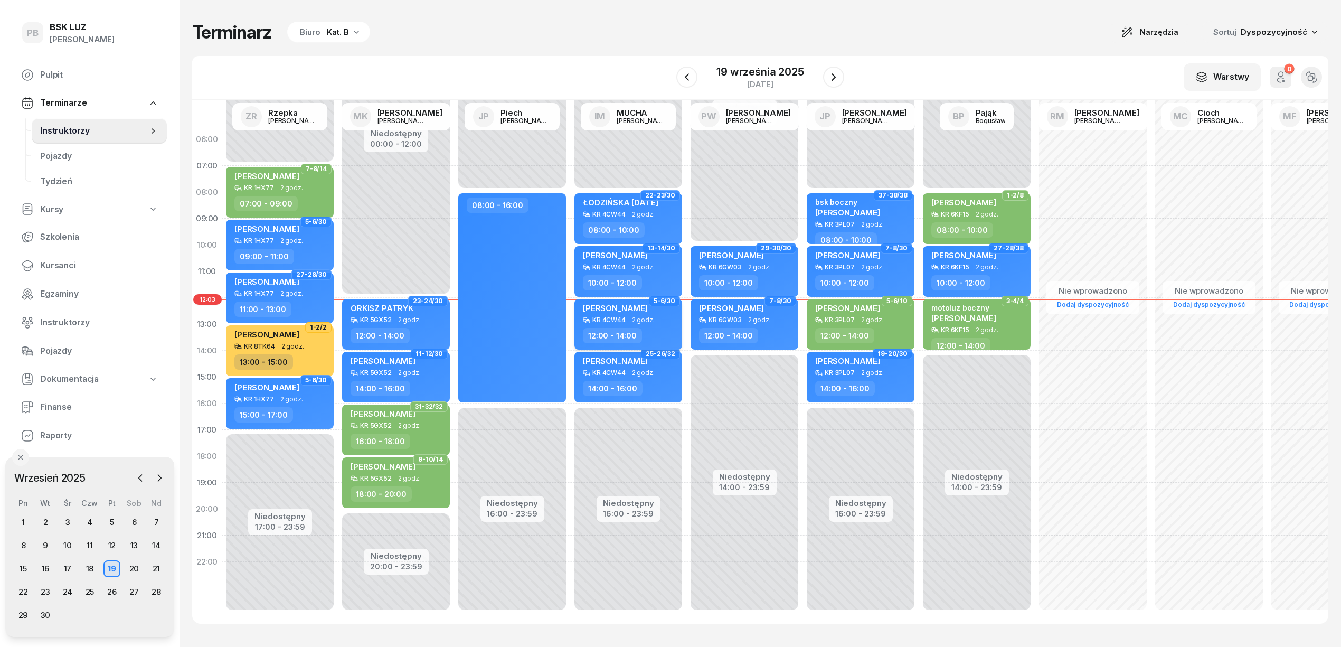
click at [638, 322] on span "2 godz." at bounding box center [643, 319] width 23 height 7
select select "12"
select select "14"
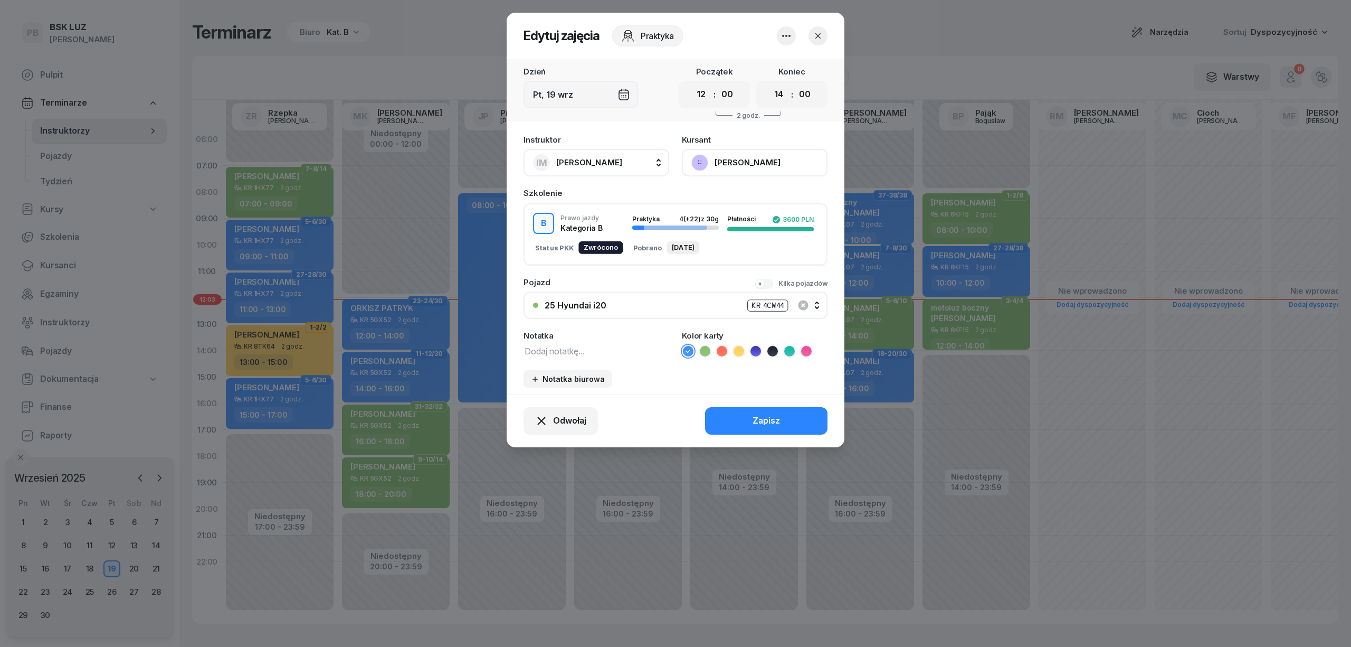
click at [819, 27] on button "button" at bounding box center [818, 35] width 19 height 19
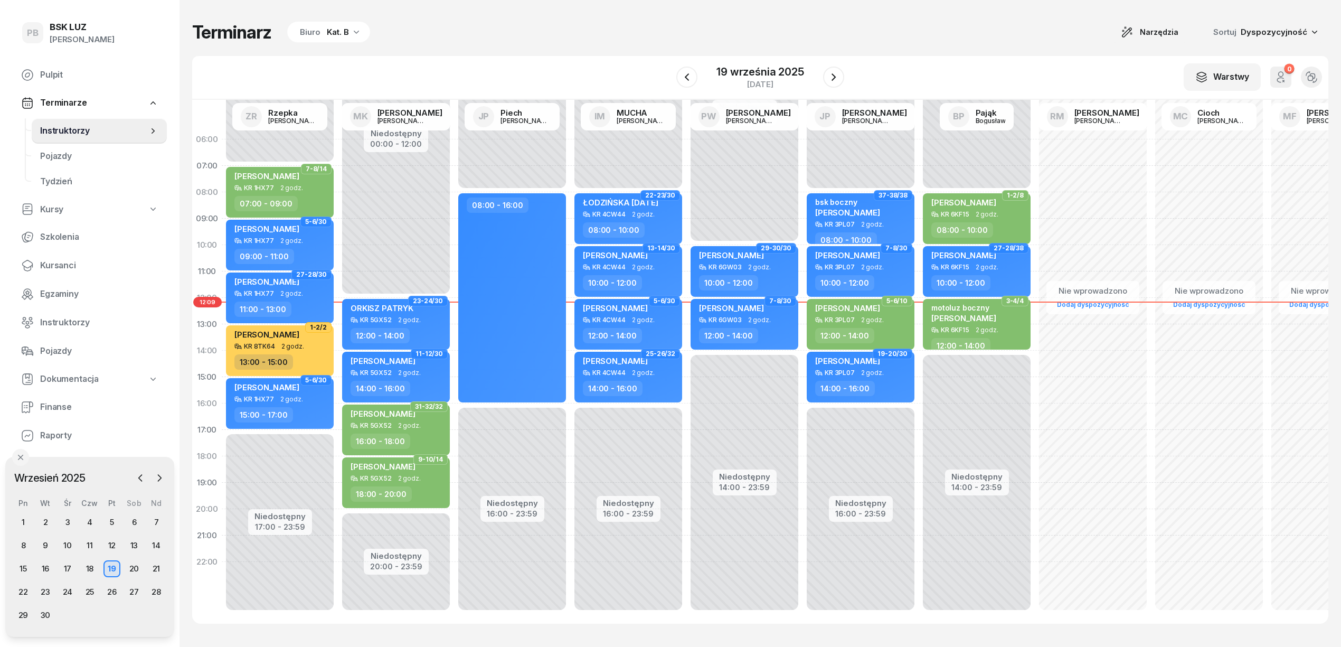
click at [636, 50] on div "Terminarz Biuro Kat. B Narzędzia Sortuj Dyspozycyjność W Wybierz AK [PERSON_NAM…" at bounding box center [760, 322] width 1136 height 645
click at [56, 407] on span "Finanse" at bounding box center [99, 407] width 118 height 14
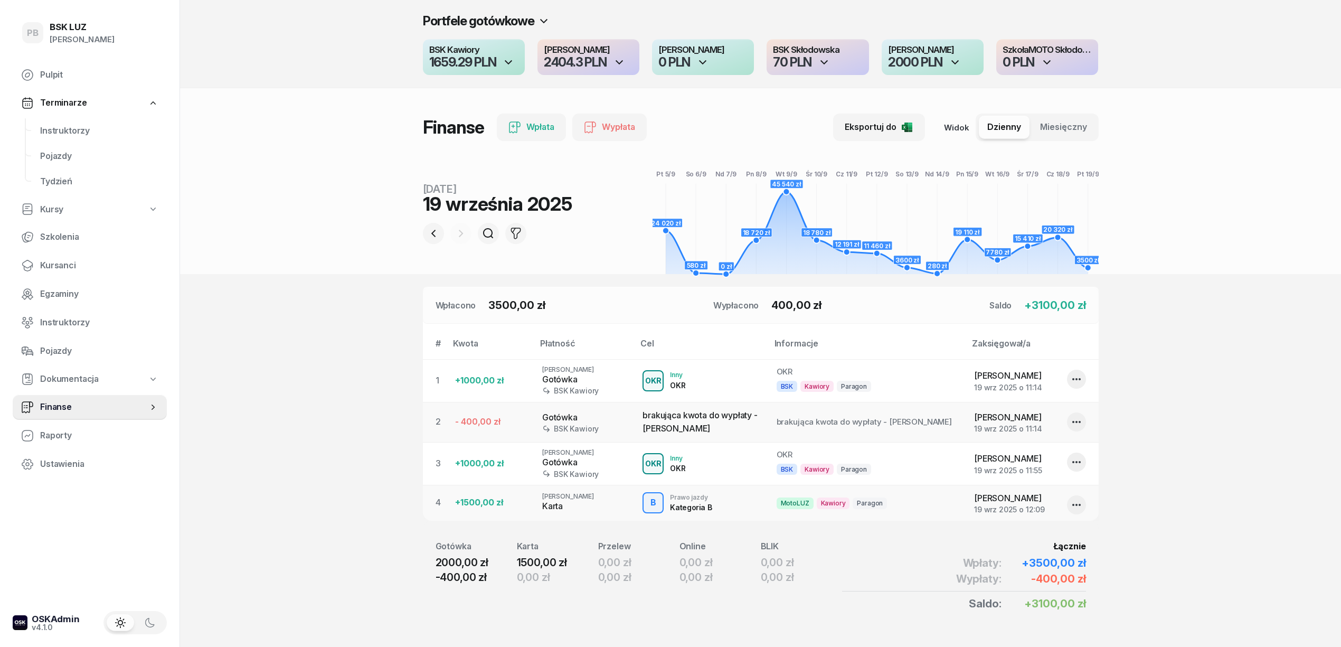
click at [1223, 315] on section "Portfele gotówkowe BSK Kawiory 1659.29 PLN MotoLUZ Kawiory 2404.3 PLN SzkołaMOT…" at bounding box center [760, 334] width 1161 height 668
click at [1325, 400] on section "Portfele gotówkowe BSK Kawiory 1659.29 PLN MotoLUZ Kawiory 2404.3 PLN SzkołaMOT…" at bounding box center [760, 334] width 1161 height 668
click at [434, 231] on icon "button" at bounding box center [433, 233] width 4 height 7
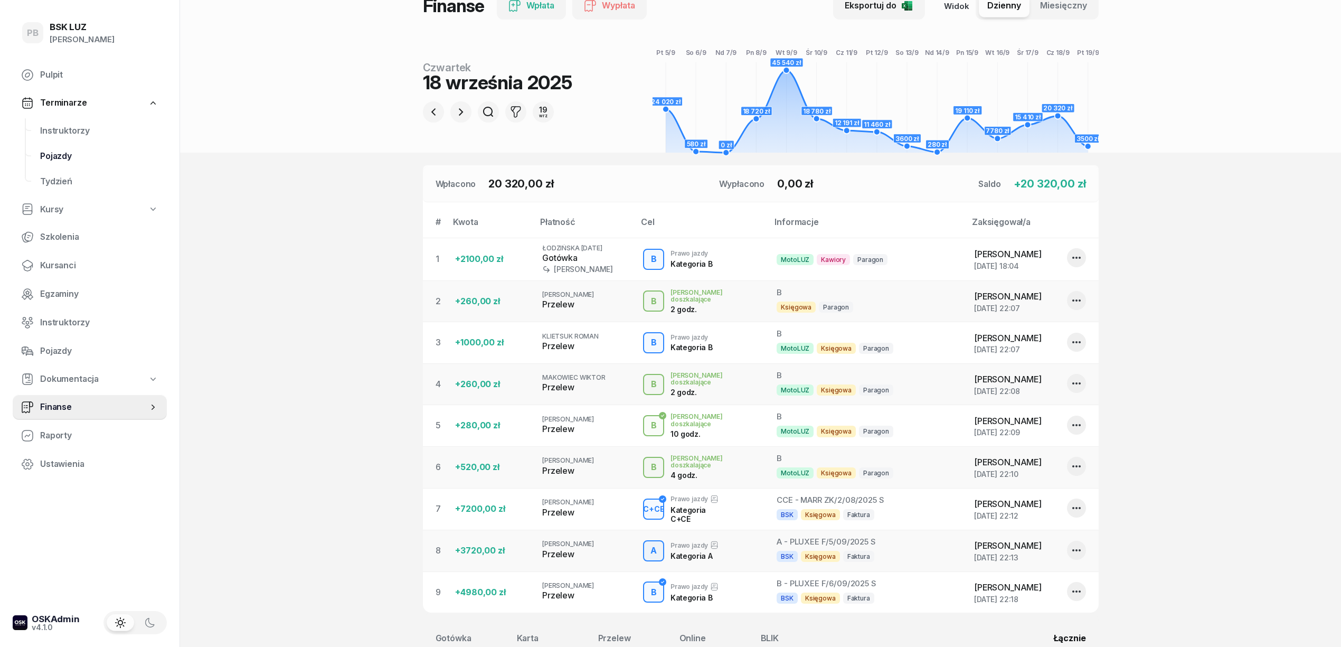
scroll to position [97, 0]
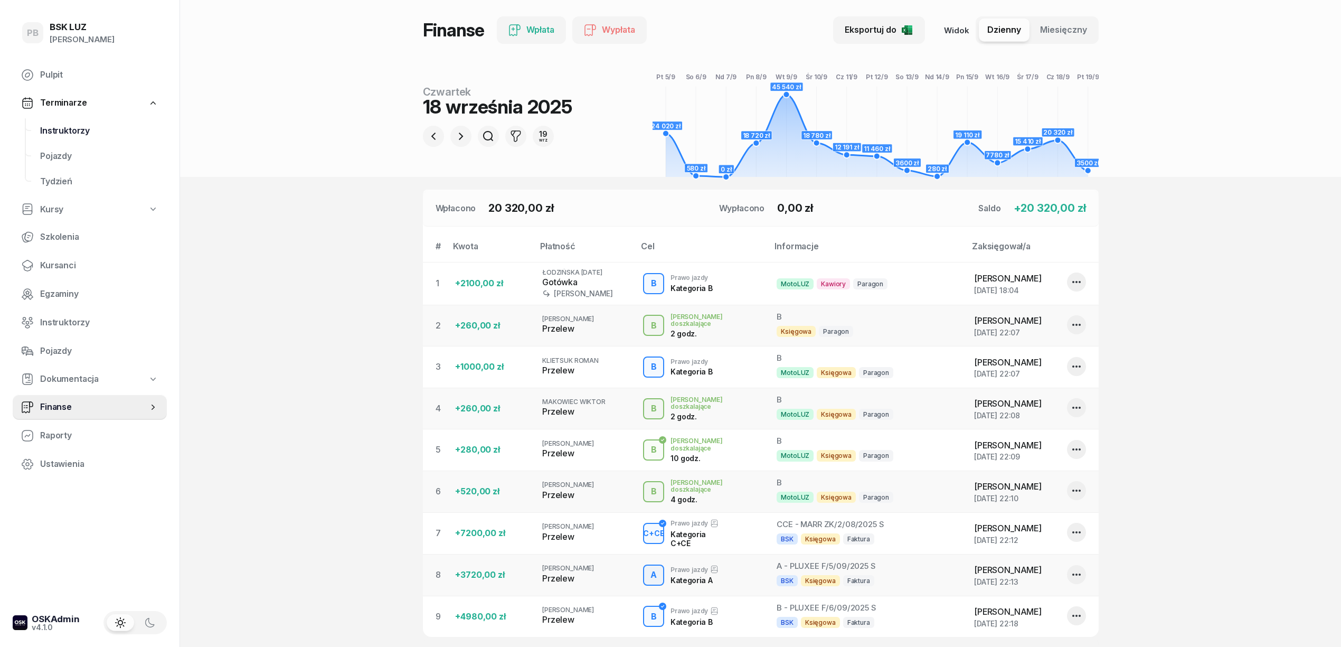
click at [58, 129] on span "Instruktorzy" at bounding box center [99, 131] width 118 height 14
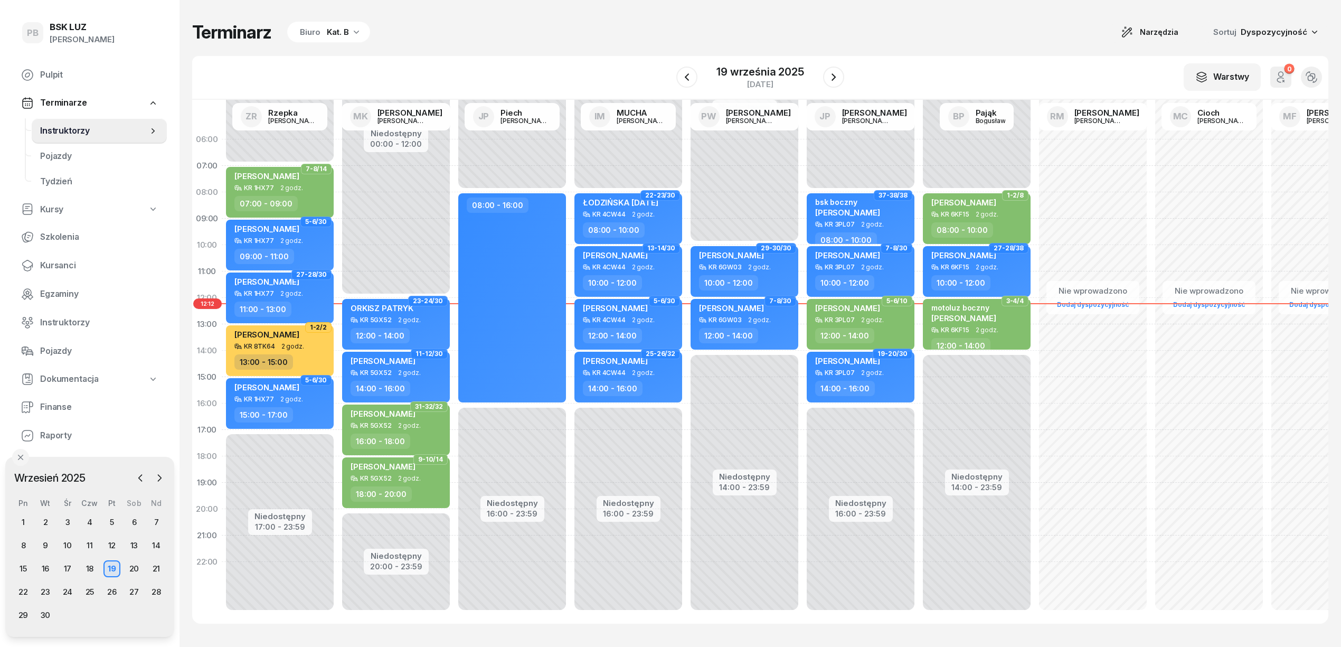
click at [455, 58] on div "W Wybierz AK [PERSON_NAME] BP [PERSON_NAME] DP [PERSON_NAME] GS [PERSON_NAME] I…" at bounding box center [760, 78] width 1136 height 44
click at [937, 55] on div "Terminarz Biuro Kat. B Narzędzia Sortuj Dyspozycyjność W Wybierz AK [PERSON_NAM…" at bounding box center [760, 322] width 1136 height 645
click at [646, 37] on div "Terminarz Biuro Kat. B Narzędzia Sortuj Dyspozycyjność" at bounding box center [760, 32] width 1136 height 22
click at [330, 27] on div "Kat. B" at bounding box center [338, 32] width 22 height 13
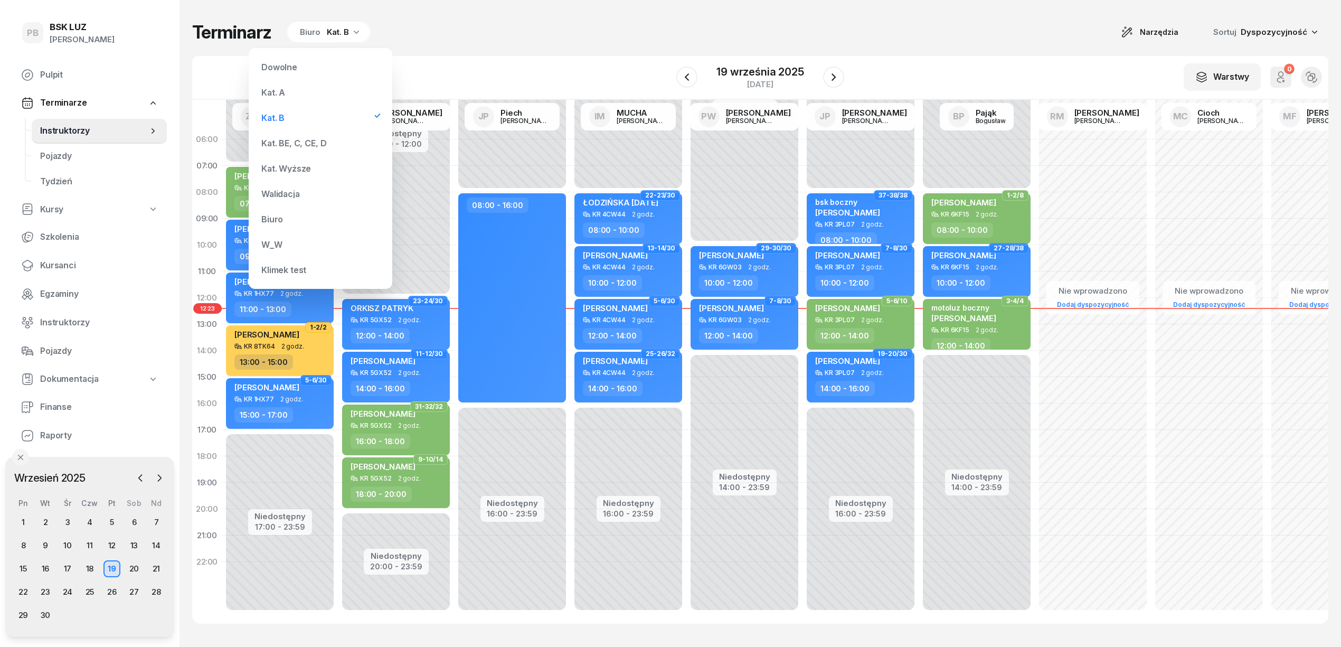
click at [298, 140] on div "Kat. BE, C, CE, D" at bounding box center [293, 143] width 65 height 8
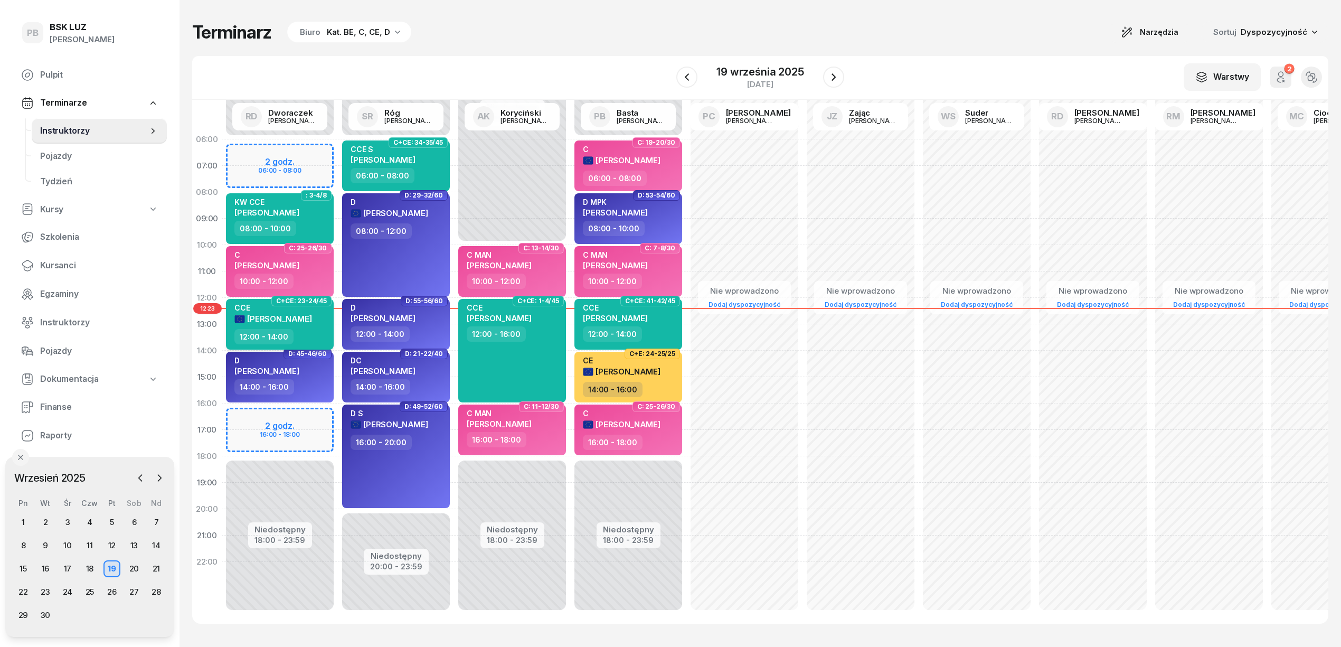
click at [305, 318] on span "[PERSON_NAME]" at bounding box center [279, 319] width 65 height 10
select select "12"
select select "14"
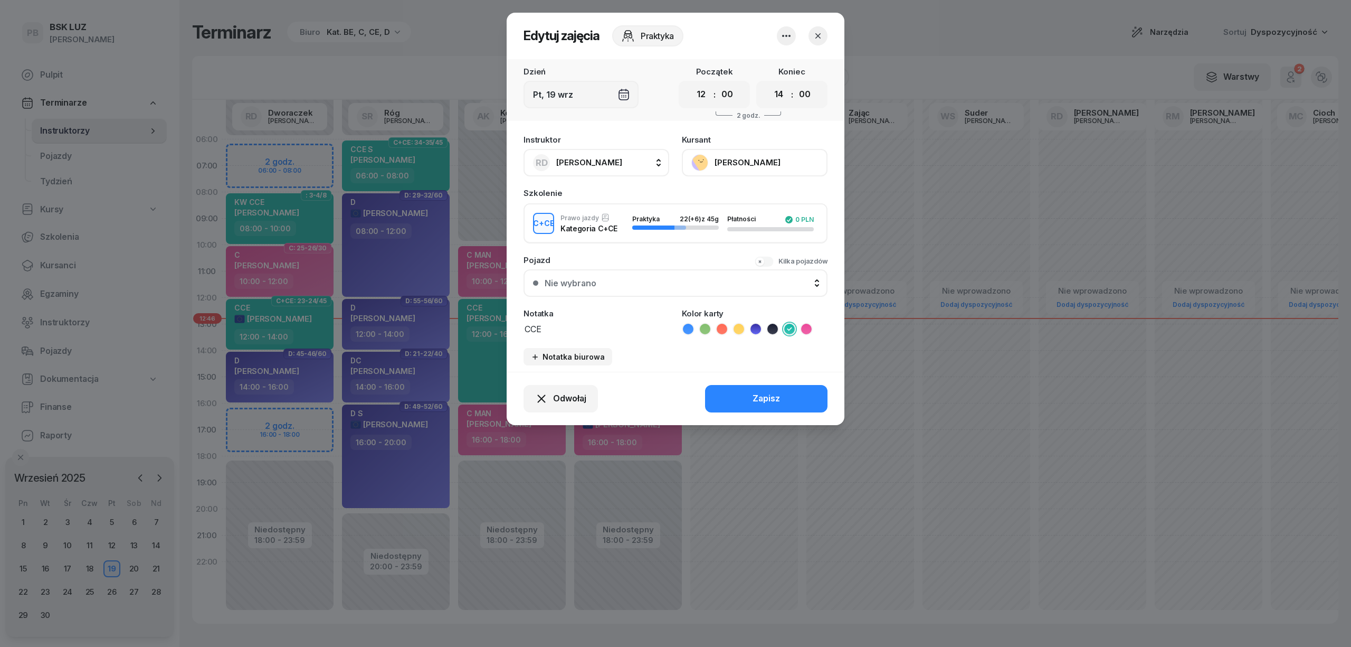
click at [815, 30] on button "button" at bounding box center [818, 35] width 19 height 19
click at [48, 589] on div "23" at bounding box center [45, 591] width 17 height 17
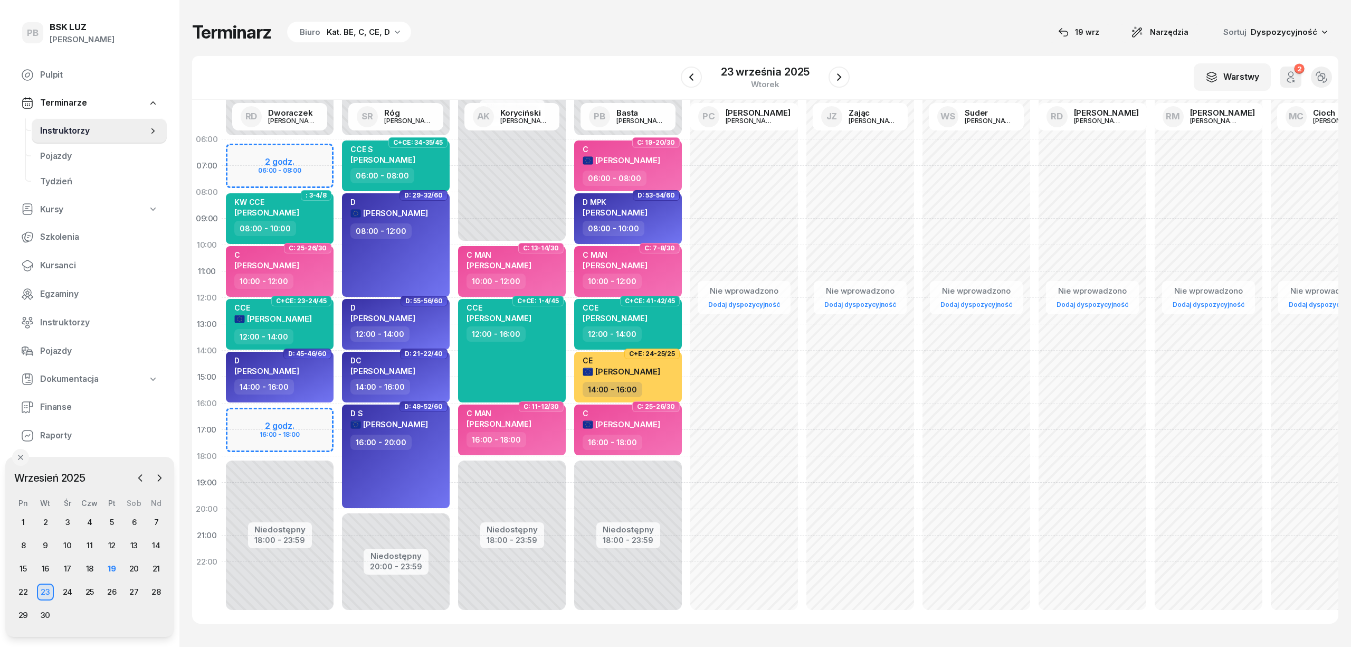
click at [46, 589] on div "23" at bounding box center [45, 591] width 17 height 17
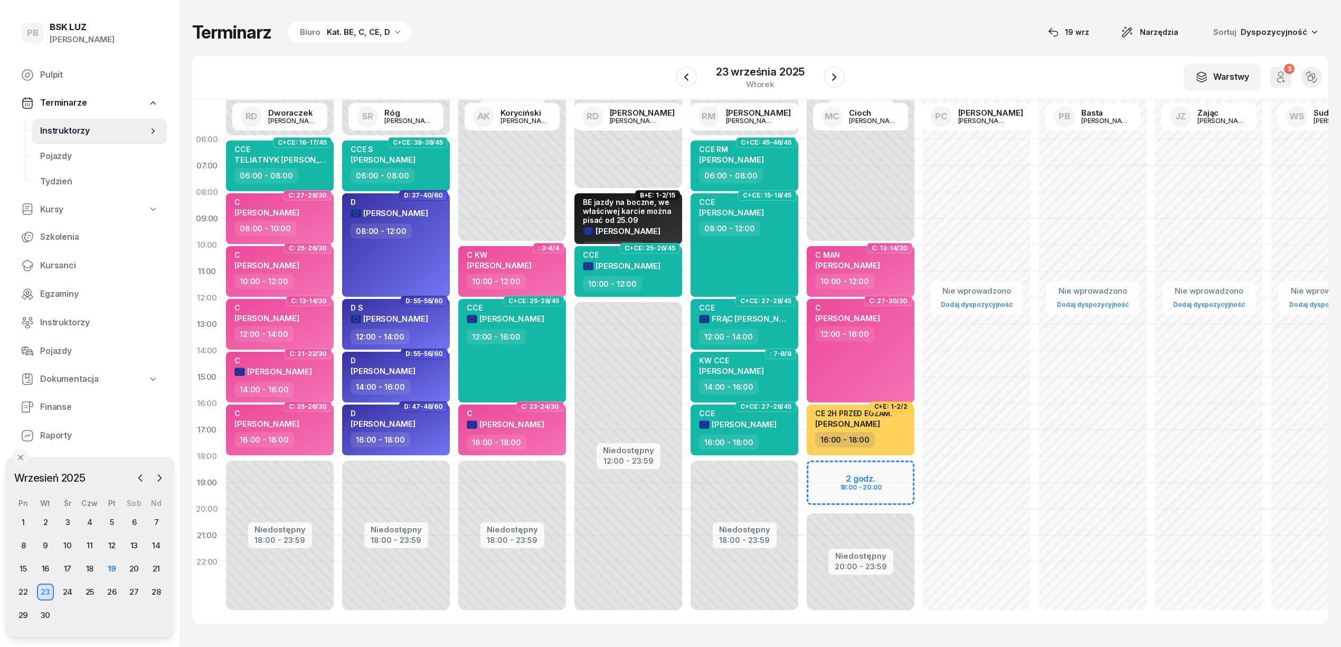
click at [972, 305] on link "Dodaj dyspozycyjność" at bounding box center [976, 304] width 80 height 12
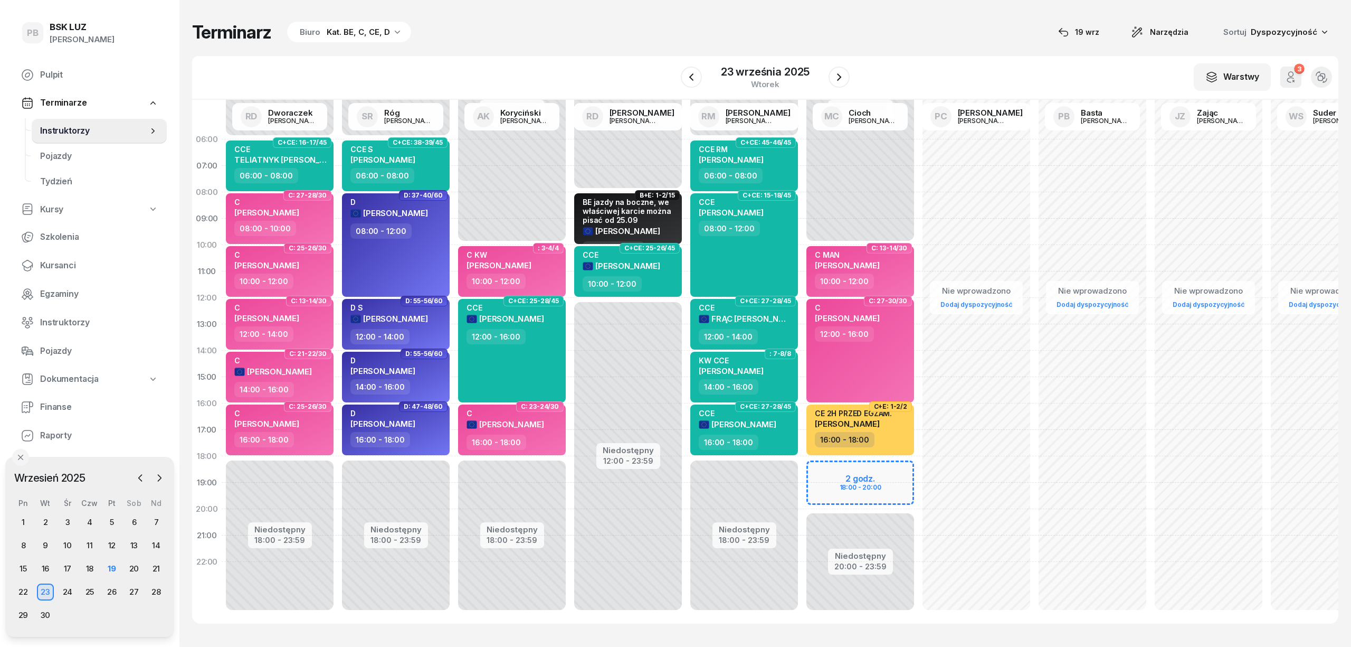
select select "08"
select select "16"
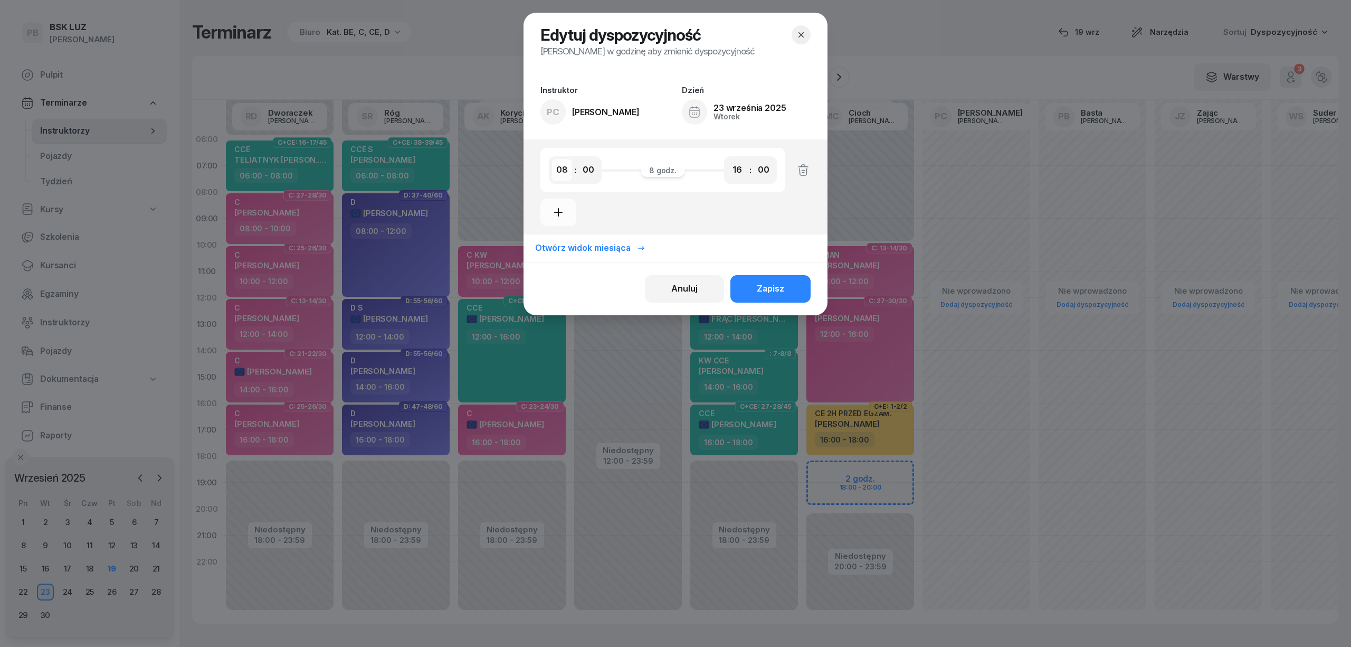
click at [556, 166] on select "00 01 02 03 04 05 06 07 08 09 10 11 12 13 14 15 16 17 18 19 20 21 22 23" at bounding box center [562, 170] width 20 height 22
select select "16"
click at [552, 159] on select "00 01 02 03 04 05 06 07 08 09 10 11 12 13 14 15 16 17 18 19 20 21 22 23" at bounding box center [562, 170] width 20 height 22
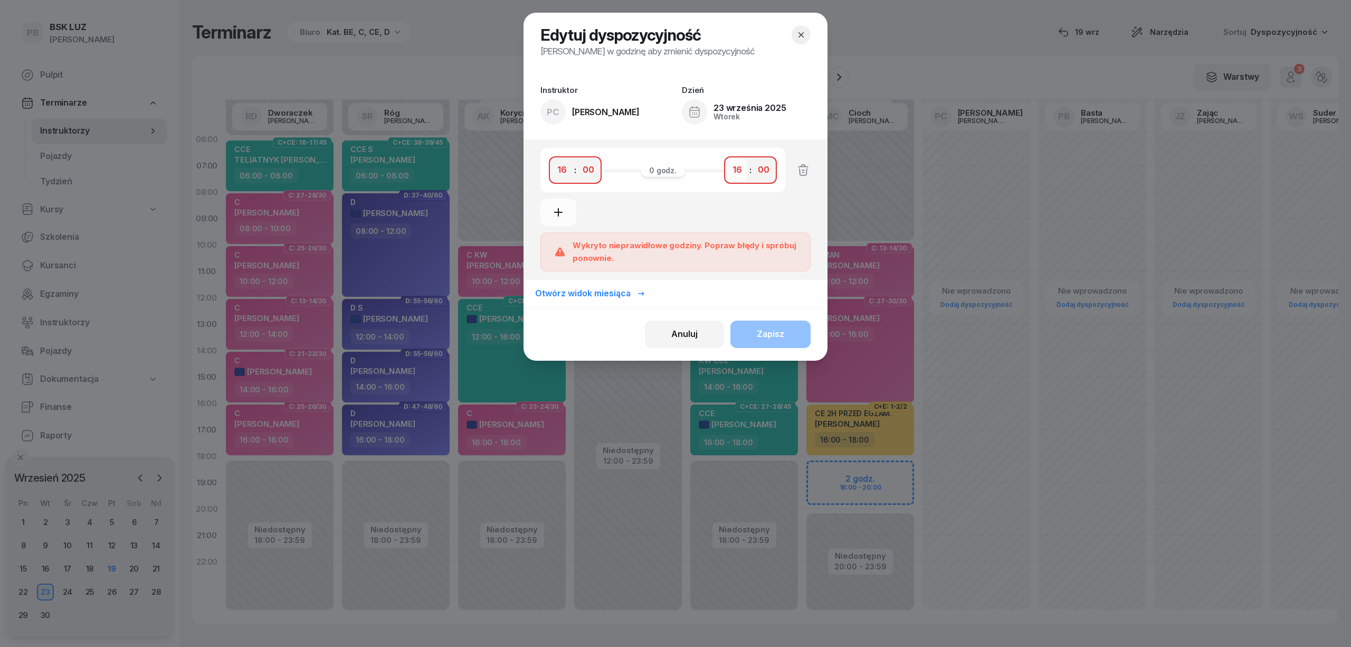
drag, startPoint x: 741, startPoint y: 166, endPoint x: 740, endPoint y: 175, distance: 9.6
click at [741, 166] on select "00 01 02 03 04 05 06 07 08 09 10 11 12 13 14 15 16 17 18 19 20 21 22 23" at bounding box center [737, 170] width 20 height 22
select select "20"
click at [728, 159] on select "00 01 02 03 04 05 06 07 08 09 10 11 12 13 14 15 16 17 18 19 20 21 22 23" at bounding box center [737, 170] width 20 height 22
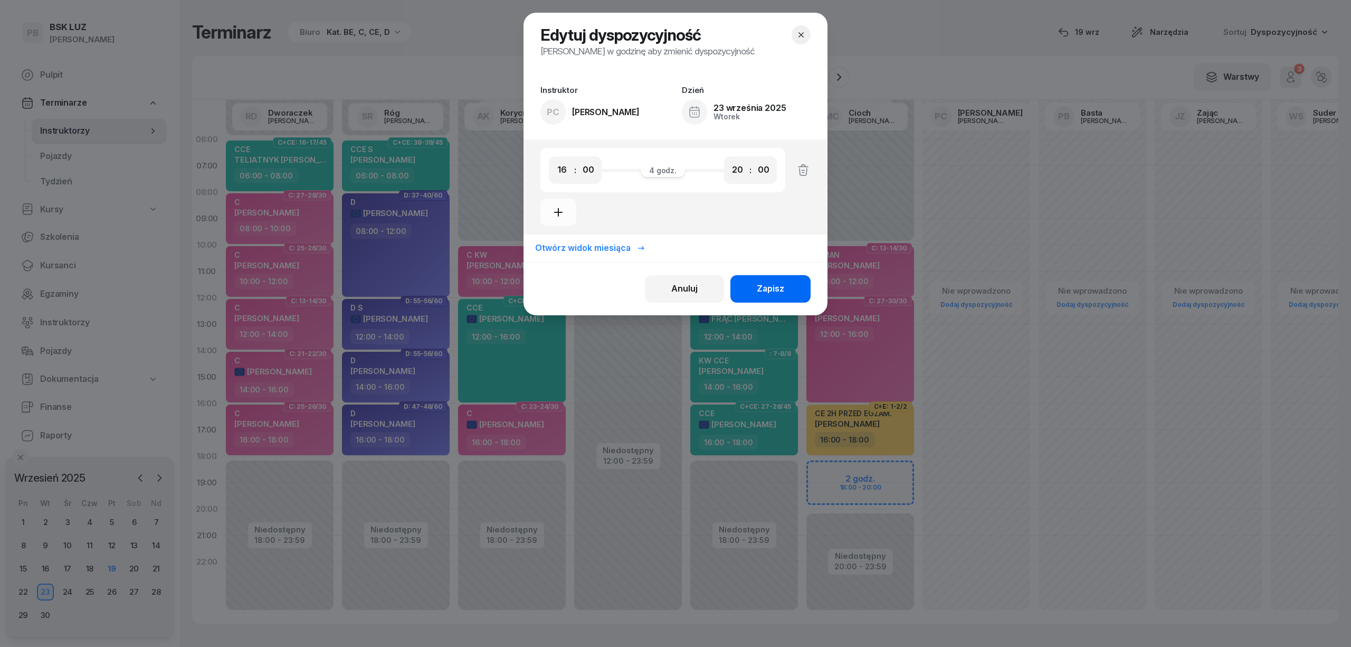
click at [782, 283] on div "Zapisz" at bounding box center [770, 289] width 27 height 14
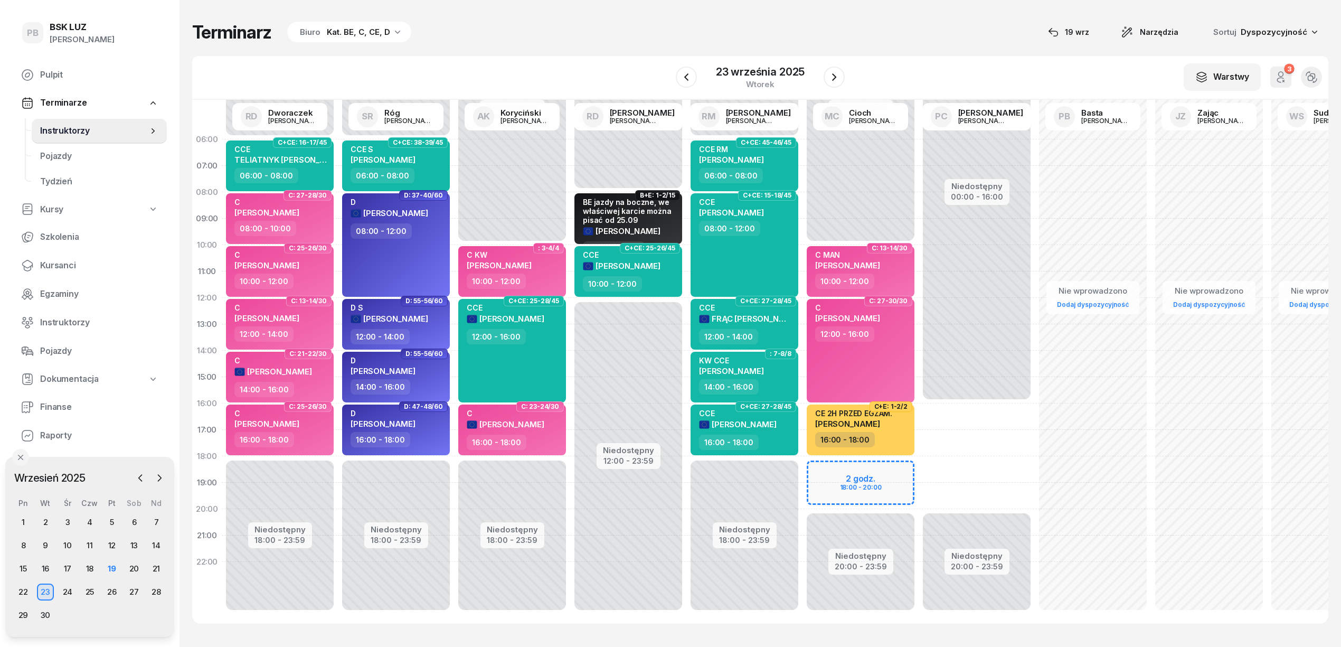
click at [595, 9] on div "Terminarz Biuro Kat. BE, C, CE, D [DATE] Narzędzia Sortuj Dyspozycyjność W Wybi…" at bounding box center [760, 322] width 1136 height 645
click at [950, 43] on div "Terminarz Biuro Kat. BE, C, CE, D [DATE] Narzędzia Sortuj Dyspozycyjność W Wybi…" at bounding box center [760, 322] width 1136 height 645
drag, startPoint x: 856, startPoint y: 24, endPoint x: 233, endPoint y: 395, distance: 725.2
click at [856, 24] on div "Terminarz Biuro Kat. BE, C, CE, D [DATE] Narzędzia Sortuj Dyspozycyjność" at bounding box center [760, 32] width 1136 height 22
click at [108, 564] on div "19" at bounding box center [111, 568] width 17 height 17
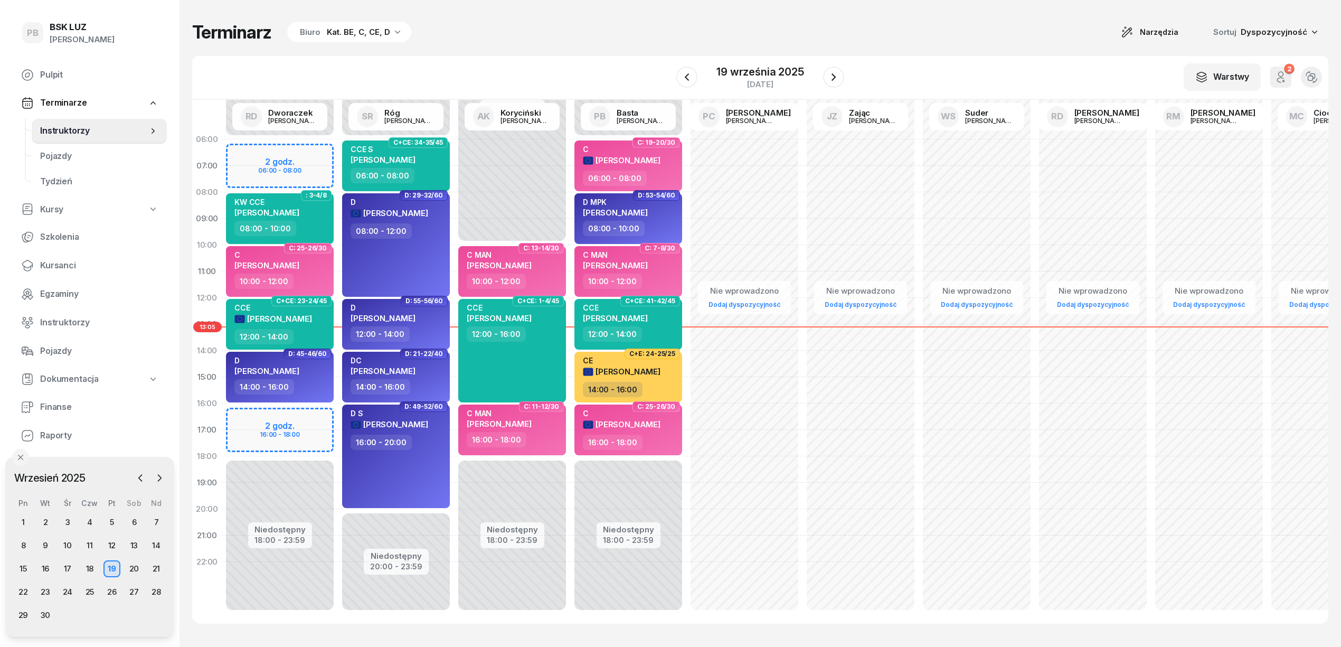
click at [562, 42] on div "Terminarz Biuro Kat. BE, C, CE, D Narzędzia Sortuj Dyspozycyjność" at bounding box center [760, 32] width 1136 height 22
click at [568, 41] on div "Terminarz Biuro Kat. BE, C, CE, D Narzędzia Sortuj Dyspozycyjność" at bounding box center [760, 32] width 1136 height 22
click at [603, 47] on div "Terminarz Biuro Kat. BE, C, CE, D Narzędzia Sortuj Dyspozycyjność W Wybierz AK …" at bounding box center [760, 322] width 1136 height 645
click at [554, 49] on div "Terminarz Biuro Kat. BE, C, CE, D Narzędzia Sortuj Dyspozycyjność W Wybierz AK …" at bounding box center [760, 322] width 1136 height 645
click at [134, 564] on div "20" at bounding box center [134, 568] width 17 height 17
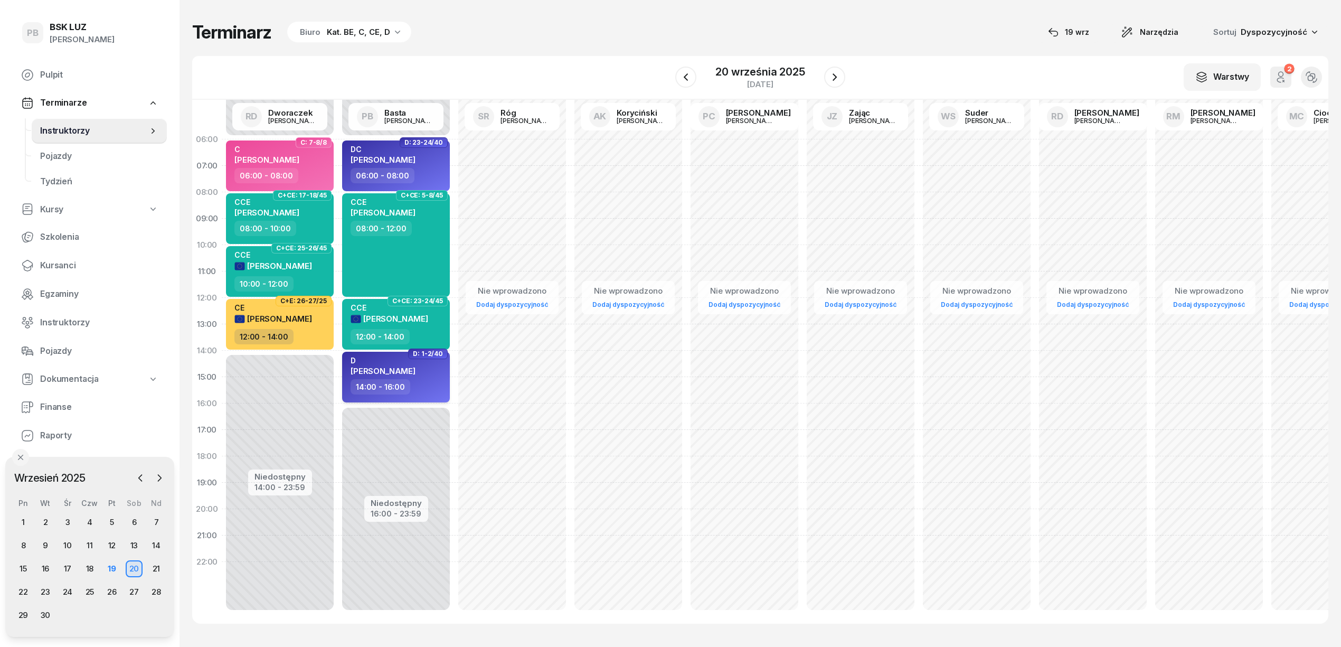
click at [409, 362] on div "D" at bounding box center [382, 360] width 65 height 9
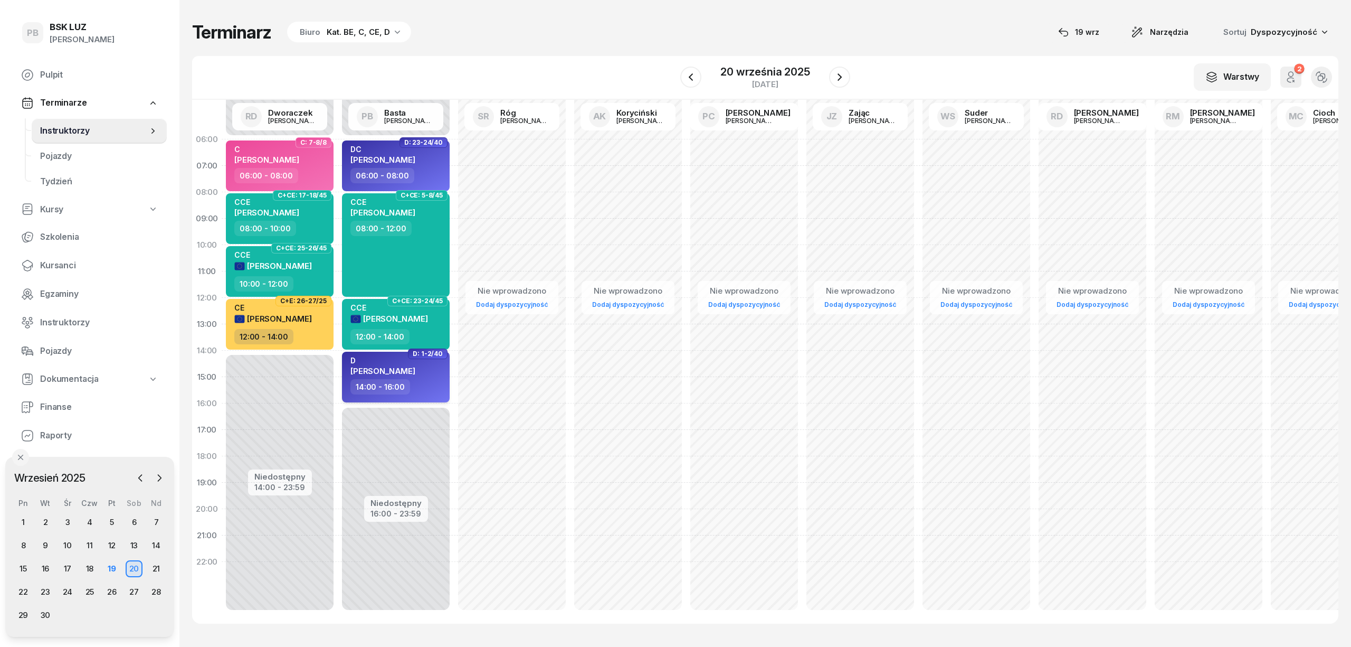
select select "14"
select select "16"
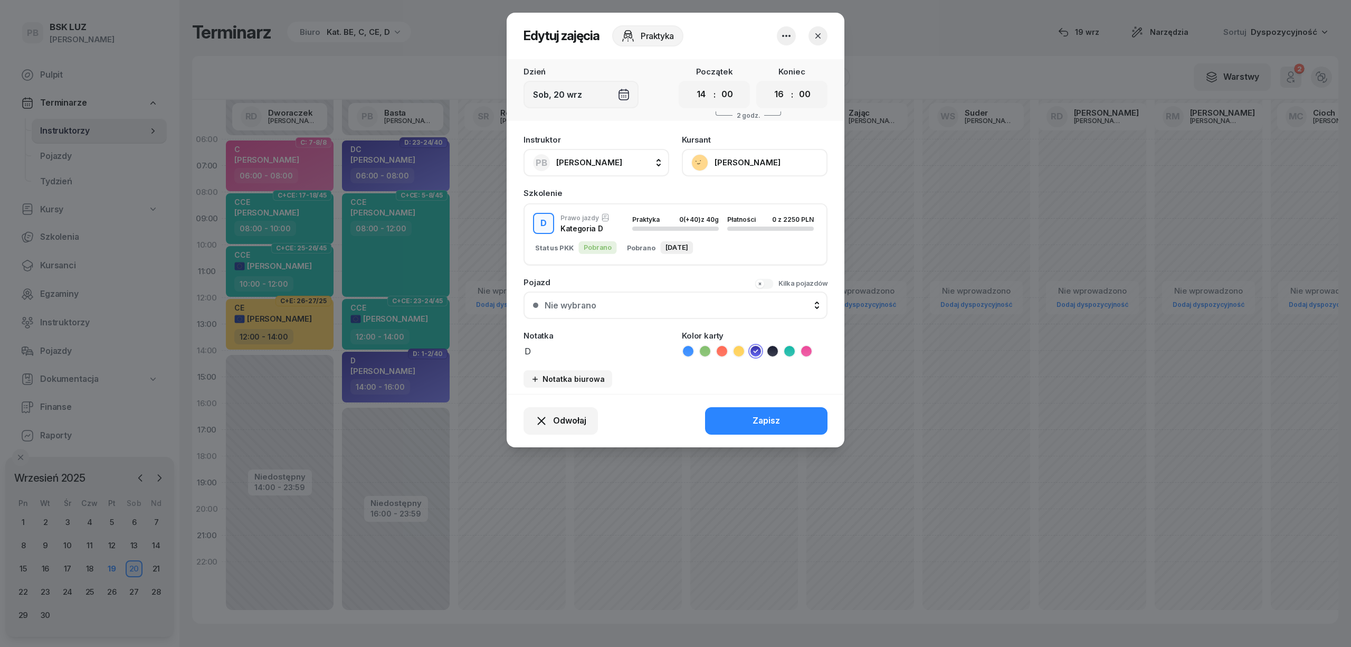
click at [761, 157] on button "[PERSON_NAME]" at bounding box center [755, 162] width 146 height 27
click at [817, 36] on icon "button" at bounding box center [818, 35] width 5 height 5
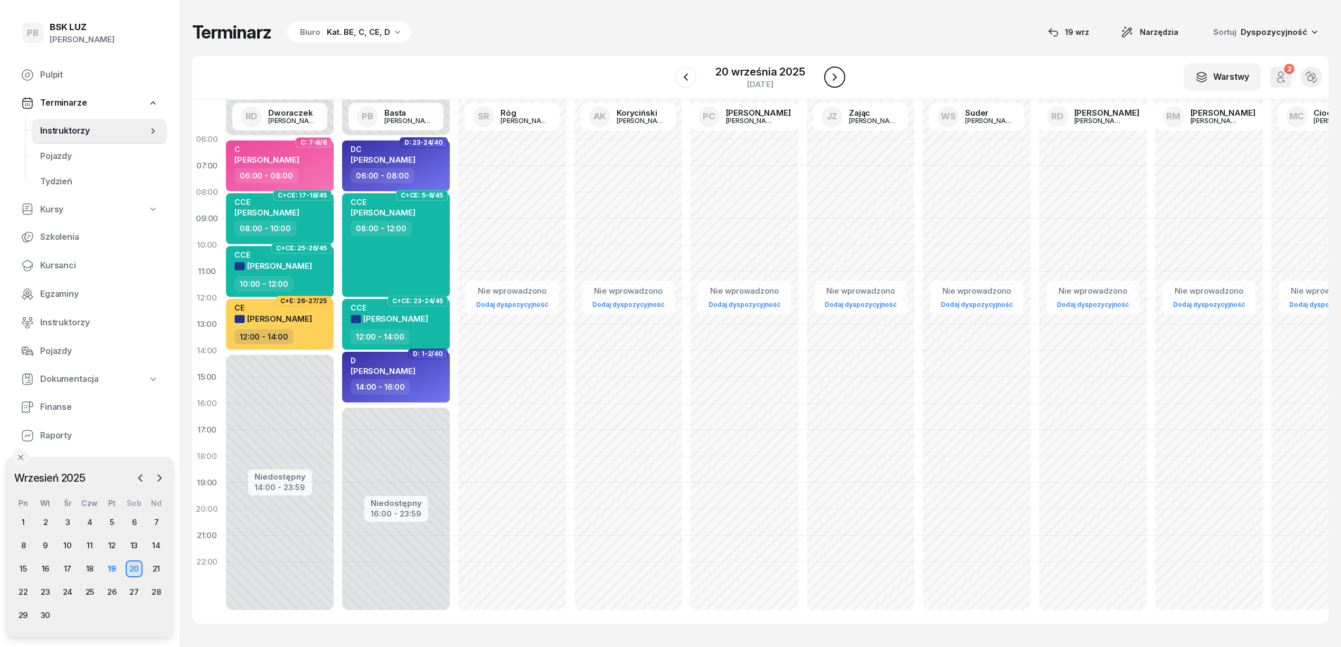
click at [832, 78] on icon "button" at bounding box center [834, 77] width 13 height 13
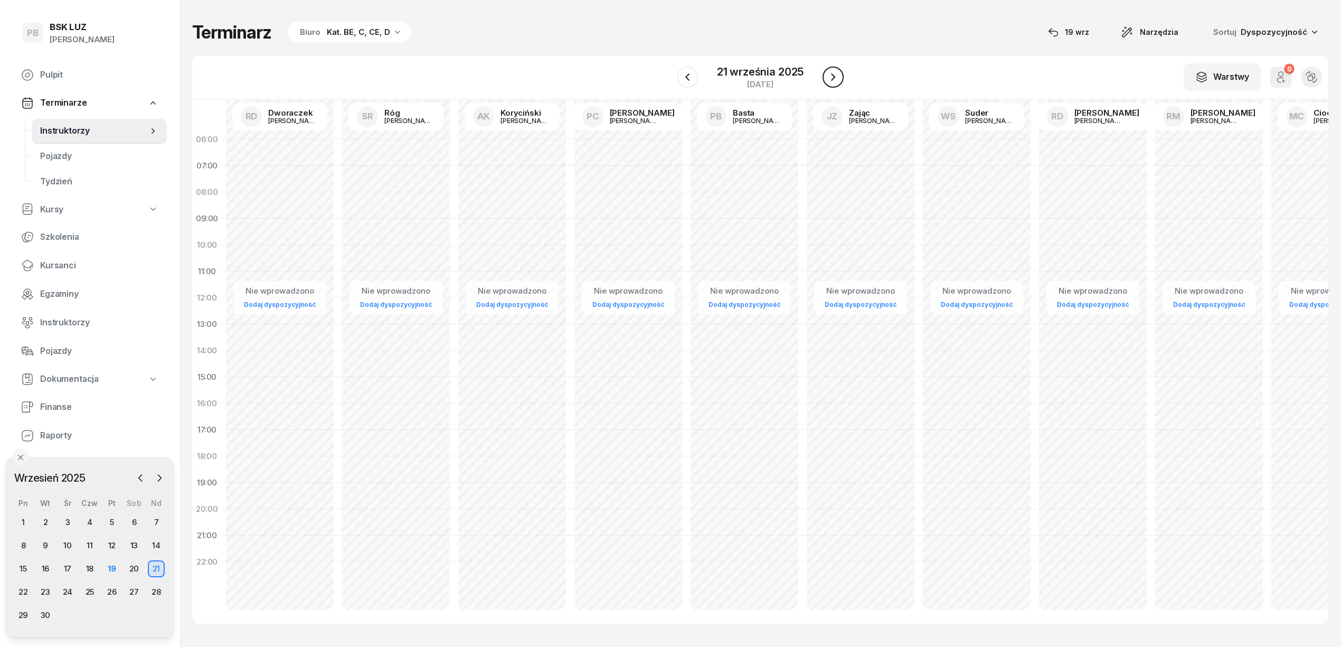
click at [837, 79] on icon "button" at bounding box center [833, 77] width 13 height 13
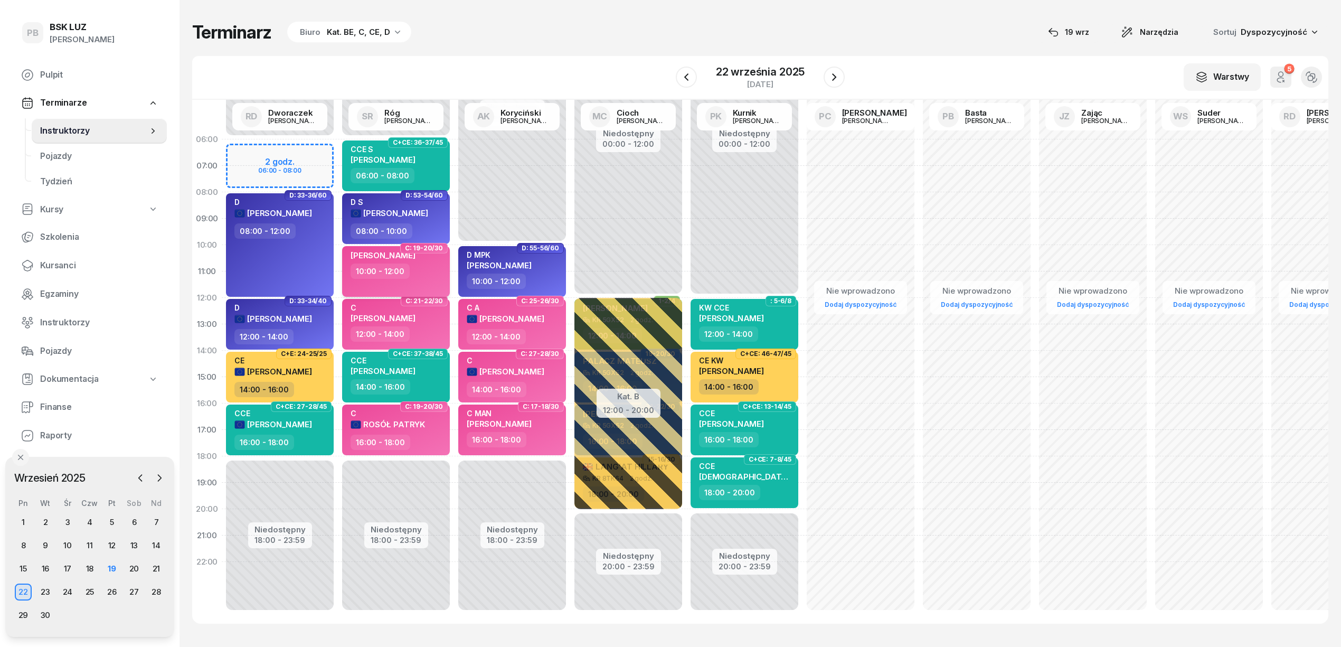
click at [425, 272] on div "10:00 - 12:00" at bounding box center [396, 270] width 93 height 15
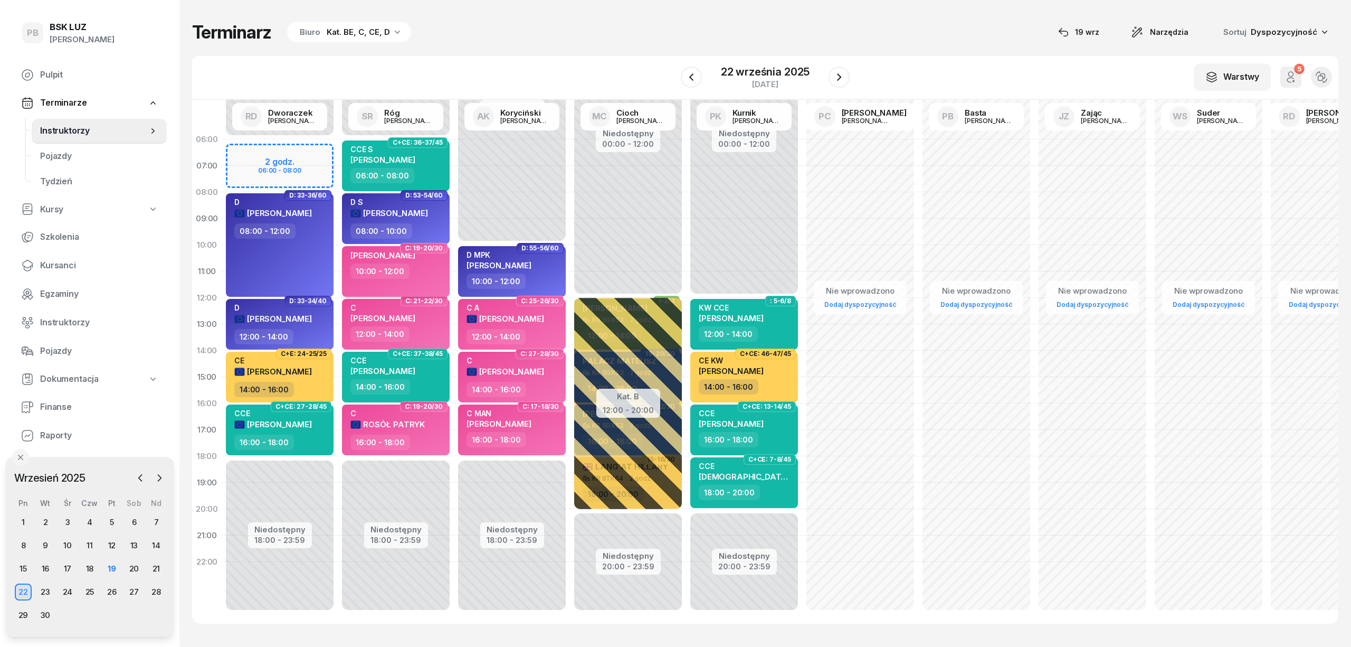
select select "10"
select select "12"
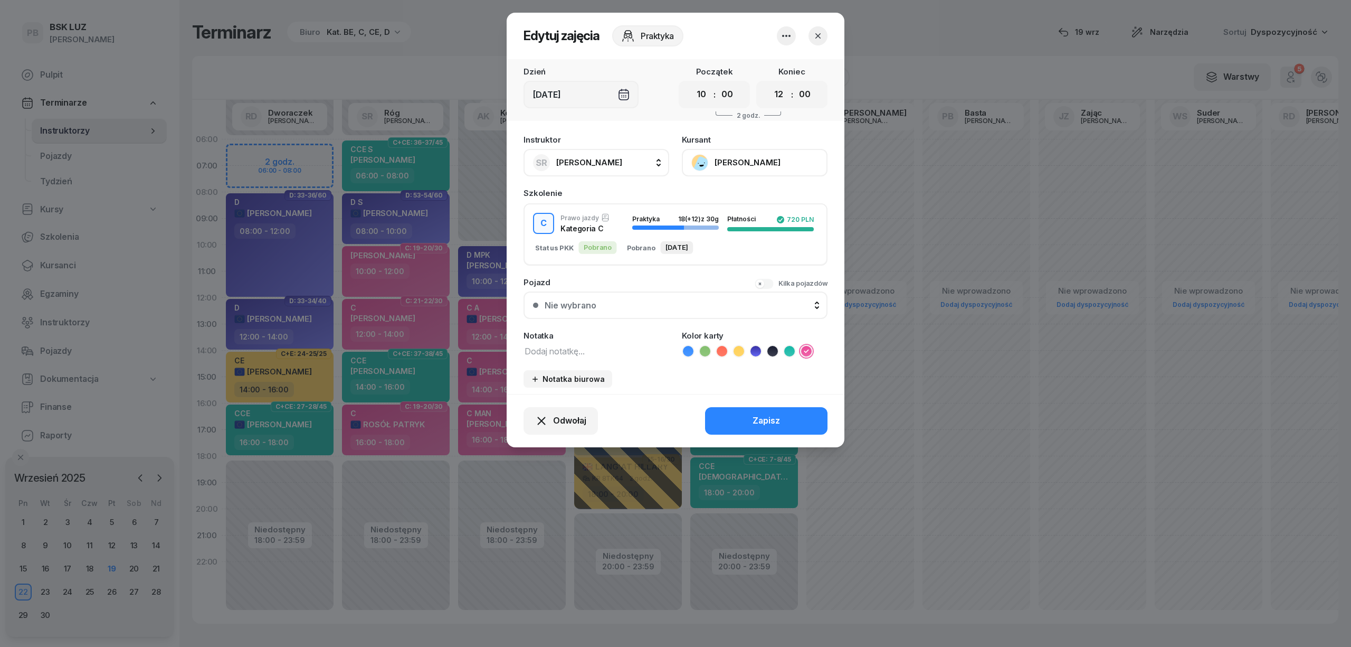
click at [577, 166] on span "[PERSON_NAME]" at bounding box center [589, 162] width 66 height 10
type input "cioch"
click at [587, 231] on span "[PERSON_NAME]" at bounding box center [594, 233] width 65 height 14
click at [777, 418] on div "Zapisz" at bounding box center [766, 421] width 27 height 14
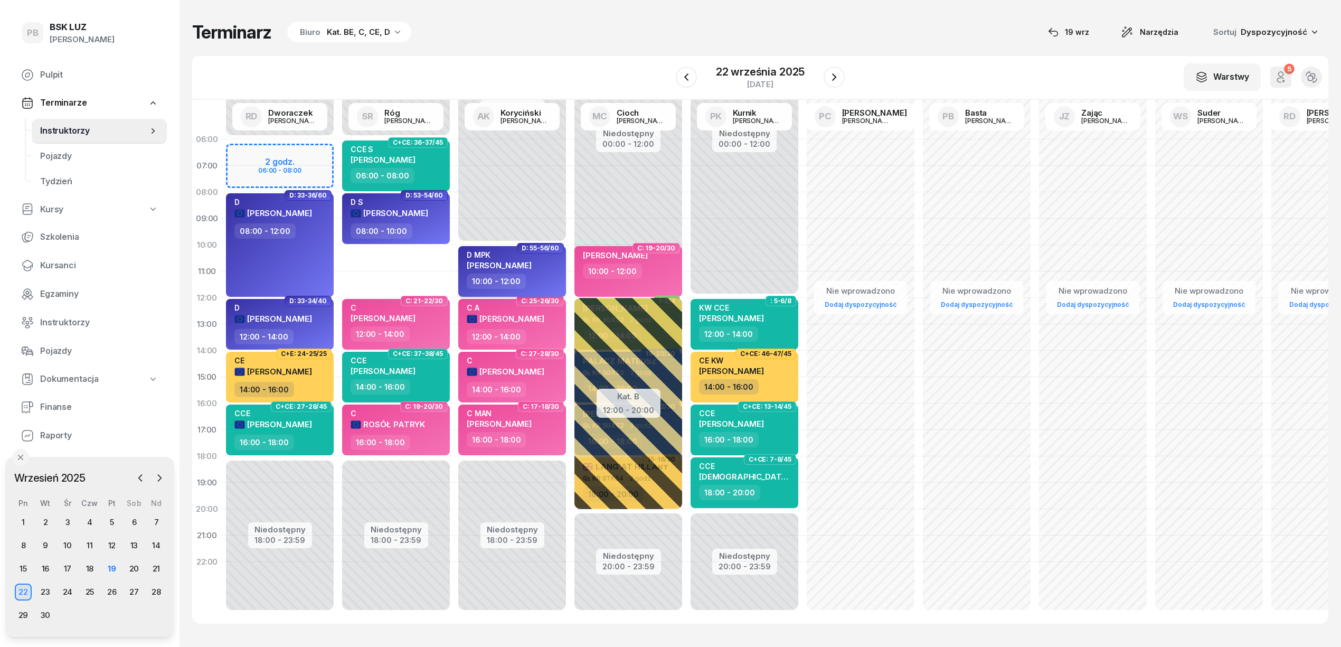
click at [524, 268] on span "[PERSON_NAME]" at bounding box center [499, 265] width 65 height 10
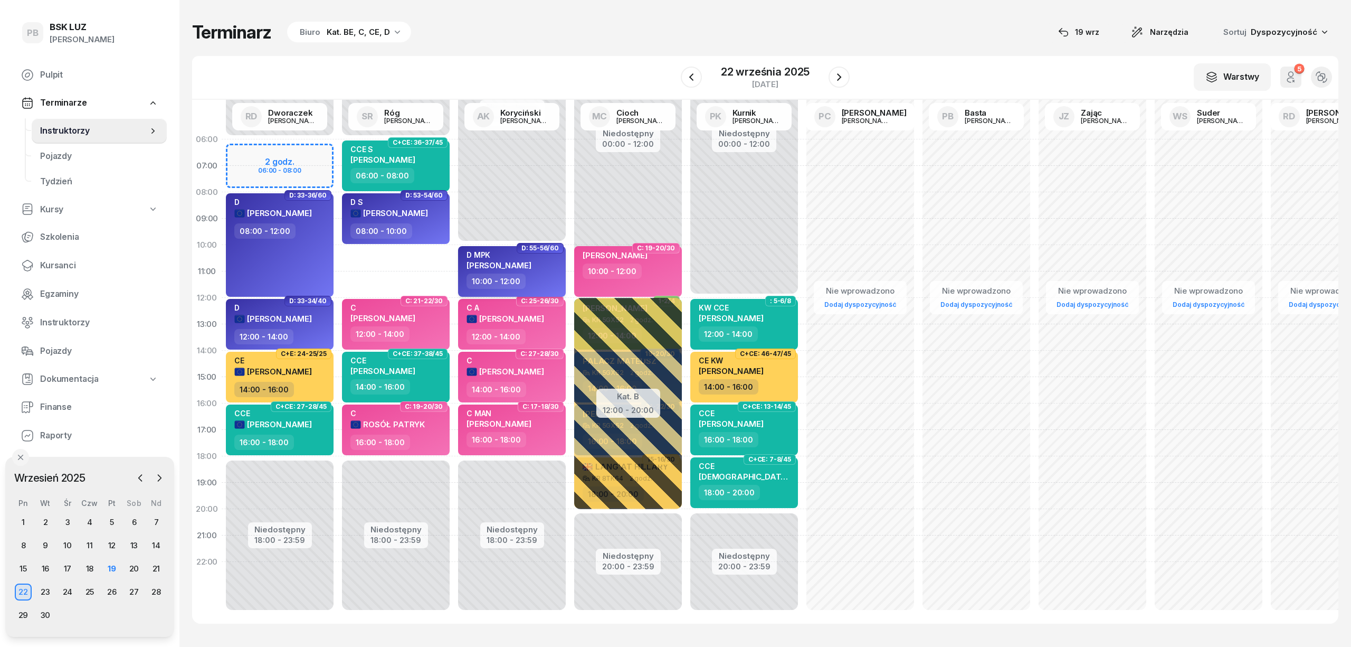
select select "10"
select select "12"
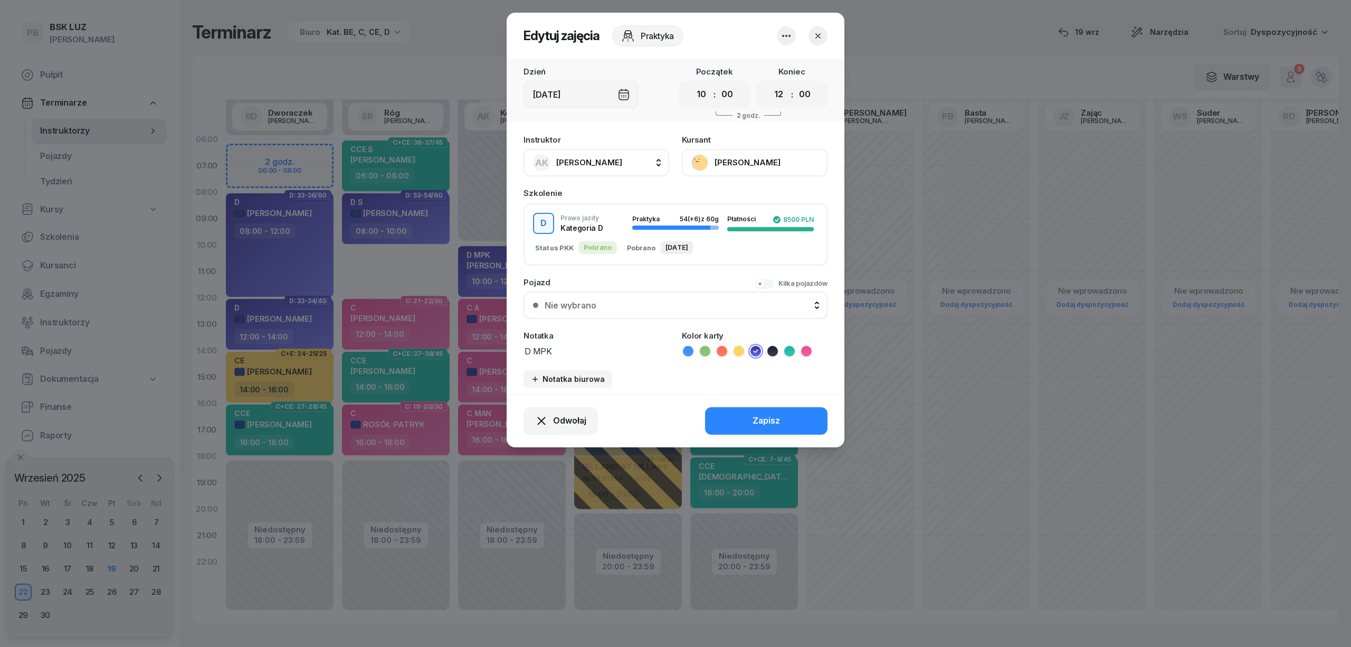
click at [563, 154] on div "AK [PERSON_NAME]" at bounding box center [577, 162] width 89 height 17
type input "róg"
click at [593, 224] on div "SR Róg [PERSON_NAME]" at bounding box center [602, 232] width 126 height 17
click at [794, 415] on button "Zapisz" at bounding box center [766, 420] width 122 height 27
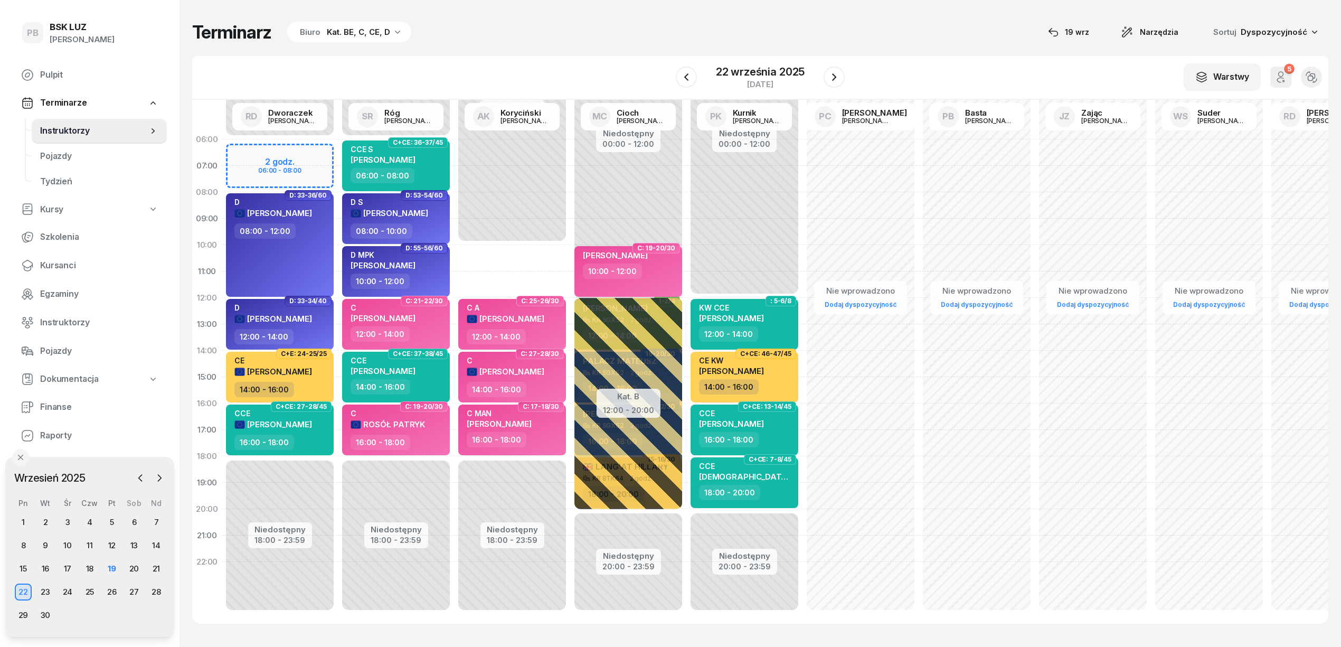
click at [674, 267] on div "10:00 - 12:00" at bounding box center [629, 270] width 93 height 15
select select "10"
select select "12"
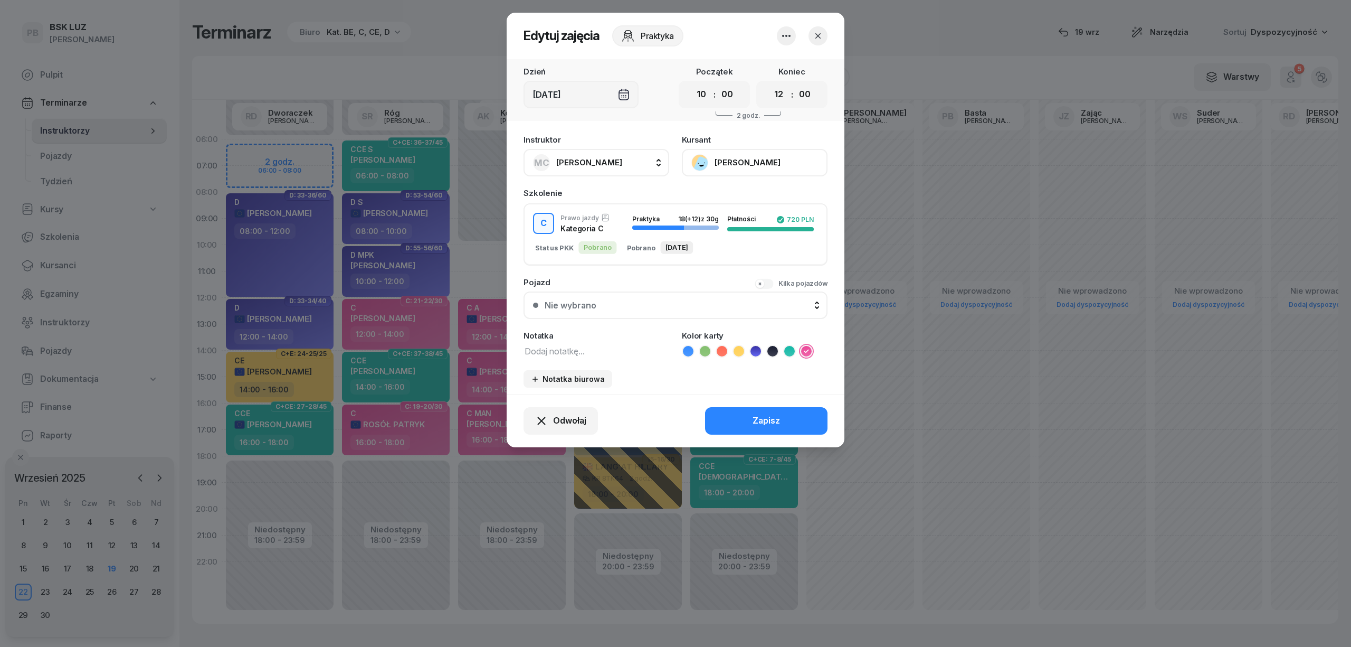
click at [626, 165] on button "MC [PERSON_NAME]" at bounding box center [597, 162] width 146 height 27
type input "kory"
click at [607, 238] on span "[PERSON_NAME]" at bounding box center [594, 233] width 65 height 14
click at [799, 427] on button "Zapisz" at bounding box center [766, 420] width 122 height 27
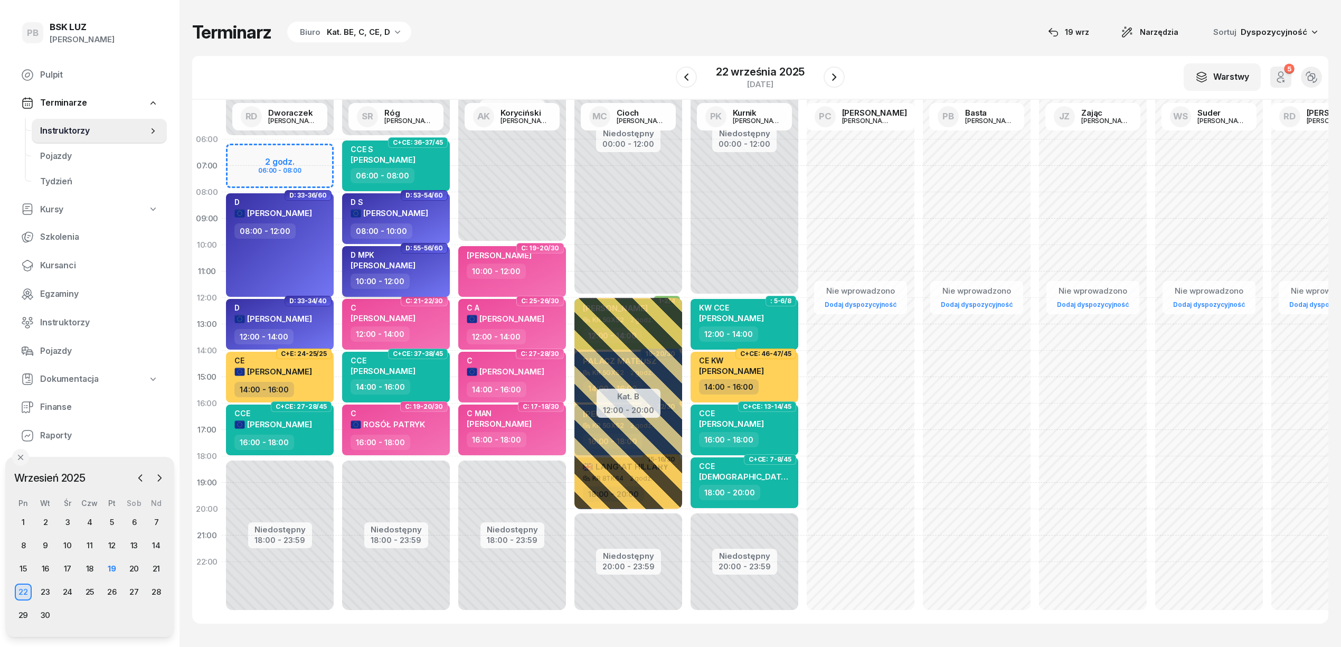
click at [427, 264] on div "D MPK [PERSON_NAME]" at bounding box center [396, 261] width 93 height 23
select select "10"
select select "12"
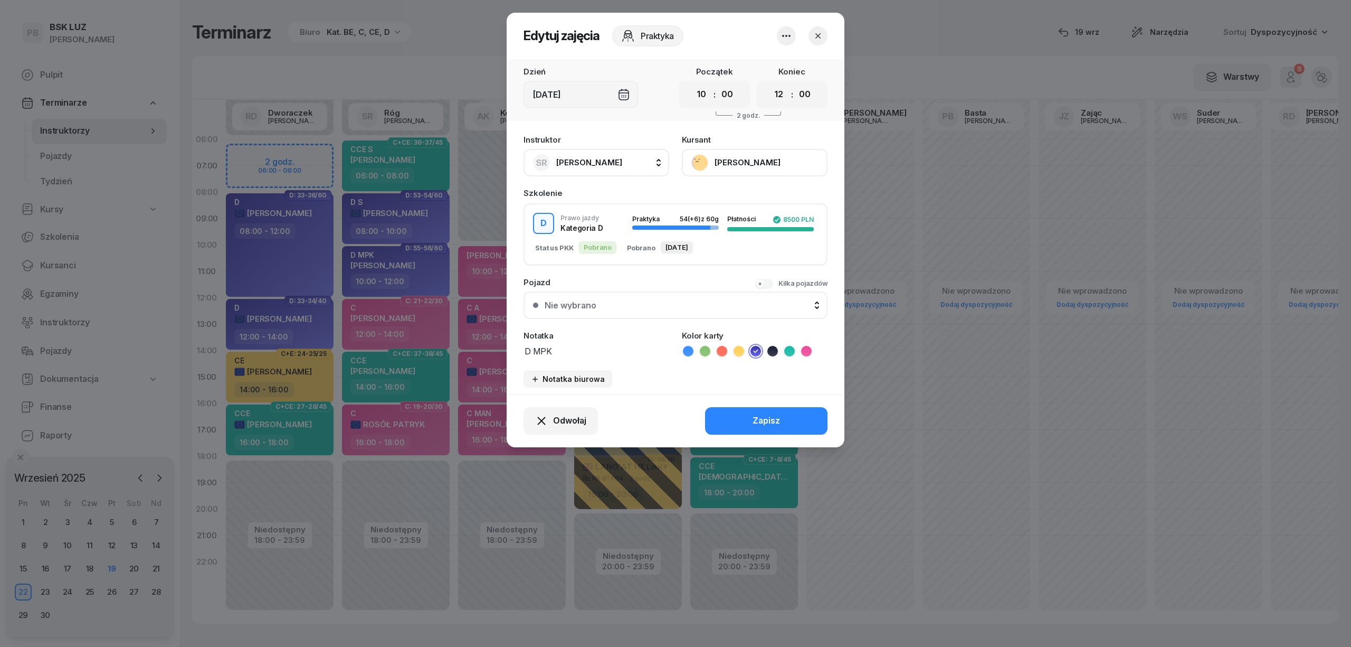
click at [626, 160] on button "SR Róg [PERSON_NAME]" at bounding box center [597, 162] width 146 height 27
type input "cioch"
click at [611, 236] on span "[PERSON_NAME]" at bounding box center [594, 233] width 65 height 14
click at [753, 415] on div "Zapisz" at bounding box center [766, 421] width 27 height 14
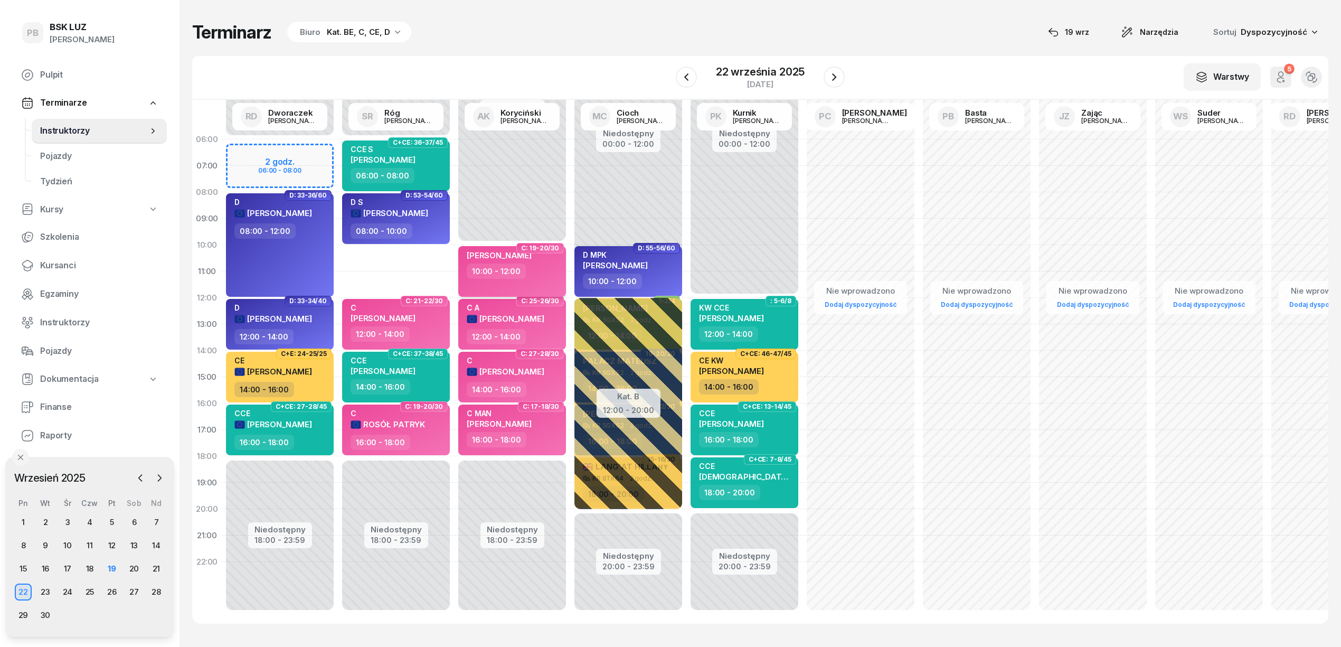
click at [527, 283] on div "[PERSON_NAME] 10:00 - 12:00" at bounding box center [512, 271] width 108 height 51
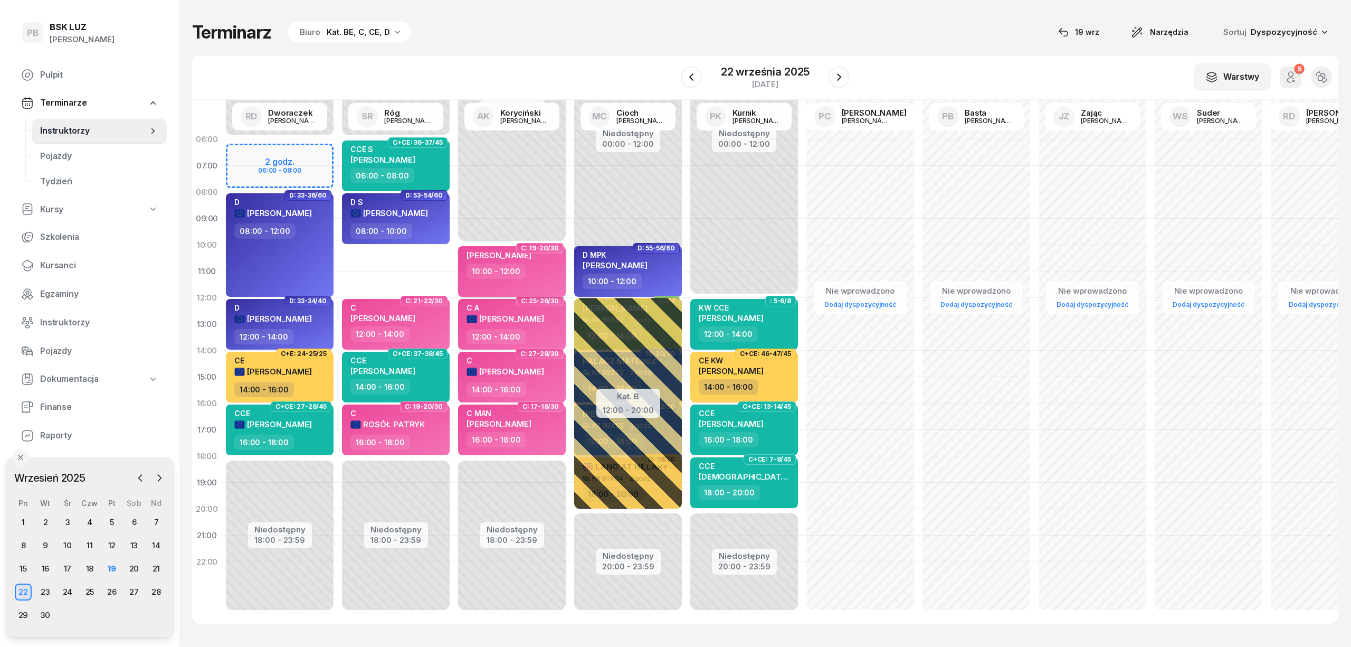
select select "10"
select select "12"
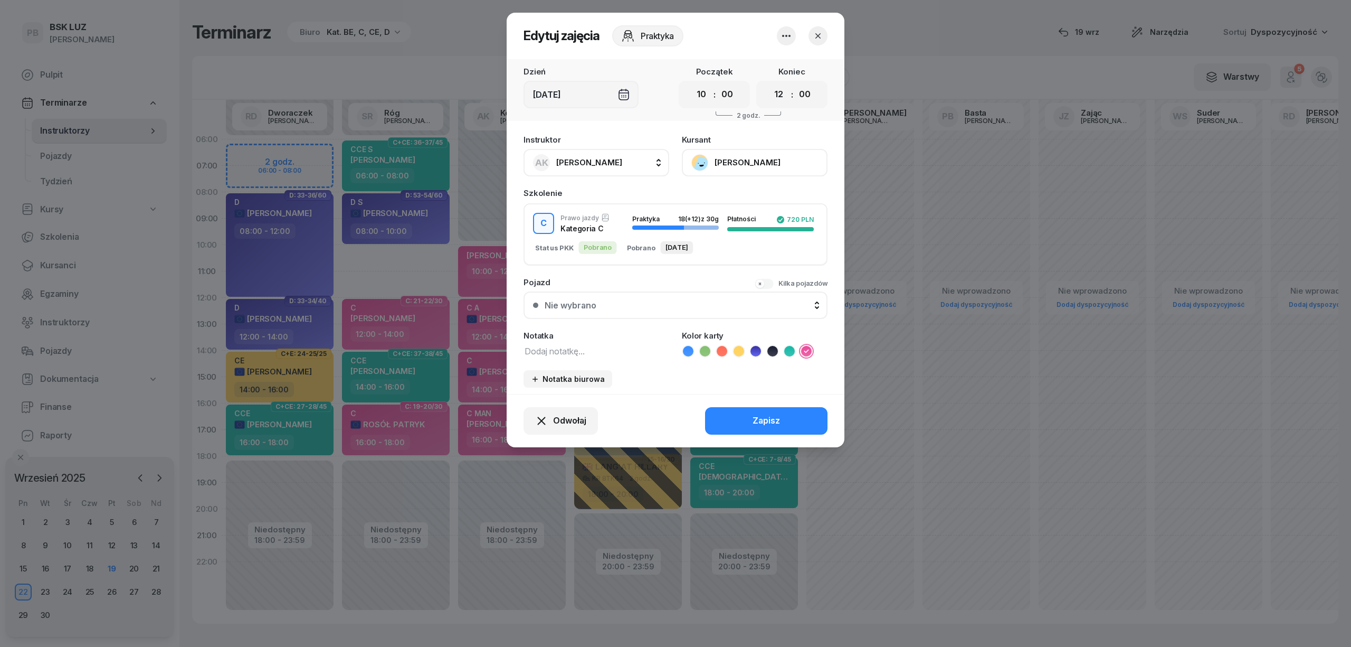
click at [789, 34] on icon "button" at bounding box center [786, 36] width 13 height 13
click at [782, 62] on link "Usuń" at bounding box center [781, 68] width 139 height 26
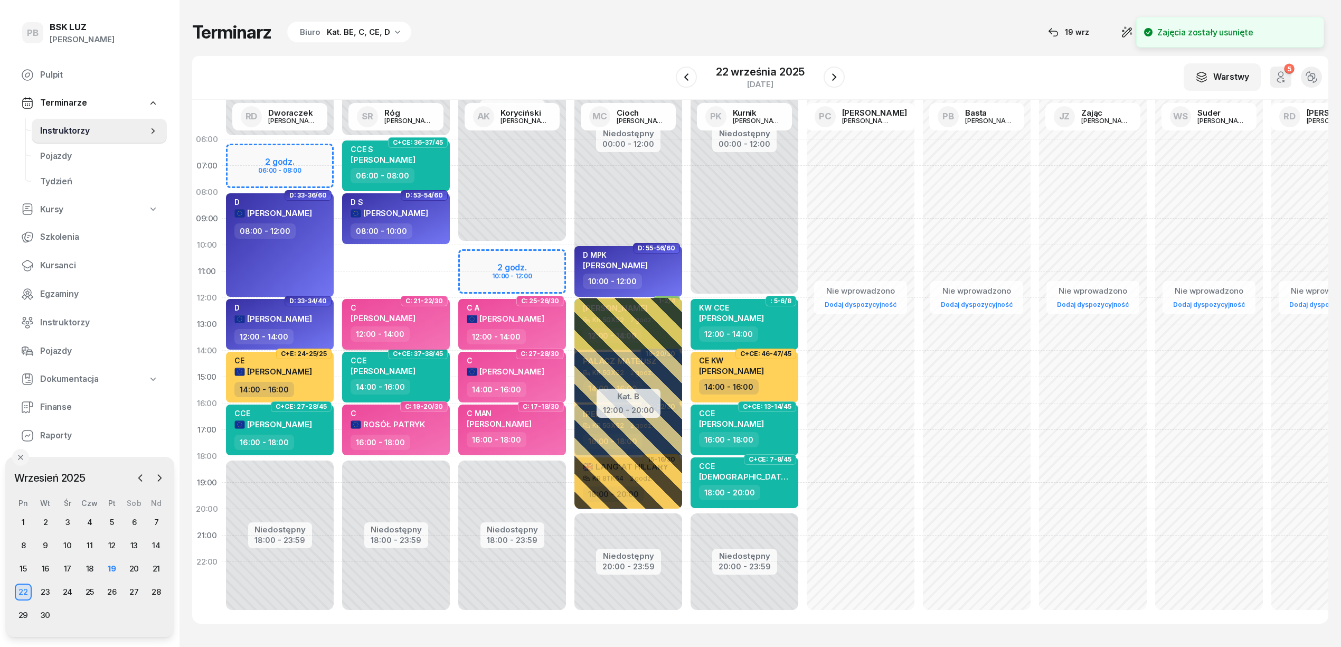
click at [427, 326] on div "12:00 - 14:00" at bounding box center [396, 333] width 93 height 15
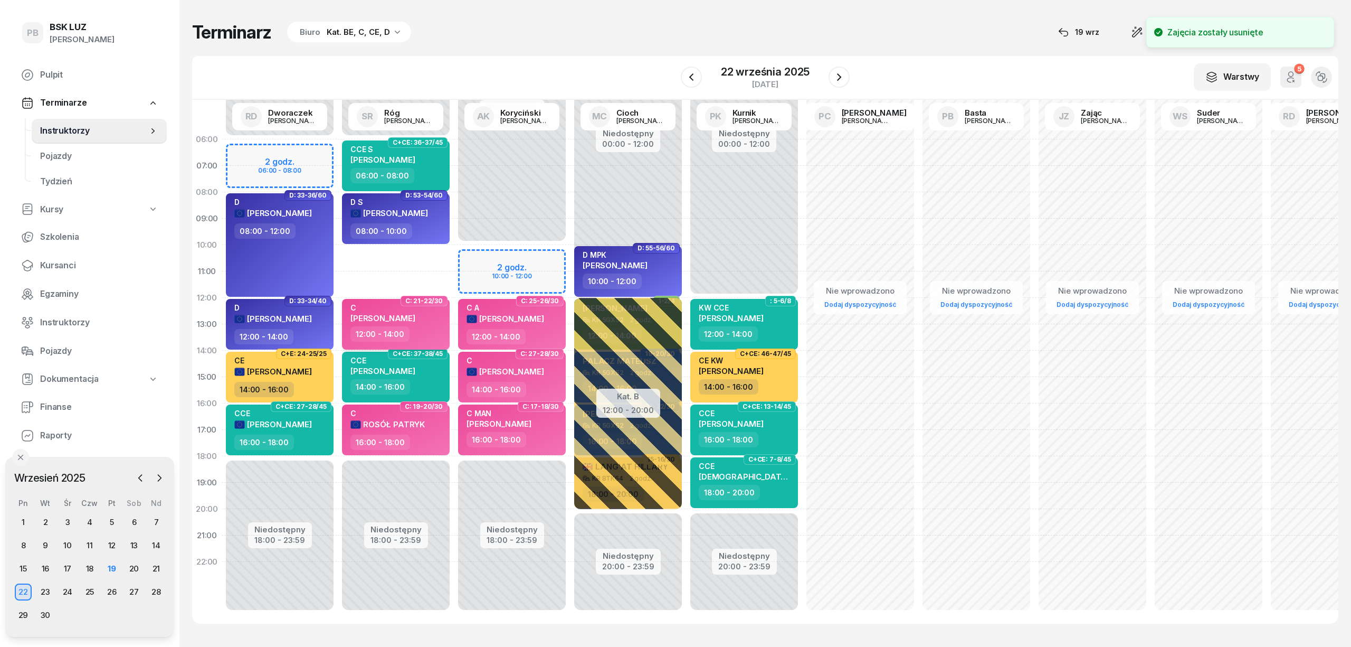
select select "12"
select select "14"
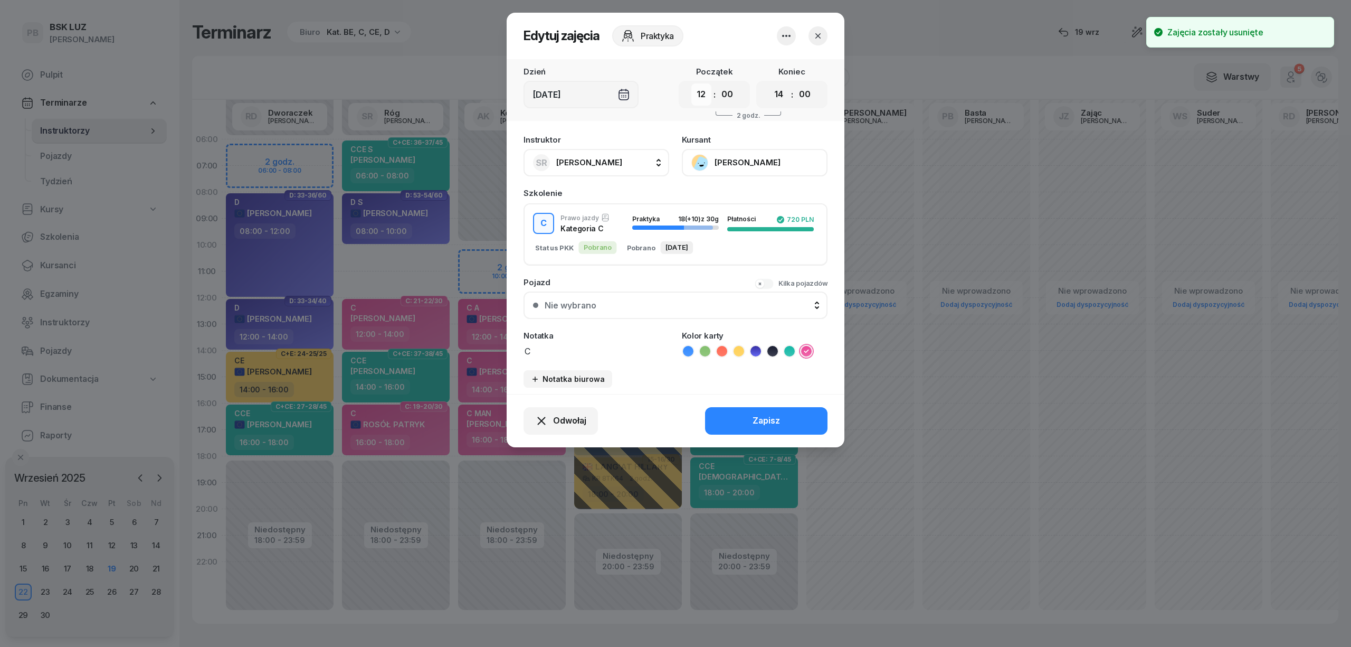
click at [698, 93] on select "00 01 02 03 04 05 06 07 08 09 10 11 12 13 14 15 16 17 18 19 20 21 22 23" at bounding box center [701, 94] width 20 height 22
select select "10"
click at [691, 83] on select "00 01 02 03 04 05 06 07 08 09 10 11 12 13 14 15 16 17 18 19 20 21 22 23" at bounding box center [701, 94] width 20 height 22
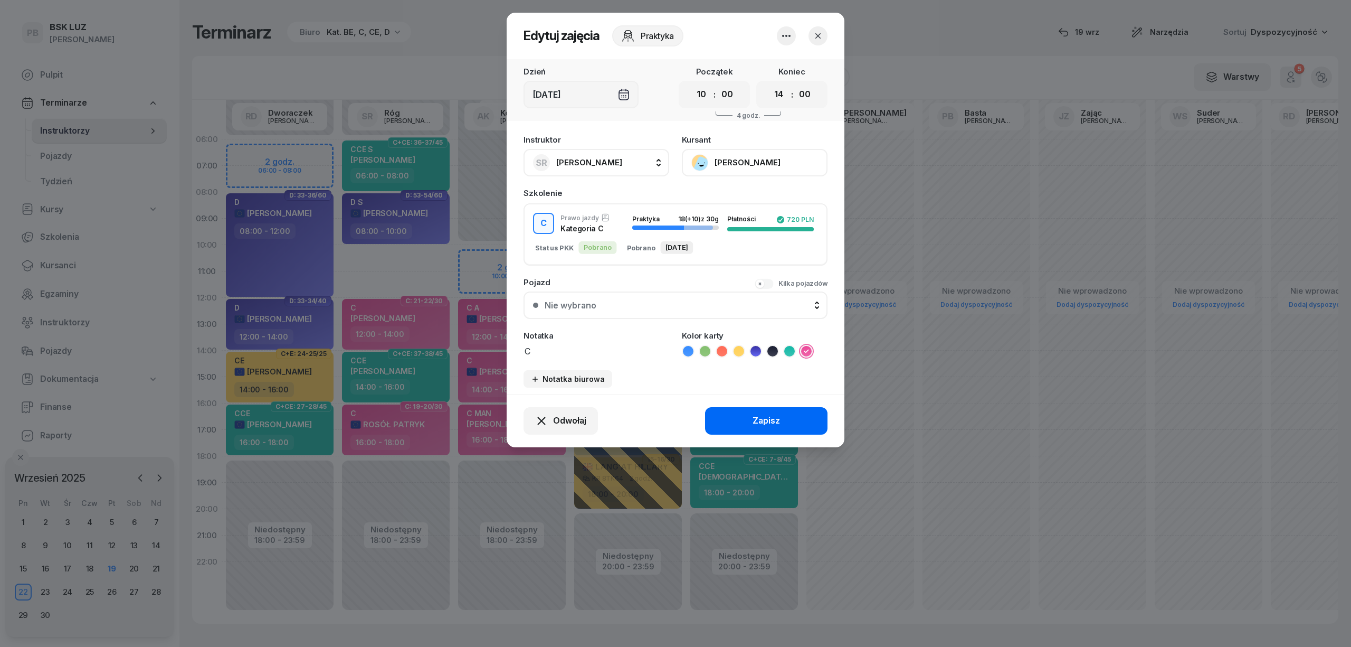
click at [761, 414] on div "Zapisz" at bounding box center [766, 421] width 27 height 14
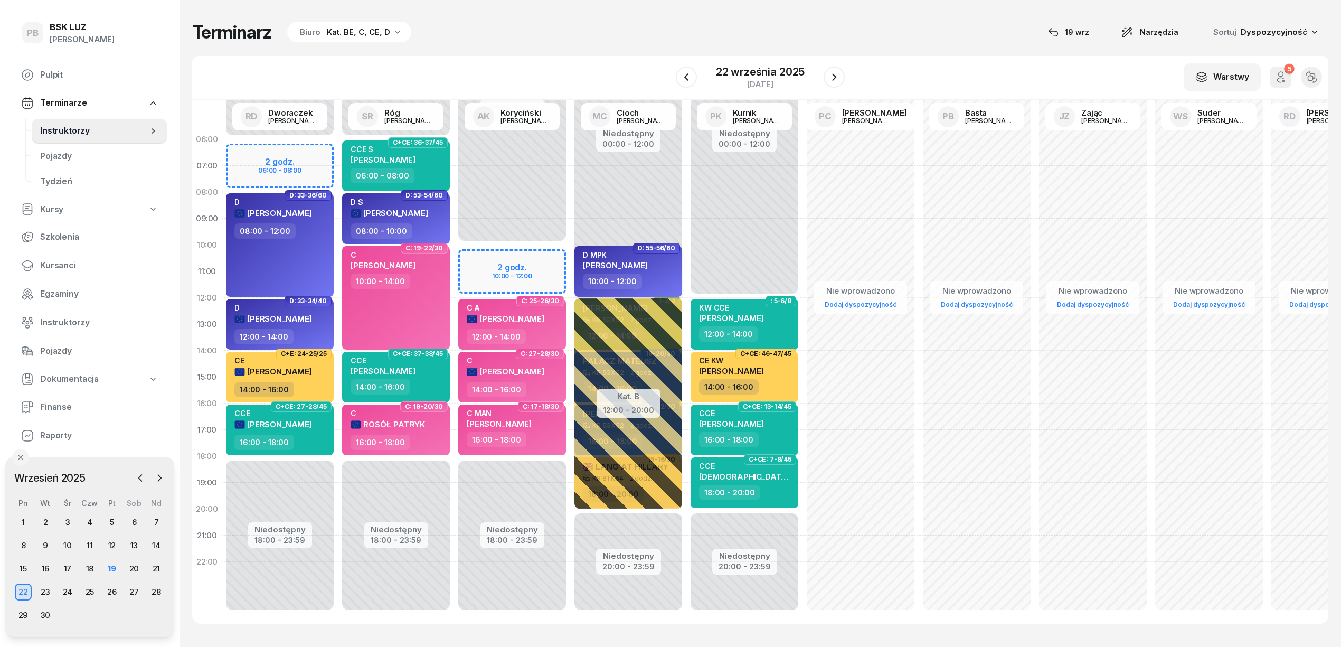
click at [670, 275] on div "10:00 - 12:00" at bounding box center [629, 280] width 93 height 15
select select "10"
select select "12"
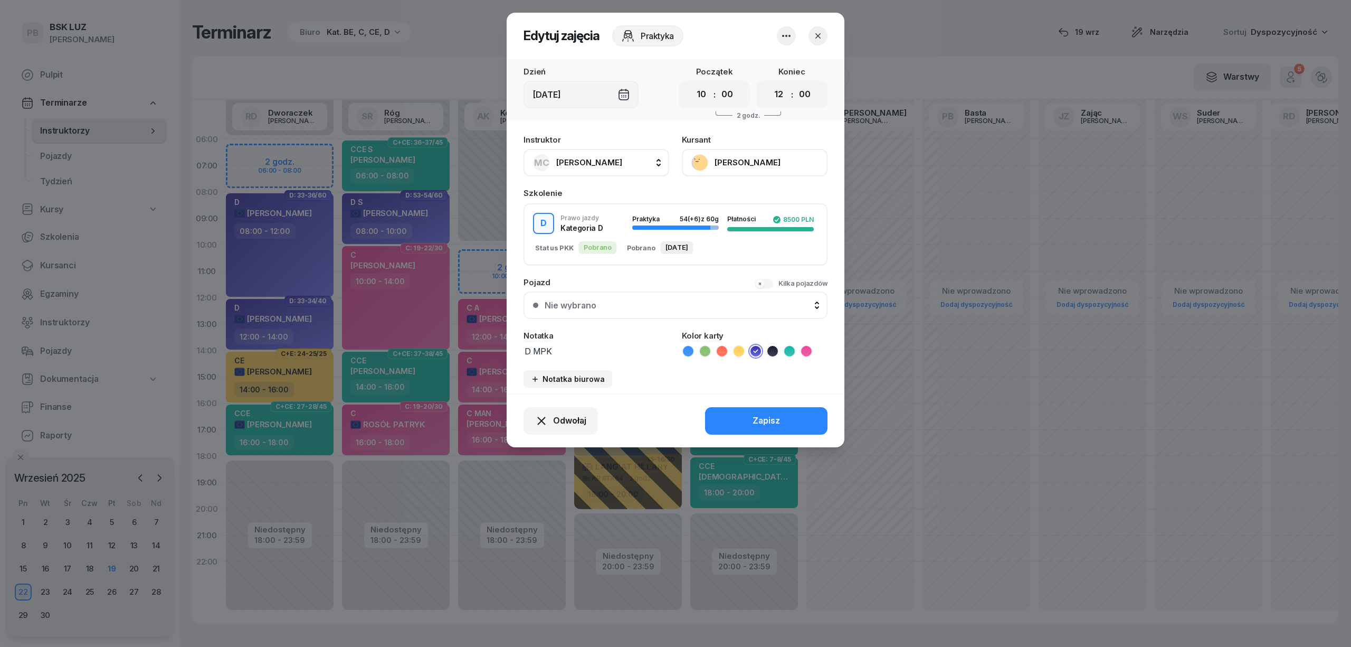
click at [596, 170] on button "MC [PERSON_NAME]" at bounding box center [597, 162] width 146 height 27
type input "kory"
click at [617, 229] on span "[PERSON_NAME]" at bounding box center [594, 233] width 65 height 14
click at [751, 411] on button "Zapisz" at bounding box center [766, 420] width 122 height 27
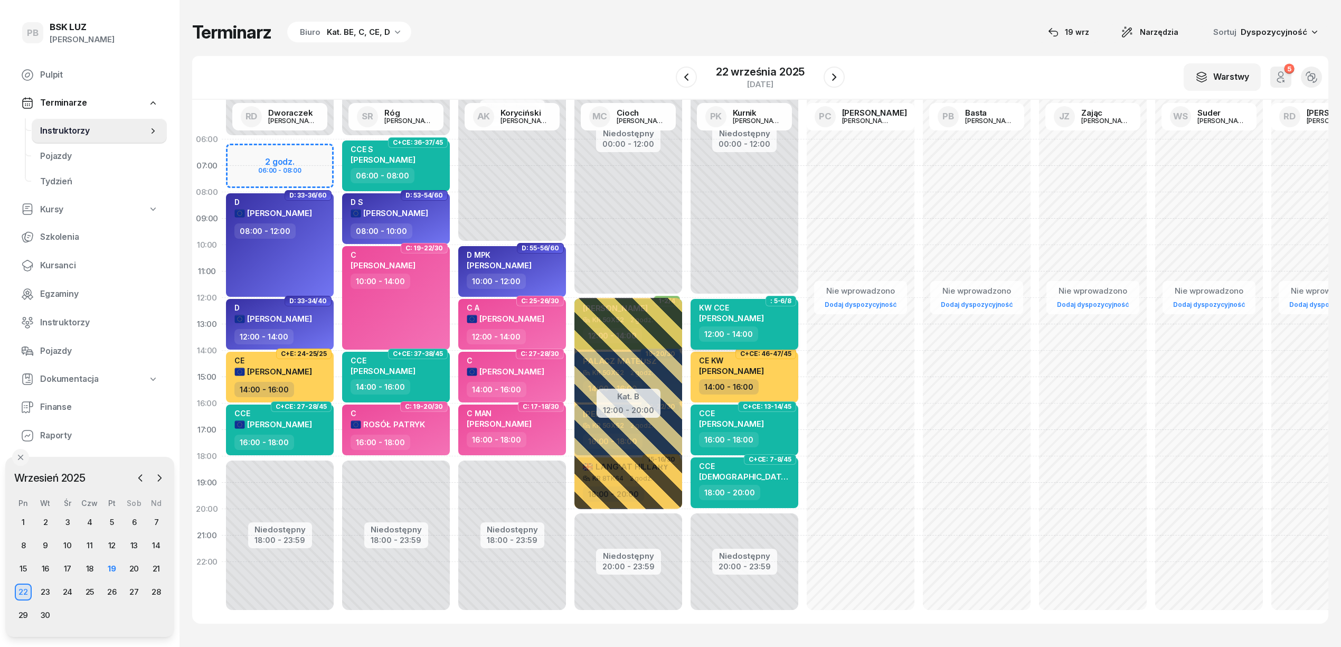
click at [784, 329] on div "12:00 - 14:00" at bounding box center [745, 333] width 93 height 15
select select "12"
select select "14"
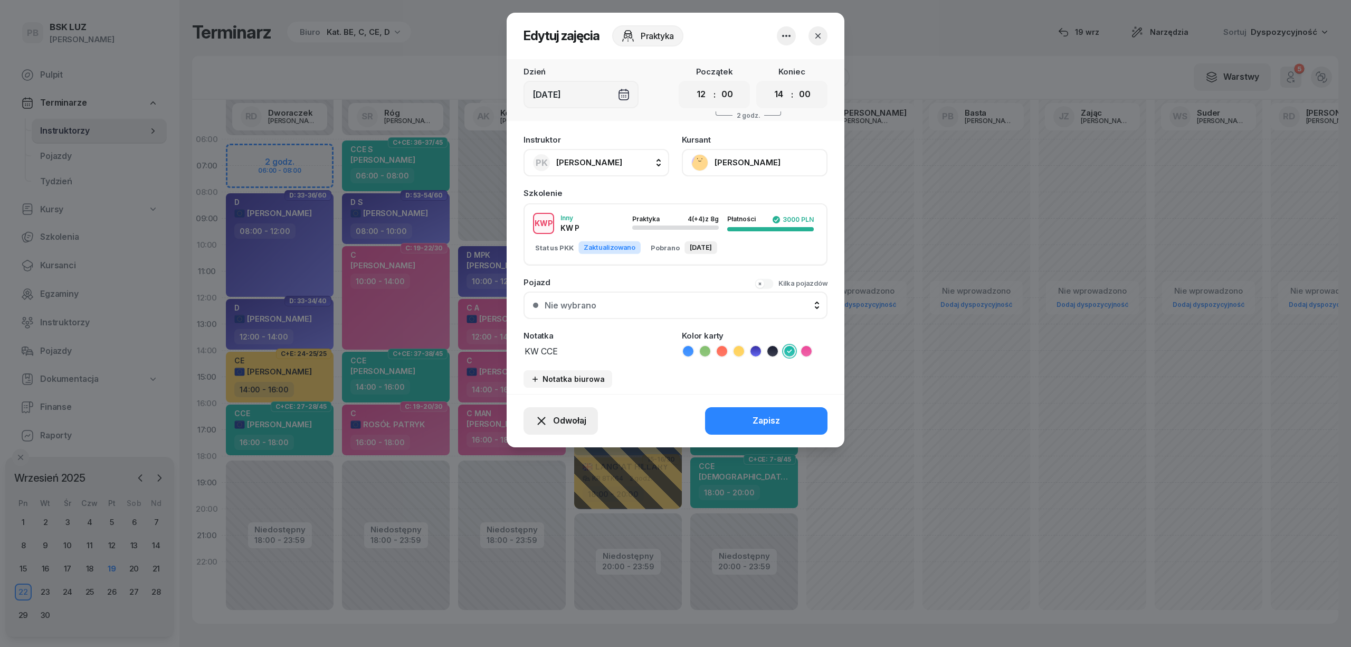
click at [575, 414] on span "Odwołaj" at bounding box center [569, 421] width 33 height 14
click at [786, 33] on icon "button" at bounding box center [786, 36] width 13 height 13
click at [775, 70] on link "Usuń" at bounding box center [781, 68] width 139 height 26
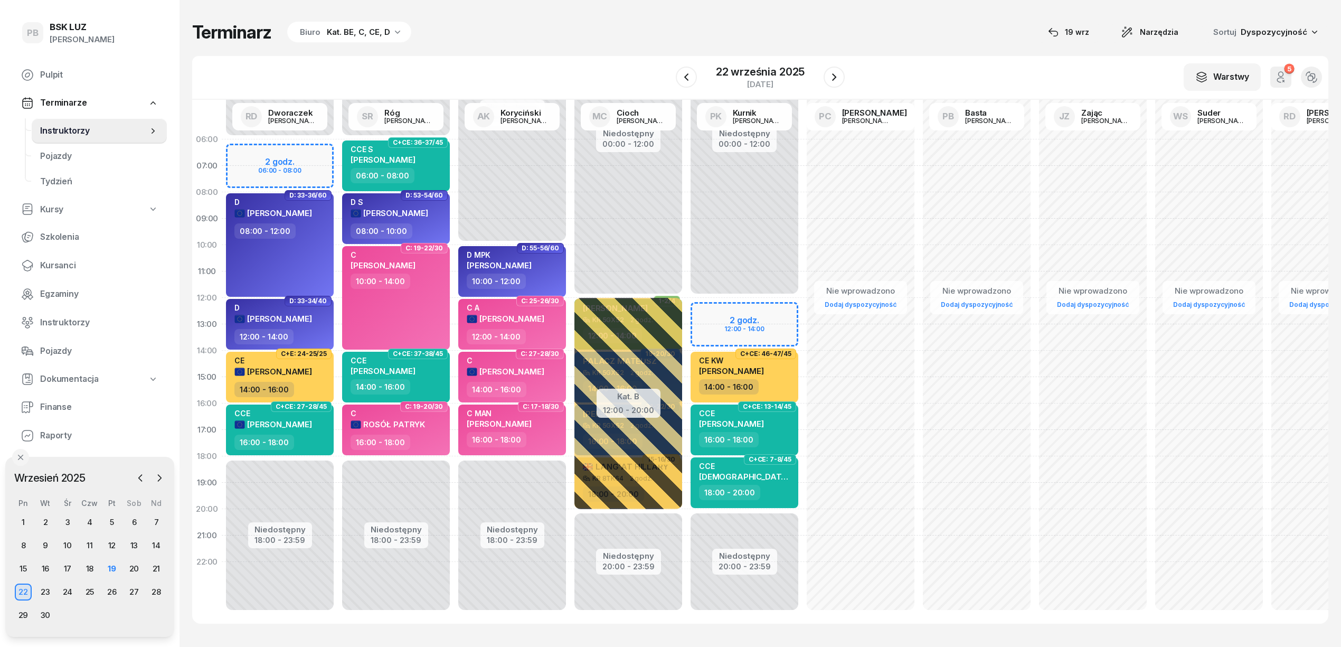
click at [666, 32] on div "Terminarz Biuro Kat. BE, C, CE, D [DATE] Narzędzia Sortuj Dyspozycyjność" at bounding box center [760, 32] width 1136 height 22
click at [836, 26] on div "Terminarz Biuro Kat. BE, C, CE, D [DATE] Narzędzia Sortuj Dyspozycyjność" at bounding box center [760, 32] width 1136 height 22
click at [873, 33] on div "Terminarz Biuro Kat. BE, C, CE, D [DATE] Narzędzia Sortuj Dyspozycyjność" at bounding box center [760, 32] width 1136 height 22
click at [655, 38] on div "Terminarz Biuro Kat. BE, C, CE, D [DATE] Narzędzia Sortuj Dyspozycyjność" at bounding box center [760, 32] width 1136 height 22
click at [492, 60] on div "W Wybierz AK [PERSON_NAME] BP [PERSON_NAME] DP [PERSON_NAME] GS [PERSON_NAME] I…" at bounding box center [760, 78] width 1136 height 44
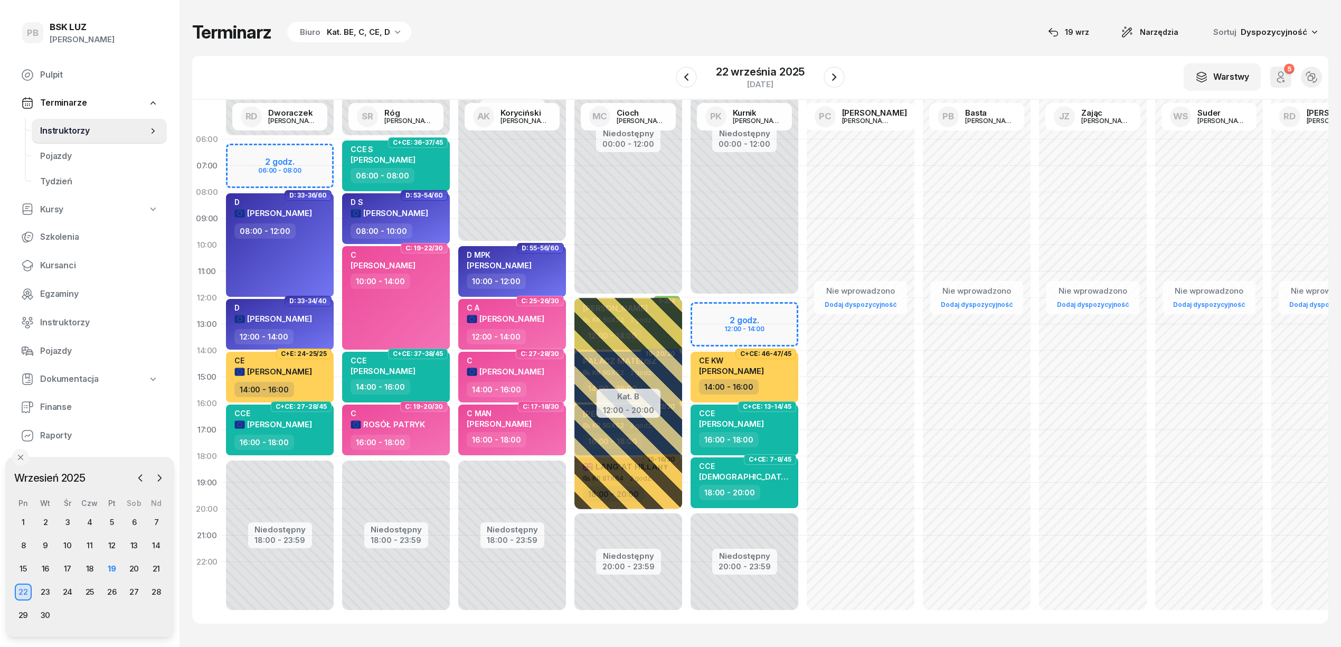
click at [913, 14] on div "Terminarz Biuro Kat. BE, C, CE, D [DATE] Narzędzia Sortuj Dyspozycyjność W Wybi…" at bounding box center [760, 322] width 1136 height 645
click at [663, 30] on div "Terminarz Biuro Kat. BE, C, CE, D [DATE] Narzędzia Sortuj Dyspozycyjność" at bounding box center [760, 32] width 1136 height 22
click at [844, 74] on div at bounding box center [833, 77] width 21 height 21
click at [832, 74] on icon "button" at bounding box center [834, 76] width 4 height 7
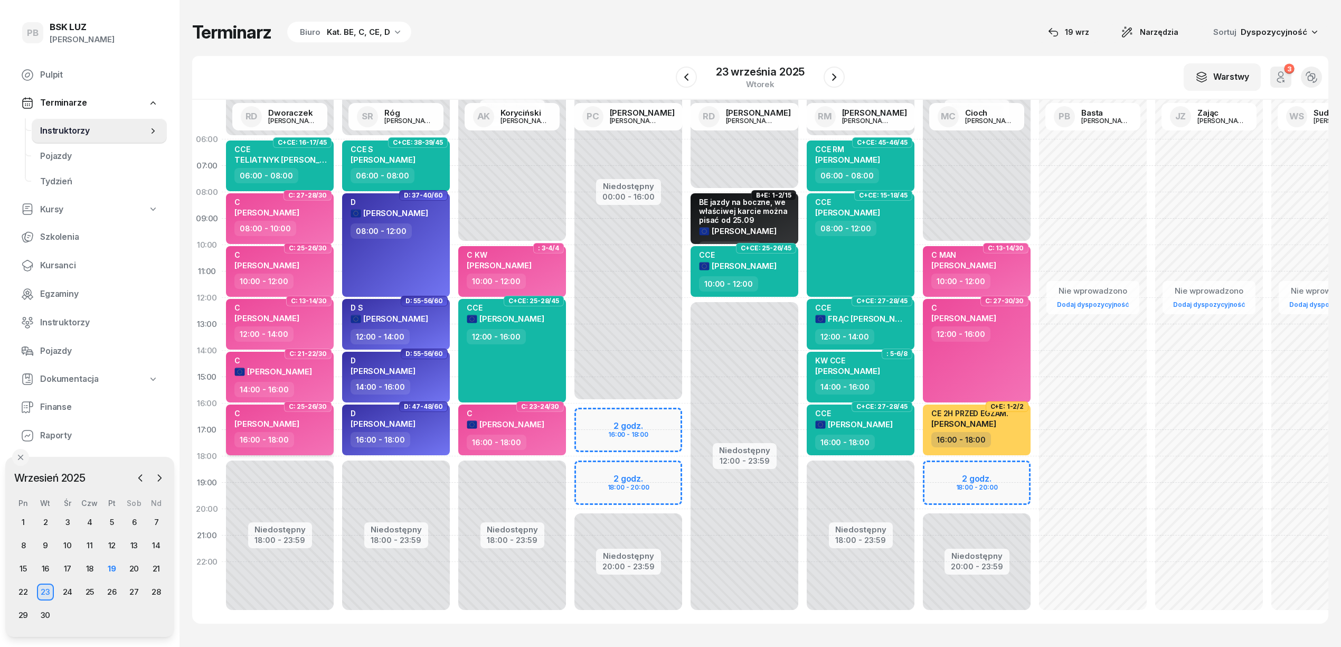
click at [308, 432] on div "16:00 - 18:00" at bounding box center [280, 439] width 93 height 15
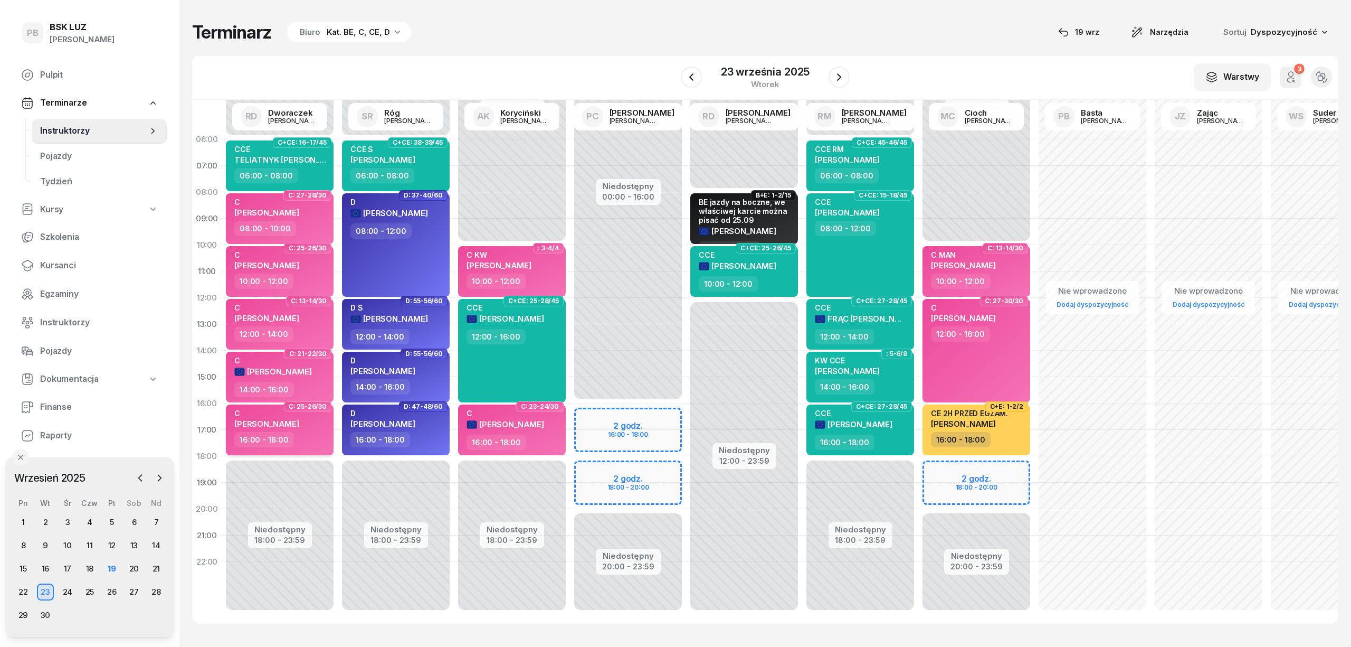
select select "16"
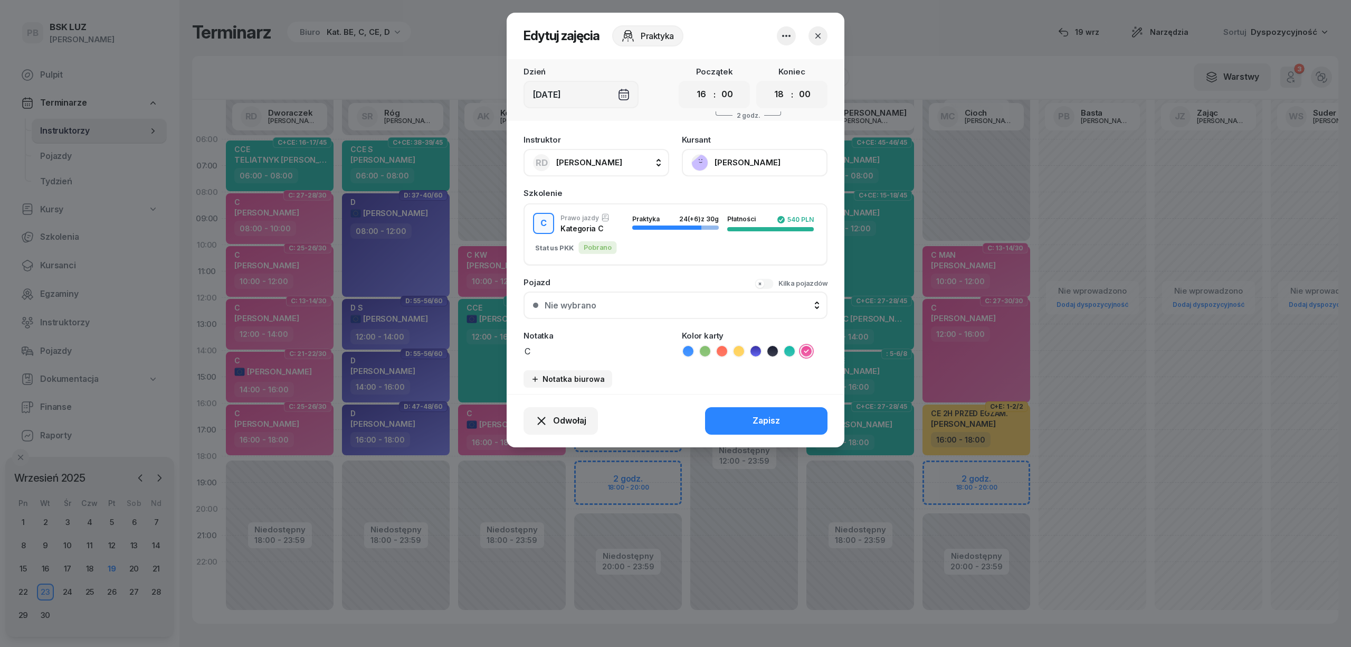
click at [618, 158] on span "[PERSON_NAME]" at bounding box center [589, 162] width 66 height 10
click at [614, 230] on div "PC [PERSON_NAME]" at bounding box center [602, 232] width 126 height 17
click at [739, 424] on button "Zapisz" at bounding box center [766, 420] width 122 height 27
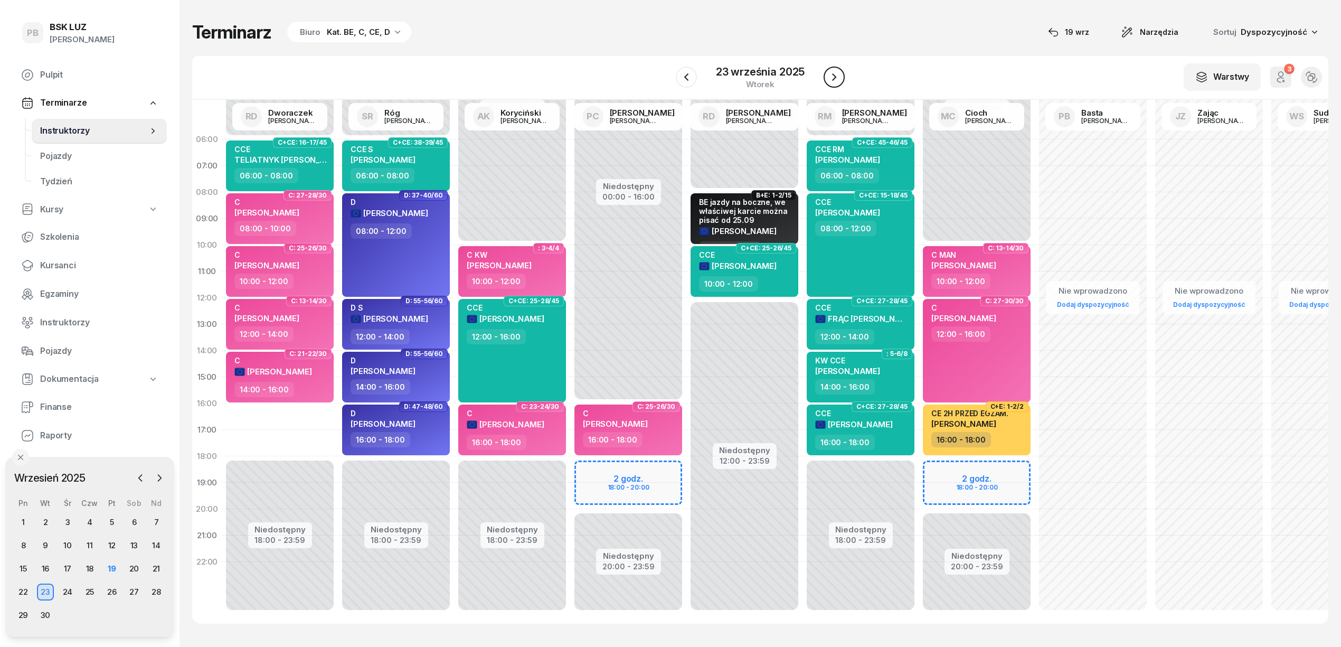
click at [829, 77] on icon "button" at bounding box center [834, 77] width 13 height 13
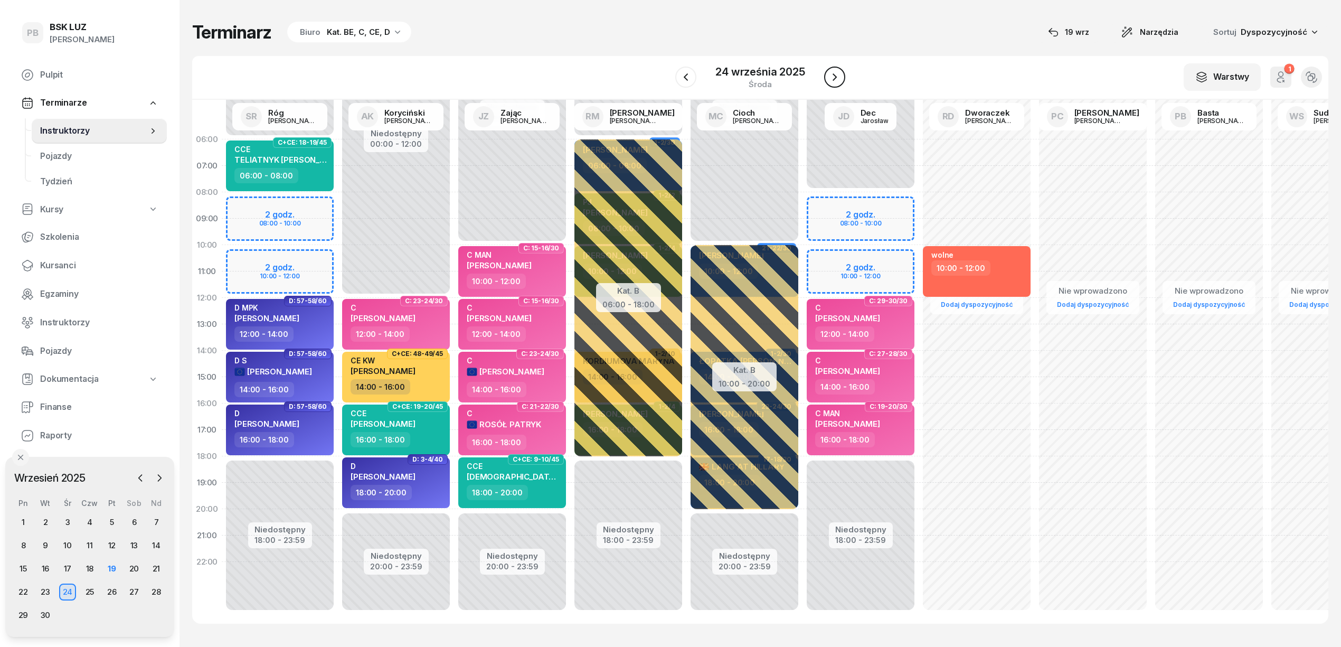
click at [829, 77] on icon "button" at bounding box center [834, 77] width 13 height 13
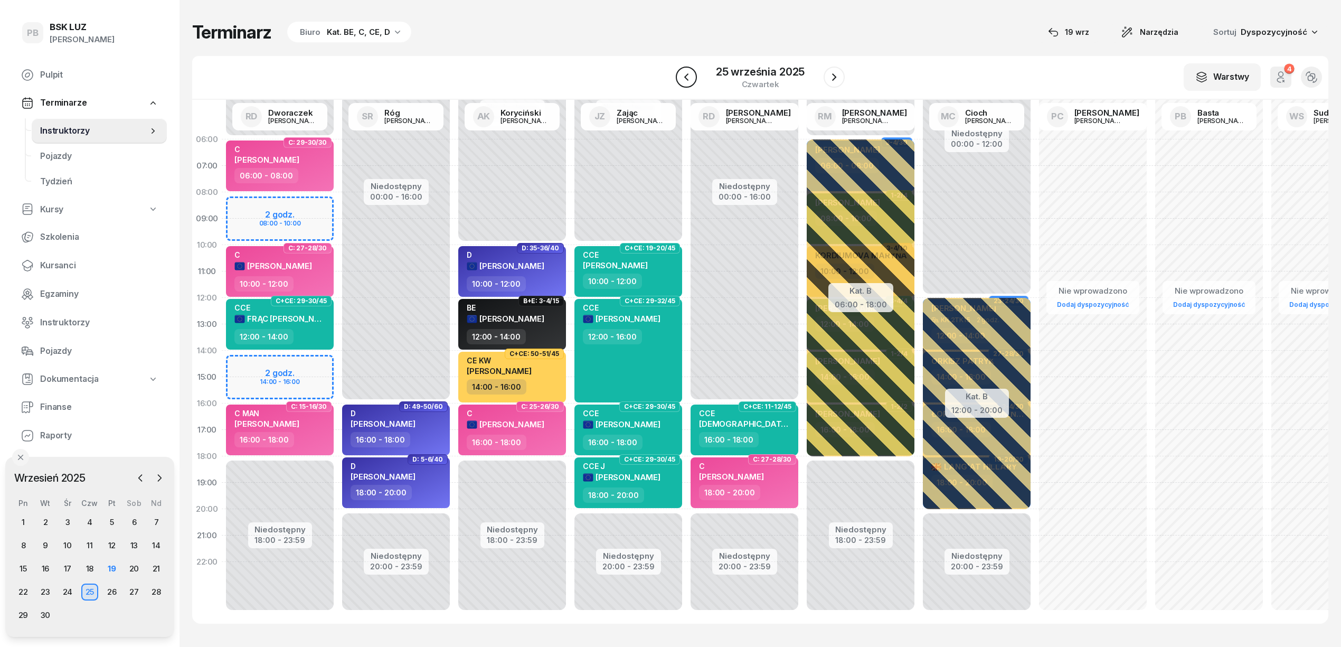
click at [685, 73] on icon "button" at bounding box center [686, 77] width 13 height 13
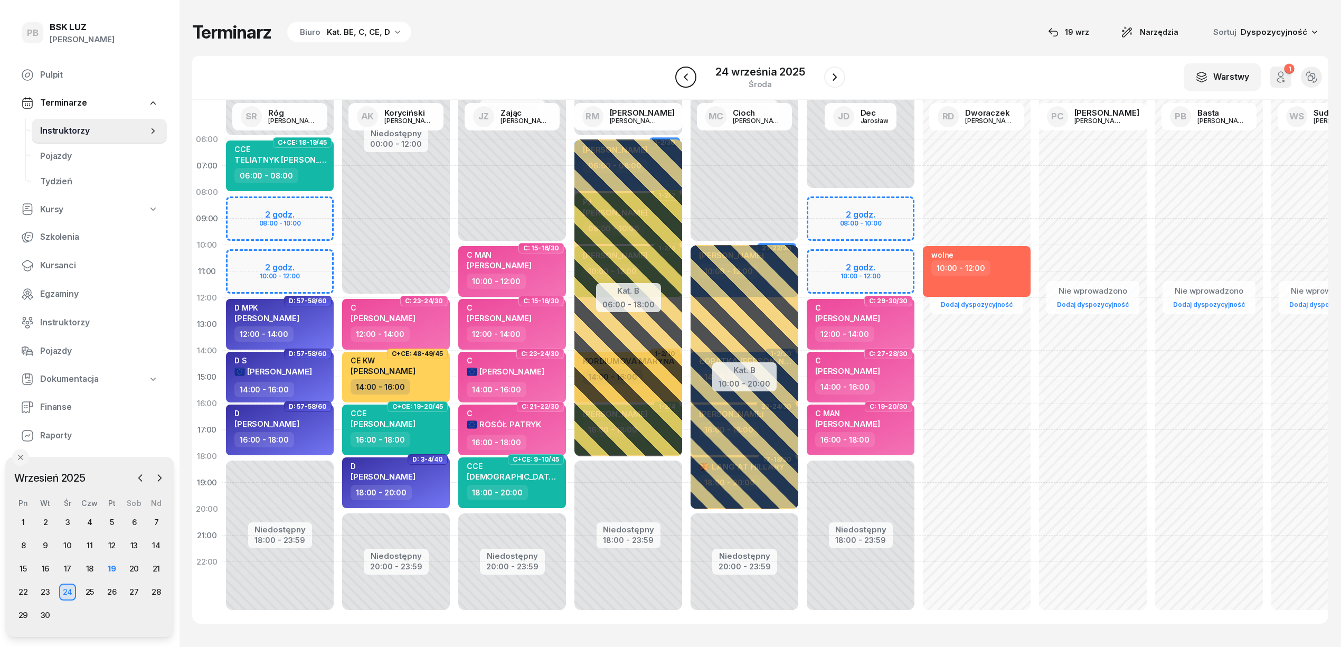
click at [685, 73] on icon "button" at bounding box center [685, 77] width 13 height 13
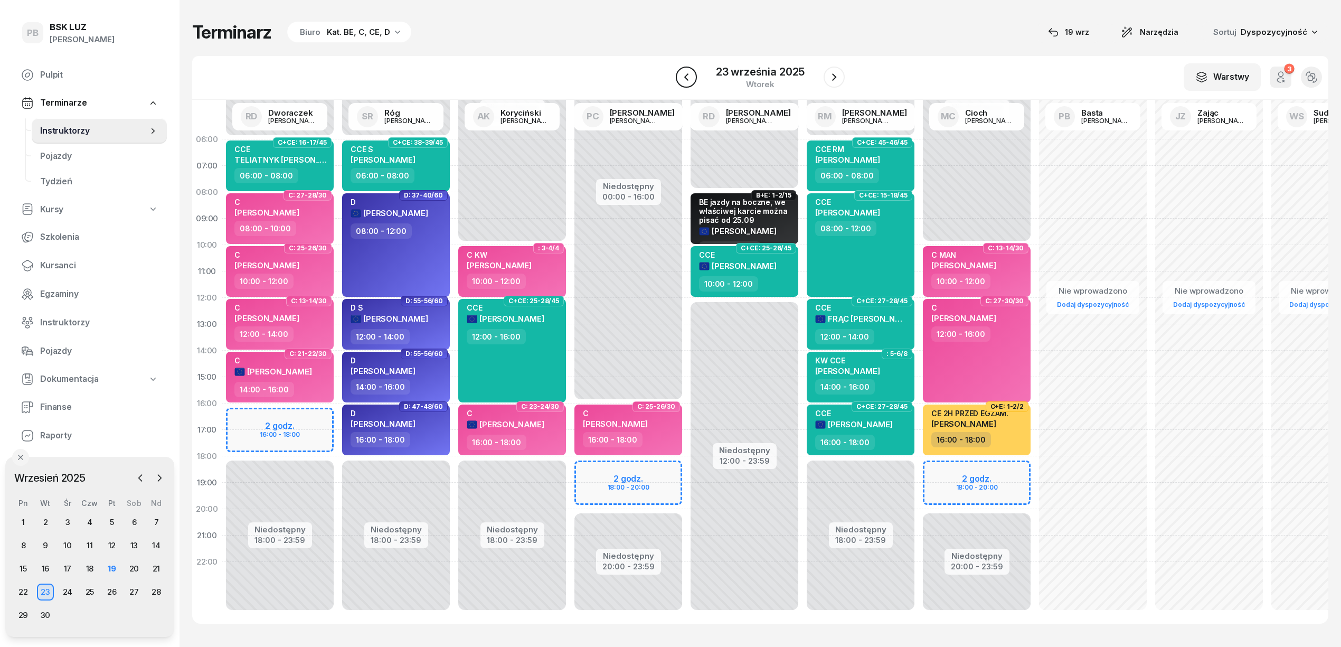
click at [685, 73] on icon "button" at bounding box center [686, 77] width 13 height 13
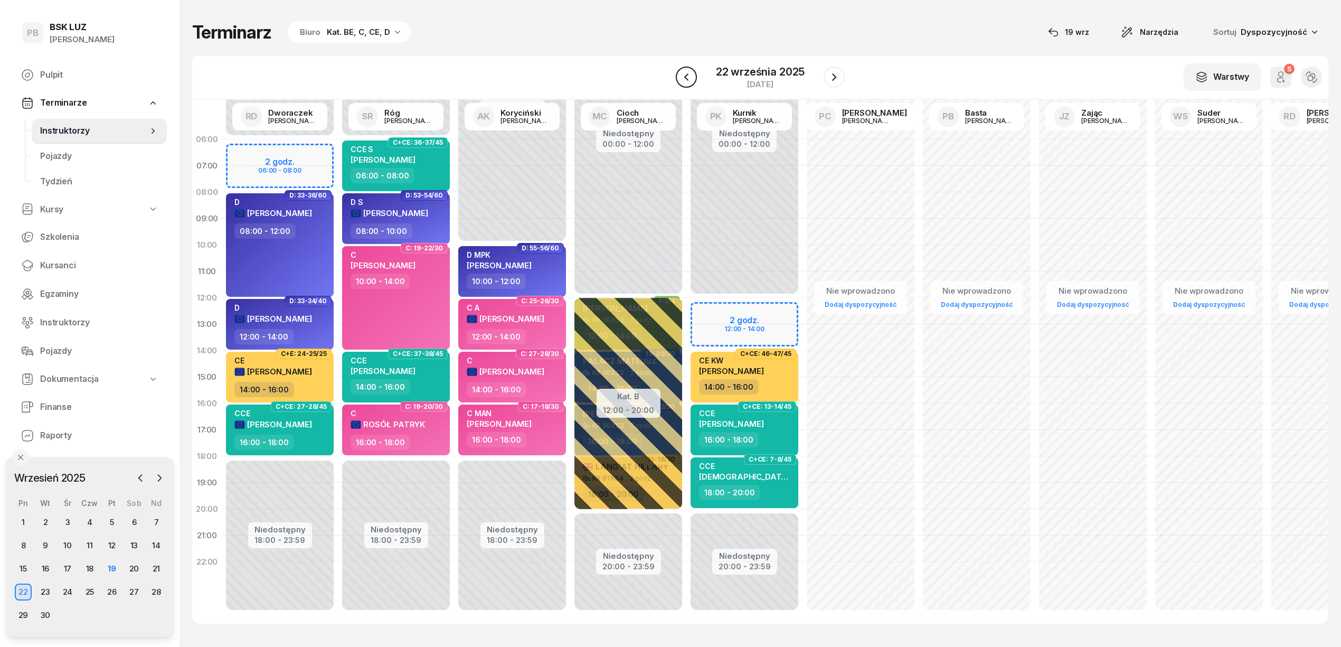
click at [685, 73] on icon "button" at bounding box center [686, 77] width 13 height 13
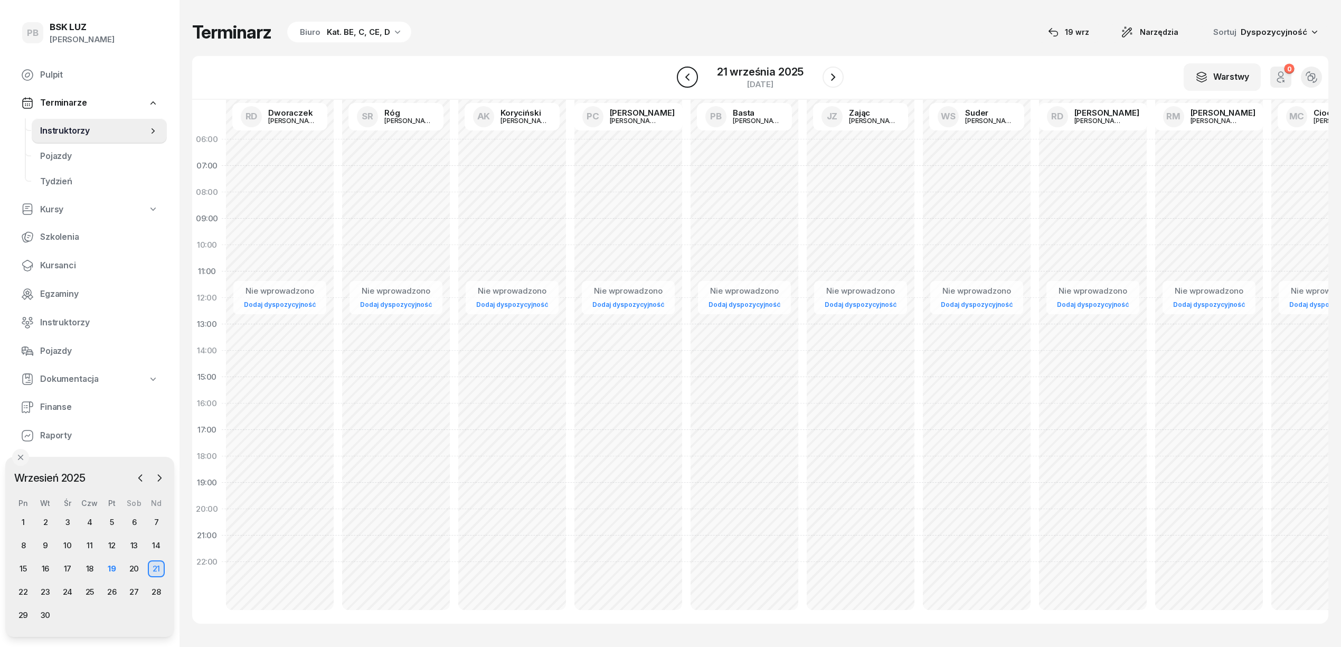
click at [685, 73] on icon "button" at bounding box center [687, 77] width 13 height 13
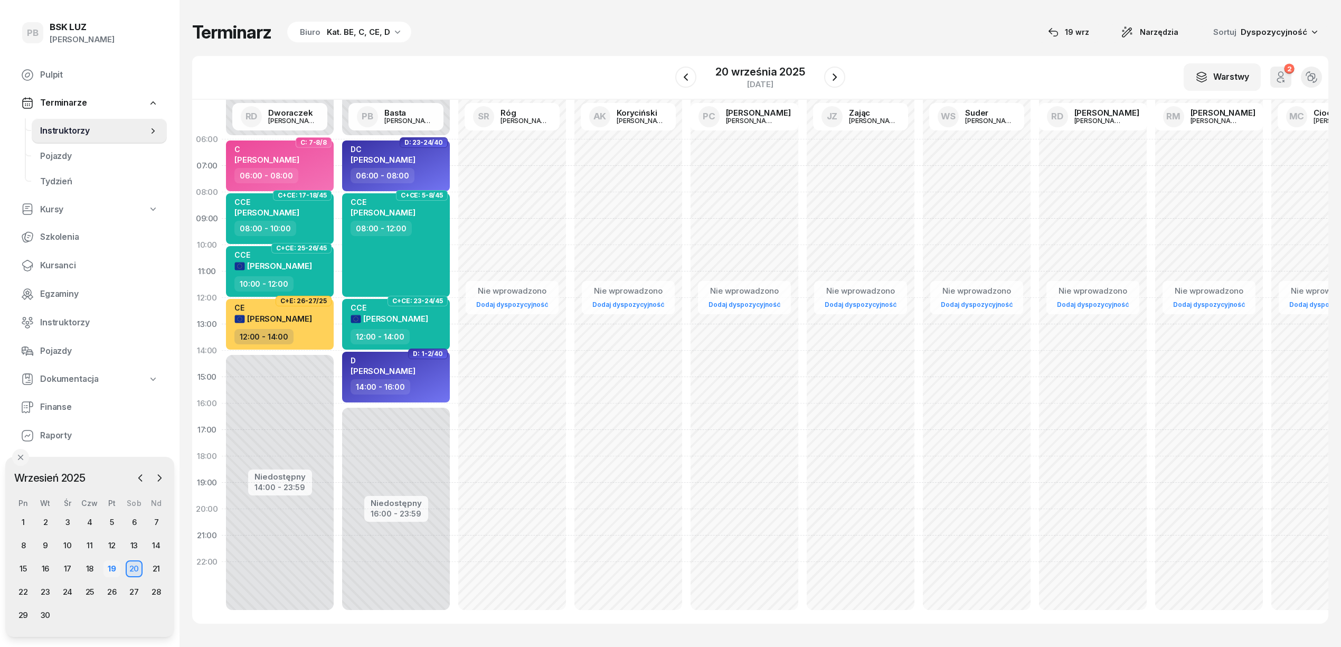
click at [115, 569] on div "19" at bounding box center [111, 568] width 17 height 17
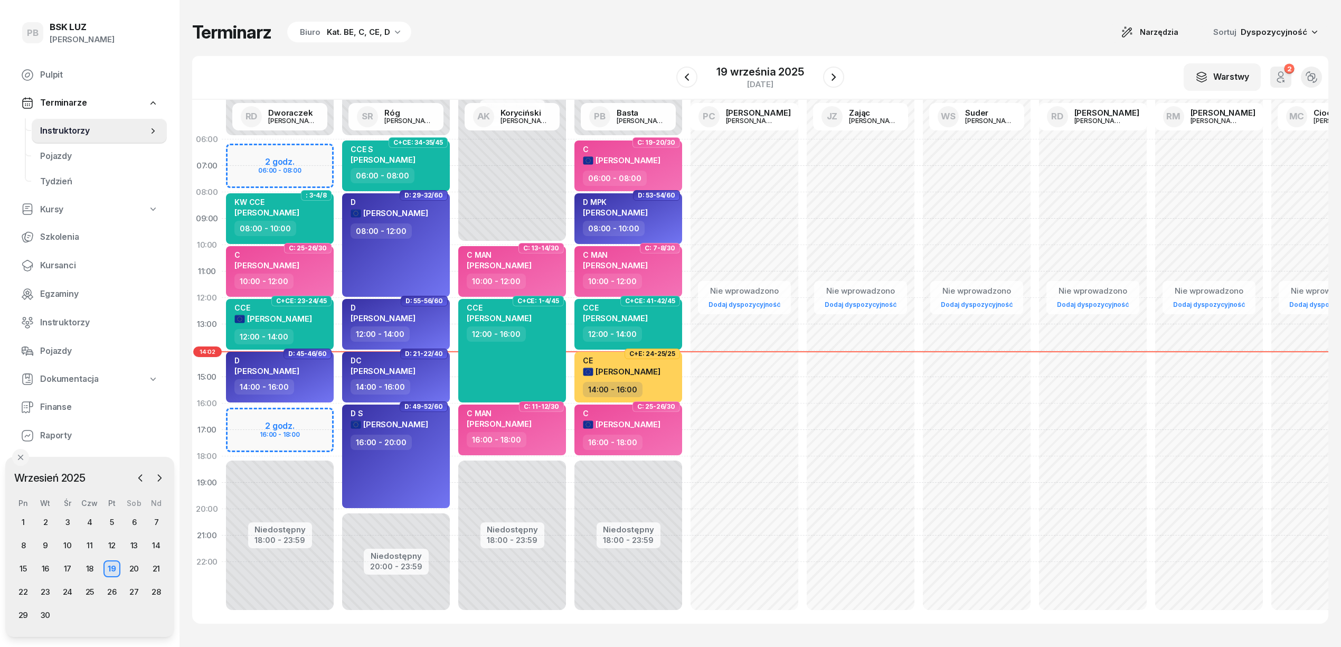
click at [655, 40] on div "Terminarz Biuro Kat. BE, C, CE, D Narzędzia Sortuj Dyspozycyjność" at bounding box center [760, 32] width 1136 height 22
click at [678, 28] on div "Terminarz Biuro Kat. BE, C, CE, D Narzędzia Sortuj Dyspozycyjność" at bounding box center [760, 32] width 1136 height 22
click at [923, 42] on div "Terminarz Biuro Kat. BE, C, CE, D Narzędzia Sortuj Dyspozycyjność" at bounding box center [760, 32] width 1136 height 22
click at [392, 35] on icon "button" at bounding box center [397, 31] width 11 height 11
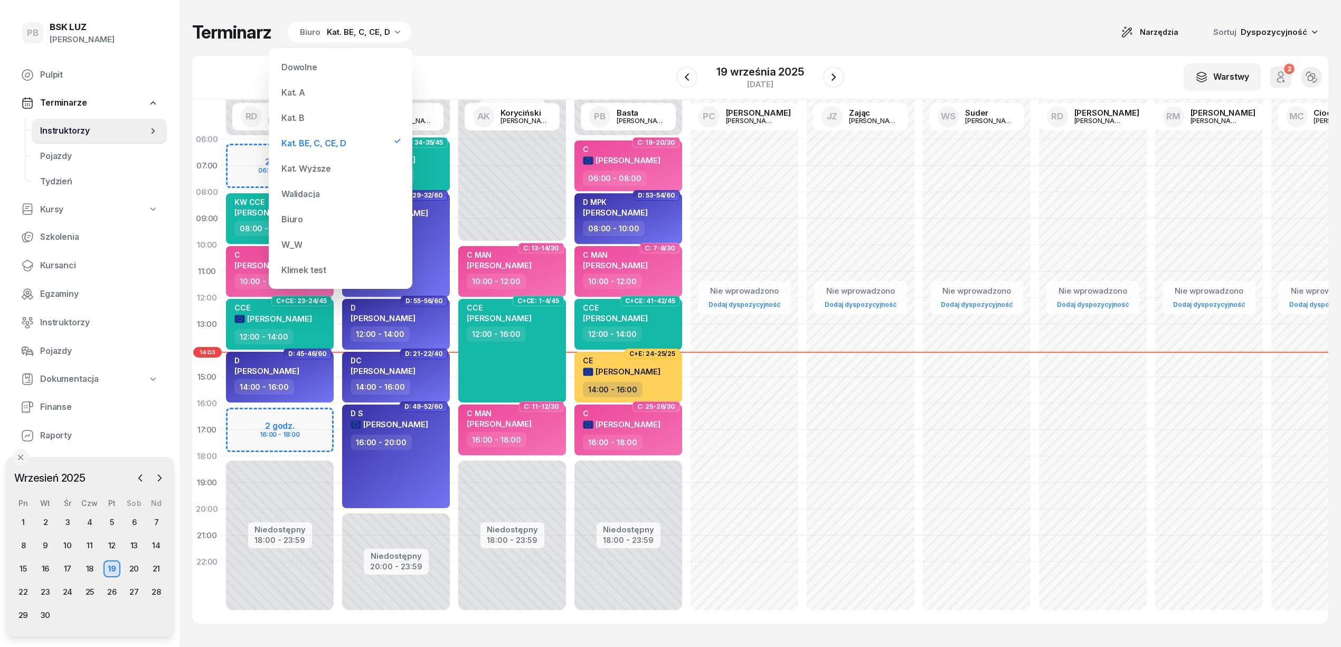
click at [316, 117] on div "Kat. B" at bounding box center [340, 117] width 127 height 21
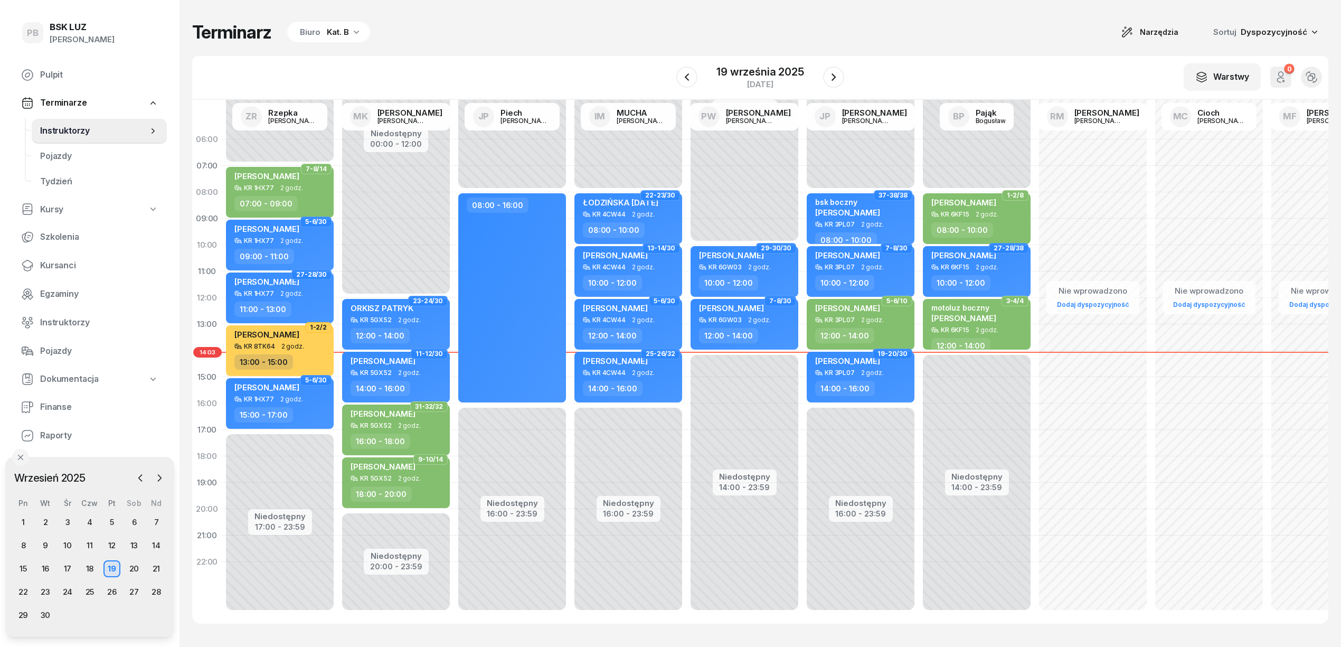
click at [857, 51] on div "Terminarz Biuro Kat. B Narzędzia Sortuj Dyspozycyjność W Wybierz AK [PERSON_NAM…" at bounding box center [760, 322] width 1136 height 645
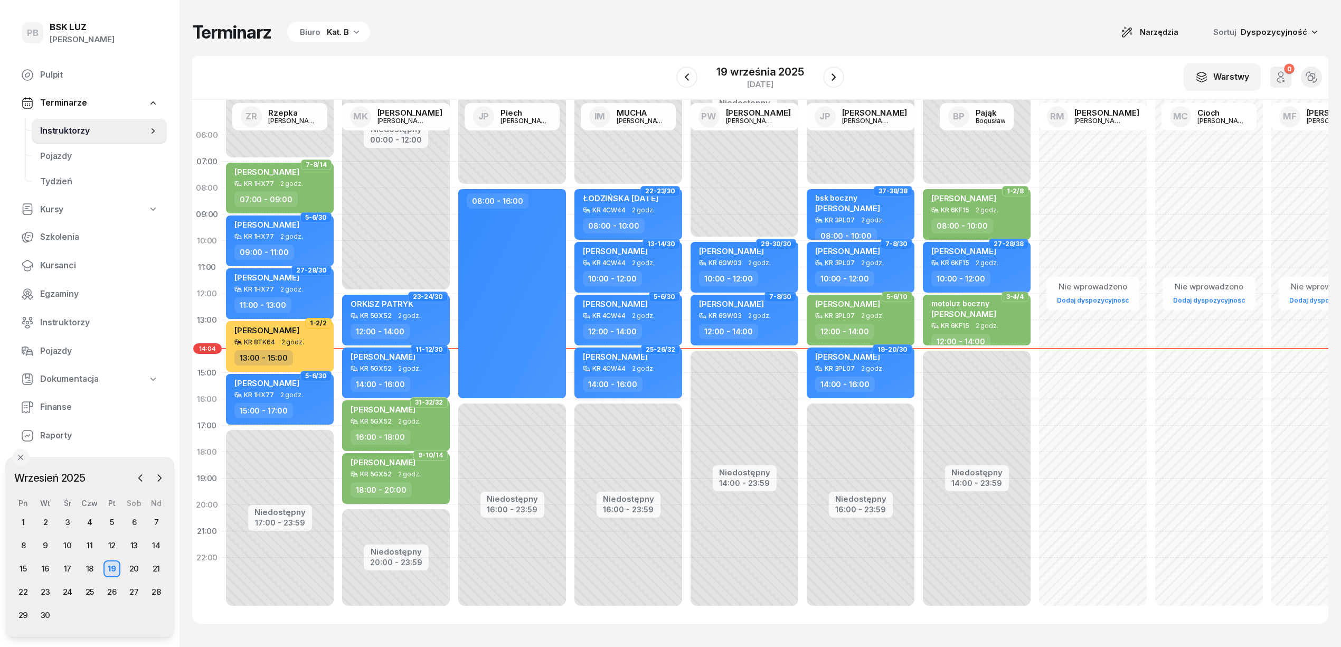
scroll to position [15, 0]
click at [670, 17] on div "Terminarz Biuro Kat. B Narzędzia Sortuj Dyspozycyjność W Wybierz AK [PERSON_NAM…" at bounding box center [760, 322] width 1136 height 645
click at [927, 36] on div "Terminarz Biuro Kat. B Narzędzia Sortuj Dyspozycyjność" at bounding box center [760, 32] width 1136 height 22
click at [838, 5] on div "Terminarz Biuro Kat. B Narzędzia Sortuj Dyspozycyjność W Wybierz AK [PERSON_NAM…" at bounding box center [760, 322] width 1136 height 645
click at [683, 74] on icon "button" at bounding box center [686, 77] width 13 height 13
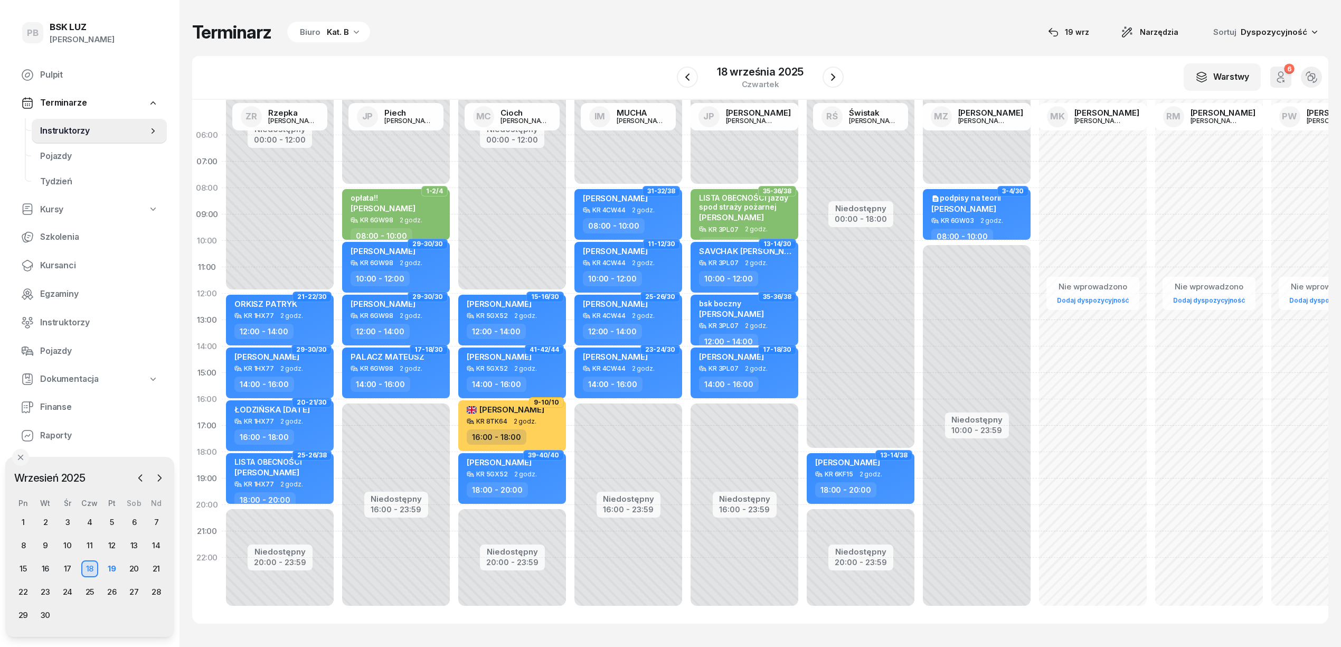
click at [903, 69] on div "W Wybierz AK Koryciński Artur BP Pająk Bogusław DA Arendarczyk Damian DP Pawłow…" at bounding box center [760, 78] width 1136 height 44
click at [942, 63] on div "W Wybierz AK Koryciński Artur BP Pająk Bogusław DA Arendarczyk Damian DP Pawłow…" at bounding box center [760, 78] width 1136 height 44
click at [1003, 15] on div "Terminarz Biuro Kat. B 19 wrz Narzędzia Sortuj Dyspozycyjność W Wybierz AK Kory…" at bounding box center [760, 322] width 1136 height 645
click at [838, 76] on icon "button" at bounding box center [833, 77] width 13 height 13
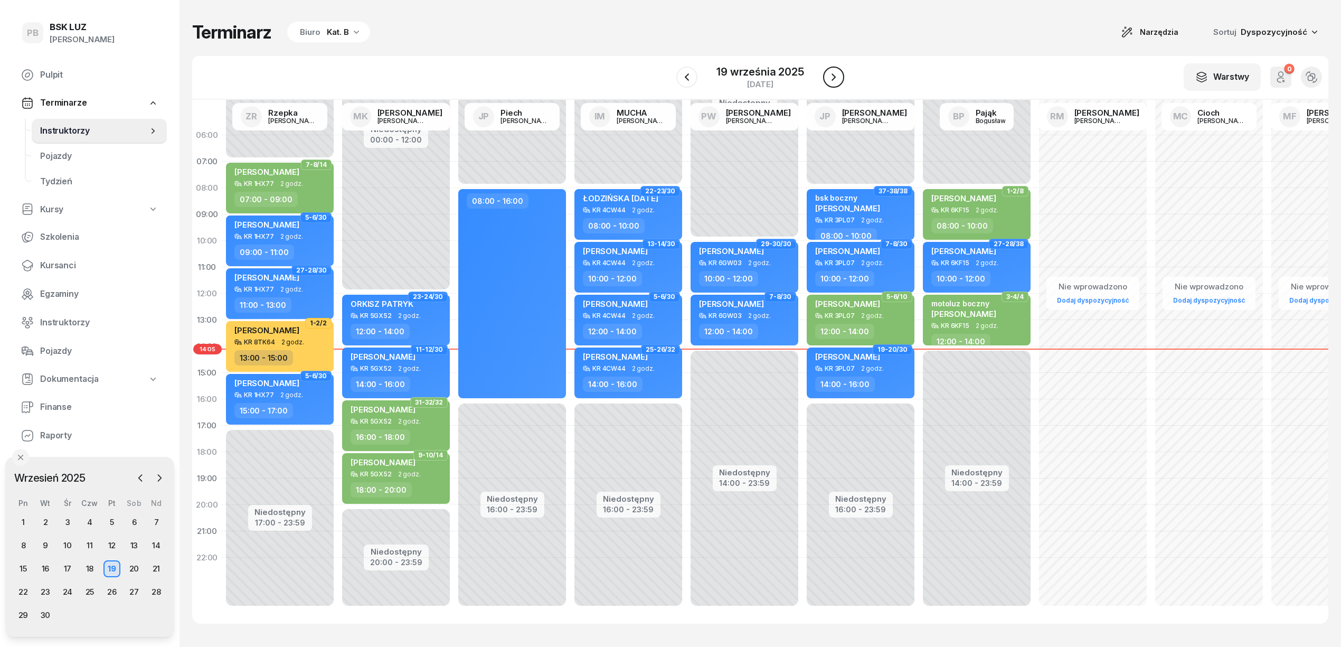
click at [841, 76] on button "button" at bounding box center [833, 77] width 21 height 21
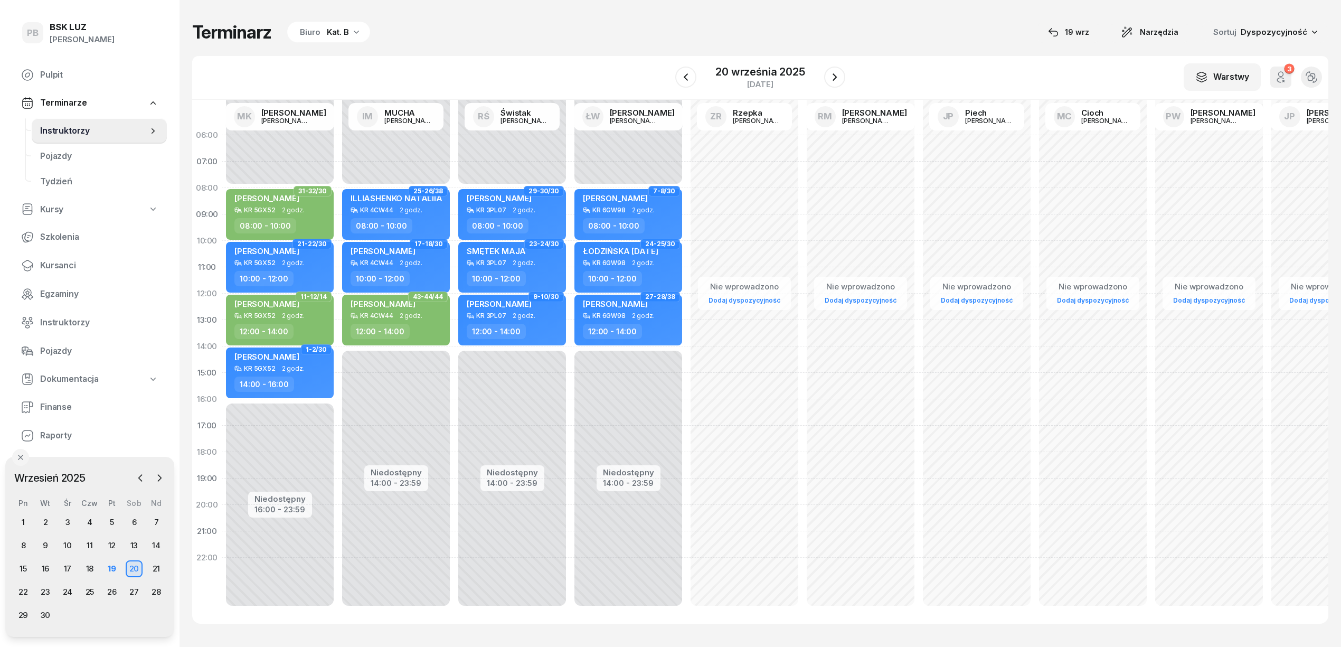
click at [634, 34] on div "Terminarz Biuro Kat. B 19 wrz Narzędzia Sortuj Dyspozycyjność" at bounding box center [760, 32] width 1136 height 22
click at [892, 39] on div "Terminarz Biuro Kat. B 19 wrz Narzędzia Sortuj Dyspozycyjność" at bounding box center [760, 32] width 1136 height 22
click at [110, 565] on div "19" at bounding box center [111, 568] width 17 height 17
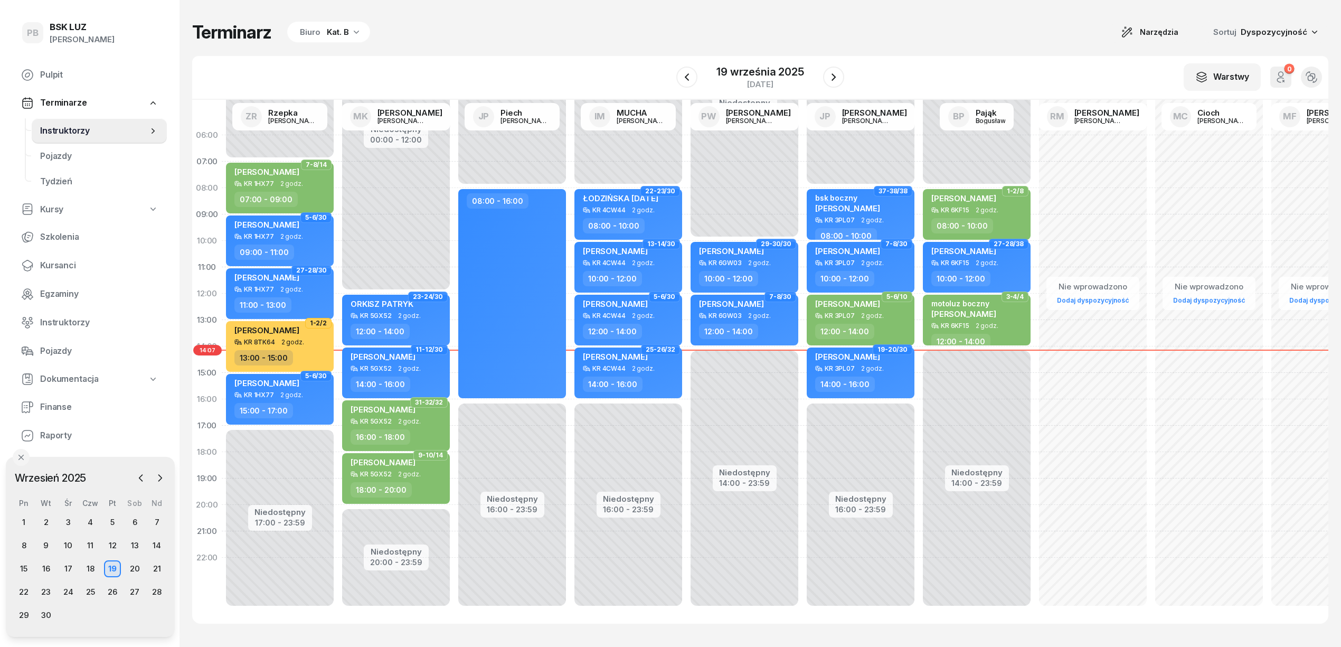
click at [964, 35] on div "Terminarz Biuro Kat. B Narzędzia Sortuj Dyspozycyjność" at bounding box center [760, 32] width 1136 height 22
drag, startPoint x: 776, startPoint y: 22, endPoint x: 790, endPoint y: 20, distance: 13.9
click at [790, 20] on div "Terminarz Biuro Kat. B Narzędzia Sortuj Dyspozycyjność W Wybierz AK [PERSON_NAM…" at bounding box center [760, 322] width 1136 height 645
click at [993, 57] on div "W Wybierz AK [PERSON_NAME] BP [PERSON_NAME] DP [PERSON_NAME] GS [PERSON_NAME] I…" at bounding box center [760, 78] width 1136 height 44
click at [971, 64] on div "W Wybierz AK [PERSON_NAME] BP [PERSON_NAME] DP [PERSON_NAME] GS [PERSON_NAME] I…" at bounding box center [760, 78] width 1136 height 44
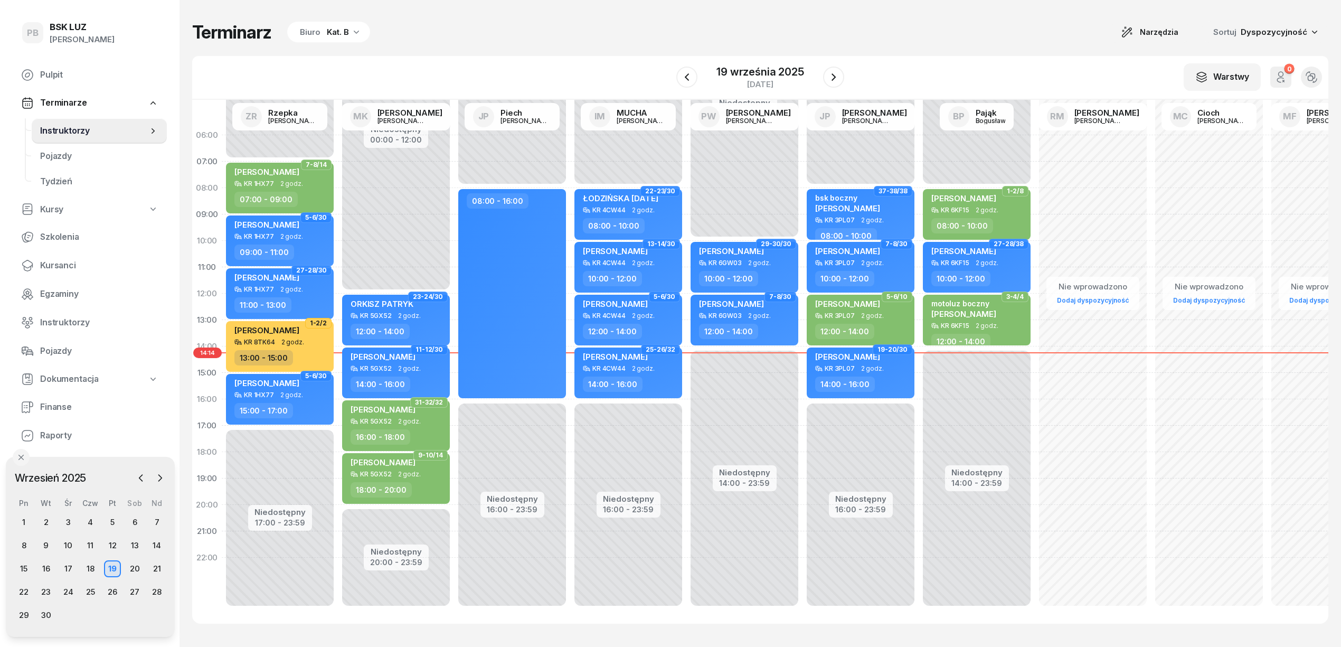
click at [331, 29] on div "Kat. B" at bounding box center [338, 32] width 22 height 13
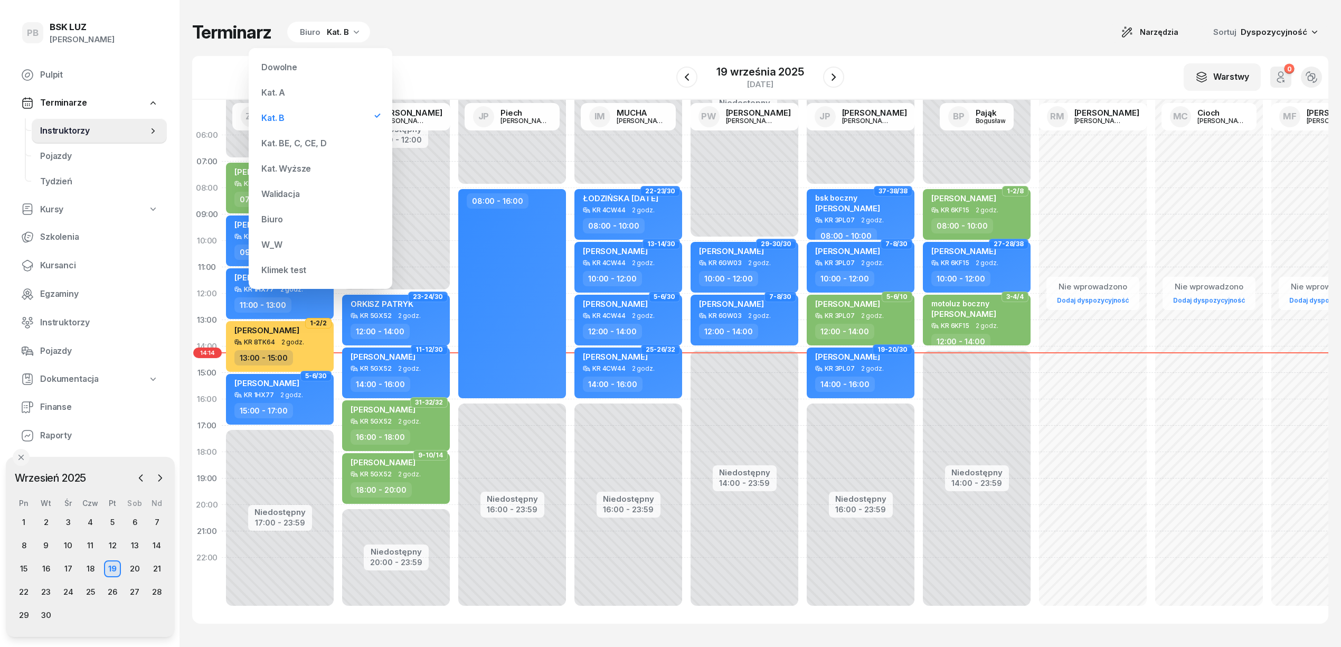
click at [283, 146] on div "Kat. BE, C, CE, D" at bounding box center [293, 143] width 65 height 8
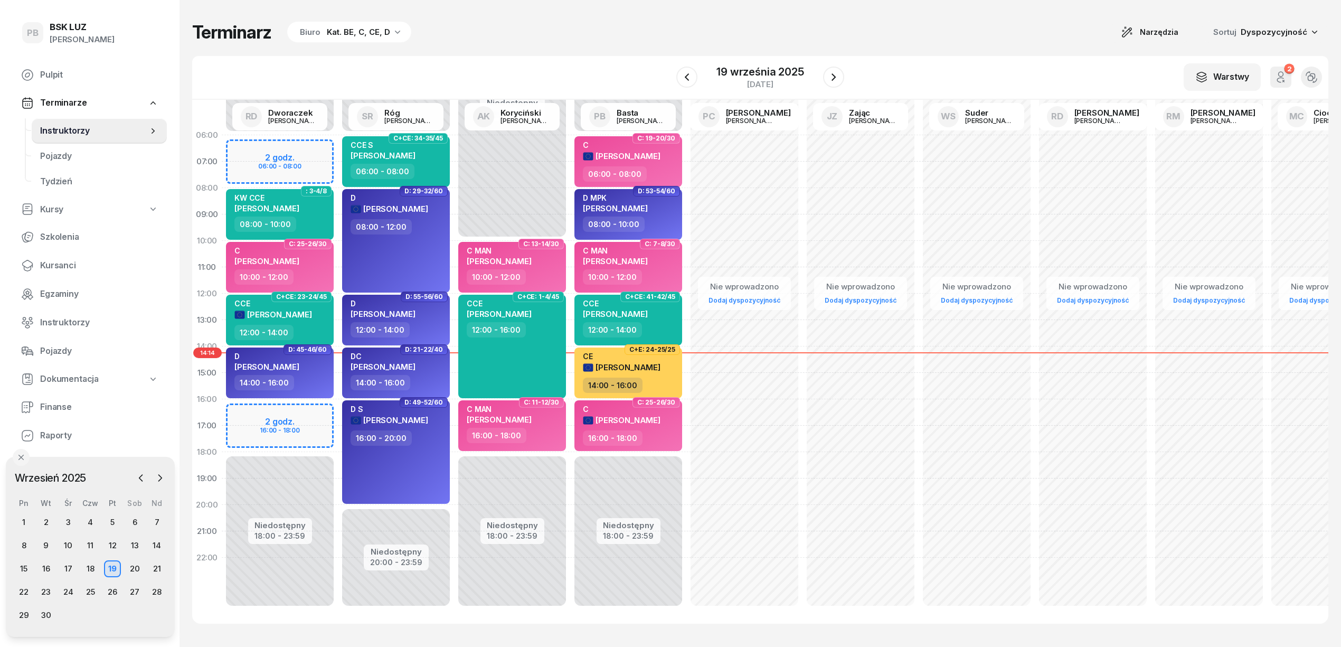
click at [438, 56] on div "W Wybierz AK Koryciński Artur BP Pająk Bogusław DA Arendarczyk Damian DP Pawłow…" at bounding box center [760, 78] width 1136 height 44
click at [593, 22] on div "Terminarz Biuro Kat. BE, C, CE, D Narzędzia Sortuj Dyspozycyjność" at bounding box center [760, 32] width 1136 height 22
click at [64, 267] on span "Kursanci" at bounding box center [99, 266] width 118 height 14
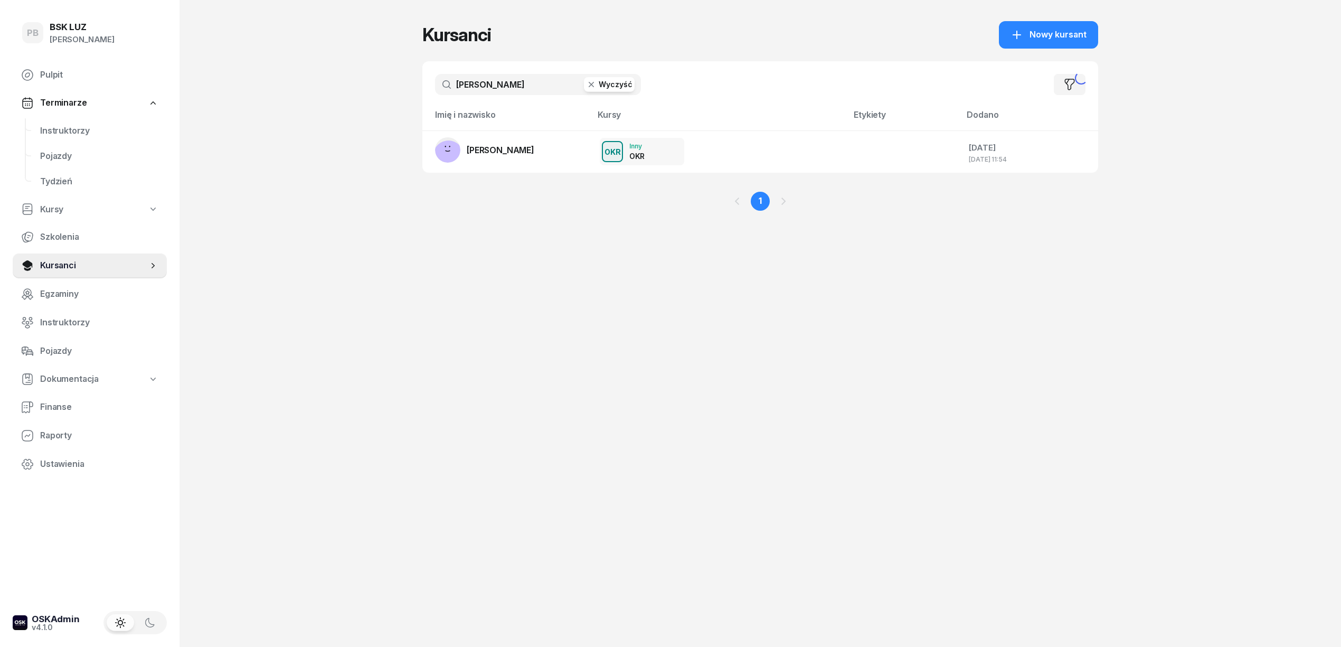
click at [504, 83] on input "[PERSON_NAME]" at bounding box center [538, 84] width 206 height 21
type input "boratyński"
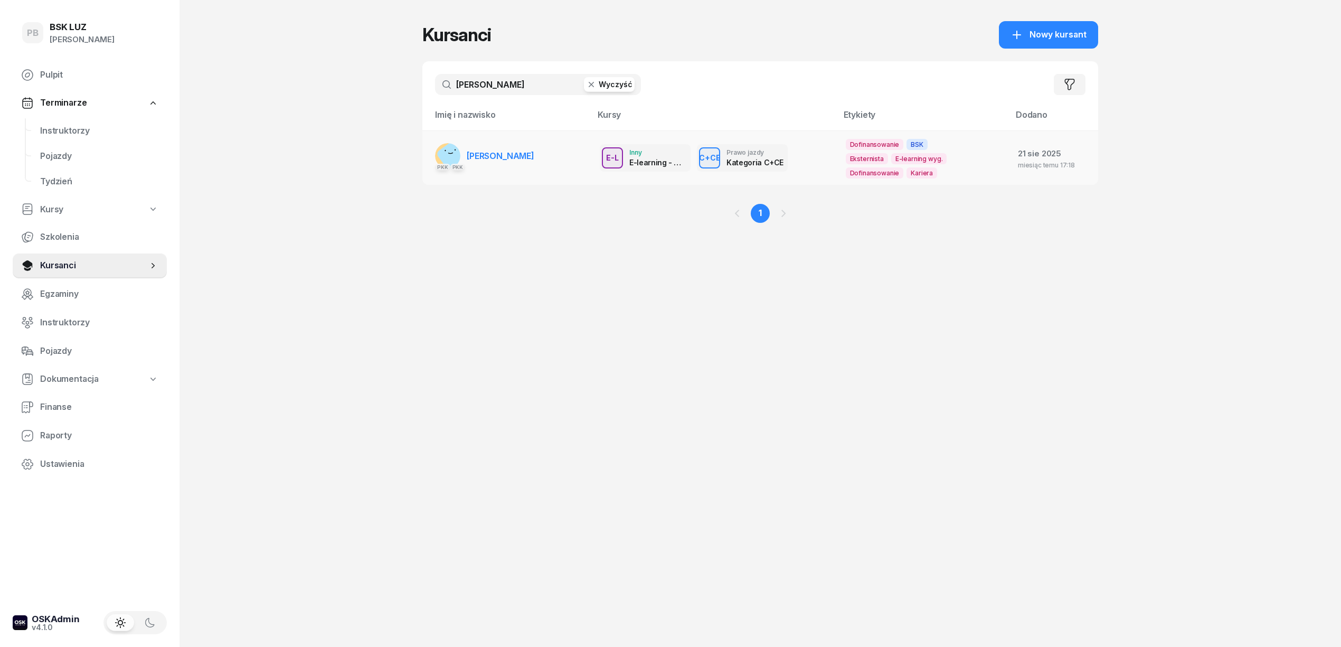
click at [510, 144] on link "PKK PKK BORATYŃSKI JAKUB" at bounding box center [484, 155] width 99 height 25
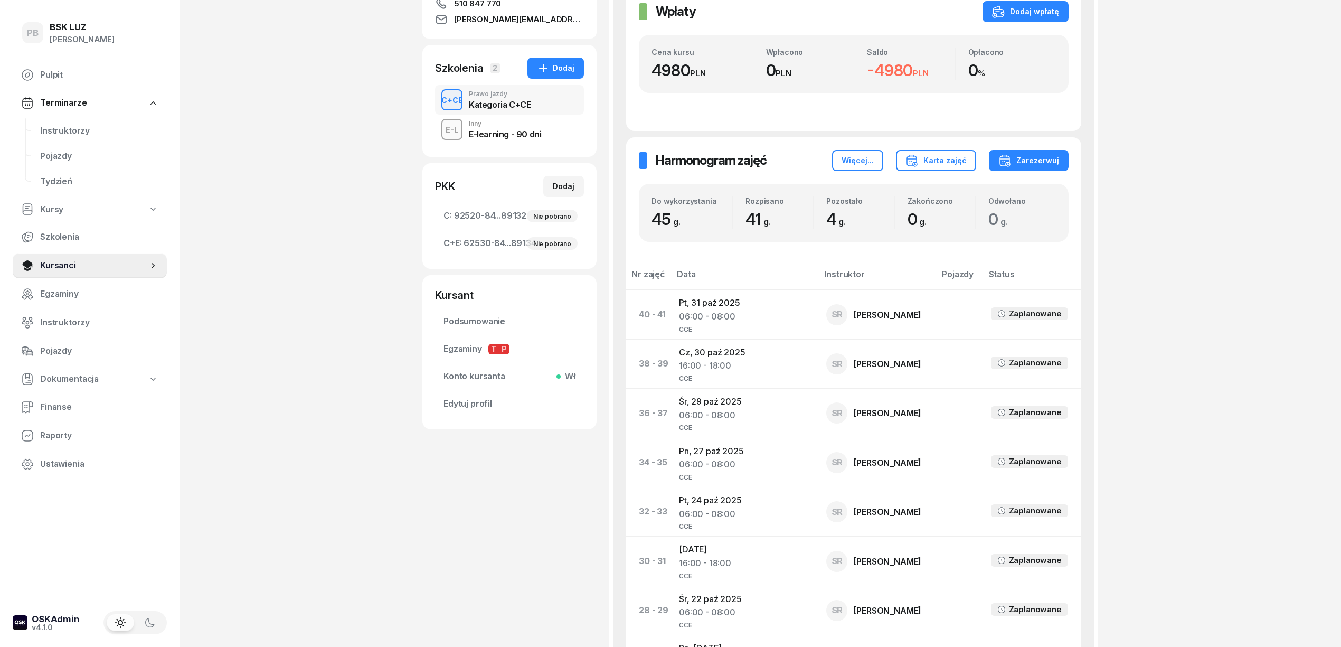
scroll to position [281, 0]
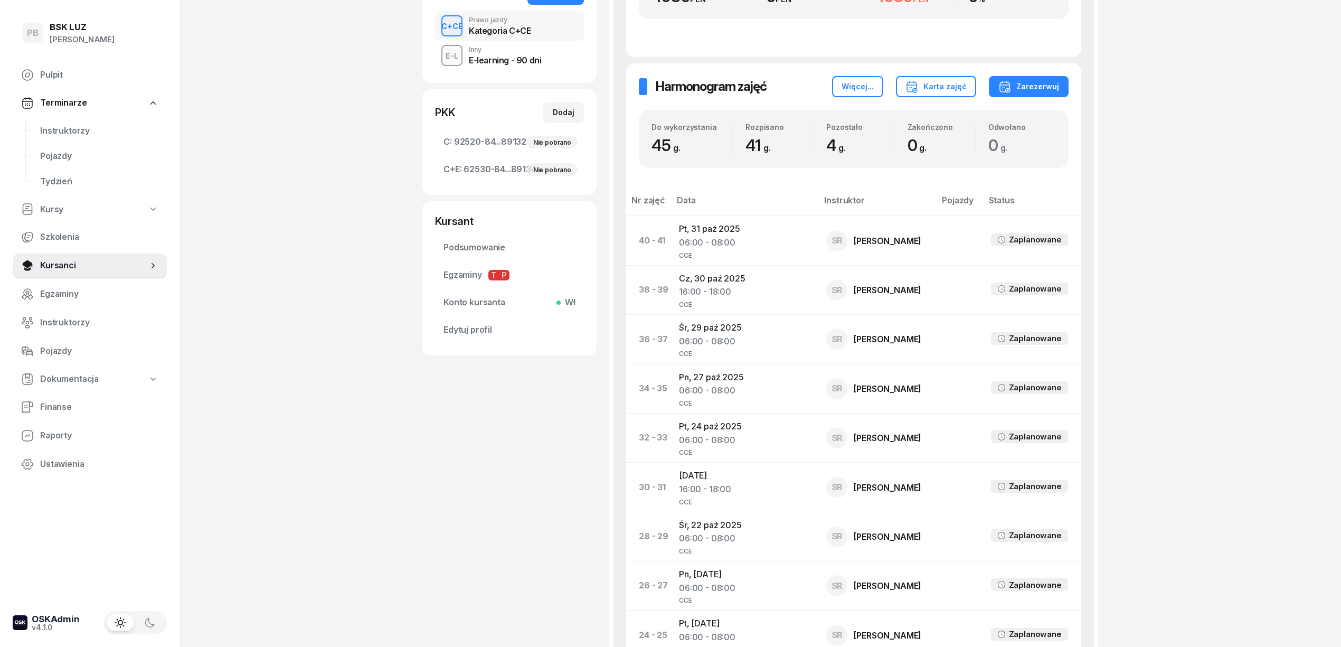
click at [478, 246] on span "Podsumowanie" at bounding box center [509, 248] width 132 height 14
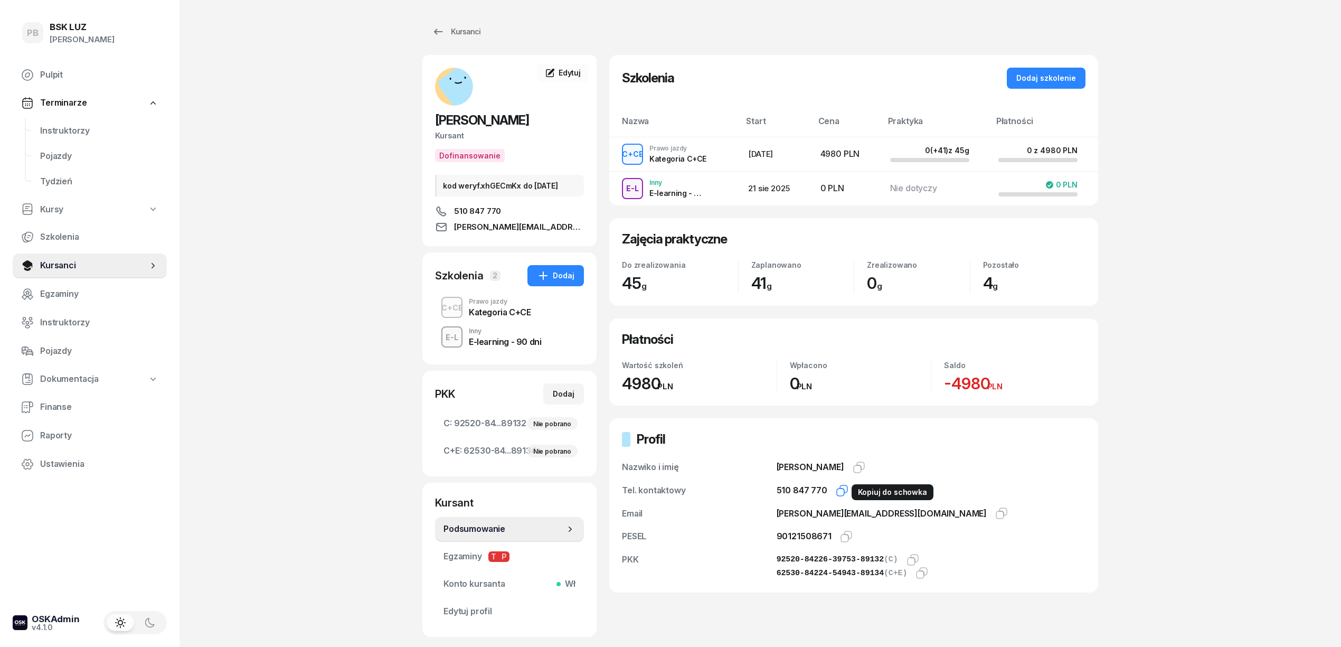
click at [842, 492] on icon "button" at bounding box center [842, 490] width 13 height 13
click at [549, 422] on div "Nie pobrano" at bounding box center [552, 423] width 51 height 13
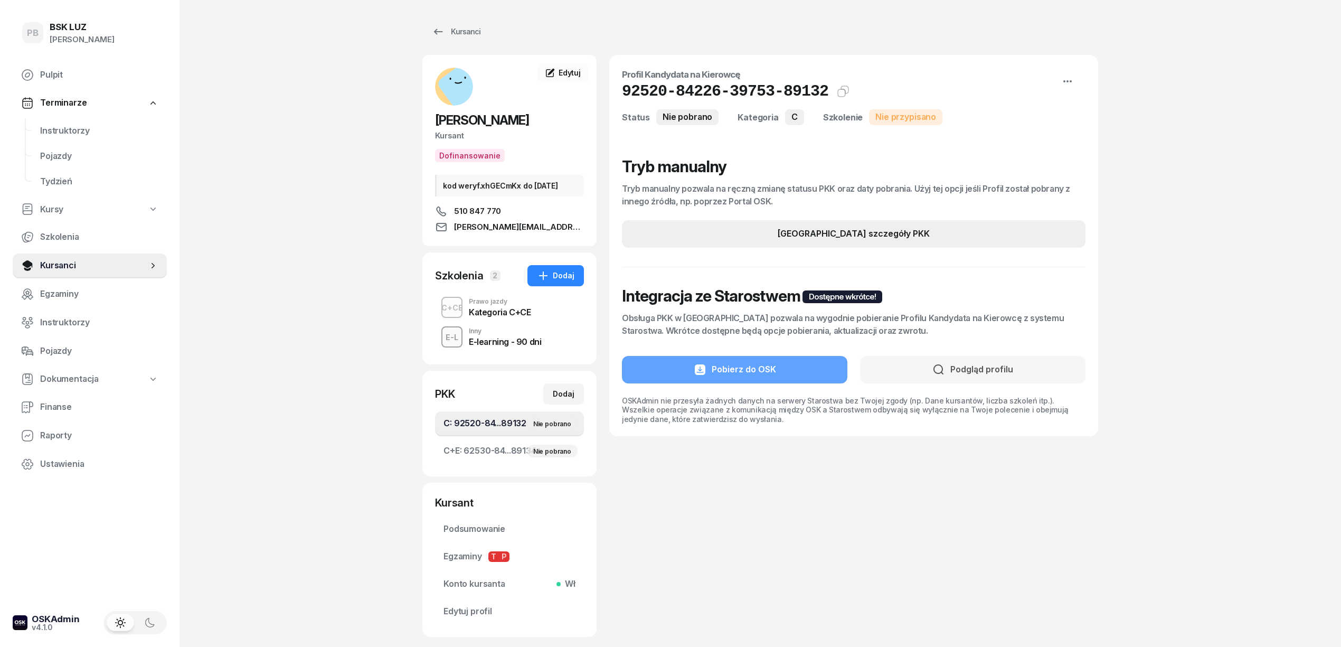
click at [827, 231] on div "Edytuj szczegóły PKK" at bounding box center [854, 234] width 152 height 14
select select "C"
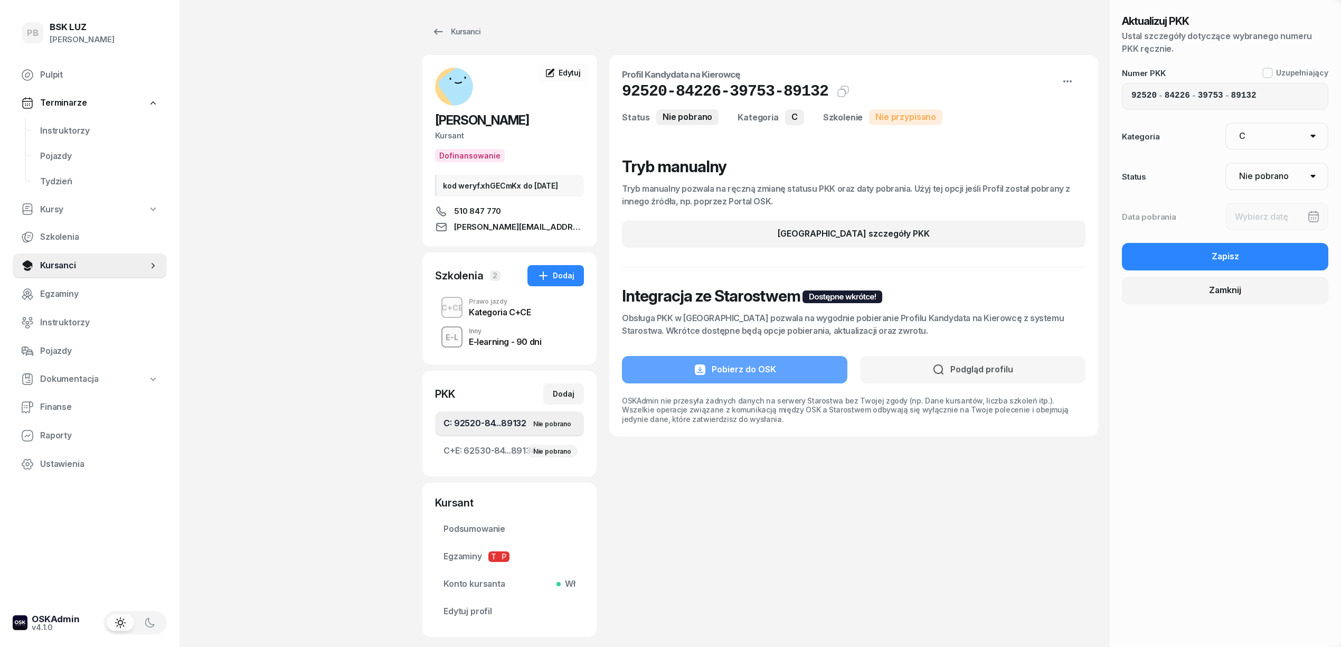
click at [1261, 174] on select "Nie pobrano Pobrano Zwrócono Zaktualizowano" at bounding box center [1276, 176] width 103 height 27
select select "Get"
click at [1225, 163] on select "Nie pobrano Pobrano Zwrócono Zaktualizowano" at bounding box center [1276, 176] width 103 height 27
click at [1270, 212] on div at bounding box center [1276, 216] width 103 height 27
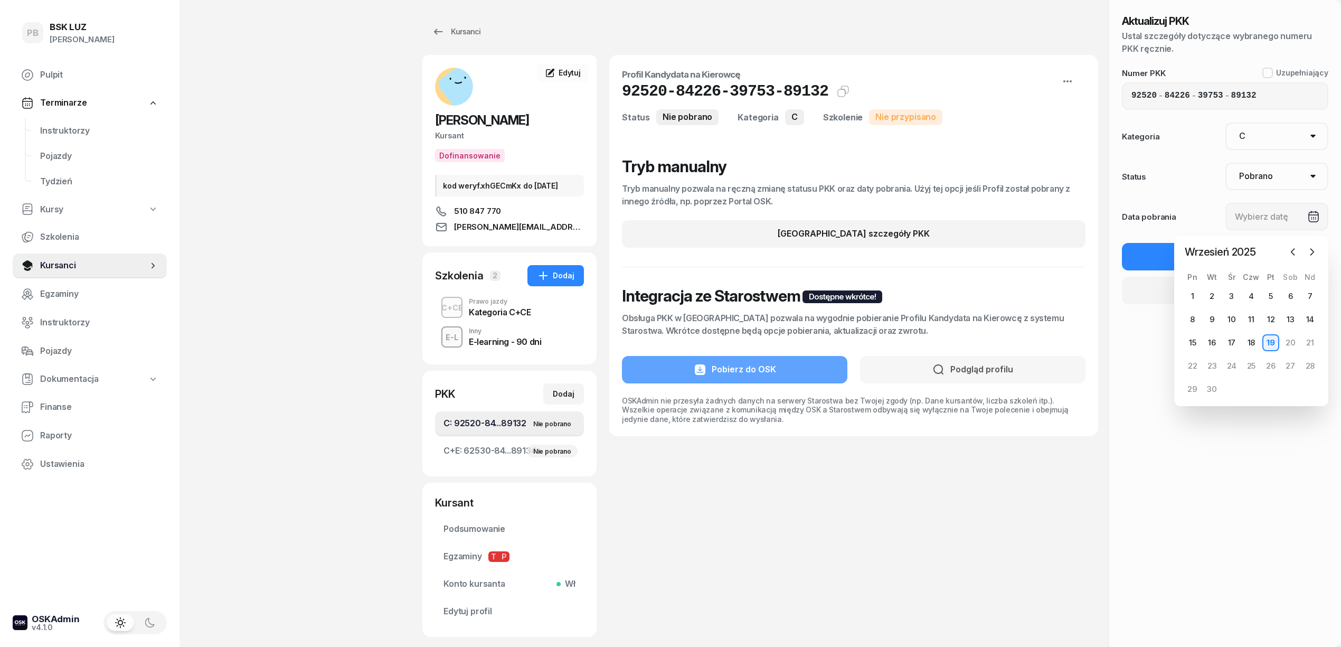
click at [1268, 338] on div "19" at bounding box center [1270, 342] width 17 height 17
type input "[DATE]"
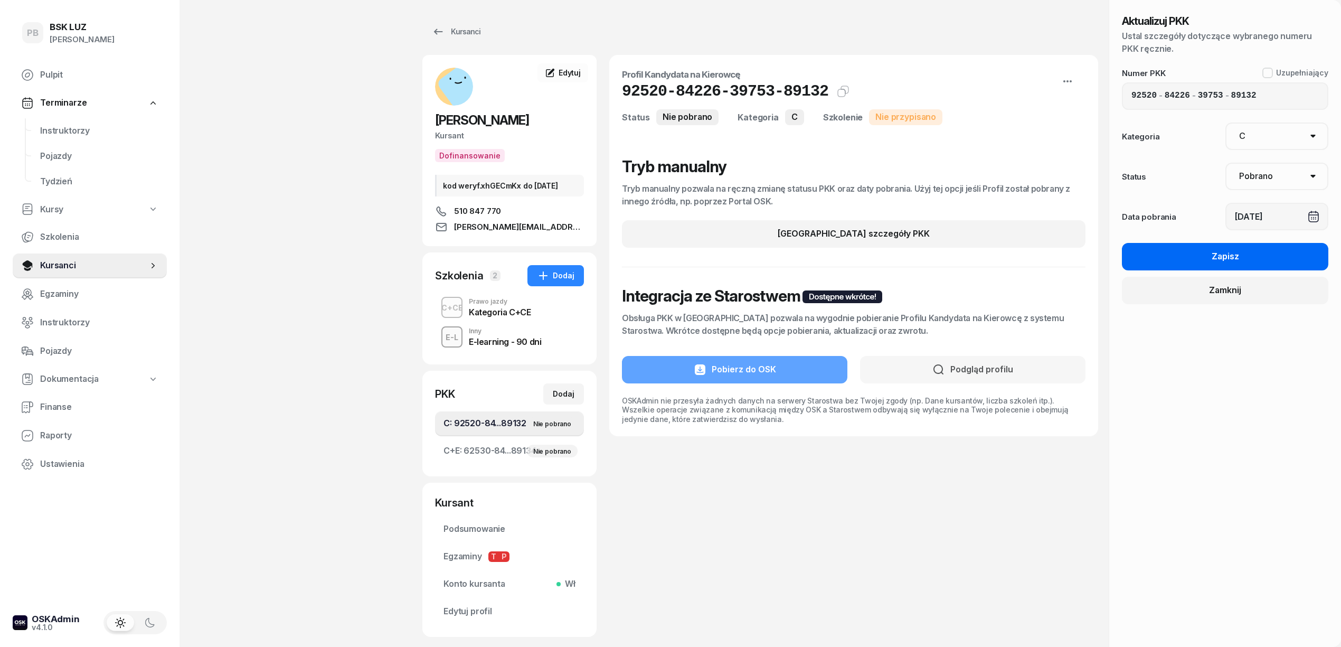
click at [1258, 252] on button "Zapisz" at bounding box center [1225, 256] width 206 height 27
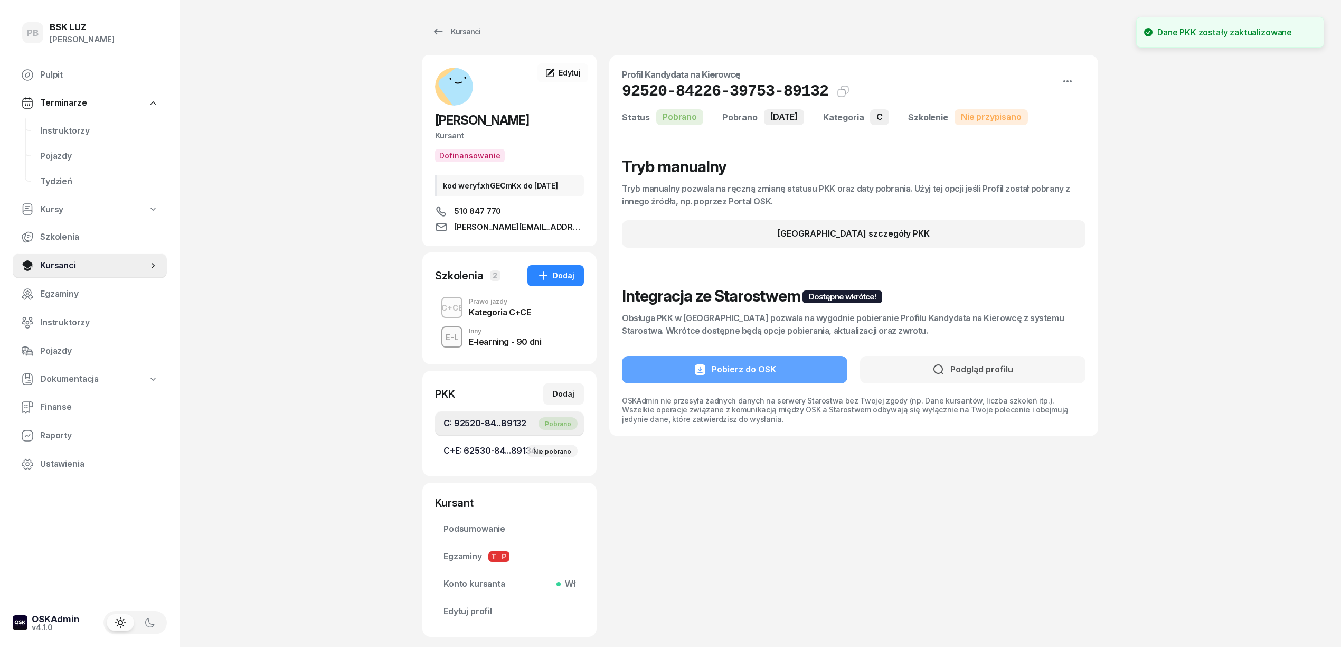
click at [499, 444] on span "C+E: 62530-84...89134 Nie pobrano" at bounding box center [509, 451] width 132 height 14
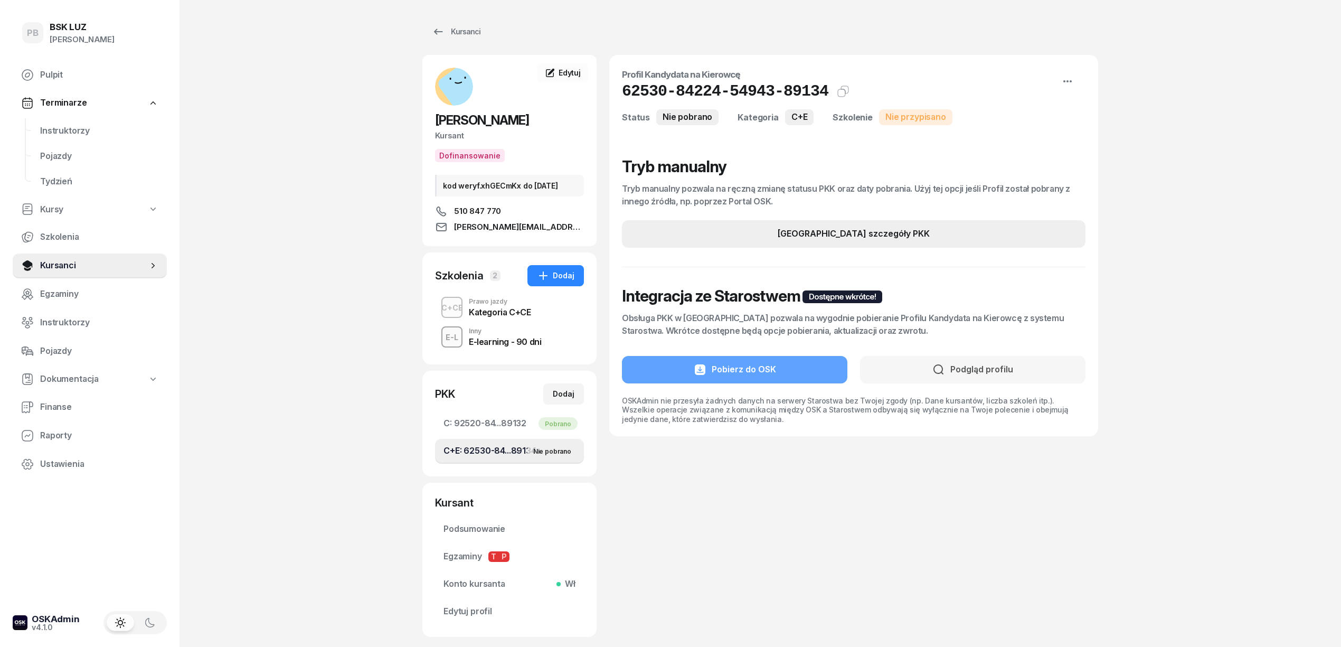
click at [813, 224] on button "Edytuj szczegóły PKK" at bounding box center [853, 233] width 463 height 27
select select "C+E"
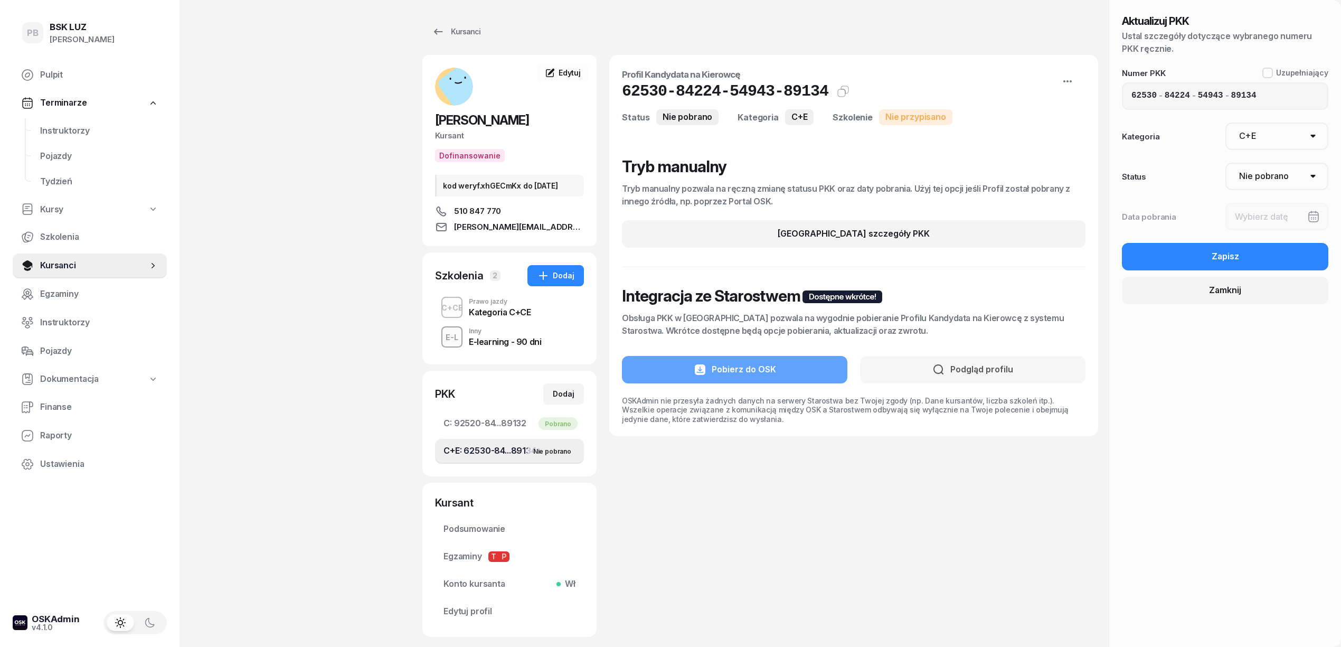
click at [1259, 174] on select "Nie pobrano Pobrano Zwrócono Zaktualizowano" at bounding box center [1276, 176] width 103 height 27
select select "Get"
click at [1225, 163] on select "Nie pobrano Pobrano Zwrócono Zaktualizowano" at bounding box center [1276, 176] width 103 height 27
click at [1267, 213] on div at bounding box center [1276, 216] width 103 height 27
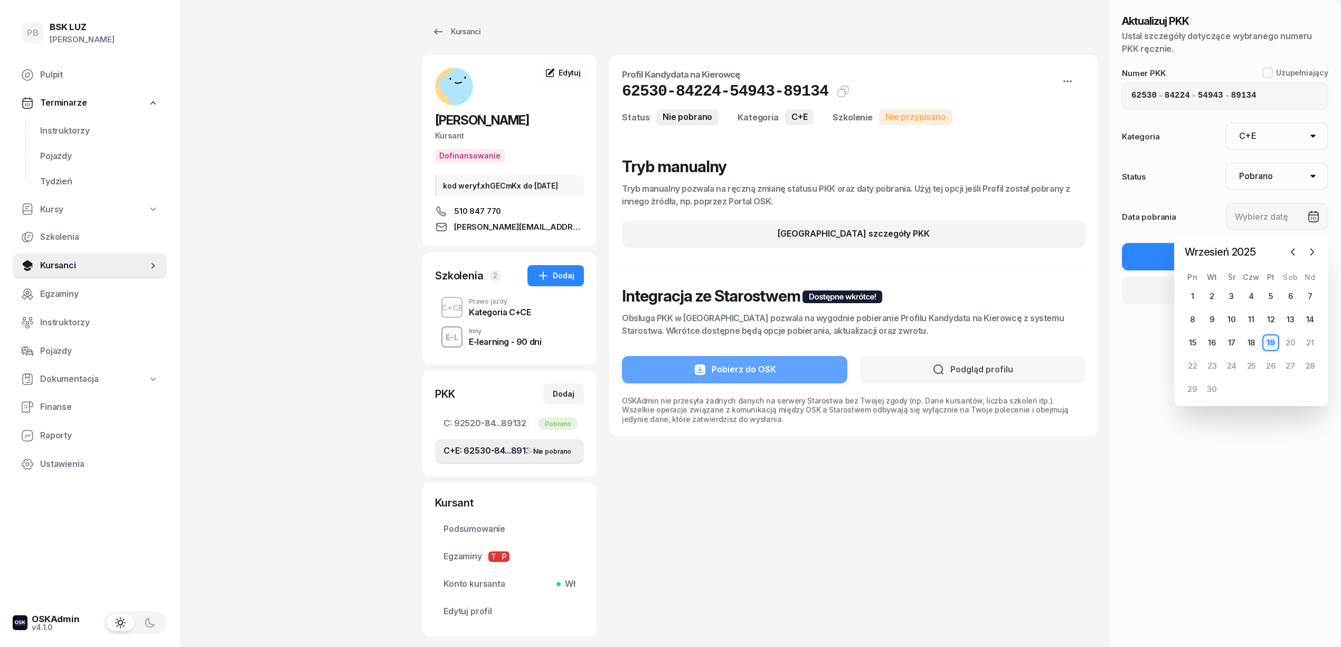
click at [1265, 337] on div "19" at bounding box center [1270, 342] width 17 height 17
type input "[DATE]"
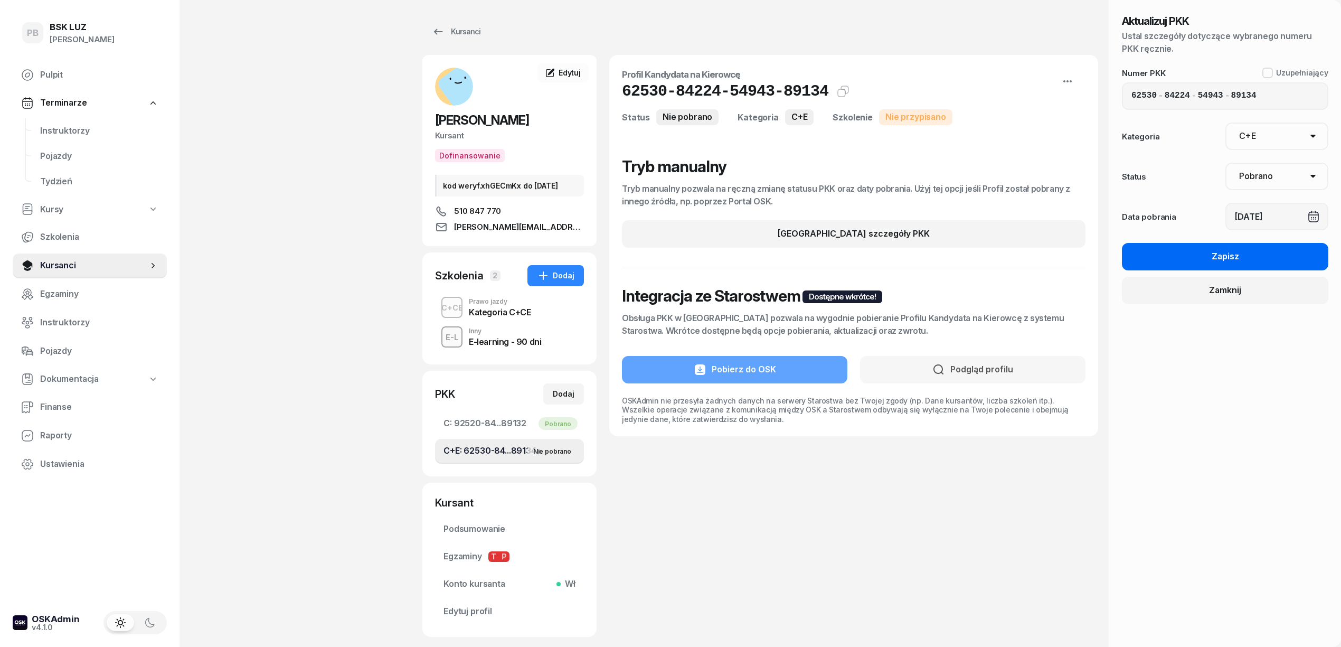
click at [1261, 261] on button "Zapisz" at bounding box center [1225, 256] width 206 height 27
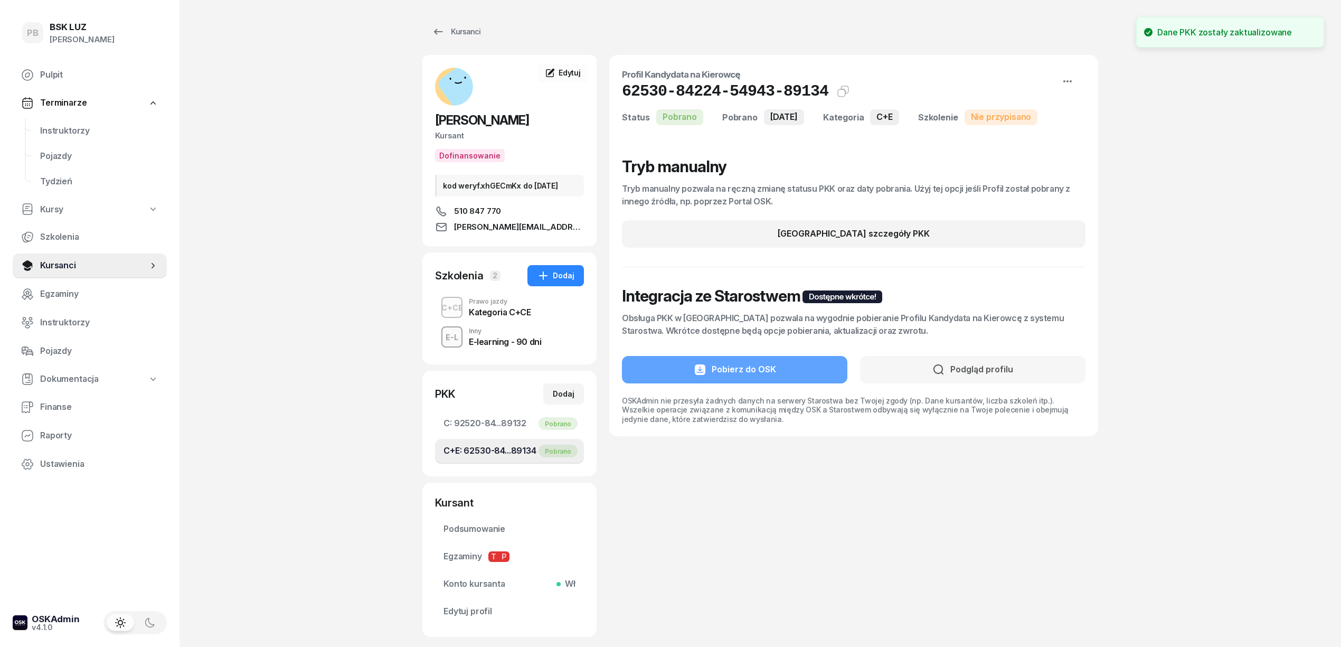
click at [338, 256] on div "PB BSK LUZ Patrycja Bogdanowicz Pulpit Terminarze Instruktorzy Pojazdy Tydzień …" at bounding box center [670, 354] width 1341 height 708
click at [58, 131] on span "Instruktorzy" at bounding box center [99, 131] width 118 height 14
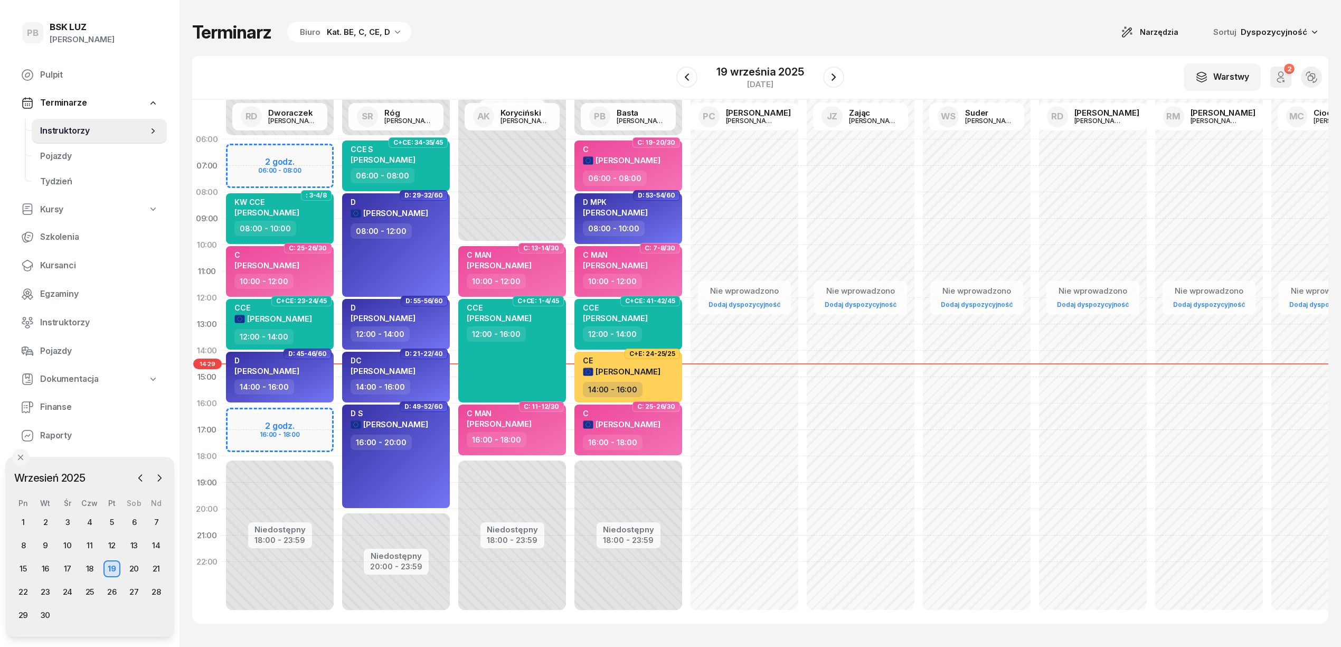
click at [474, 28] on div "Terminarz Biuro Kat. BE, C, CE, D Narzędzia Sortuj Dyspozycyjność" at bounding box center [760, 32] width 1136 height 22
click at [856, 24] on div "Terminarz Biuro Kat. BE, C, CE, D Narzędzia Sortuj Dyspozycyjność" at bounding box center [760, 32] width 1136 height 22
click at [856, 27] on div "Terminarz Biuro Kat. BE, C, CE, D Narzędzia Sortuj Dyspozycyjność" at bounding box center [760, 32] width 1136 height 22
click at [834, 27] on div "Terminarz Biuro Kat. BE, C, CE, D Narzędzia Sortuj Dyspozycyjność" at bounding box center [760, 32] width 1136 height 22
click at [71, 273] on link "Kursanci" at bounding box center [90, 265] width 154 height 25
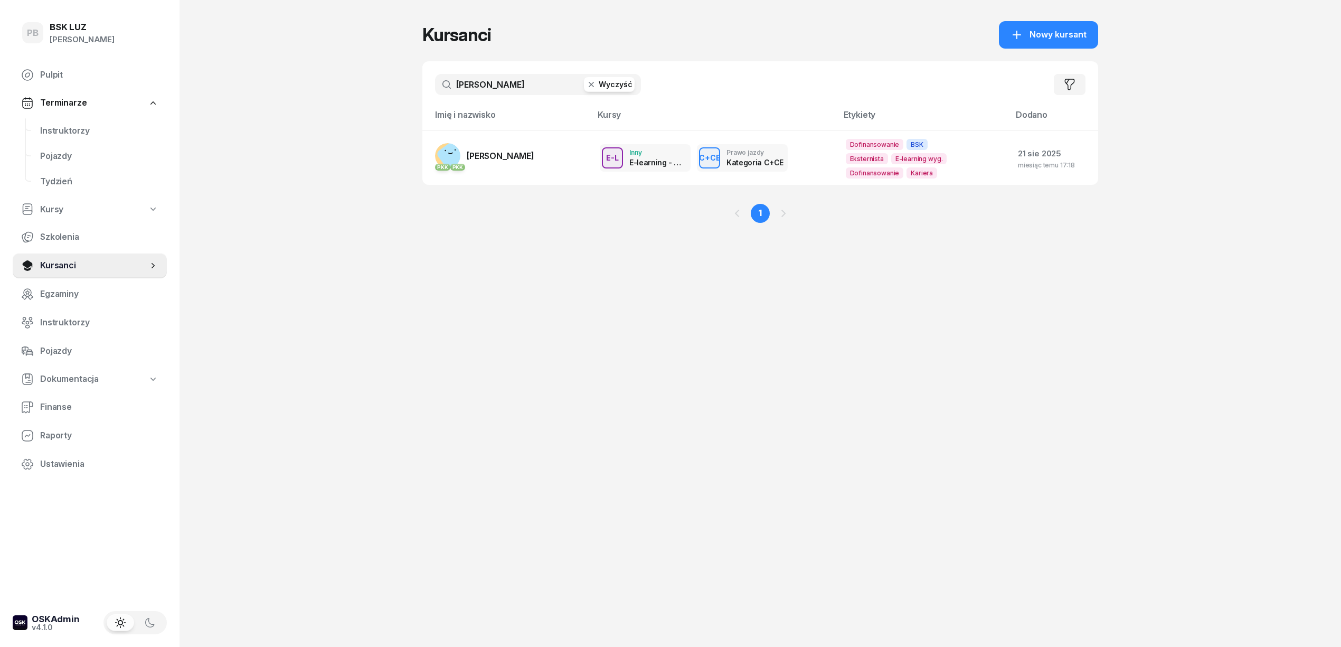
click at [267, 130] on div "PB BSK LUZ Patrycja Bogdanowicz Pulpit Terminarze Instruktorzy Pojazdy Tydzień …" at bounding box center [670, 323] width 1341 height 647
click at [55, 127] on span "Instruktorzy" at bounding box center [99, 131] width 118 height 14
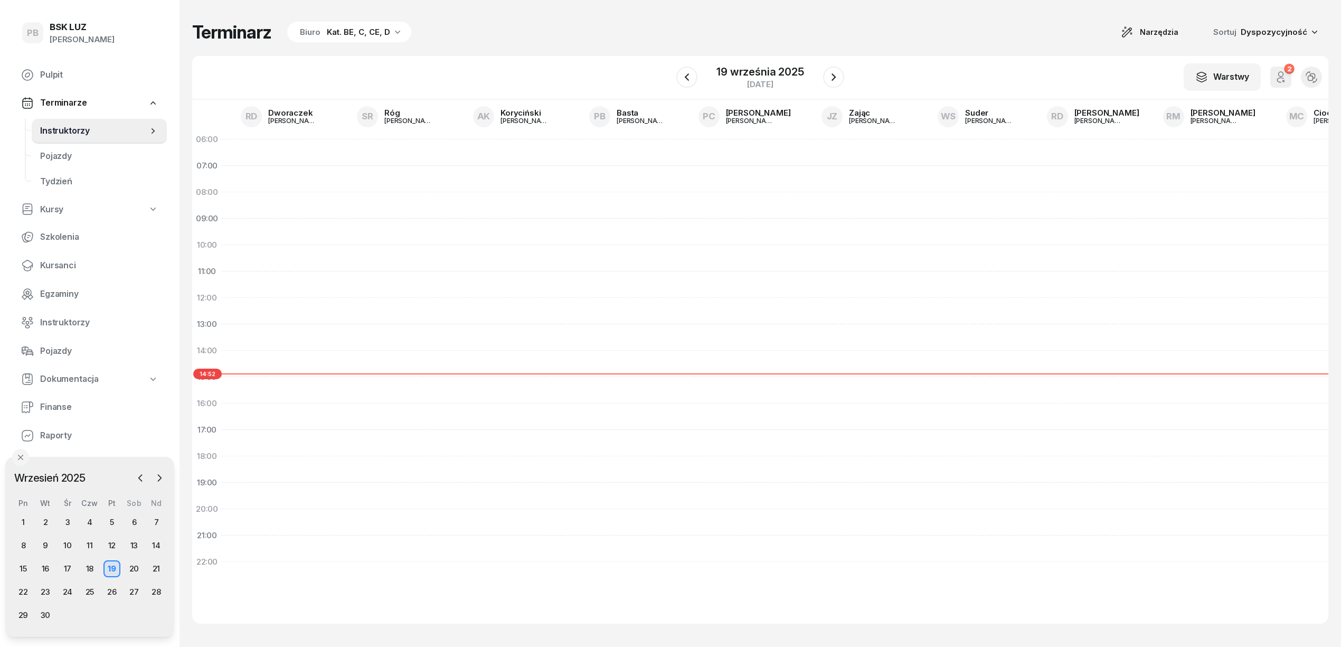
click at [587, 50] on div "Terminarz Biuro Kat. BE, C, CE, D Narzędzia Sortuj Dyspozycyjność W Wybierz AK …" at bounding box center [760, 322] width 1136 height 645
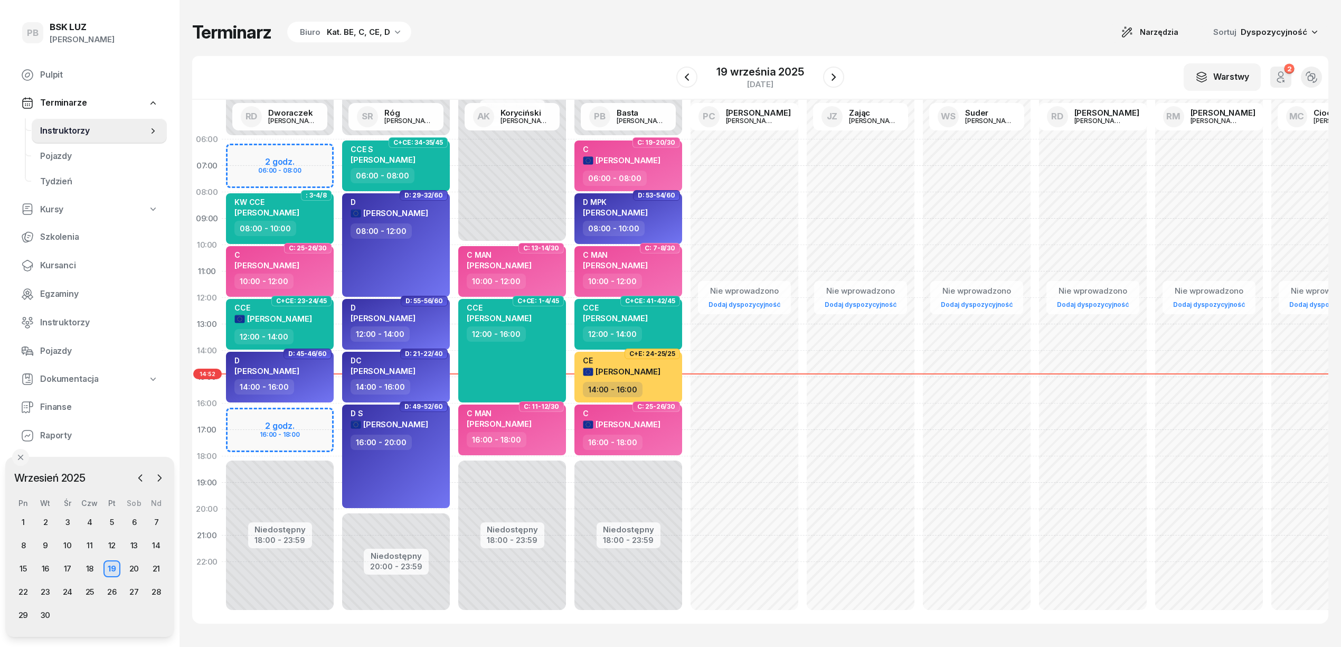
click at [908, 49] on div "Terminarz Biuro Kat. BE, C, CE, D Narzędzia Sortuj Dyspozycyjność W Wybierz AK …" at bounding box center [760, 322] width 1136 height 645
click at [514, 36] on div "Terminarz Biuro Kat. BE, C, CE, D Narzędzia Sortuj Dyspozycyjność" at bounding box center [760, 32] width 1136 height 22
click at [612, 39] on div "Terminarz Biuro Kat. BE, C, CE, D Narzędzia Sortuj Dyspozycyjność" at bounding box center [760, 32] width 1136 height 22
click at [961, 67] on div "W Wybierz AK Koryciński Artur BP Pająk Bogusław DA Arendarczyk Damian DP Pawłow…" at bounding box center [760, 78] width 1136 height 44
click at [608, 72] on div "W Wybierz AK Koryciński Artur BP Pająk Bogusław DA Arendarczyk Damian DP Pawłow…" at bounding box center [760, 78] width 1136 height 44
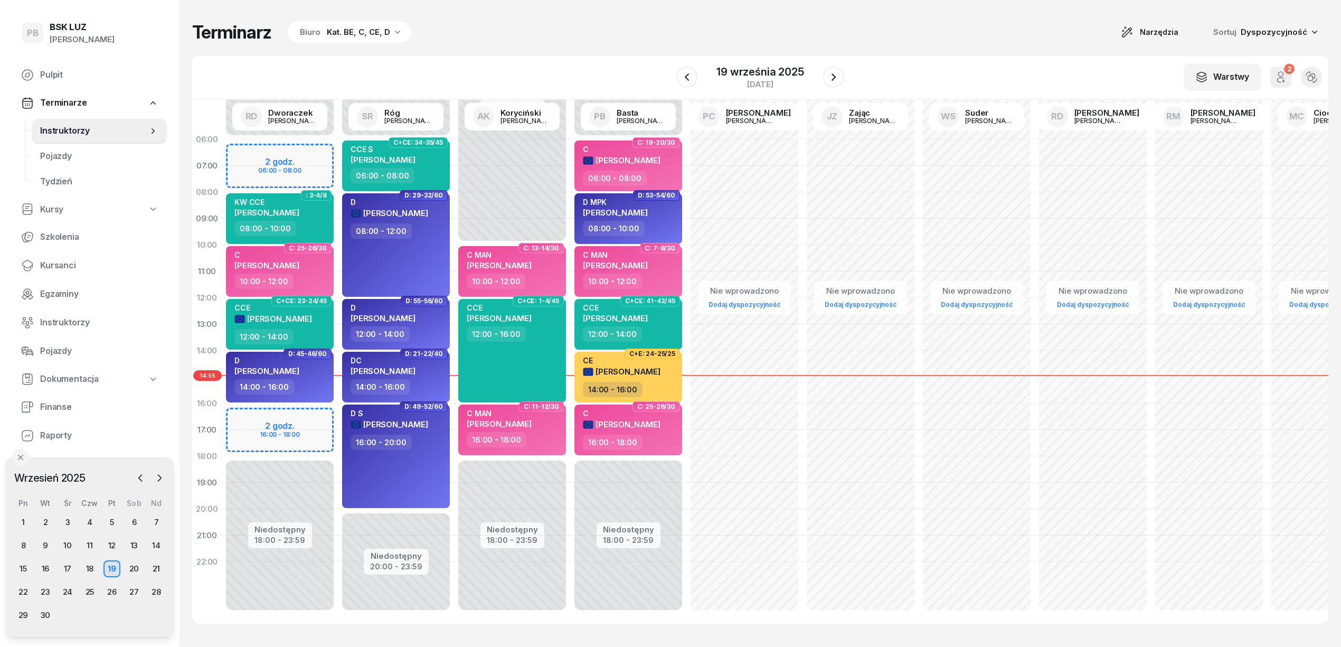
click at [610, 41] on div "Terminarz Biuro Kat. BE, C, CE, D Narzędzia Sortuj Dyspozycyjność" at bounding box center [760, 32] width 1136 height 22
click at [743, 11] on div "Terminarz Biuro Kat. BE, C, CE, D Narzędzia Sortuj Dyspozycyjność W Wybierz AK …" at bounding box center [760, 322] width 1136 height 645
click at [51, 267] on span "Kursanci" at bounding box center [99, 266] width 118 height 14
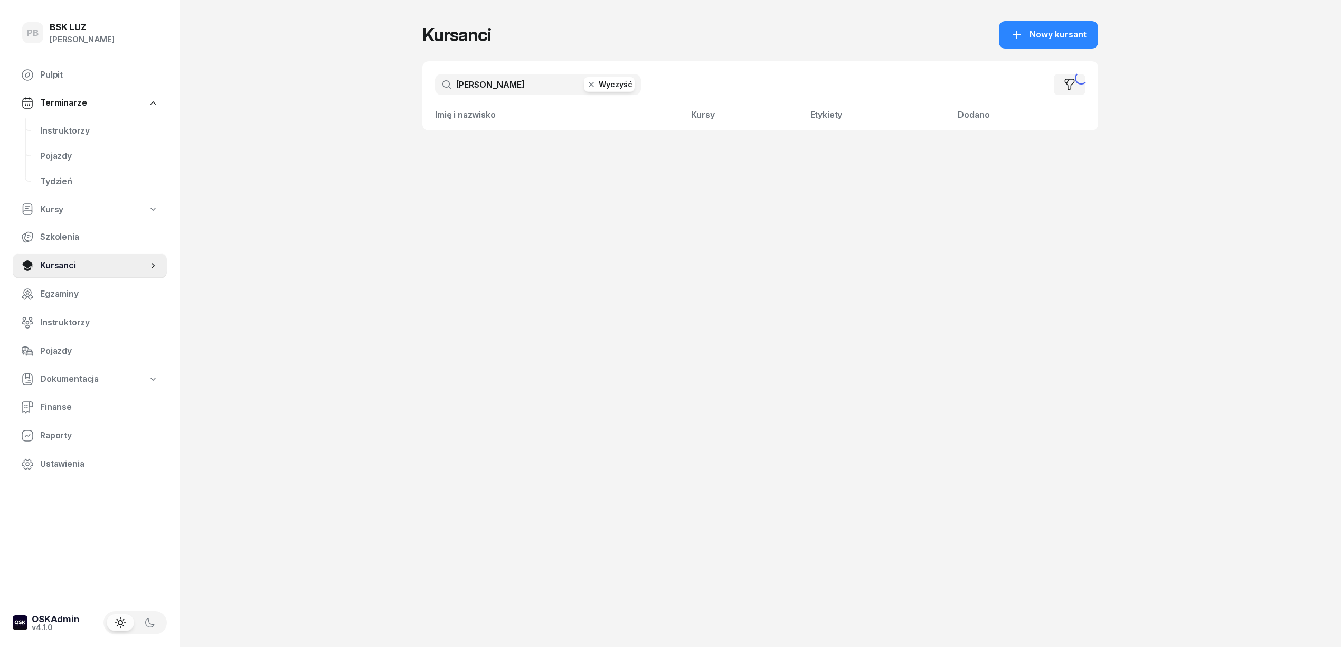
click at [460, 80] on input "boratyński" at bounding box center [538, 84] width 206 height 21
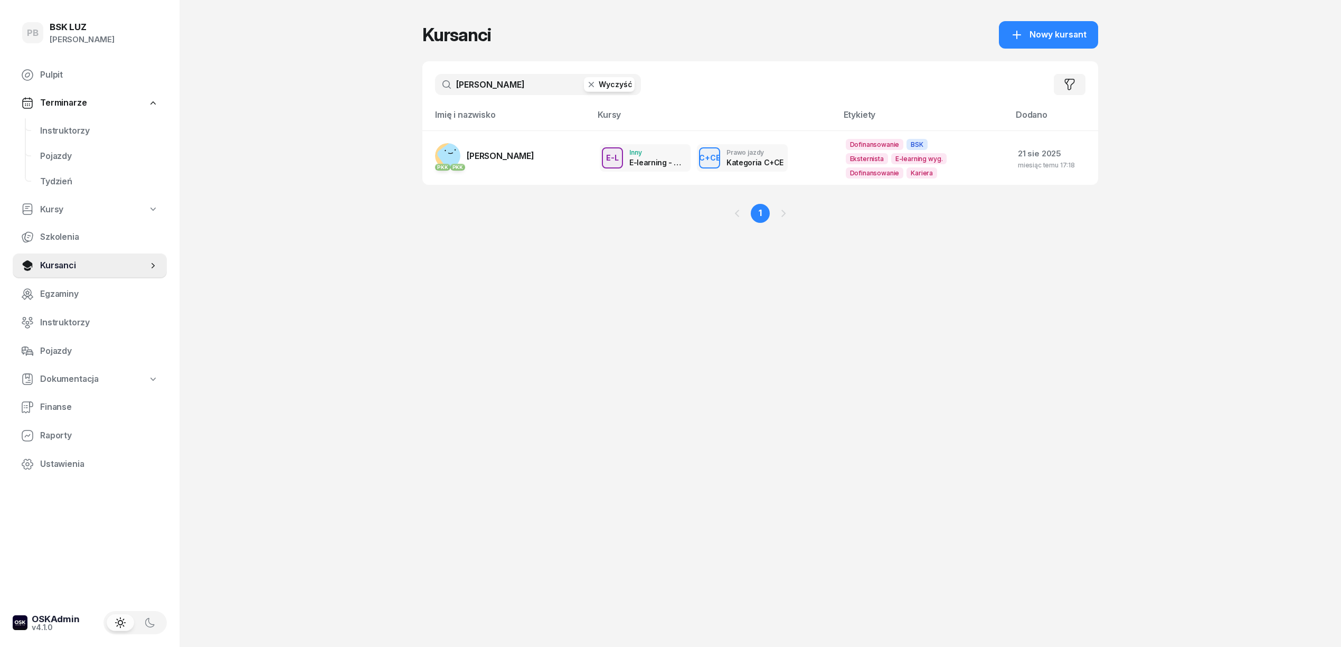
click at [462, 80] on input "boratyński" at bounding box center [538, 84] width 206 height 21
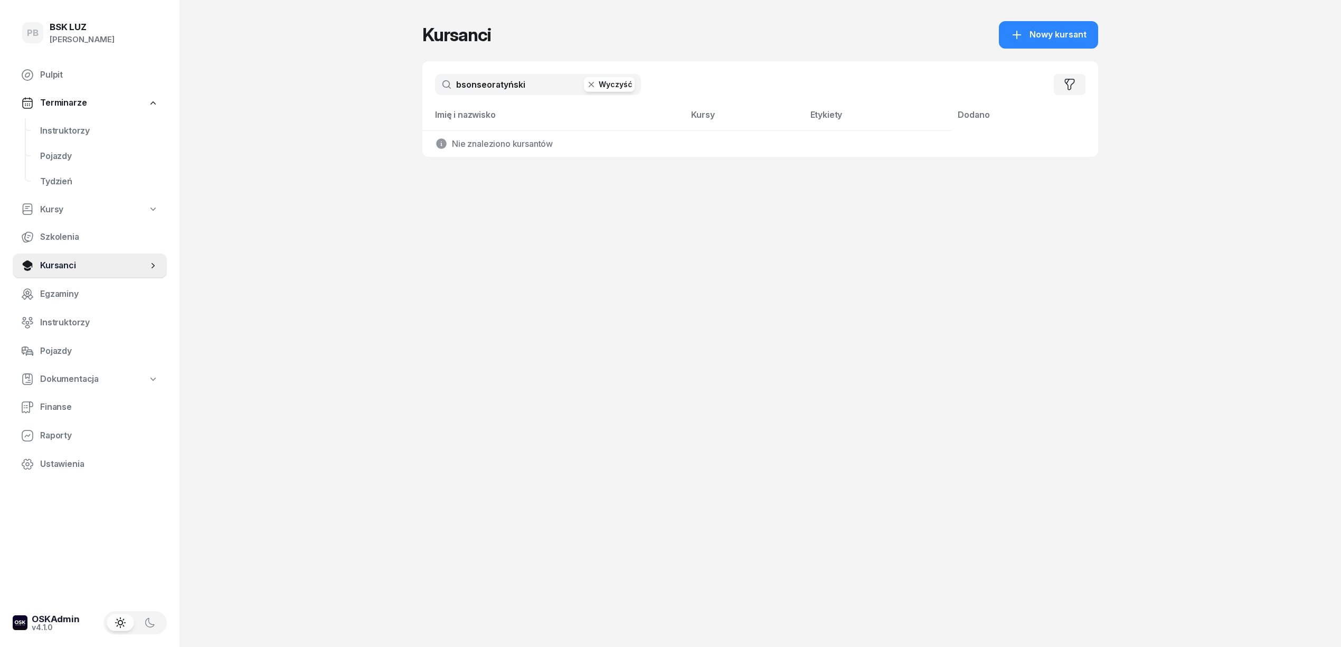
drag, startPoint x: 543, startPoint y: 82, endPoint x: 395, endPoint y: 87, distance: 147.9
click at [395, 87] on div "PB BSK LUZ Patrycja Bogdanowicz Pulpit Terminarze Instruktorzy Pojazdy Tydzień …" at bounding box center [670, 323] width 1341 height 647
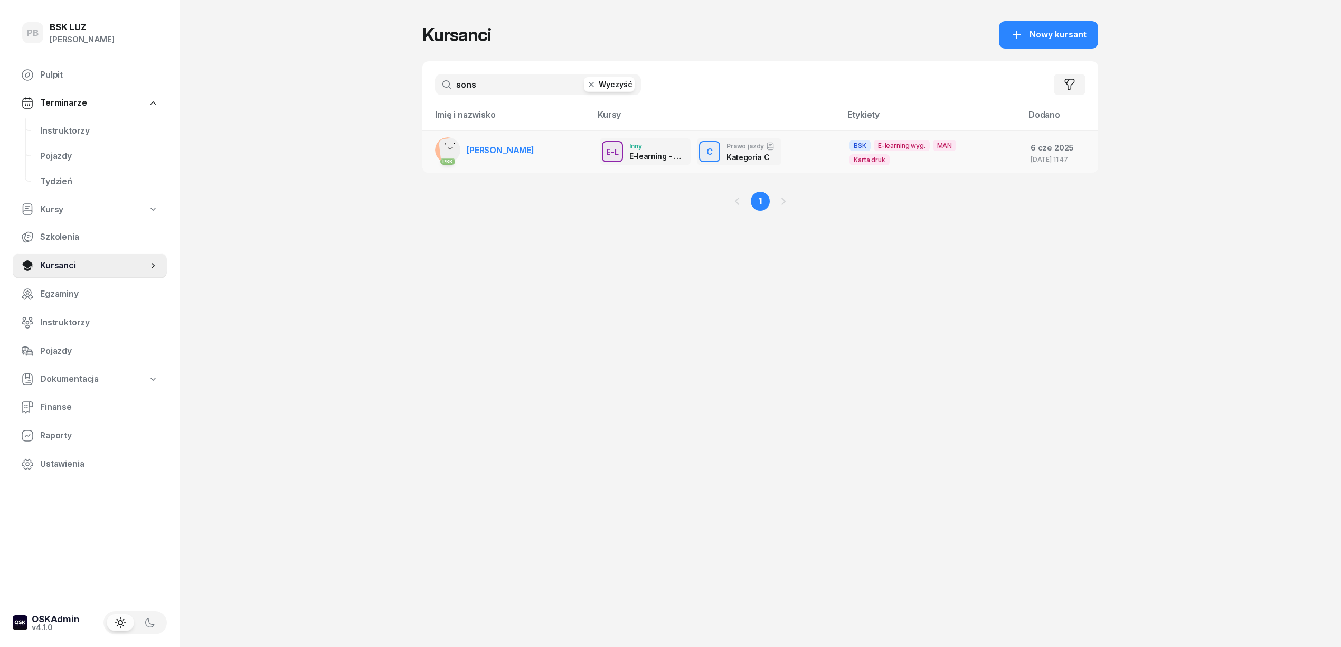
type input "sons"
click at [512, 150] on span "SONSALLA DOMINIKA" at bounding box center [501, 150] width 68 height 11
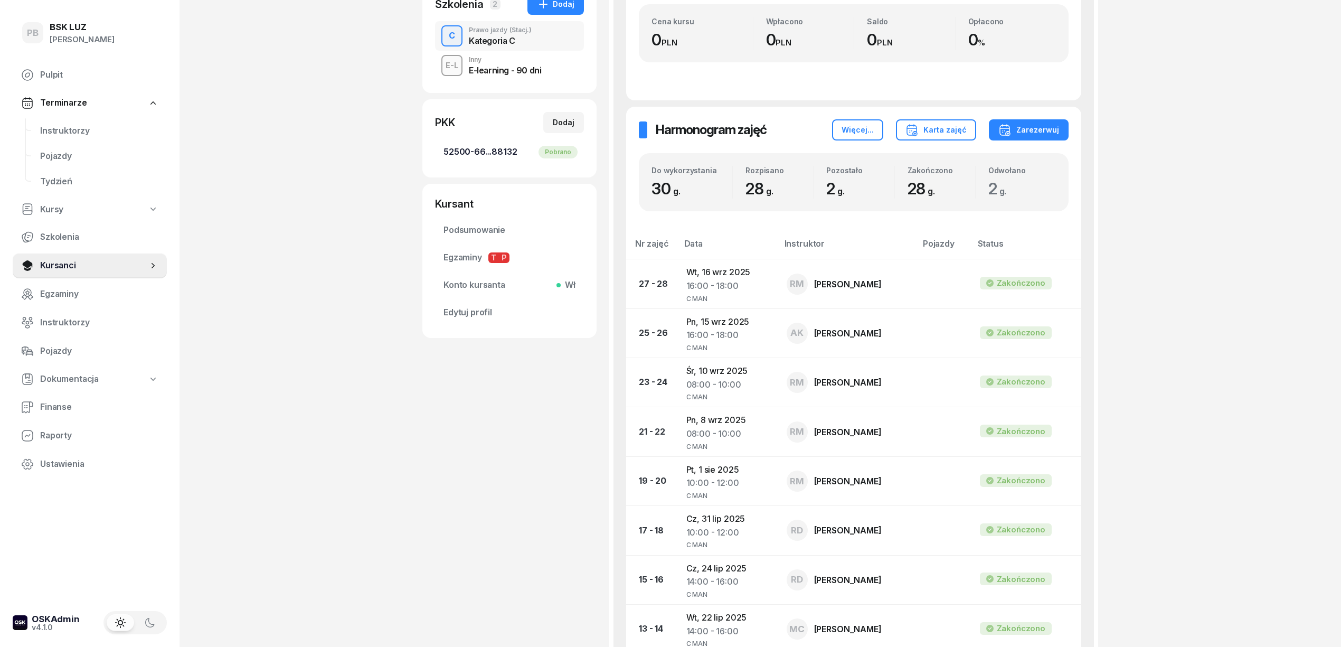
scroll to position [281, 0]
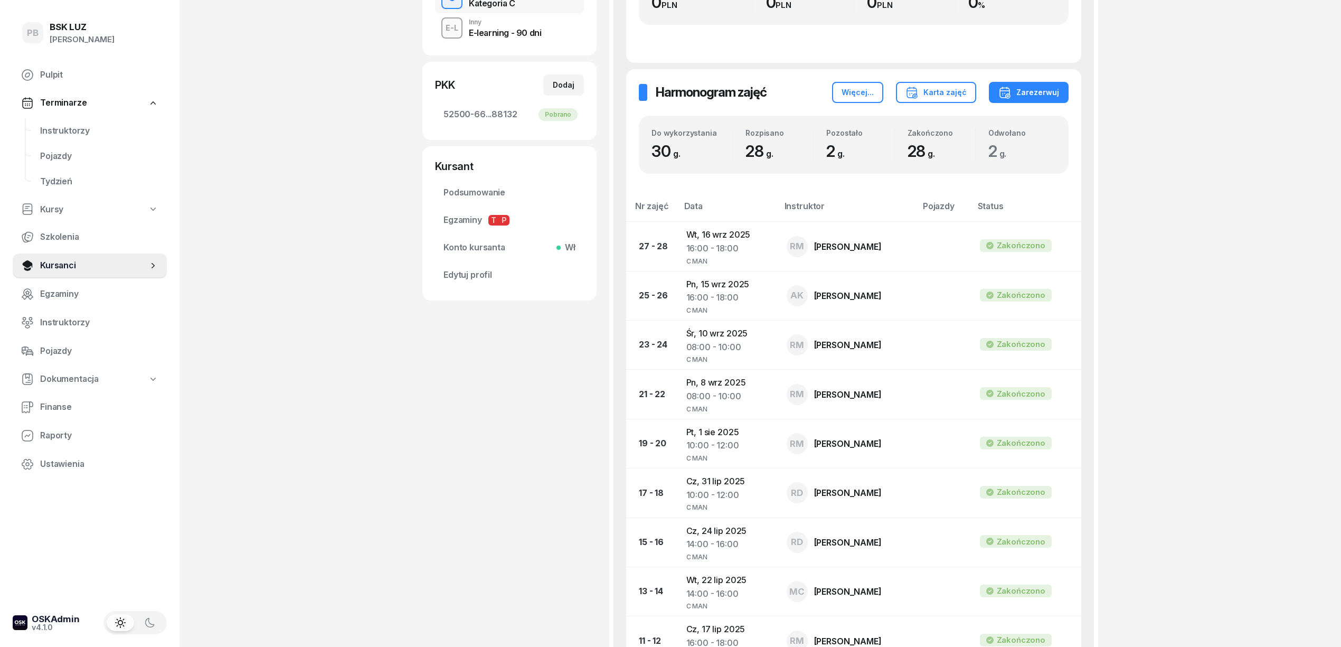
click at [543, 490] on div "SONSALLA DOMINIKA Kursant Dodaj etykiety... 789 411 302 DOMINIKA.SANSALLA@GMAIL…" at bounding box center [509, 398] width 174 height 1248
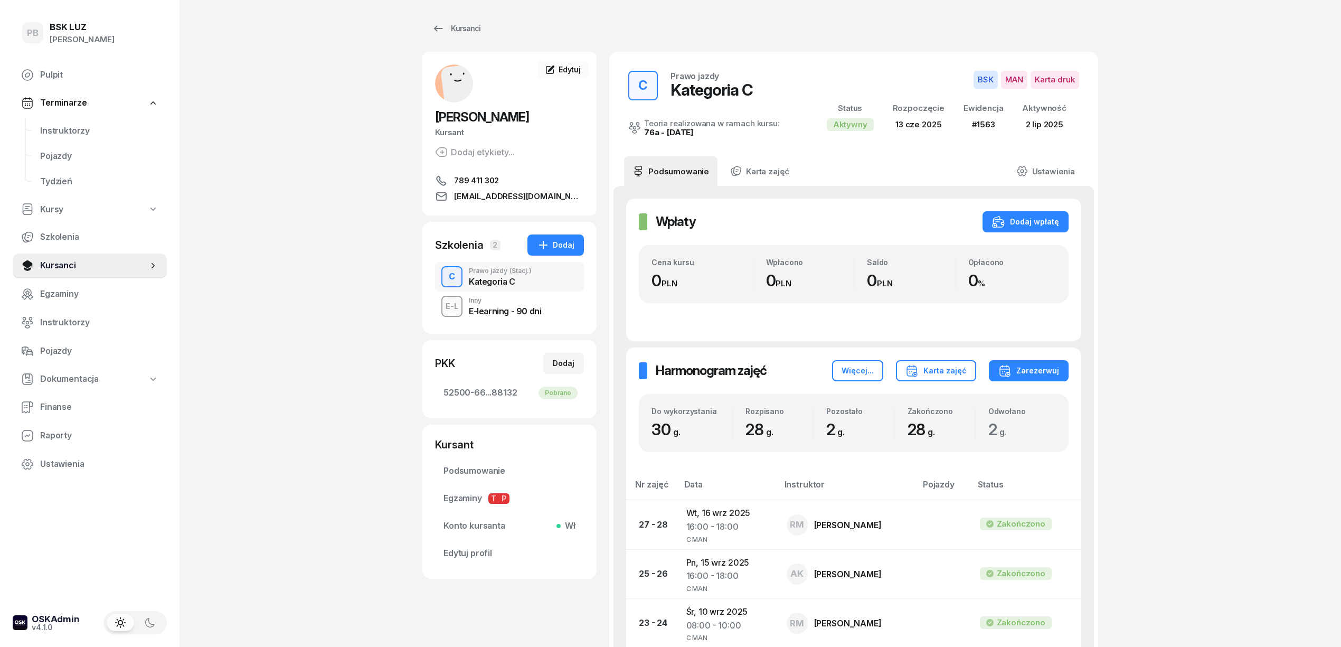
scroll to position [0, 0]
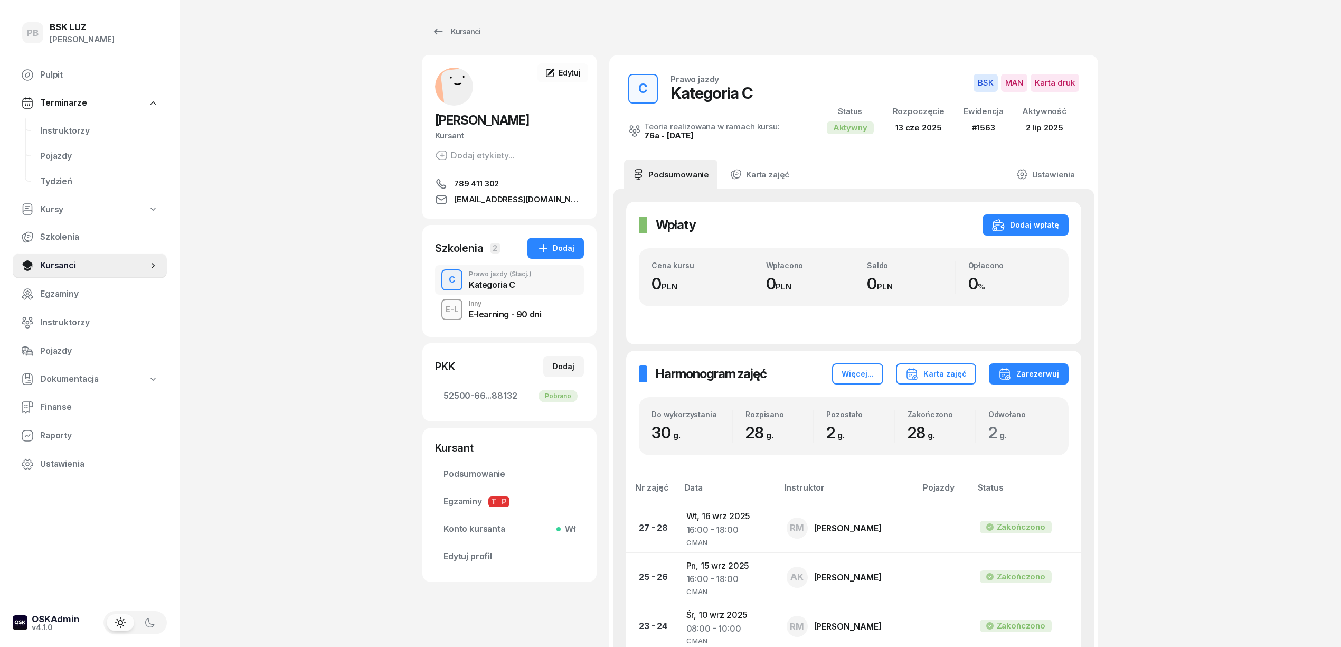
click at [911, 36] on div "Kursanci" at bounding box center [760, 31] width 676 height 21
click at [67, 133] on span "Instruktorzy" at bounding box center [99, 131] width 118 height 14
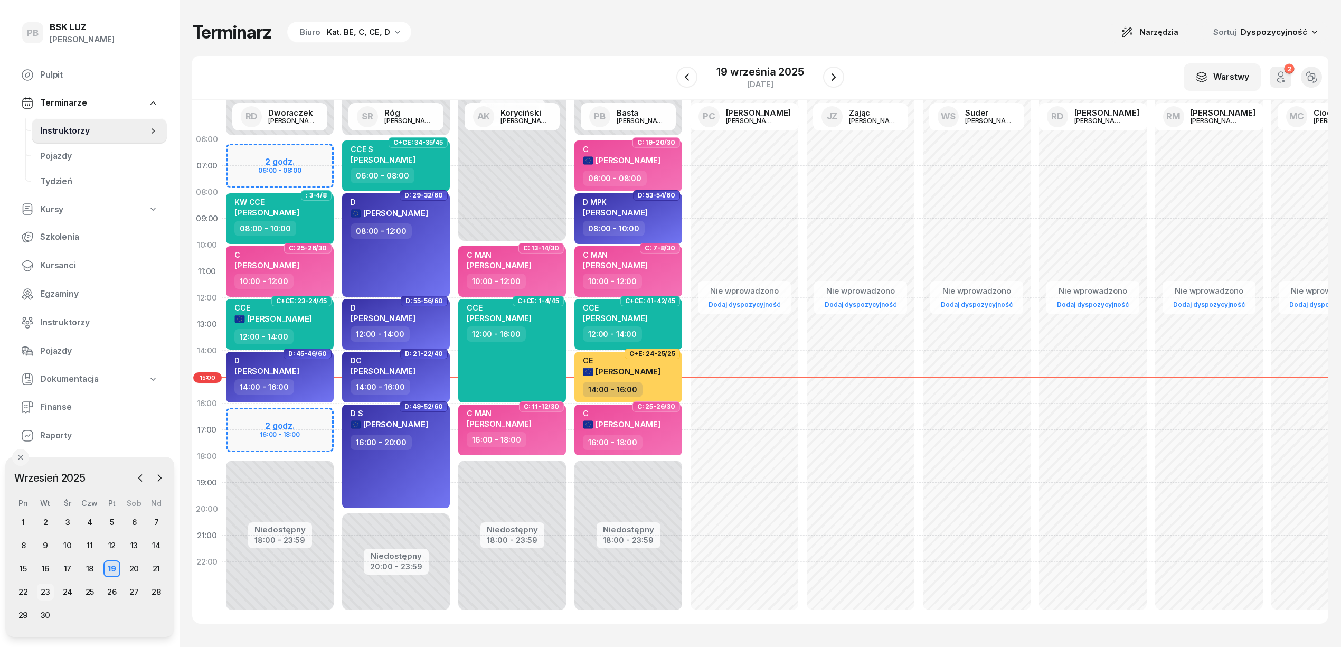
click at [51, 590] on div "23" at bounding box center [45, 591] width 17 height 17
click at [49, 592] on div "23" at bounding box center [45, 591] width 17 height 17
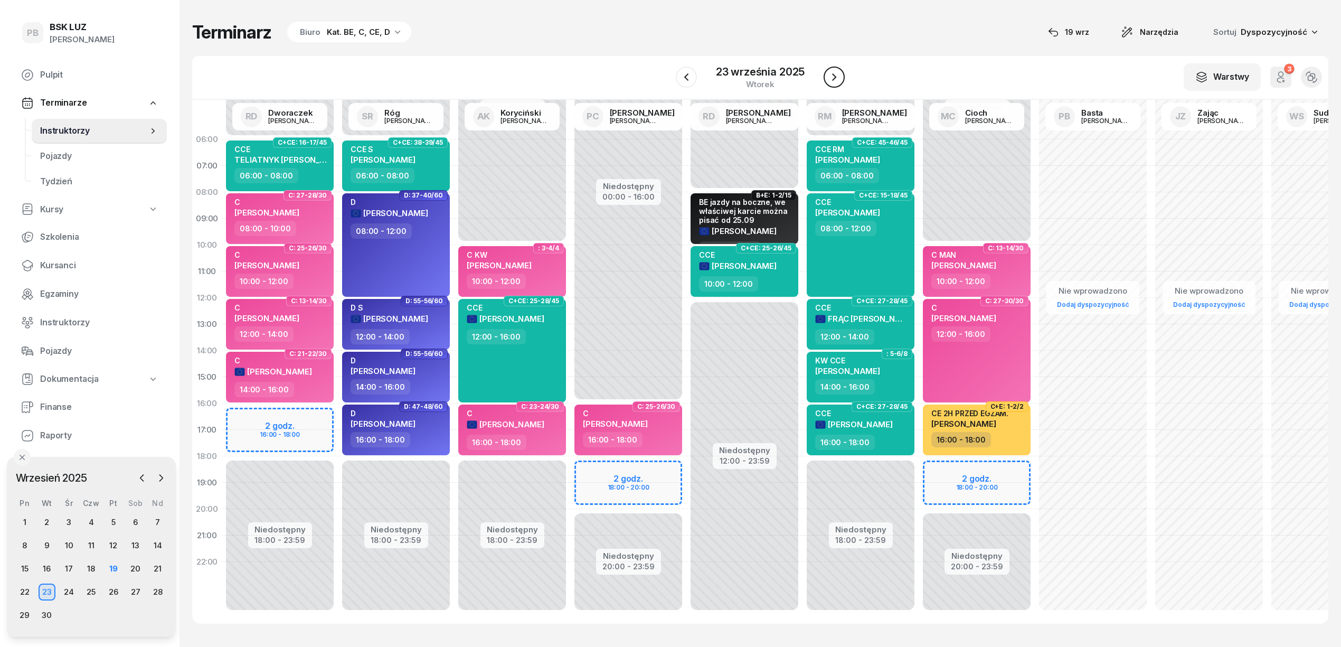
click at [832, 80] on icon "button" at bounding box center [834, 76] width 4 height 7
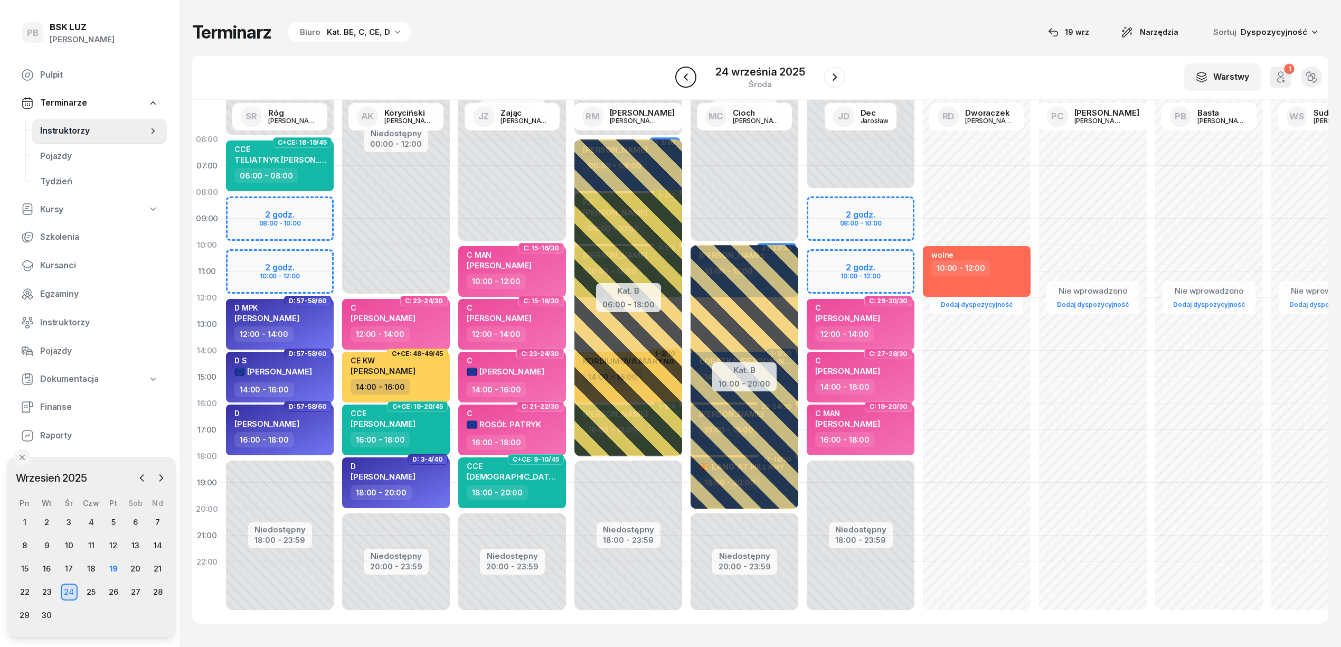
click at [684, 78] on icon "button" at bounding box center [685, 77] width 13 height 13
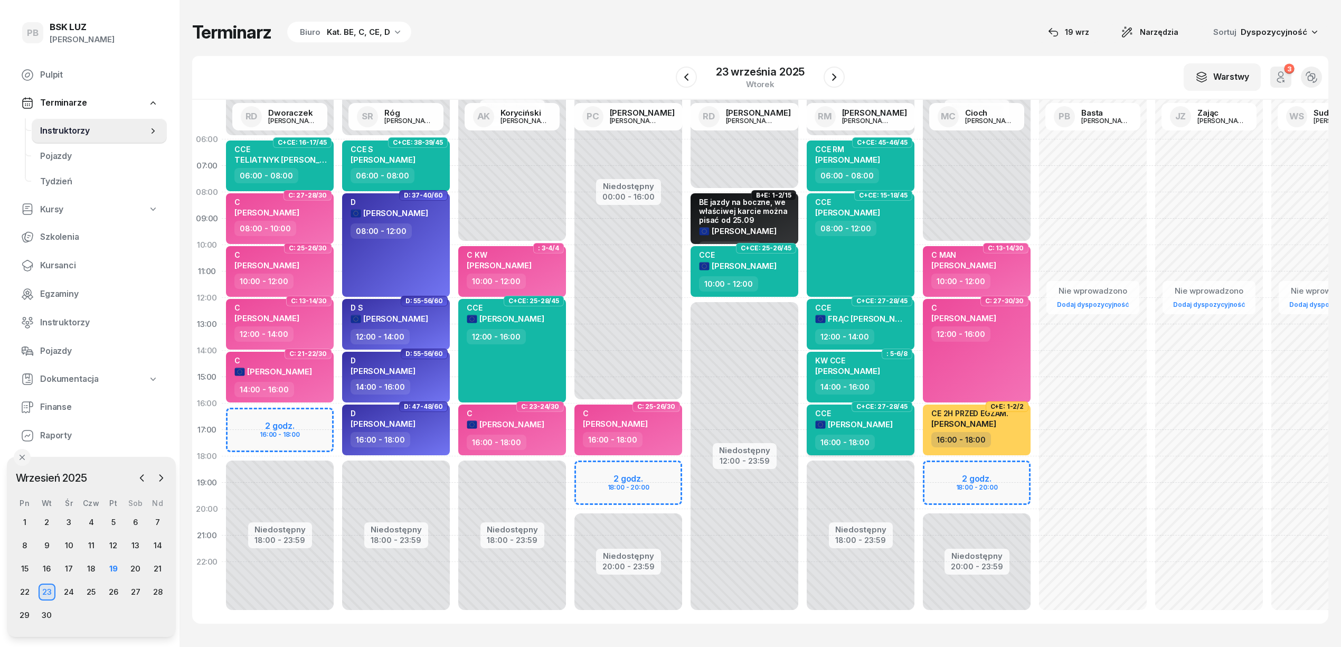
click at [893, 420] on span "[PERSON_NAME]" at bounding box center [860, 424] width 65 height 10
select select "16"
select select "18"
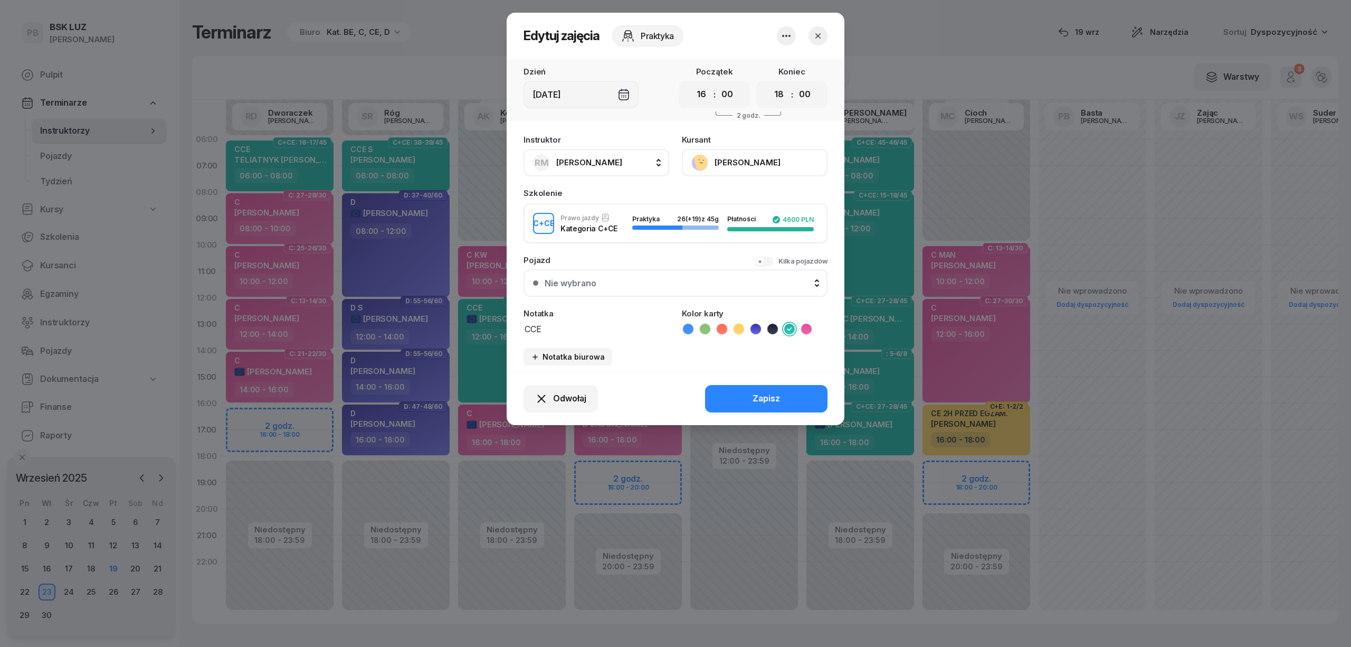
click at [778, 160] on button "[PERSON_NAME]" at bounding box center [755, 162] width 146 height 27
click at [760, 197] on link "Otwórz profil" at bounding box center [753, 198] width 139 height 26
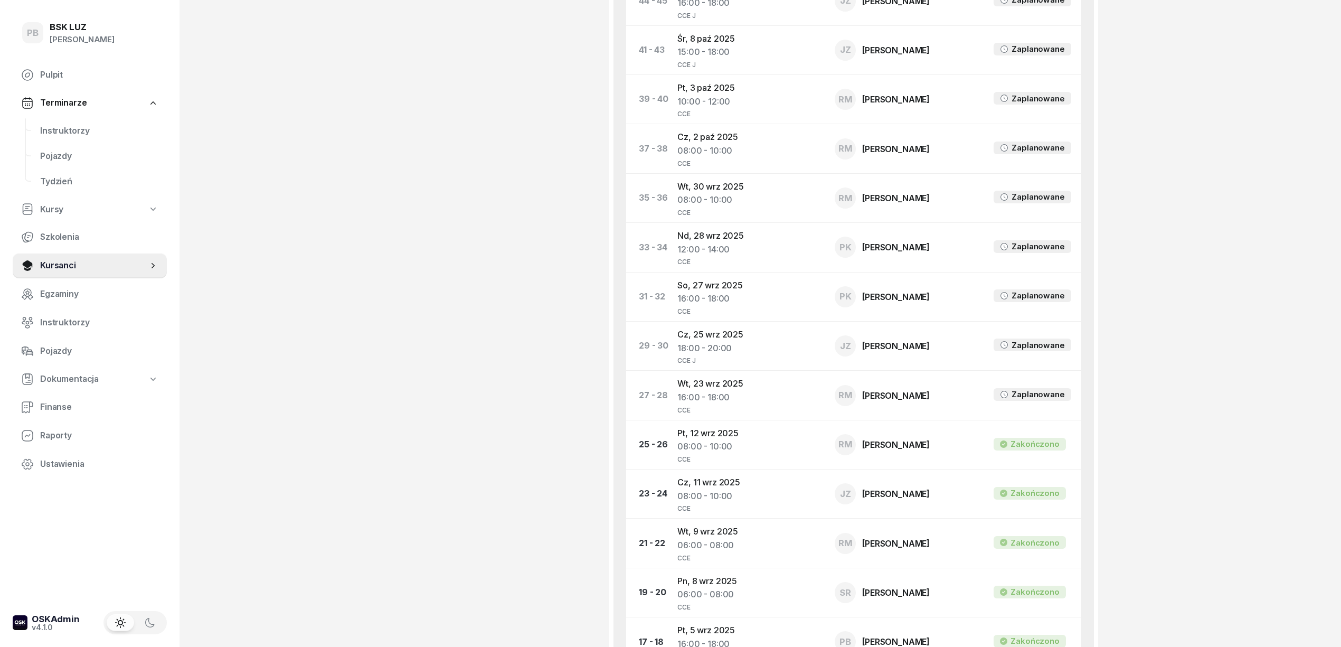
scroll to position [704, 0]
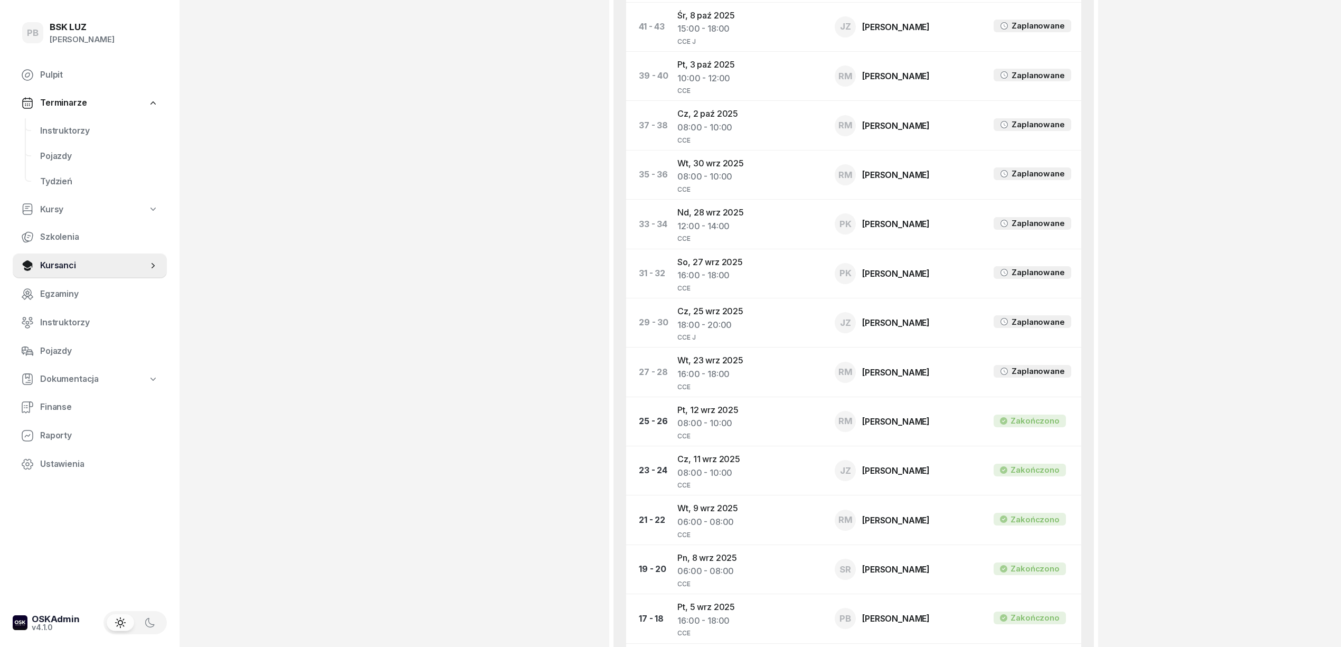
click at [372, 307] on div "PB BSK LUZ Patrycja Bogdanowicz Pulpit Terminarze Instruktorzy Pojazdy Tydzień …" at bounding box center [670, 302] width 1341 height 2013
click at [66, 131] on span "Instruktorzy" at bounding box center [99, 131] width 118 height 14
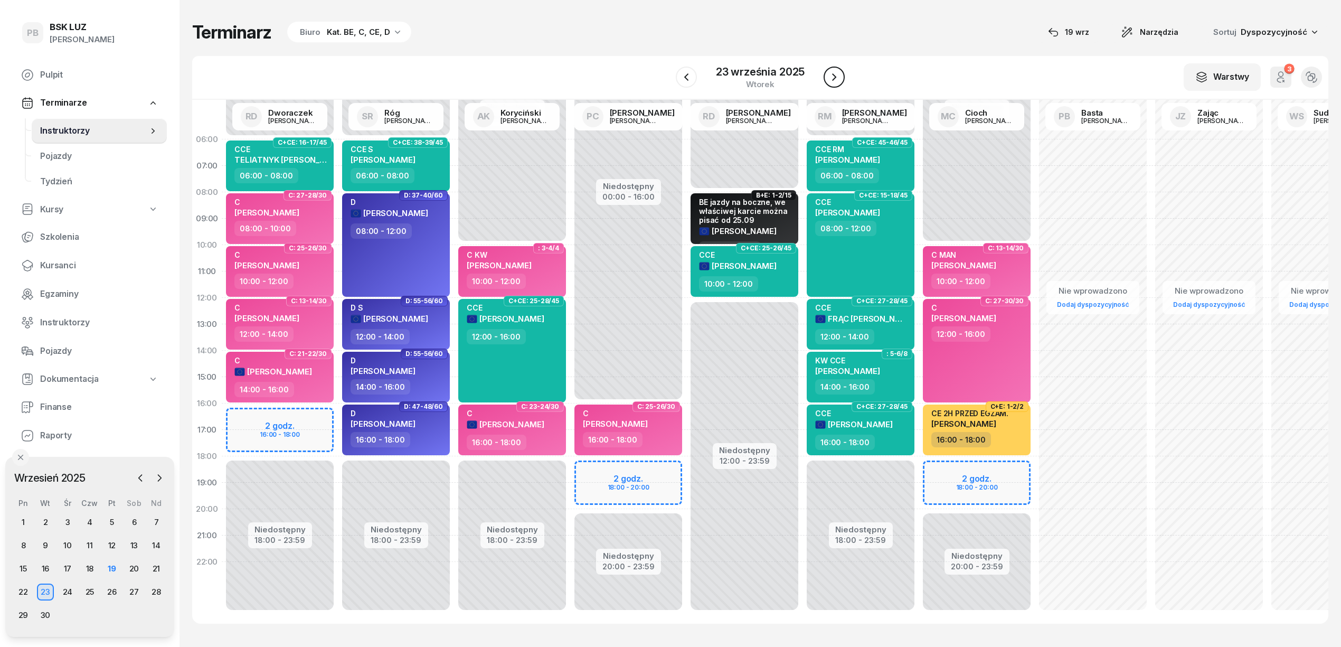
click at [837, 79] on icon "button" at bounding box center [834, 77] width 13 height 13
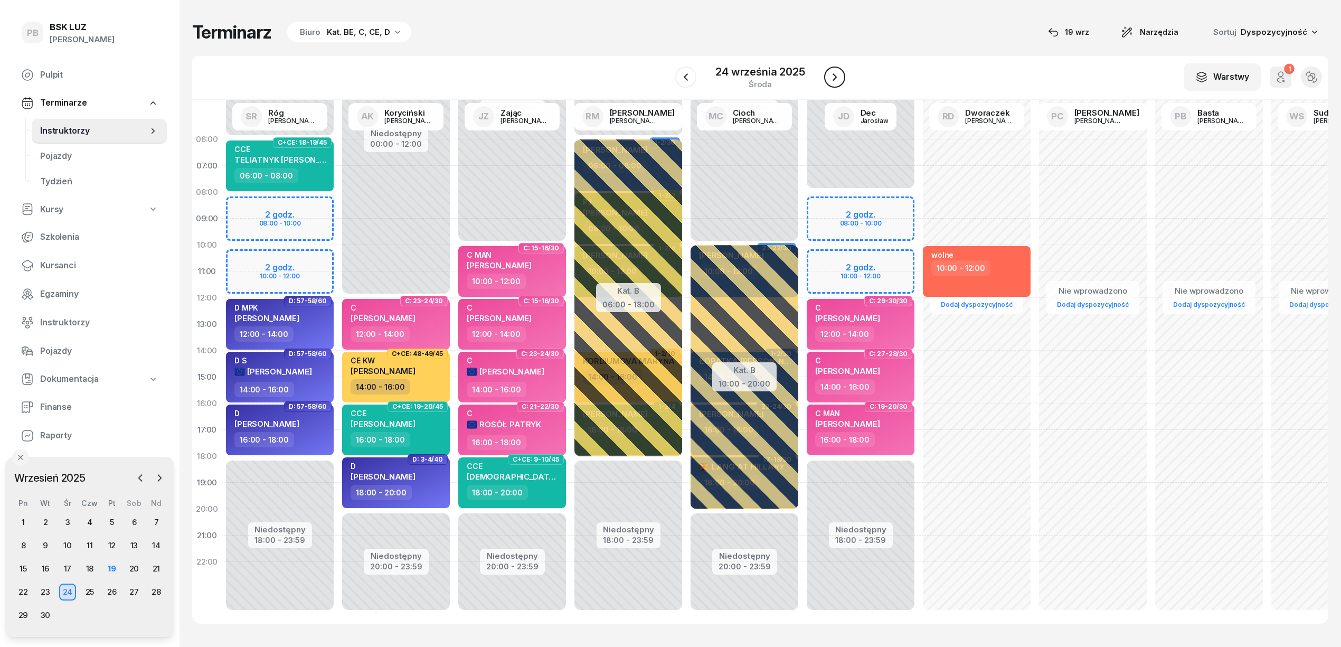
click at [837, 79] on icon "button" at bounding box center [834, 77] width 13 height 13
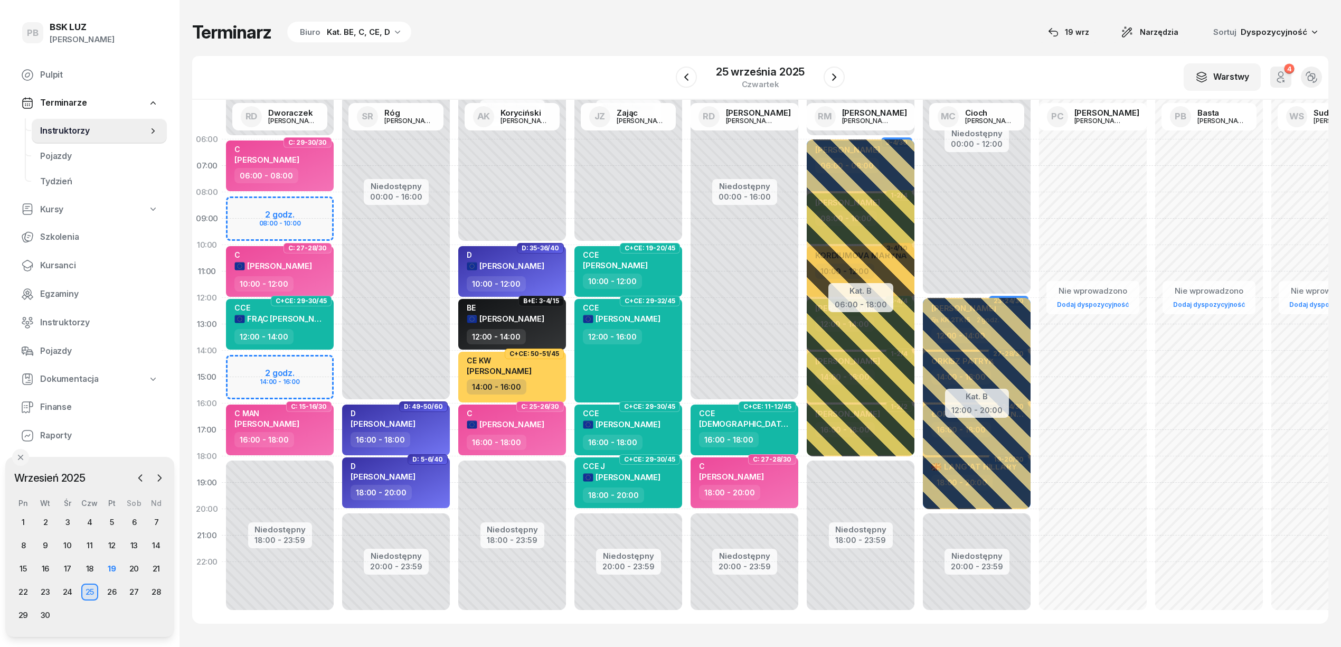
click at [328, 364] on div "Niedostępny 00:00 - 06:00 Niedostępny 18:00 - 23:59 2 godz. 08:00 - 10:00 2 god…" at bounding box center [280, 376] width 116 height 501
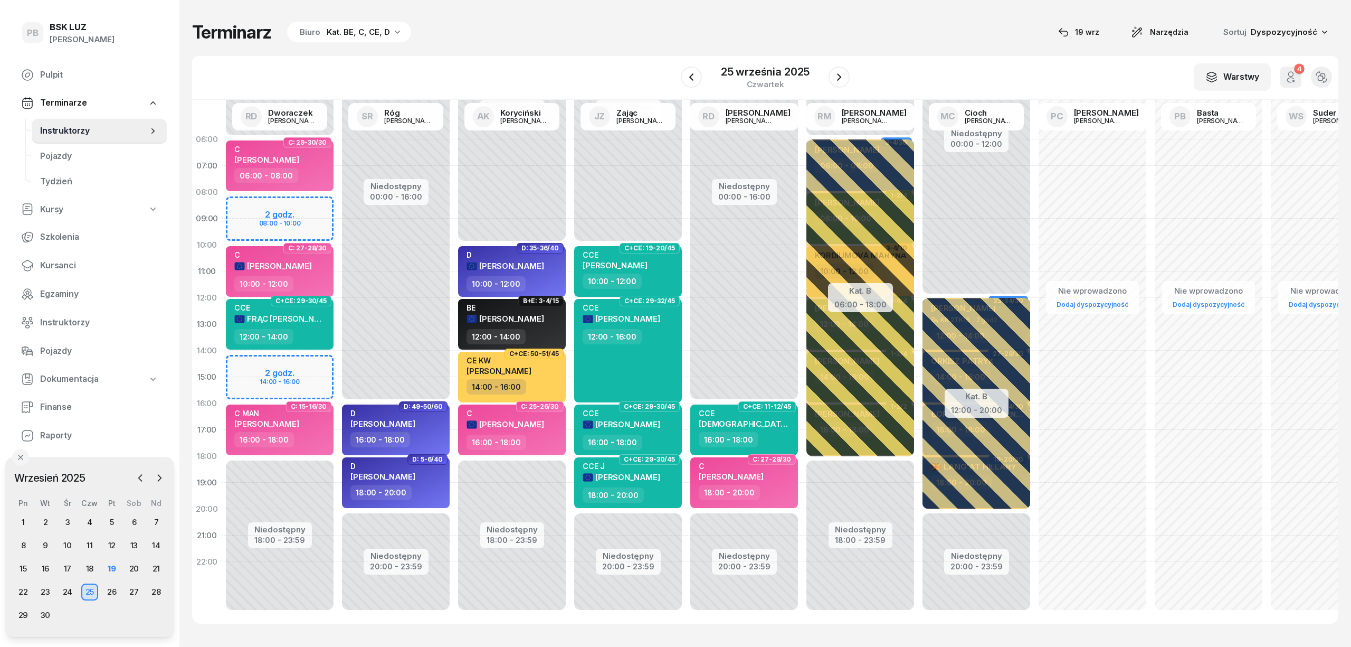
select select "14"
select select "16"
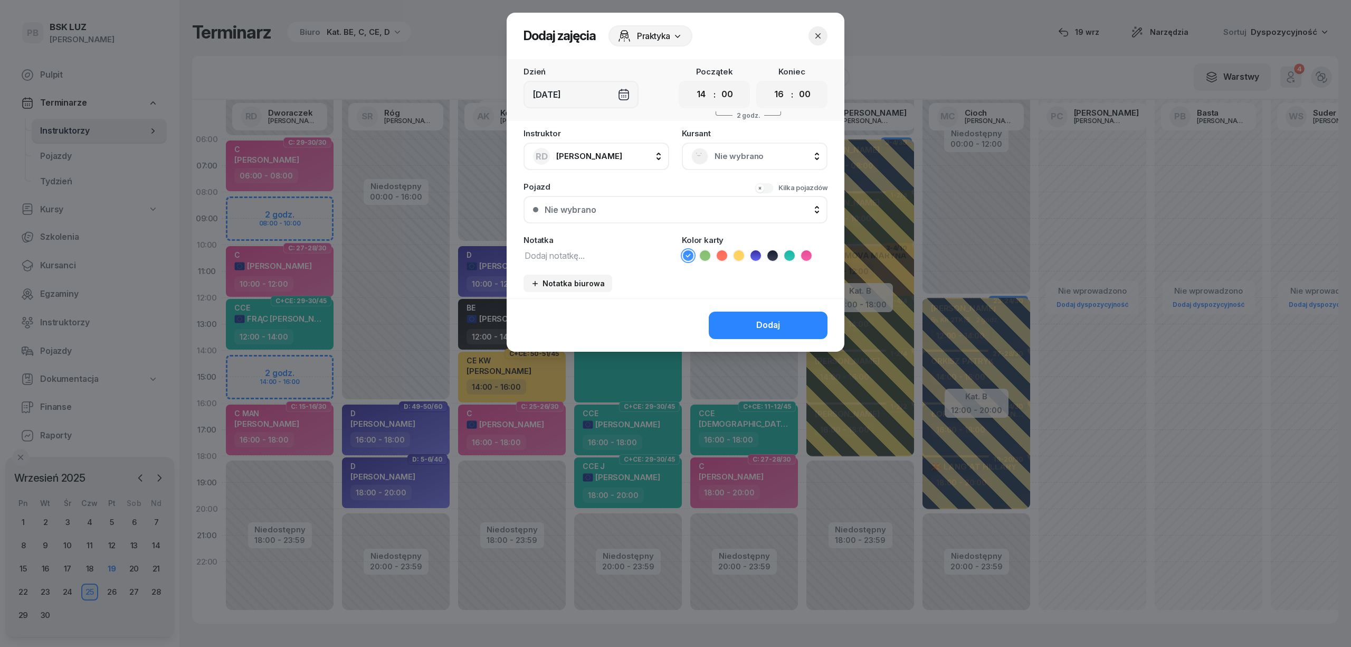
click at [721, 154] on span "Nie wybrano" at bounding box center [766, 156] width 103 height 14
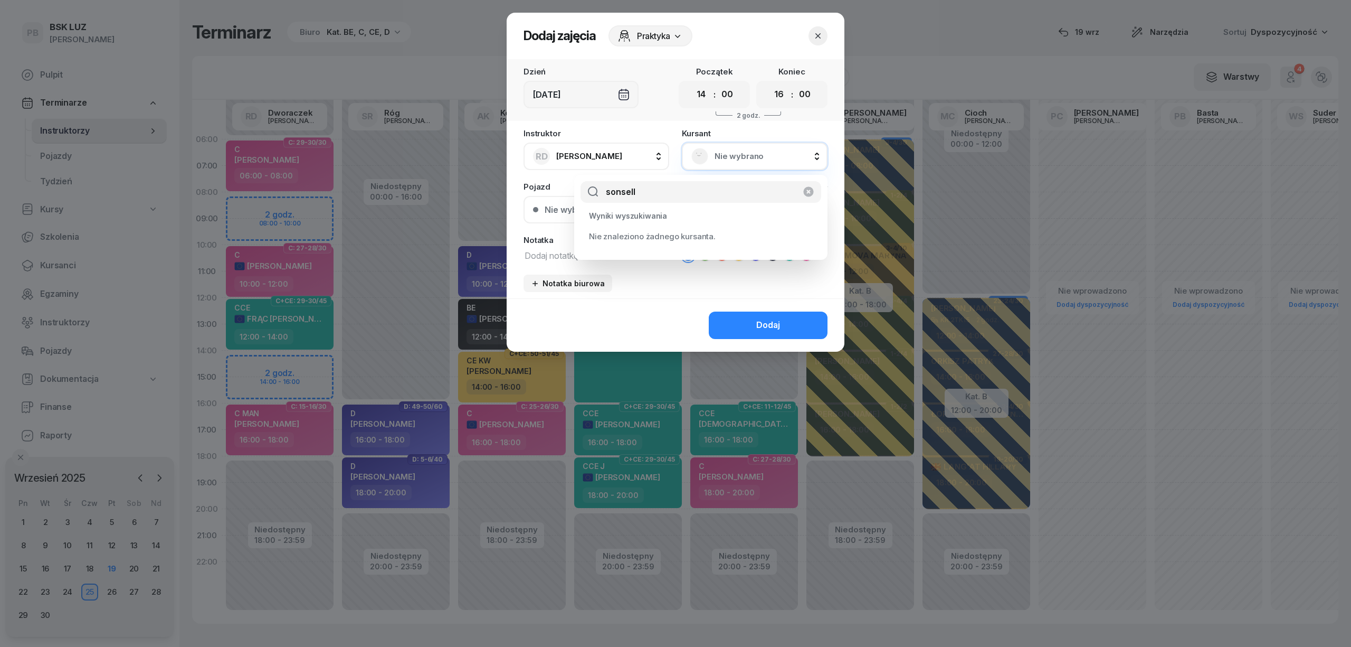
type input "sonsell"
click at [785, 154] on span "Nie wybrano" at bounding box center [766, 156] width 103 height 14
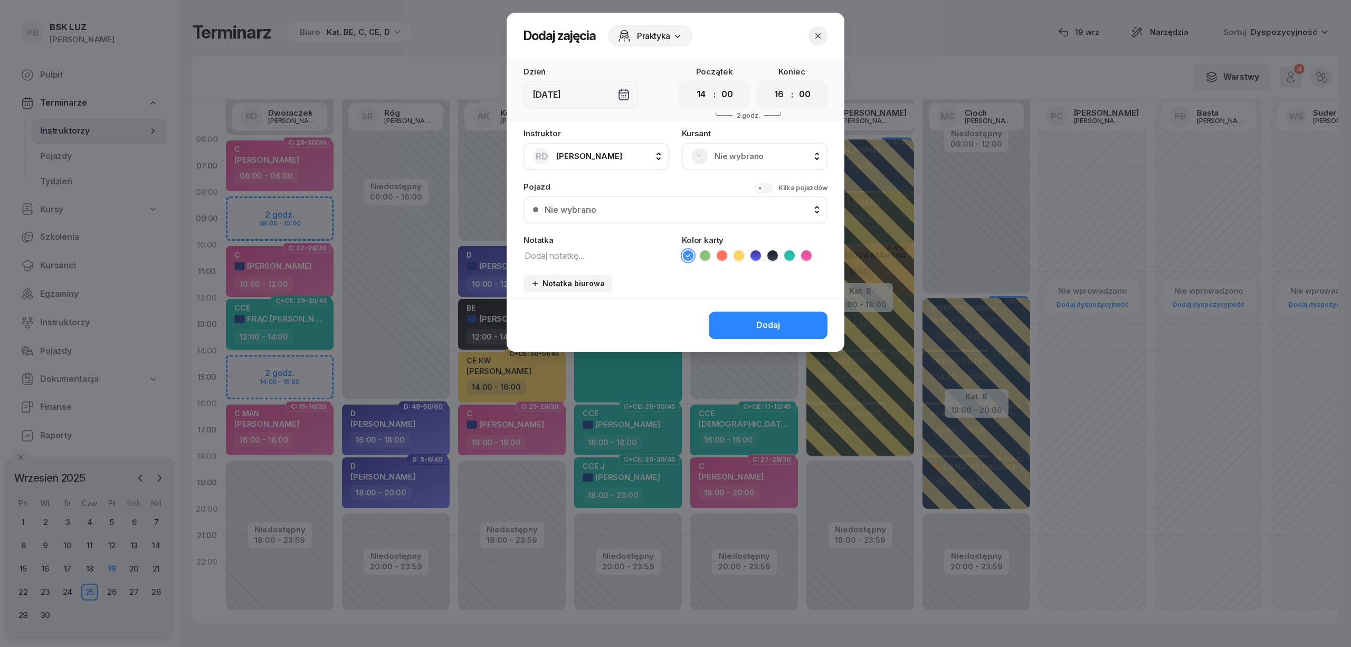
click at [783, 155] on span "Nie wybrano" at bounding box center [766, 156] width 103 height 14
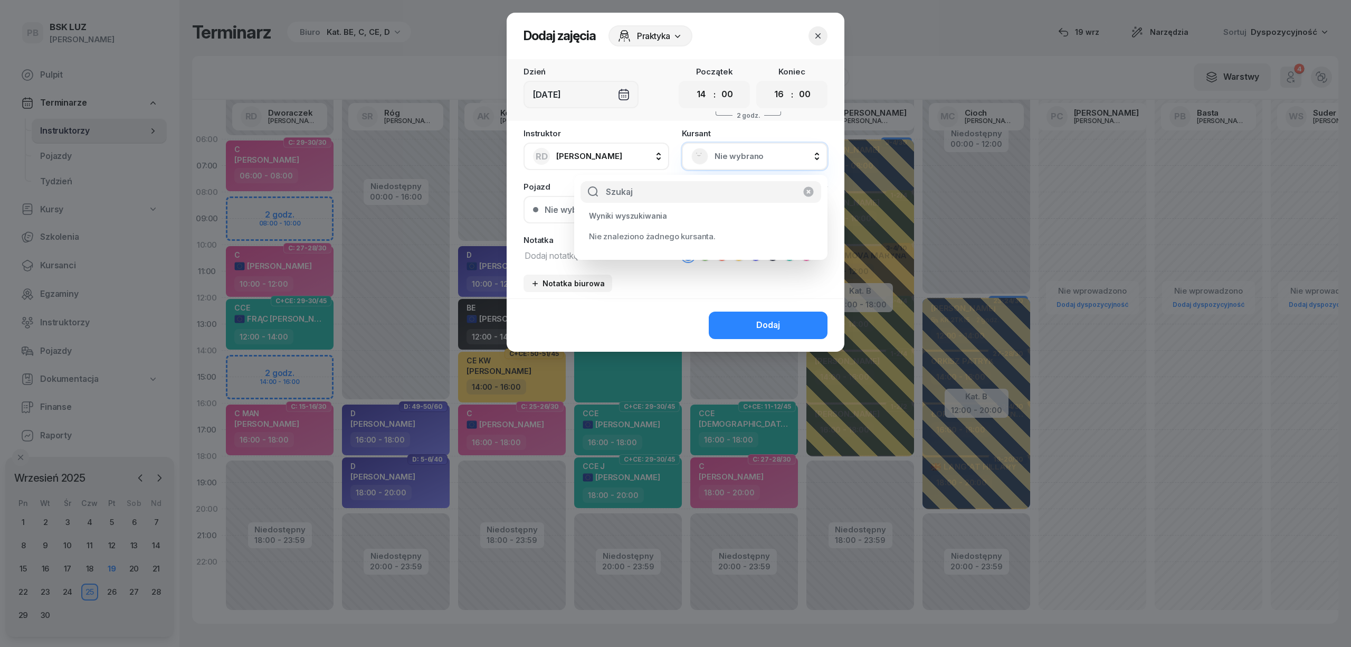
click at [767, 150] on span "Nie wybrano" at bounding box center [766, 156] width 103 height 14
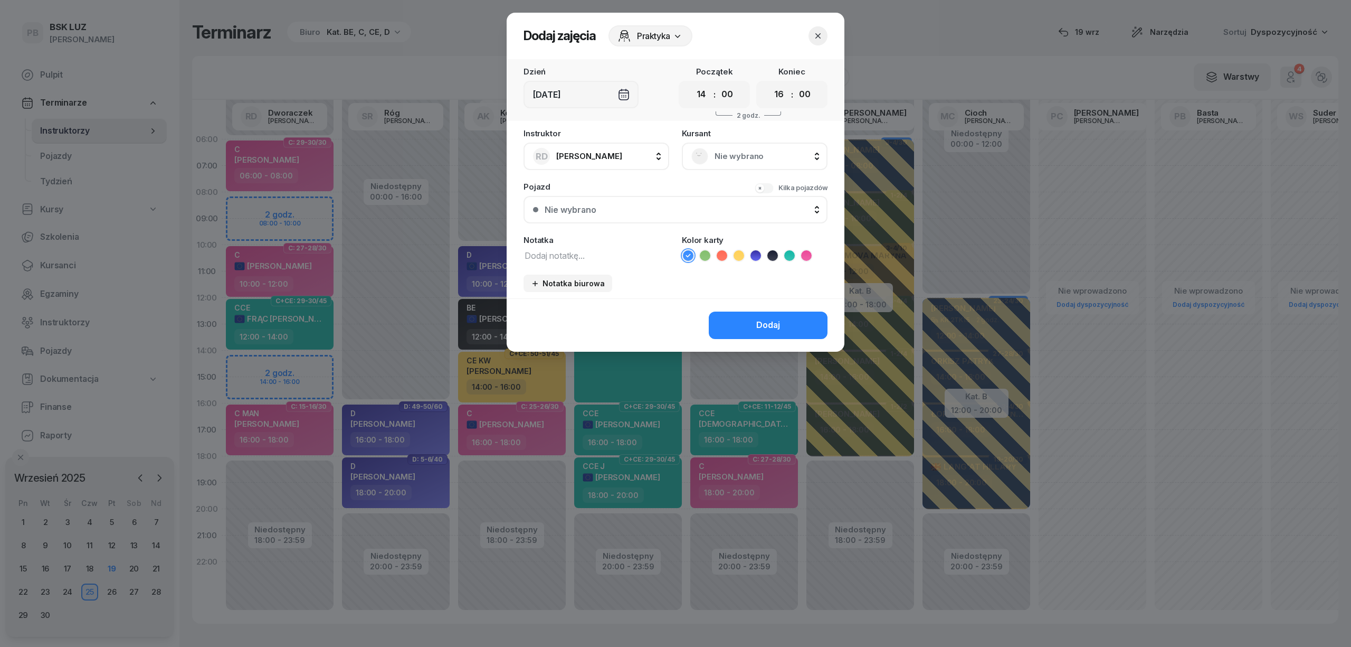
click at [767, 150] on span "Nie wybrano" at bounding box center [766, 156] width 103 height 14
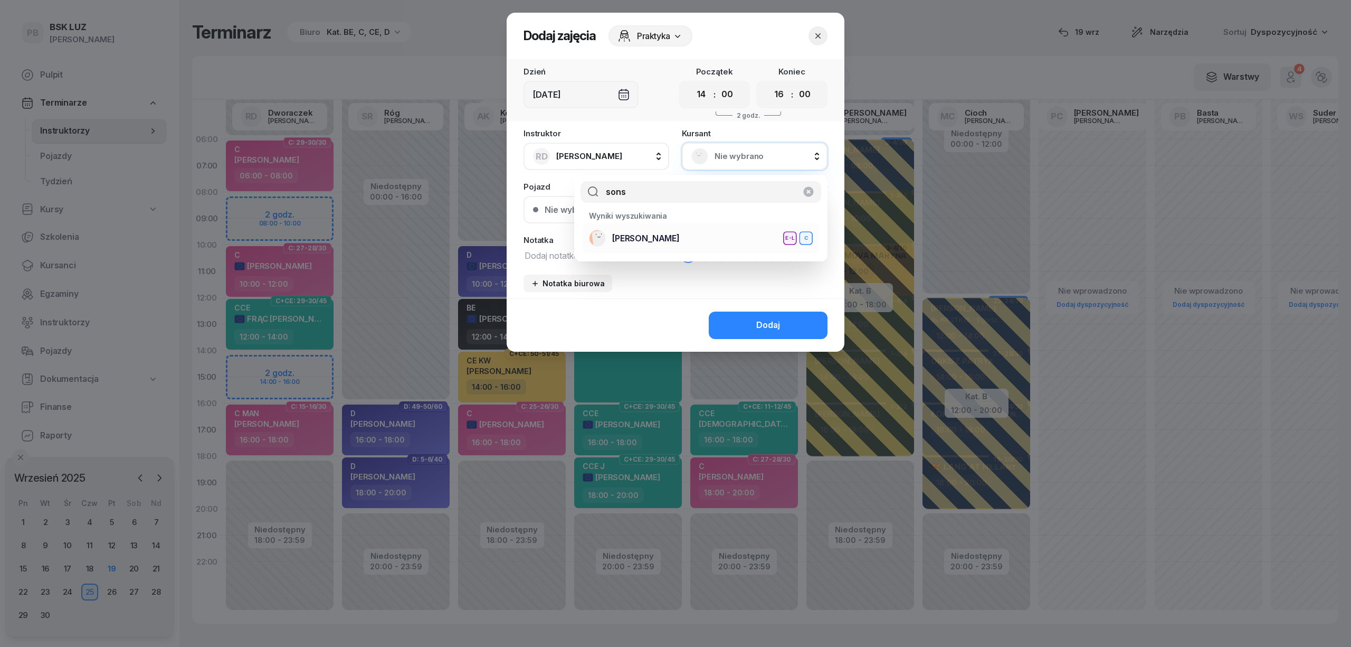
type input "sons"
click at [723, 230] on div "SONSALLA DOMINIKA E-L C" at bounding box center [701, 238] width 224 height 17
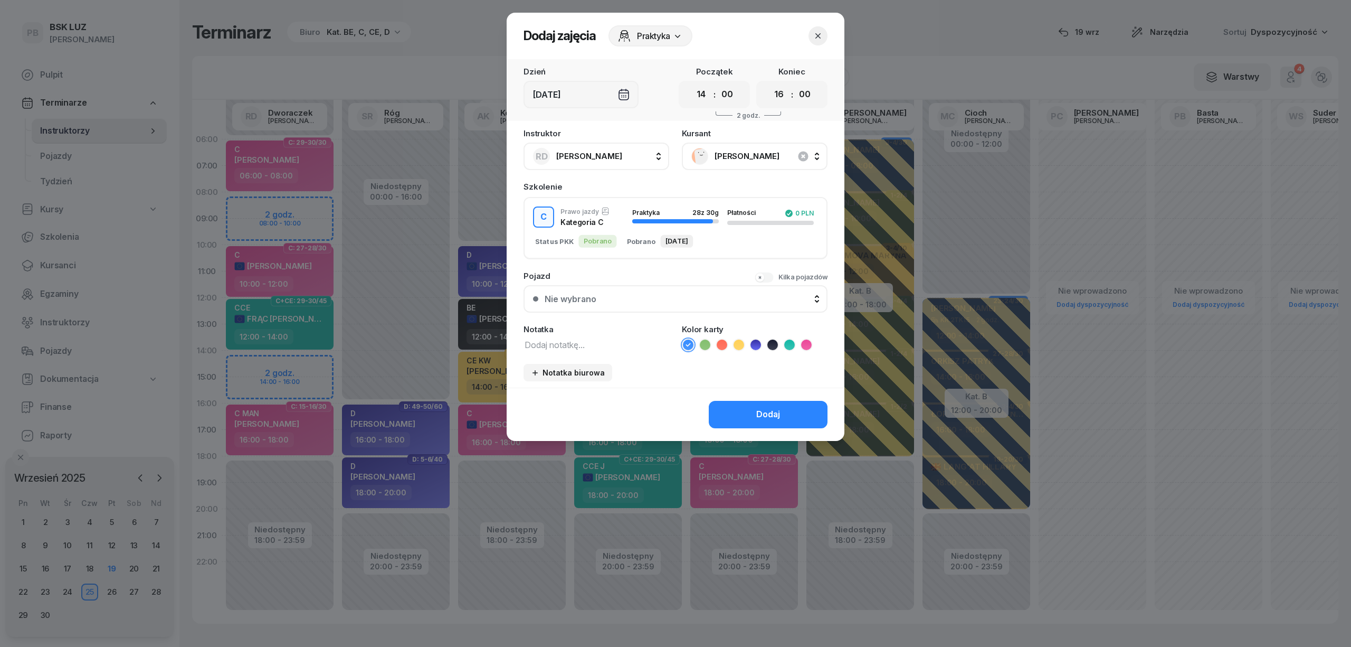
click at [816, 32] on icon "button" at bounding box center [818, 36] width 11 height 11
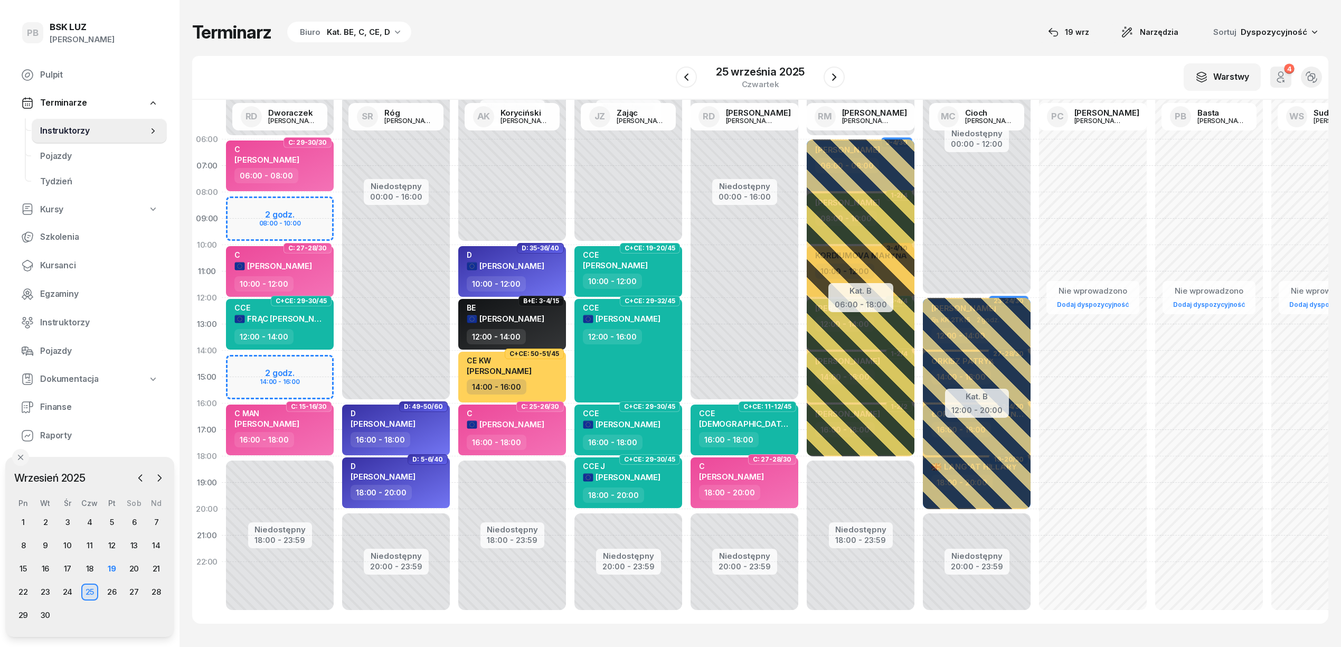
click at [304, 361] on div "Niedostępny 00:00 - 06:00 Niedostępny 18:00 - 23:59 2 godz. 08:00 - 10:00 2 god…" at bounding box center [280, 376] width 116 height 501
select select "14"
select select "16"
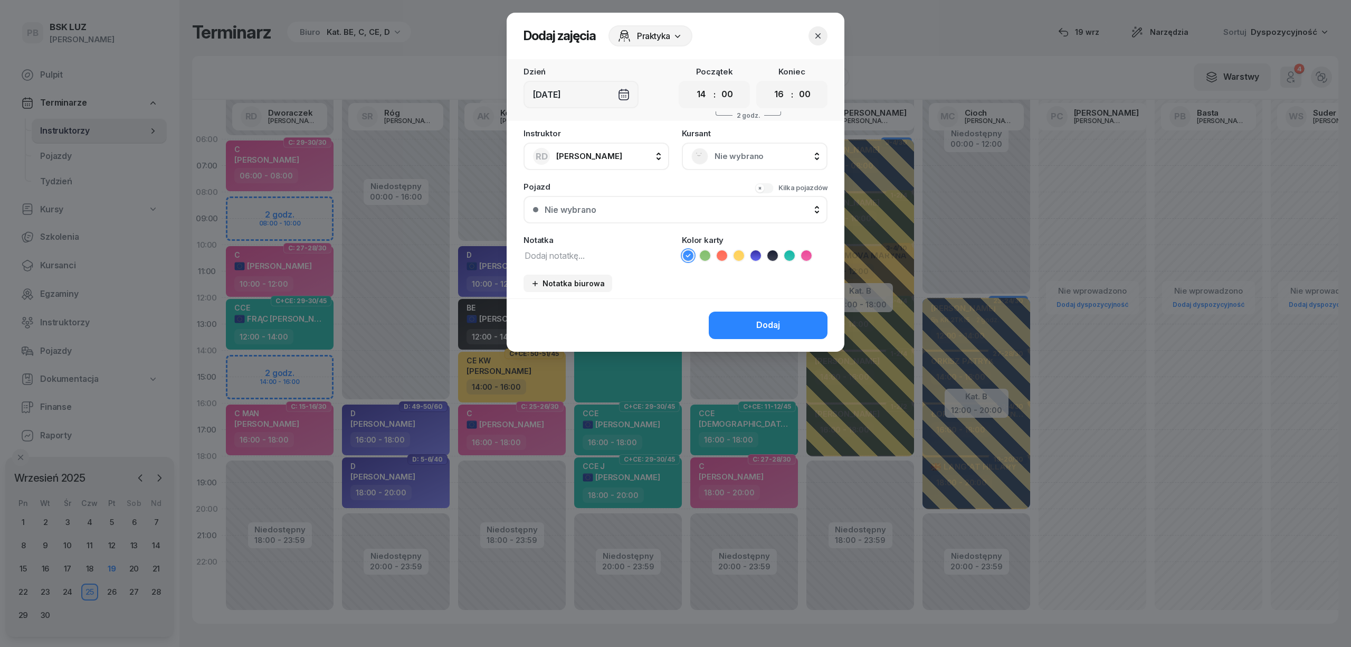
click at [766, 159] on span "Nie wybrano" at bounding box center [766, 156] width 103 height 14
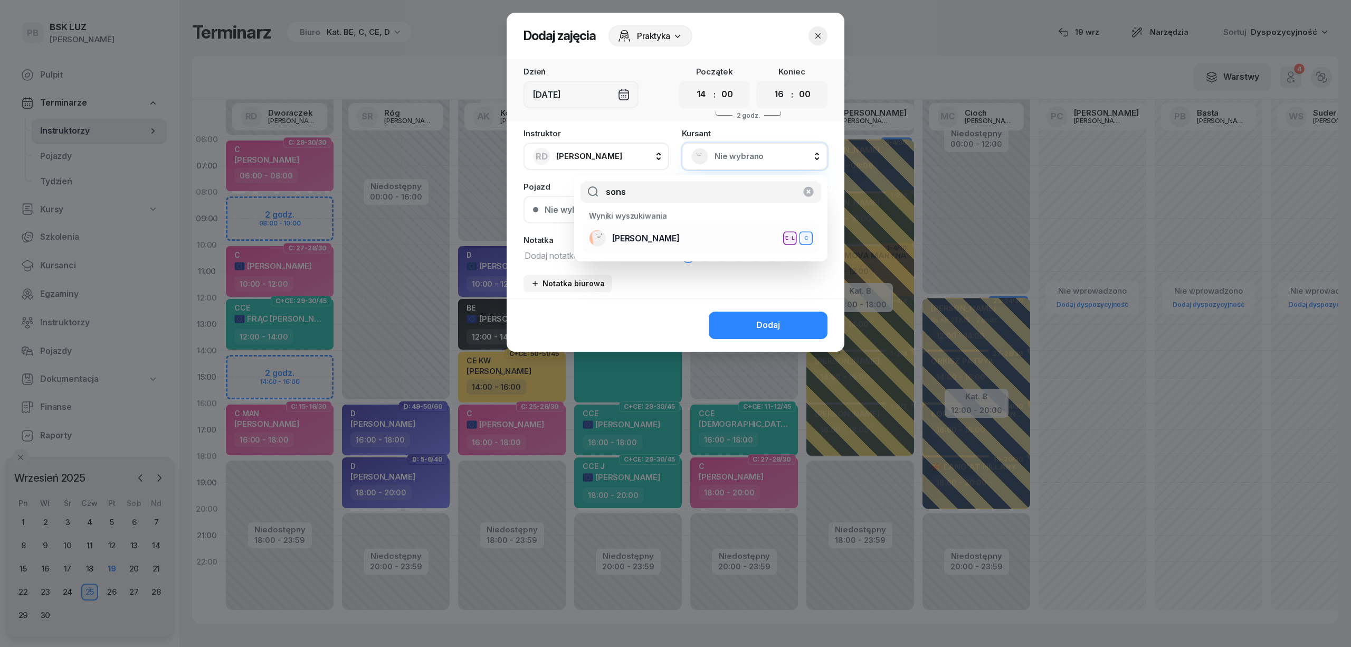
type input "sons"
click at [726, 239] on div "SONSALLA DOMINIKA E-L C" at bounding box center [701, 238] width 224 height 17
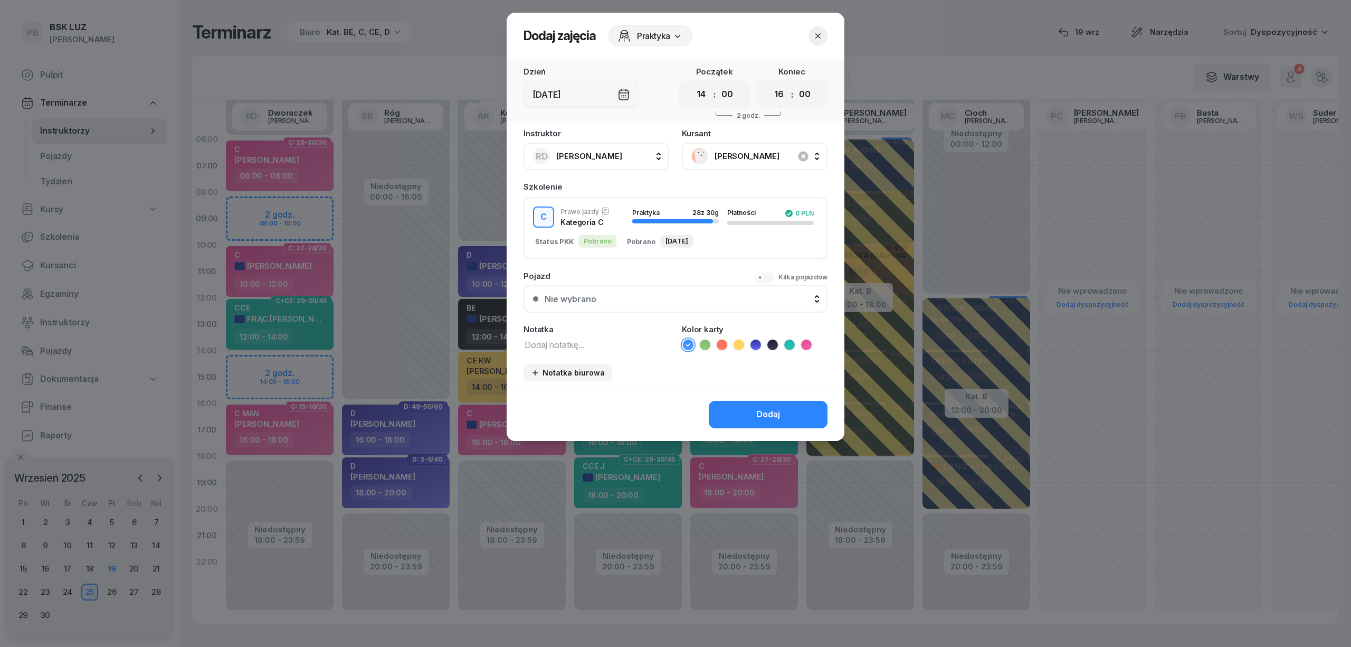
click at [803, 344] on icon at bounding box center [806, 344] width 11 height 11
click at [628, 338] on textarea at bounding box center [597, 344] width 146 height 14
type textarea "C"
click at [765, 409] on div "Dodaj" at bounding box center [768, 414] width 24 height 14
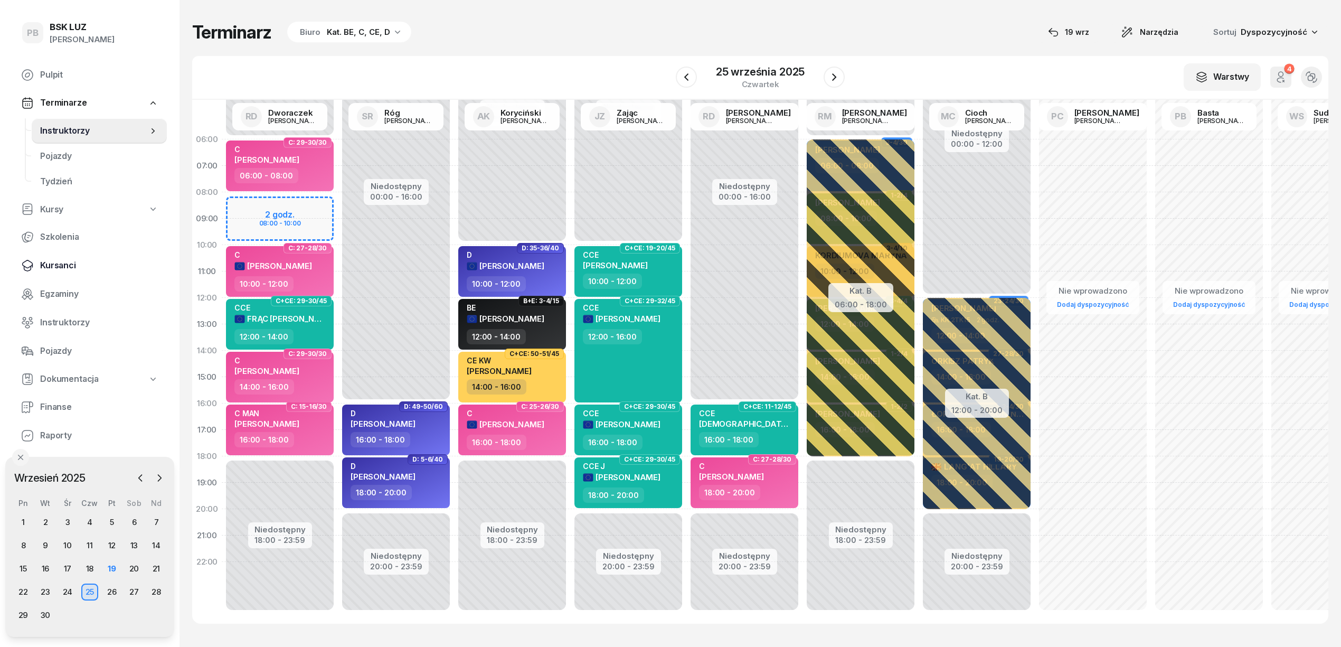
click at [63, 266] on span "Kursanci" at bounding box center [99, 266] width 118 height 14
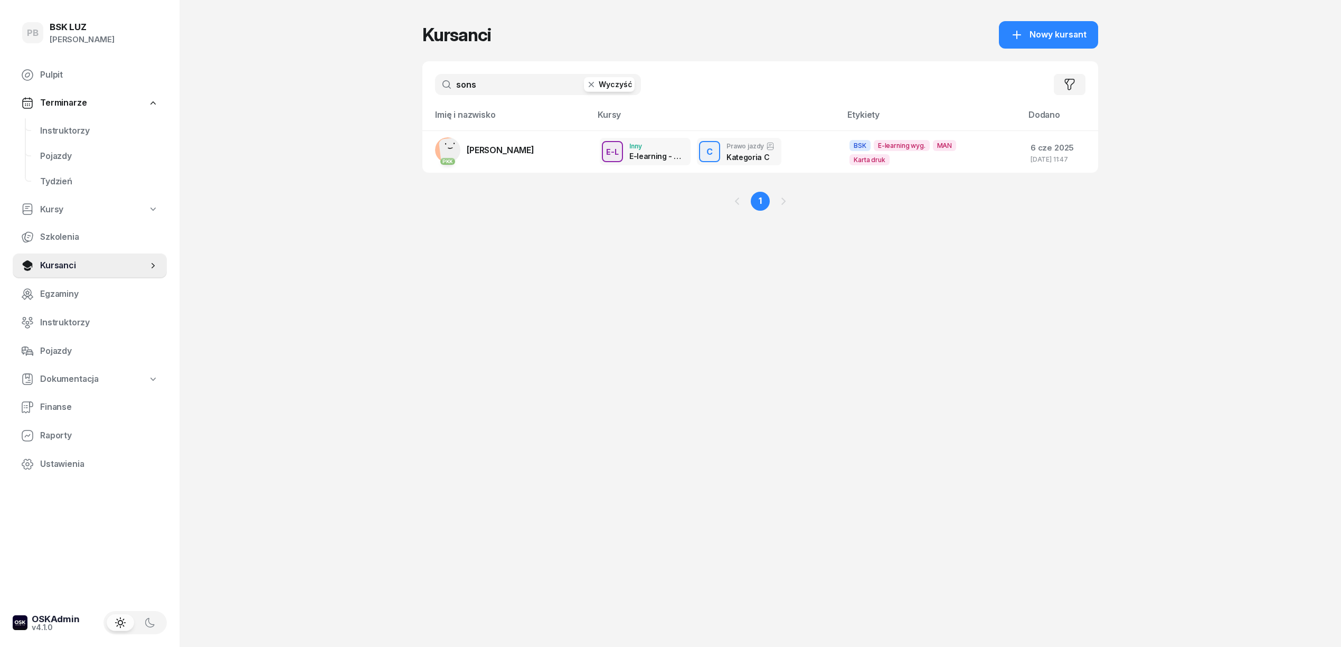
click at [485, 87] on input "sons" at bounding box center [538, 84] width 206 height 21
type input "kawaler"
click at [517, 141] on link "PKK KAWALER WIESŁAW" at bounding box center [484, 149] width 99 height 25
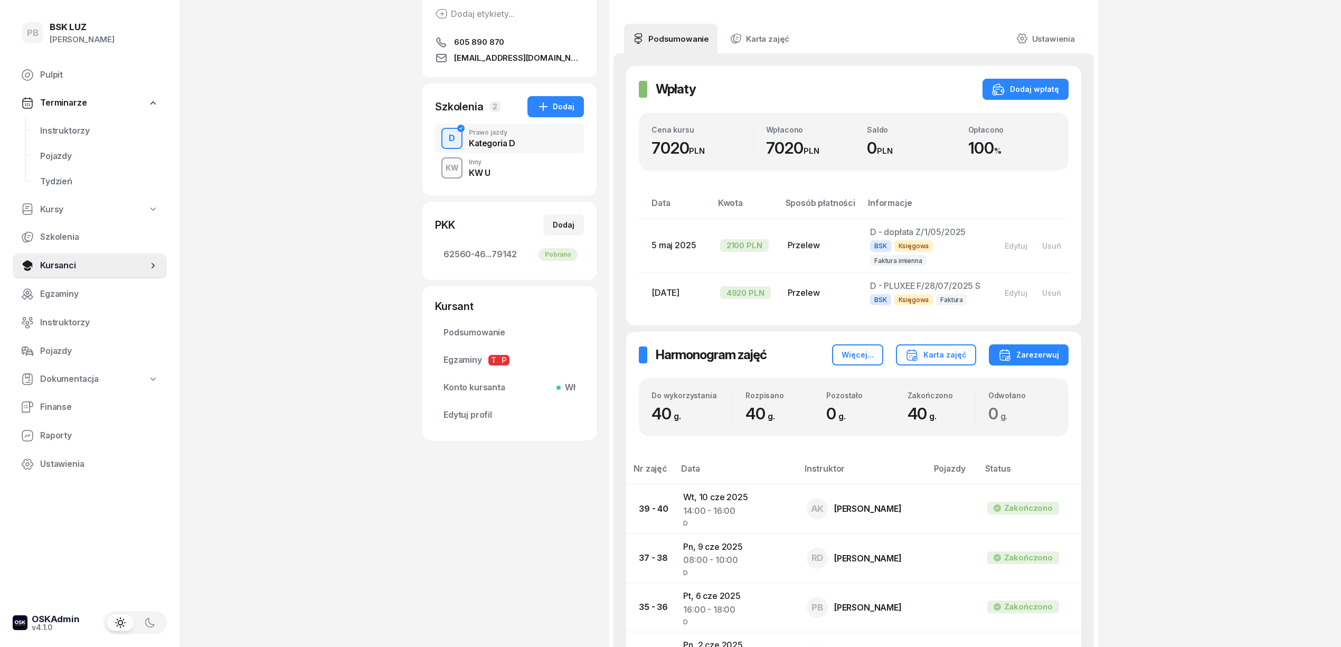
scroll to position [70, 0]
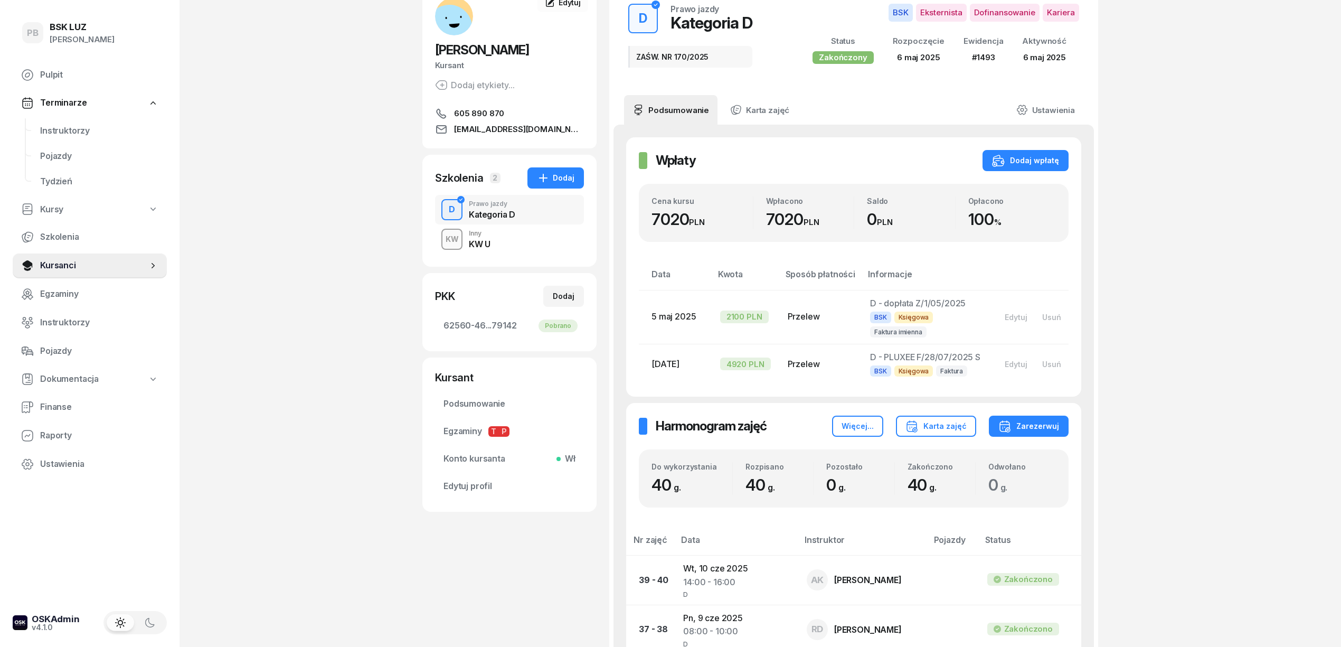
click at [524, 235] on div "KW Inny KW U" at bounding box center [509, 239] width 149 height 30
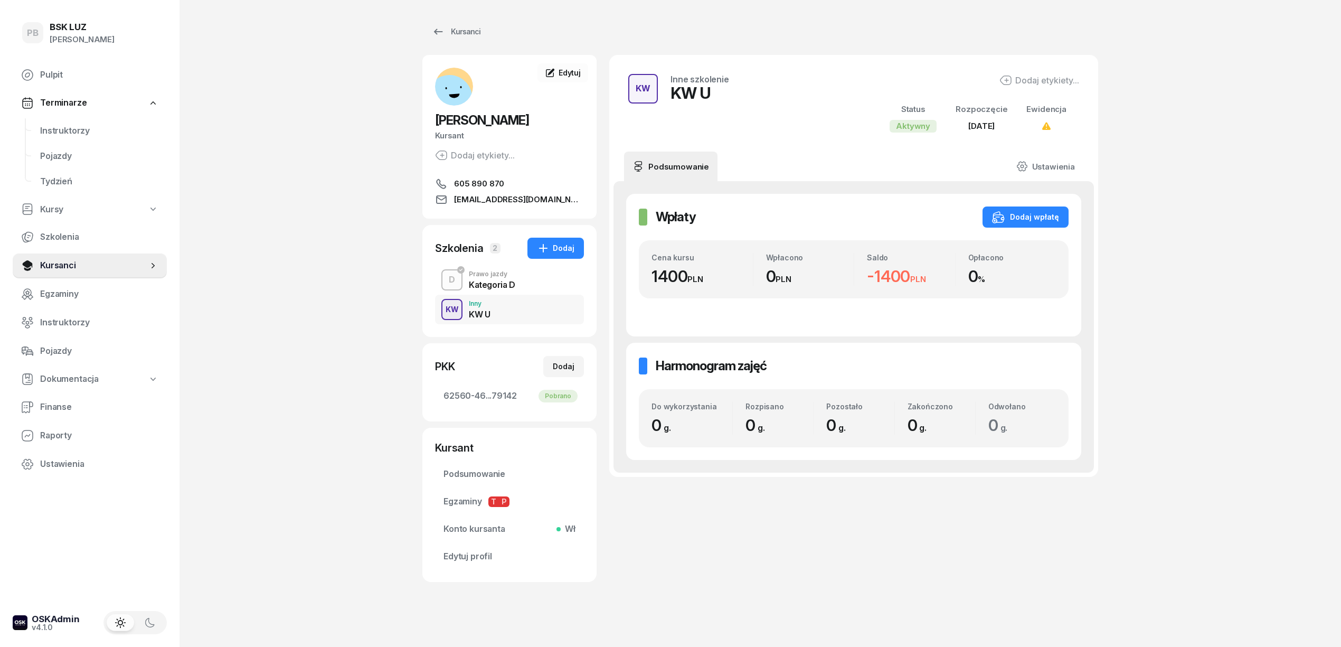
click at [305, 247] on div "PB BSK LUZ Patrycja Bogdanowicz Pulpit Terminarze Instruktorzy Pojazdy Tydzień …" at bounding box center [670, 326] width 1341 height 653
click at [524, 265] on div "D Prawo jazdy Kategoria D" at bounding box center [509, 280] width 149 height 30
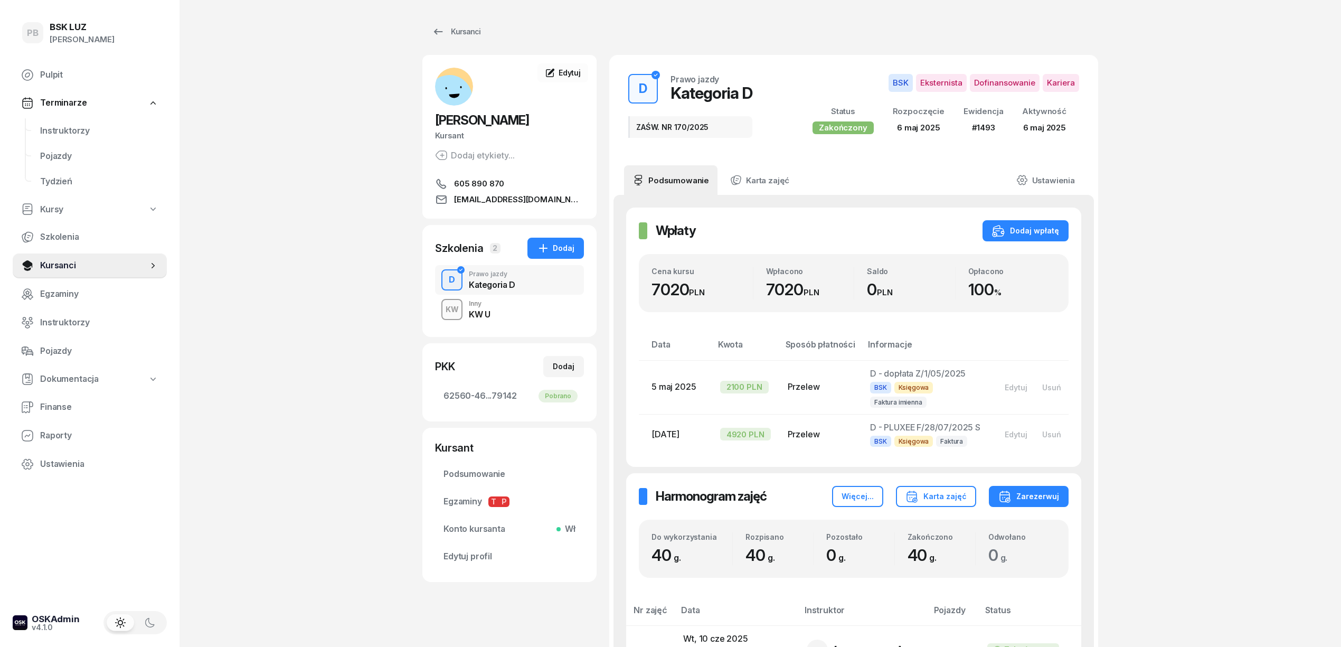
click at [504, 306] on div "KW Inny KW U" at bounding box center [509, 310] width 149 height 30
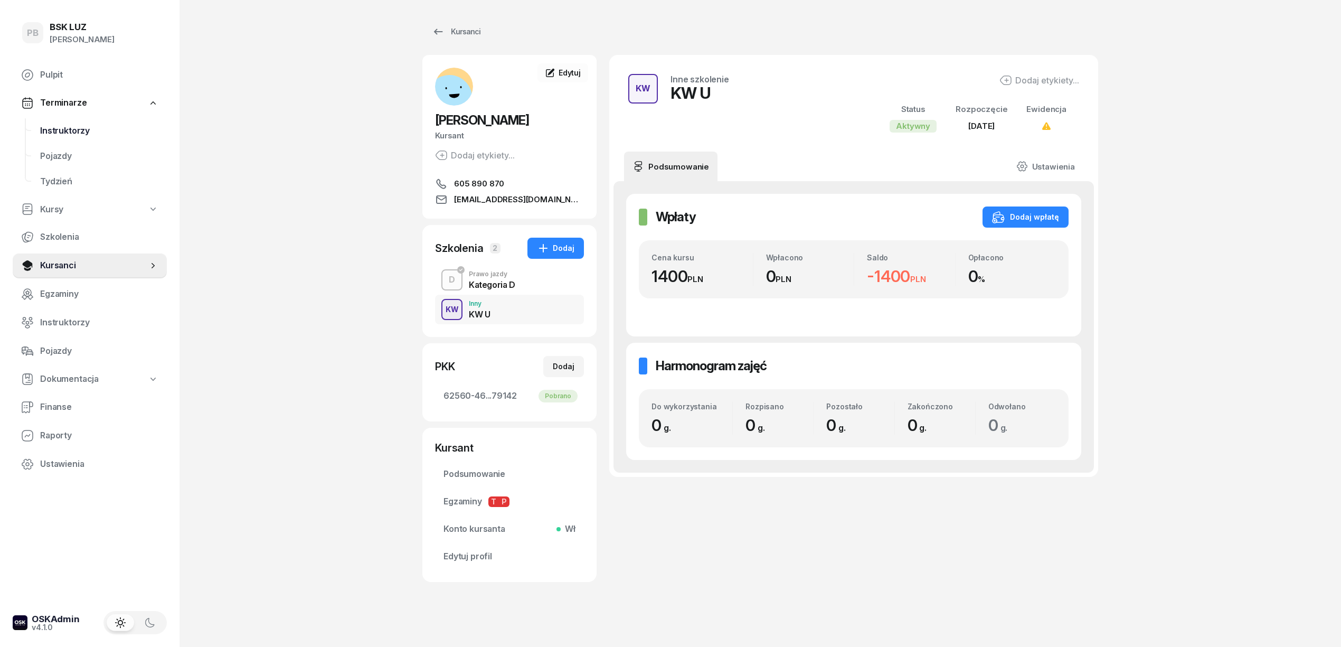
click at [87, 129] on span "Instruktorzy" at bounding box center [99, 131] width 118 height 14
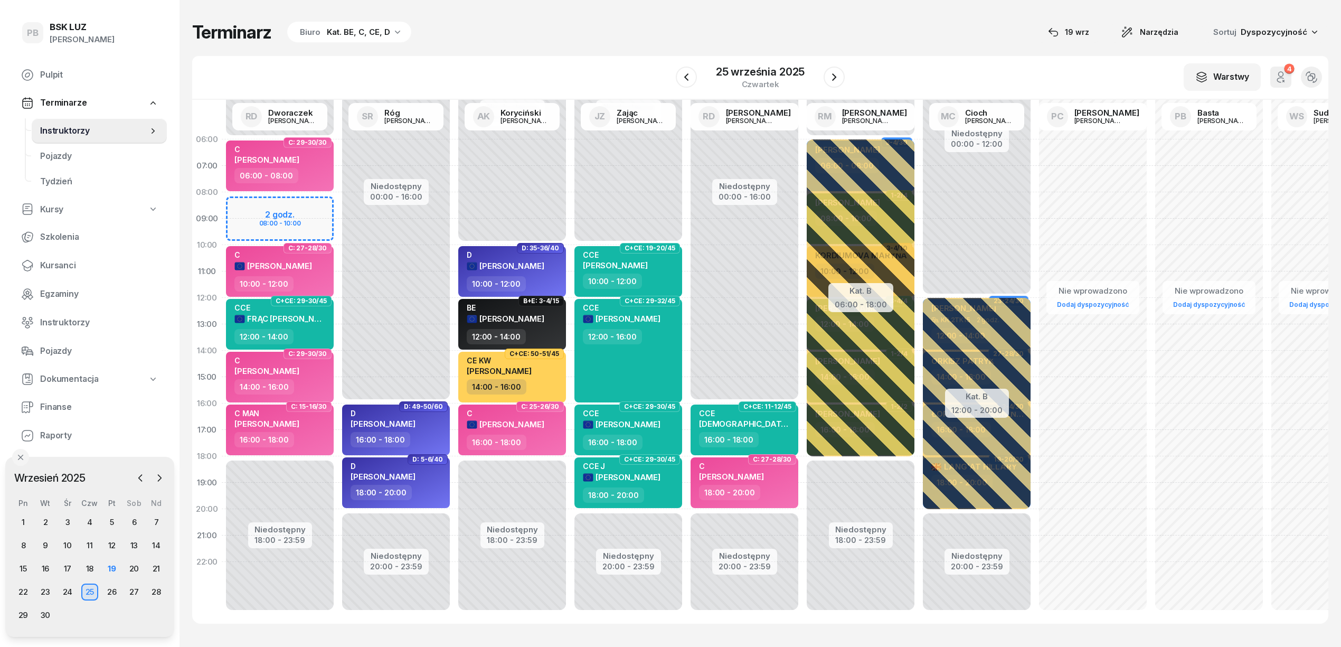
click at [766, 17] on div "Terminarz Biuro Kat. BE, C, CE, D 19 wrz Narzędzia Sortuj Dyspozycyjność W Wybi…" at bounding box center [760, 322] width 1136 height 645
click at [592, 66] on div "W Wybierz AK Koryciński Artur BP Pająk Bogusław DA Arendarczyk Damian DP Pawłow…" at bounding box center [760, 78] width 1136 height 44
click at [621, 13] on div "Terminarz Biuro Kat. BE, C, CE, D 19 wrz Narzędzia Sortuj Dyspozycyjność W Wybi…" at bounding box center [760, 322] width 1136 height 645
click at [877, 41] on div "Terminarz Biuro Kat. BE, C, CE, D [DATE] Narzędzia Sortuj Dyspozycyjność" at bounding box center [760, 32] width 1136 height 22
click at [58, 266] on span "Kursanci" at bounding box center [99, 266] width 118 height 14
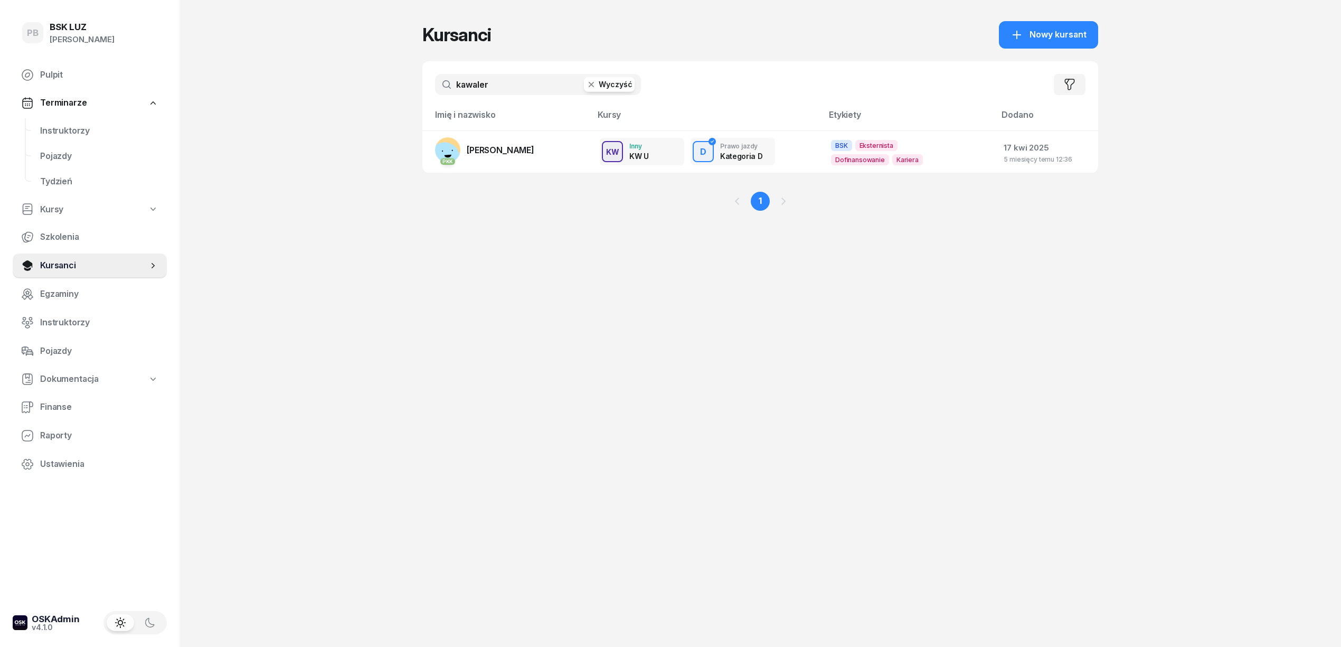
drag, startPoint x: 381, startPoint y: 107, endPoint x: 389, endPoint y: 101, distance: 9.5
click at [381, 107] on div "PB BSK LUZ Patrycja Bogdanowicz Pulpit Terminarze Instruktorzy Pojazdy Tydzień …" at bounding box center [670, 323] width 1341 height 647
click at [499, 146] on span "KAWALER WIESŁAW" at bounding box center [501, 150] width 68 height 11
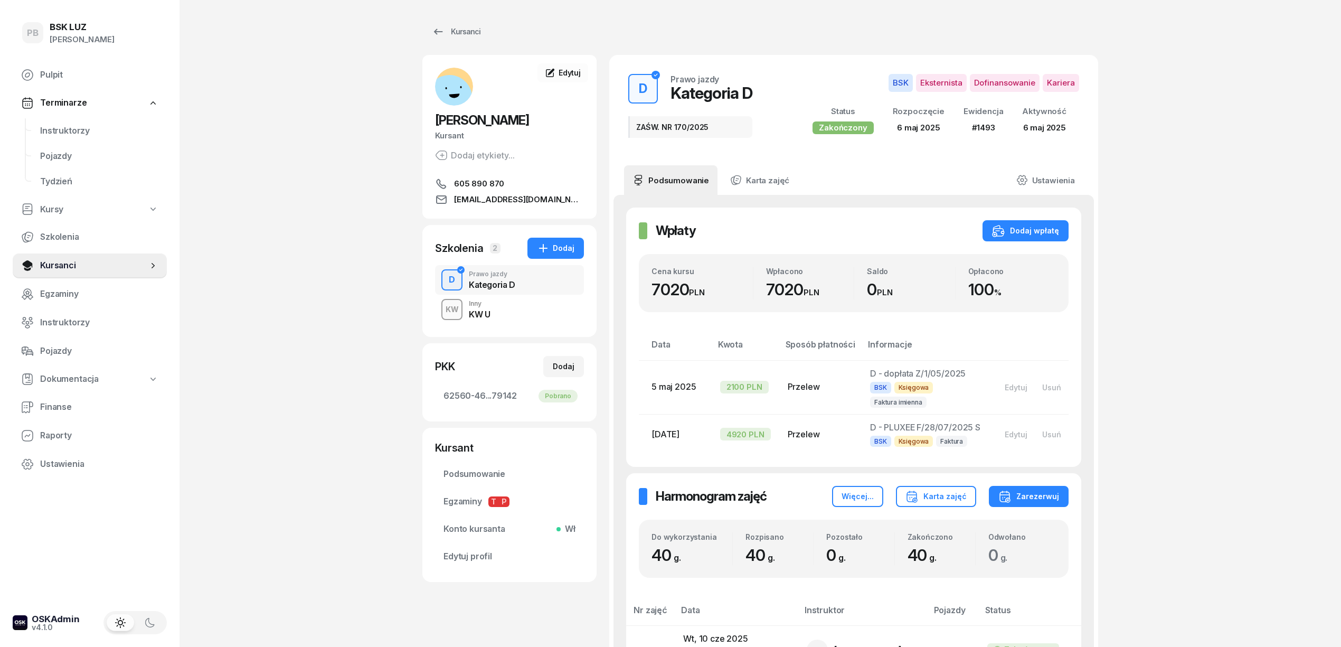
click at [543, 317] on div "KW Inny KW U" at bounding box center [509, 310] width 149 height 30
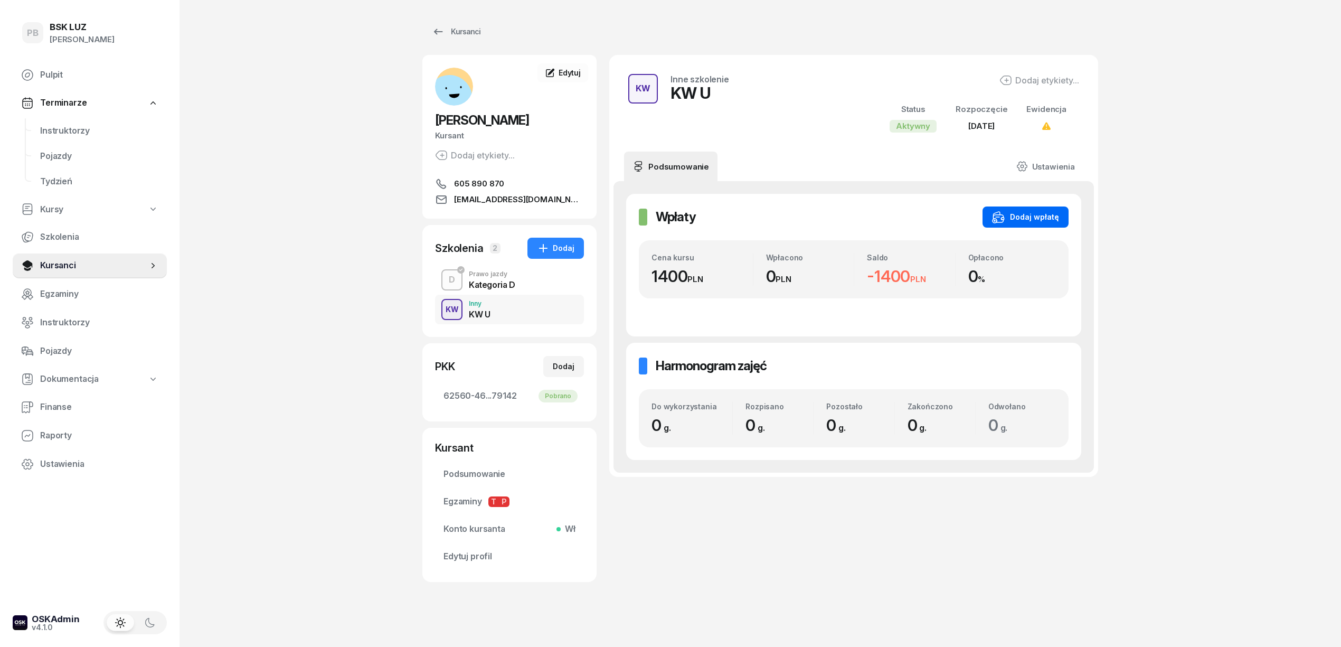
click at [1025, 213] on div "Dodaj wpłatę" at bounding box center [1025, 217] width 67 height 13
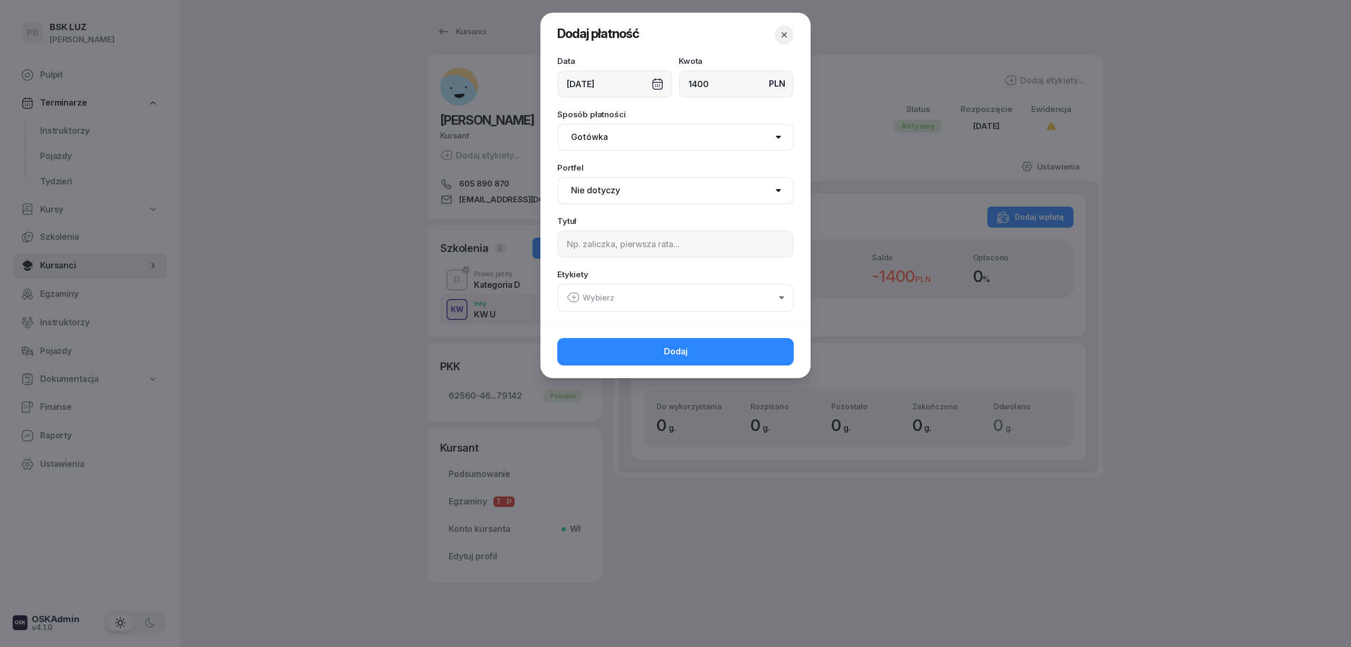
type input "1400"
click at [647, 141] on select "Gotówka Karta Przelew Płatności online BLIK" at bounding box center [675, 137] width 236 height 27
select select "card"
click at [557, 124] on select "Gotówka Karta Przelew Płatności online BLIK" at bounding box center [675, 137] width 236 height 27
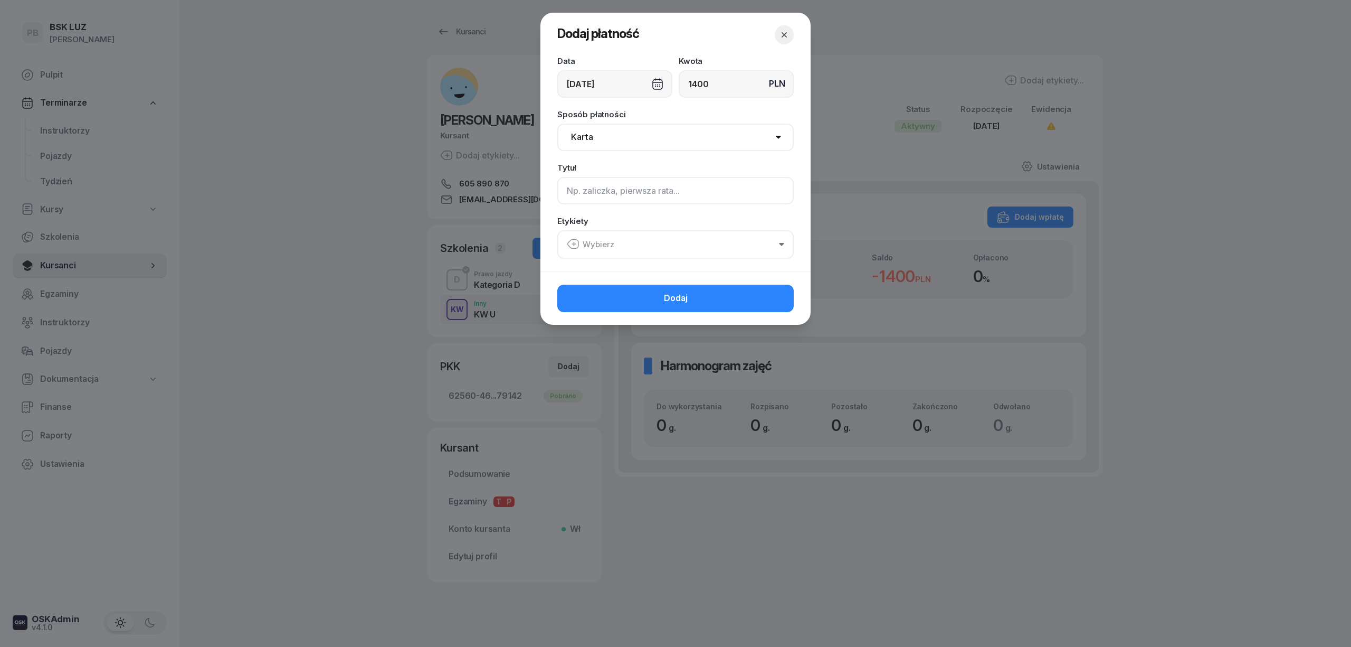
click at [625, 194] on input at bounding box center [675, 190] width 236 height 27
type input "KWP uzup"
click at [623, 243] on button "Wybierz" at bounding box center [675, 244] width 236 height 29
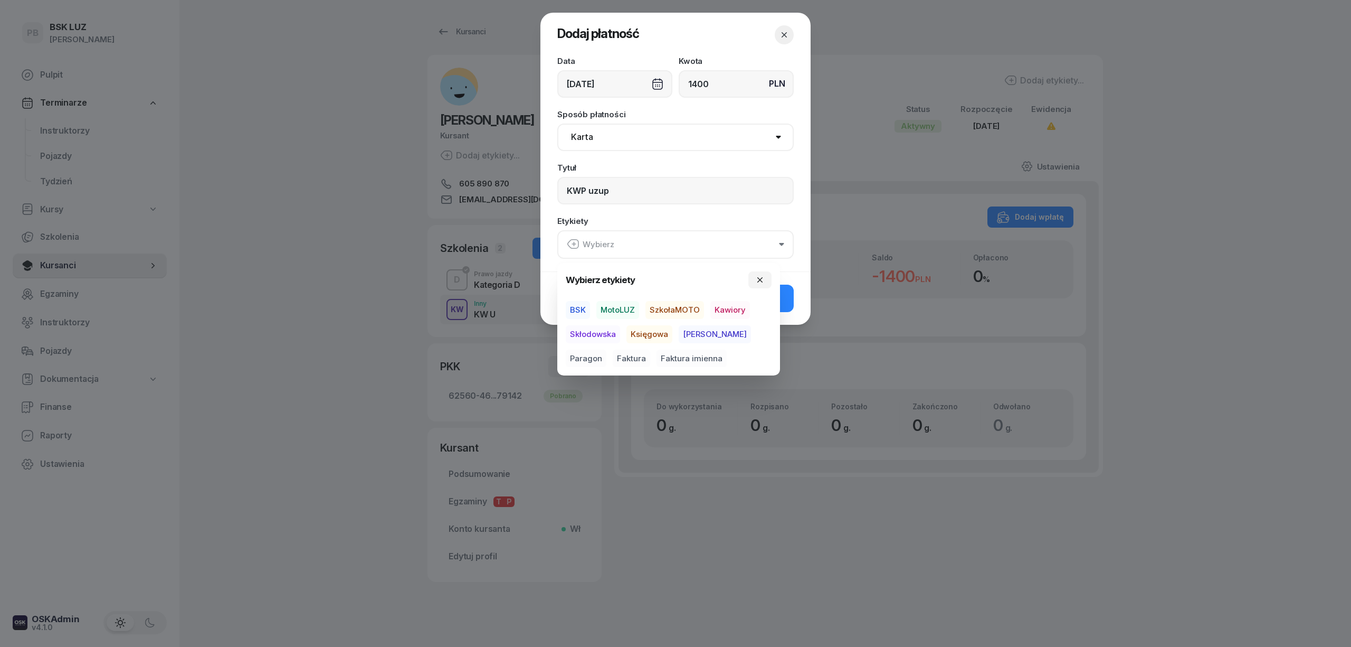
click at [575, 306] on span "BSK" at bounding box center [578, 310] width 24 height 18
click at [734, 310] on span "Kawiory" at bounding box center [730, 310] width 40 height 18
click at [606, 349] on span "Paragon" at bounding box center [586, 358] width 41 height 18
click at [788, 296] on button "Dodaj" at bounding box center [675, 297] width 236 height 27
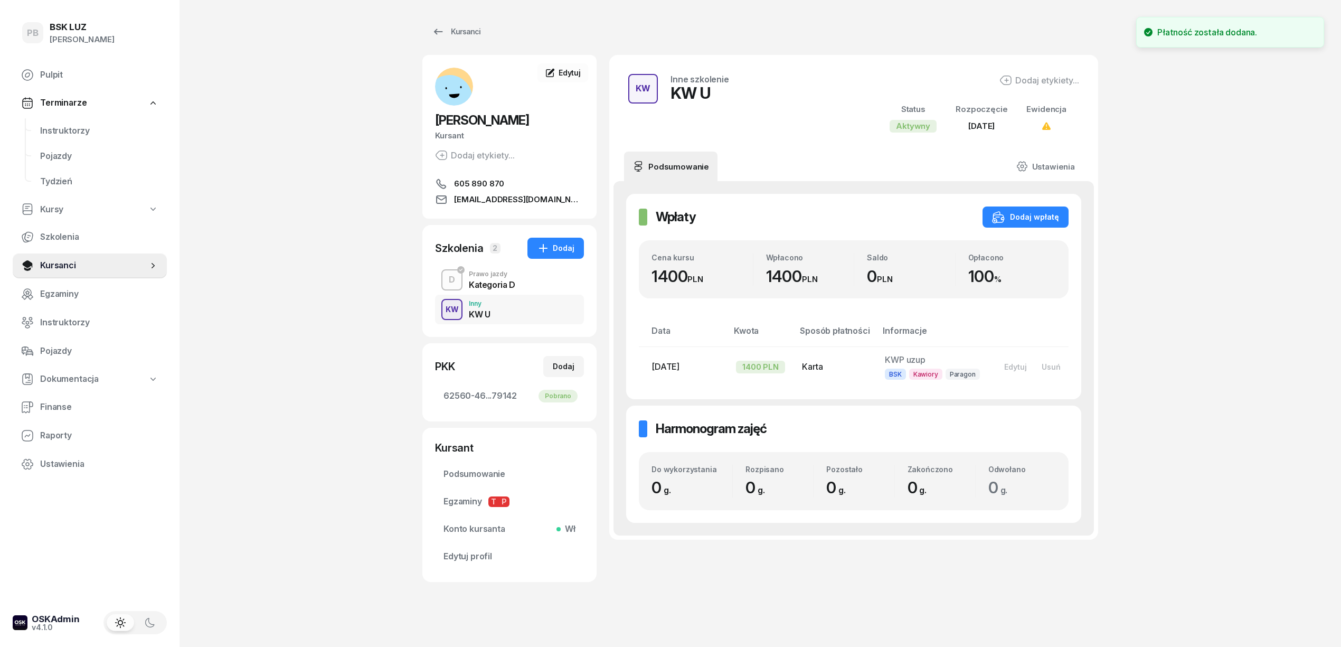
click at [1195, 279] on div "PB BSK LUZ Patrycja Bogdanowicz Pulpit Terminarze Instruktorzy Pojazdy Tydzień …" at bounding box center [670, 326] width 1341 height 653
click at [61, 129] on span "Instruktorzy" at bounding box center [99, 131] width 118 height 14
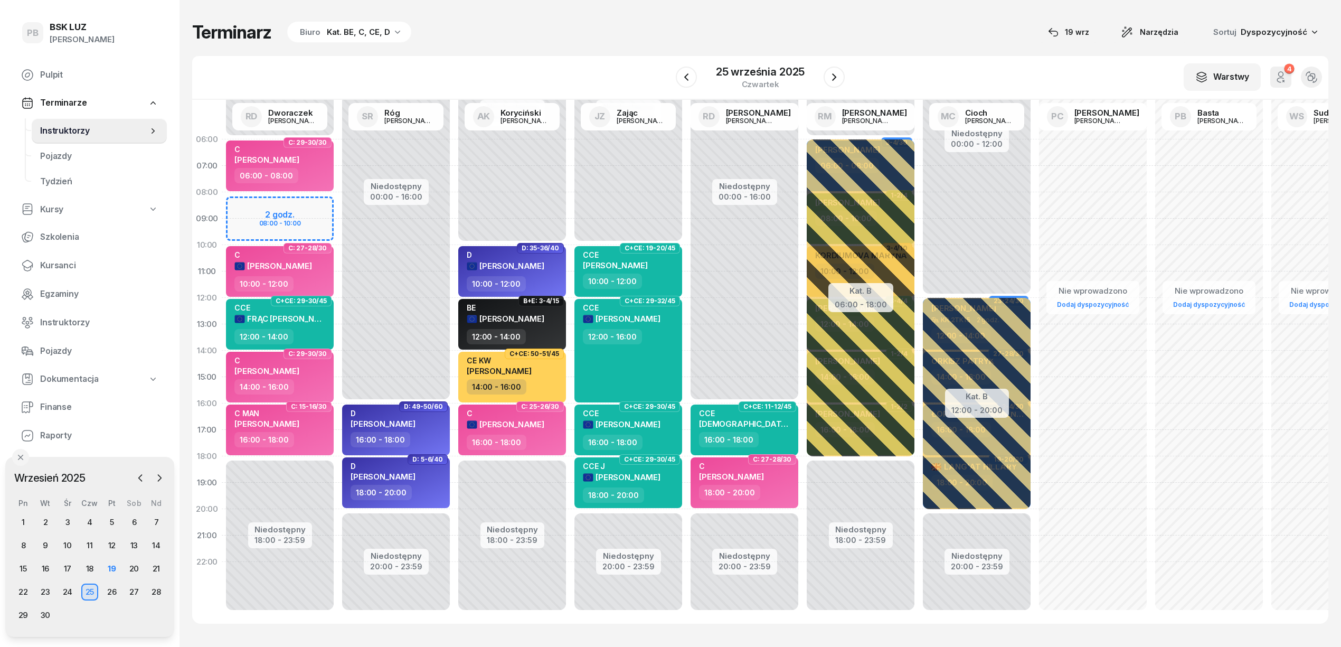
click at [556, 25] on div "Terminarz Biuro Kat. BE, C, CE, D [DATE] Narzędzia Sortuj Dyspozycyjność" at bounding box center [760, 32] width 1136 height 22
click at [958, 41] on div "Terminarz Biuro Kat. BE, C, CE, D [DATE] Narzędzia Sortuj Dyspozycyjność" at bounding box center [760, 32] width 1136 height 22
click at [131, 569] on div "20" at bounding box center [134, 568] width 17 height 17
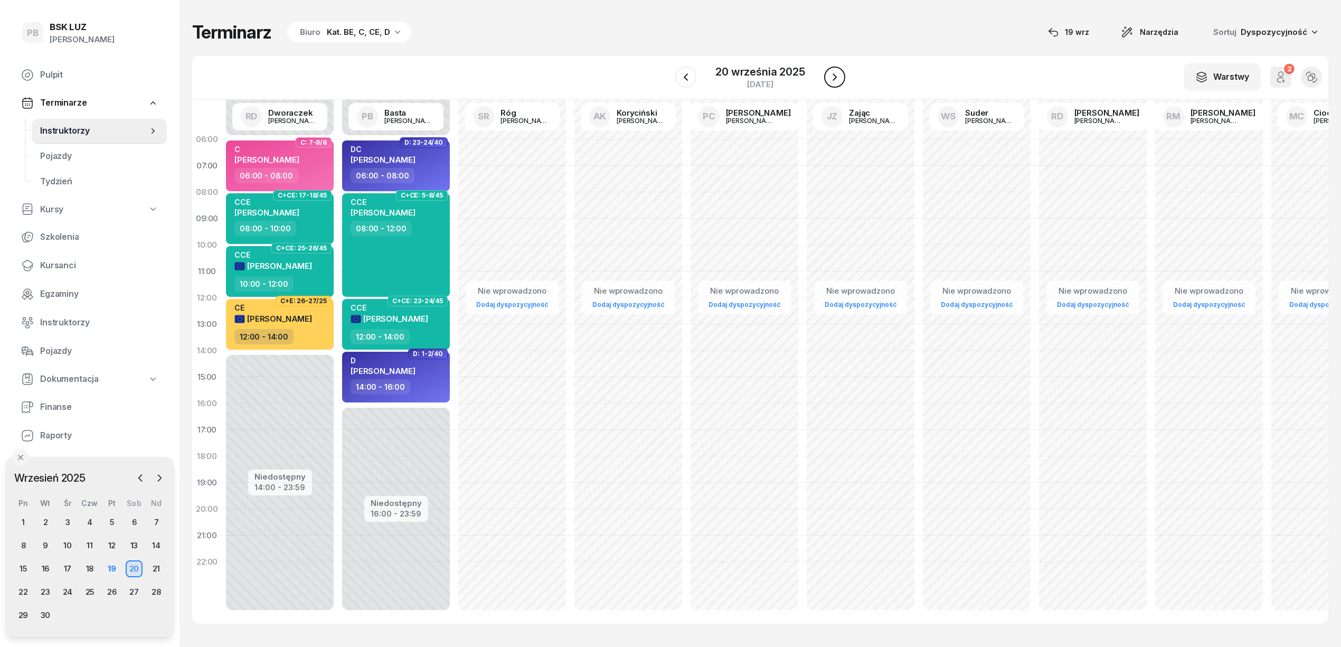
click at [837, 81] on icon "button" at bounding box center [834, 77] width 13 height 13
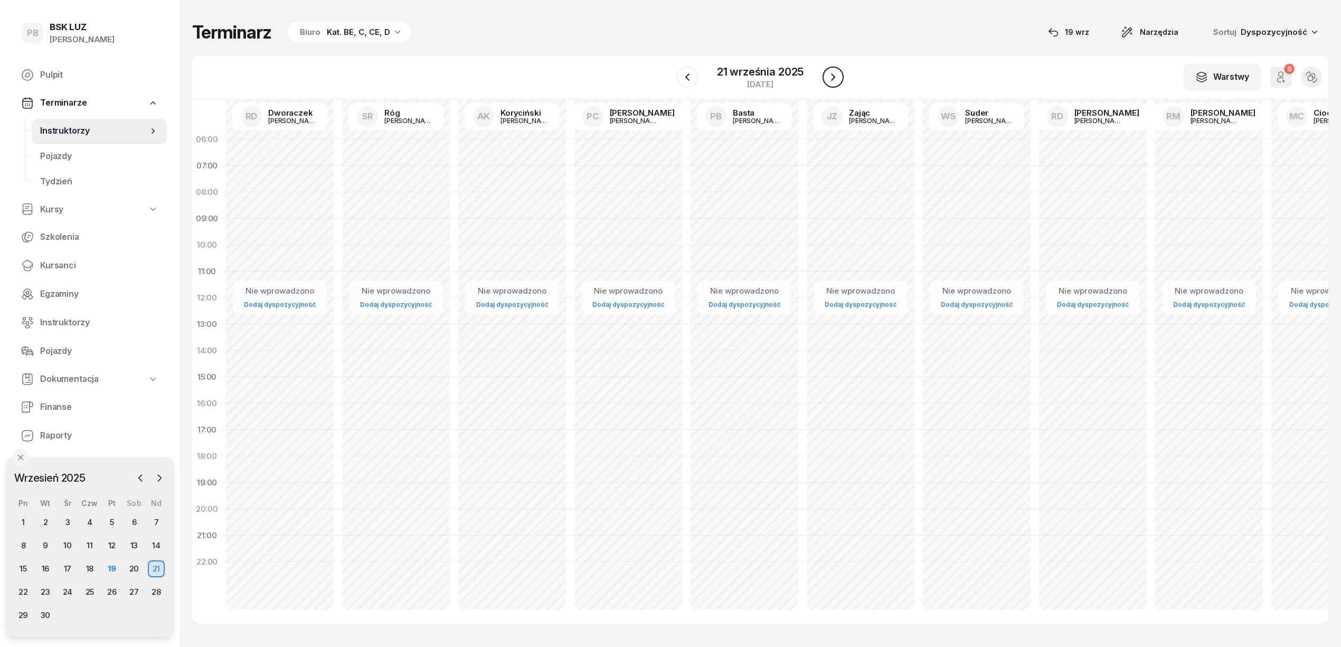
click at [837, 81] on icon "button" at bounding box center [833, 77] width 13 height 13
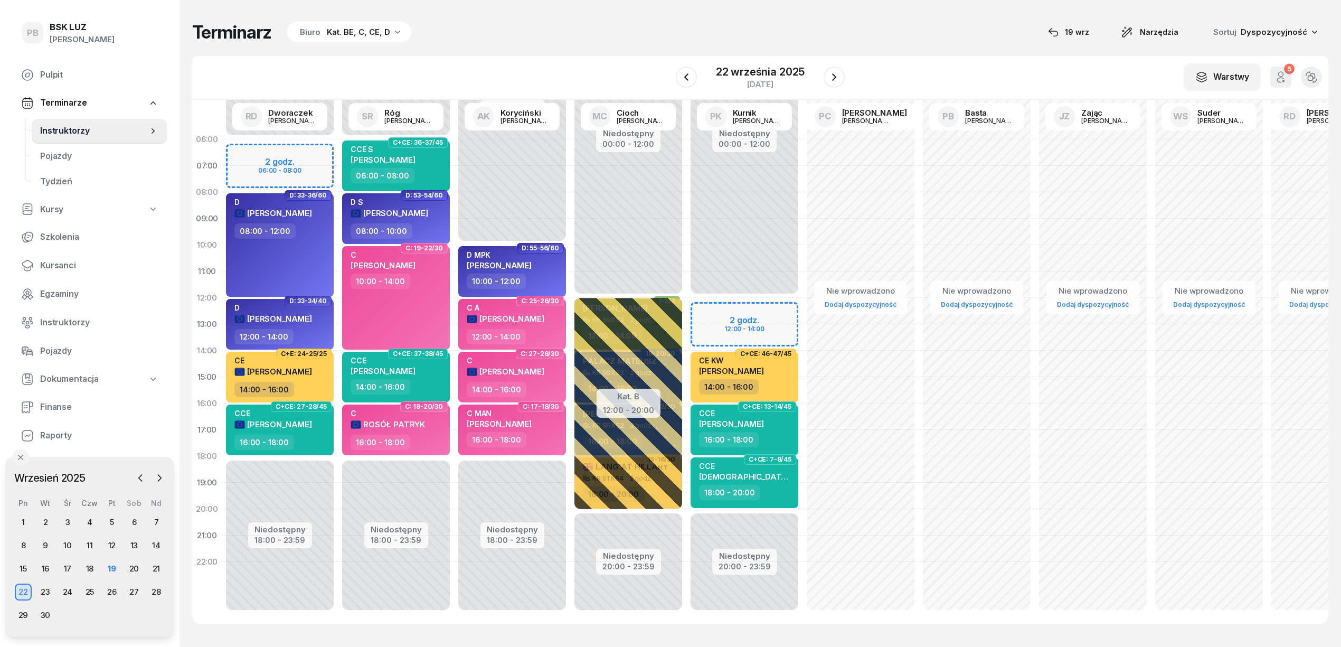
click at [478, 43] on div "Terminarz Biuro Kat. BE, C, CE, D [DATE] Narzędzia Sortuj Dyspozycyjność" at bounding box center [760, 32] width 1136 height 22
click at [138, 570] on div "20" at bounding box center [134, 568] width 17 height 17
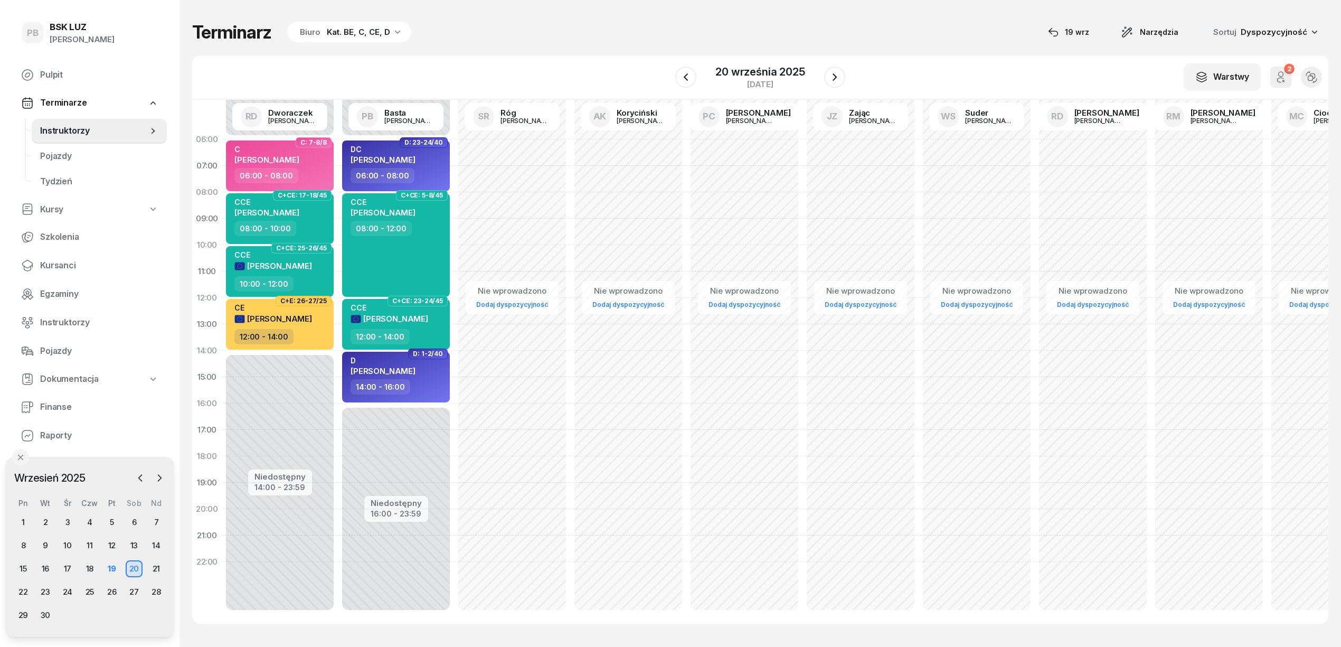
click at [501, 30] on div "Terminarz Biuro Kat. BE, C, CE, D [DATE] Narzędzia Sortuj Dyspozycyjność" at bounding box center [760, 32] width 1136 height 22
click at [155, 569] on div "21" at bounding box center [156, 568] width 17 height 17
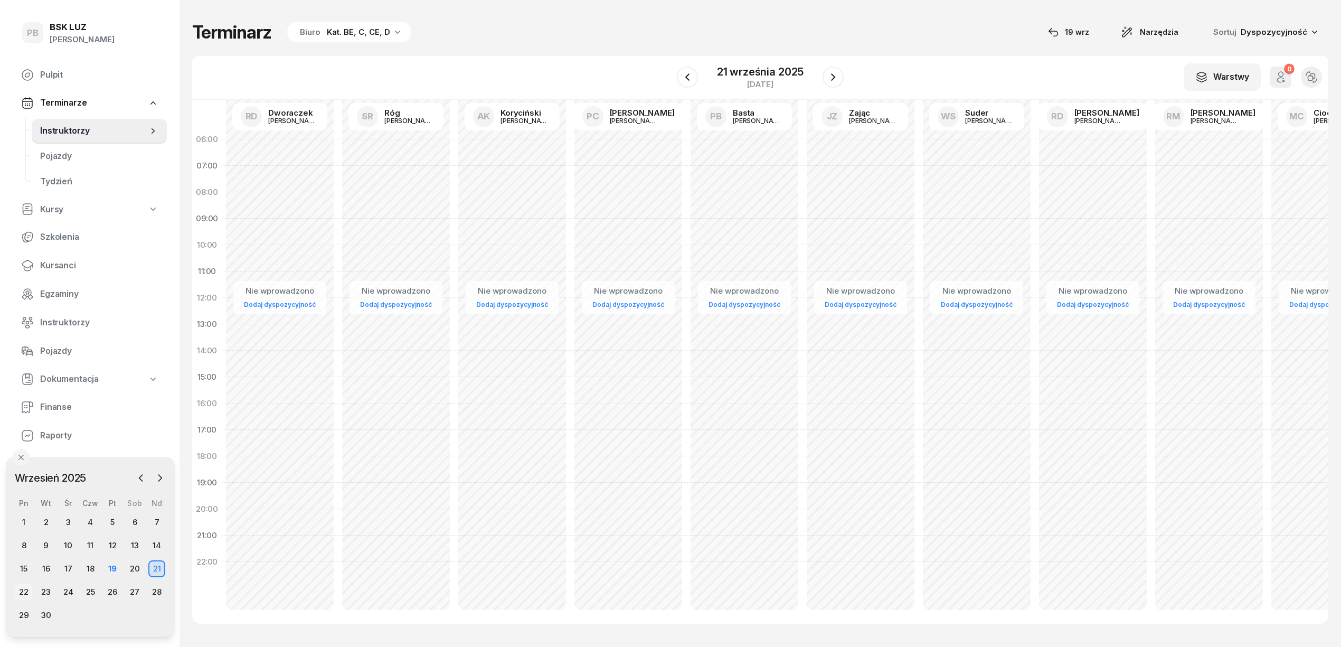
click at [24, 589] on div "22" at bounding box center [23, 591] width 17 height 17
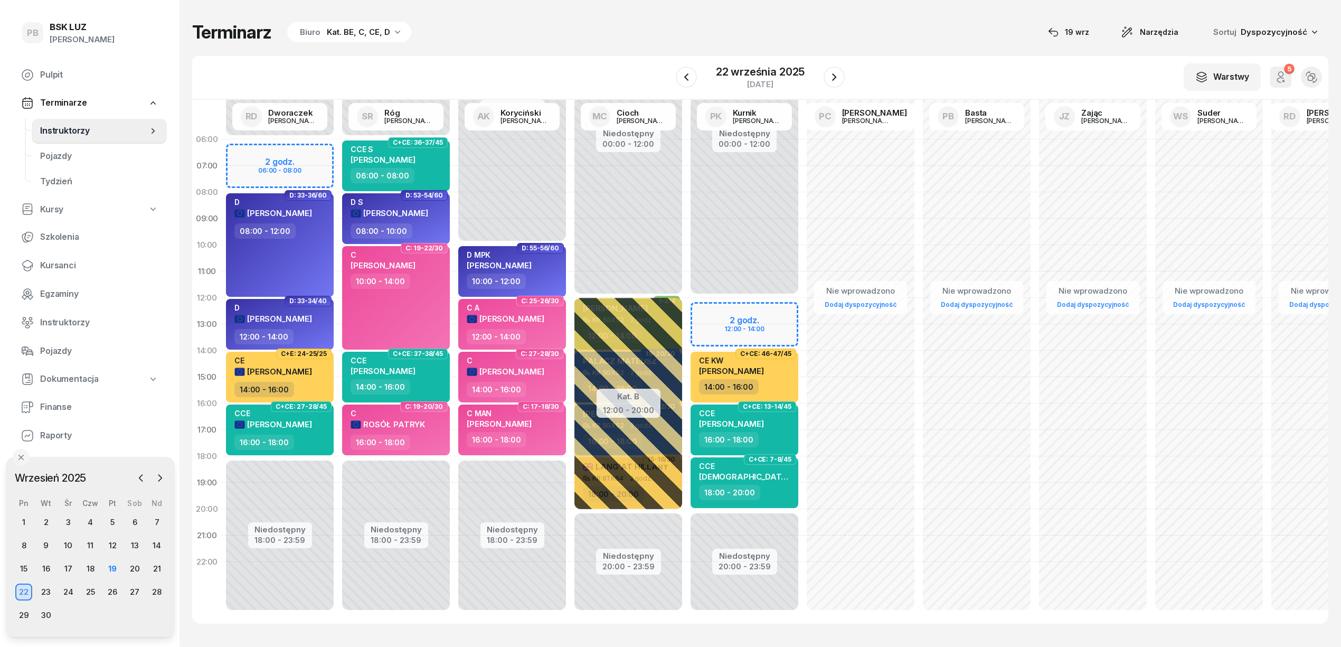
click at [917, 30] on div "Terminarz Biuro Kat. BE, C, CE, D [DATE] Narzędzia Sortuj Dyspozycyjność" at bounding box center [760, 32] width 1136 height 22
click at [25, 613] on div "29" at bounding box center [23, 614] width 17 height 17
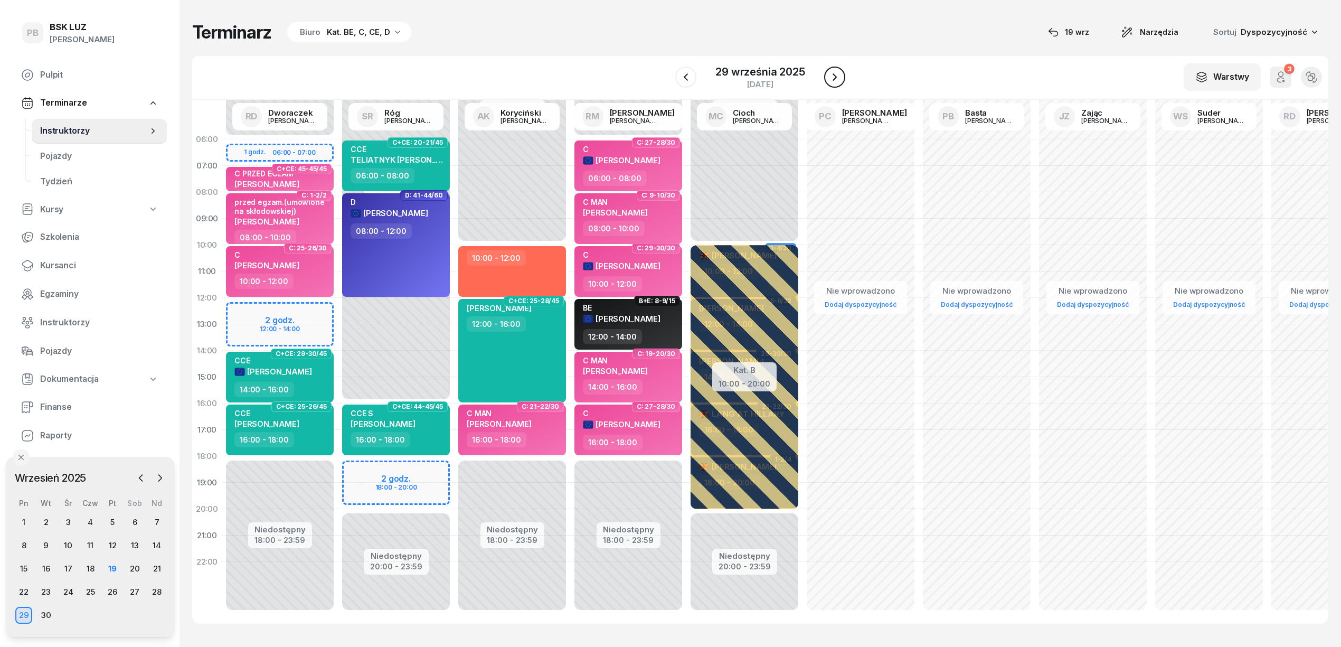
click at [830, 72] on icon "button" at bounding box center [834, 77] width 13 height 13
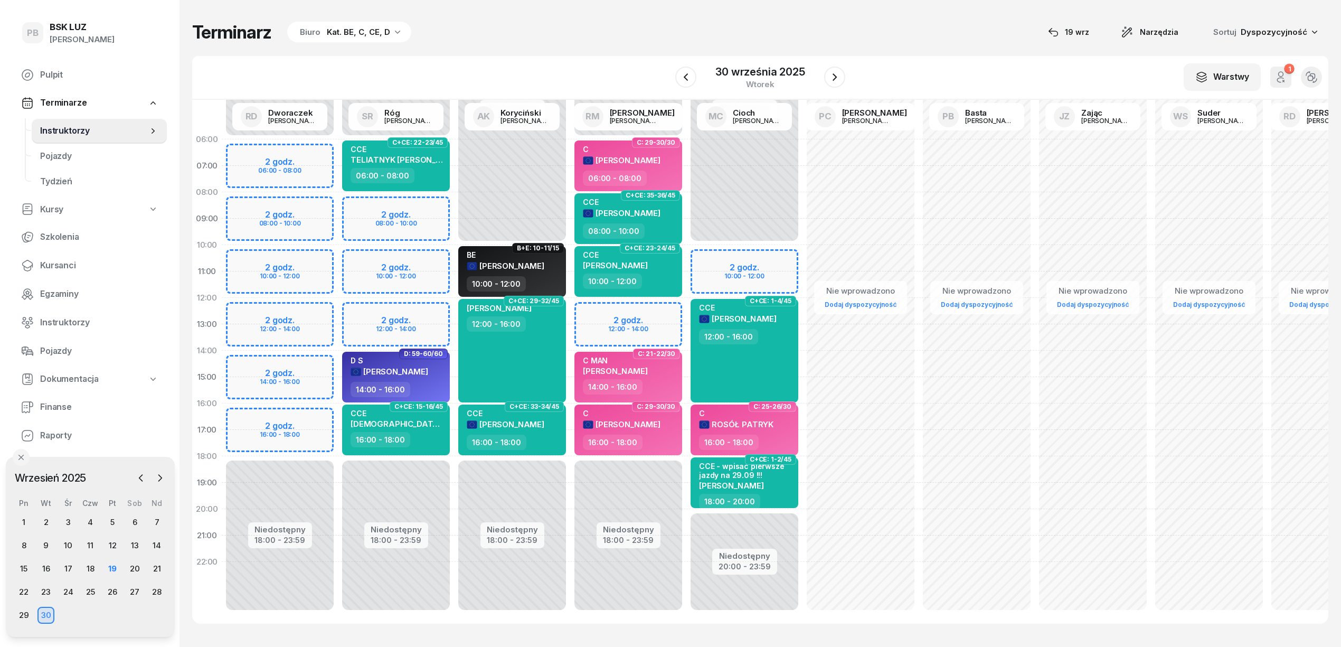
click at [696, 239] on div "Niedostępny 00:00 - 10:00 Niedostępny 20:00 - 23:59 2 godz. 10:00 - 12:00 C+CE:…" at bounding box center [744, 376] width 116 height 501
select select "09"
select select "11"
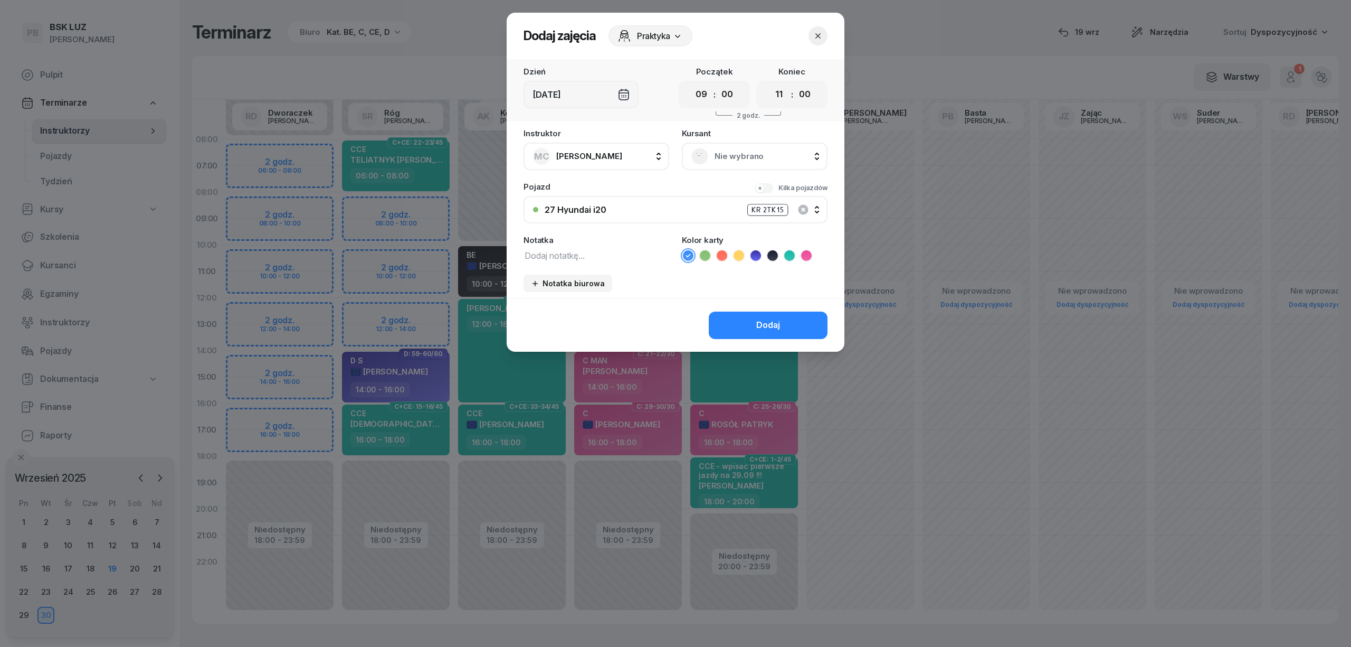
click at [756, 161] on span "Nie wybrano" at bounding box center [766, 156] width 103 height 14
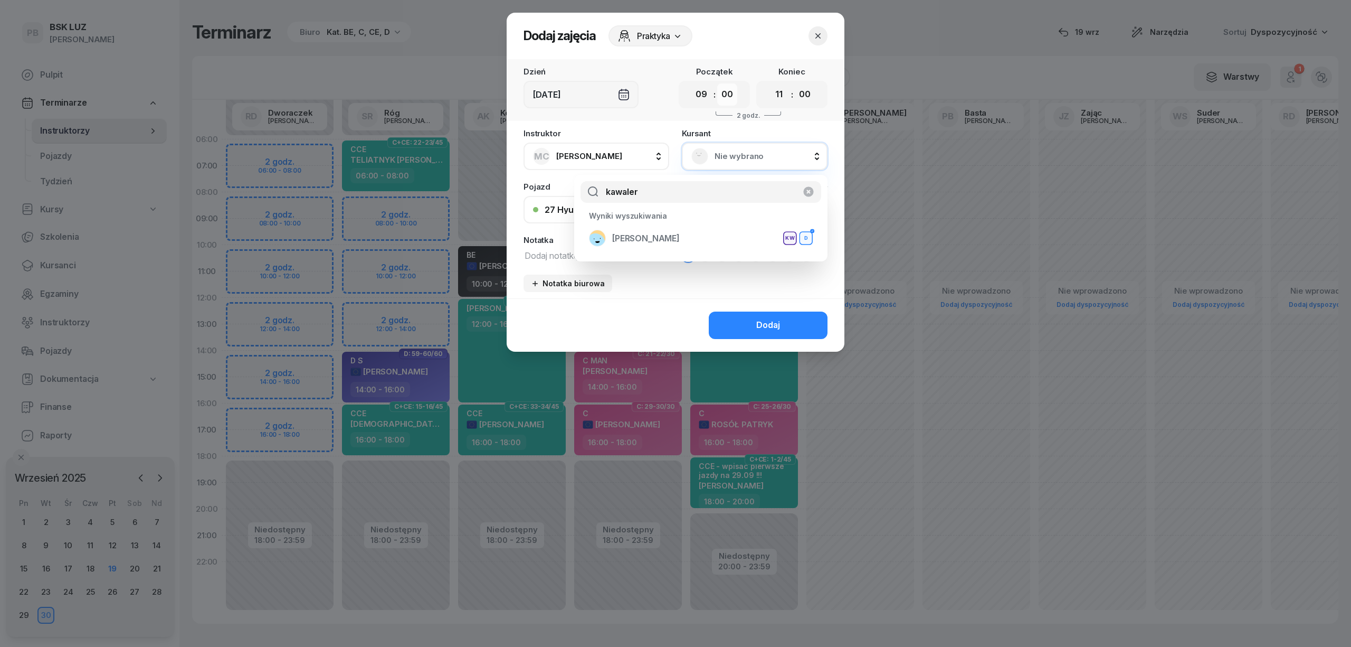
type input "kawaler"
click at [725, 90] on select "00 05 10 15 20 25 30 35 40 45 50 55" at bounding box center [727, 94] width 20 height 22
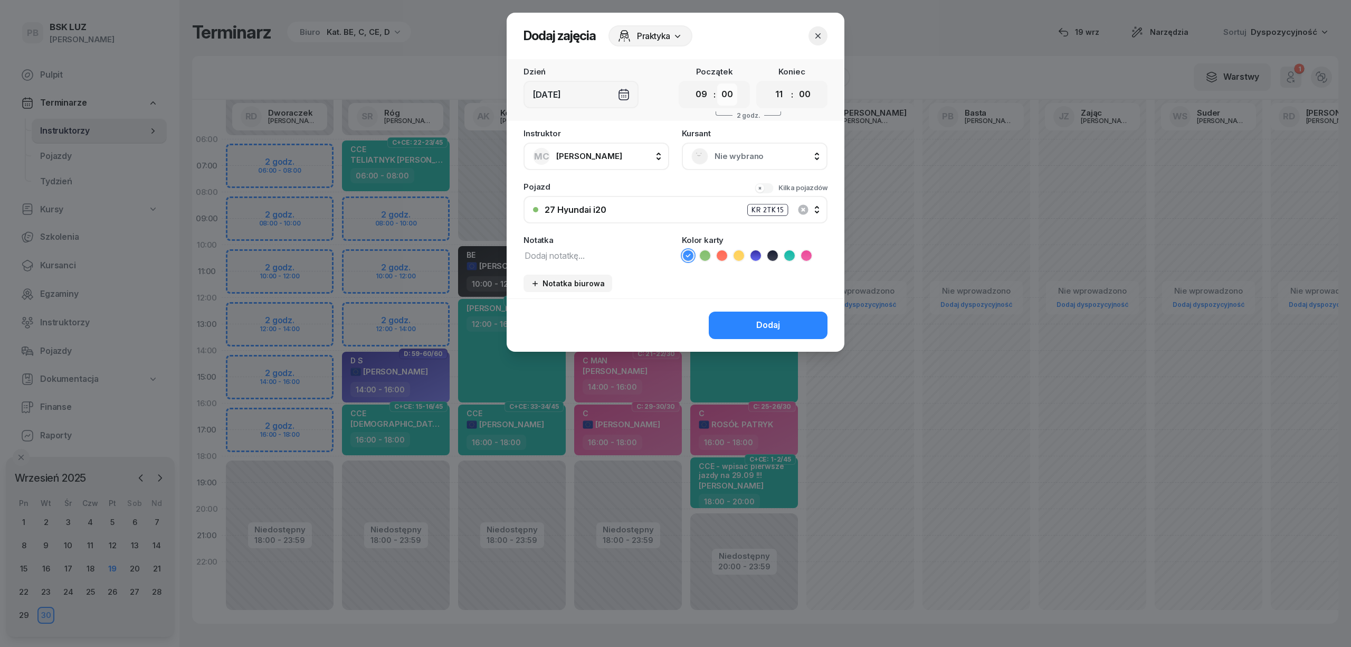
select select "30"
click at [717, 83] on select "00 05 10 15 20 25 30 35 40 45 50 55" at bounding box center [727, 94] width 20 height 22
click at [781, 87] on select "00 01 02 03 04 05 06 07 08 09 10 11 12 13 14 15 16 17 18 19 20 21 22 23" at bounding box center [779, 94] width 20 height 22
select select "12"
click at [769, 83] on select "00 01 02 03 04 05 06 07 08 09 10 11 12 13 14 15 16 17 18 19 20 21 22 23" at bounding box center [779, 94] width 20 height 22
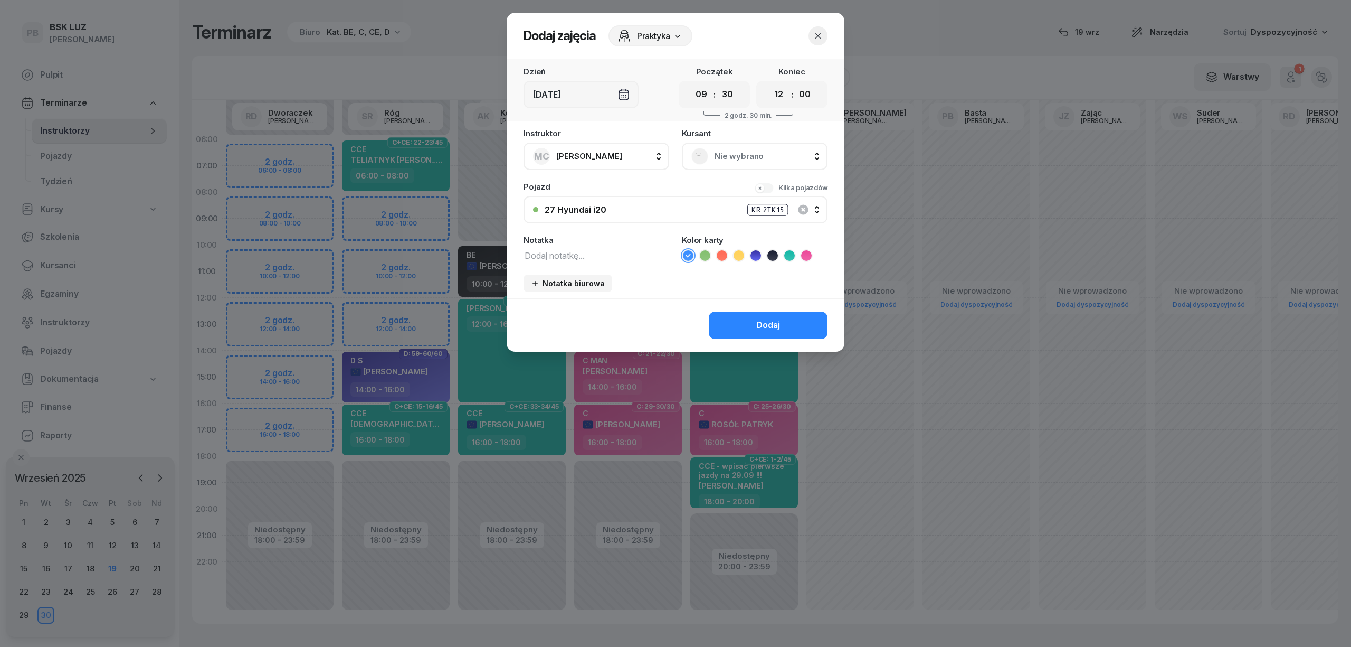
click at [721, 153] on span "Nie wybrano" at bounding box center [766, 156] width 103 height 14
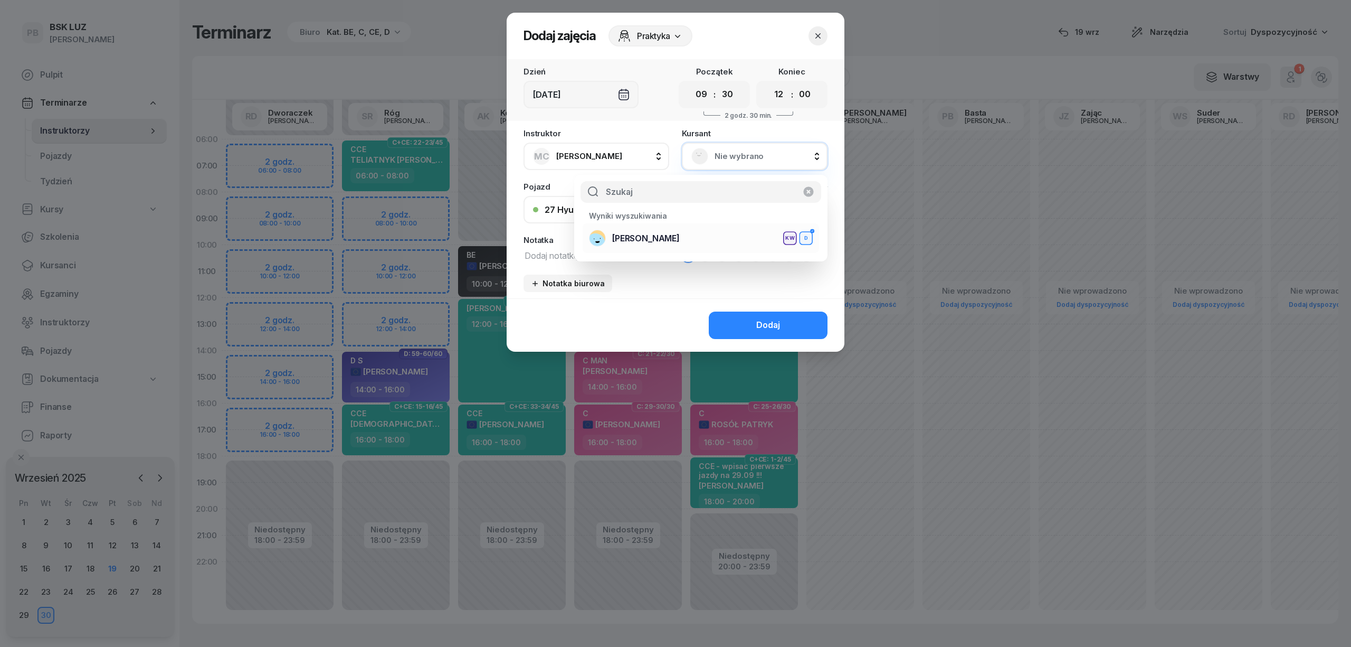
click at [680, 241] on span "KAWALER WIESŁAW" at bounding box center [646, 239] width 68 height 14
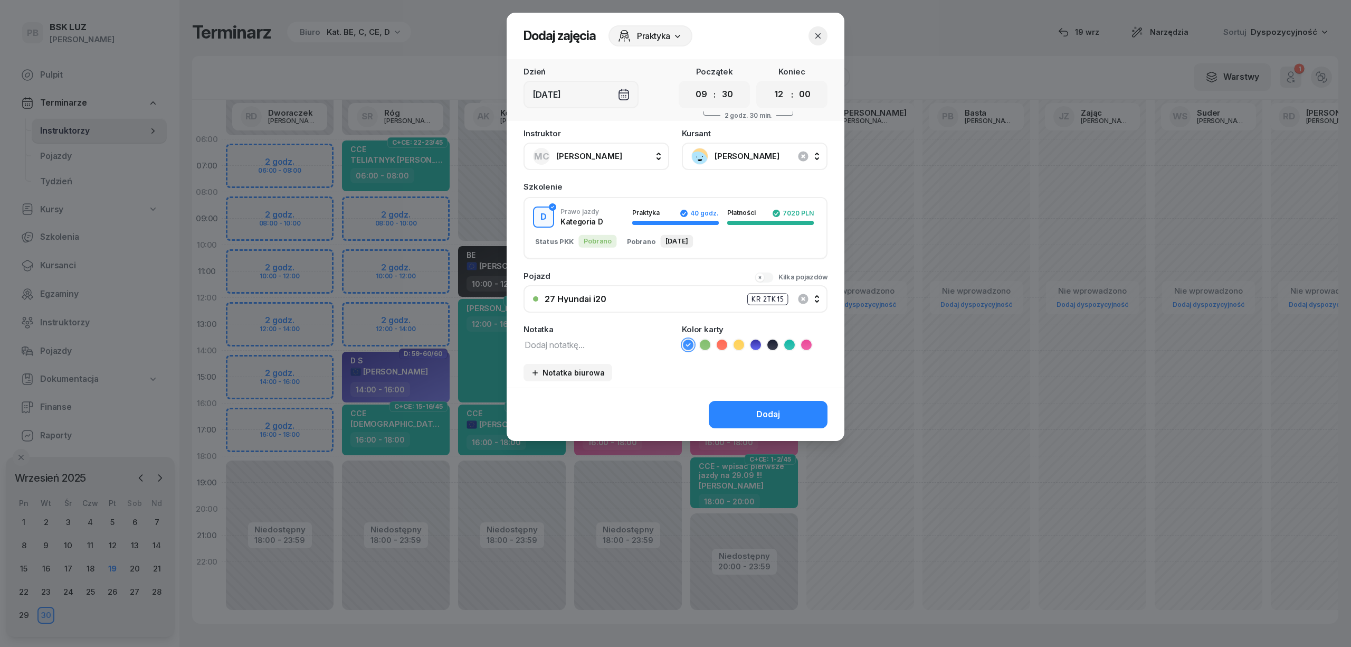
click at [613, 338] on textarea at bounding box center [597, 344] width 146 height 14
type textarea "z kwpu D"
click at [717, 411] on button "Dodaj" at bounding box center [768, 414] width 119 height 27
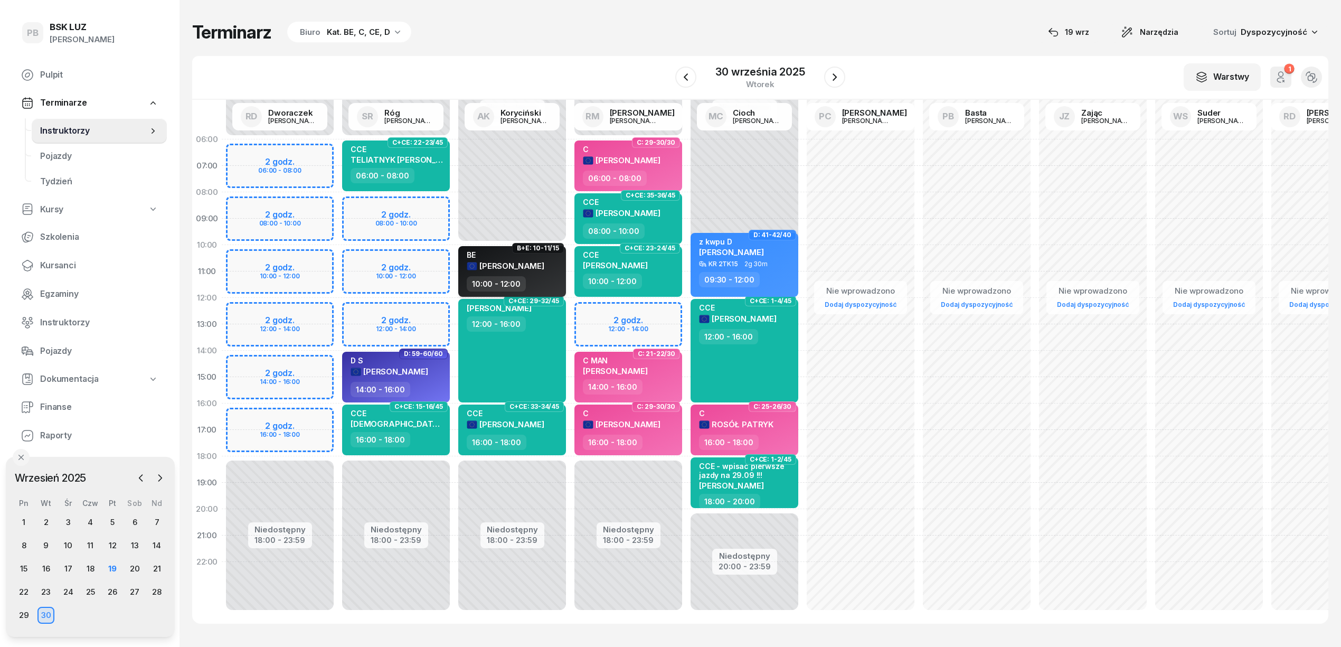
click at [554, 284] on div "10:00 - 12:00" at bounding box center [513, 283] width 93 height 15
select select "10"
select select "12"
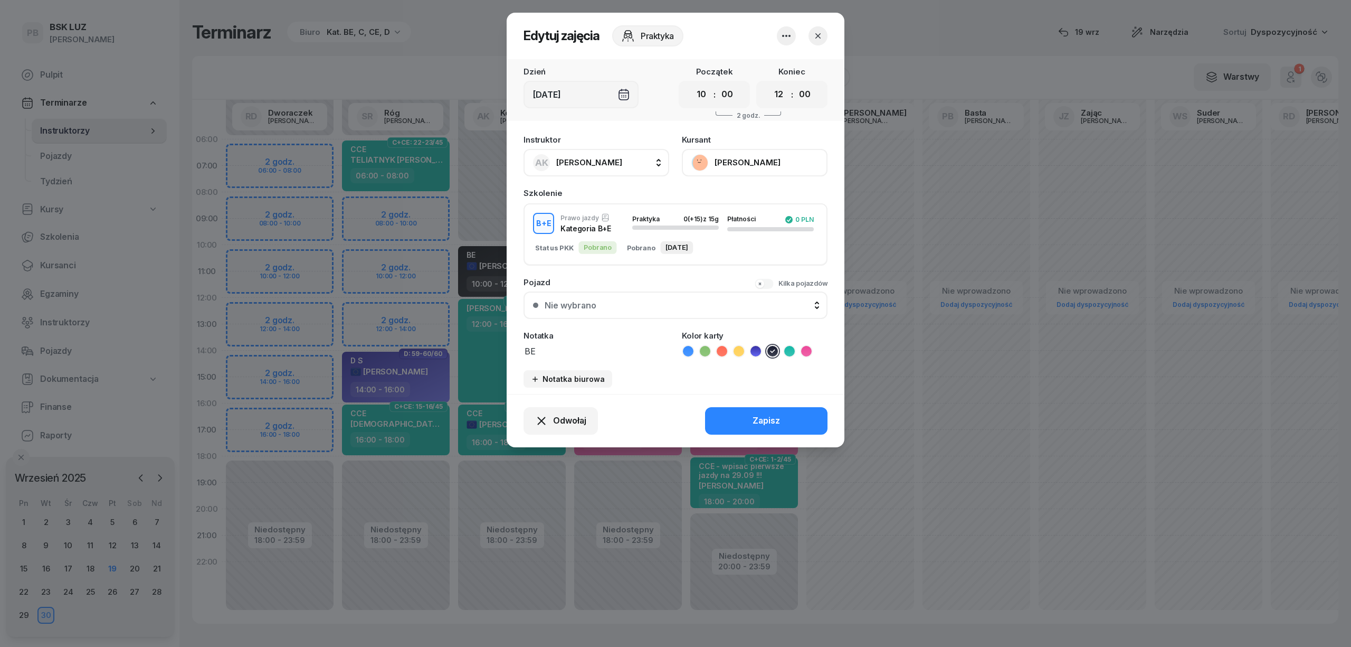
click at [562, 159] on span "[PERSON_NAME]" at bounding box center [589, 162] width 66 height 10
type input "róg"
click at [630, 224] on div "SR Róg [PERSON_NAME]" at bounding box center [602, 232] width 126 height 17
click at [748, 408] on button "Zapisz" at bounding box center [766, 420] width 122 height 27
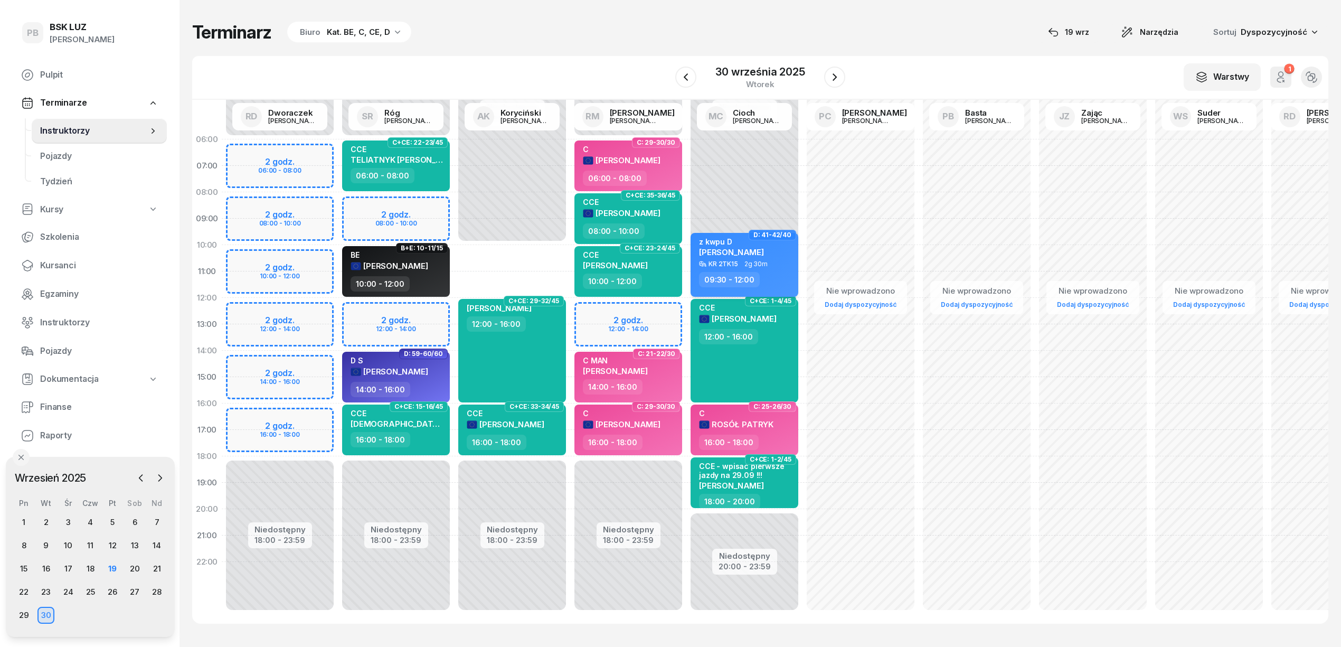
click at [777, 280] on div "09:30 - 12:00" at bounding box center [745, 279] width 93 height 15
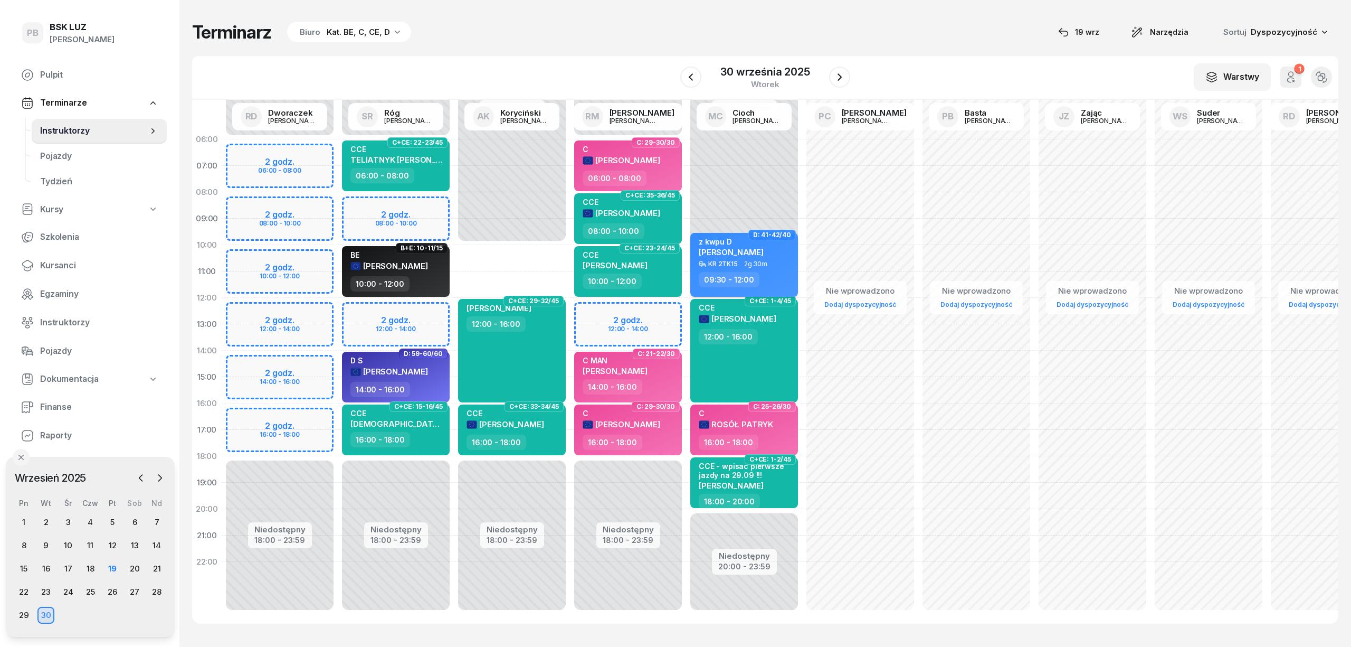
select select "09"
select select "30"
select select "12"
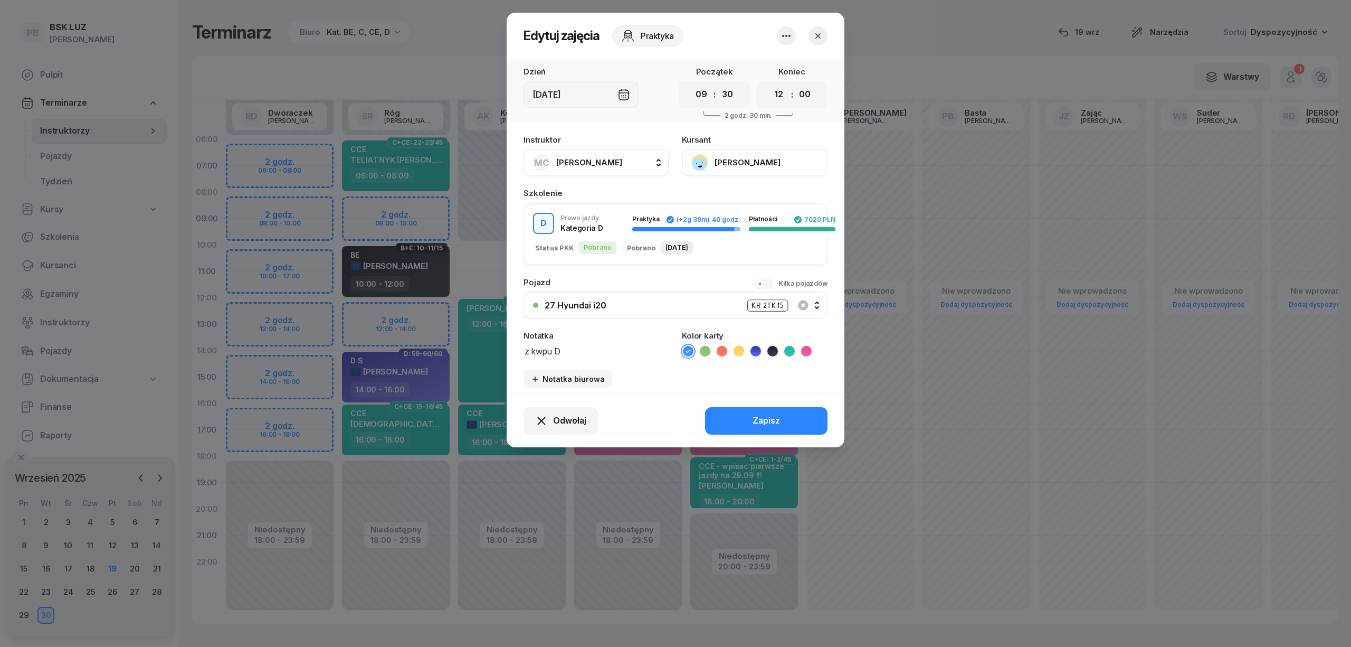
click at [591, 162] on span "[PERSON_NAME]" at bounding box center [589, 162] width 66 height 10
type input "kory"
click at [595, 227] on span "[PERSON_NAME]" at bounding box center [594, 233] width 65 height 14
click at [754, 349] on icon at bounding box center [755, 351] width 5 height 4
click at [756, 417] on div "Zapisz" at bounding box center [766, 421] width 27 height 14
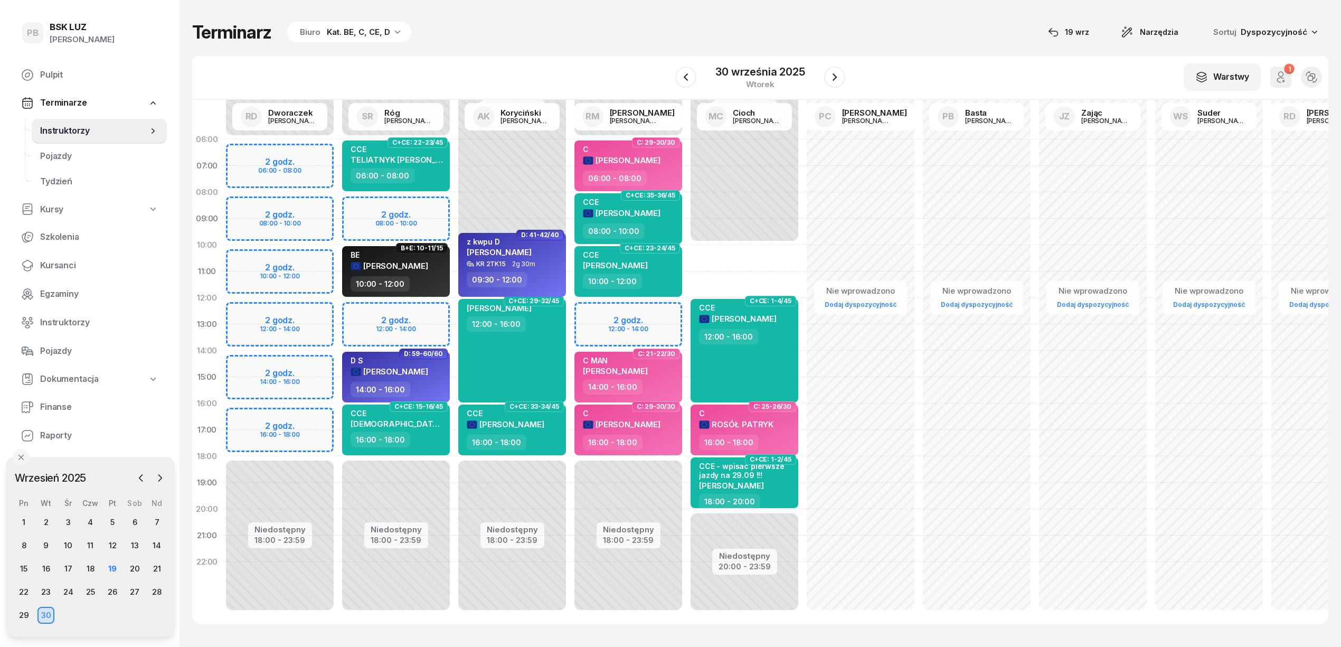
click at [685, 39] on div "Terminarz Biuro Kat. BE, C, CE, D [DATE] Narzędzia Sortuj Dyspozycyjność" at bounding box center [760, 32] width 1136 height 22
click at [110, 571] on div "19" at bounding box center [112, 568] width 17 height 17
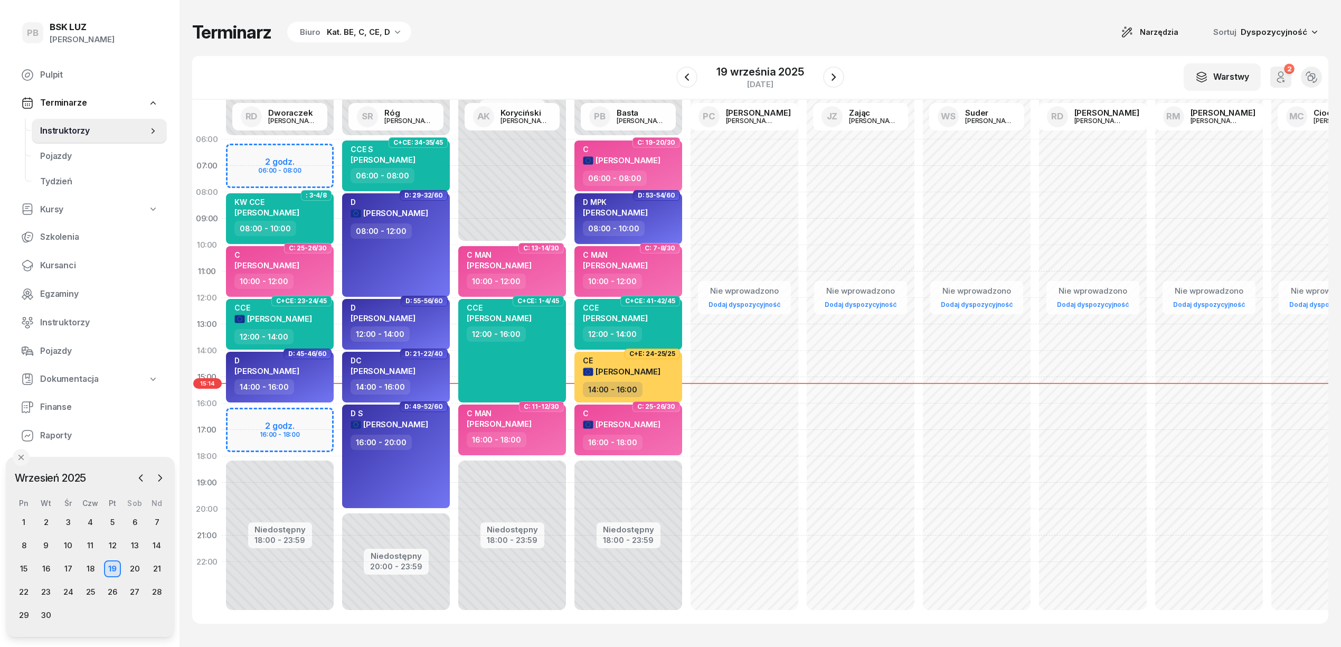
click at [544, 50] on div "Terminarz Biuro Kat. BE, C, CE, D Narzędzia Sortuj Dyspozycyjność W Wybierz AK …" at bounding box center [760, 322] width 1136 height 645
click at [49, 397] on link "Finanse" at bounding box center [90, 406] width 154 height 25
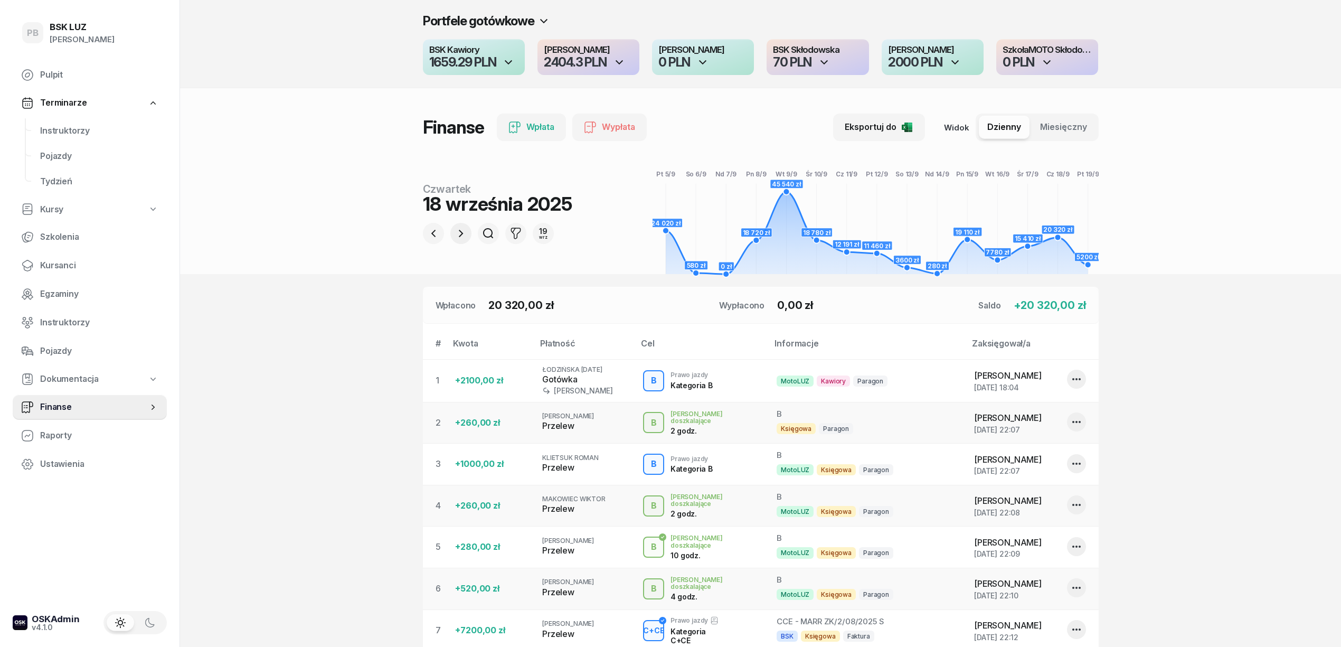
click at [454, 228] on icon "button" at bounding box center [460, 233] width 13 height 13
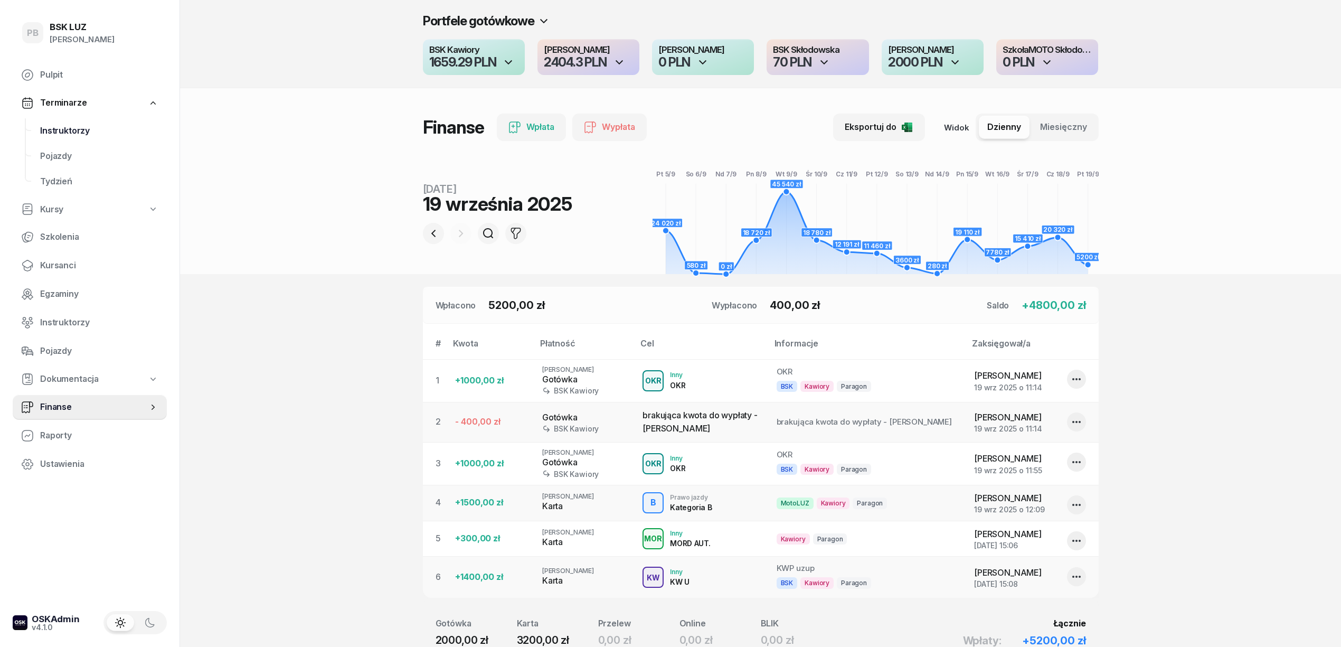
click at [80, 134] on span "Instruktorzy" at bounding box center [99, 131] width 118 height 14
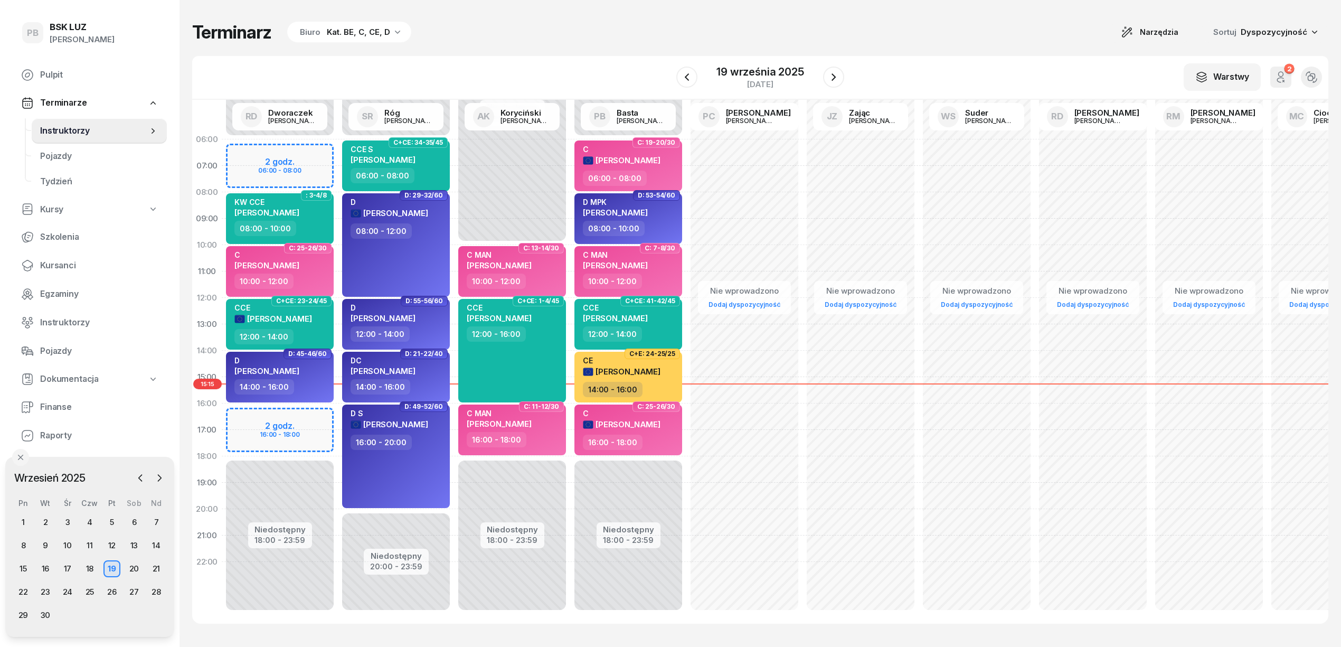
click at [650, 34] on div "Terminarz Biuro Kat. BE, C, CE, D Narzędzia Sortuj Dyspozycyjność" at bounding box center [760, 32] width 1136 height 22
click at [880, 36] on div "Terminarz Biuro Kat. BE, C, CE, D Narzędzia Sortuj Dyspozycyjność" at bounding box center [760, 32] width 1136 height 22
click at [533, 24] on div "Terminarz Biuro Kat. BE, C, CE, D Narzędzia Sortuj Dyspozycyjność" at bounding box center [760, 32] width 1136 height 22
click at [642, 58] on div "W Wybierz AK Koryciński Artur BP Pająk Bogusław DA Arendarczyk Damian DP Pawłow…" at bounding box center [760, 78] width 1136 height 44
click at [468, 43] on div "Terminarz Biuro Kat. BE, C, CE, D Narzędzia Sortuj Dyspozycyjność" at bounding box center [760, 32] width 1136 height 22
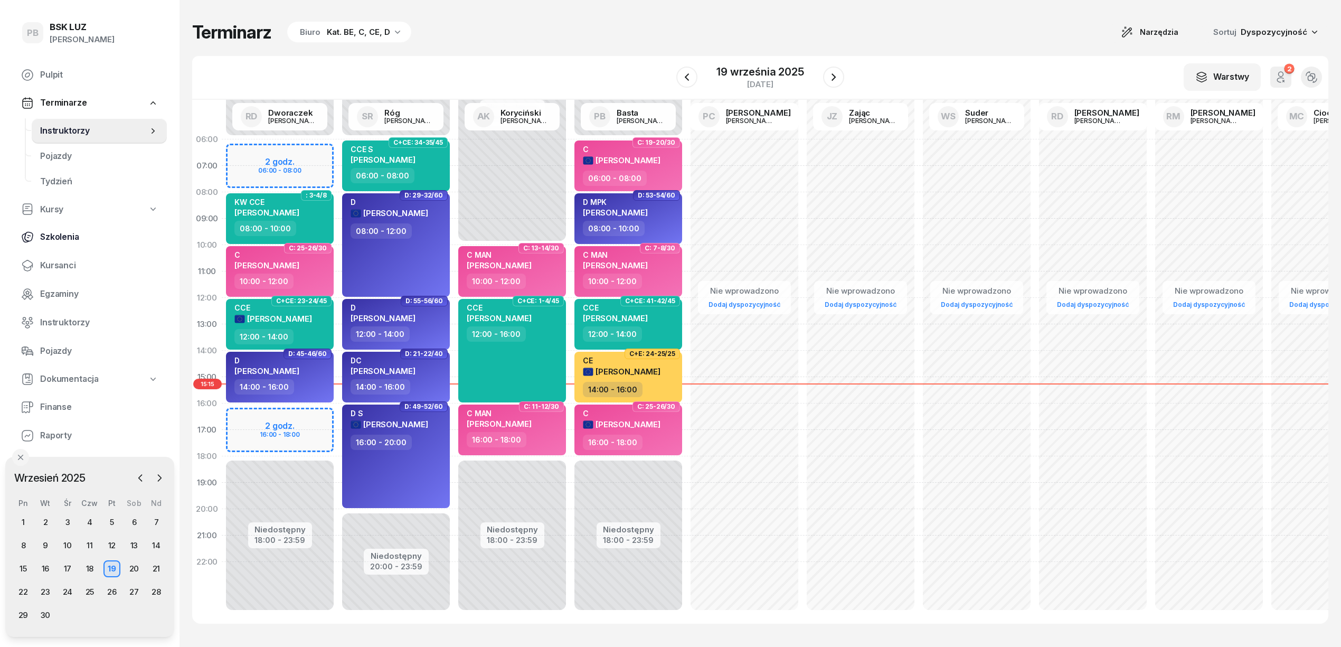
click at [66, 235] on span "Szkolenia" at bounding box center [99, 237] width 118 height 14
select select "createdAt-desc"
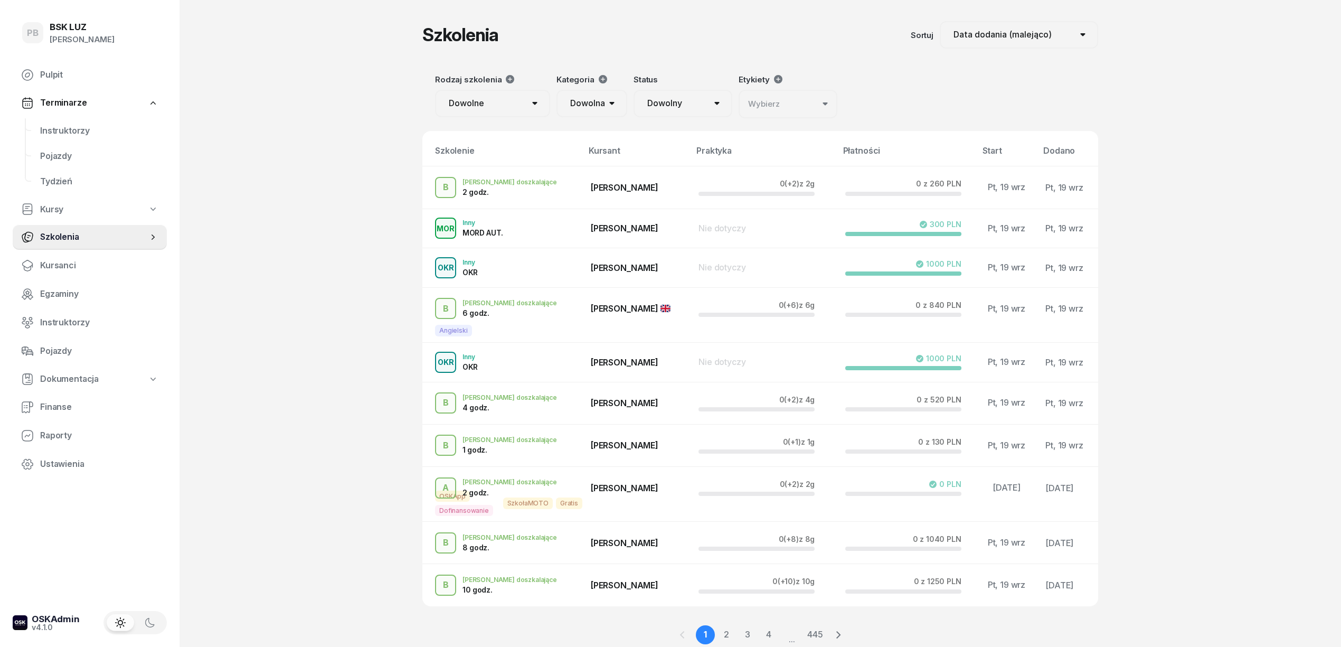
click at [282, 190] on div "PB BSK LUZ Patrycja Bogdanowicz Pulpit Terminarze Instruktorzy Pojazdy Tydzień …" at bounding box center [670, 342] width 1341 height 685
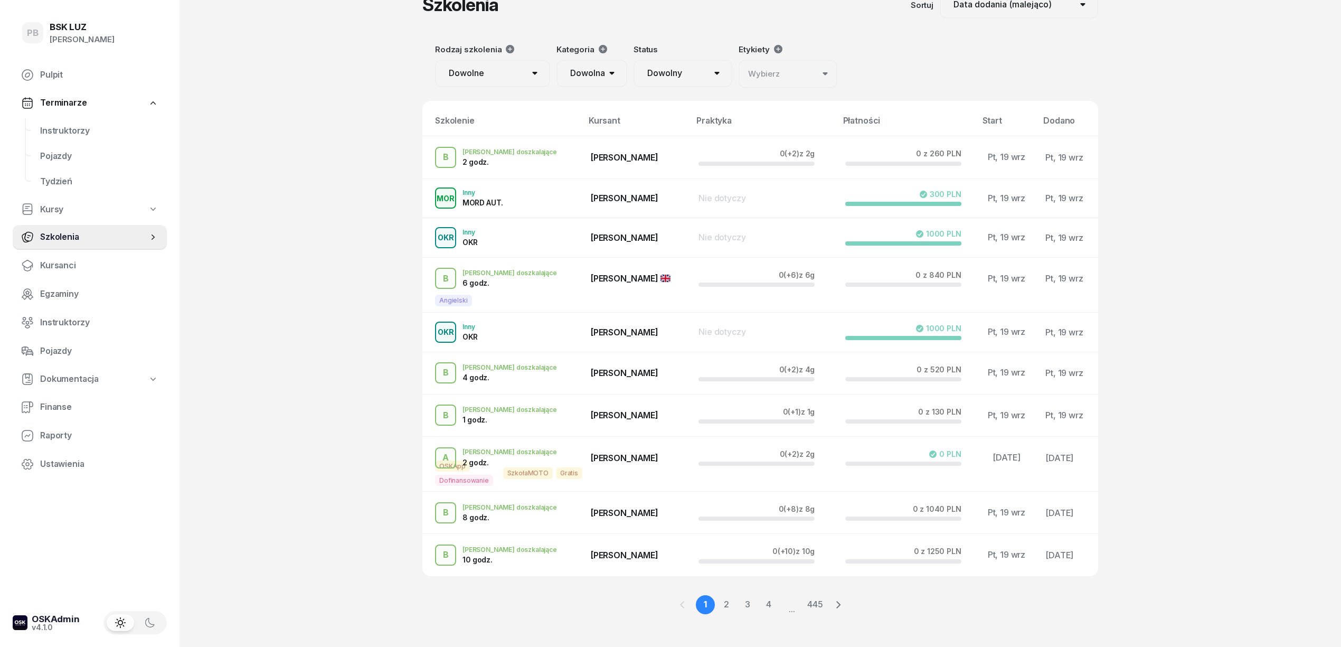
scroll to position [39, 0]
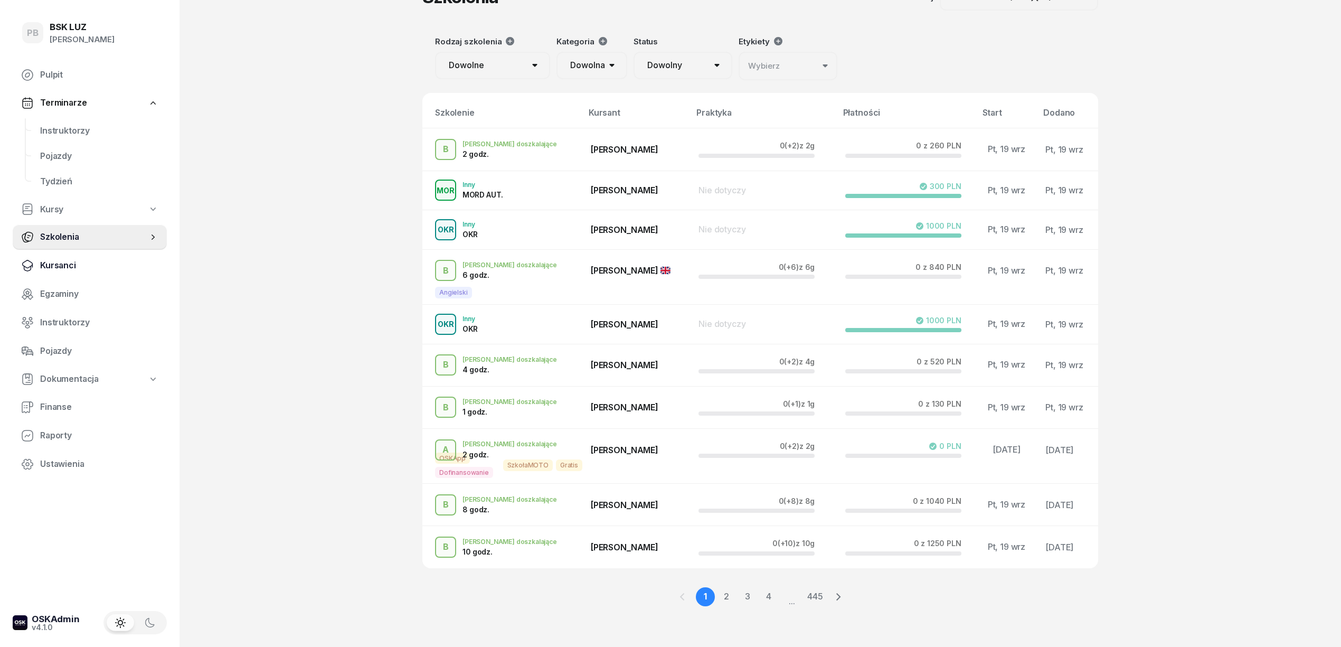
click at [64, 268] on span "Kursanci" at bounding box center [99, 266] width 118 height 14
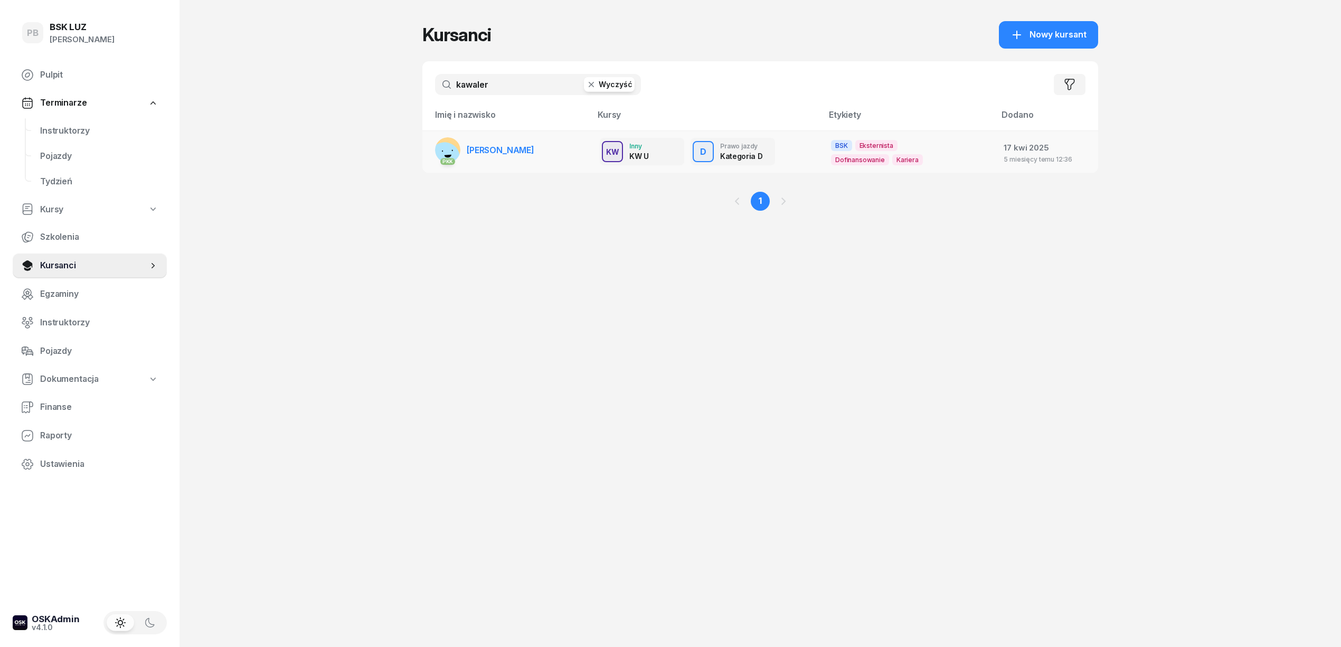
click at [499, 151] on span "KAWALER WIESŁAW" at bounding box center [501, 150] width 68 height 11
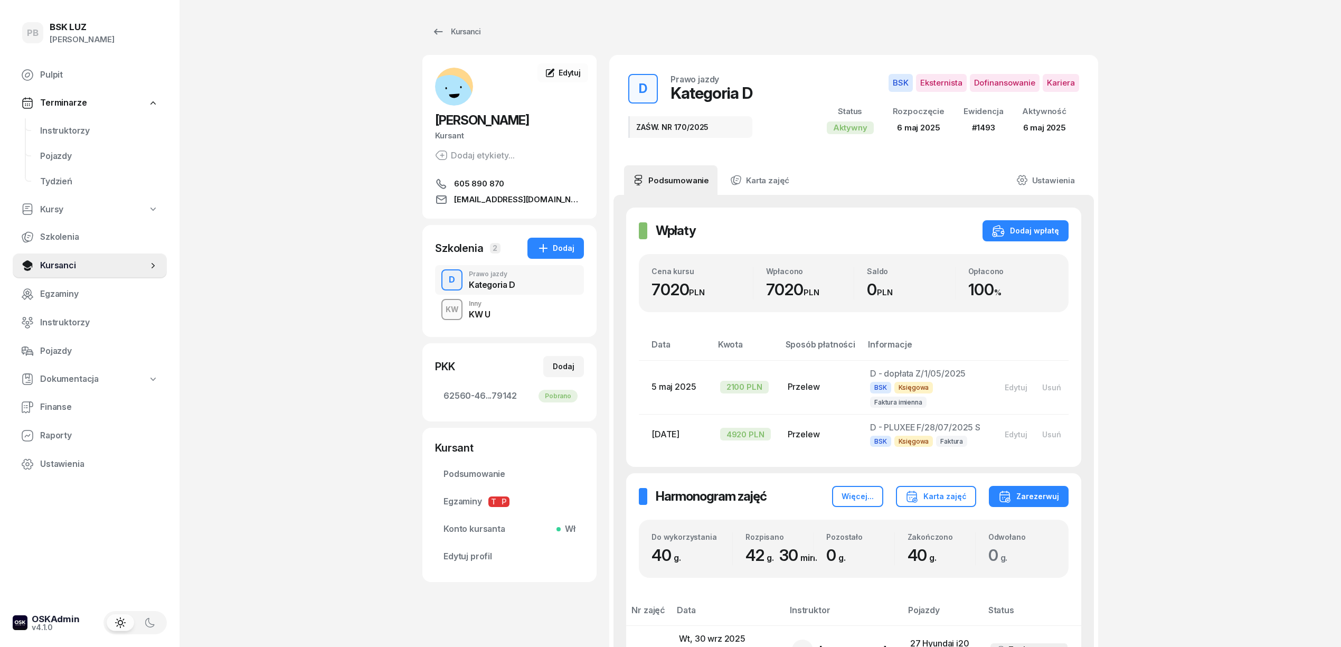
click at [81, 121] on link "Instruktorzy" at bounding box center [99, 130] width 135 height 25
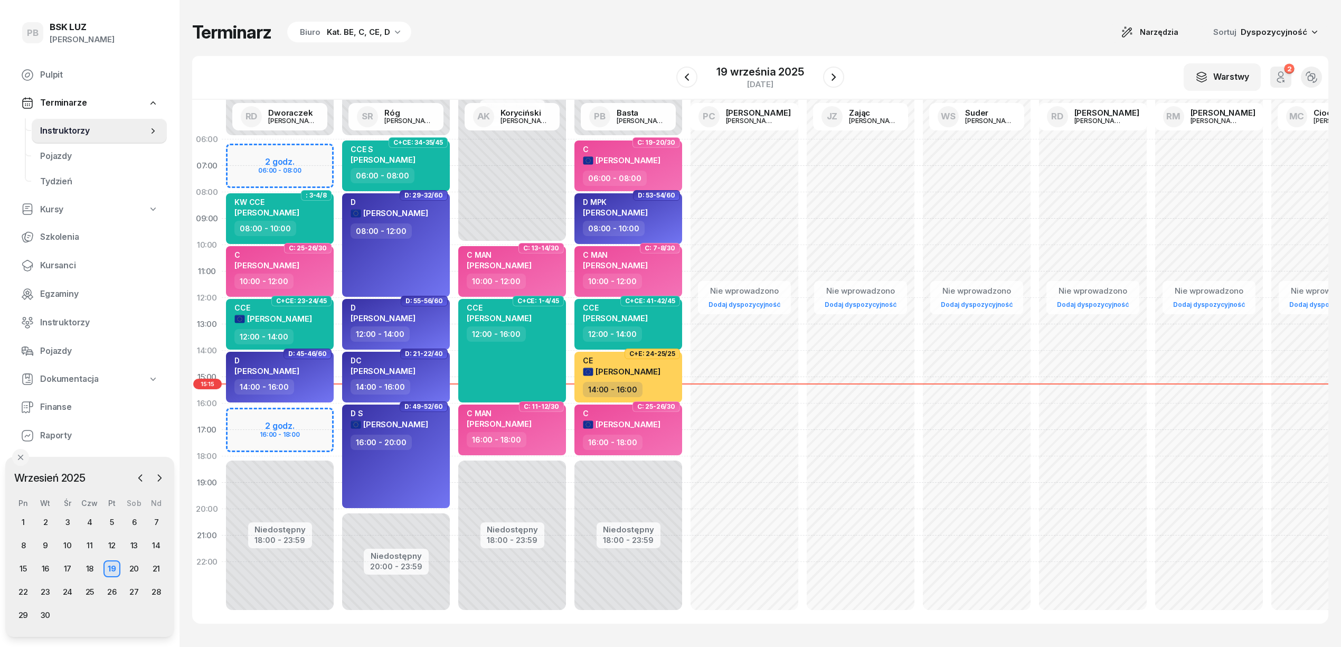
click at [593, 48] on div "Terminarz Biuro Kat. BE, C, CE, D Narzędzia Sortuj Dyspozycyjność W Wybierz AK …" at bounding box center [760, 322] width 1136 height 645
click at [60, 267] on span "Kursanci" at bounding box center [99, 266] width 118 height 14
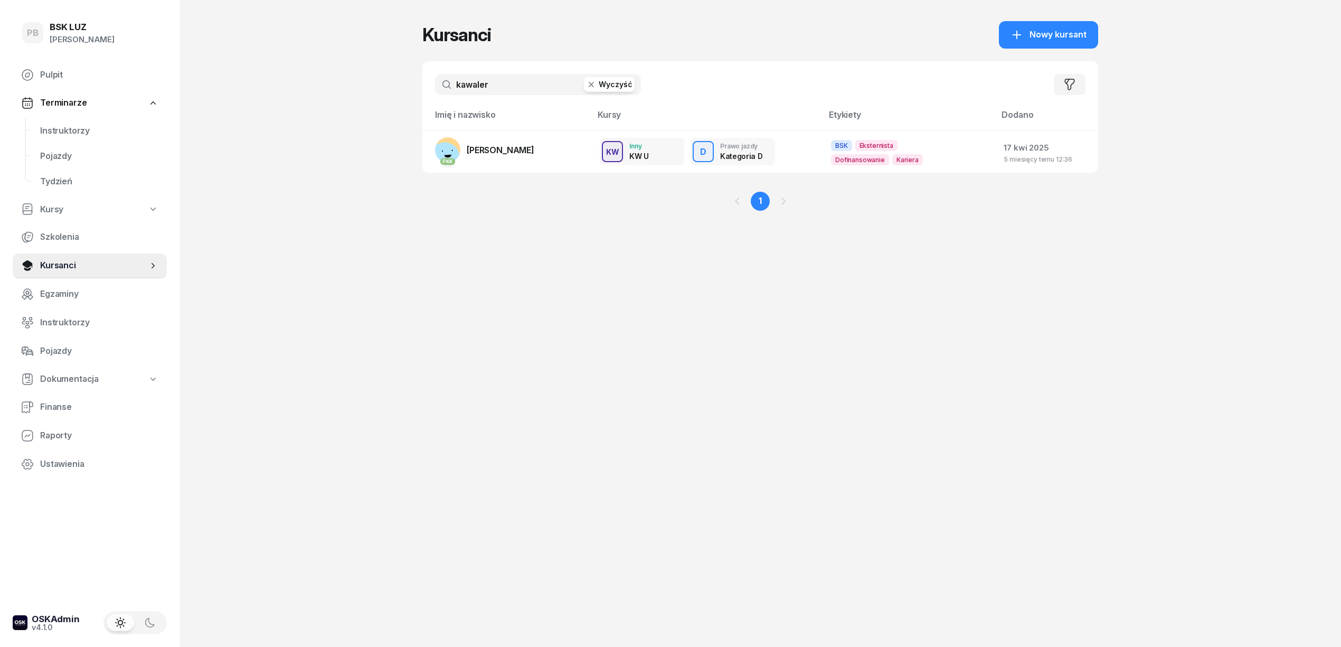
click at [498, 89] on input "kawaler" at bounding box center [538, 84] width 206 height 21
type input "gaca"
click at [508, 154] on span "GACA DAWID" at bounding box center [501, 150] width 68 height 11
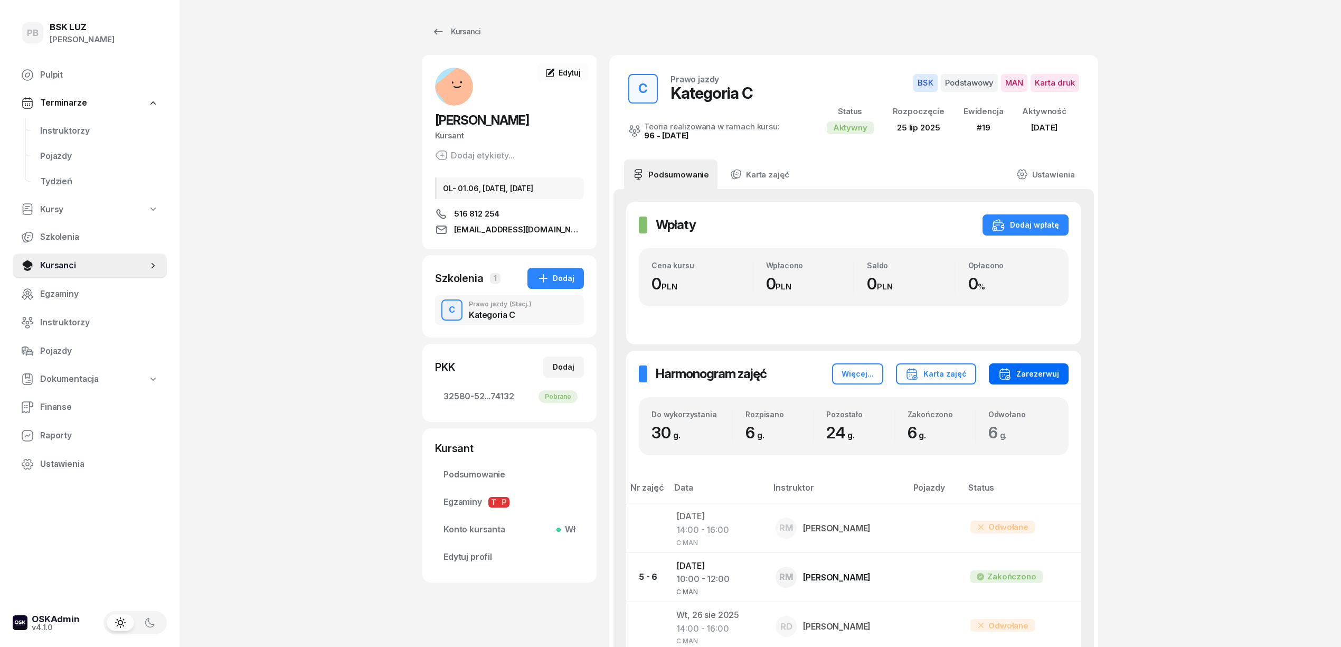
click at [1044, 371] on div "Zarezerwuj" at bounding box center [1028, 373] width 61 height 13
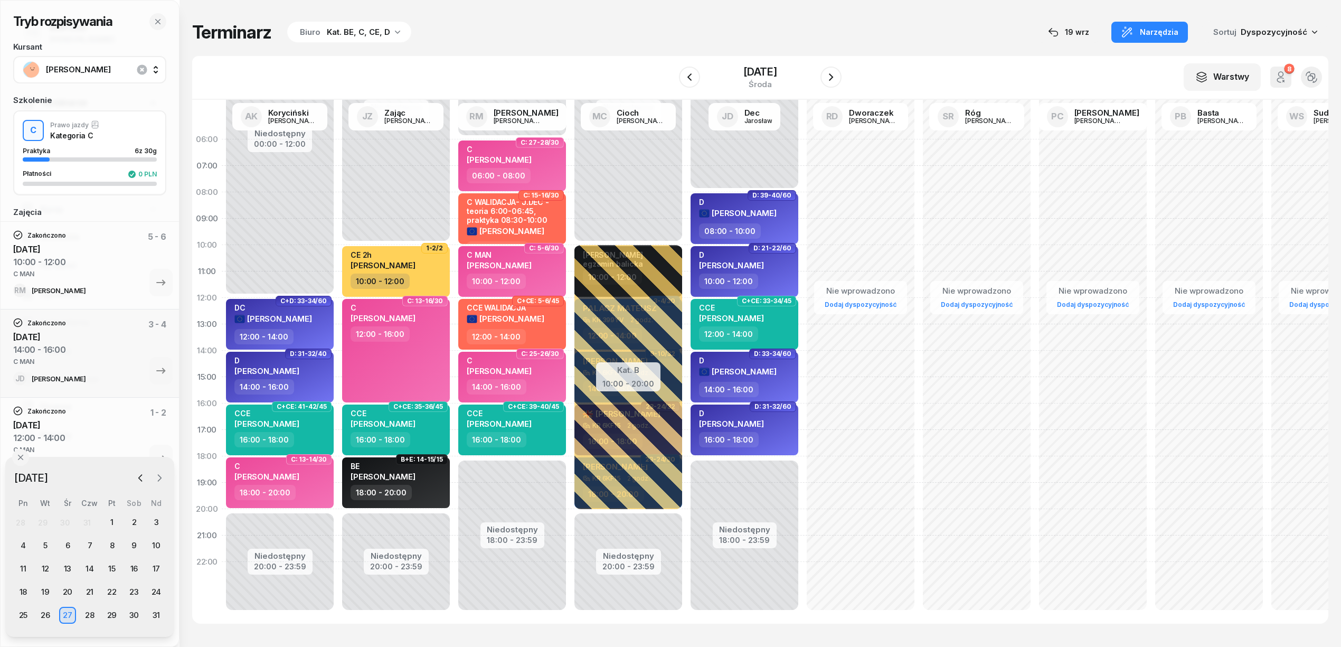
click at [158, 475] on icon "button" at bounding box center [159, 478] width 3 height 6
click at [144, 478] on icon "button" at bounding box center [140, 477] width 11 height 11
click at [24, 594] on div "22" at bounding box center [23, 591] width 17 height 17
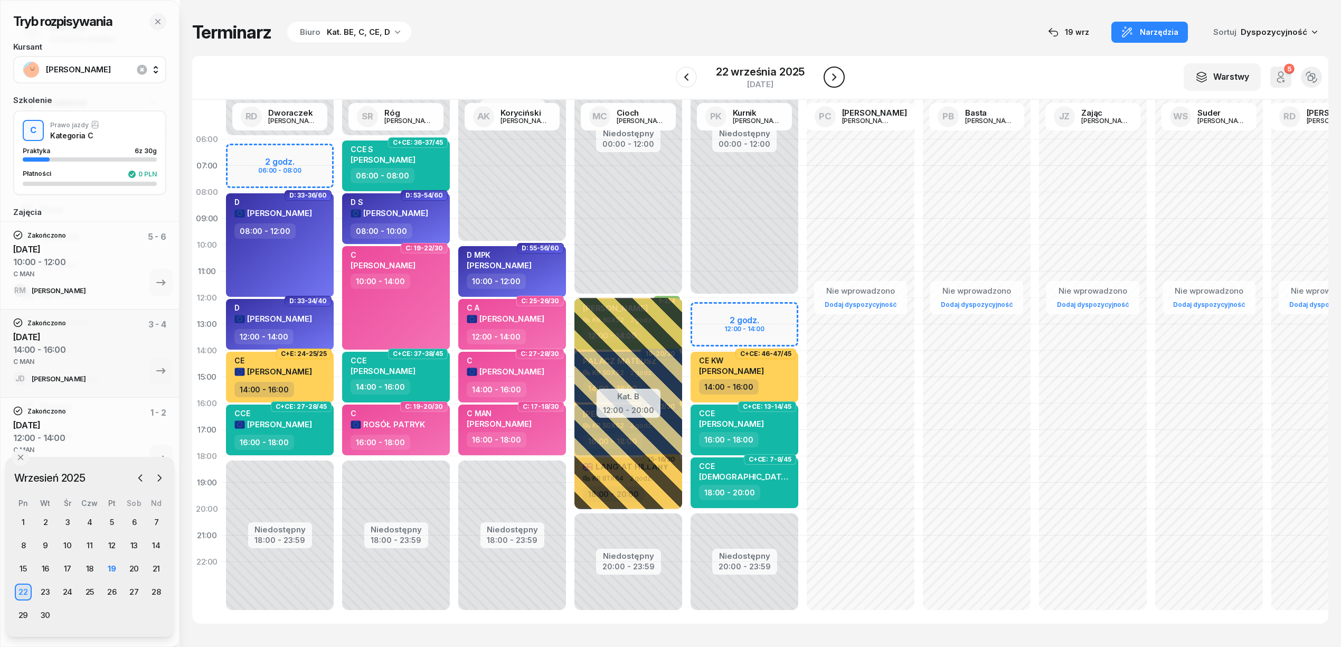
click at [828, 72] on icon "button" at bounding box center [834, 77] width 13 height 13
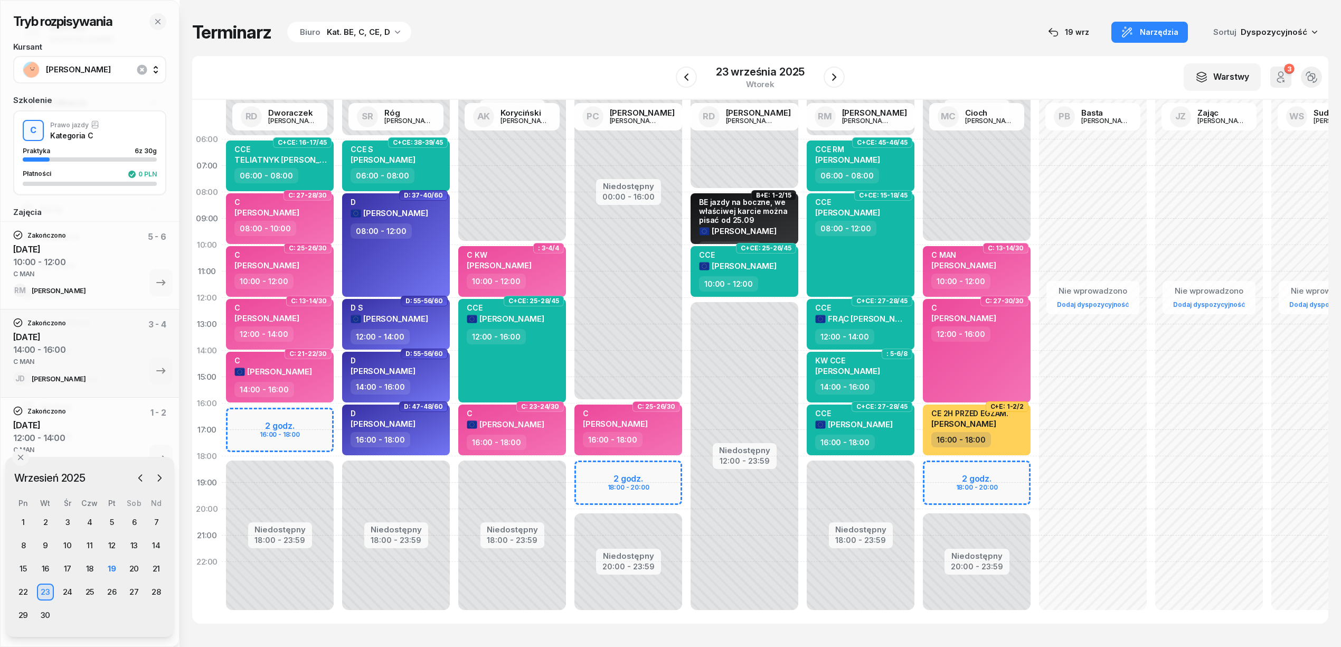
click at [586, 41] on div "Terminarz Biuro Kat. BE, C, CE, D [DATE] Narzędzia Sortuj Dyspozycyjność" at bounding box center [760, 32] width 1136 height 22
click at [659, 17] on div "Tryb rozpisywania Kursant GACA DAWID Szkolenie C Prawo jazdy Kategoria C Prakty…" at bounding box center [760, 322] width 1136 height 645
click at [671, 470] on div "Niedostępny 00:00 - 16:00 Niedostępny 20:00 - 23:59 2 godz. 18:00 - 20:00 C: 25…" at bounding box center [628, 376] width 116 height 501
select select "18"
select select "20"
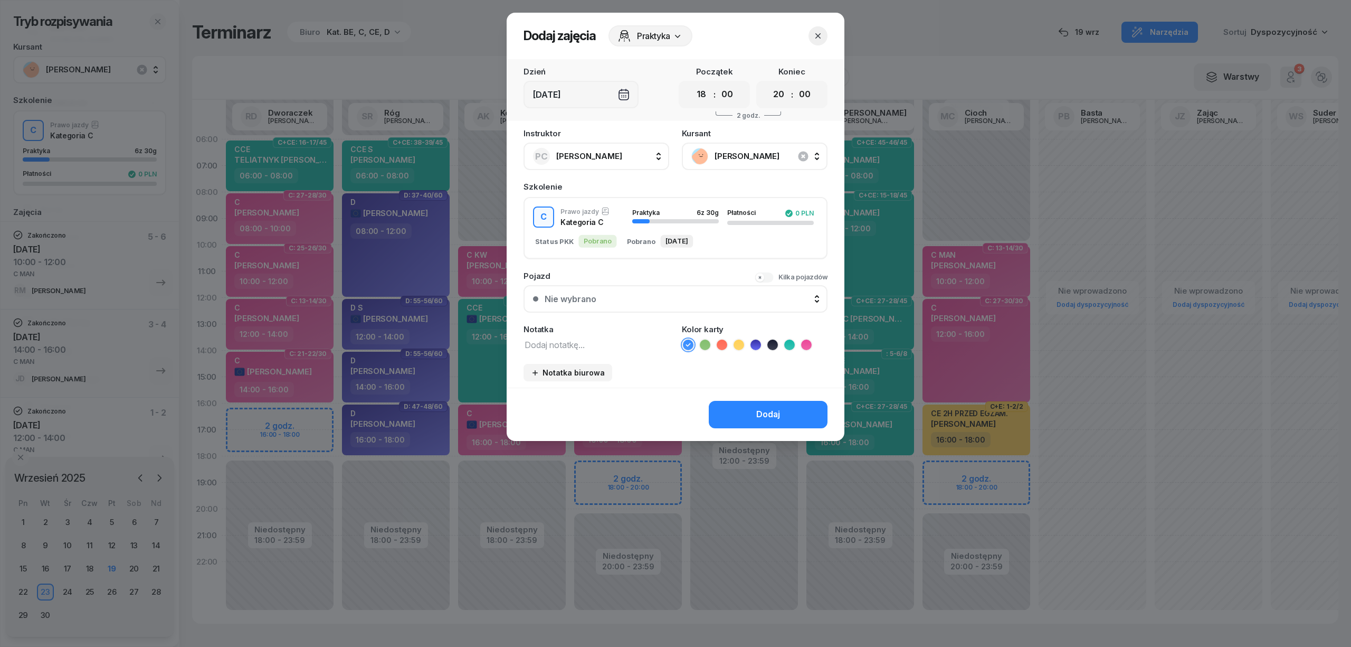
click at [748, 151] on span "GACA DAWID" at bounding box center [766, 156] width 103 height 14
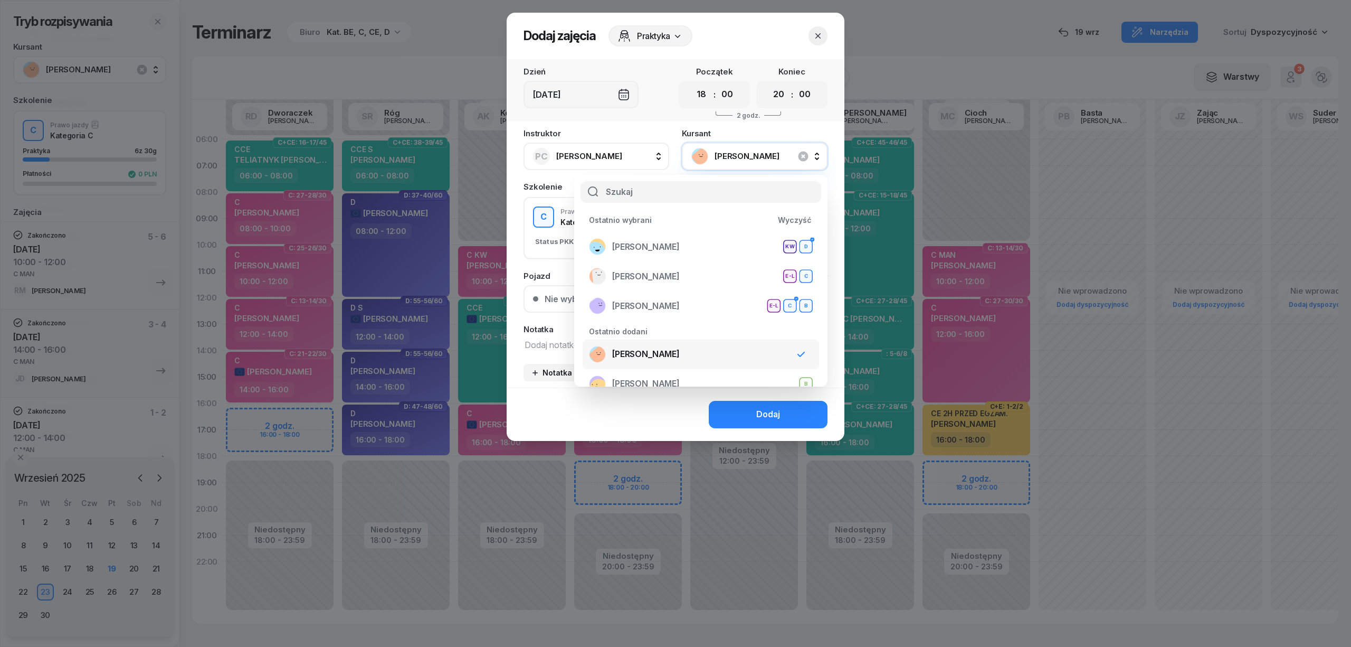
click at [639, 424] on div "Dodaj" at bounding box center [676, 413] width 338 height 53
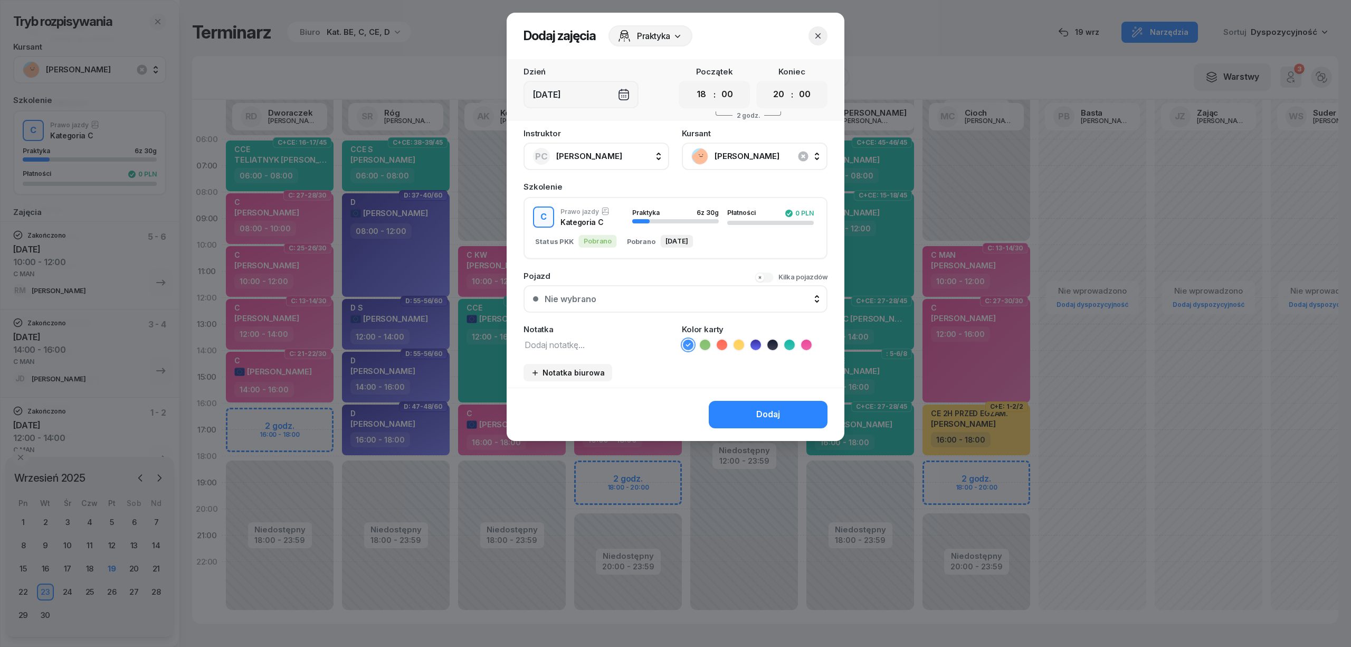
click at [810, 343] on icon at bounding box center [806, 344] width 11 height 11
click at [613, 341] on textarea at bounding box center [597, 344] width 146 height 14
type textarea "C"
click at [760, 405] on button "Dodaj" at bounding box center [768, 414] width 119 height 27
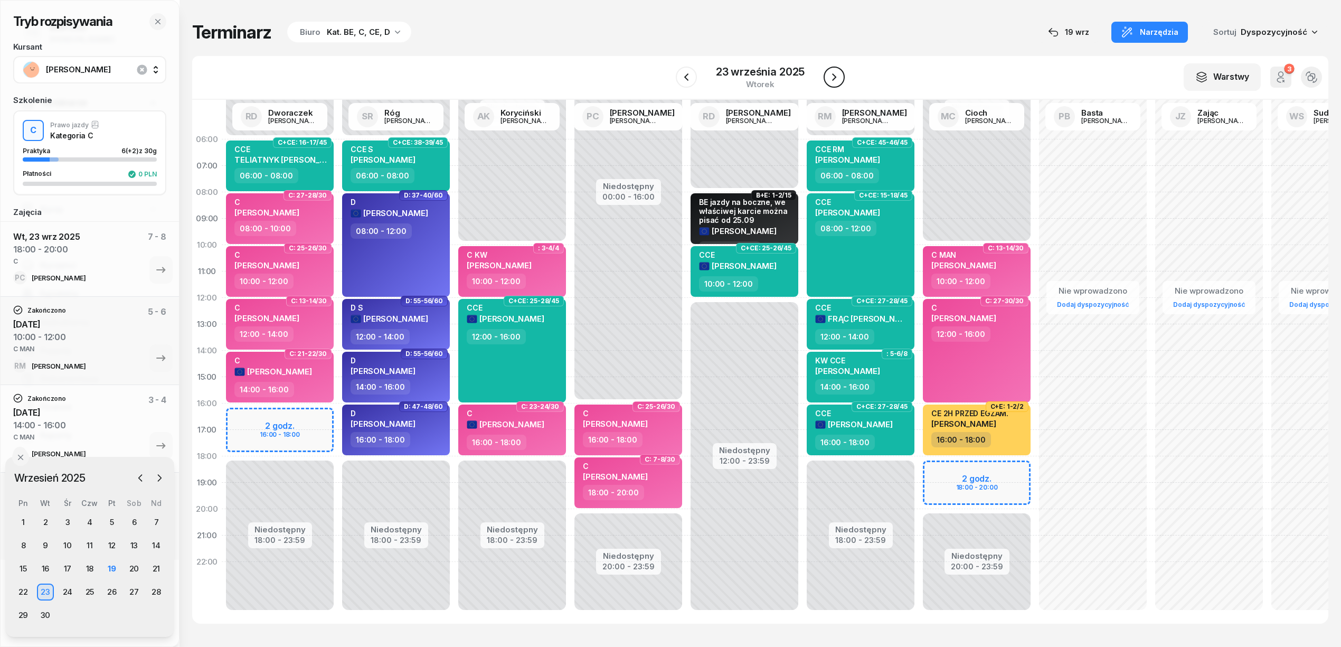
click at [837, 77] on icon "button" at bounding box center [834, 77] width 13 height 13
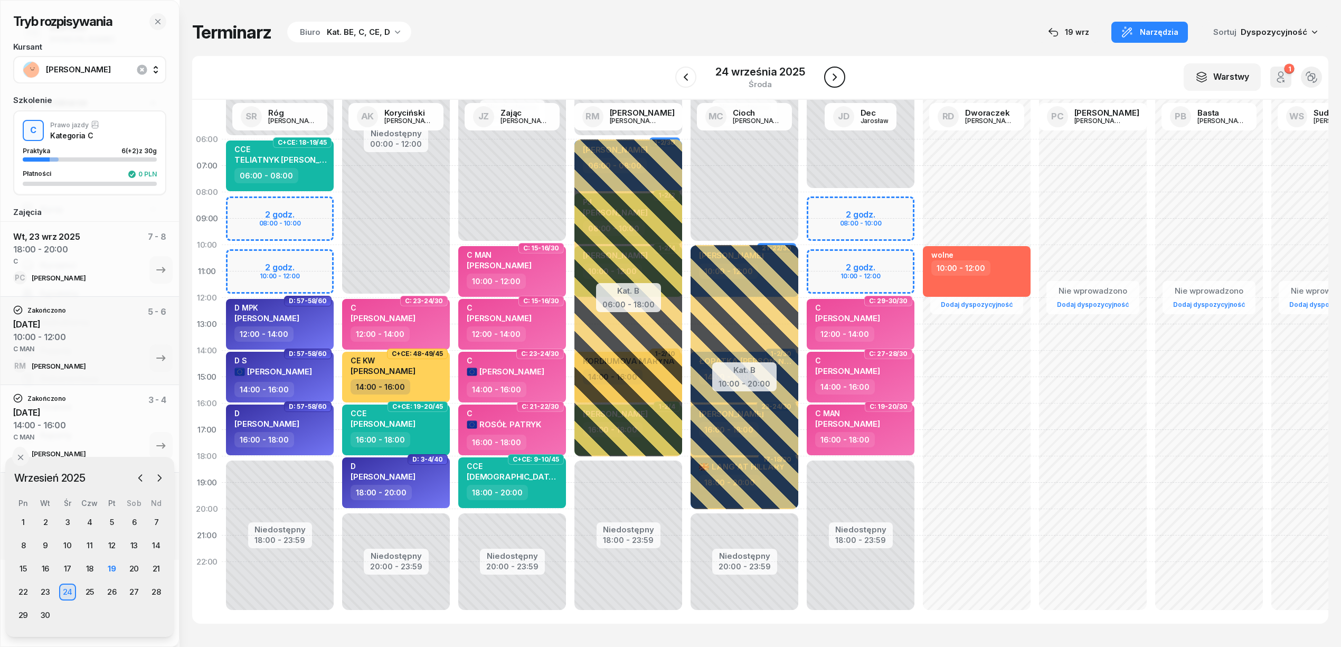
click at [837, 77] on icon "button" at bounding box center [834, 77] width 13 height 13
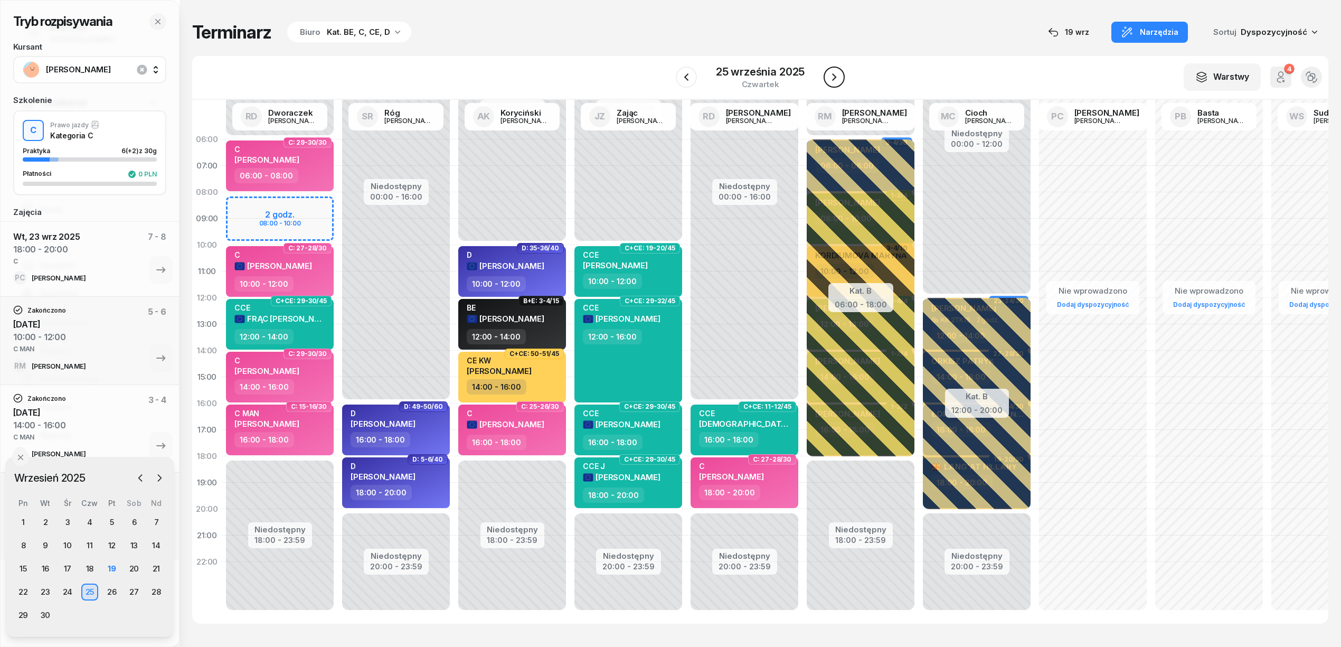
click at [837, 77] on icon "button" at bounding box center [834, 77] width 13 height 13
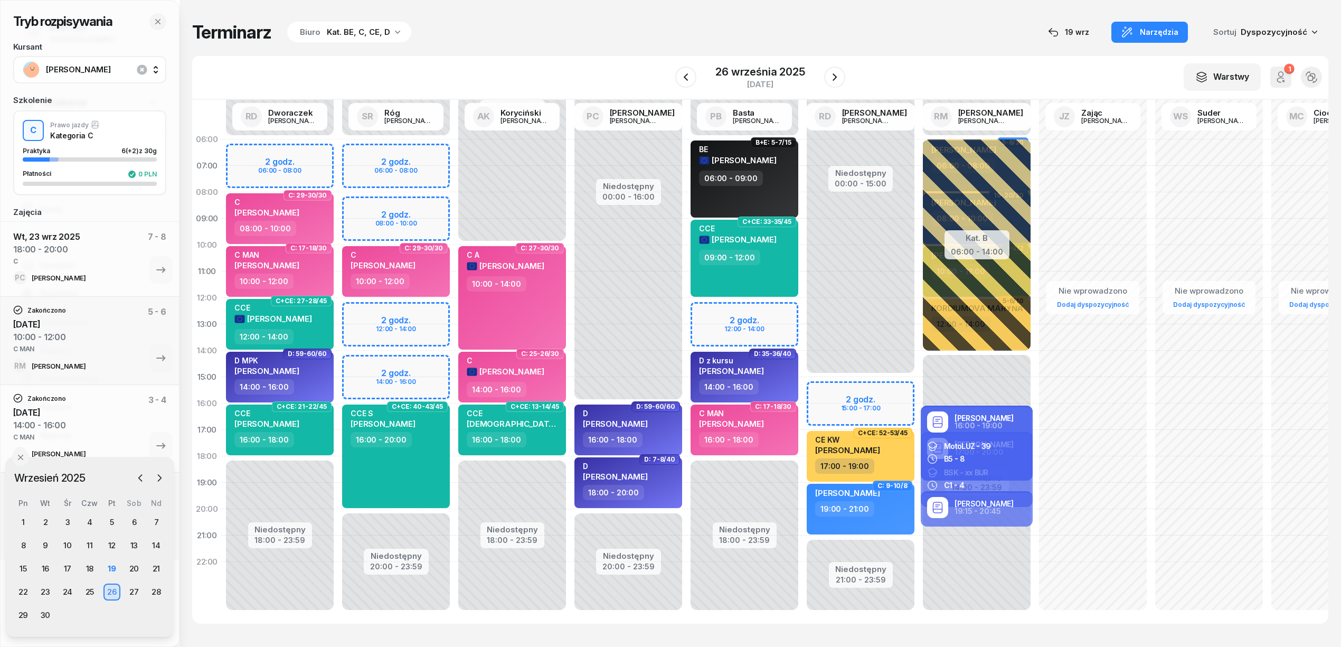
click at [826, 386] on div "Niedostępny 00:00 - 15:00 Niedostępny 21:00 - 23:59 2 godz. 15:00 - 17:00 C+CE:…" at bounding box center [860, 376] width 116 height 501
select select "15"
select select "17"
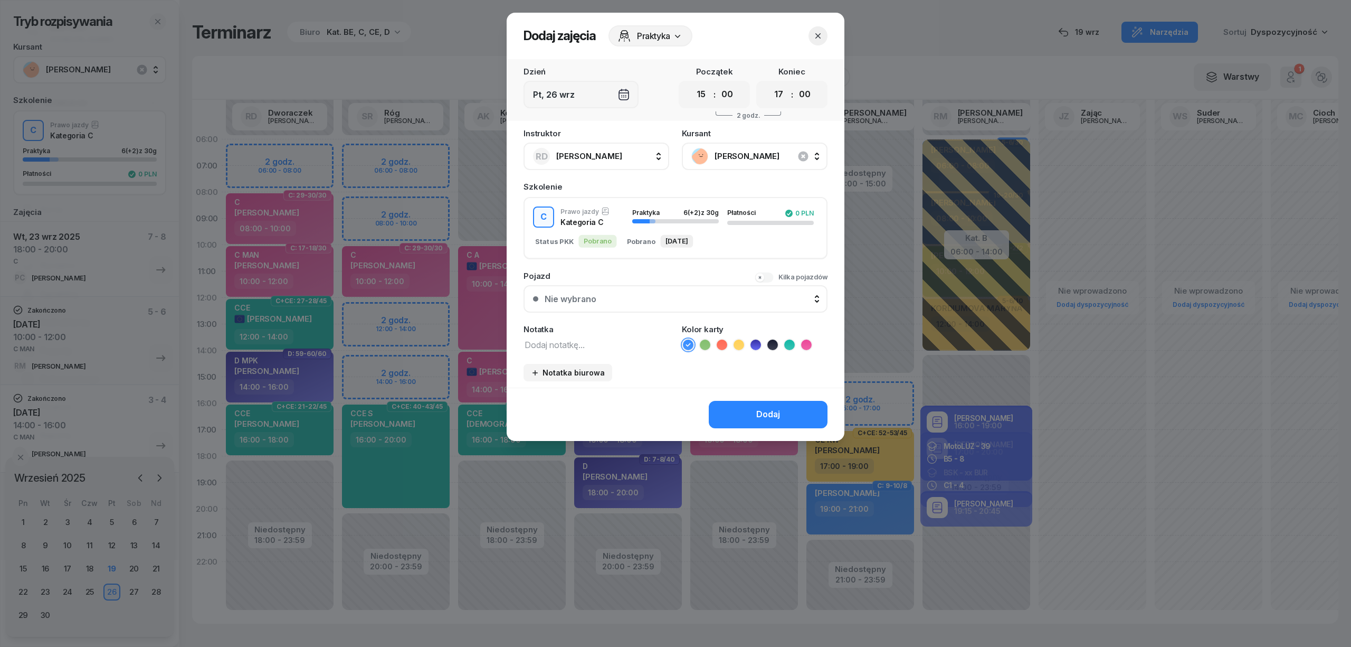
click at [601, 339] on textarea at bounding box center [597, 344] width 146 height 14
click at [649, 338] on textarea at bounding box center [597, 344] width 146 height 14
drag, startPoint x: 564, startPoint y: 341, endPoint x: 498, endPoint y: 340, distance: 66.0
click at [498, 340] on div "Dodaj zajęcia Praktyka Dzień Pt, 26 wrz Początek 00 01 02 03 04 05 06 07 08 09 …" at bounding box center [675, 323] width 1351 height 647
type textarea "C MAN"
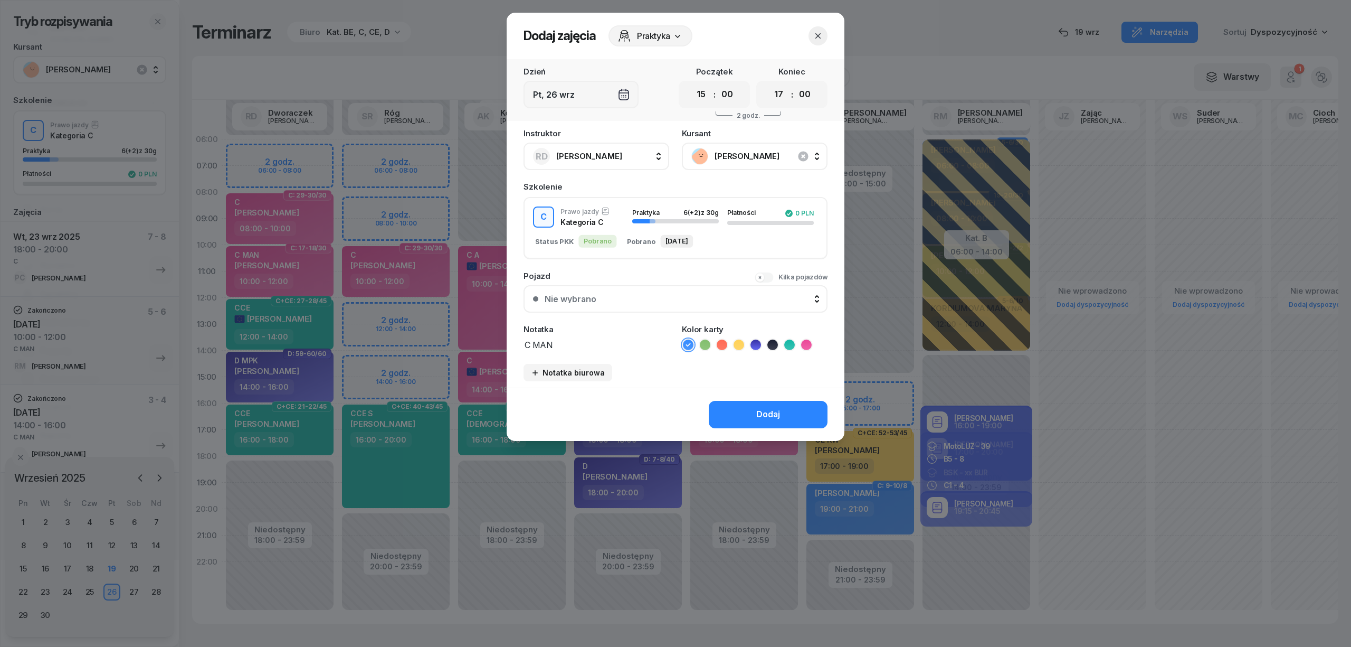
click at [807, 339] on icon at bounding box center [806, 344] width 11 height 11
click at [771, 416] on div "Dodaj" at bounding box center [768, 414] width 24 height 14
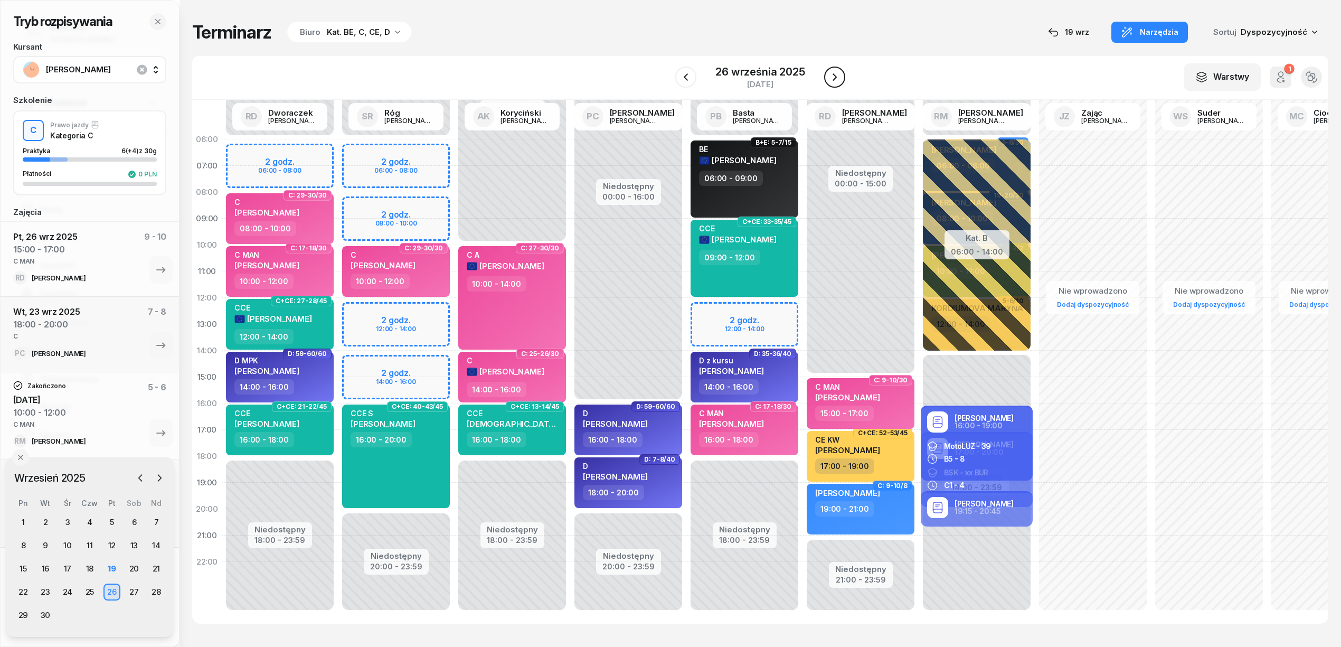
click at [834, 74] on icon "button" at bounding box center [834, 77] width 13 height 13
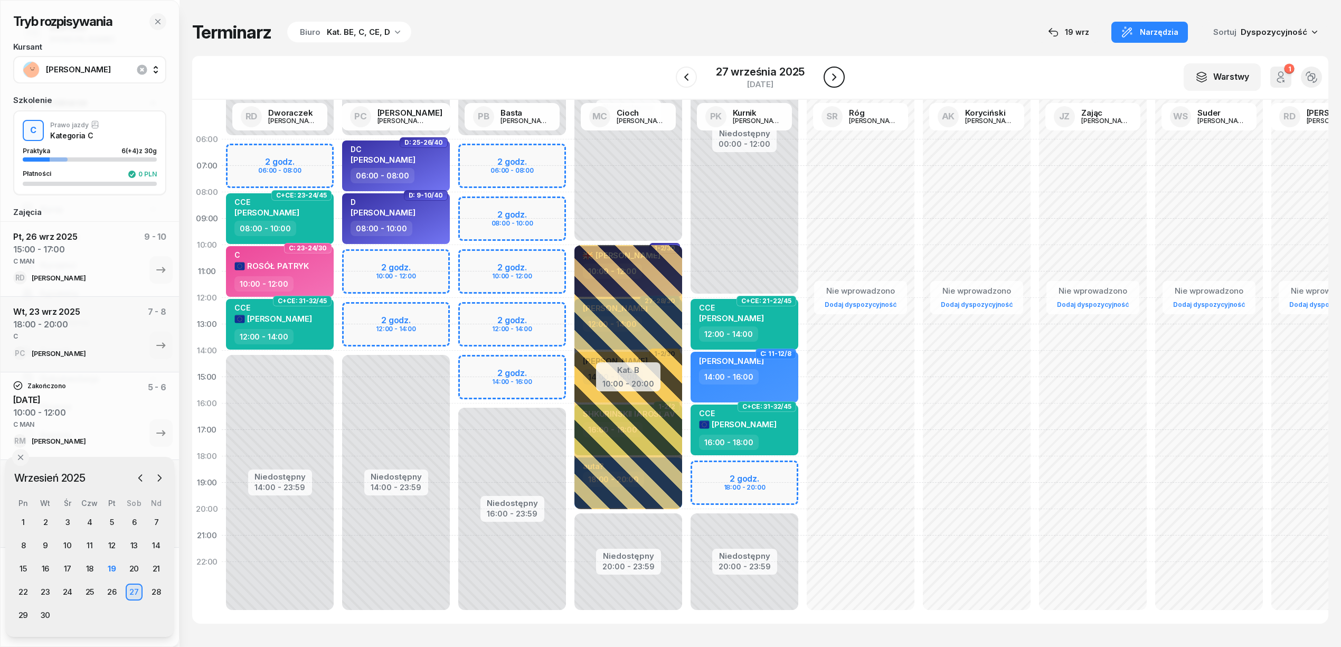
click at [834, 74] on icon "button" at bounding box center [834, 77] width 13 height 13
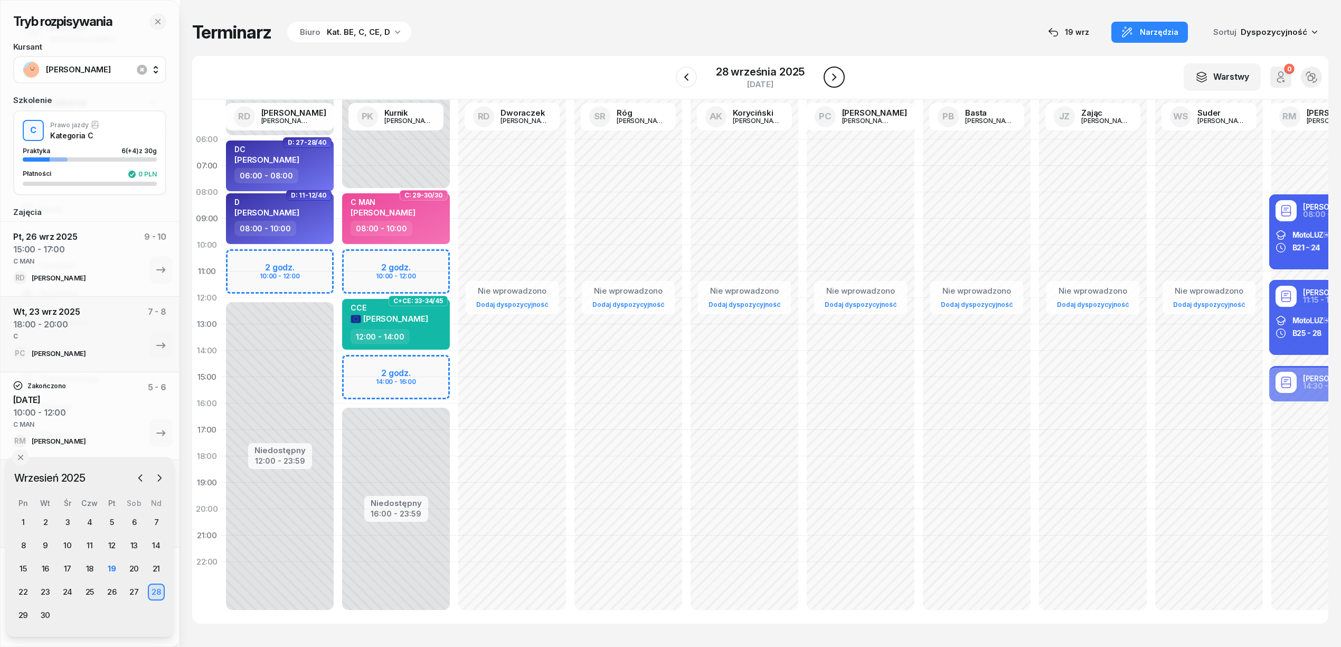
click at [834, 74] on icon "button" at bounding box center [834, 77] width 13 height 13
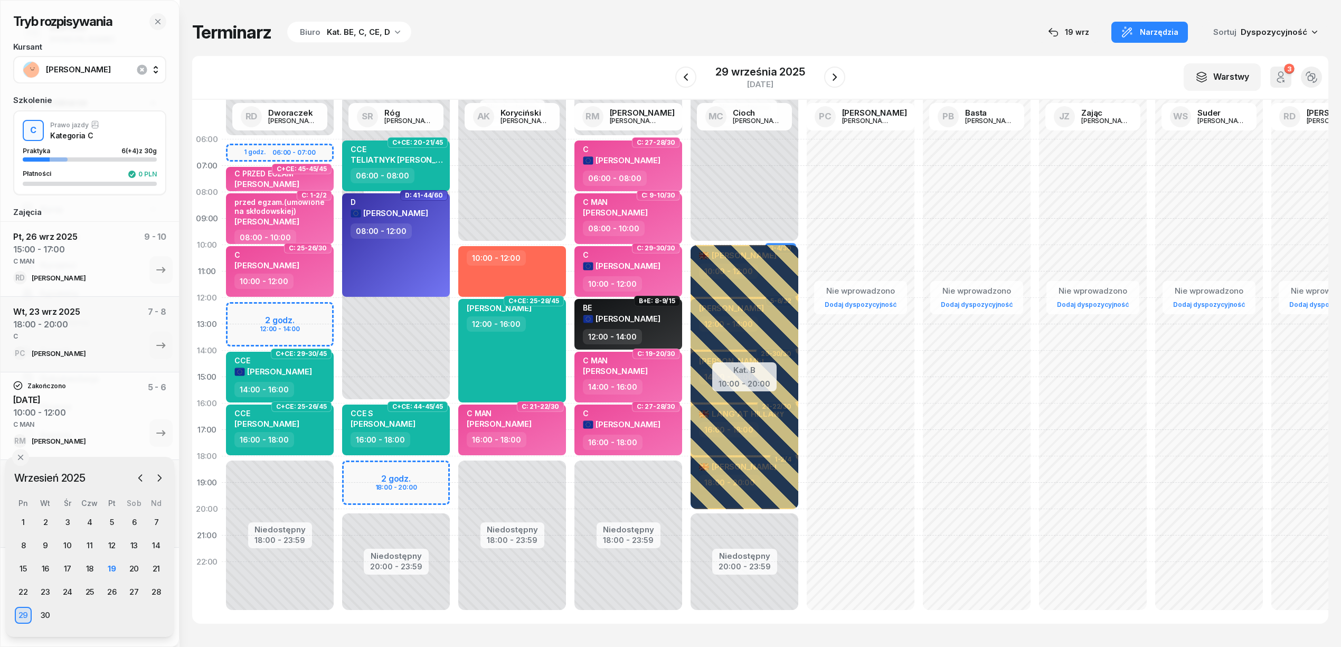
click at [572, 55] on div "Tryb rozpisywania Kursant GACA DAWID Szkolenie C Prawo jazdy Kategoria C Prakty…" at bounding box center [760, 322] width 1136 height 645
click at [835, 76] on icon "button" at bounding box center [834, 77] width 13 height 13
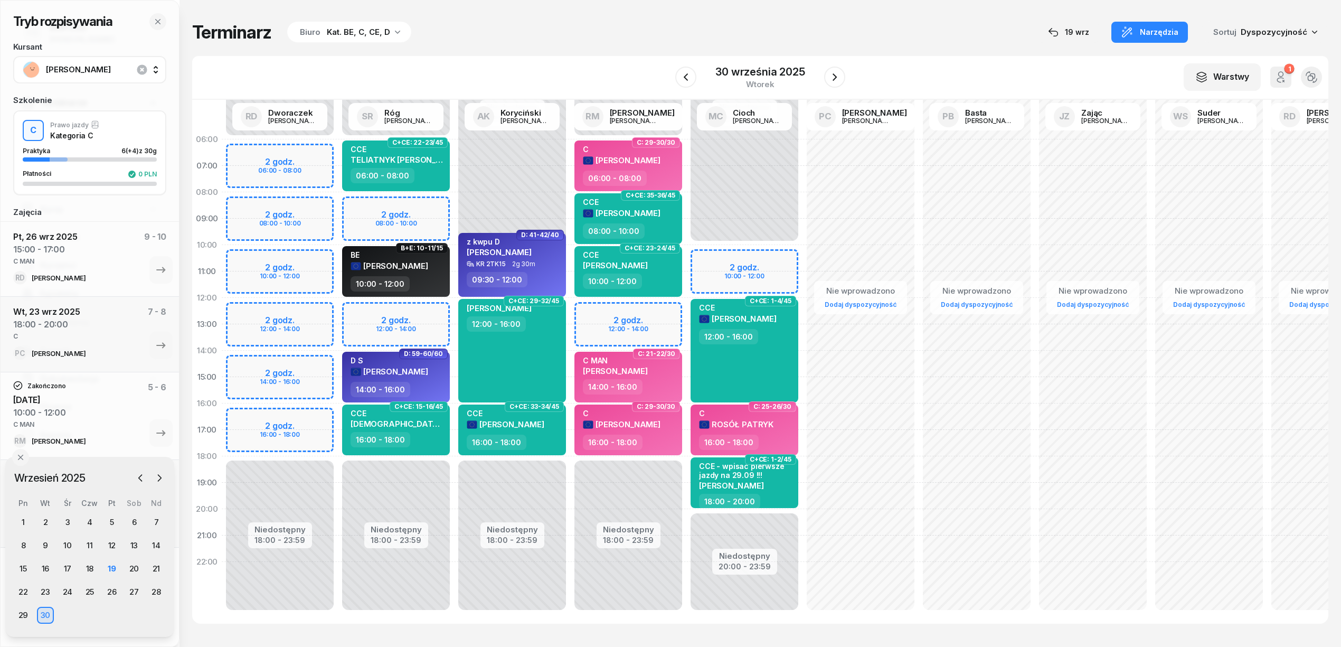
click at [317, 364] on div "Niedostępny 00:00 - 06:00 Niedostępny 18:00 - 23:59 2 godz. 06:00 - 08:00 2 god…" at bounding box center [280, 376] width 116 height 501
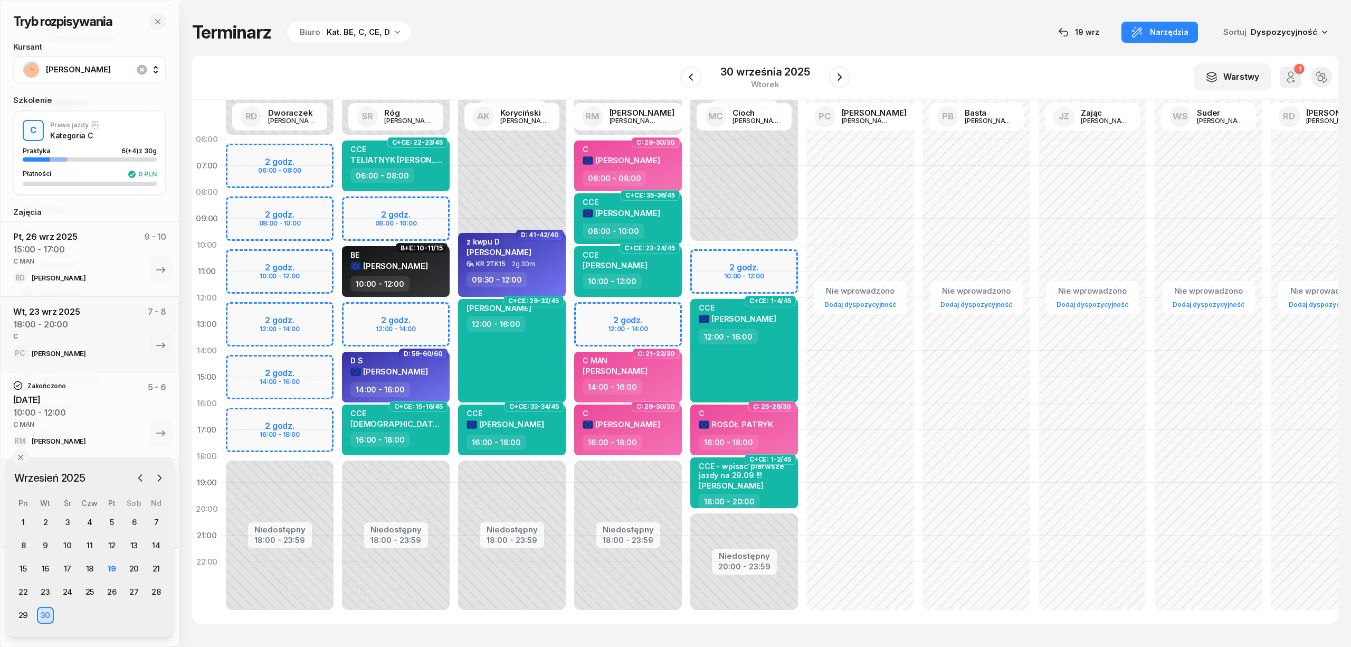
select select "14"
select select "16"
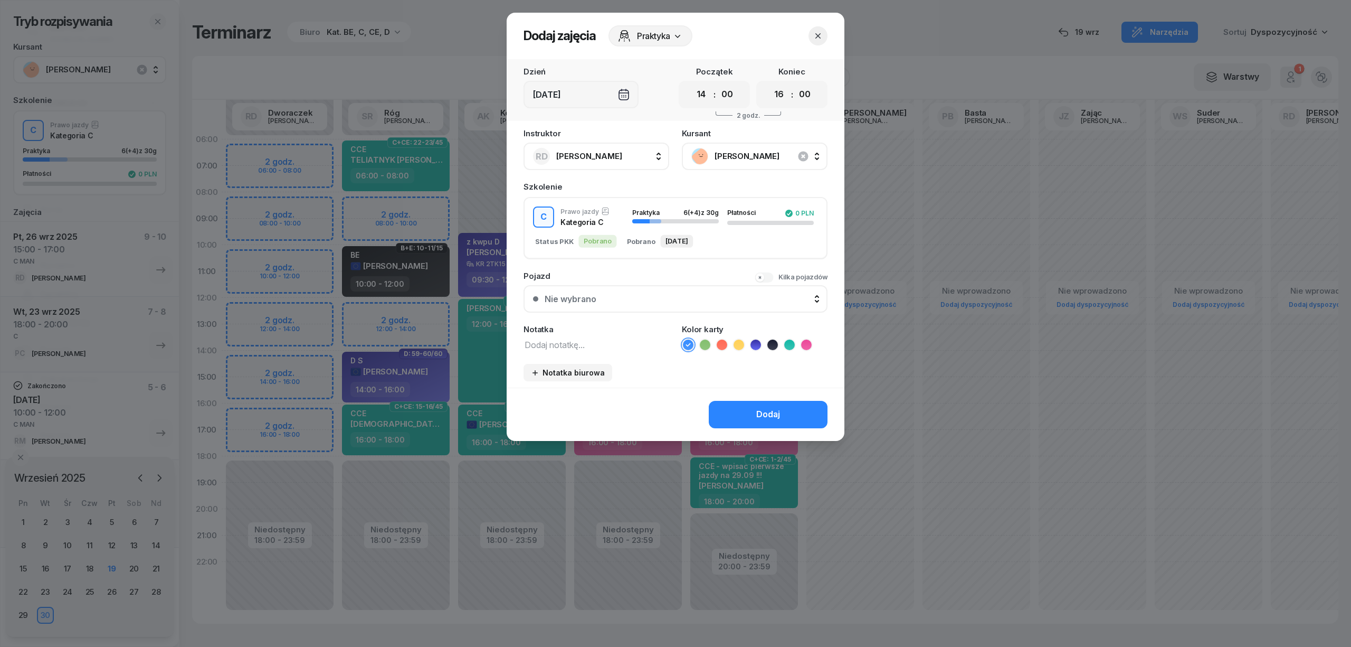
click at [562, 343] on textarea at bounding box center [597, 344] width 146 height 14
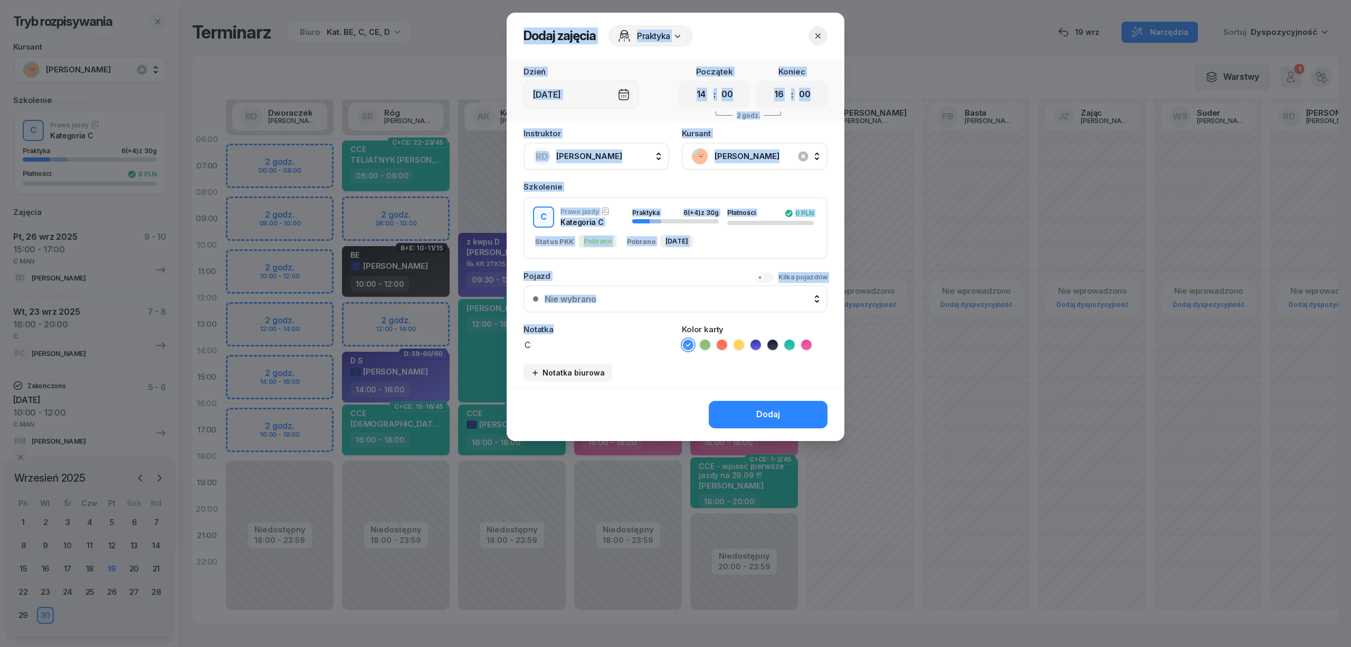
drag, startPoint x: 577, startPoint y: 334, endPoint x: 487, endPoint y: 323, distance: 91.4
click at [487, 323] on div "Dodaj zajęcia Praktyka Dzień Wt, 30 wrz Początek 00 01 02 03 04 05 06 07 08 09 …" at bounding box center [675, 323] width 1351 height 647
click at [547, 337] on textarea "C" at bounding box center [597, 344] width 146 height 14
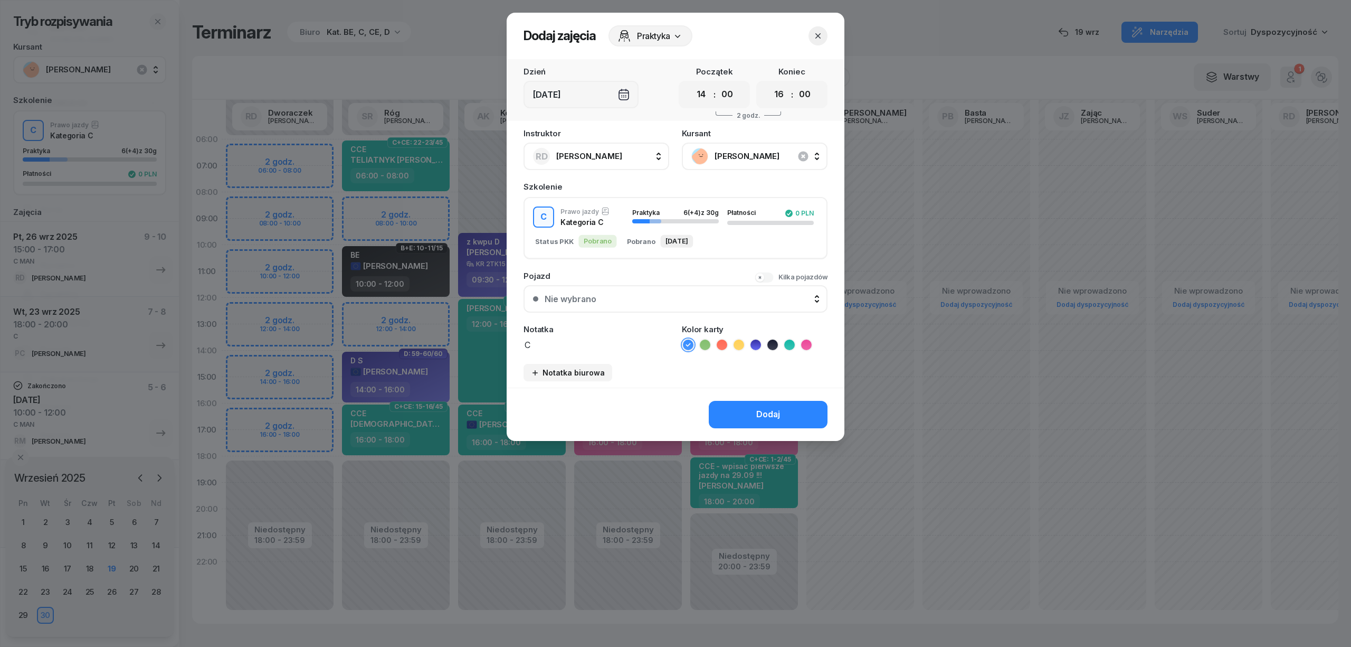
drag, startPoint x: 547, startPoint y: 341, endPoint x: 505, endPoint y: 338, distance: 42.9
click at [505, 338] on div "Dodaj zajęcia Praktyka Dzień Wt, 30 wrz Początek 00 01 02 03 04 05 06 07 08 09 …" at bounding box center [675, 323] width 1351 height 647
paste textarea "MAN"
type textarea "C MAN"
click at [807, 339] on icon at bounding box center [806, 344] width 11 height 11
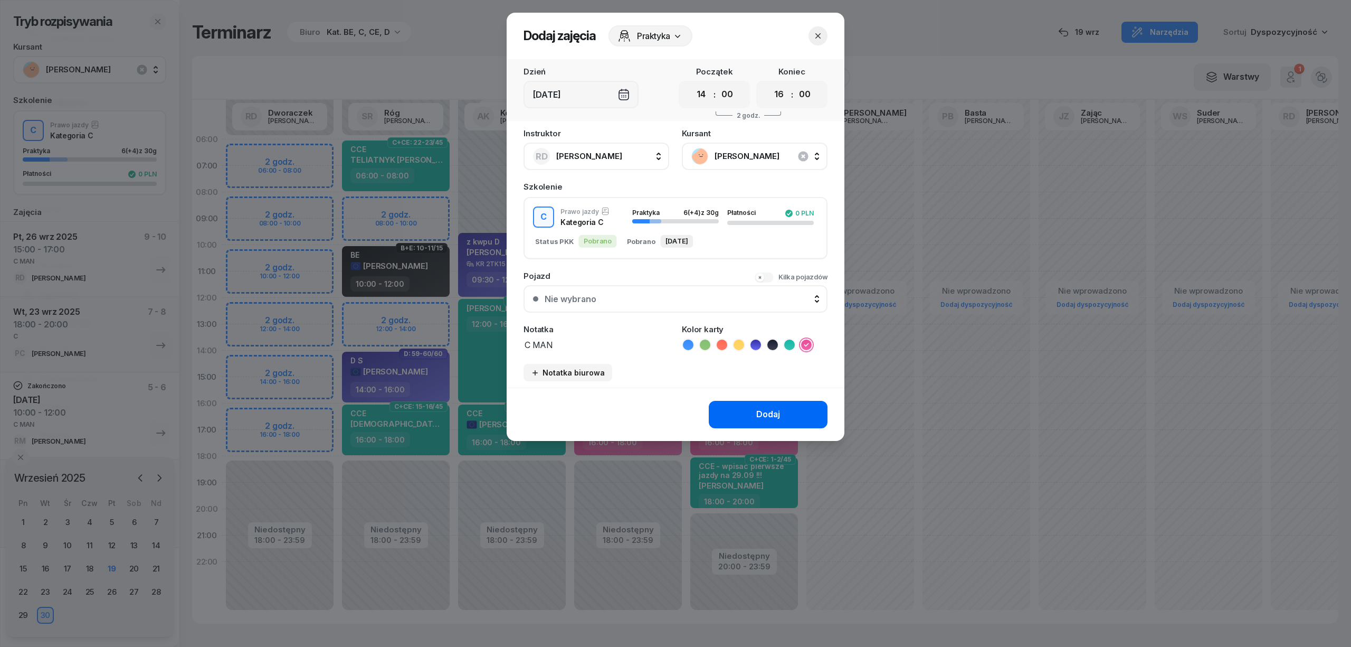
click at [792, 404] on button "Dodaj" at bounding box center [768, 414] width 119 height 27
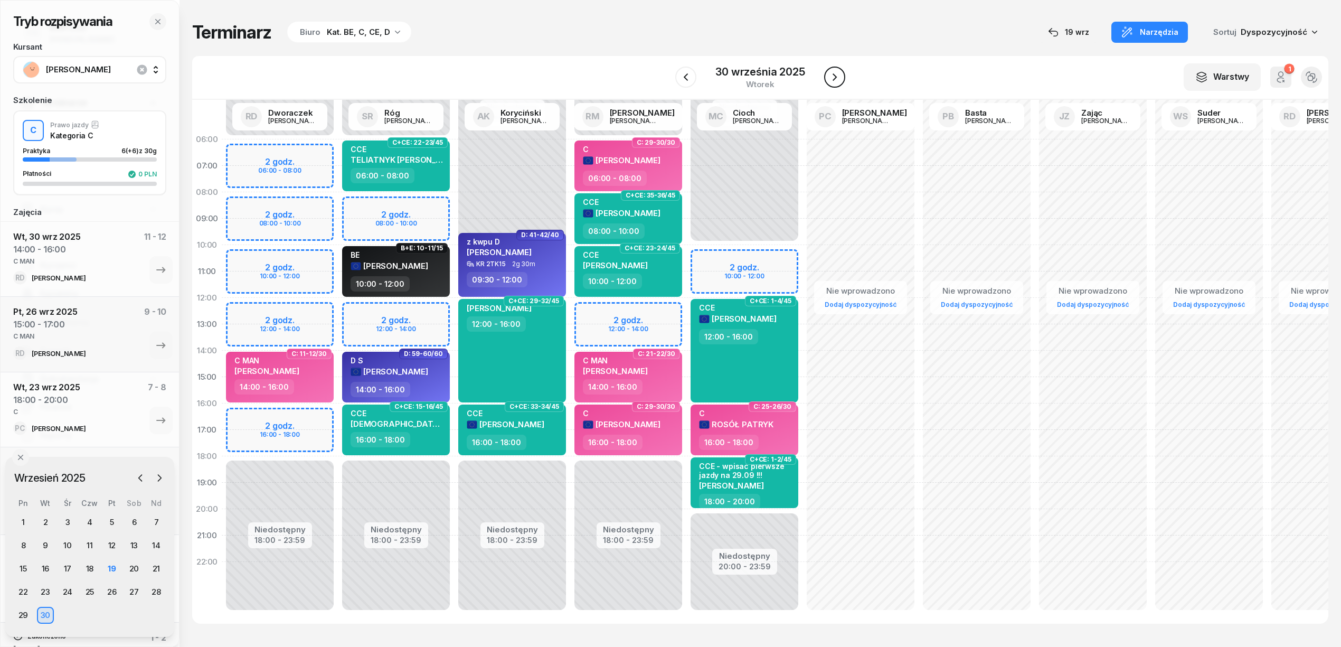
click at [837, 74] on icon "button" at bounding box center [834, 77] width 13 height 13
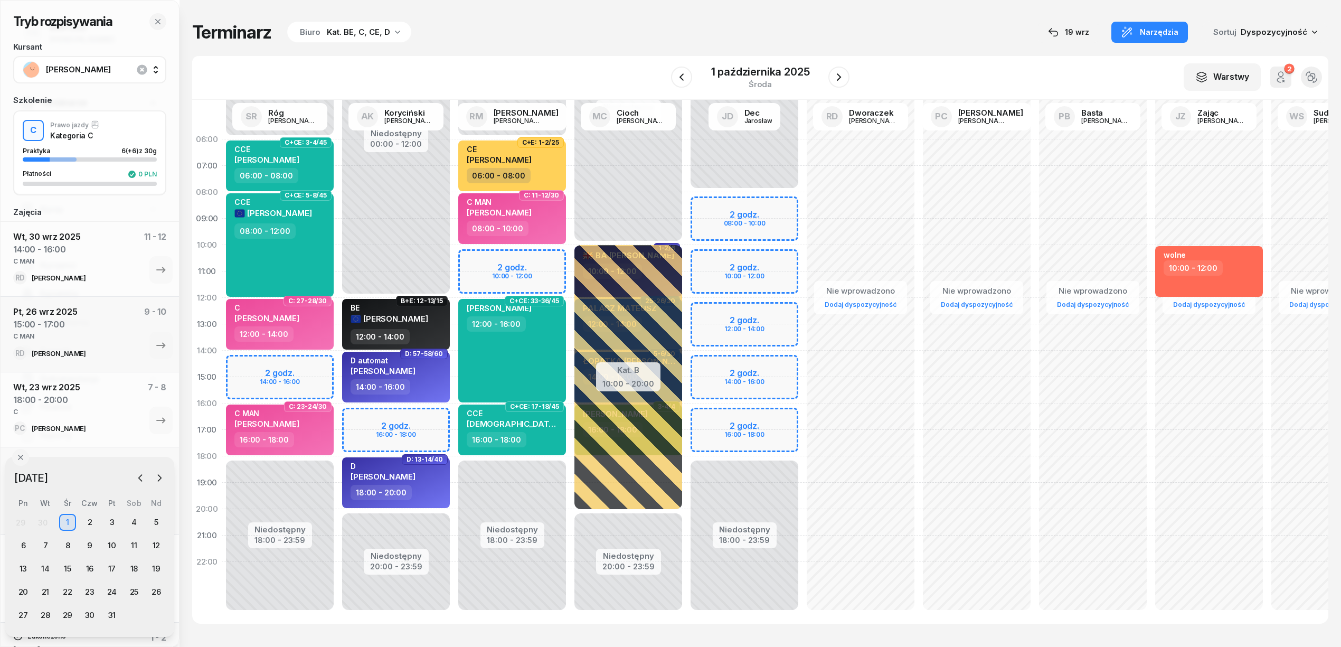
click at [303, 359] on div "Niedostępny 00:00 - 06:00 Niedostępny 18:00 - 23:59 2 godz. 14:00 - 16:00 C+CE:…" at bounding box center [280, 376] width 116 height 501
select select "14"
select select "16"
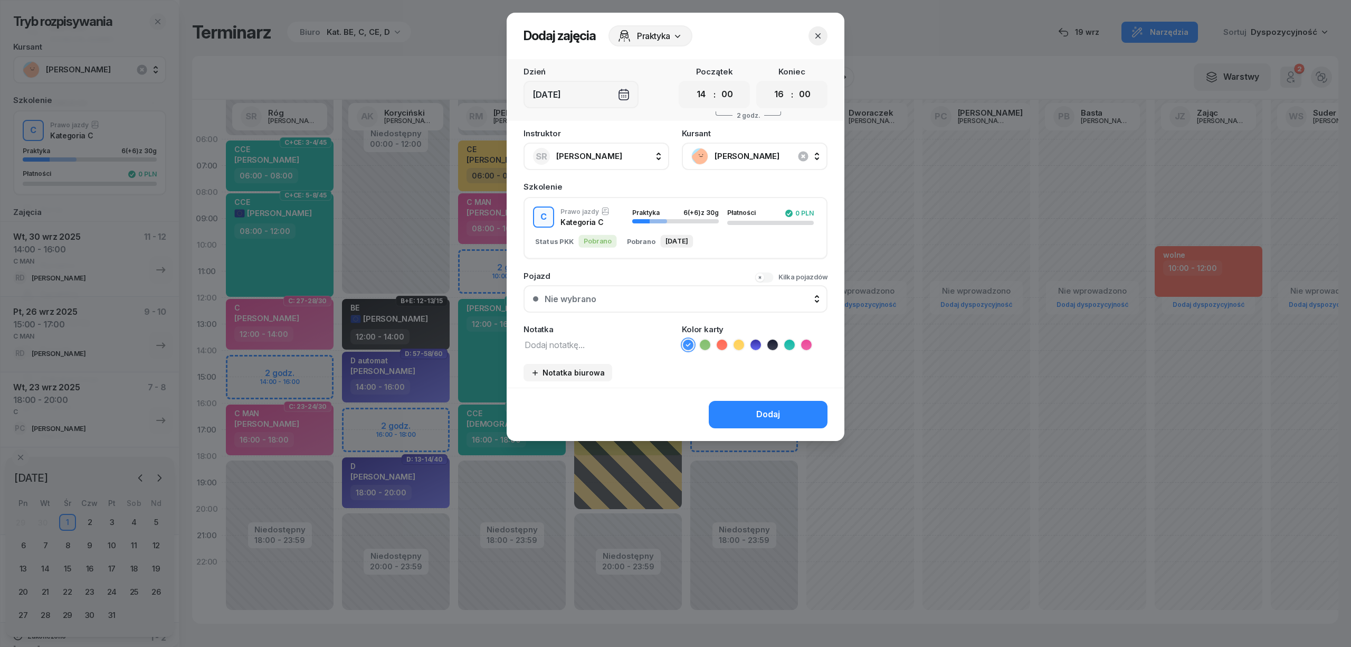
click at [585, 341] on textarea at bounding box center [597, 344] width 146 height 14
paste textarea "C MAN"
type textarea "C MAN"
click at [809, 343] on icon at bounding box center [806, 344] width 11 height 11
click at [789, 401] on button "Dodaj" at bounding box center [768, 414] width 119 height 27
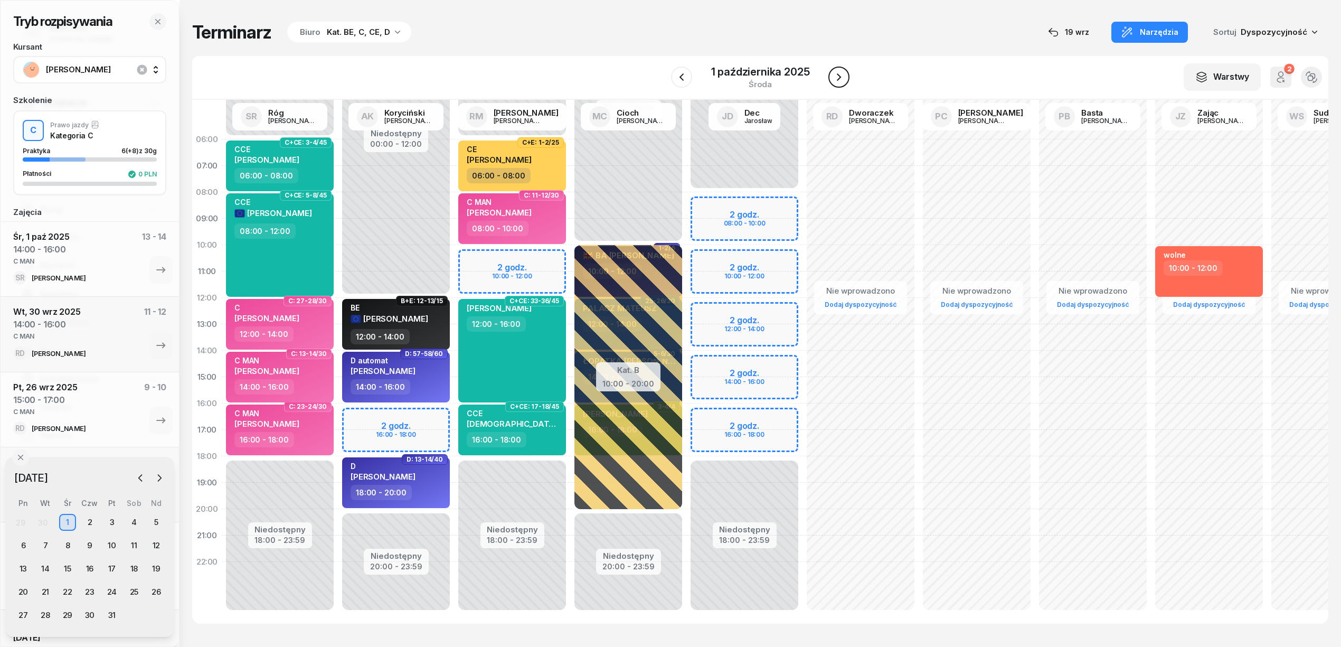
click at [839, 81] on icon "button" at bounding box center [838, 77] width 13 height 13
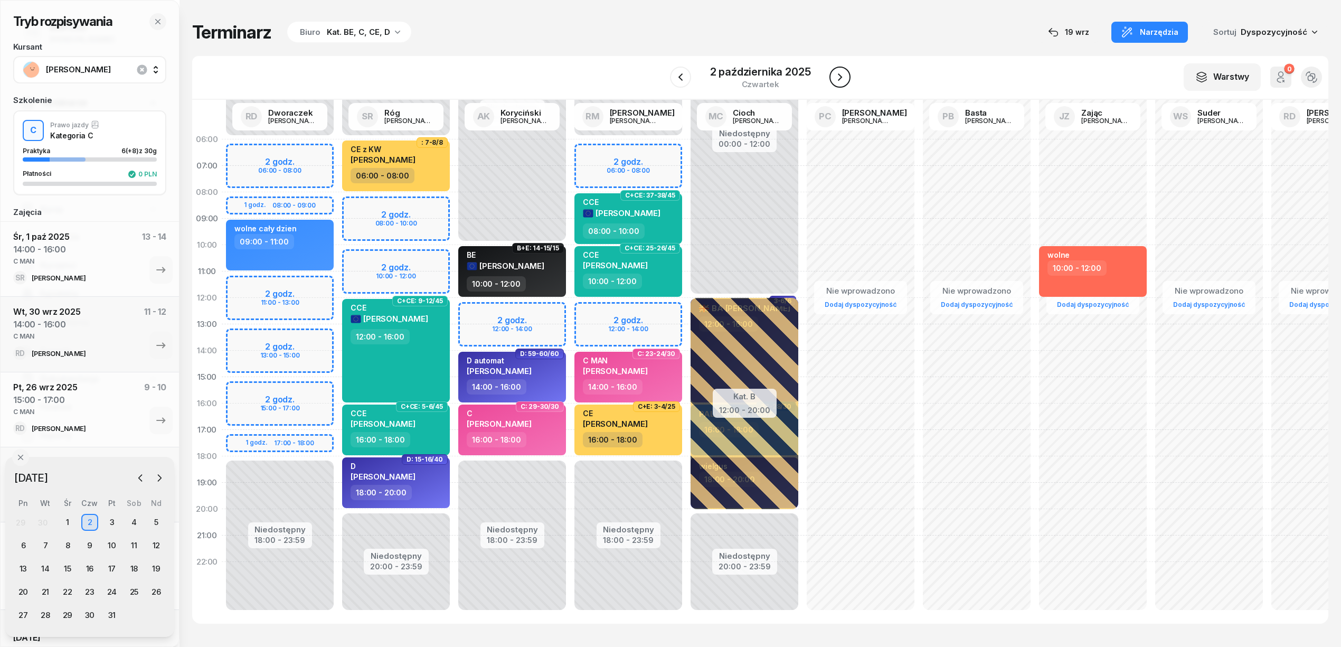
click at [835, 81] on icon "button" at bounding box center [839, 77] width 13 height 13
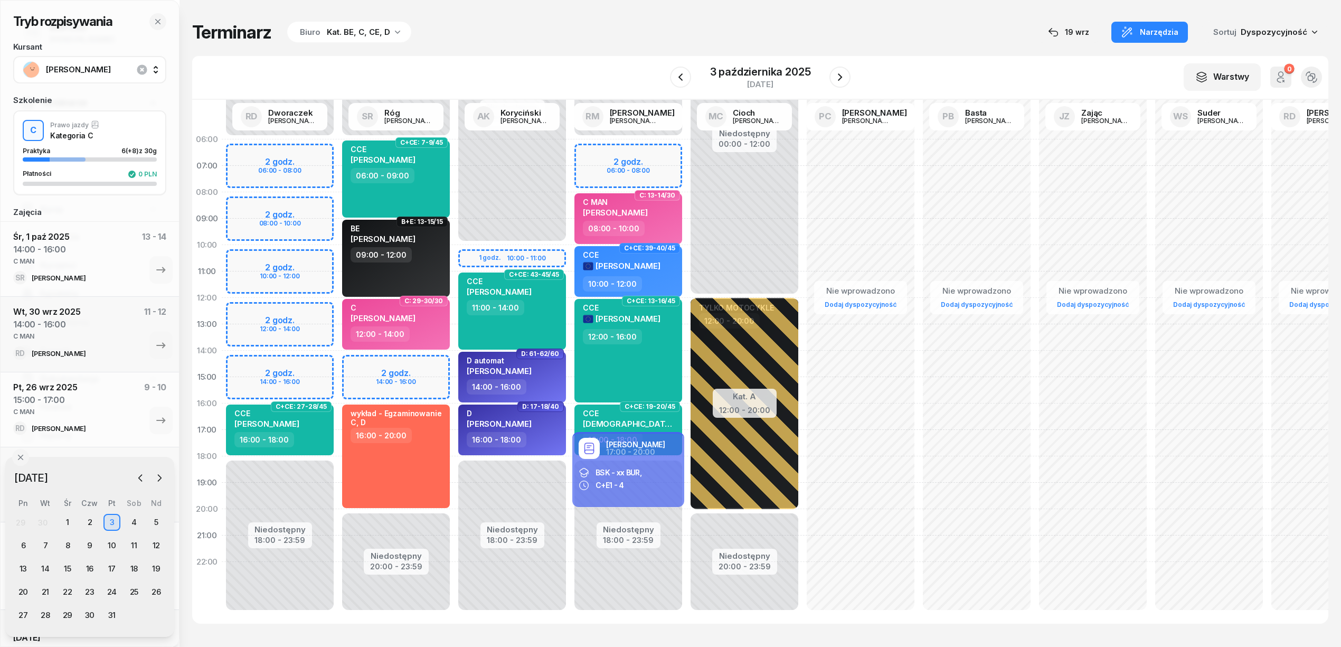
click at [430, 359] on div "Niedostępny 00:00 - 06:00 Niedostępny 20:00 - 23:59 2 godz. 14:00 - 16:00 C+CE:…" at bounding box center [396, 376] width 116 height 501
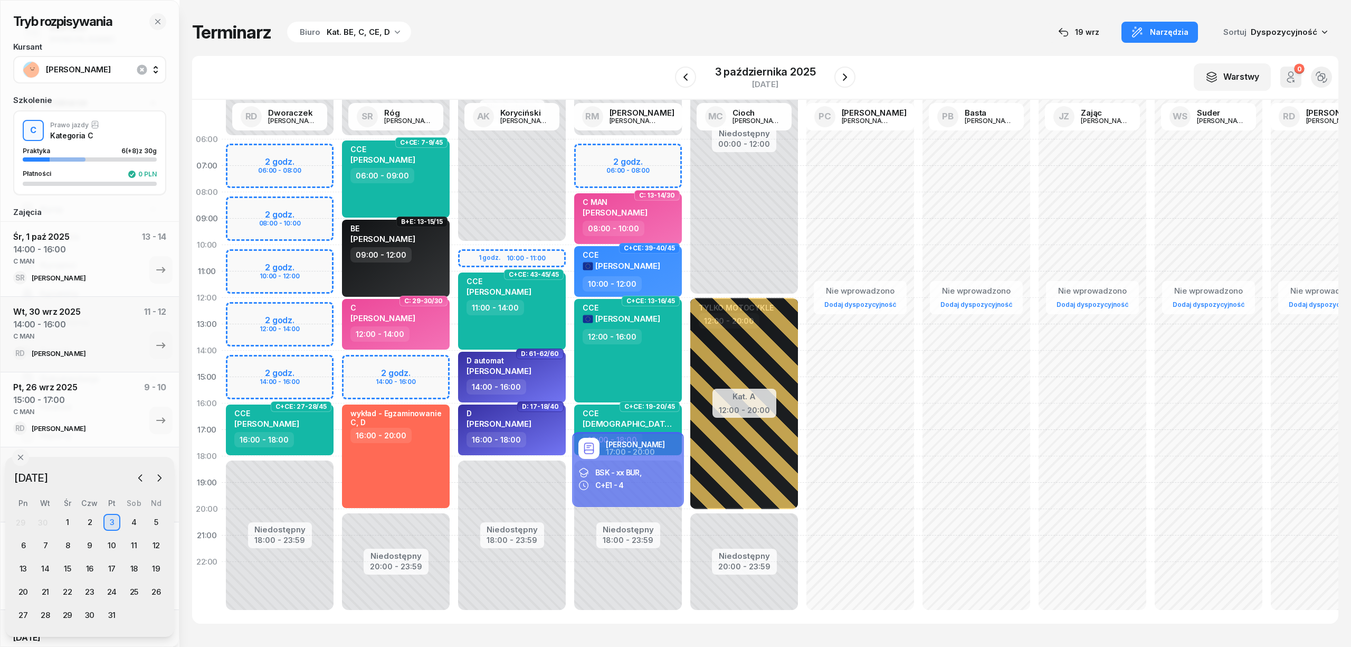
select select "14"
select select "16"
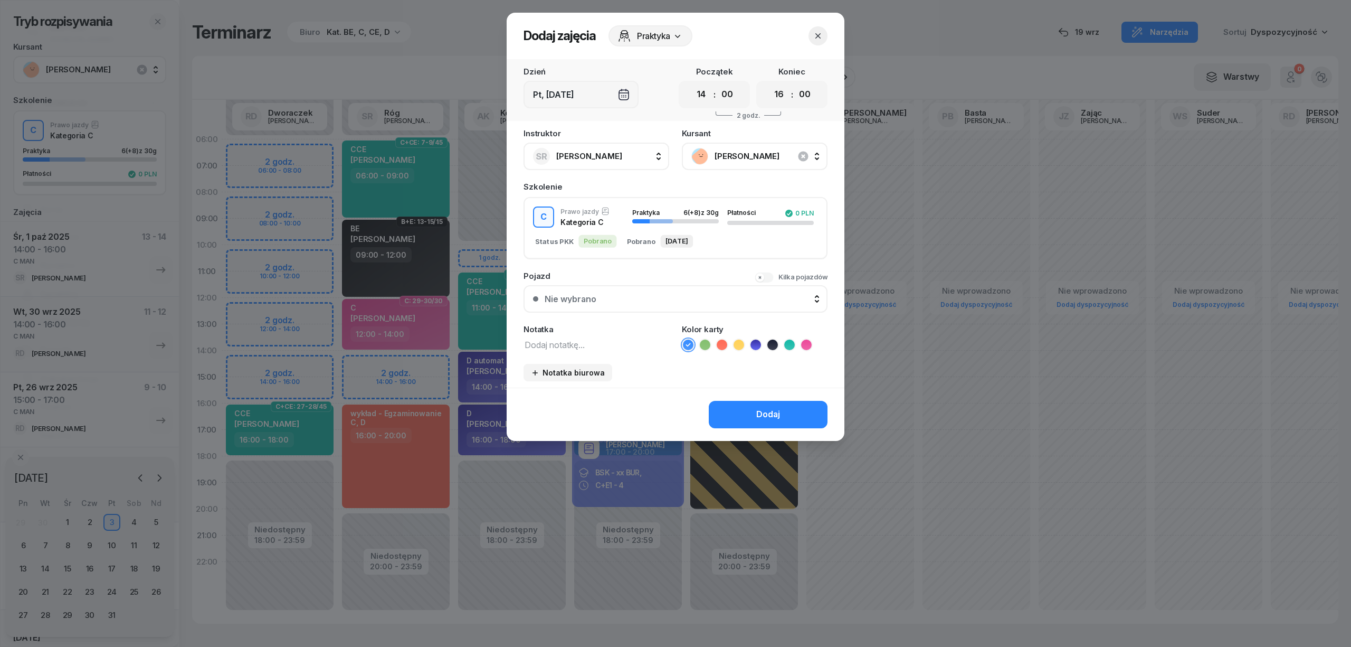
click at [576, 341] on textarea at bounding box center [597, 344] width 146 height 14
paste textarea "C MAN"
type textarea "C MAN"
click at [807, 343] on icon at bounding box center [806, 344] width 11 height 11
click at [774, 412] on div "Dodaj" at bounding box center [768, 414] width 24 height 14
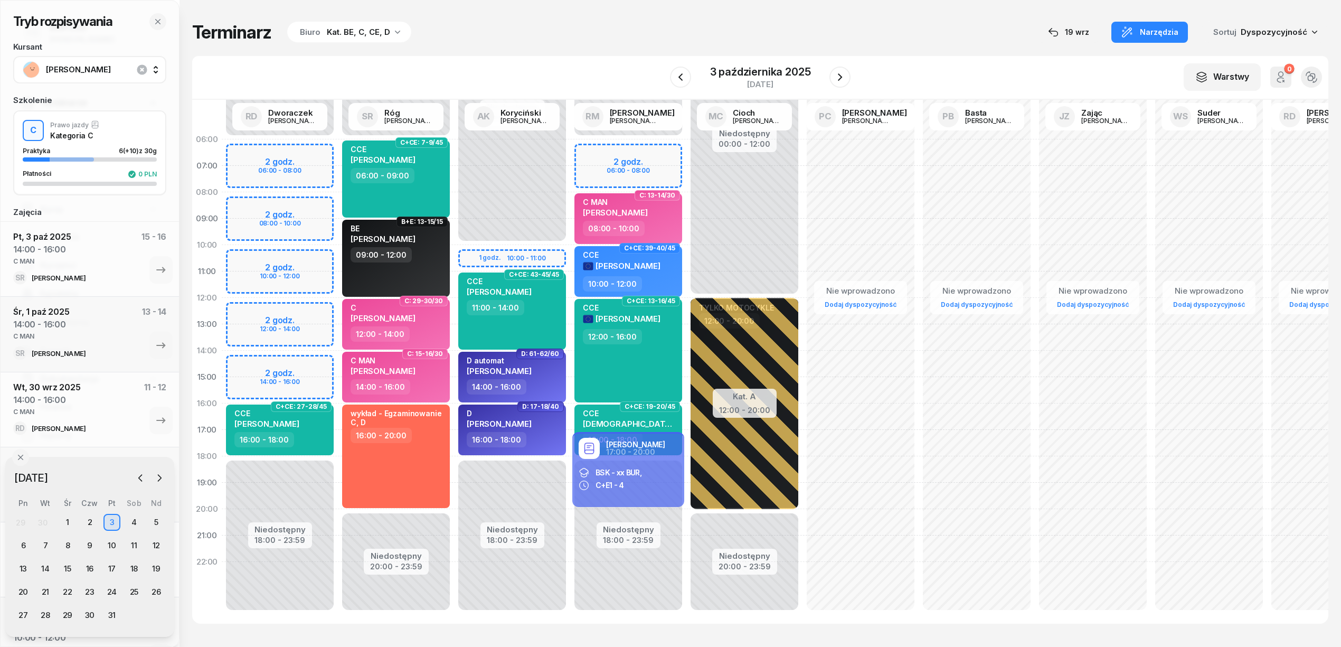
click at [834, 27] on div "Terminarz Biuro Kat. BE, C, CE, D [DATE] Narzędzia Sortuj Dyspozycyjność" at bounding box center [760, 32] width 1136 height 22
click at [843, 77] on icon "button" at bounding box center [839, 77] width 13 height 13
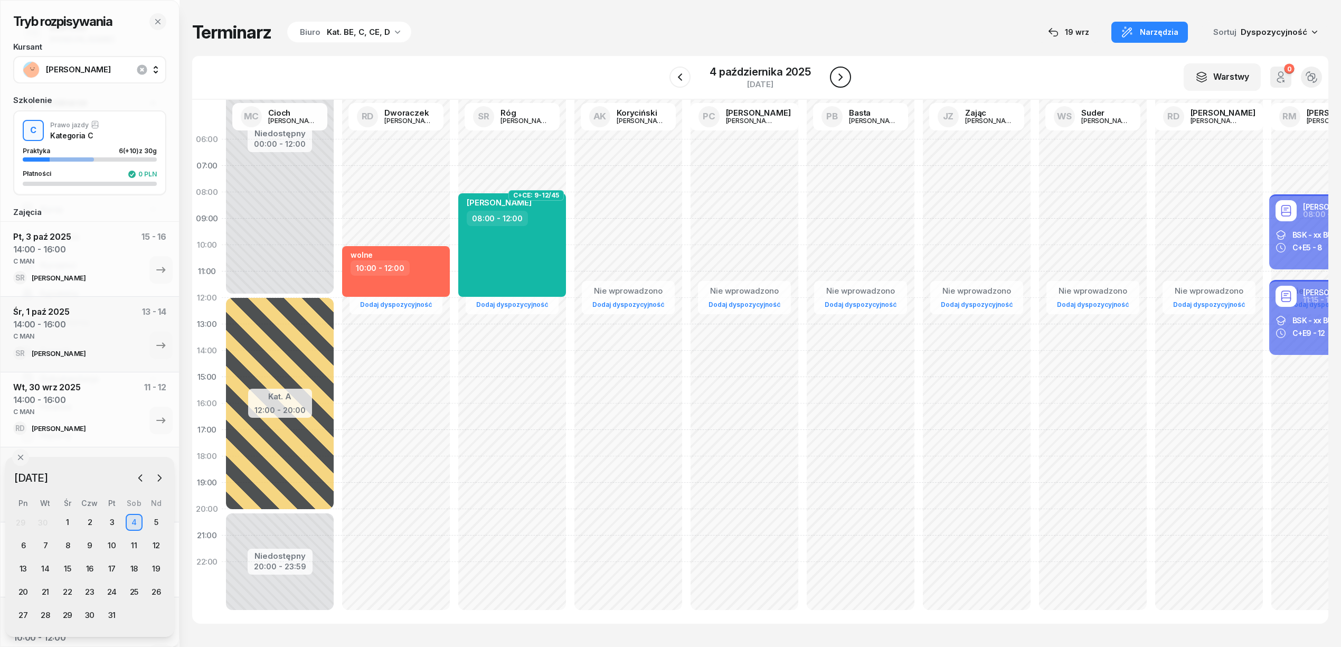
click at [843, 77] on icon "button" at bounding box center [840, 77] width 13 height 13
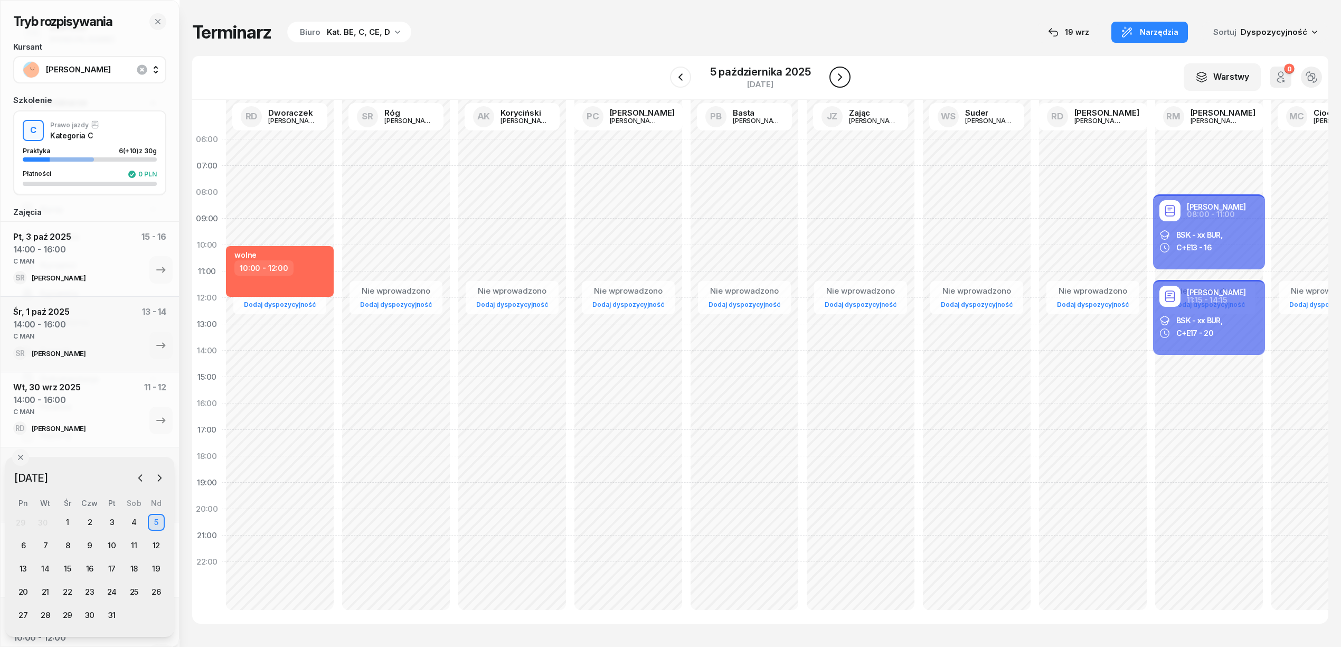
click at [843, 77] on icon "button" at bounding box center [839, 77] width 13 height 13
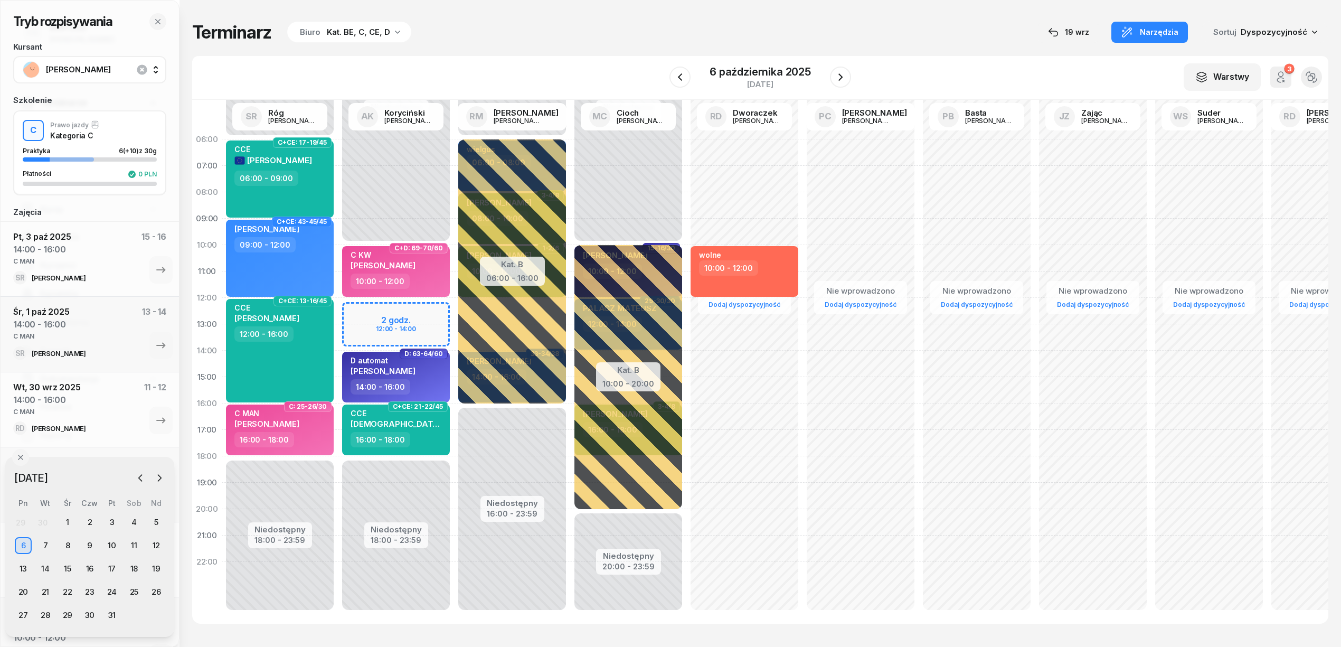
click at [822, 33] on div "Terminarz Biuro Kat. BE, C, CE, D [DATE] Narzędzia Sortuj Dyspozycyjność" at bounding box center [760, 32] width 1136 height 22
click at [500, 24] on div "Terminarz Biuro Kat. BE, C, CE, D [DATE] Narzędzia Sortuj Dyspozycyjność" at bounding box center [760, 32] width 1136 height 22
click at [835, 73] on icon "button" at bounding box center [840, 77] width 13 height 13
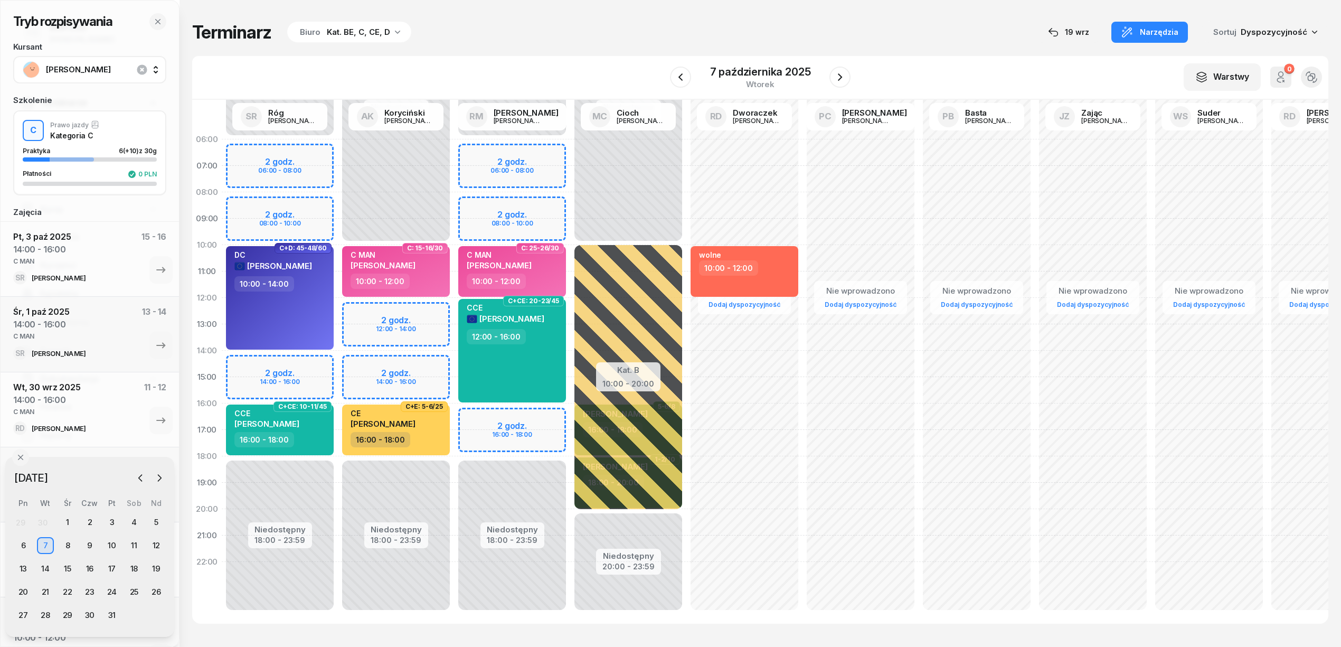
click at [514, 204] on div "Niedostępny 00:00 - 06:00 Niedostępny 18:00 - 23:59 2 godz. 06:00 - 08:00 2 god…" at bounding box center [512, 376] width 116 height 501
select select "08"
select select "10"
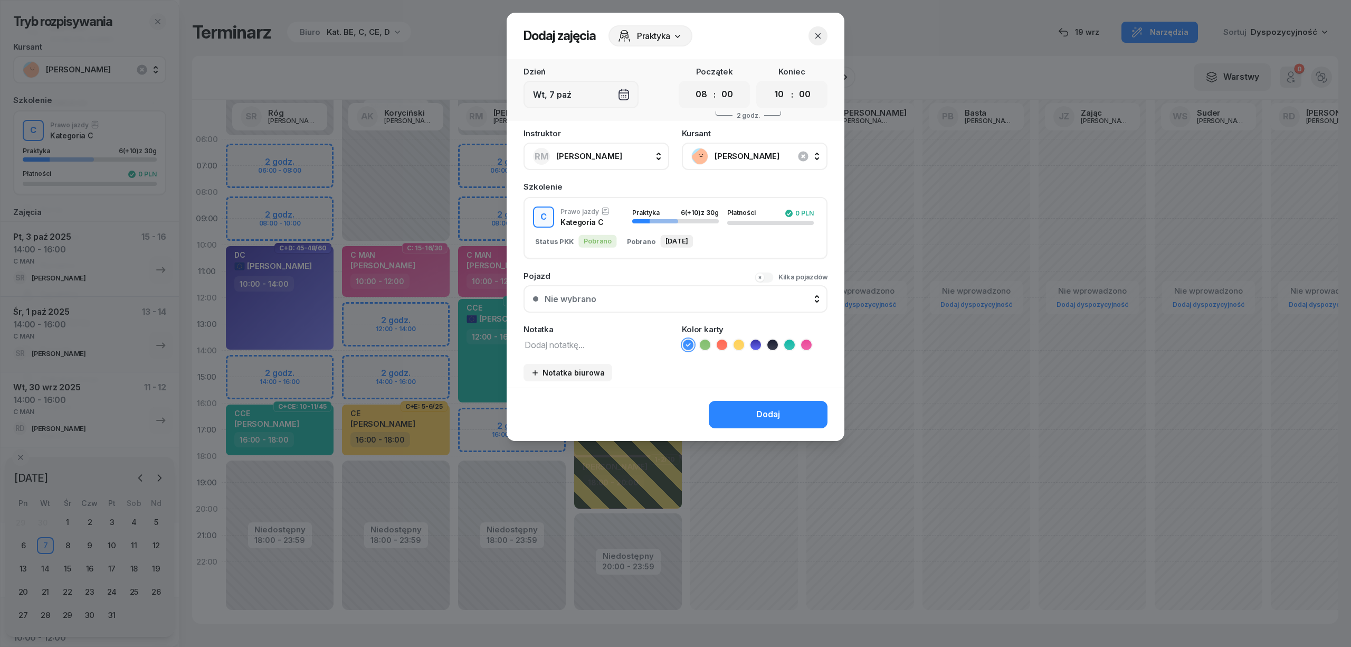
click at [594, 343] on textarea at bounding box center [597, 344] width 146 height 14
click at [807, 341] on icon at bounding box center [806, 344] width 11 height 11
drag, startPoint x: 543, startPoint y: 345, endPoint x: 512, endPoint y: 340, distance: 31.1
click at [512, 340] on div "Instruktor RM Markowicz Robert AK Koryciński Artur BP Pająk Bogusław DA Arendar…" at bounding box center [676, 258] width 338 height 258
paste textarea "MAN"
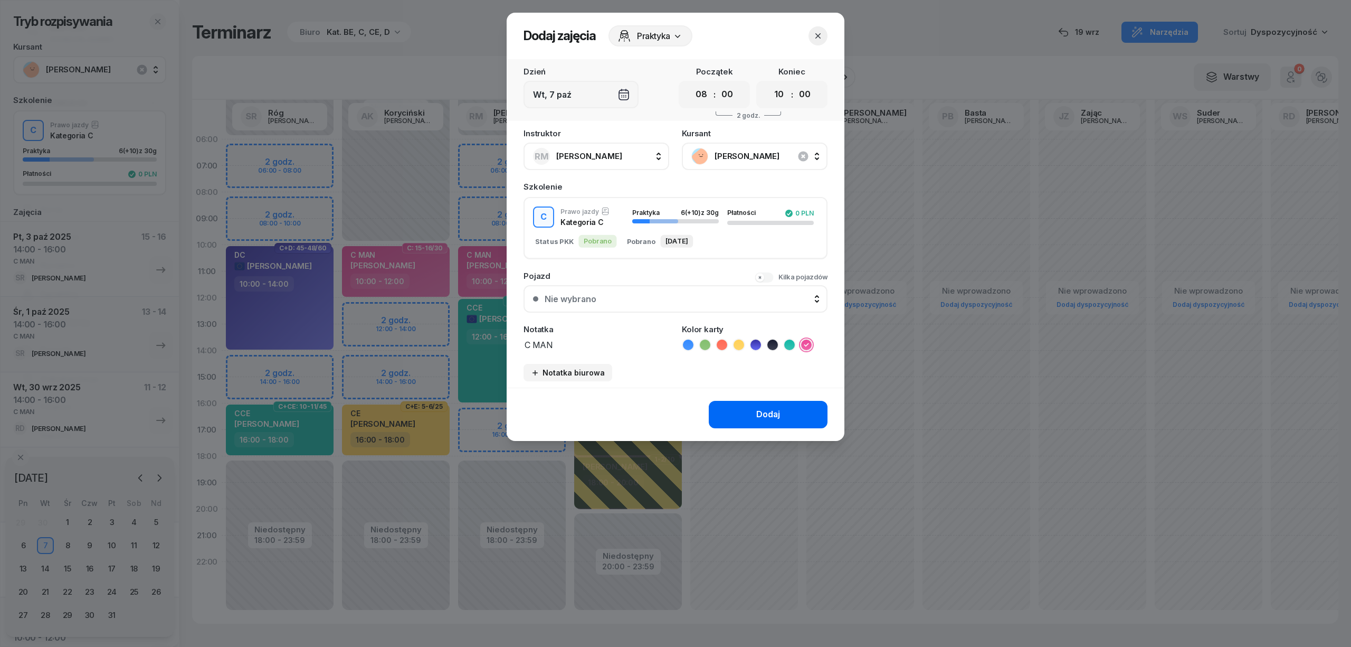
type textarea "C MAN"
click at [774, 417] on div "Dodaj" at bounding box center [768, 414] width 24 height 14
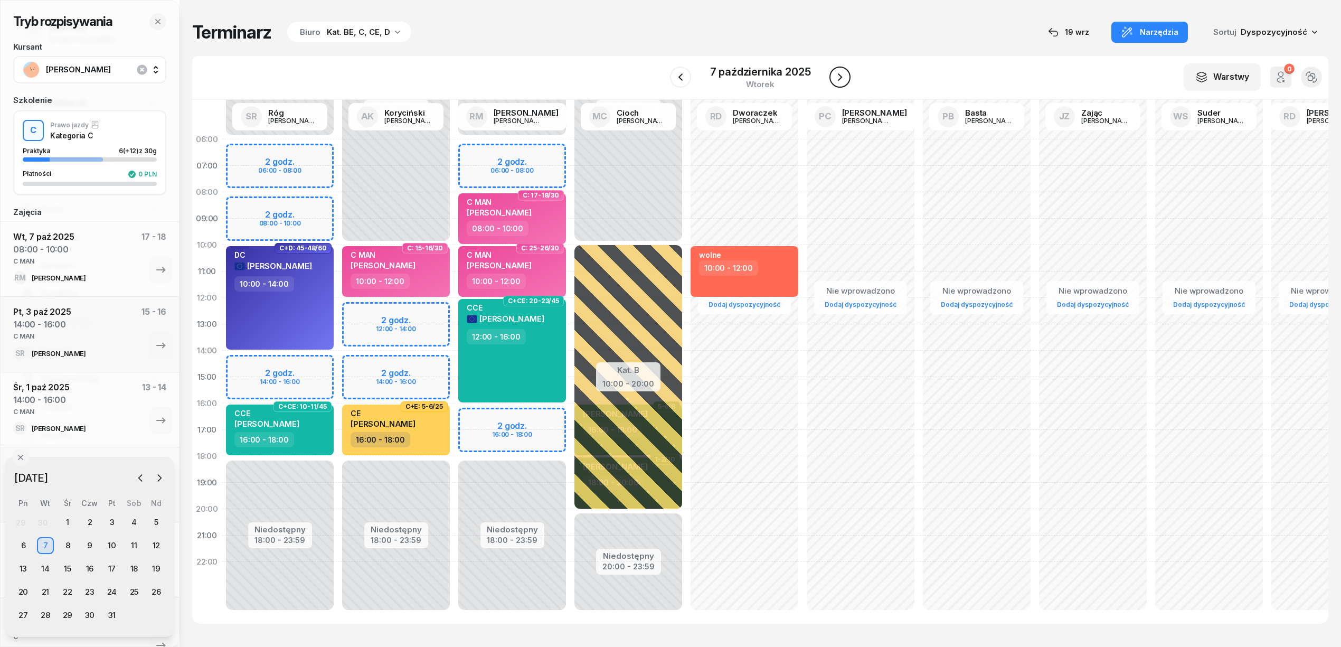
click at [841, 74] on icon "button" at bounding box center [839, 77] width 13 height 13
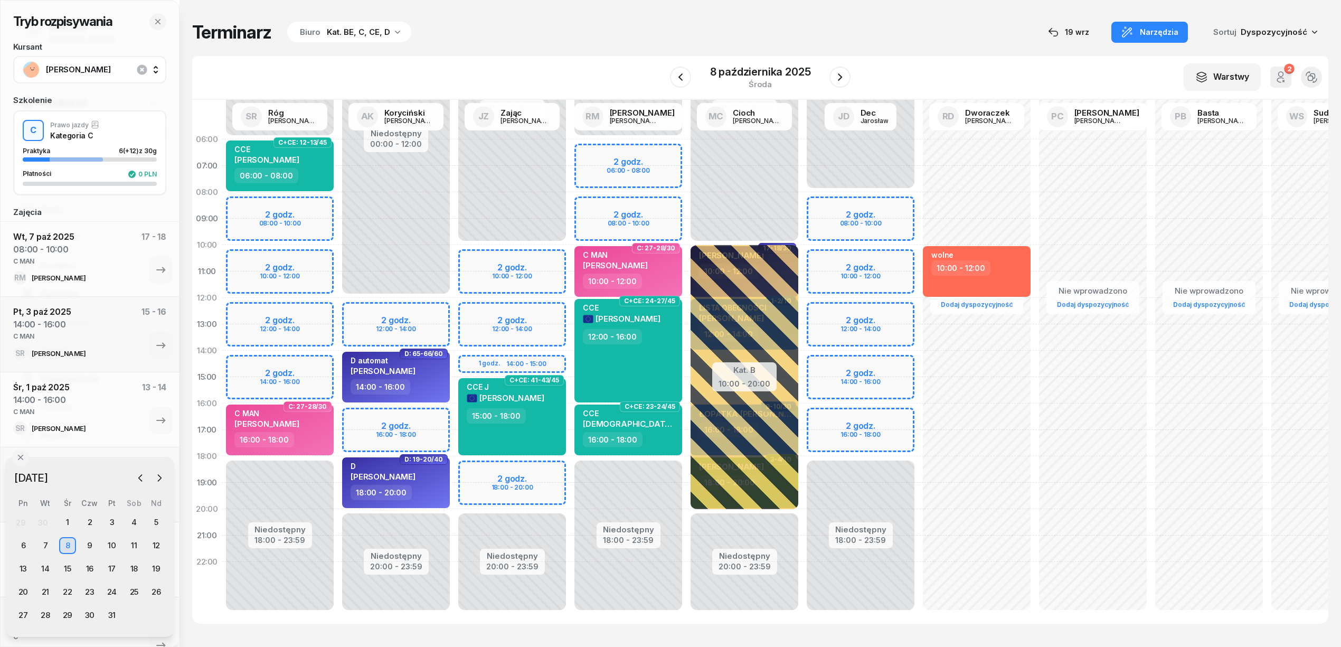
click at [286, 254] on div "Niedostępny 00:00 - 06:00 Niedostępny 18:00 - 23:59 2 godz. 08:00 - 10:00 2 god…" at bounding box center [280, 376] width 116 height 501
select select "10"
select select "12"
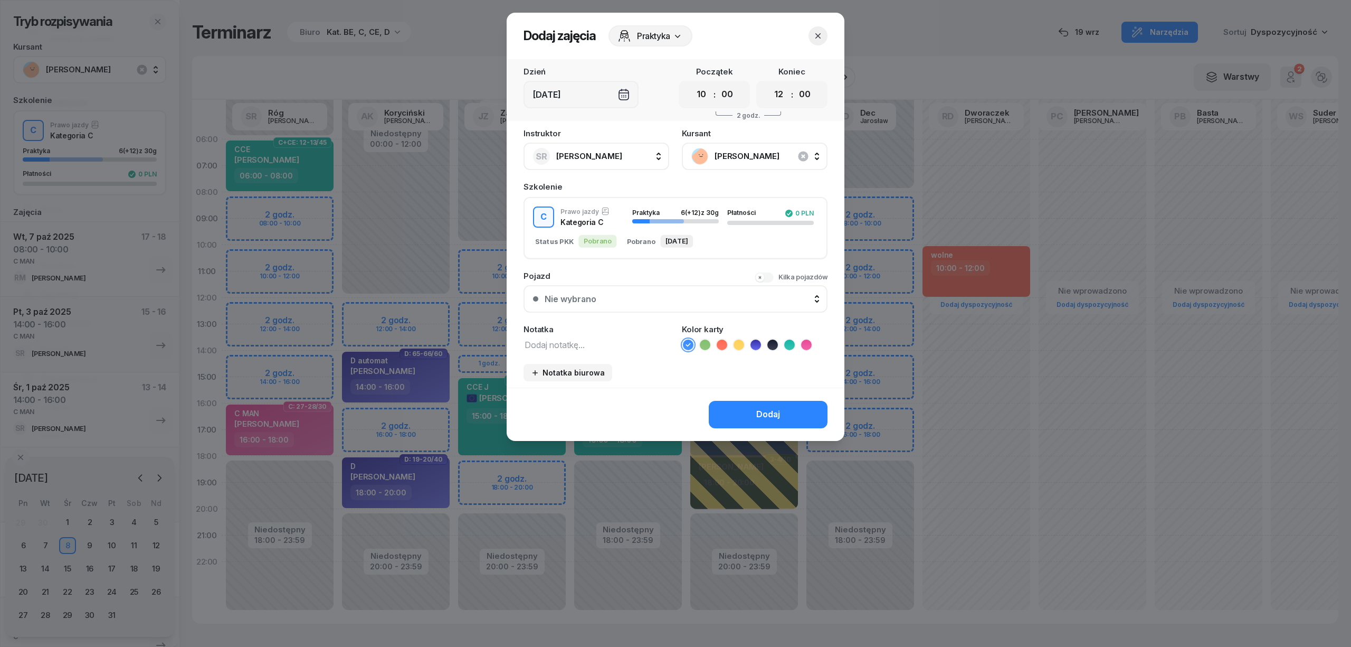
click at [586, 343] on textarea at bounding box center [597, 344] width 146 height 14
paste textarea "C MAN"
type textarea "C MAN"
click at [810, 343] on icon at bounding box center [806, 344] width 11 height 11
click at [780, 413] on div "Dodaj" at bounding box center [768, 414] width 24 height 14
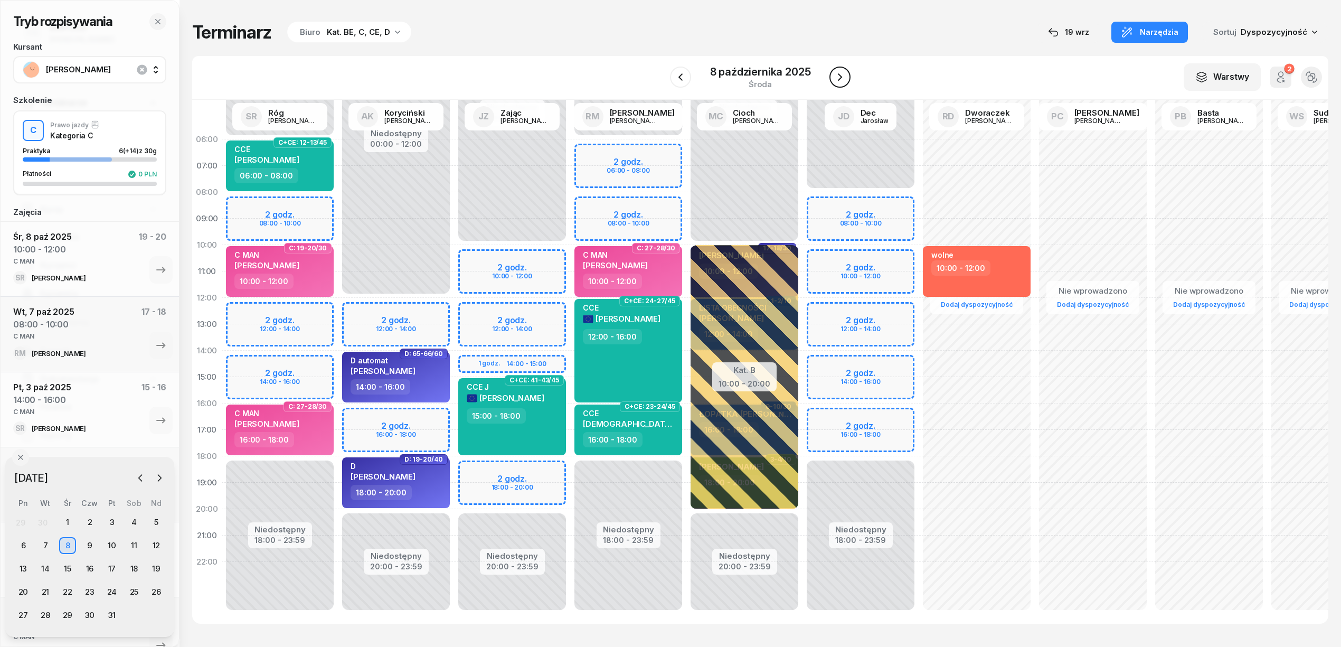
click at [841, 77] on icon "button" at bounding box center [840, 76] width 4 height 7
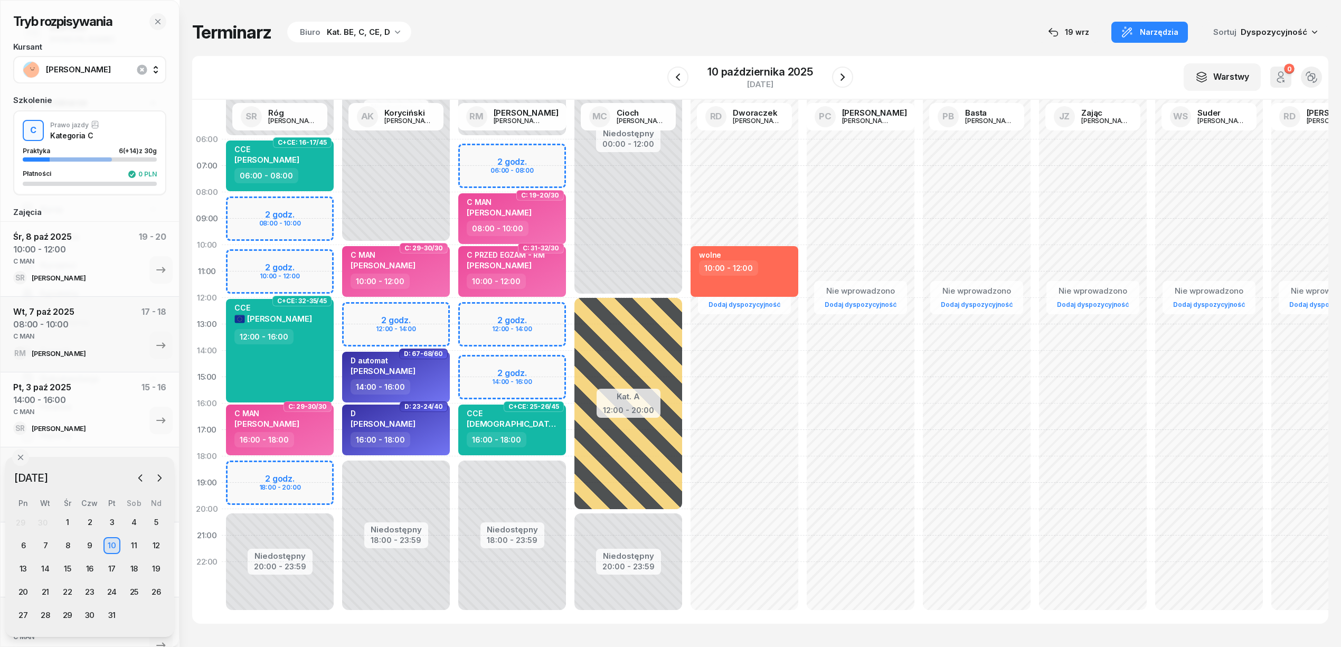
click at [295, 257] on div "Niedostępny 00:00 - 06:00 Niedostępny 20:00 - 23:59 2 godz. 08:00 - 10:00 2 god…" at bounding box center [280, 376] width 116 height 501
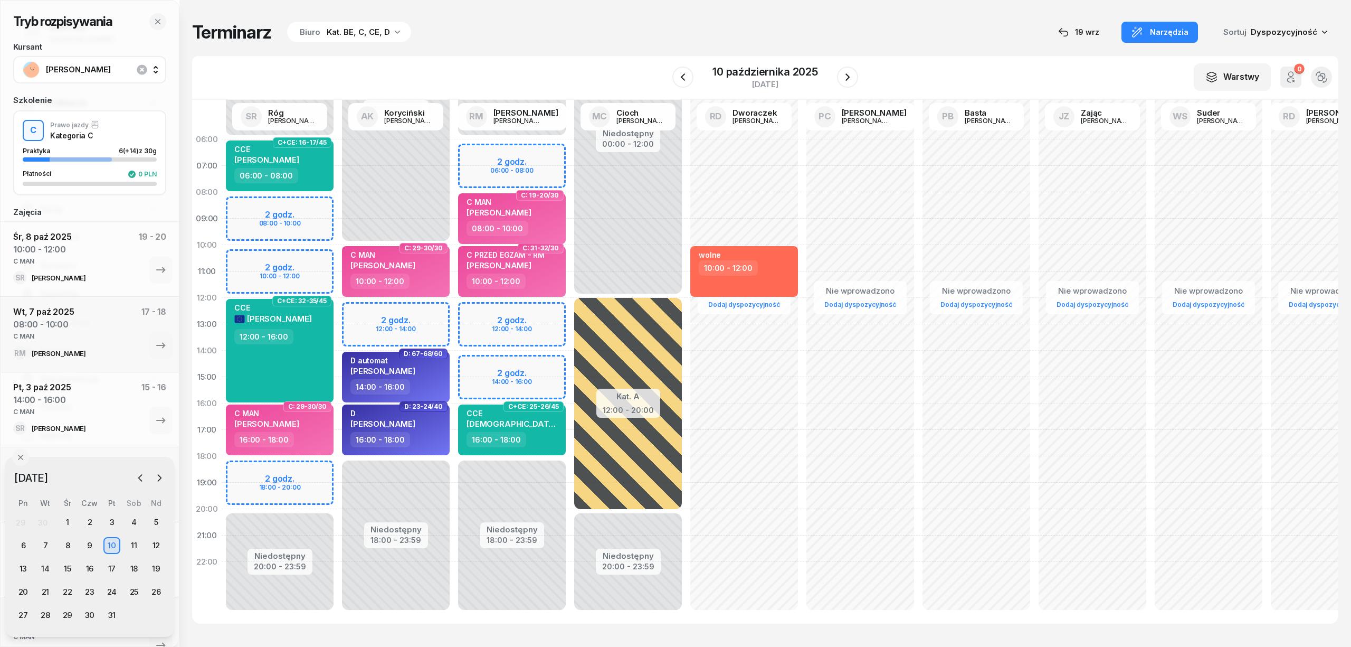
select select "10"
select select "12"
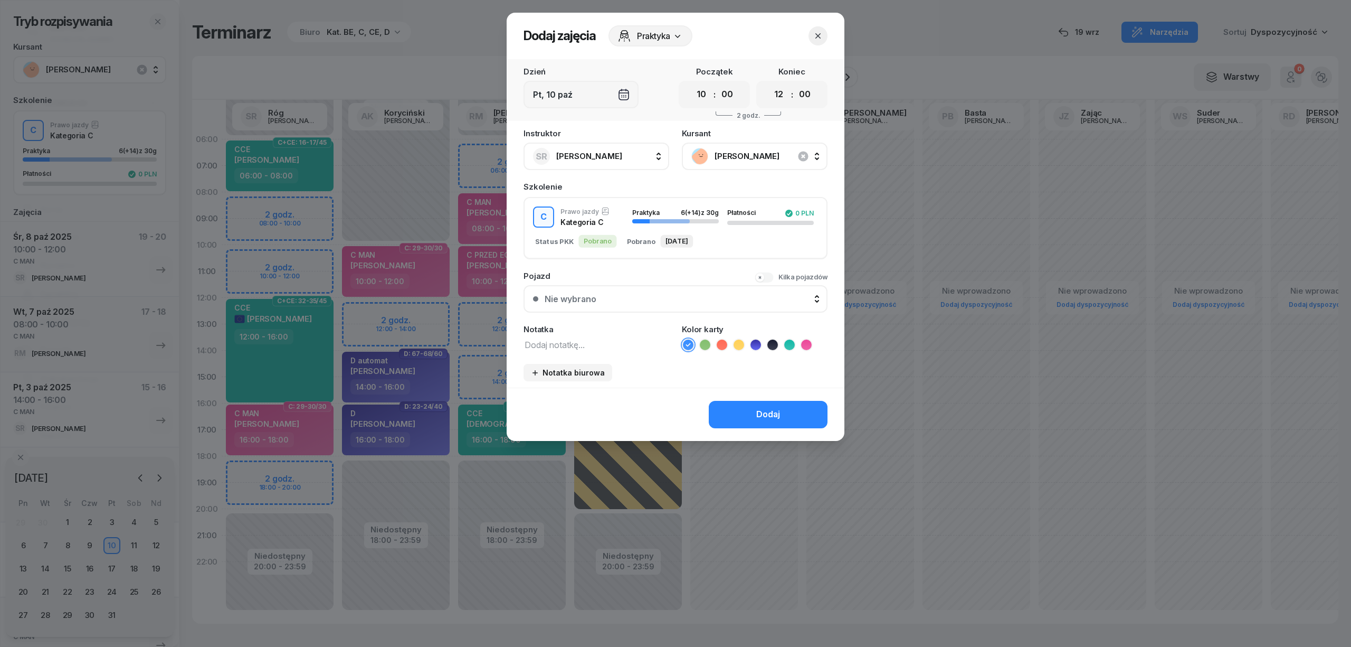
click at [583, 345] on textarea at bounding box center [597, 344] width 146 height 14
paste textarea "C MAN"
type textarea "C MAN"
click at [803, 339] on icon at bounding box center [806, 344] width 11 height 11
click at [769, 410] on div "Dodaj" at bounding box center [768, 414] width 24 height 14
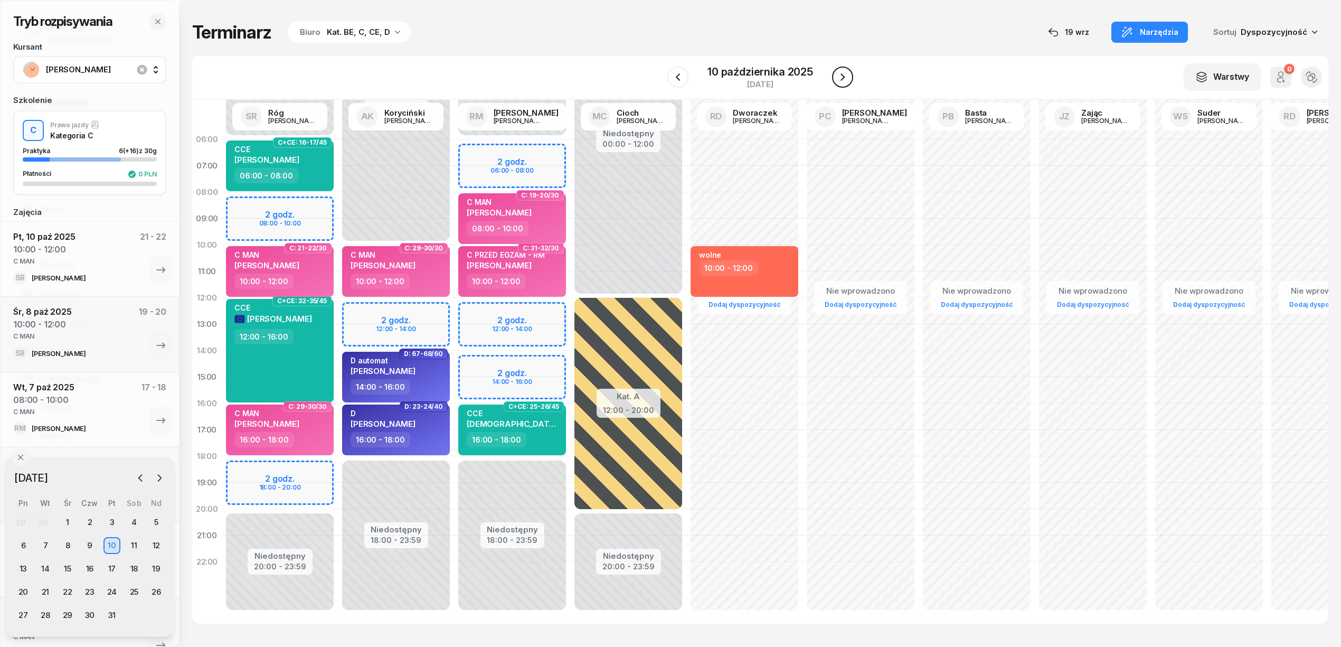
click at [843, 78] on icon "button" at bounding box center [842, 76] width 4 height 7
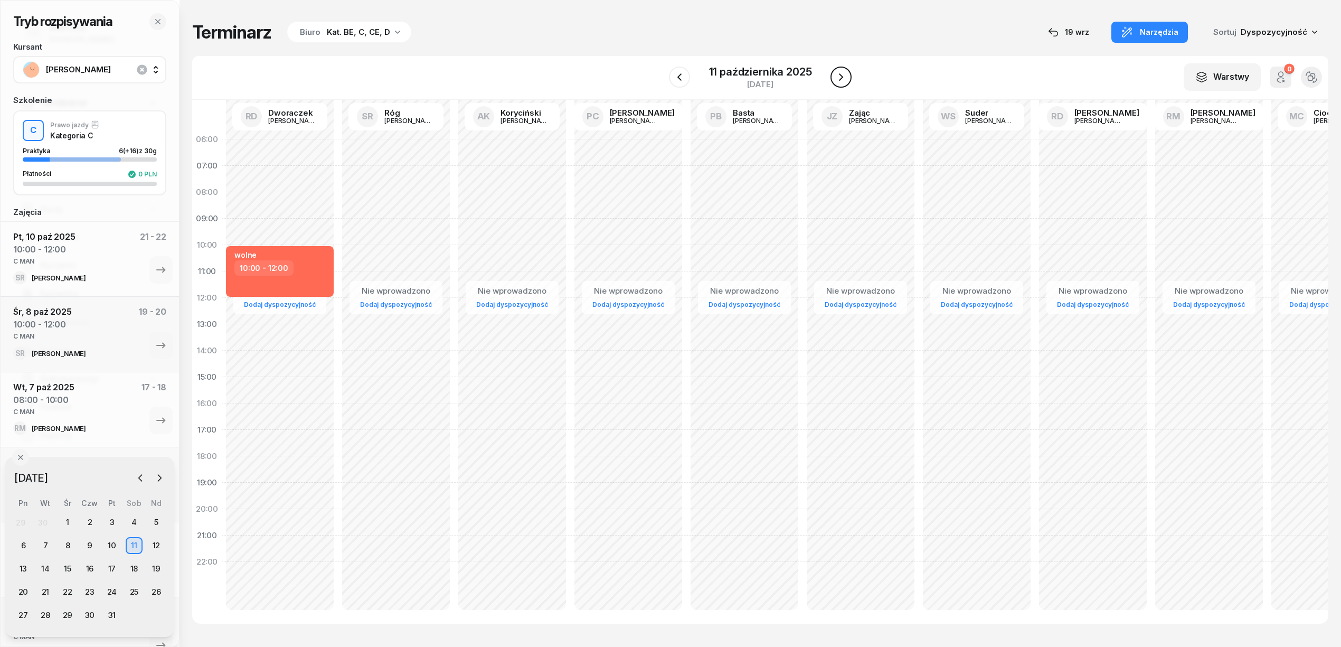
click at [843, 78] on icon "button" at bounding box center [841, 77] width 13 height 13
click at [843, 78] on icon "button" at bounding box center [842, 76] width 4 height 7
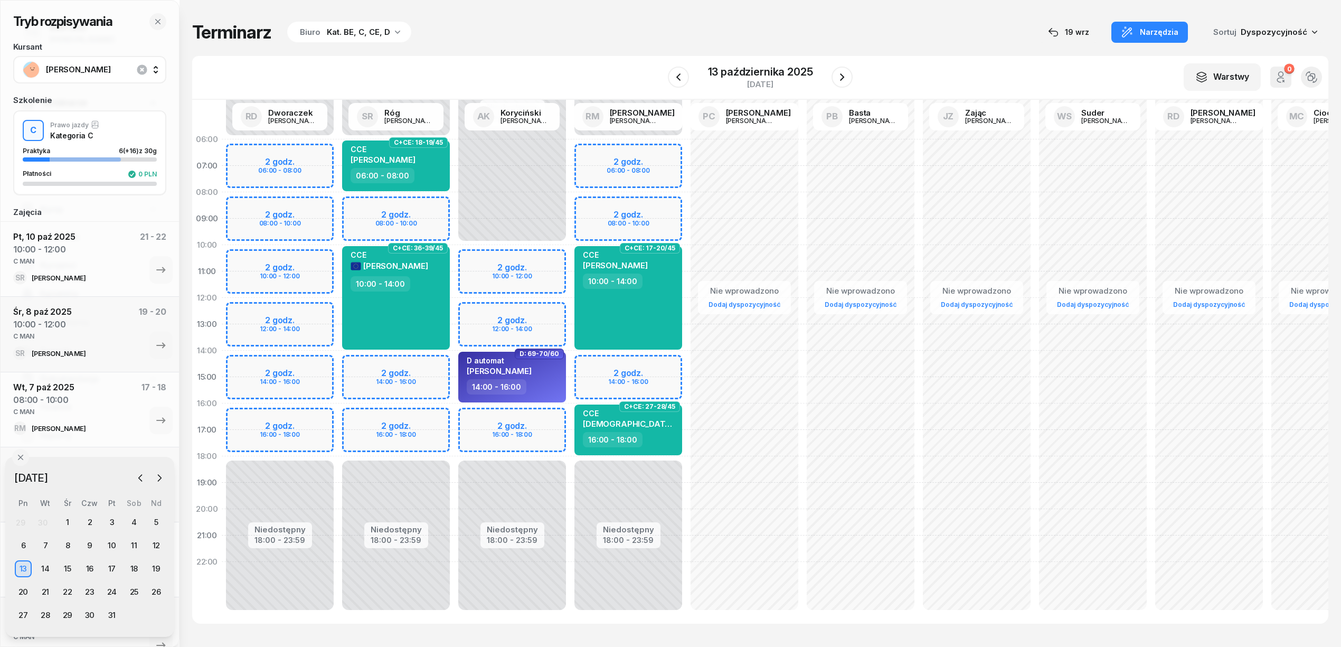
click at [440, 419] on div "Niedostępny 00:00 - 06:00 Niedostępny 18:00 - 23:59 2 godz. 08:00 - 10:00 2 god…" at bounding box center [396, 376] width 116 height 501
select select "16"
select select "18"
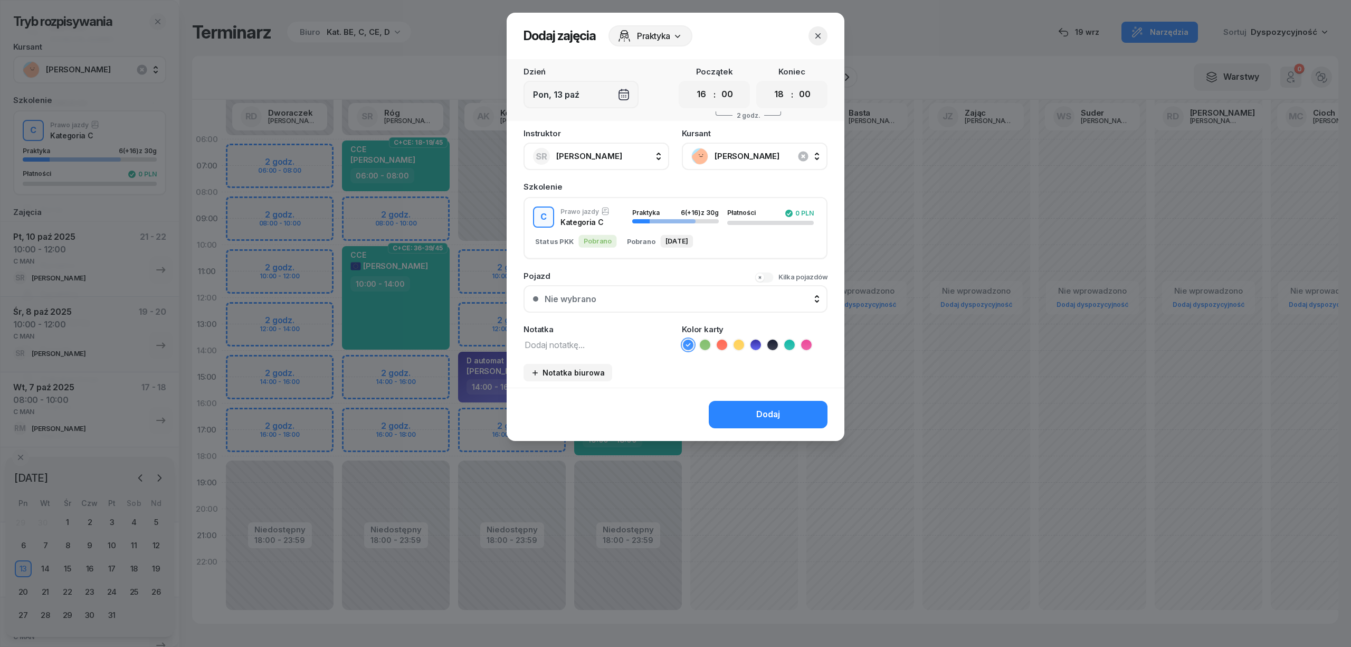
click at [614, 346] on textarea at bounding box center [597, 344] width 146 height 14
paste textarea "C MAN"
type textarea "C MAN"
click at [804, 345] on icon at bounding box center [806, 344] width 11 height 11
click at [762, 414] on div "Dodaj" at bounding box center [768, 414] width 24 height 14
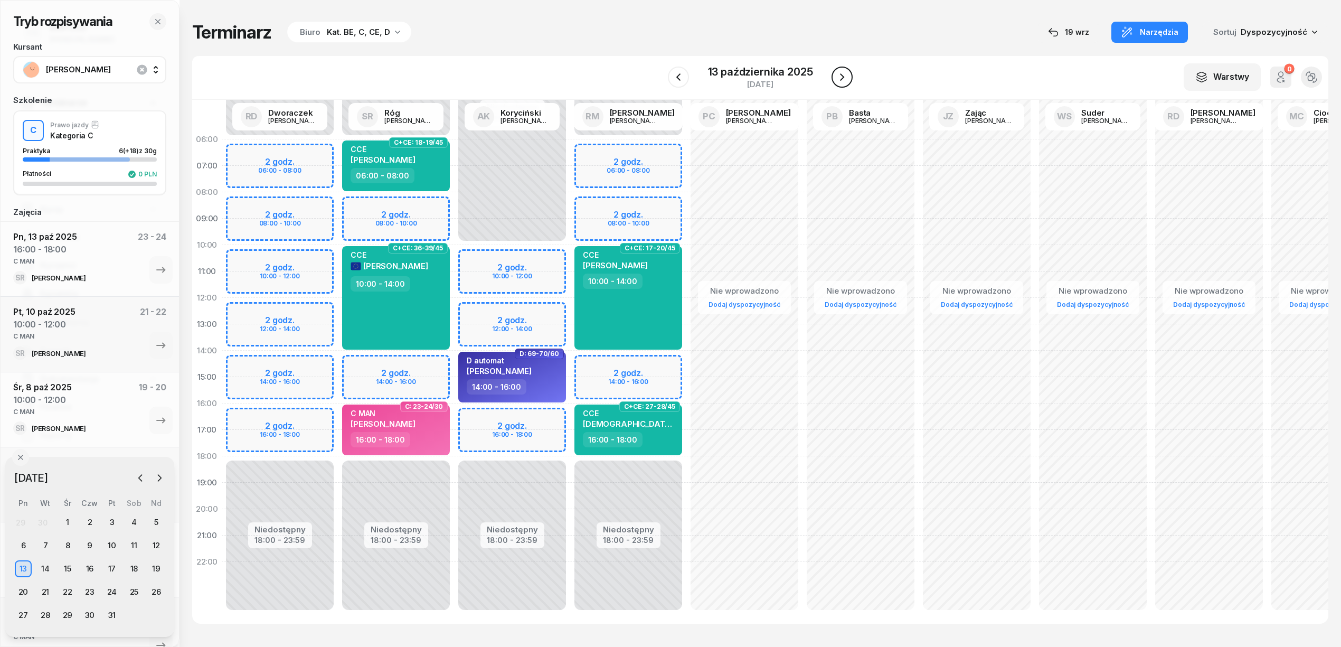
click at [835, 77] on button "button" at bounding box center [841, 77] width 21 height 21
click at [835, 77] on button "button" at bounding box center [842, 77] width 21 height 21
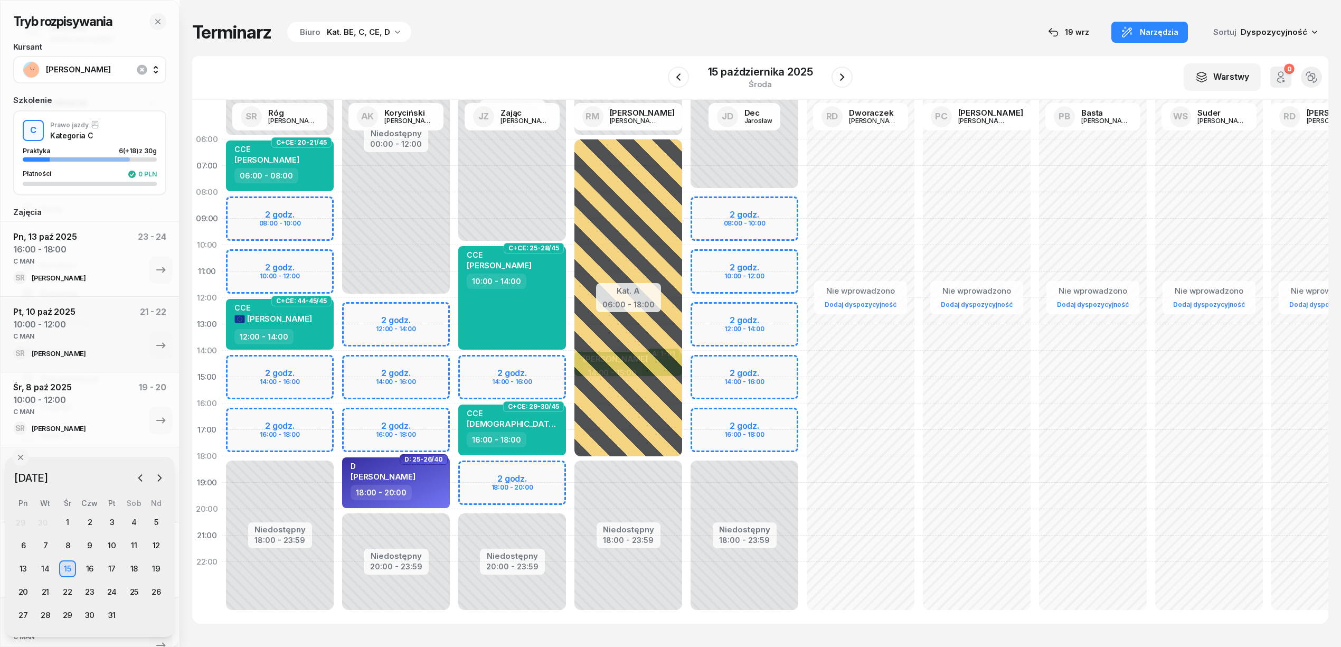
click at [295, 416] on div "Niedostępny 00:00 - 06:00 Niedostępny 18:00 - 23:59 2 godz. 08:00 - 10:00 2 god…" at bounding box center [280, 376] width 116 height 501
select select "16"
select select "18"
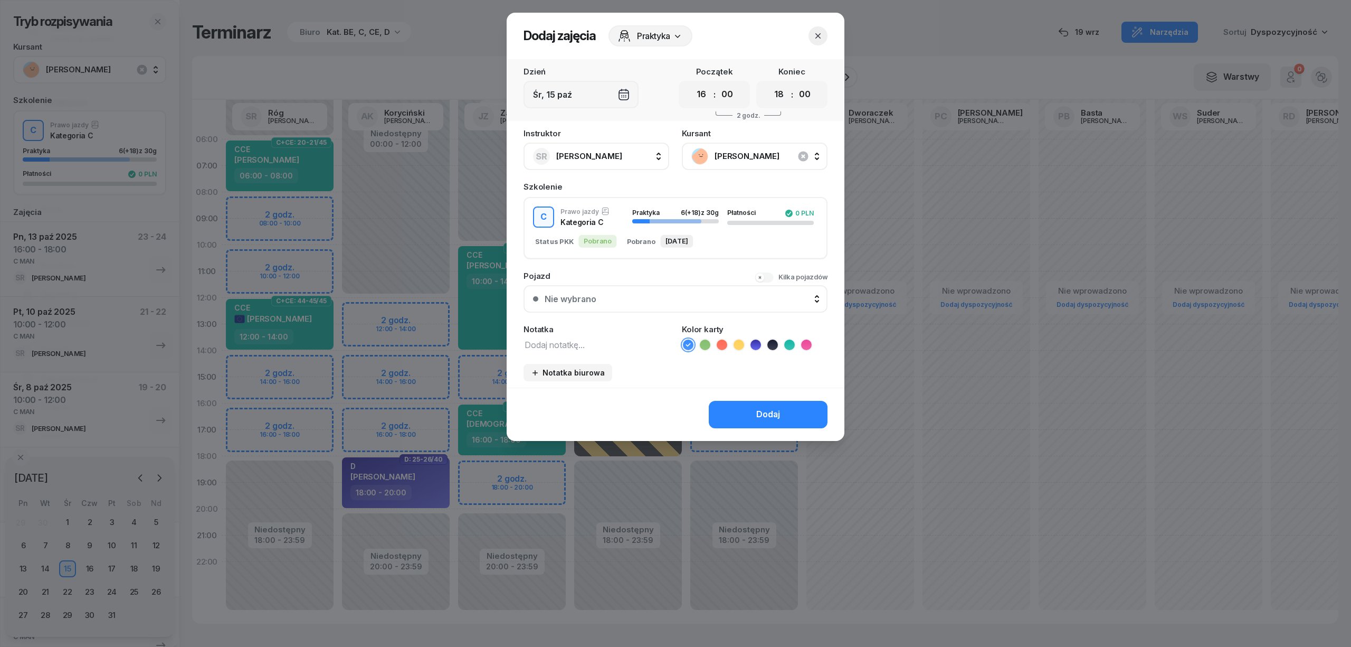
click at [573, 342] on textarea at bounding box center [597, 344] width 146 height 14
paste textarea "C MAN"
type textarea "C MAN"
click at [807, 344] on icon at bounding box center [806, 344] width 11 height 11
click at [779, 408] on div "Dodaj" at bounding box center [768, 414] width 24 height 14
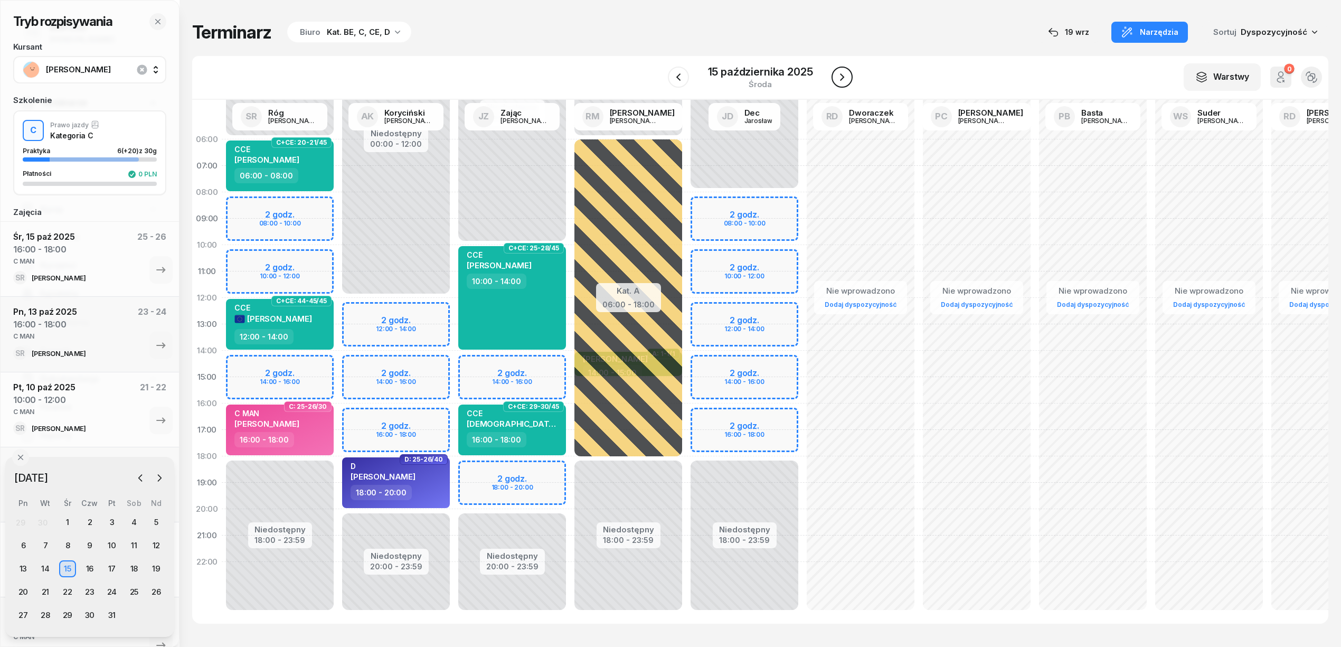
click at [840, 77] on icon "button" at bounding box center [842, 77] width 13 height 13
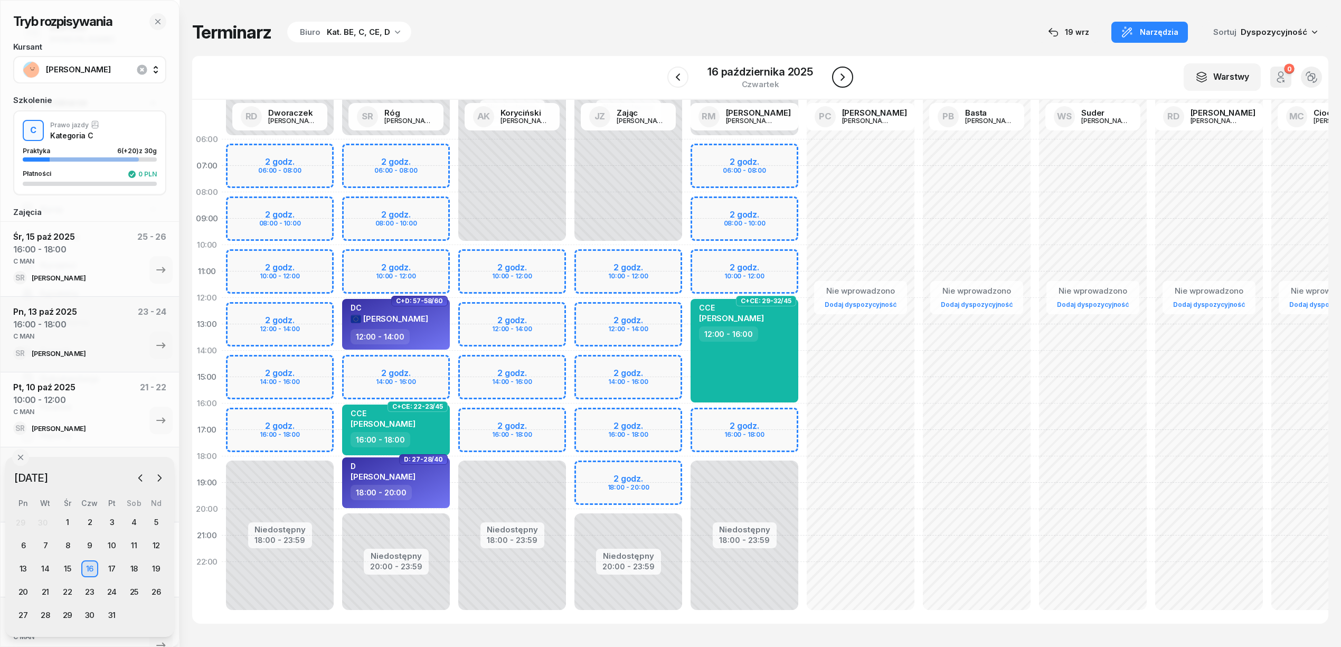
click at [840, 77] on icon "button" at bounding box center [842, 77] width 13 height 13
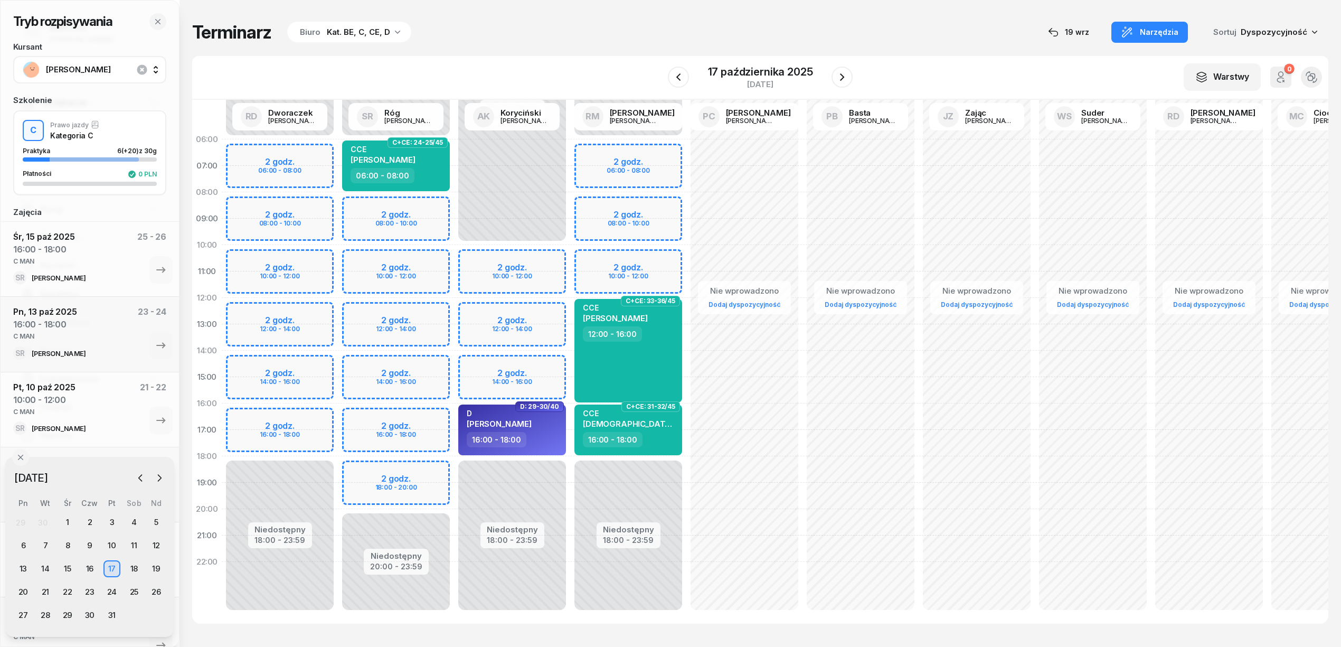
click at [406, 416] on div "Niedostępny 00:00 - 06:00 Niedostępny 20:00 - 23:59 2 godz. 08:00 - 10:00 2 god…" at bounding box center [396, 376] width 116 height 501
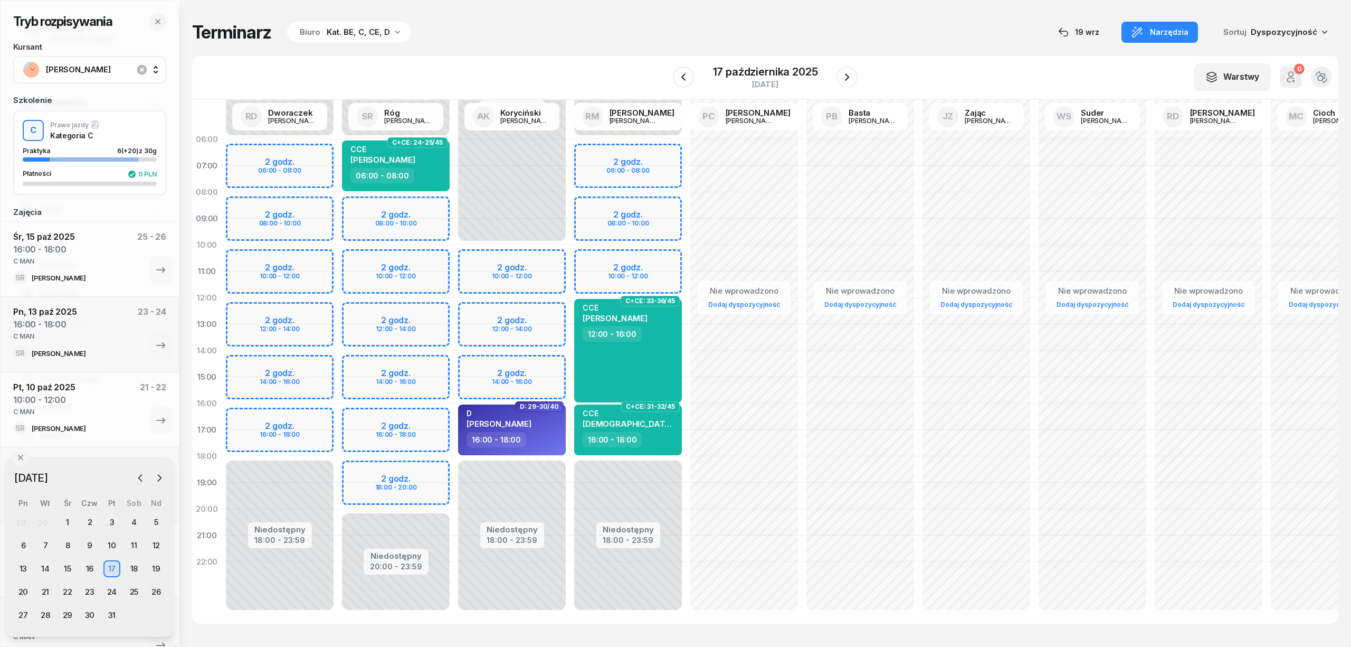
select select "16"
select select "18"
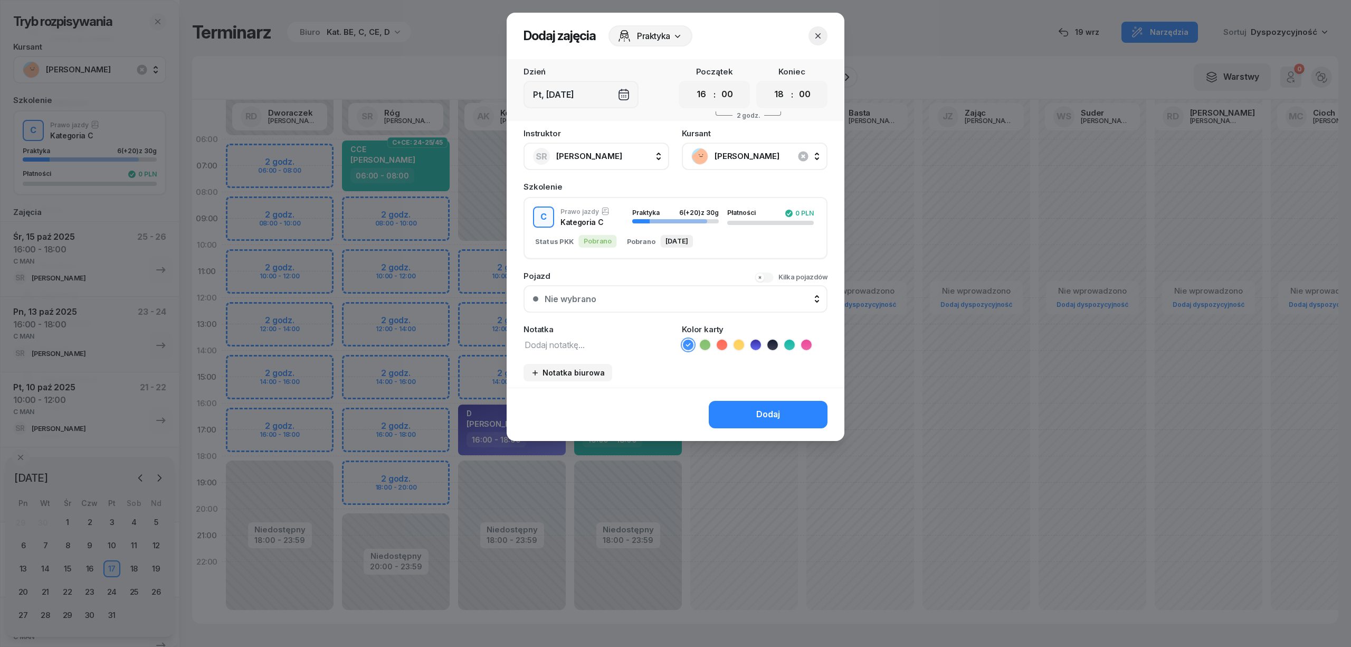
click at [570, 343] on textarea at bounding box center [597, 344] width 146 height 14
paste textarea "C MAN"
type textarea "C MAN"
click at [801, 340] on icon at bounding box center [806, 344] width 11 height 11
click at [733, 419] on button "Dodaj" at bounding box center [768, 414] width 119 height 27
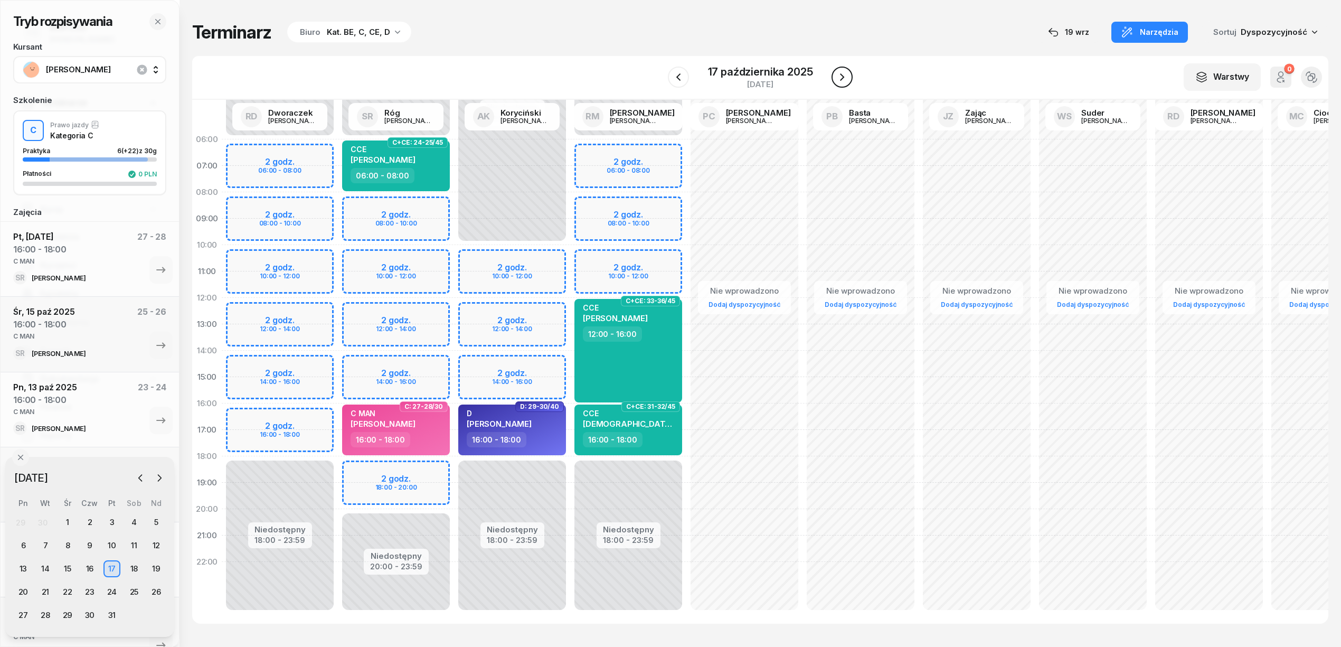
click at [846, 76] on icon "button" at bounding box center [842, 77] width 13 height 13
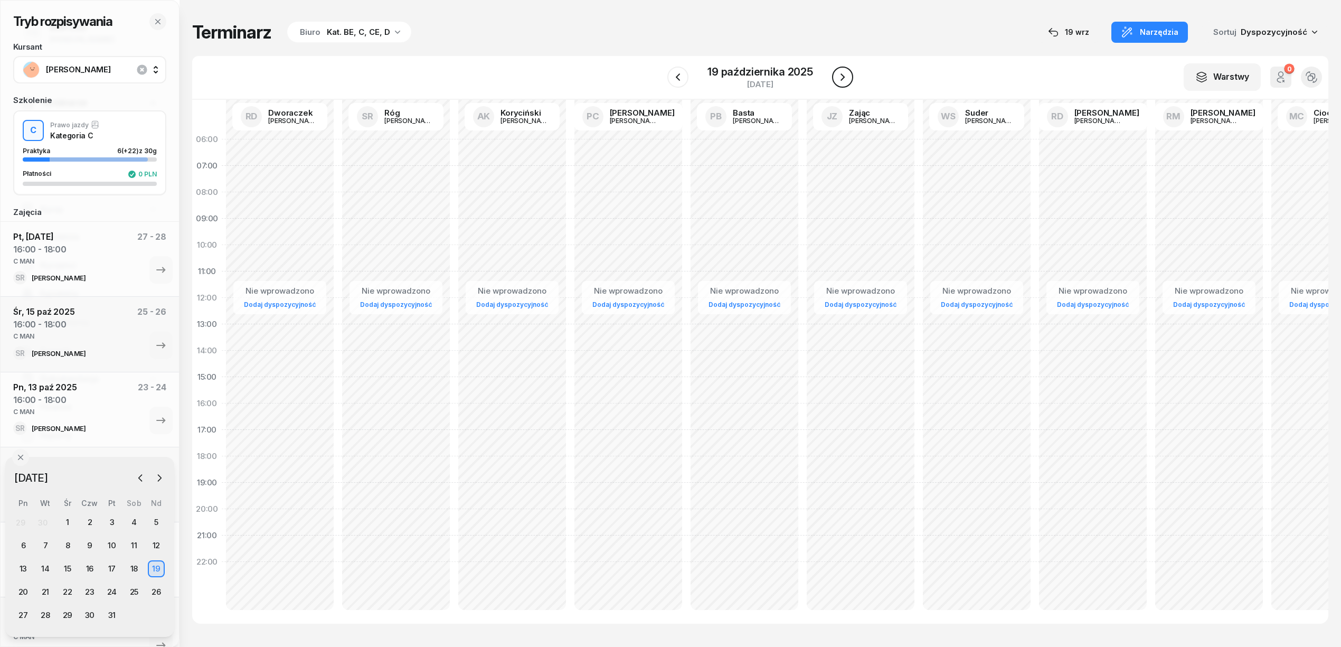
click at [846, 76] on icon "button" at bounding box center [842, 77] width 13 height 13
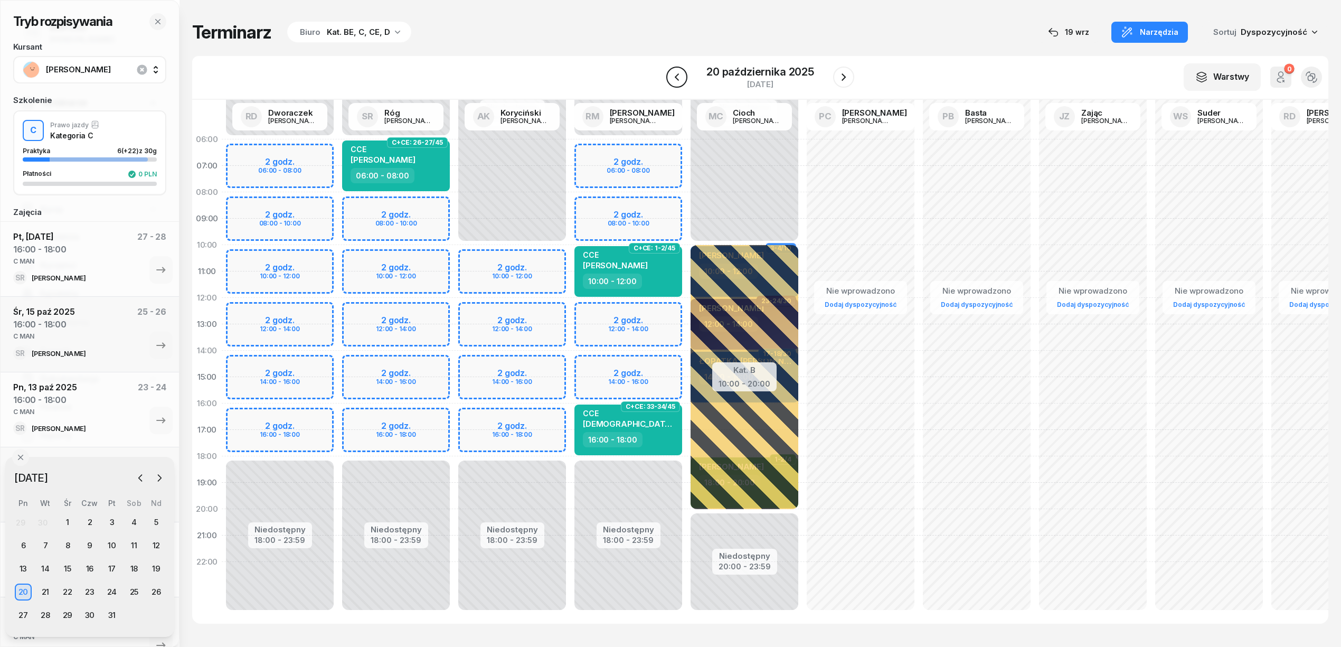
click at [683, 76] on button "button" at bounding box center [676, 77] width 21 height 21
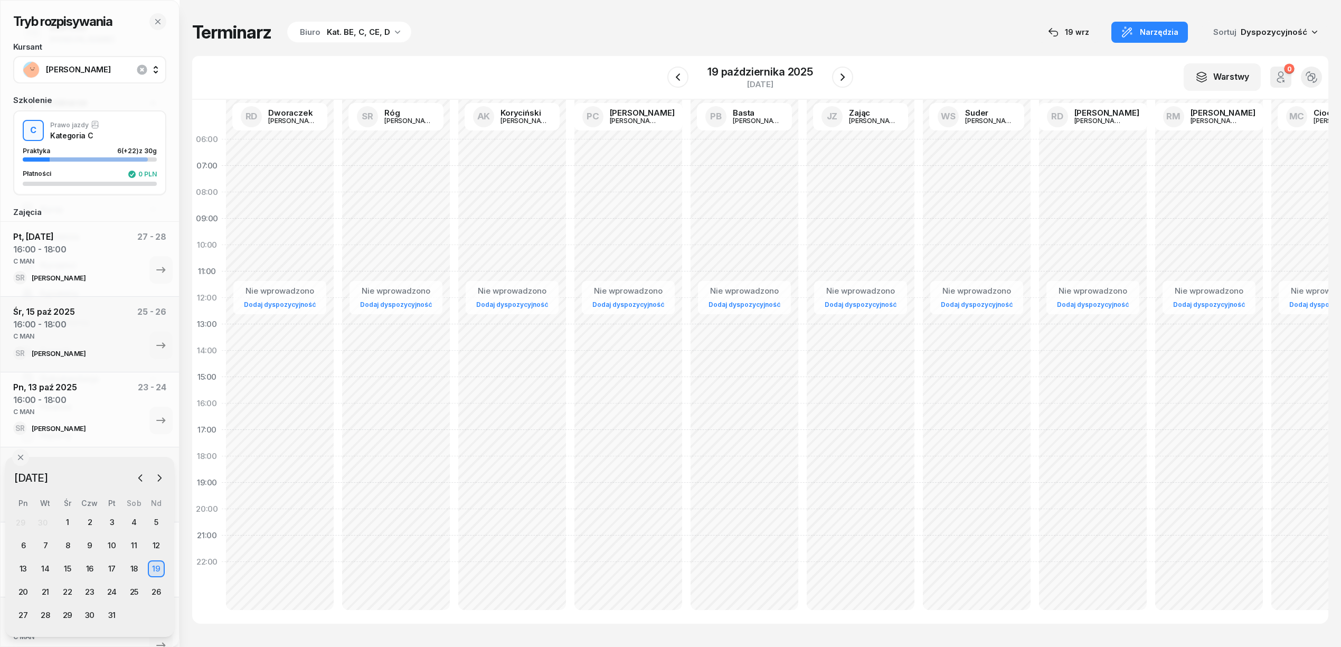
click at [144, 67] on icon "button" at bounding box center [142, 69] width 10 height 10
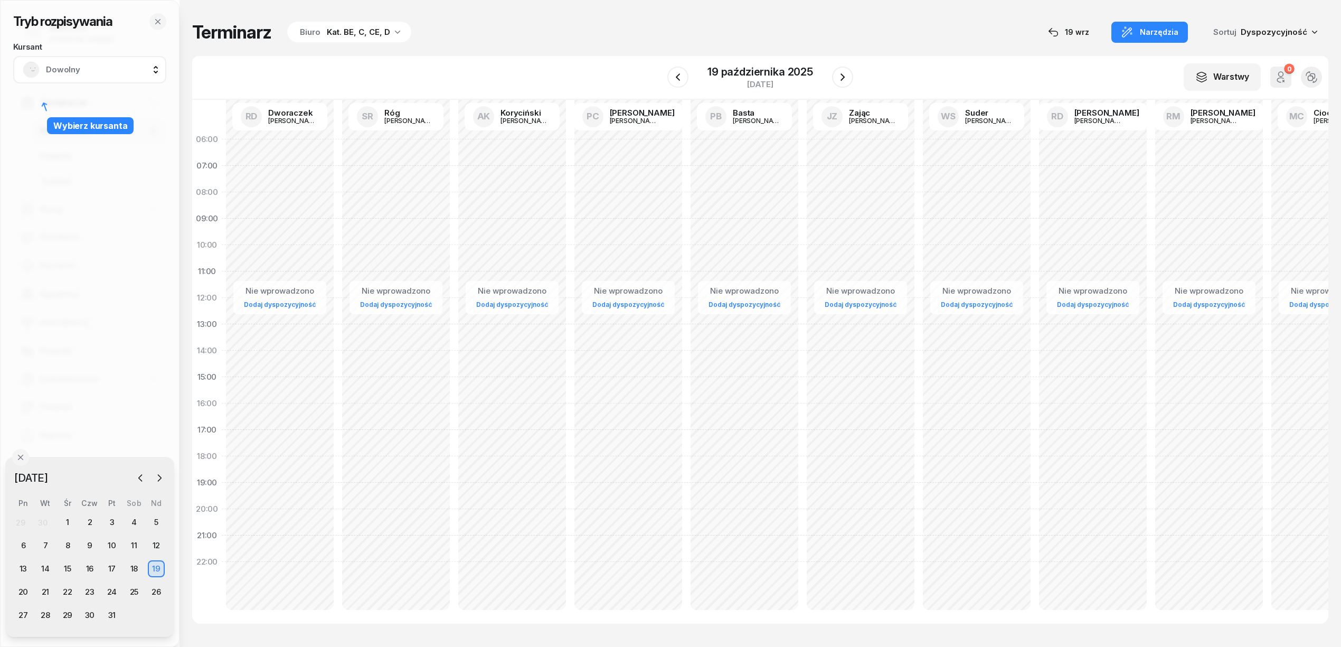
click at [140, 71] on span "Dowolny" at bounding box center [101, 70] width 111 height 14
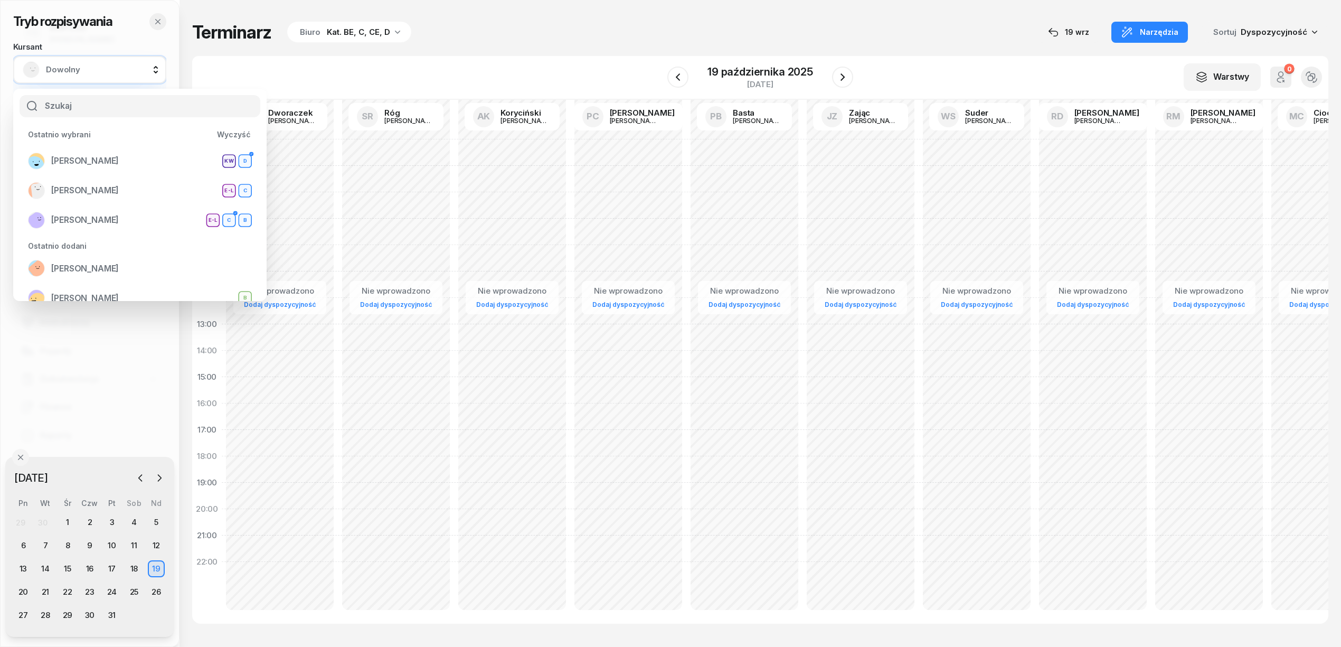
click at [155, 26] on button "button" at bounding box center [157, 21] width 17 height 17
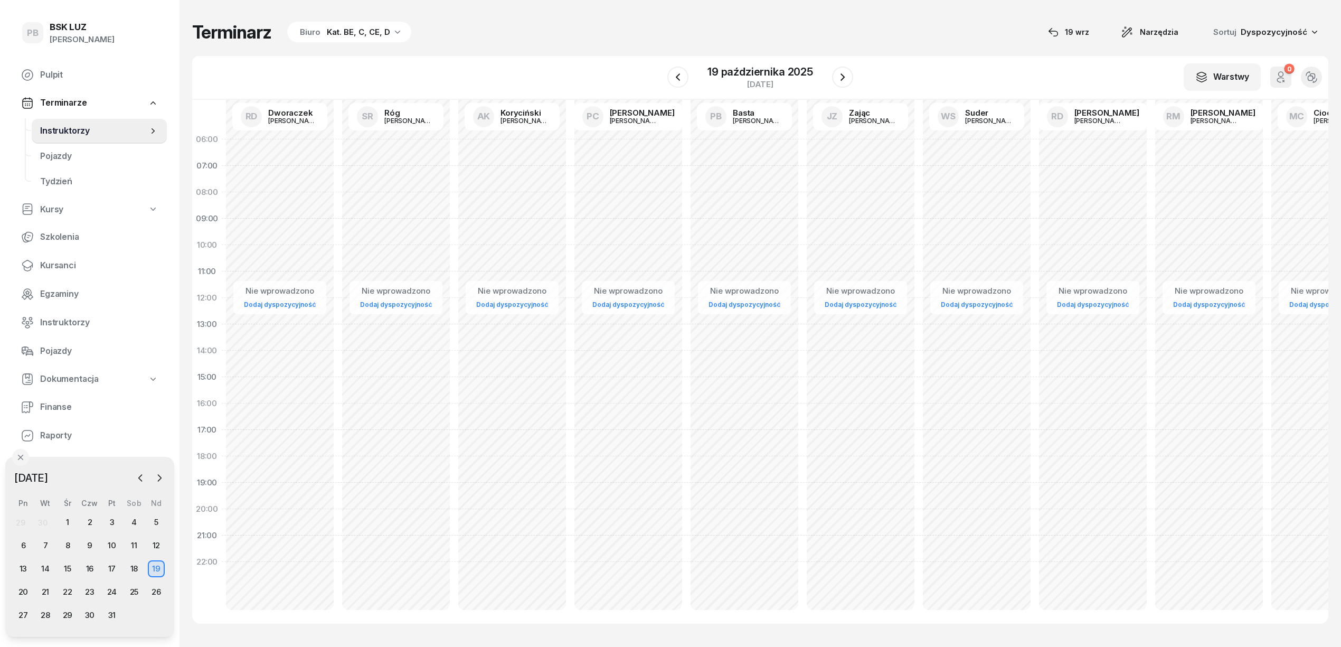
click at [157, 24] on div "PB BSK LUZ Patrycja Bogdanowicz" at bounding box center [90, 34] width 154 height 43
click at [69, 264] on span "Kursanci" at bounding box center [99, 266] width 118 height 14
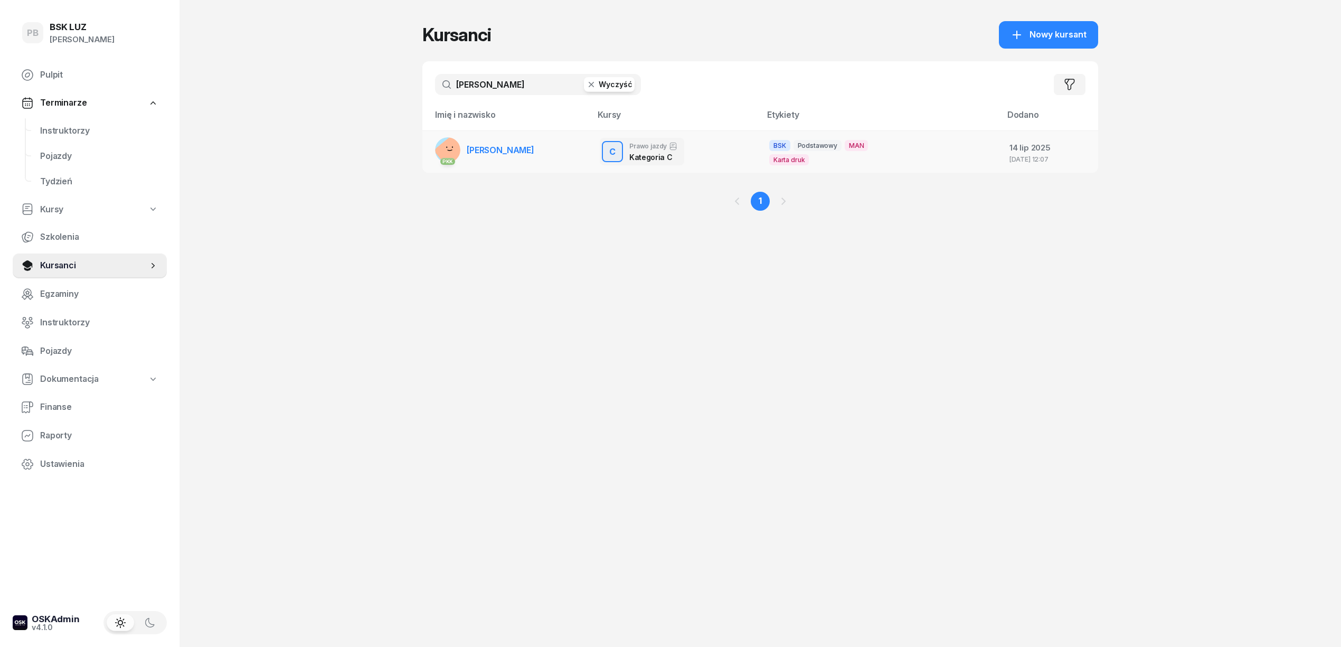
click at [481, 148] on span "GACA DAWID" at bounding box center [501, 150] width 68 height 11
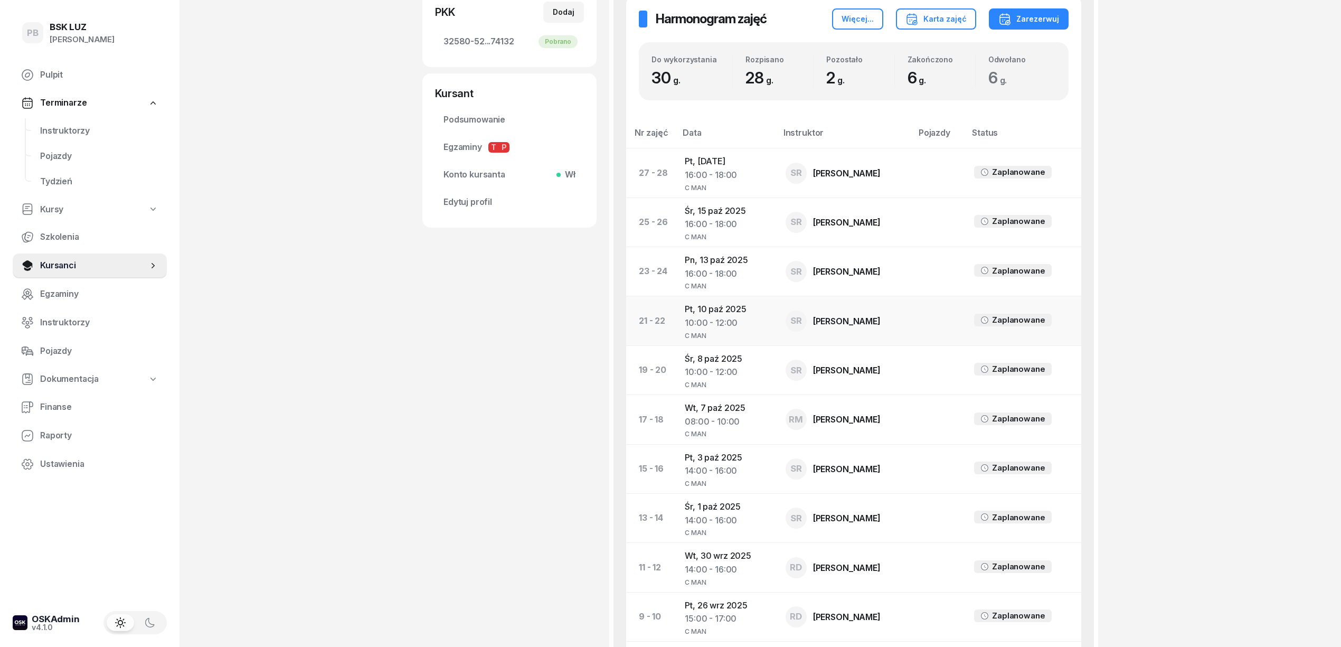
scroll to position [352, 0]
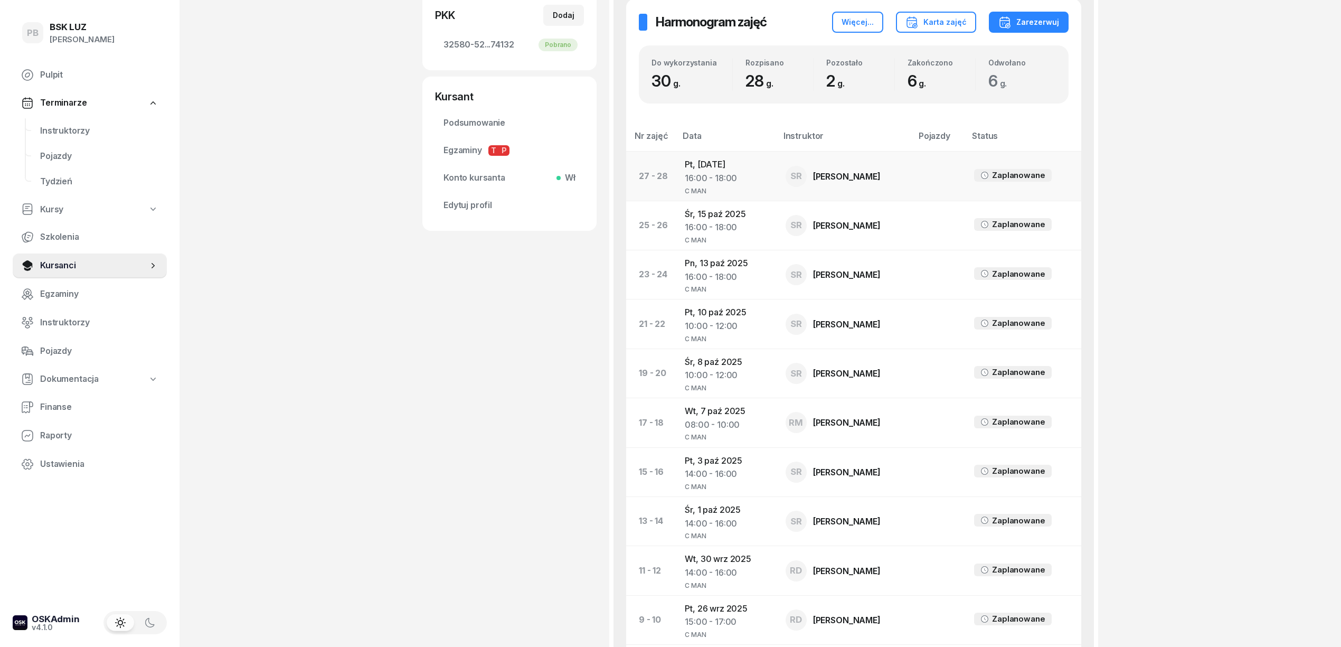
click at [723, 170] on td "Pt, 17 paź 2025 16:00 - 18:00 C MAN" at bounding box center [726, 175] width 100 height 49
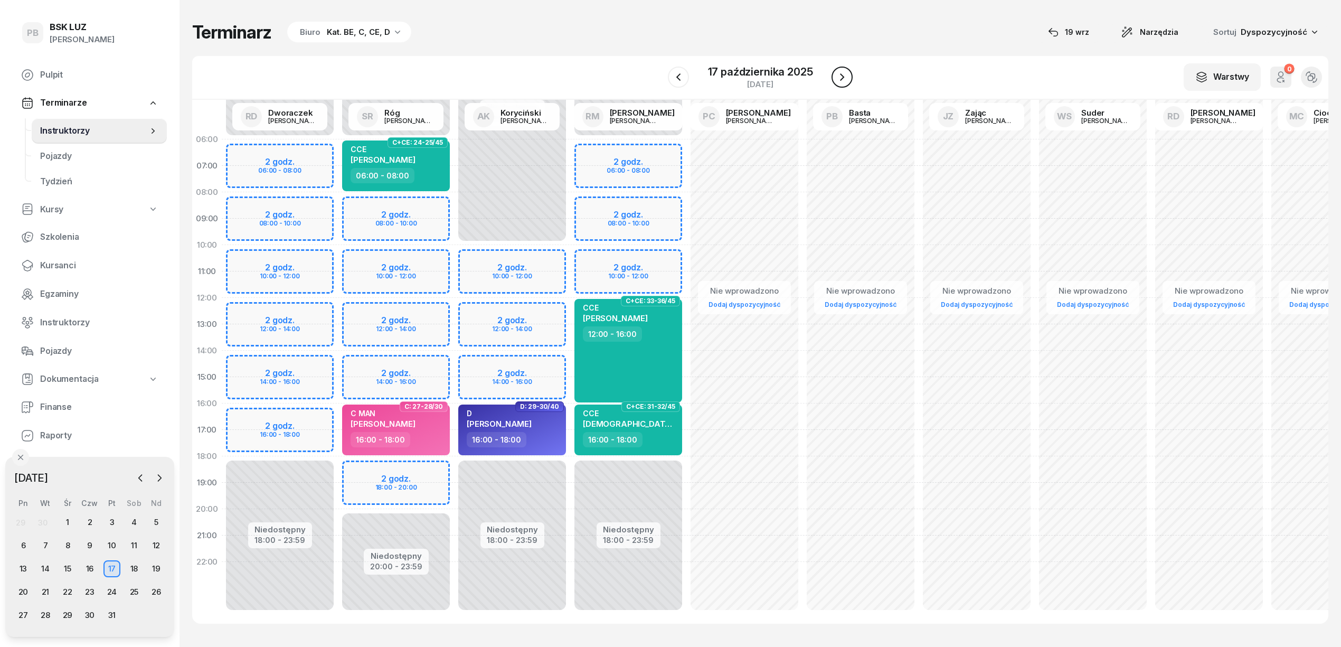
click at [842, 78] on icon "button" at bounding box center [842, 76] width 4 height 7
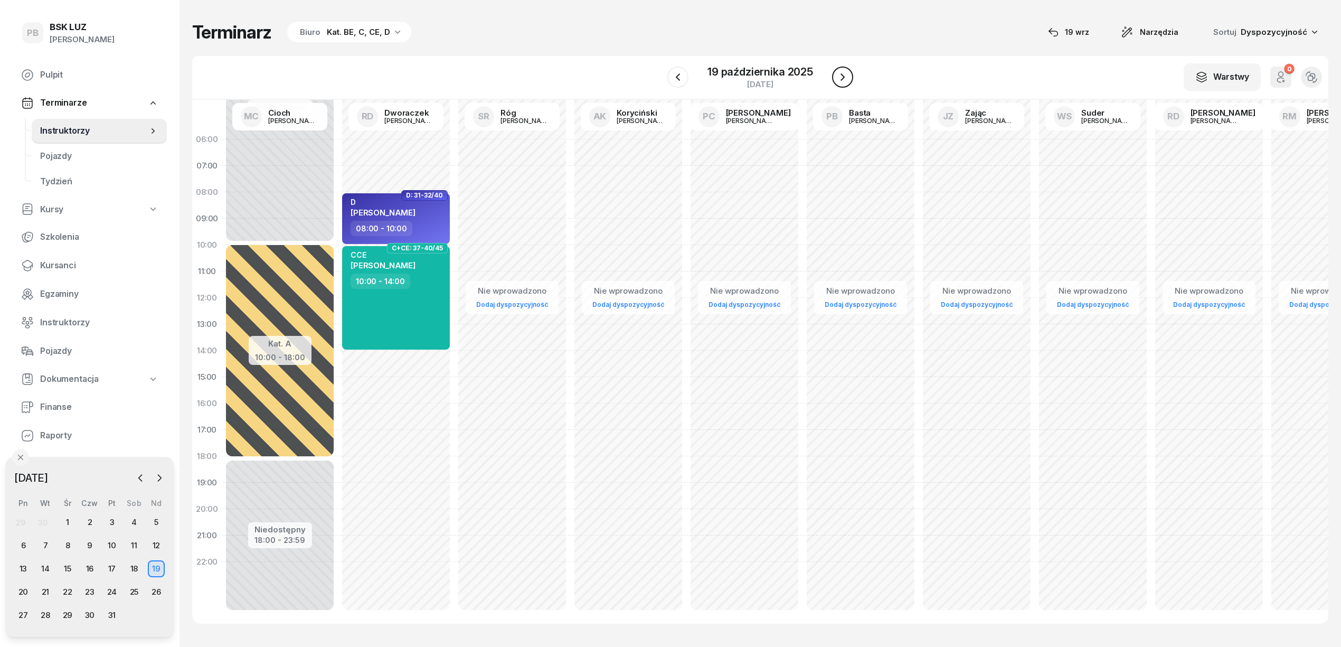
click at [842, 78] on icon "button" at bounding box center [842, 76] width 4 height 7
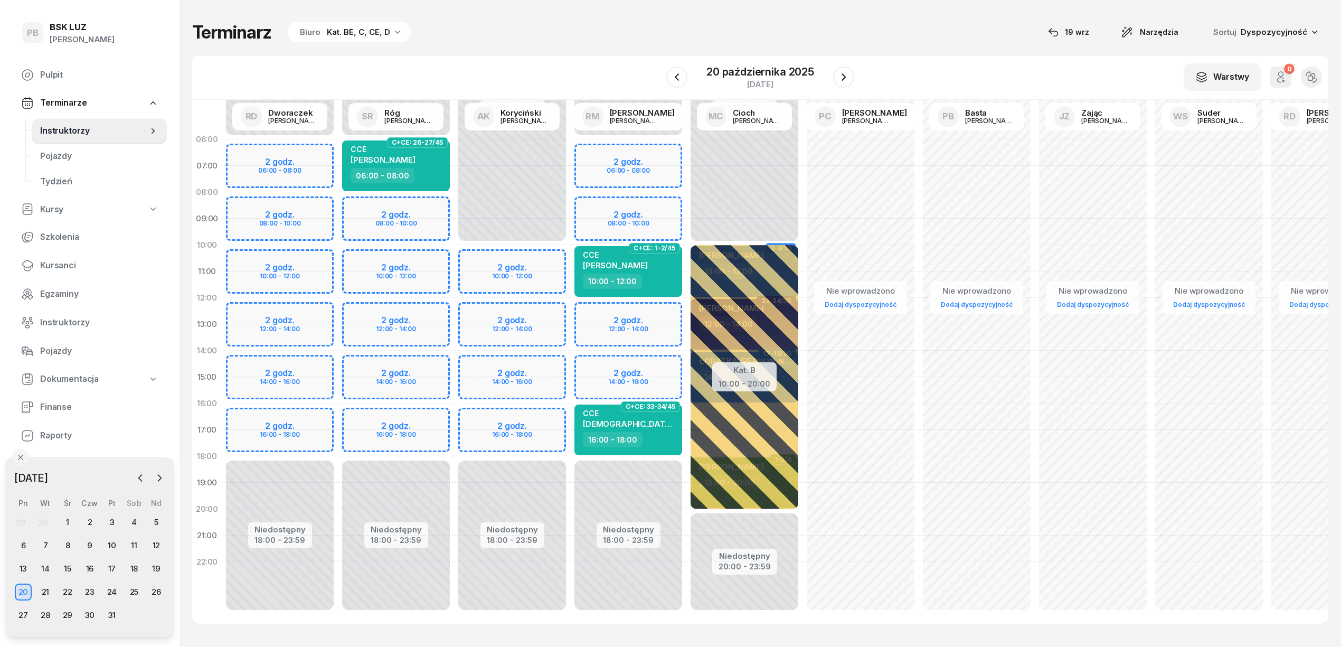
click at [599, 368] on div "Niedostępny 00:00 - 06:00 Niedostępny 18:00 - 23:59 2 godz. 06:00 - 08:00 2 god…" at bounding box center [628, 376] width 116 height 501
select select "14"
select select "16"
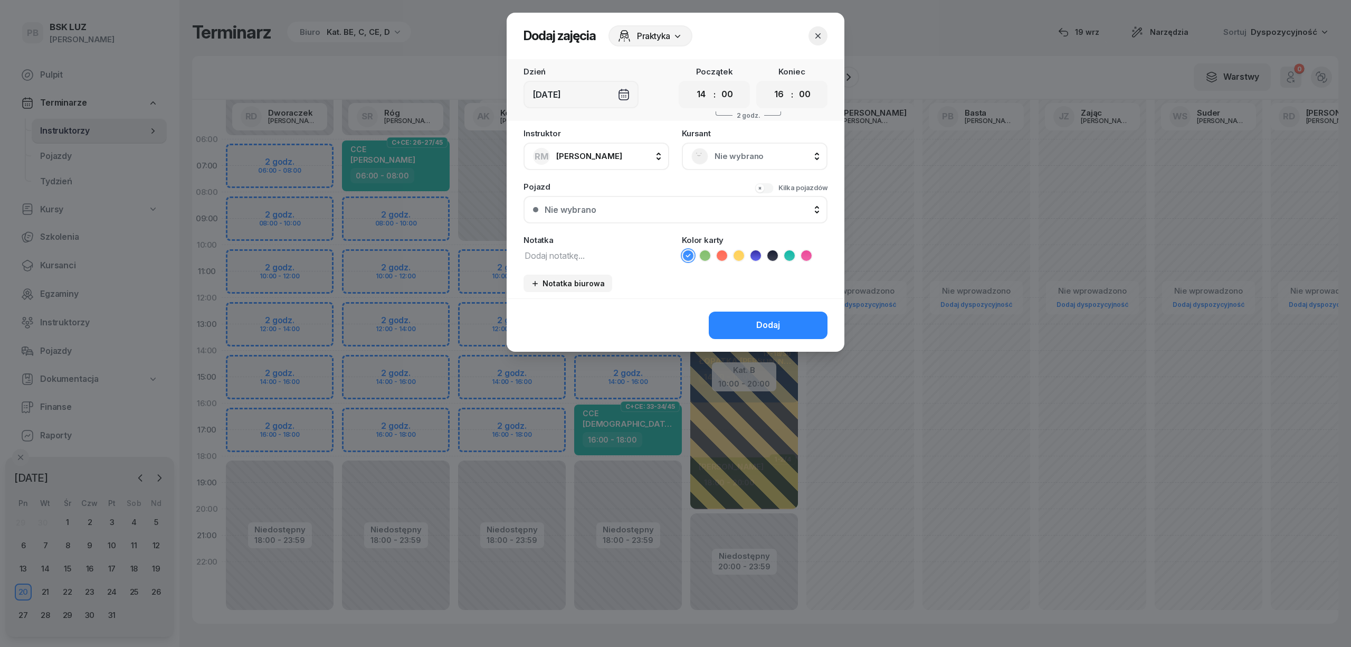
click at [748, 163] on div "Nie wybrano" at bounding box center [754, 156] width 127 height 17
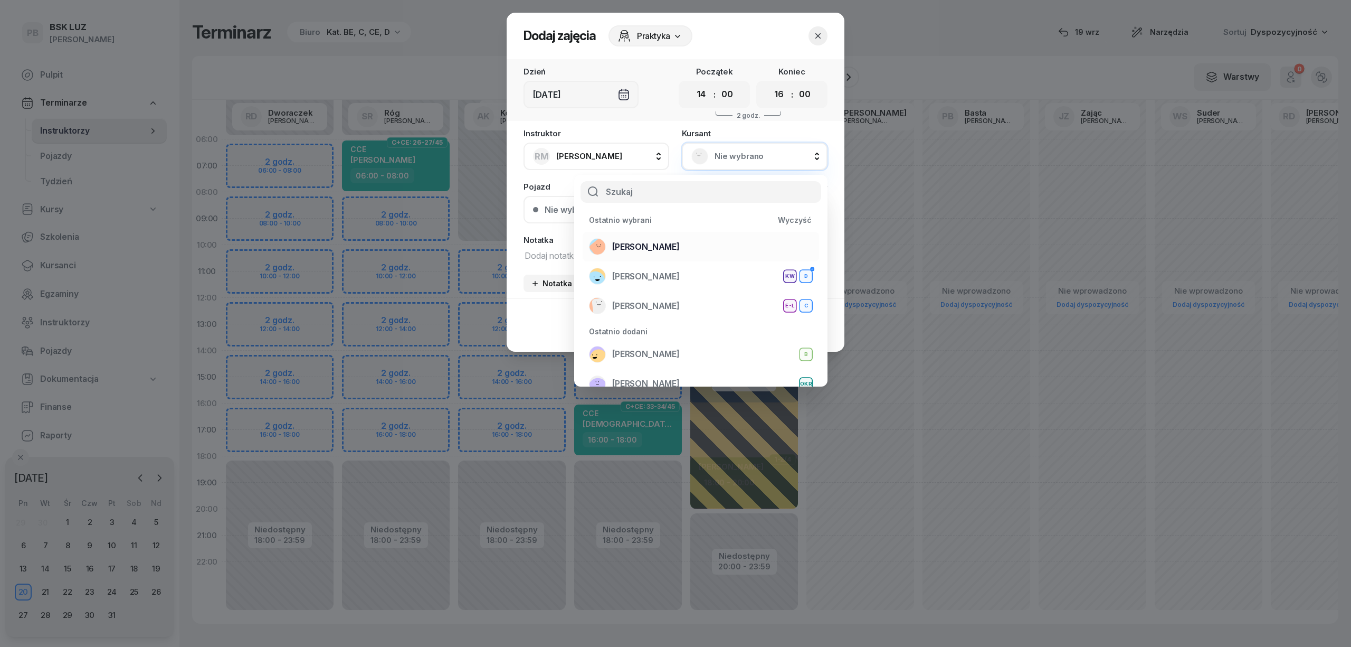
click at [685, 254] on li "GACA DAWID" at bounding box center [701, 247] width 236 height 30
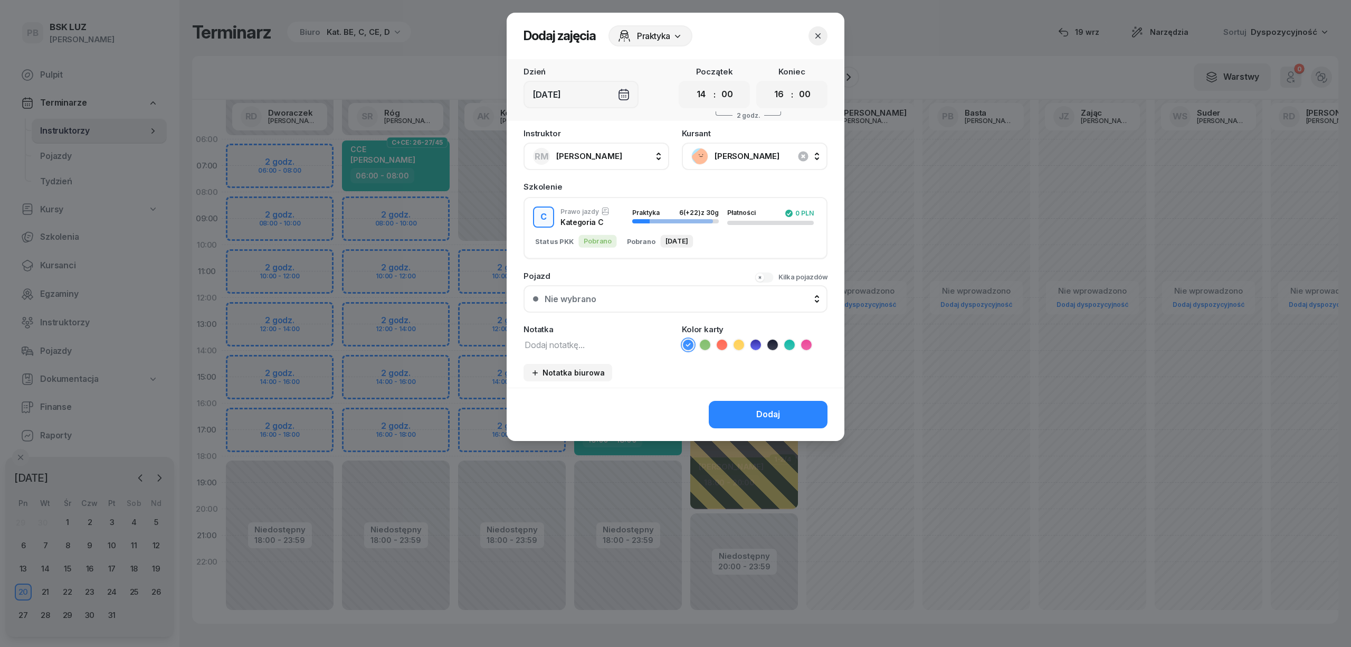
click at [583, 348] on textarea at bounding box center [597, 344] width 146 height 14
paste textarea "C MAN"
type textarea "C MAN"
click at [807, 340] on icon at bounding box center [806, 344] width 11 height 11
click at [766, 404] on button "Dodaj" at bounding box center [768, 414] width 119 height 27
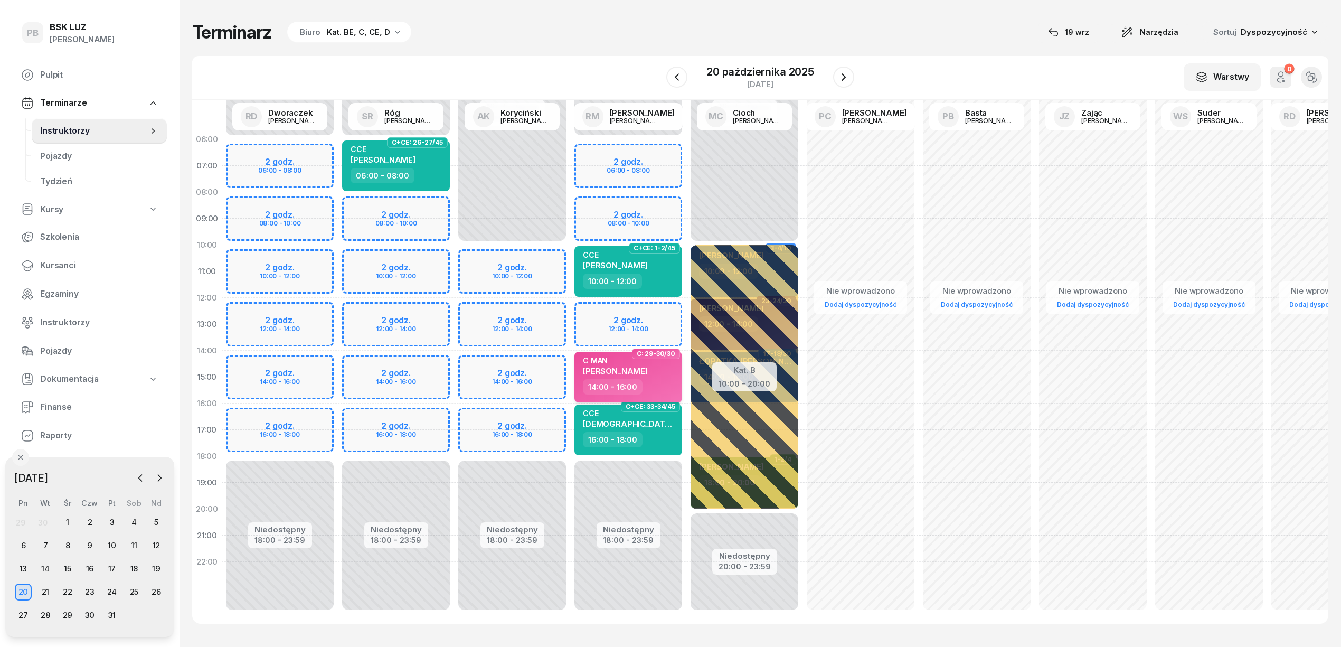
click at [606, 362] on div "C MAN" at bounding box center [615, 360] width 65 height 9
select select "14"
select select "16"
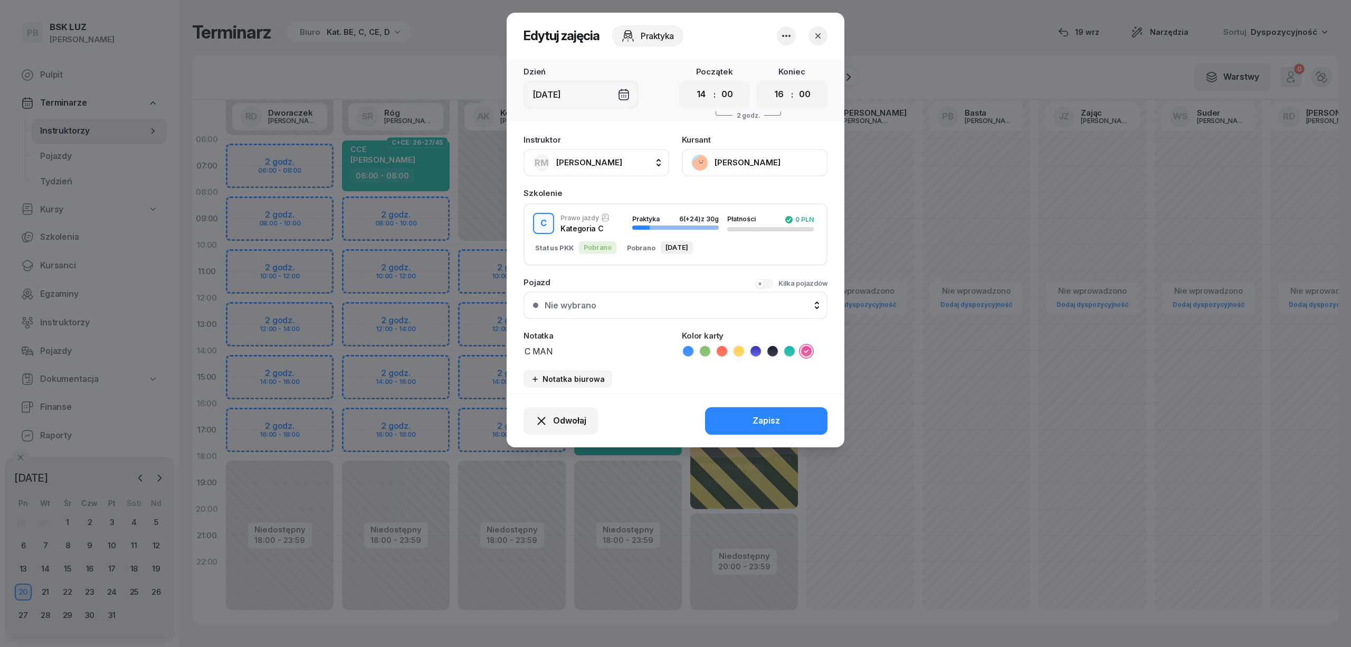
click at [775, 164] on button "GACA DAWID" at bounding box center [755, 162] width 146 height 27
click at [723, 196] on div "Otwórz profil" at bounding box center [715, 199] width 51 height 14
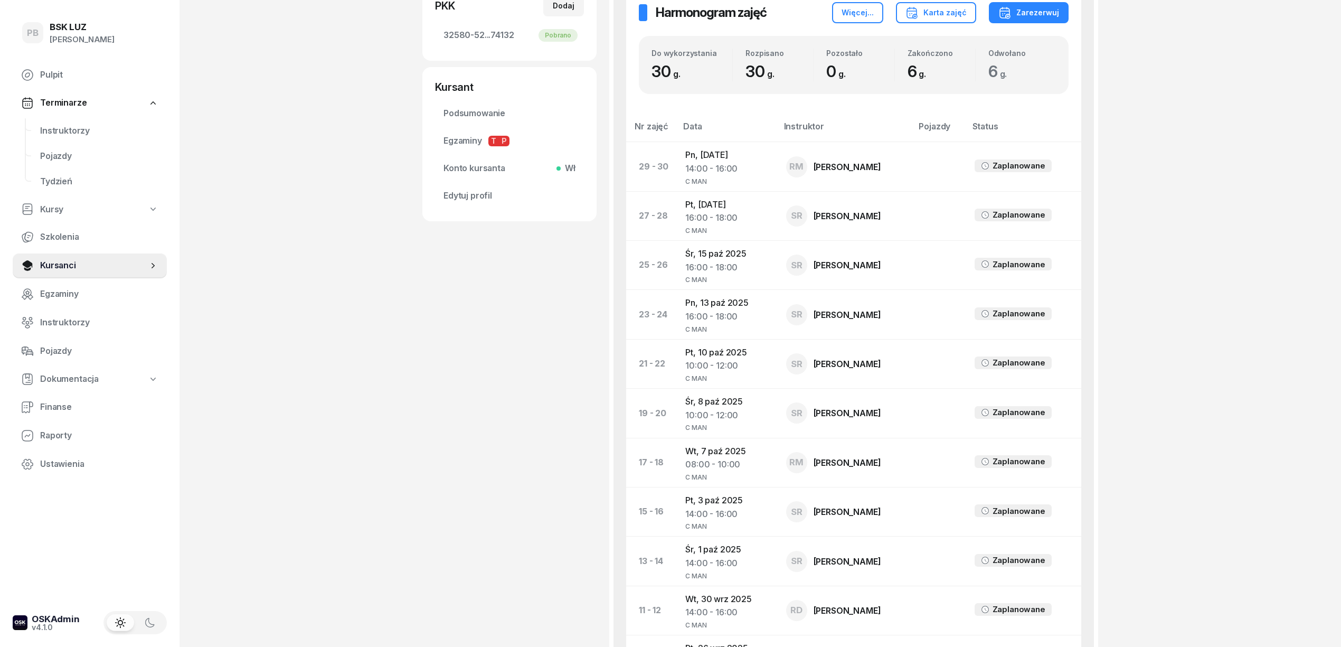
scroll to position [492, 0]
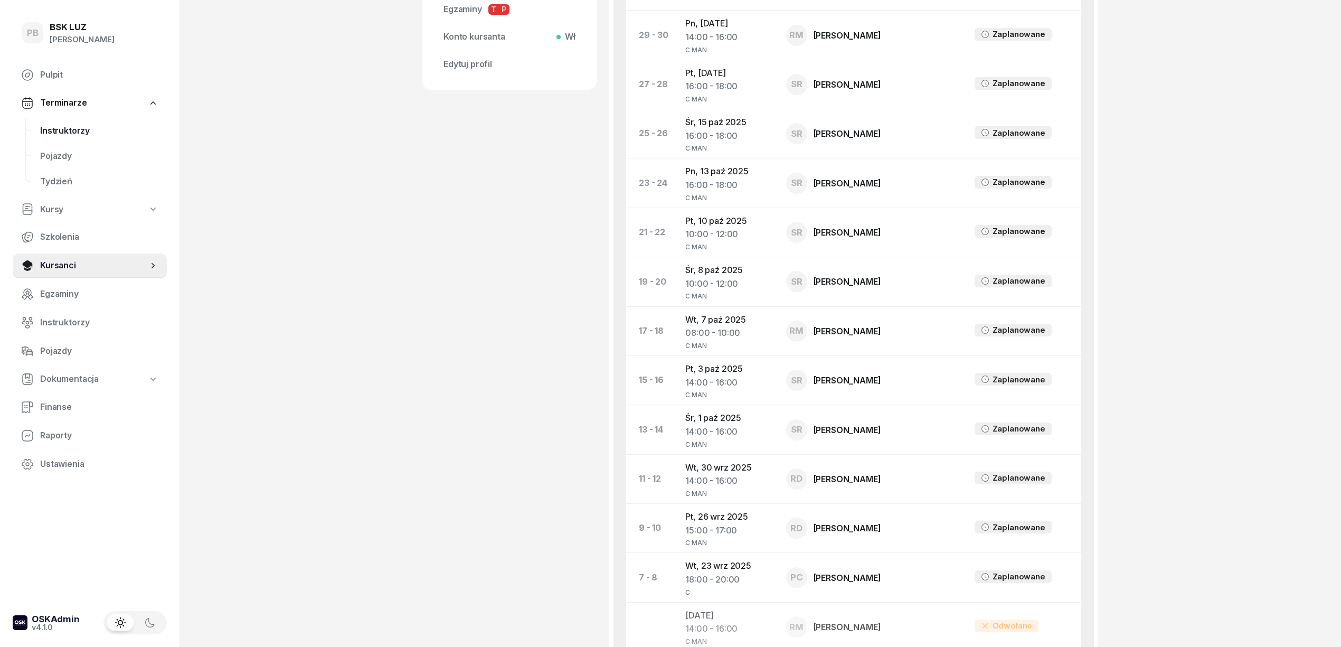
click at [60, 122] on link "Instruktorzy" at bounding box center [99, 130] width 135 height 25
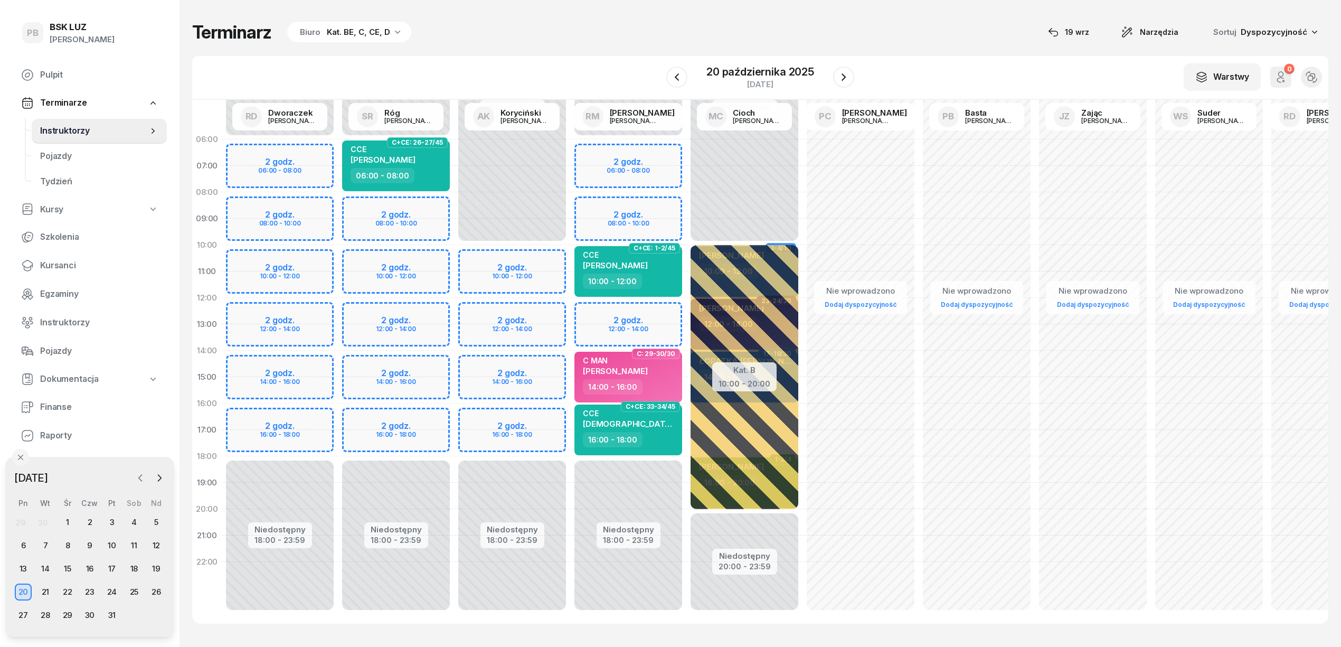
click at [135, 476] on icon "button" at bounding box center [140, 477] width 11 height 11
click at [17, 617] on div "29" at bounding box center [23, 614] width 17 height 17
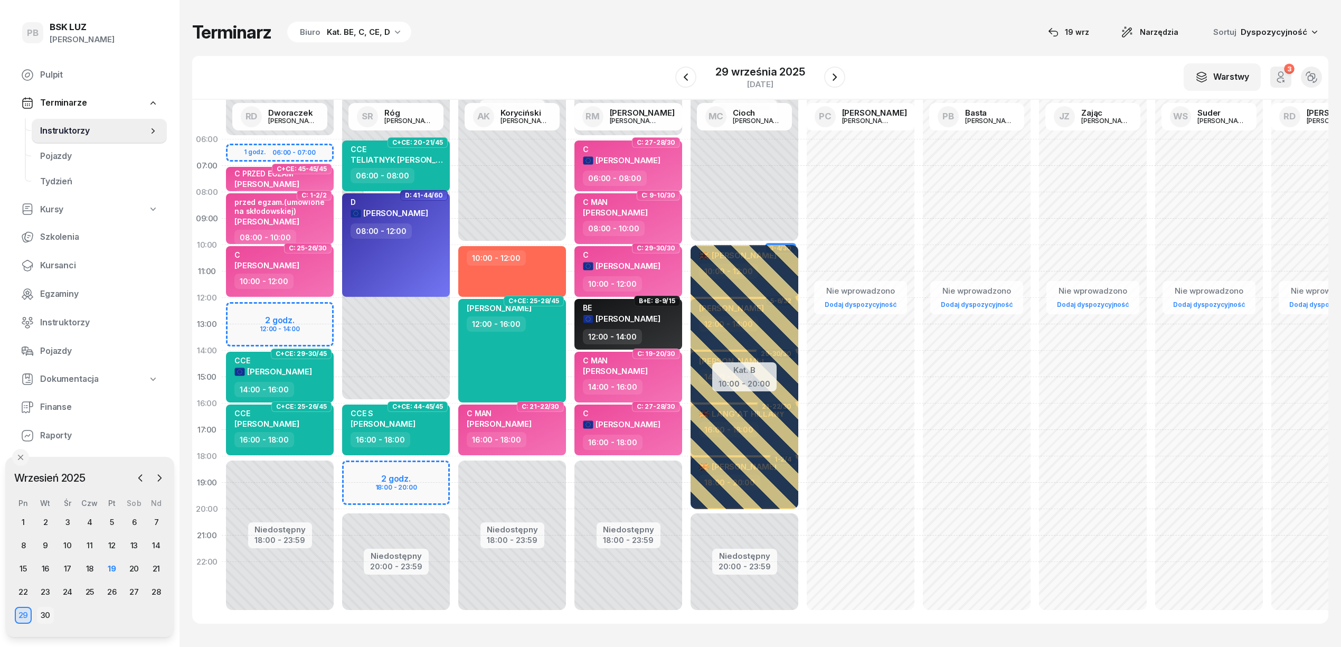
click at [46, 613] on div "30" at bounding box center [45, 614] width 17 height 17
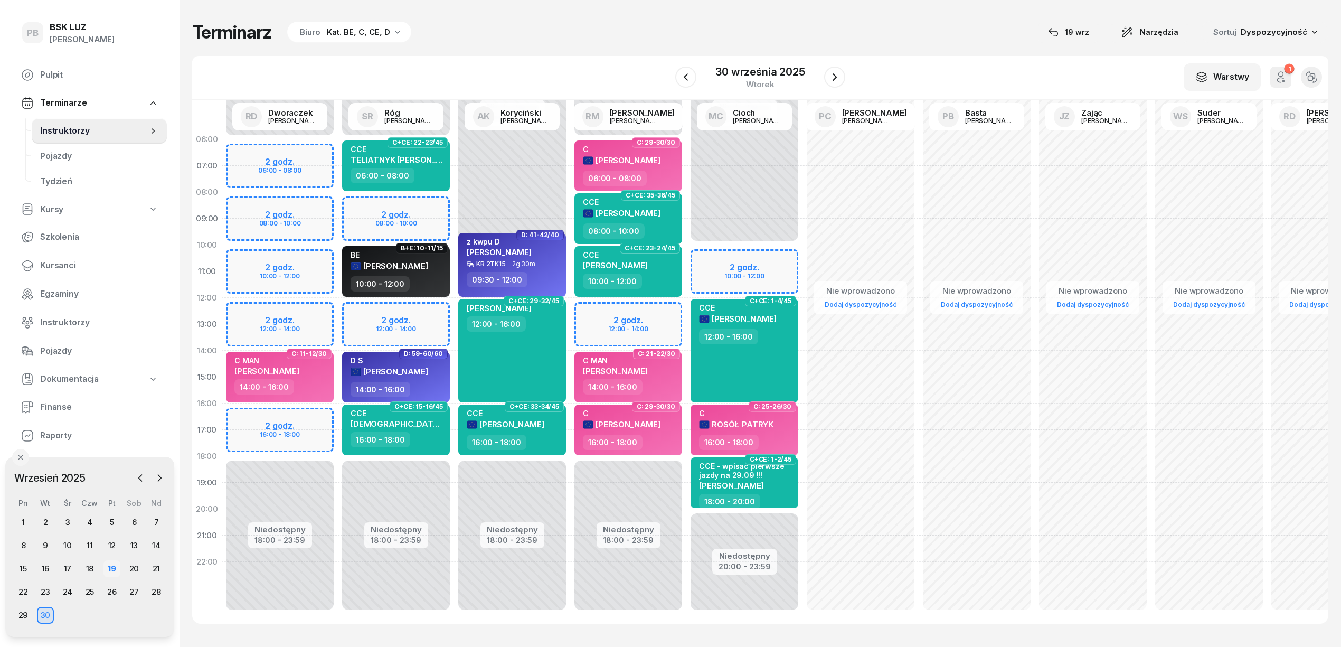
click at [111, 568] on div "19" at bounding box center [111, 568] width 17 height 17
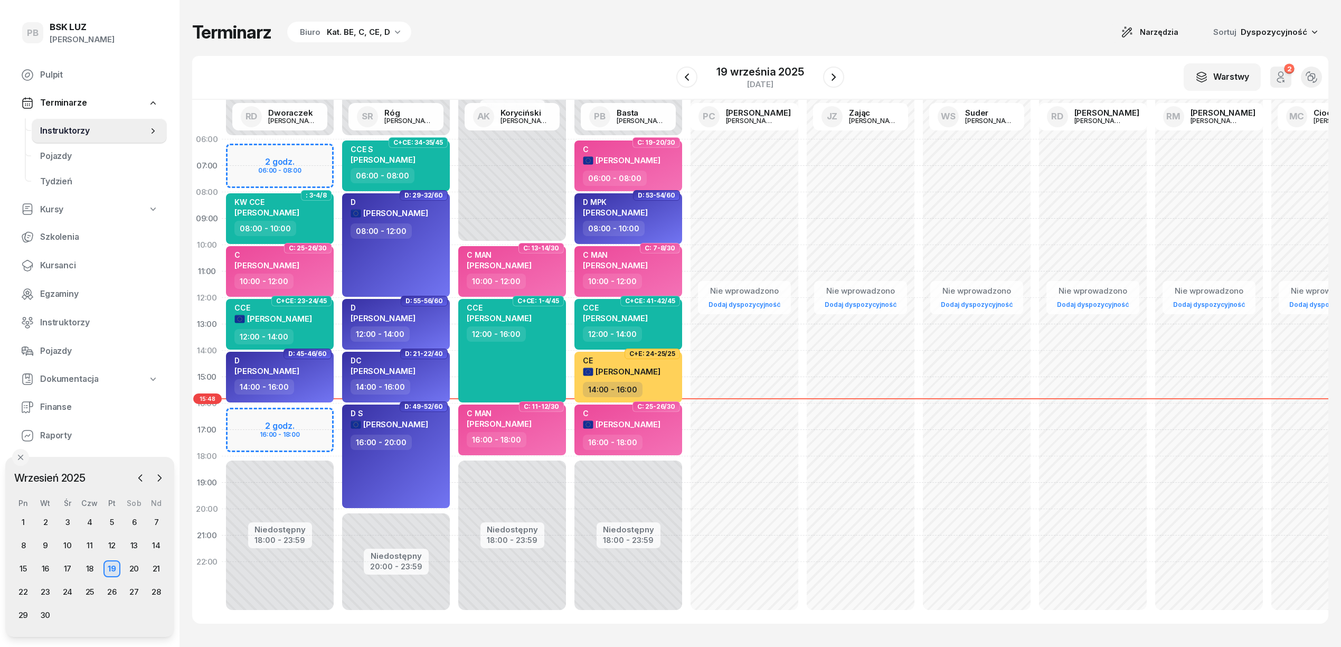
click at [481, 34] on div "Terminarz Biuro Kat. BE, C, CE, D Narzędzia Sortuj Dyspozycyjność" at bounding box center [760, 32] width 1136 height 22
click at [1070, 43] on div "Terminarz Biuro Kat. BE, C, CE, D Narzędzia Sortuj Dyspozycyjność" at bounding box center [760, 32] width 1136 height 22
click at [24, 589] on div "22" at bounding box center [23, 591] width 17 height 17
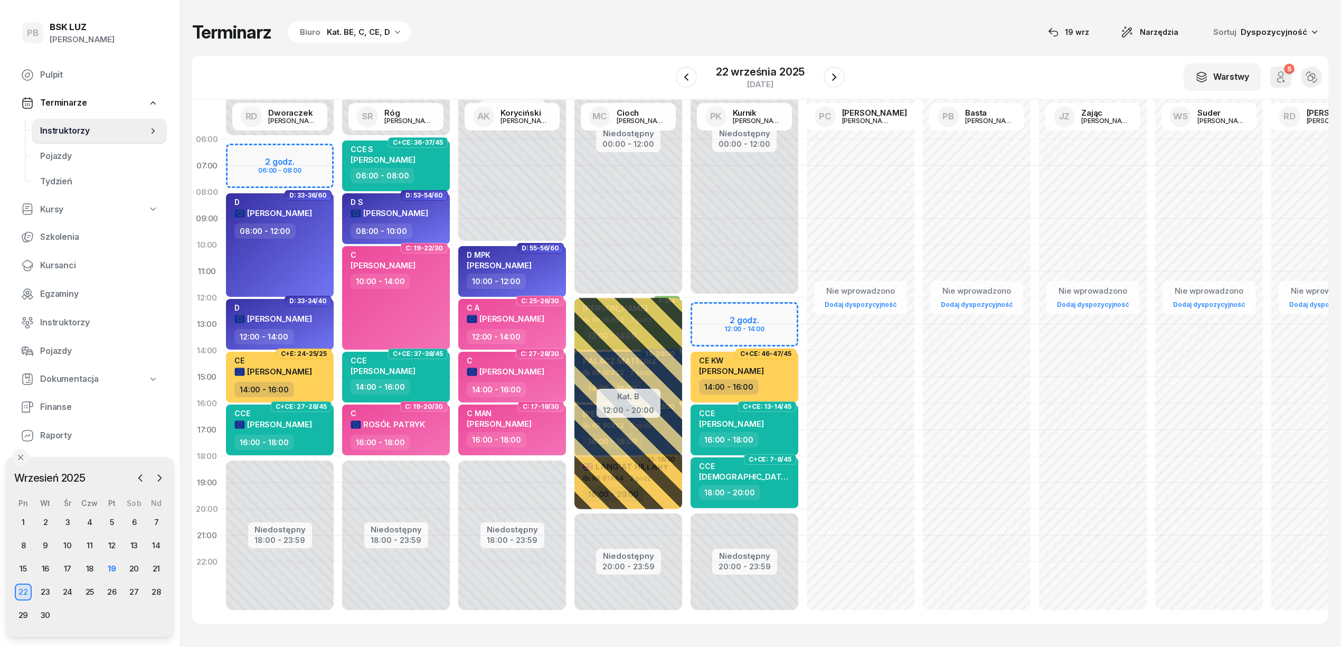
click at [566, 59] on div "W Wybierz AK [PERSON_NAME] BP [PERSON_NAME] DP [PERSON_NAME] GS [PERSON_NAME] I…" at bounding box center [760, 78] width 1136 height 44
click at [693, 77] on icon "button" at bounding box center [686, 77] width 13 height 13
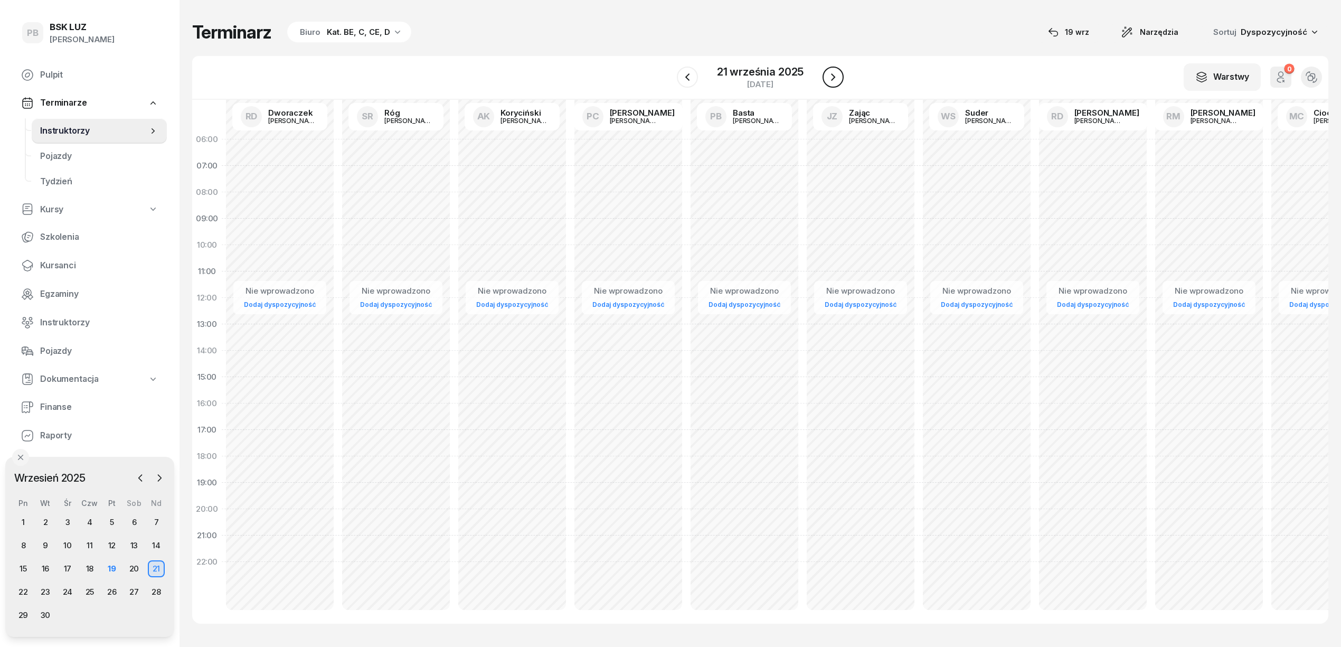
click at [841, 79] on button "button" at bounding box center [832, 77] width 21 height 21
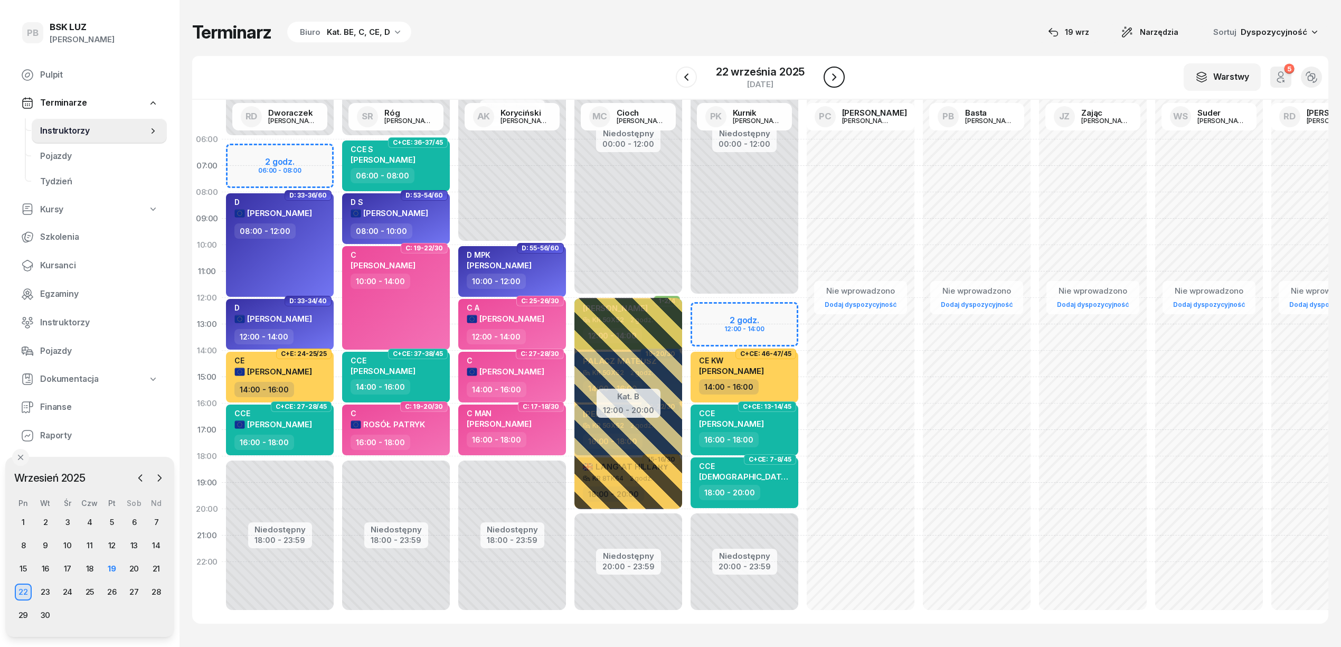
click at [841, 79] on button "button" at bounding box center [833, 77] width 21 height 21
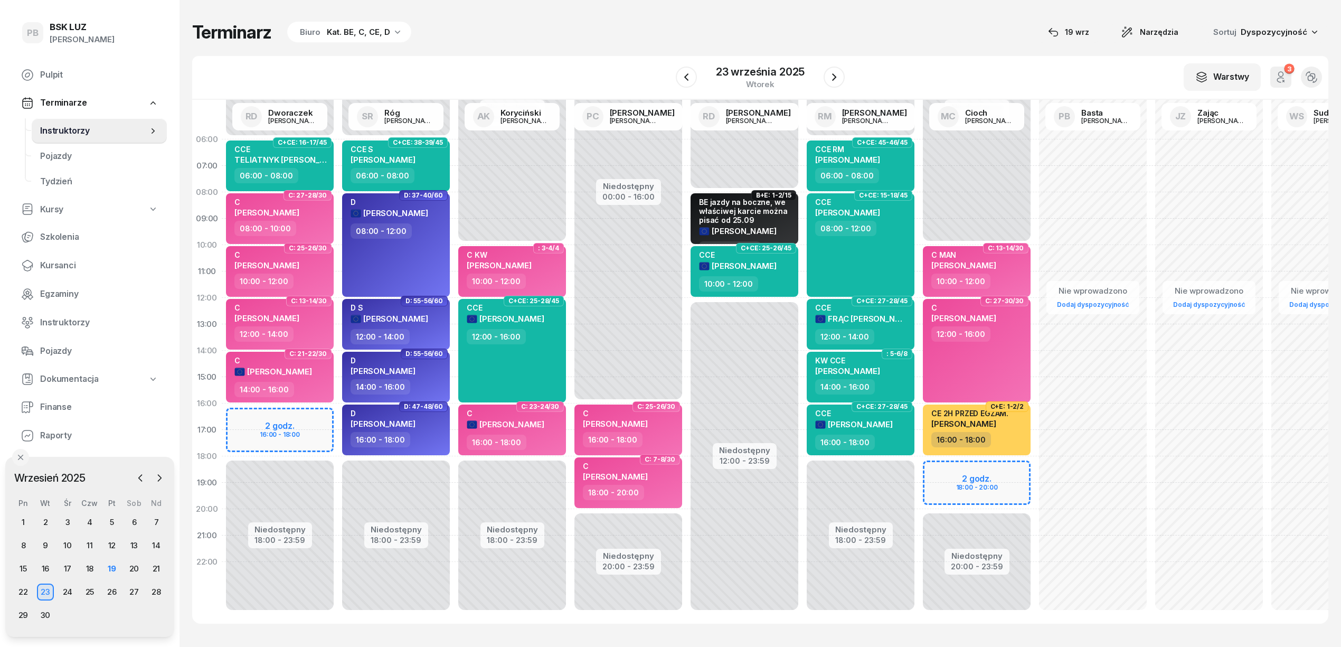
click at [899, 66] on div "W Wybierz AK [PERSON_NAME] BP [PERSON_NAME] DP [PERSON_NAME] GS [PERSON_NAME] I…" at bounding box center [760, 78] width 1136 height 44
